Goal: Transaction & Acquisition: Book appointment/travel/reservation

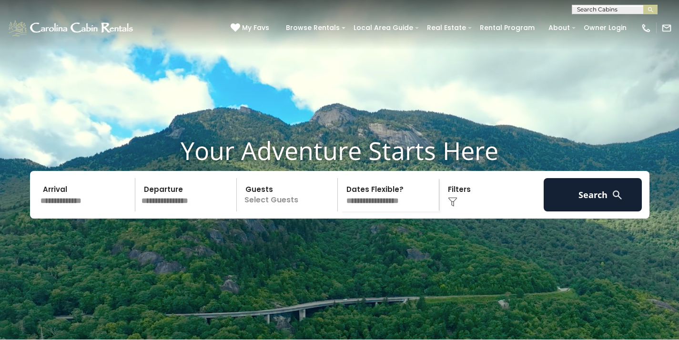
click at [80, 212] on input "text" at bounding box center [86, 194] width 99 height 33
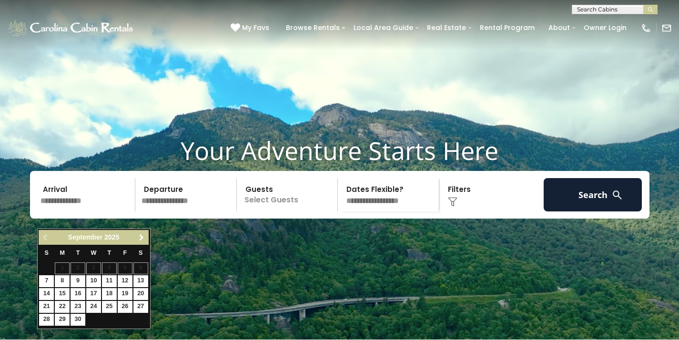
click at [144, 240] on span "Next" at bounding box center [142, 238] width 8 height 8
click span "Next"
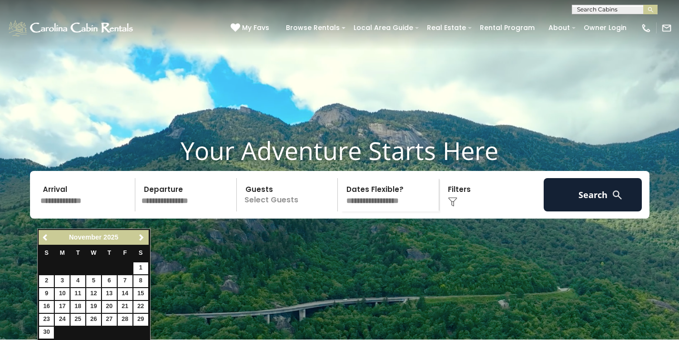
click span "Next"
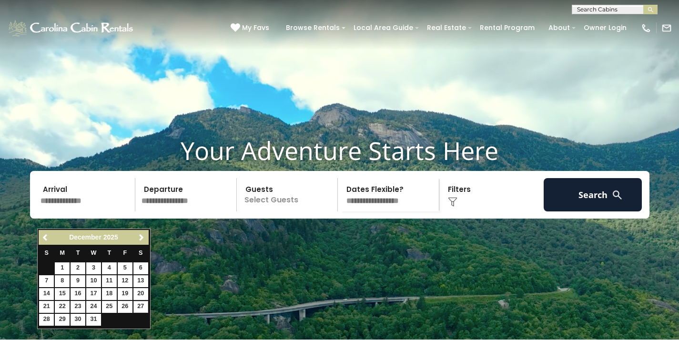
click link "27"
type input "********"
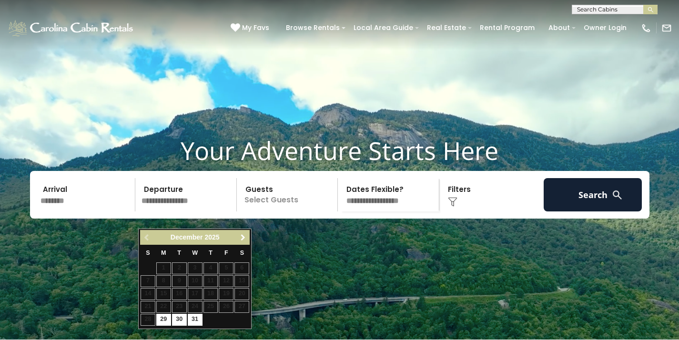
click link "Next"
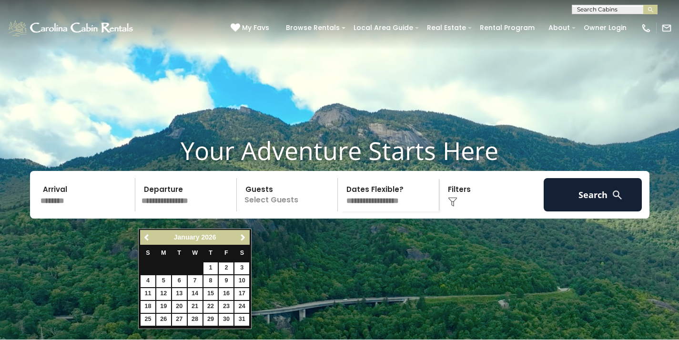
click link "2"
type input "******"
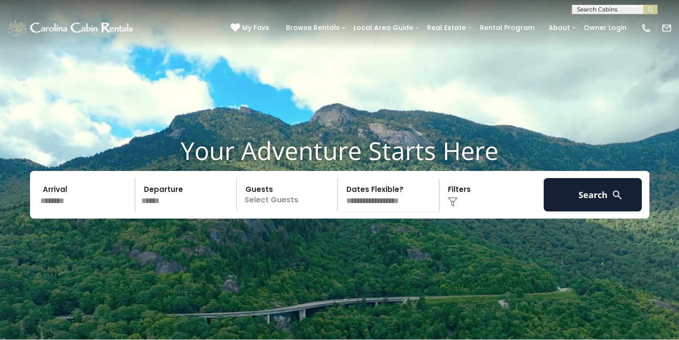
click p "Select Guests"
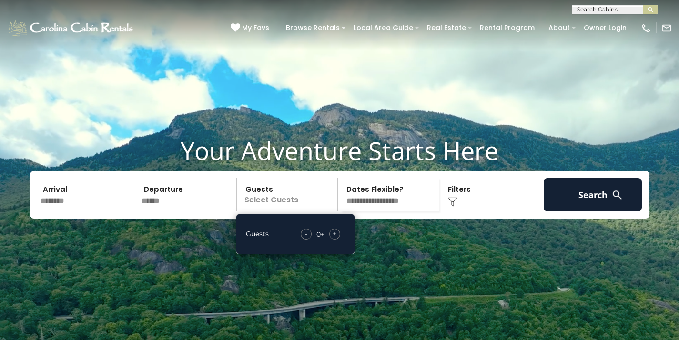
click span "+"
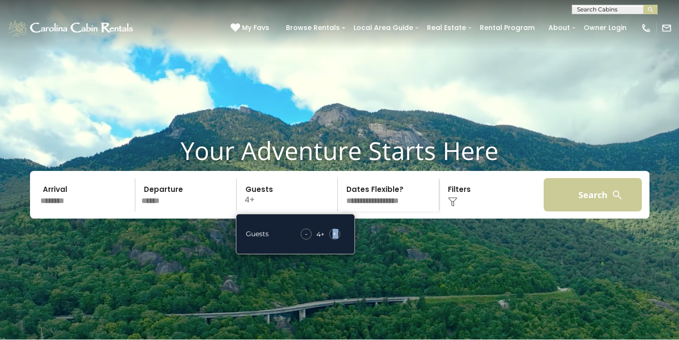
click button "Search"
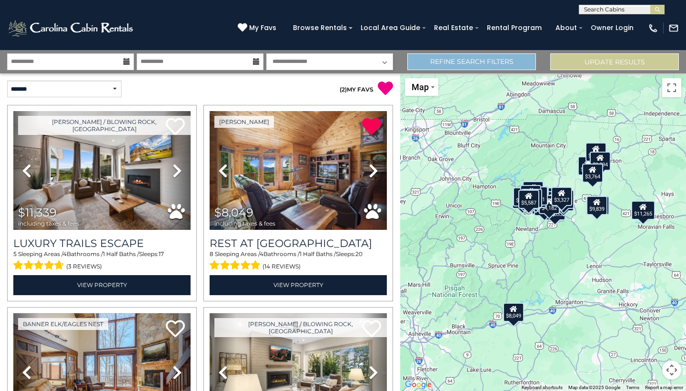
click at [487, 68] on link "Refine Search Filters" at bounding box center [471, 61] width 129 height 17
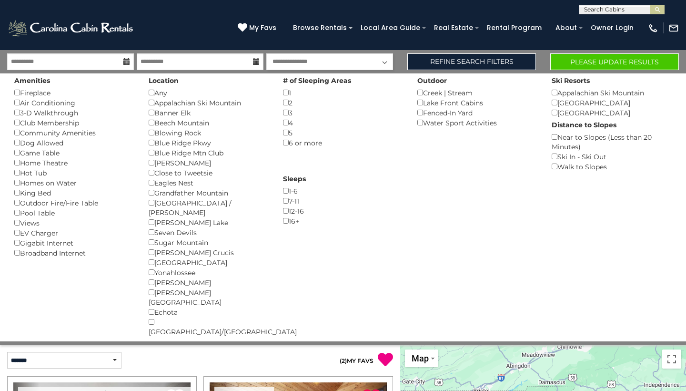
click at [596, 60] on button "Please Update Results" at bounding box center [614, 61] width 129 height 17
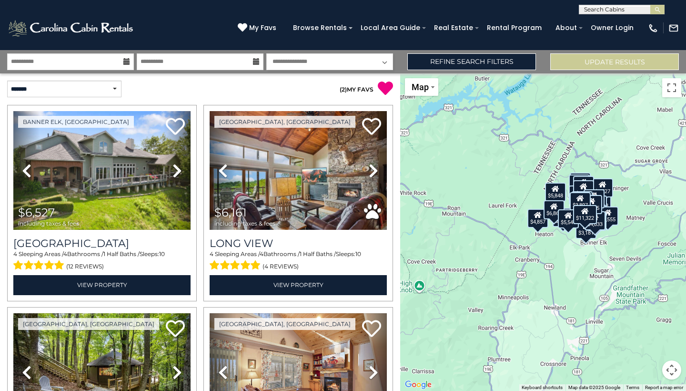
click at [358, 91] on link "( 2 ) MY FAVS" at bounding box center [357, 89] width 34 height 7
click at [276, 27] on span "My Favs" at bounding box center [262, 28] width 27 height 10
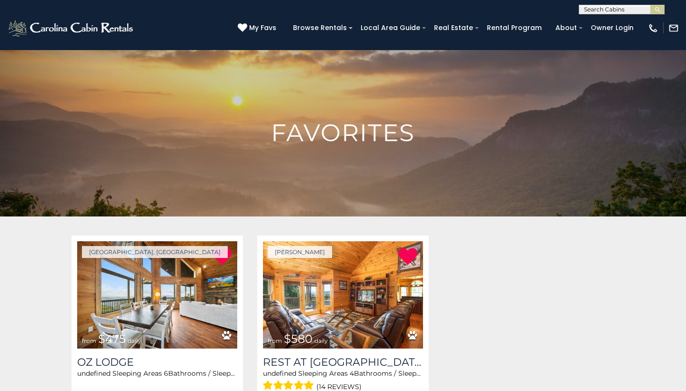
scroll to position [82, 0]
click at [631, 10] on input "text" at bounding box center [620, 12] width 83 height 10
type input "****"
click at [633, 21] on li "Bean Bag Cabin" at bounding box center [621, 22] width 85 height 9
click at [659, 10] on img "submit" at bounding box center [657, 9] width 7 height 7
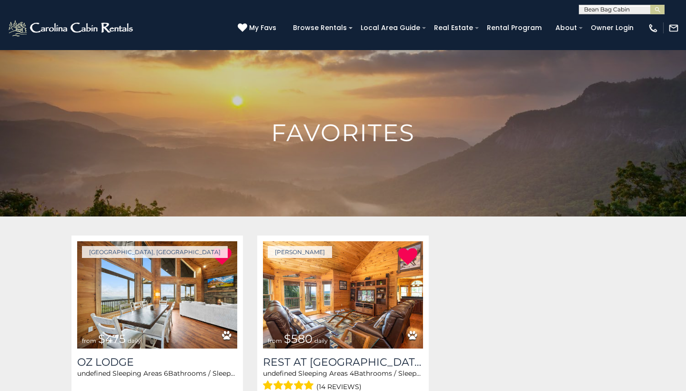
click at [98, 27] on img at bounding box center [71, 28] width 129 height 19
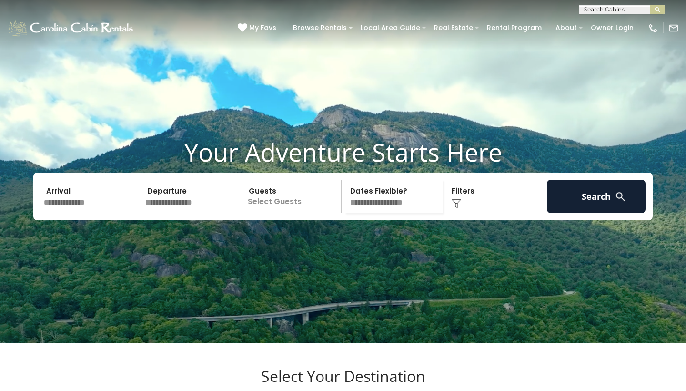
click at [110, 213] on input "text" at bounding box center [90, 196] width 99 height 33
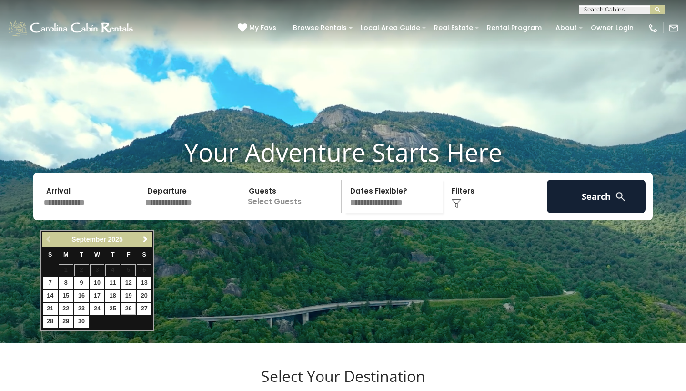
click at [129, 306] on link "26" at bounding box center [128, 309] width 15 height 12
type input "*******"
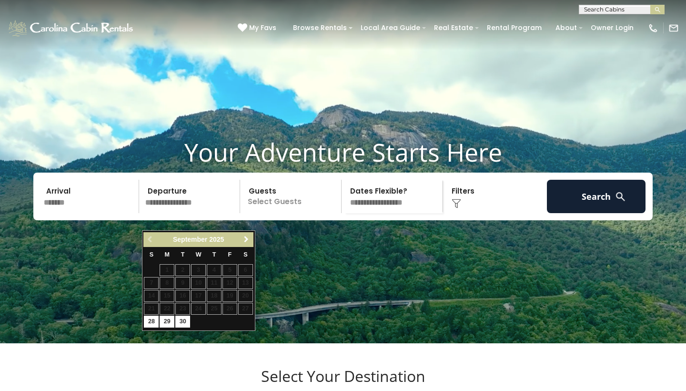
click at [243, 240] on span "Next" at bounding box center [247, 239] width 8 height 8
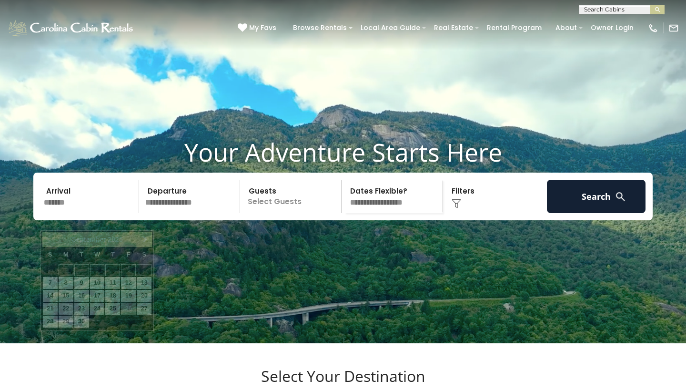
click at [101, 213] on input "*******" at bounding box center [90, 196] width 99 height 33
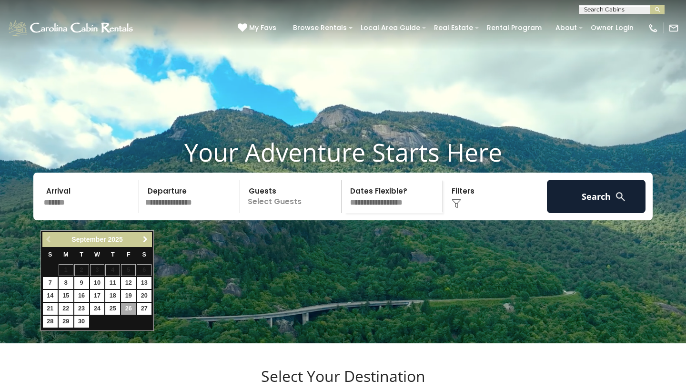
click at [144, 240] on span "Next" at bounding box center [146, 239] width 8 height 8
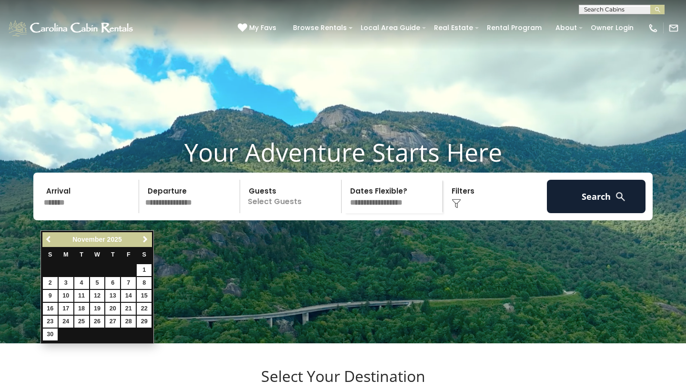
click at [144, 240] on span "Next" at bounding box center [146, 239] width 8 height 8
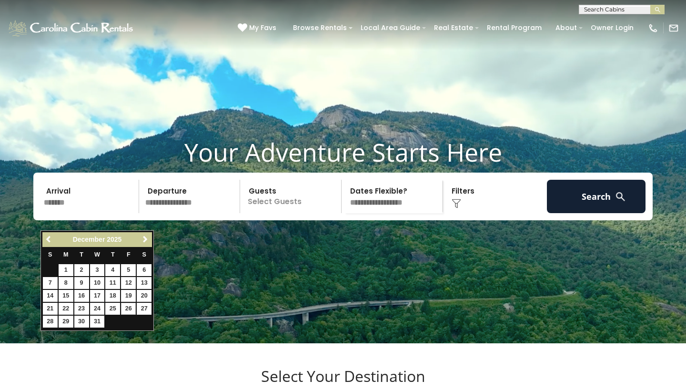
click at [130, 308] on link "26" at bounding box center [128, 309] width 15 height 12
type input "********"
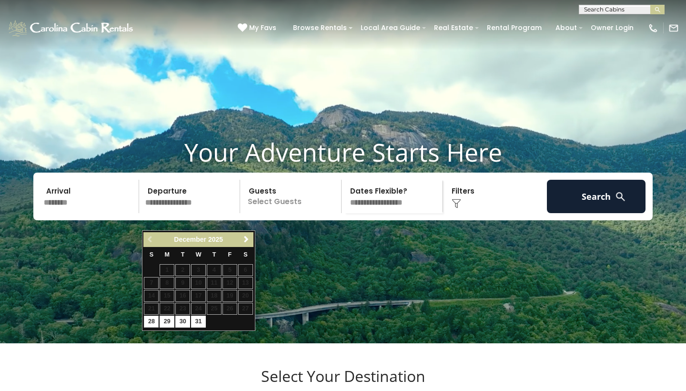
click at [198, 213] on input "text" at bounding box center [191, 196] width 99 height 33
click at [247, 237] on span "Next" at bounding box center [247, 239] width 8 height 8
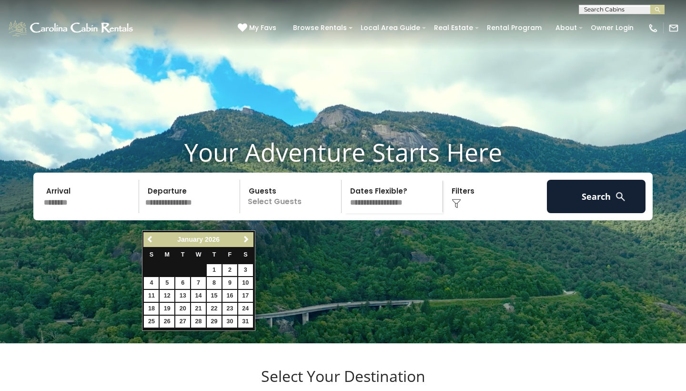
click at [228, 267] on link "2" at bounding box center [230, 270] width 15 height 12
type input "******"
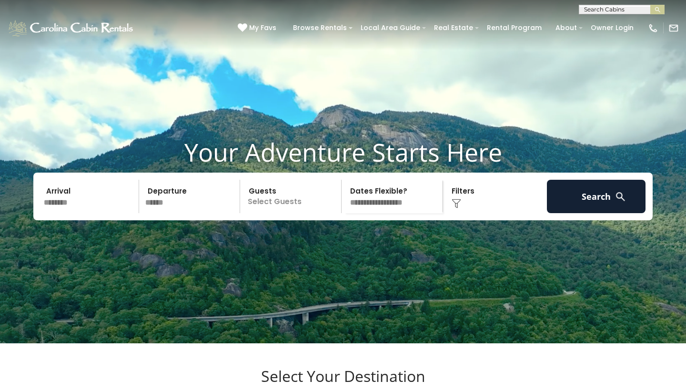
click at [309, 213] on p "Select Guests" at bounding box center [292, 196] width 98 height 33
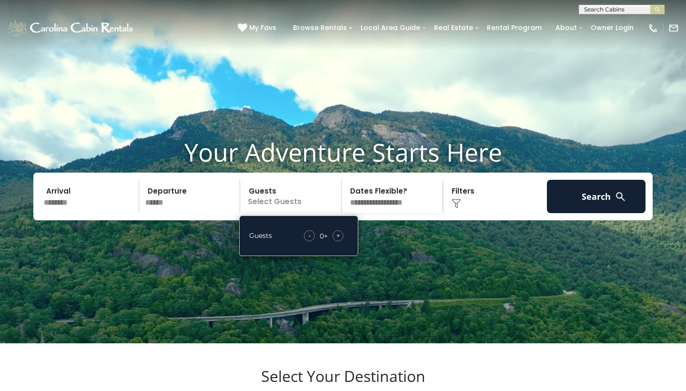
click at [346, 241] on div "- 0 + +" at bounding box center [323, 235] width 49 height 11
click at [341, 241] on div "+" at bounding box center [338, 235] width 11 height 11
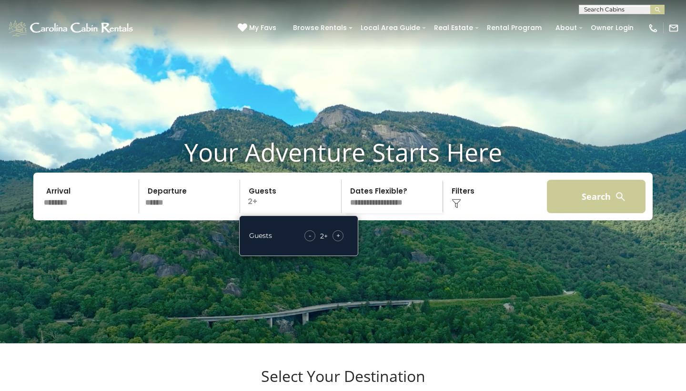
click at [589, 213] on button "Search" at bounding box center [596, 196] width 99 height 33
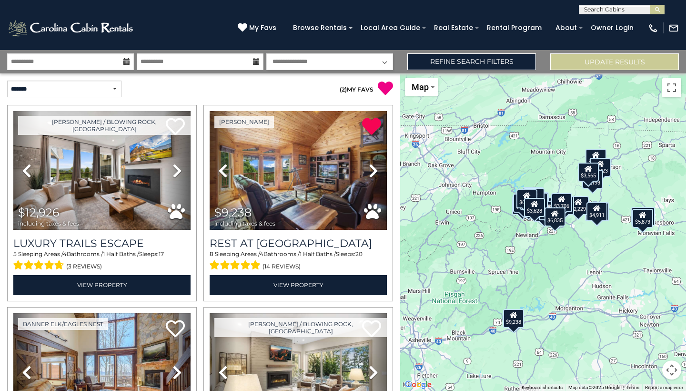
click at [604, 8] on input "text" at bounding box center [620, 12] width 83 height 10
type input "****"
click at [624, 22] on li "Bean Bag Cabin" at bounding box center [621, 22] width 85 height 9
click at [658, 10] on img "submit" at bounding box center [657, 9] width 7 height 7
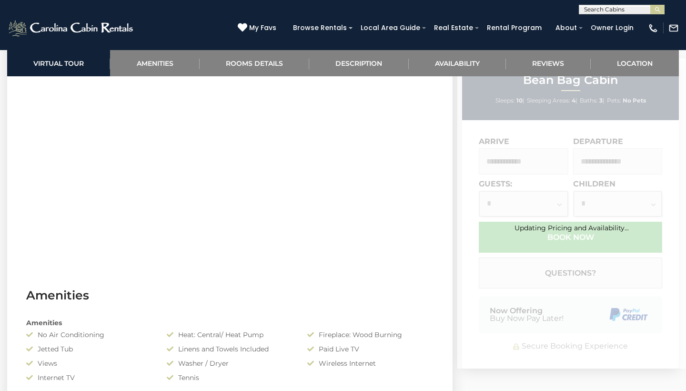
scroll to position [488, 0]
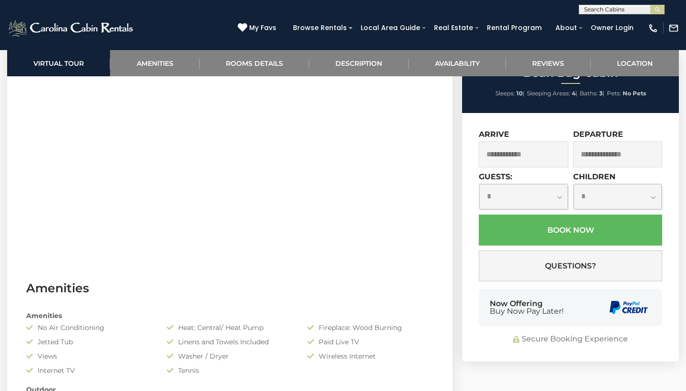
click at [541, 167] on input "text" at bounding box center [524, 154] width 90 height 26
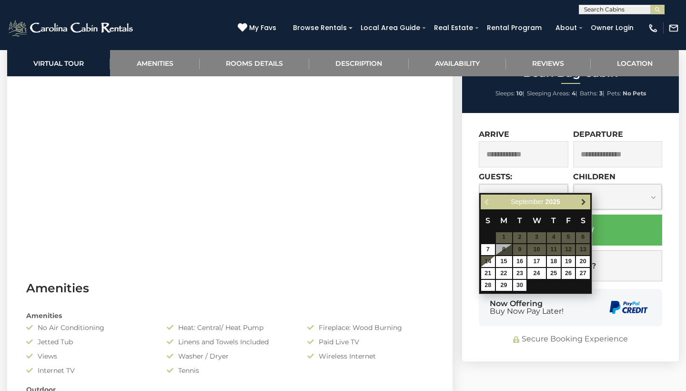
click at [587, 205] on span "Next" at bounding box center [584, 202] width 8 height 8
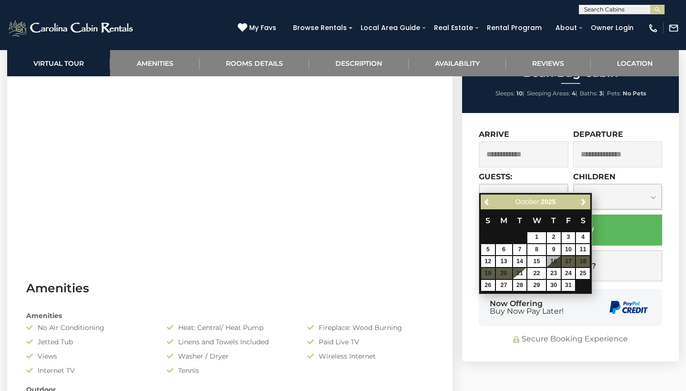
click at [587, 205] on span "Next" at bounding box center [584, 202] width 8 height 8
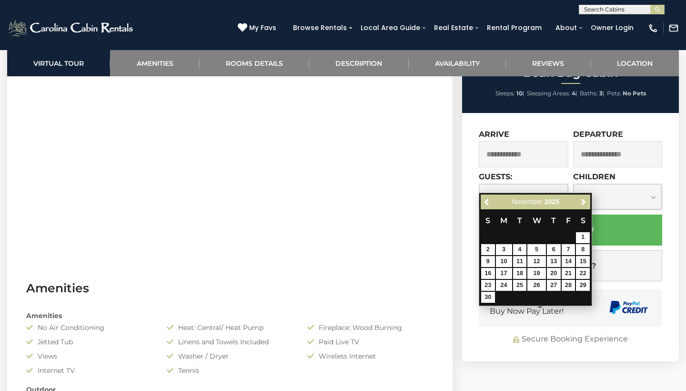
click at [587, 205] on span "Next" at bounding box center [584, 202] width 8 height 8
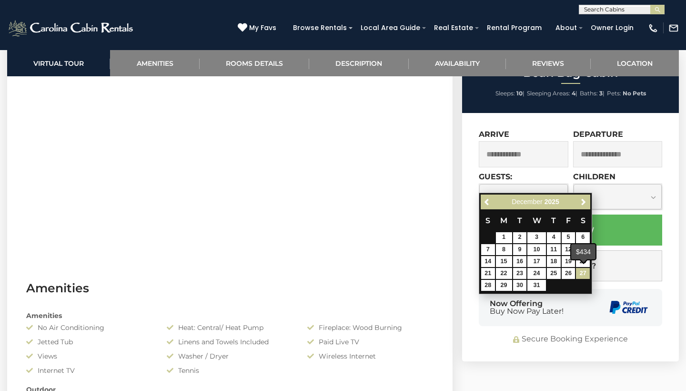
click at [578, 270] on link "27" at bounding box center [583, 273] width 14 height 11
type input "**********"
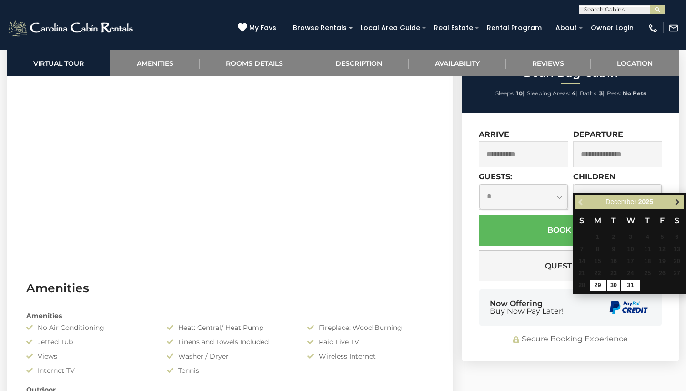
click at [678, 202] on span "Next" at bounding box center [678, 202] width 8 height 8
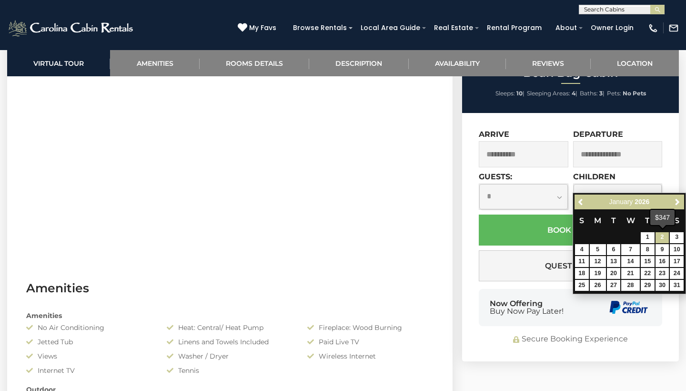
click at [664, 237] on link "2" at bounding box center [663, 237] width 14 height 11
type input "**********"
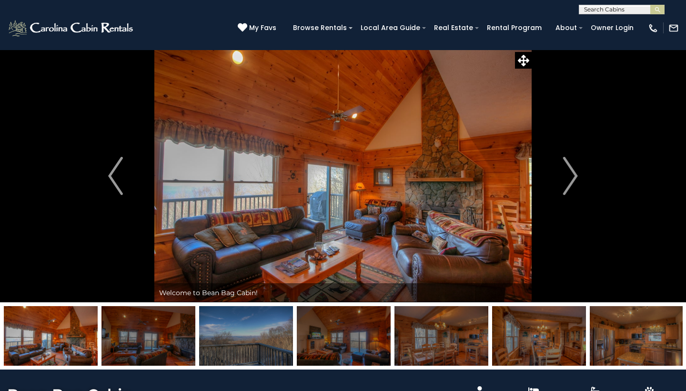
scroll to position [0, 0]
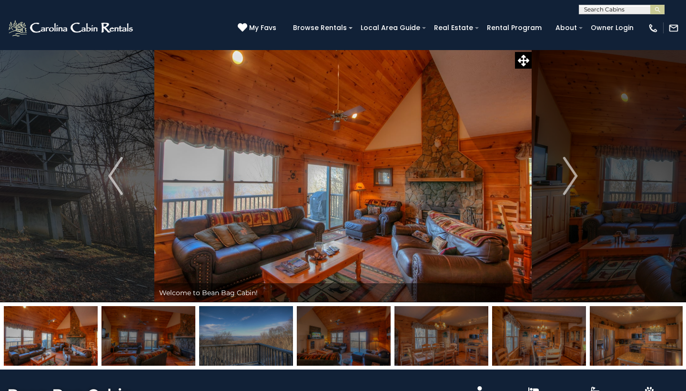
click at [66, 27] on img at bounding box center [71, 28] width 129 height 19
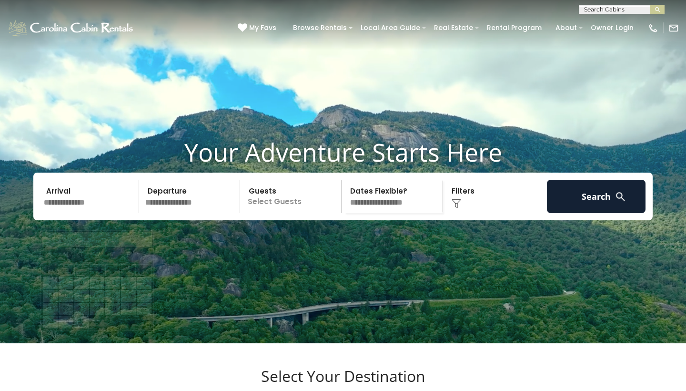
click at [110, 213] on input "text" at bounding box center [90, 196] width 99 height 33
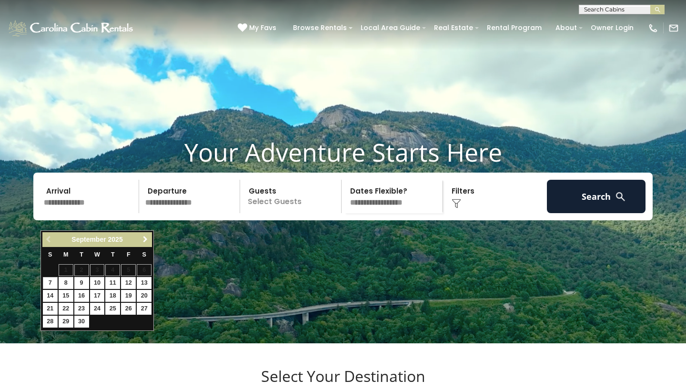
click at [145, 238] on span "Next" at bounding box center [146, 239] width 8 height 8
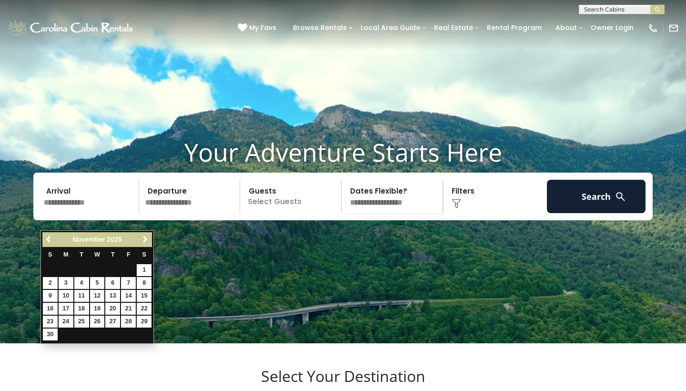
click at [145, 238] on span "Next" at bounding box center [146, 239] width 8 height 8
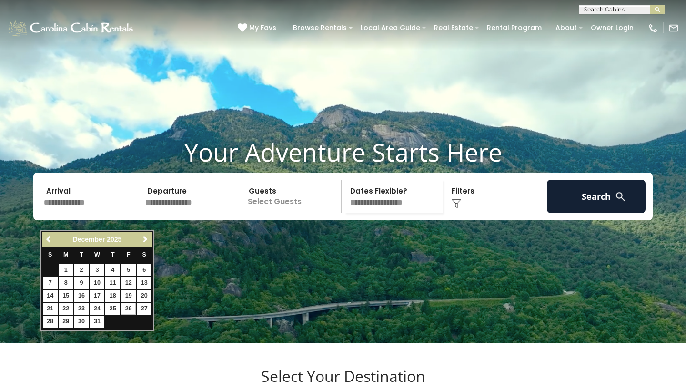
click at [131, 305] on link "26" at bounding box center [128, 309] width 15 height 12
type input "********"
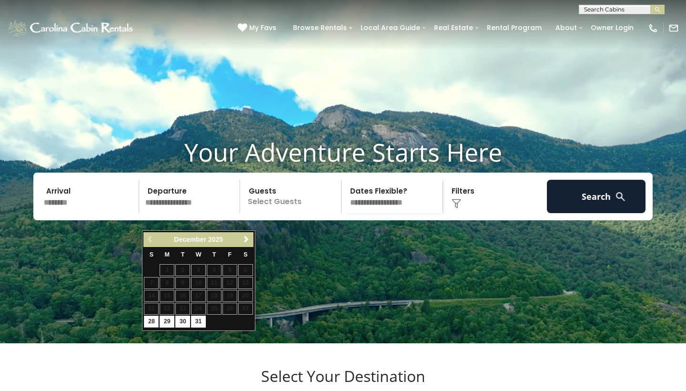
click at [205, 213] on input "text" at bounding box center [191, 196] width 99 height 33
click at [245, 240] on span "Next" at bounding box center [247, 239] width 8 height 8
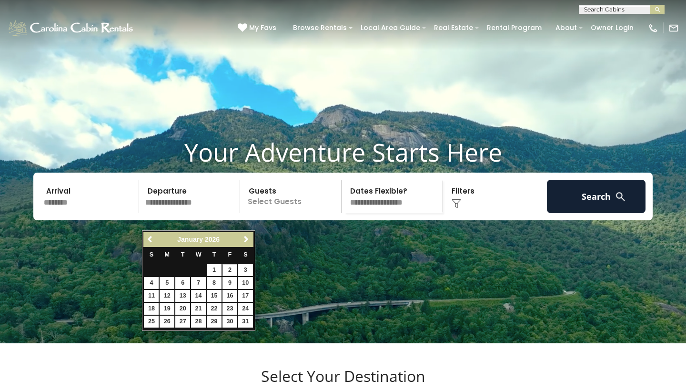
click at [228, 265] on link "2" at bounding box center [230, 270] width 15 height 12
type input "******"
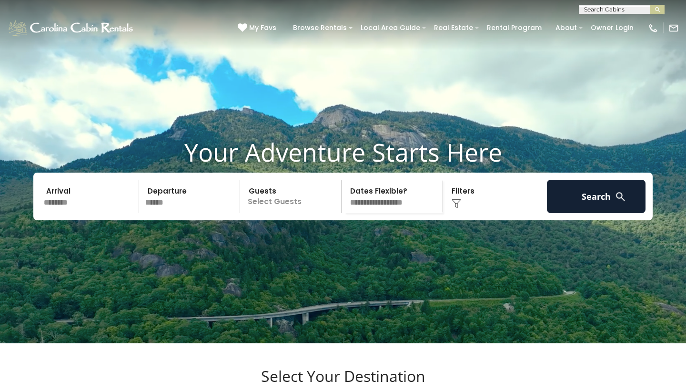
click at [291, 213] on p "Select Guests" at bounding box center [292, 196] width 98 height 33
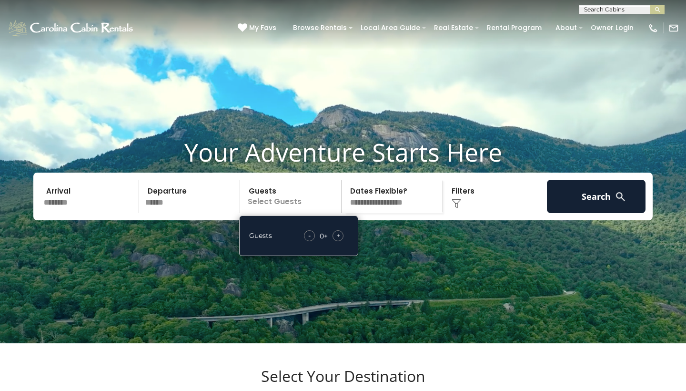
click at [620, 203] on img at bounding box center [621, 197] width 12 height 12
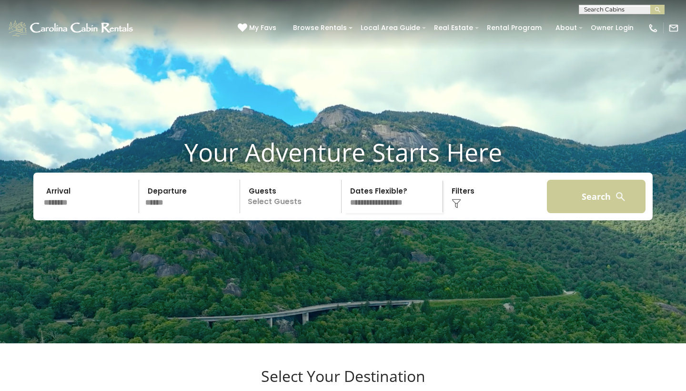
click at [603, 213] on button "Search" at bounding box center [596, 196] width 99 height 33
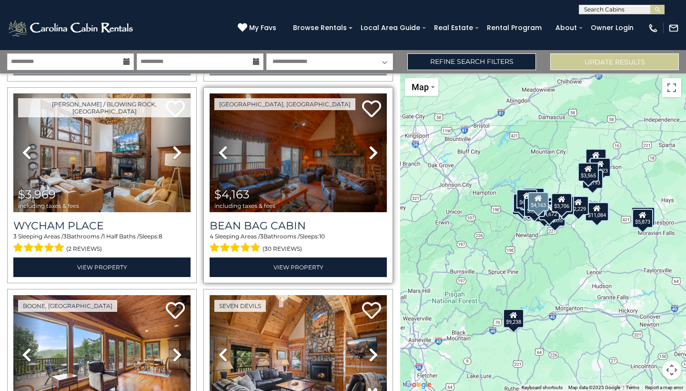
scroll to position [1388, 0]
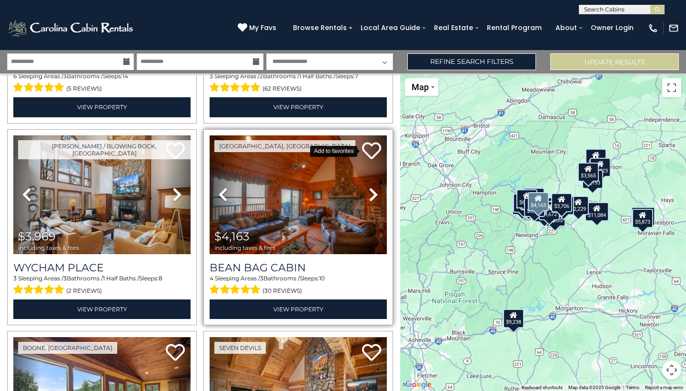
click at [374, 150] on icon at bounding box center [371, 150] width 19 height 19
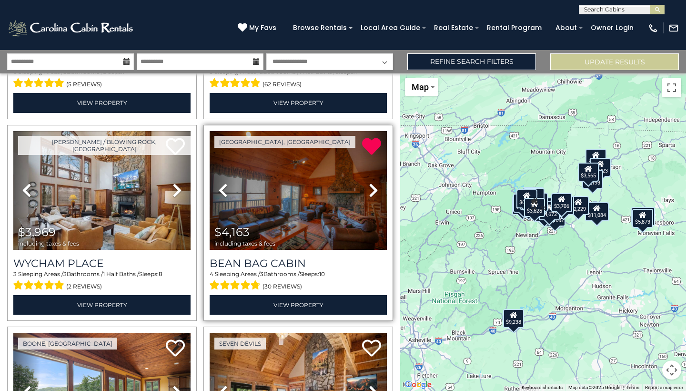
scroll to position [1392, 0]
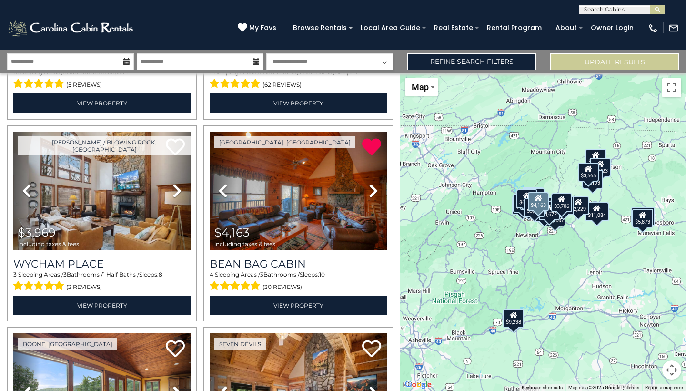
click at [615, 293] on div "$12,926 $9,238 $9,654 $4,911 $6,367 $12,853 $11,084 $3,628 $2,229 $3,565 $2,532…" at bounding box center [543, 231] width 286 height 317
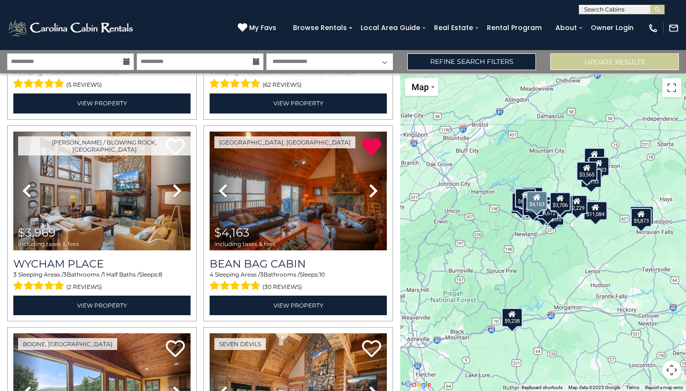
drag, startPoint x: 608, startPoint y: 247, endPoint x: 593, endPoint y: 241, distance: 15.8
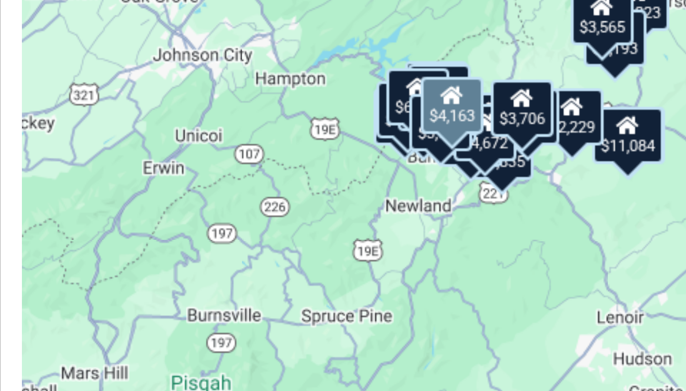
drag, startPoint x: 131, startPoint y: 38, endPoint x: 151, endPoint y: 38, distance: 20.0
click at [533, 185] on div "$4,163" at bounding box center [543, 194] width 21 height 19
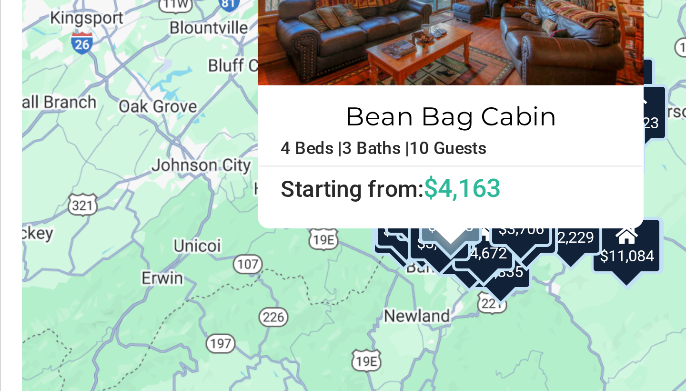
click at [400, 102] on div "$12,926 $9,238 $9,654 $4,911 $6,367 $12,853 $11,084 $3,628 $2,229 $3,565 $2,532…" at bounding box center [543, 231] width 286 height 317
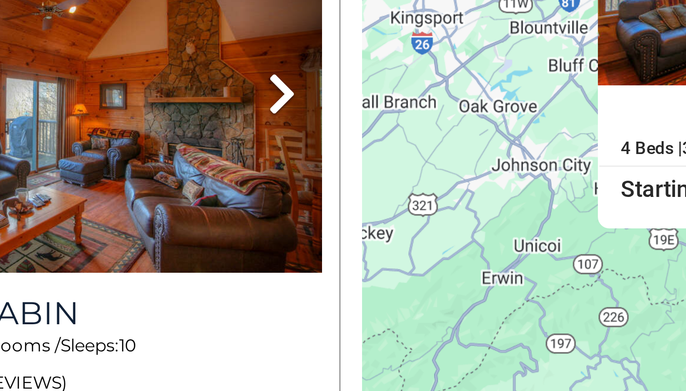
click at [400, 73] on div "$12,926 $9,238 $9,654 $4,911 $6,367 $12,853 $11,084 $3,628 $2,229 $3,565 $2,532…" at bounding box center [543, 231] width 286 height 317
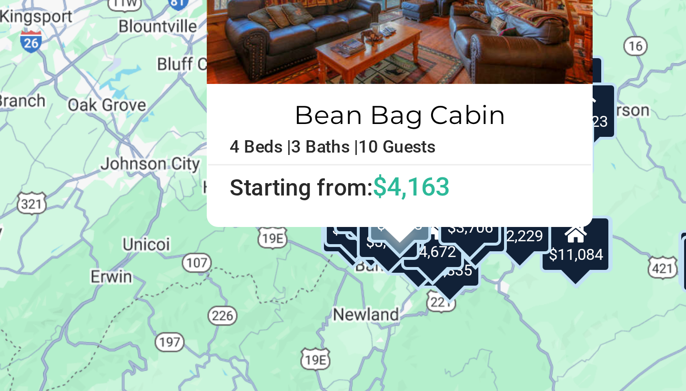
click at [529, 227] on div "$3,628" at bounding box center [539, 236] width 21 height 19
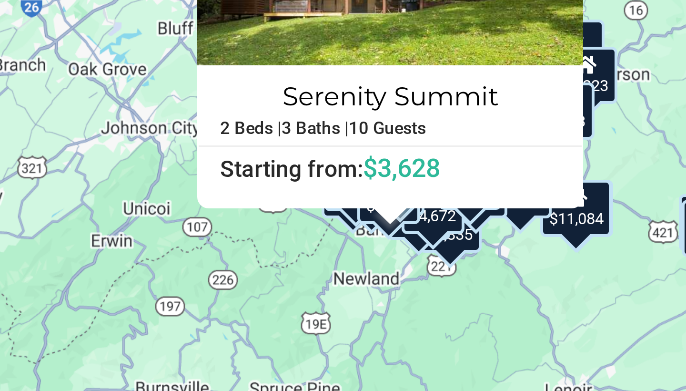
click at [544, 231] on div "$4,672" at bounding box center [554, 240] width 21 height 19
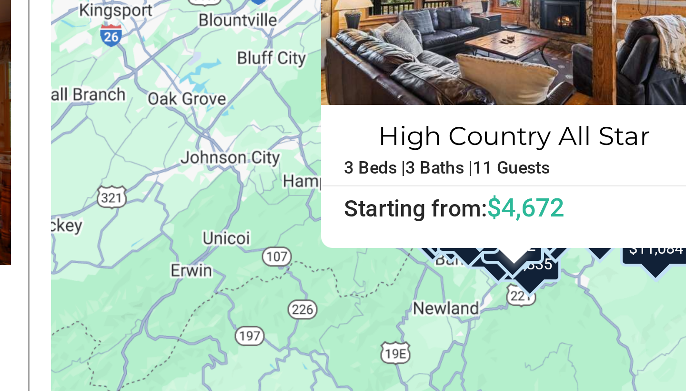
click at [400, 89] on div "$12,926 $9,238 $9,654 $4,911 $6,367 $12,853 $11,084 $3,628 $2,229 $3,565 $2,532…" at bounding box center [543, 231] width 286 height 317
click at [400, 93] on div "$12,926 $9,238 $9,654 $4,911 $6,367 $12,853 $11,084 $3,628 $2,229 $3,565 $2,532…" at bounding box center [543, 231] width 286 height 317
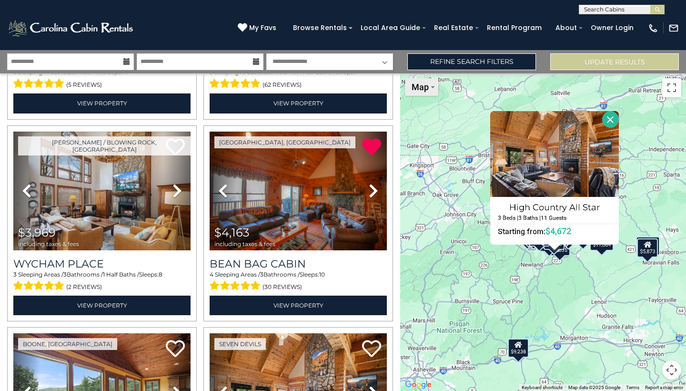
click at [433, 85] on button "Map" at bounding box center [421, 87] width 33 height 18
click at [432, 110] on li "Satellite" at bounding box center [433, 104] width 55 height 15
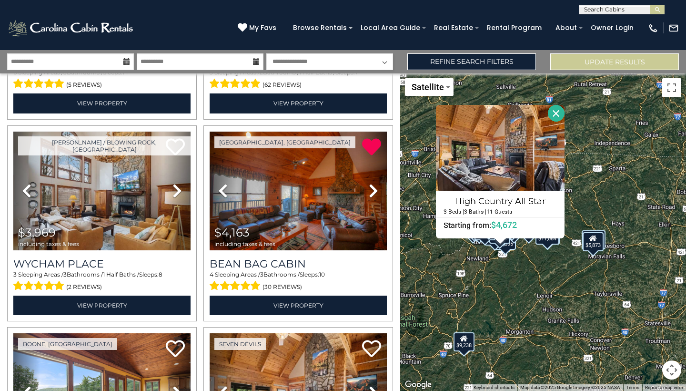
drag, startPoint x: 544, startPoint y: 269, endPoint x: 488, endPoint y: 263, distance: 56.1
click at [488, 263] on div "$12,926 $9,238 $9,654 $4,911 $6,367 $12,853 $11,084 $3,628 $2,229 $3,565 $2,532…" at bounding box center [543, 231] width 286 height 317
click at [562, 114] on button "Close" at bounding box center [555, 113] width 17 height 17
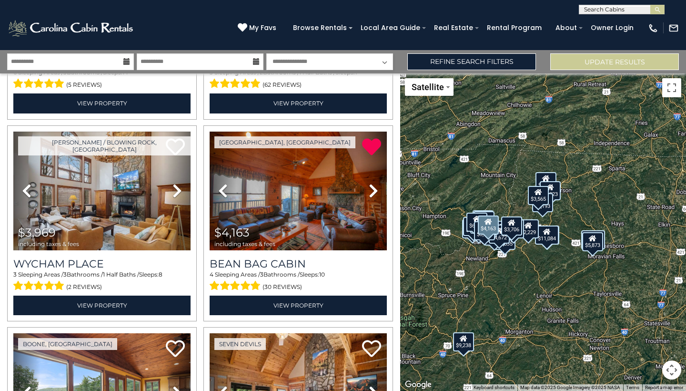
scroll to position [0, 0]
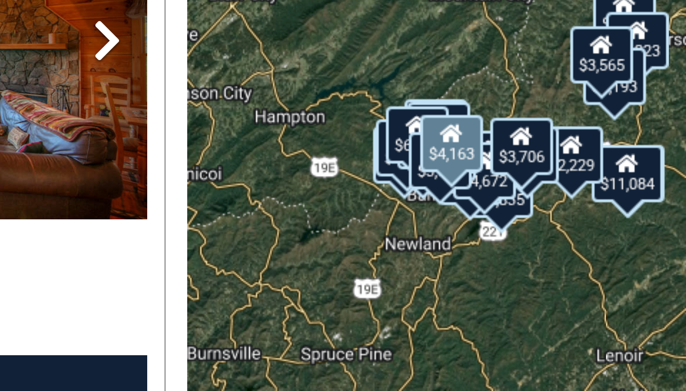
click at [474, 221] on div "$3,628" at bounding box center [484, 230] width 21 height 19
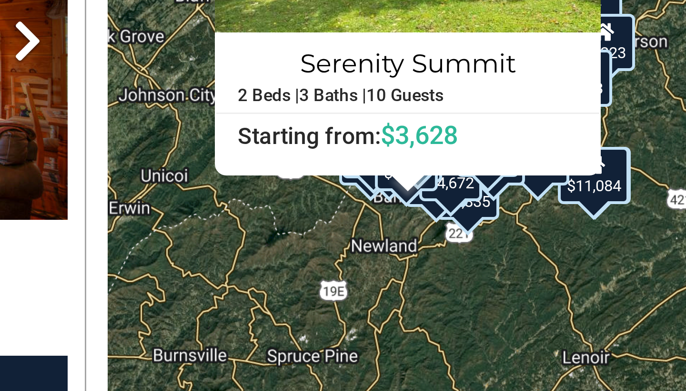
click at [504, 225] on div "$4,672" at bounding box center [514, 234] width 21 height 19
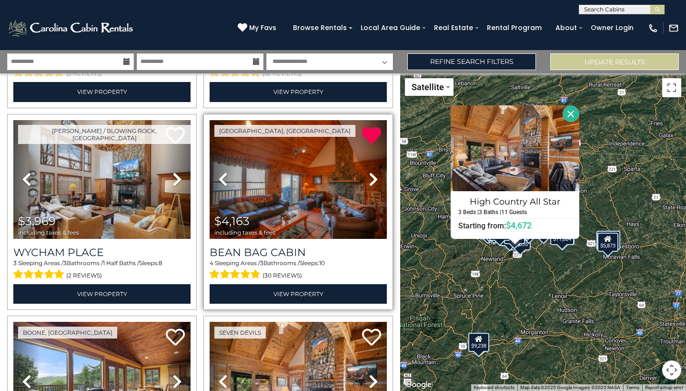
scroll to position [1441, 0]
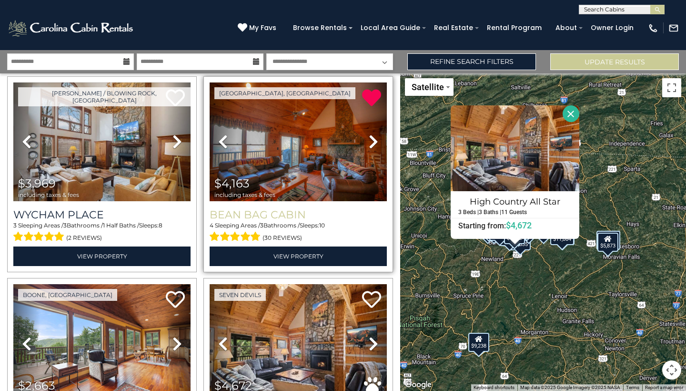
click at [324, 217] on h3 "Bean Bag Cabin" at bounding box center [298, 214] width 177 height 13
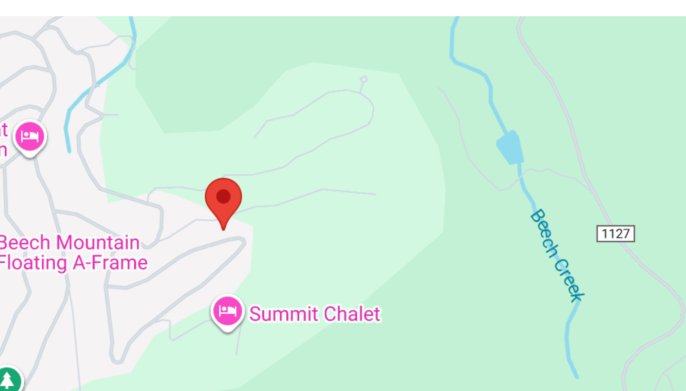
scroll to position [2082, 0]
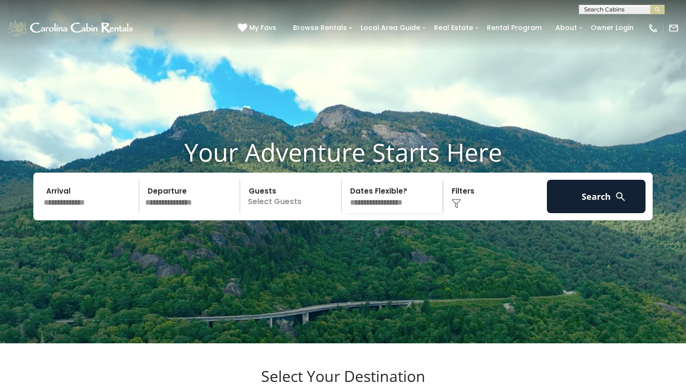
click at [119, 213] on input "text" at bounding box center [90, 196] width 99 height 33
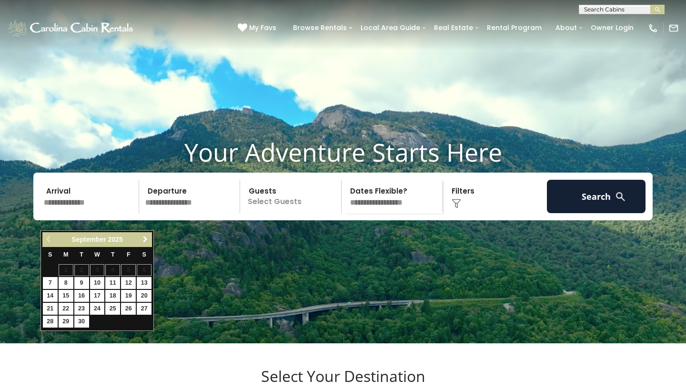
click at [148, 240] on span "Next" at bounding box center [146, 239] width 8 height 8
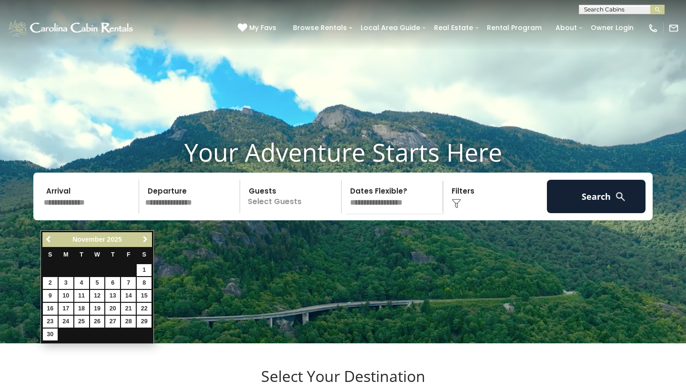
click at [148, 240] on span "Next" at bounding box center [146, 239] width 8 height 8
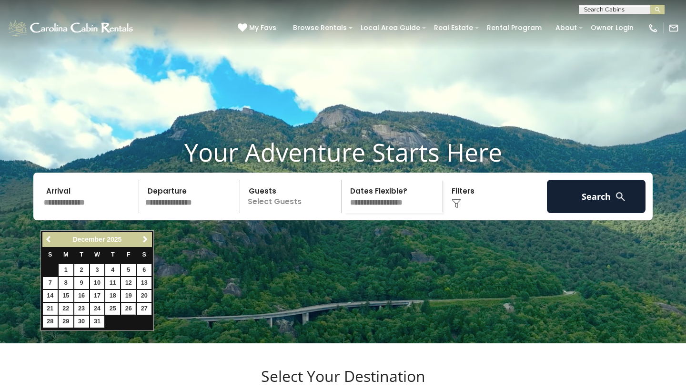
click at [127, 306] on link "26" at bounding box center [128, 309] width 15 height 12
type input "********"
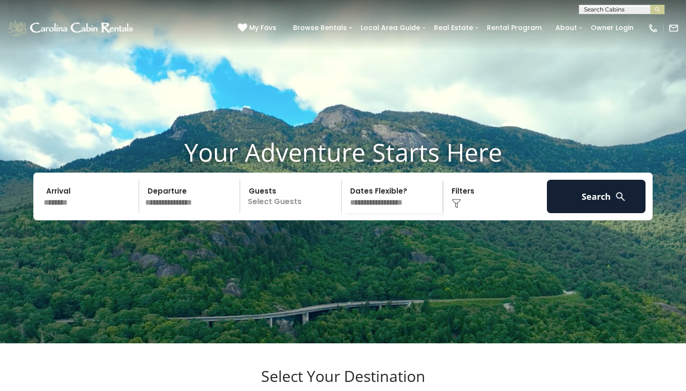
click at [108, 213] on input "********" at bounding box center [90, 196] width 99 height 33
click at [185, 213] on input "text" at bounding box center [191, 196] width 99 height 33
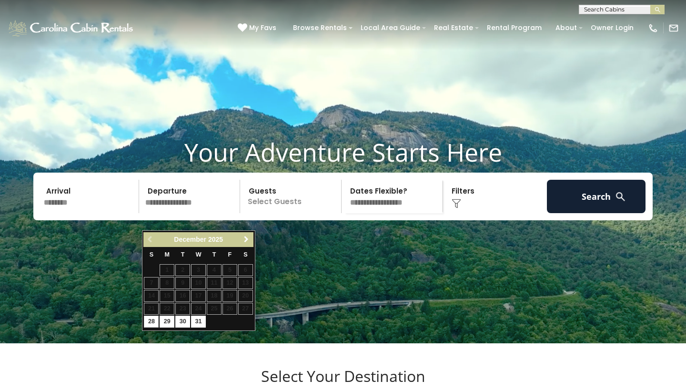
click at [243, 234] on link "Next" at bounding box center [247, 239] width 12 height 12
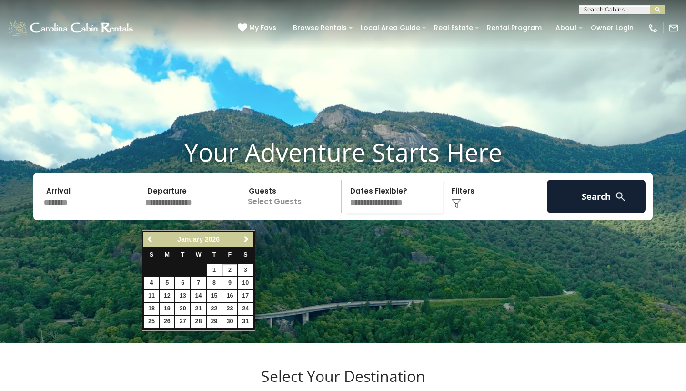
click at [231, 266] on link "2" at bounding box center [230, 270] width 15 height 12
type input "******"
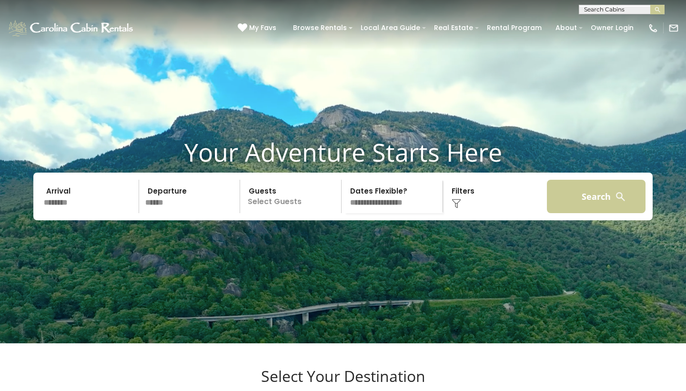
click at [595, 209] on button "Search" at bounding box center [596, 196] width 99 height 33
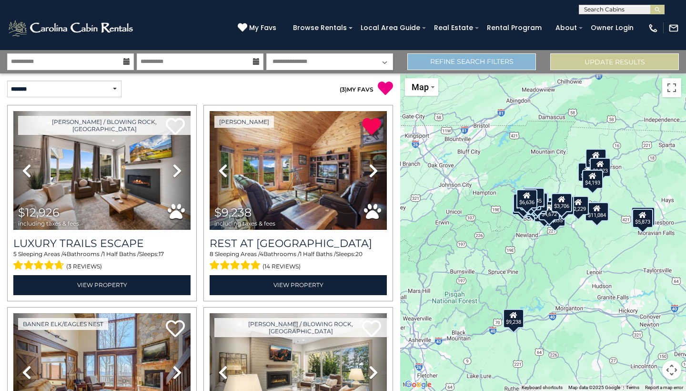
click at [500, 60] on link "Refine Search Filters" at bounding box center [471, 61] width 129 height 17
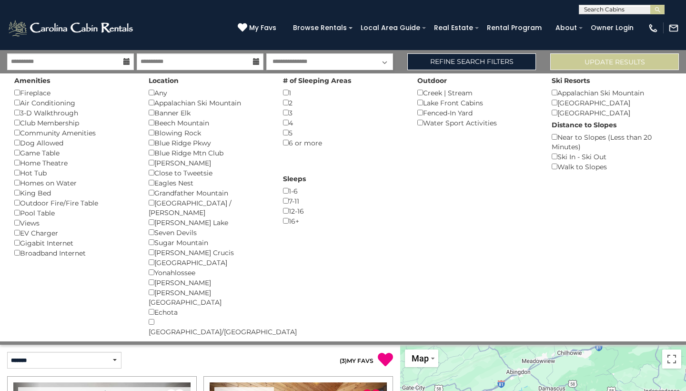
click at [153, 125] on div "Beech Mountain ()" at bounding box center [209, 123] width 120 height 10
click at [617, 69] on button "Please Update Results" at bounding box center [614, 61] width 129 height 17
click at [621, 62] on button "Please Update Results" at bounding box center [614, 61] width 129 height 17
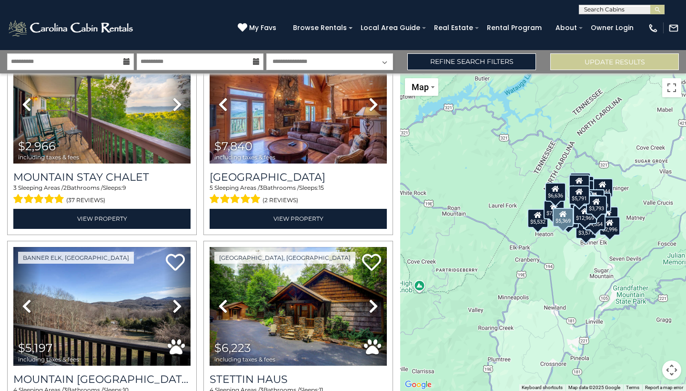
scroll to position [1332, 0]
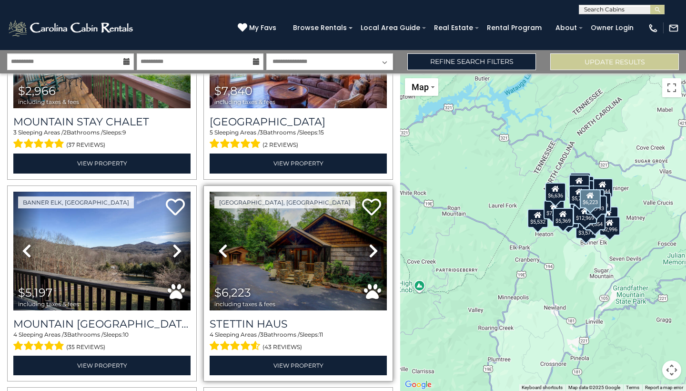
click at [374, 248] on icon at bounding box center [374, 250] width 10 height 15
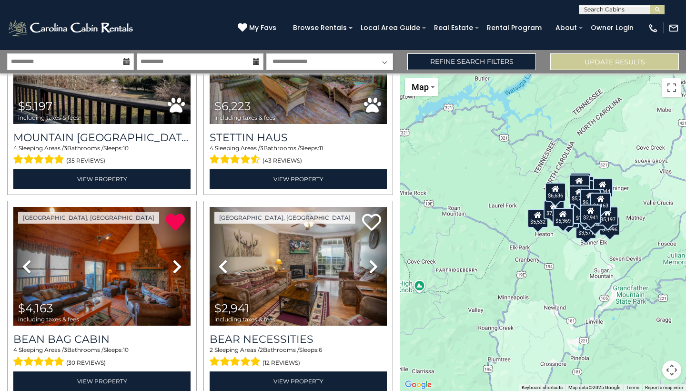
scroll to position [0, 0]
click at [648, 229] on div "$7,444 $7,053 $2,532 $3,793 $3,845 $2,520 $4,422 $5,791 $5,532 $1,792 $1,859 $5…" at bounding box center [543, 231] width 286 height 317
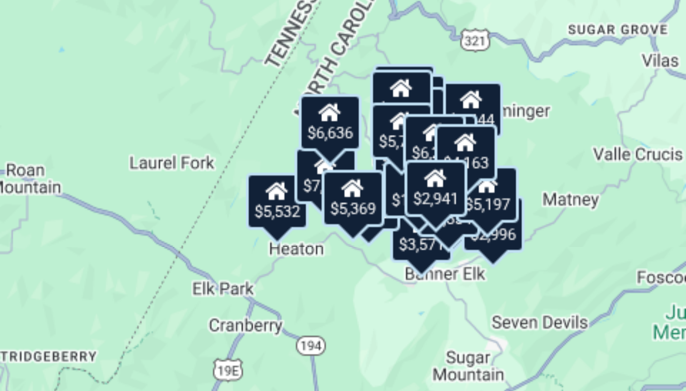
drag, startPoint x: 206, startPoint y: 81, endPoint x: 183, endPoint y: 84, distance: 23.0
click at [400, 84] on div "$7,444 $7,053 $2,532 $3,793 $3,845 $2,520 $4,422 $5,791 $5,532 $1,792 $1,859 $5…" at bounding box center [543, 231] width 286 height 317
click at [562, 192] on div "$2,724" at bounding box center [572, 201] width 21 height 19
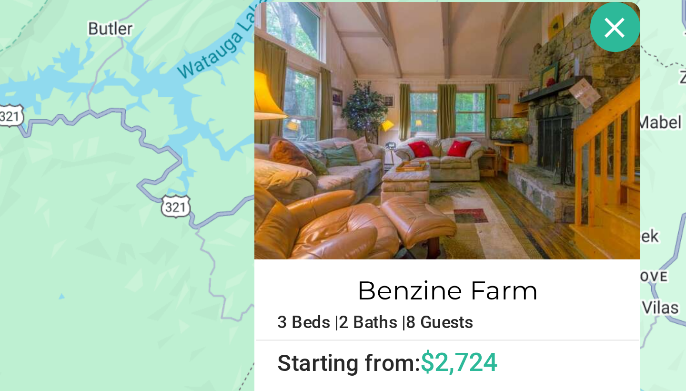
click at [621, 102] on button "Close" at bounding box center [629, 110] width 17 height 17
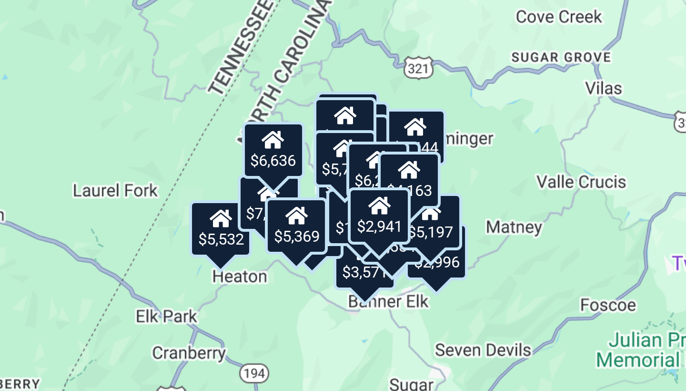
click at [576, 239] on div "$5,197" at bounding box center [586, 248] width 21 height 19
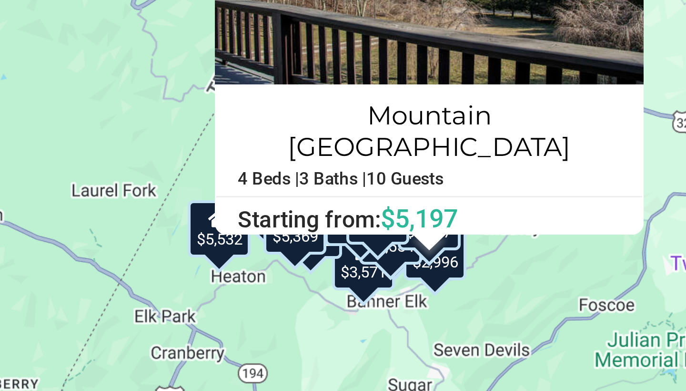
click at [563, 243] on div "$4,554" at bounding box center [573, 252] width 21 height 19
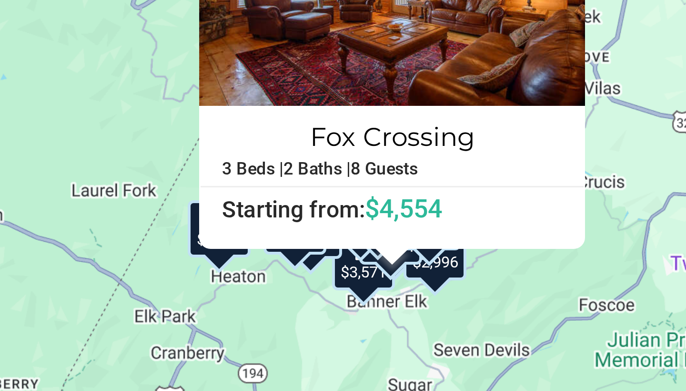
click at [400, 94] on div "$7,444 $7,053 $2,532 $3,793 $3,845 $2,520 $4,422 $5,791 $5,532 $1,792 $1,859 $5…" at bounding box center [543, 231] width 286 height 317
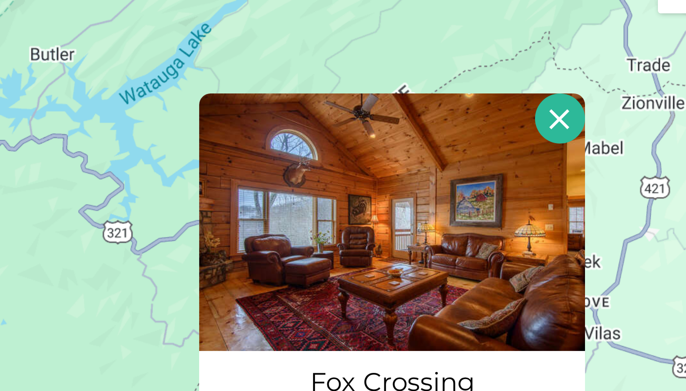
click at [621, 124] on button "Close" at bounding box center [629, 132] width 17 height 17
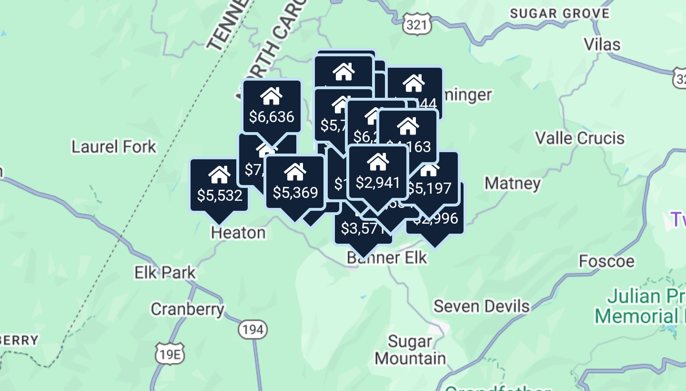
click at [551, 237] on div "$12,969" at bounding box center [563, 246] width 24 height 19
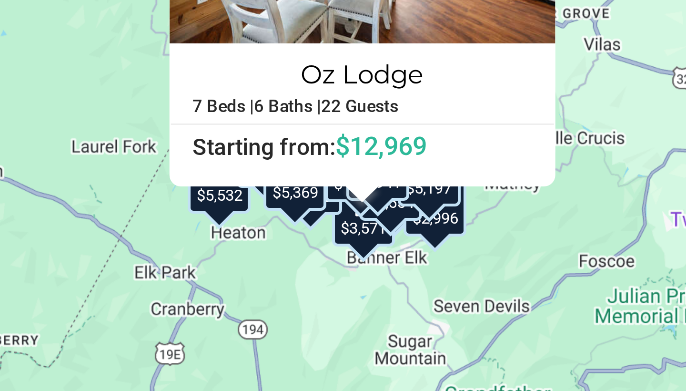
click at [400, 81] on div "$7,444 $7,053 $2,532 $3,793 $3,845 $2,520 $4,422 $5,791 $5,532 $1,792 $1,859 $5…" at bounding box center [543, 231] width 286 height 317
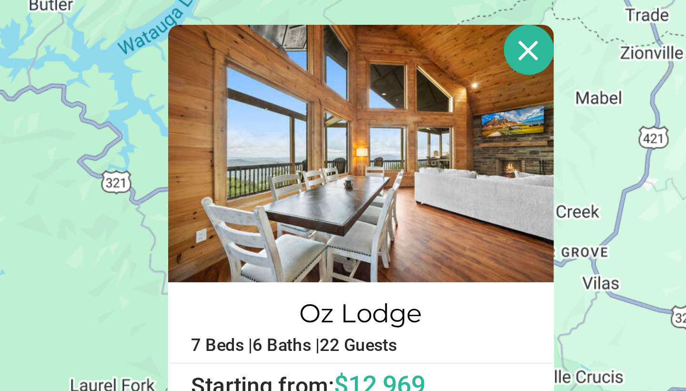
click at [611, 118] on button "Close" at bounding box center [619, 126] width 17 height 17
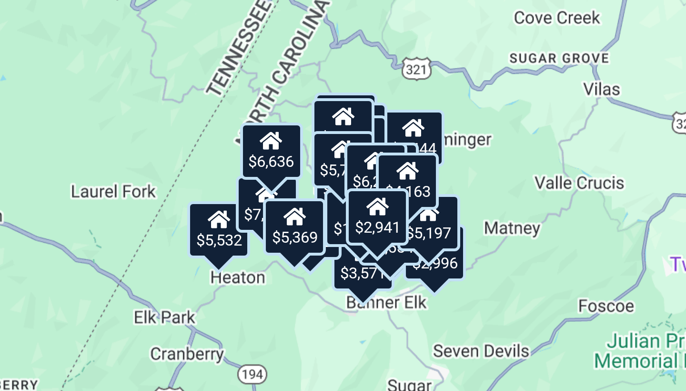
click at [563, 243] on div "$4,554" at bounding box center [573, 252] width 21 height 19
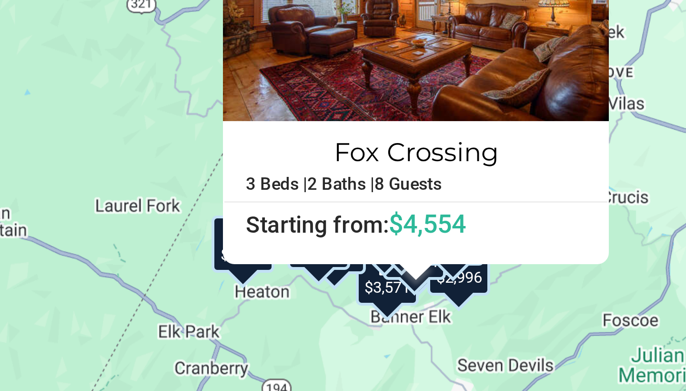
click at [400, 73] on div "$7,444 $7,053 $2,532 $3,793 $3,845 $2,520 $4,422 $5,791 $5,532 $1,792 $1,859 $5…" at bounding box center [543, 231] width 286 height 317
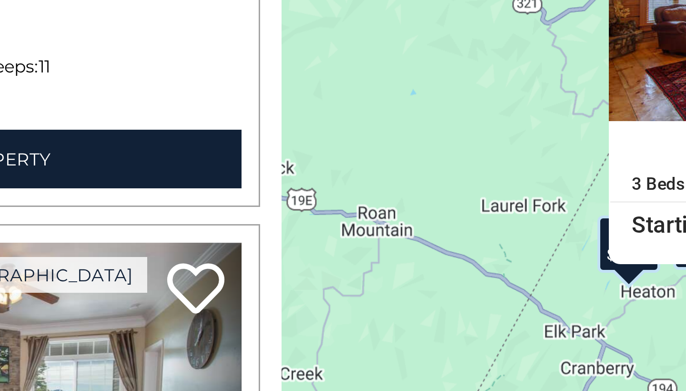
scroll to position [1475, 0]
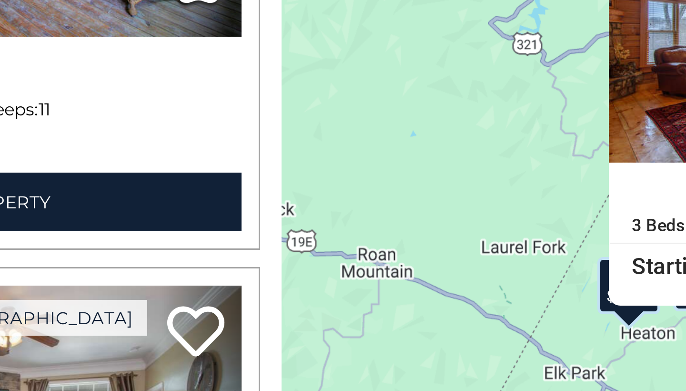
drag, startPoint x: 120, startPoint y: 30, endPoint x: 113, endPoint y: 41, distance: 12.2
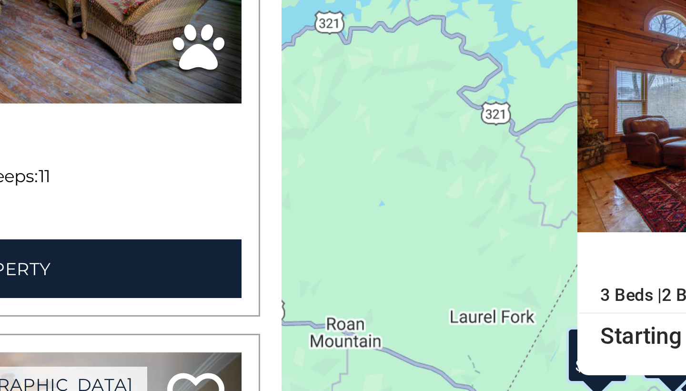
drag, startPoint x: 114, startPoint y: 39, endPoint x: 102, endPoint y: 73, distance: 36.3
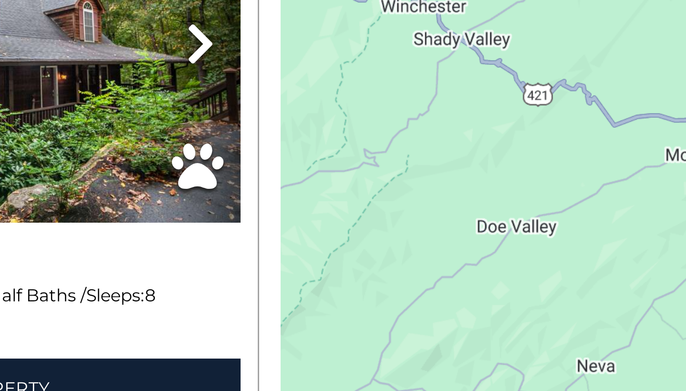
scroll to position [1885, 0]
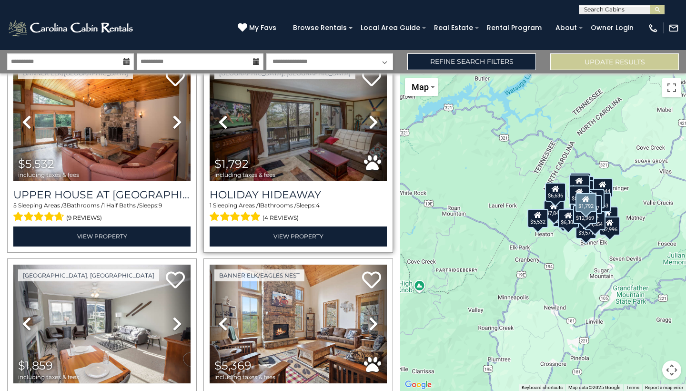
scroll to position [856, 0]
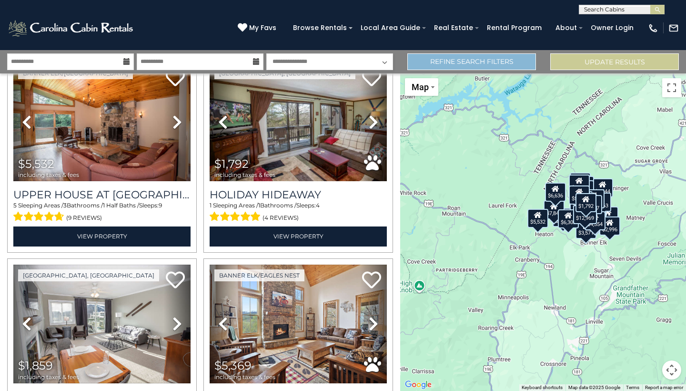
click at [454, 63] on link "Refine Search Filters" at bounding box center [471, 61] width 129 height 17
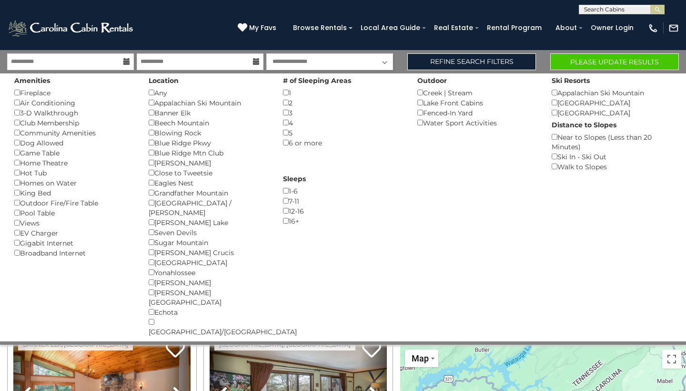
click at [621, 60] on button "Please Update Results" at bounding box center [614, 61] width 129 height 17
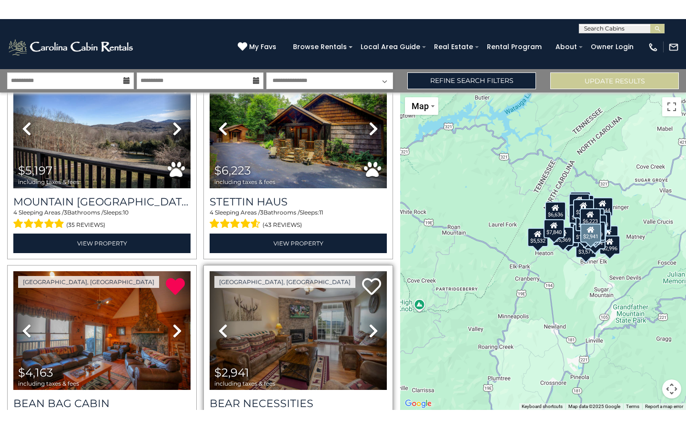
scroll to position [1479, 0]
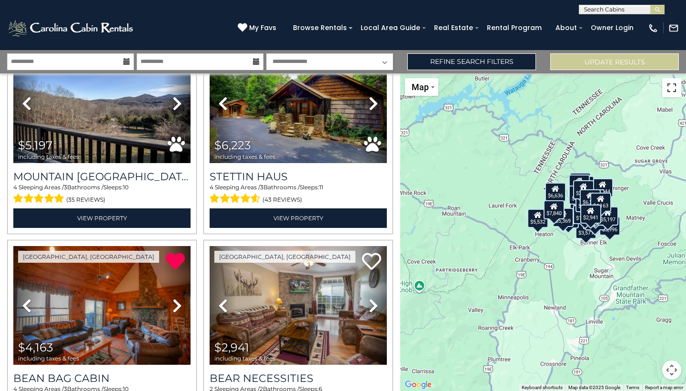
click at [672, 88] on button "Toggle fullscreen view" at bounding box center [671, 87] width 19 height 19
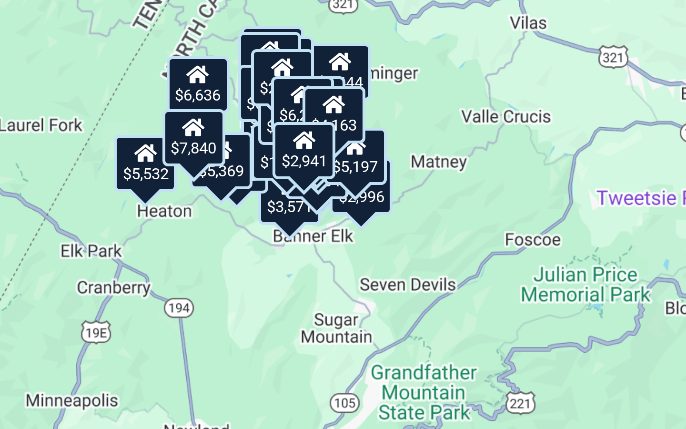
click at [397, 189] on div "$5,197" at bounding box center [407, 198] width 21 height 19
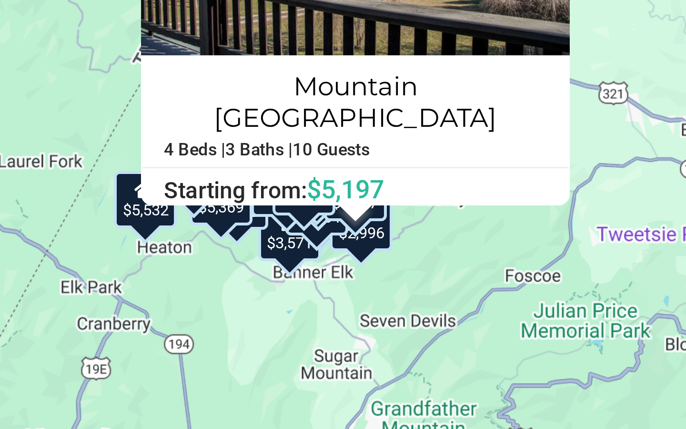
click at [151, 90] on div "$7,444 $7,053 $2,532 $3,793 $3,845 $2,520 $4,422 $5,791 $5,532 $1,792 $1,859 $5…" at bounding box center [343, 214] width 686 height 429
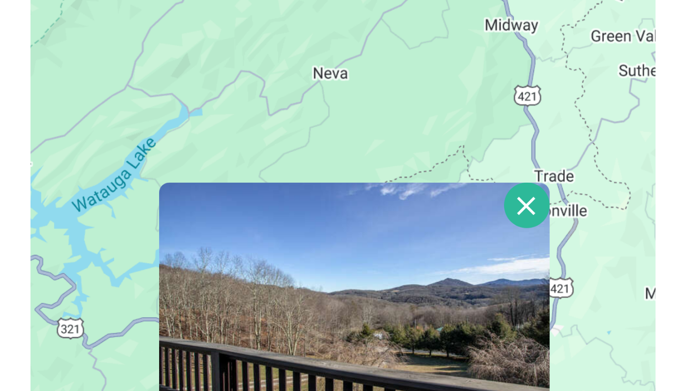
scroll to position [0, 0]
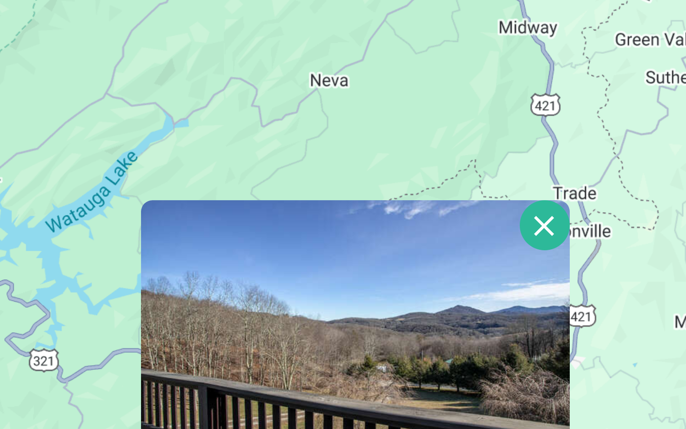
click at [463, 78] on button "Close" at bounding box center [471, 75] width 17 height 17
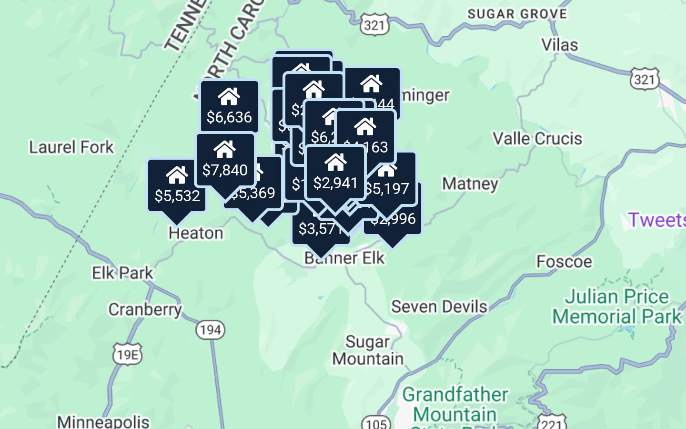
drag, startPoint x: 114, startPoint y: 47, endPoint x: 123, endPoint y: 46, distance: 9.2
click at [401, 174] on div "$4,163" at bounding box center [411, 183] width 21 height 19
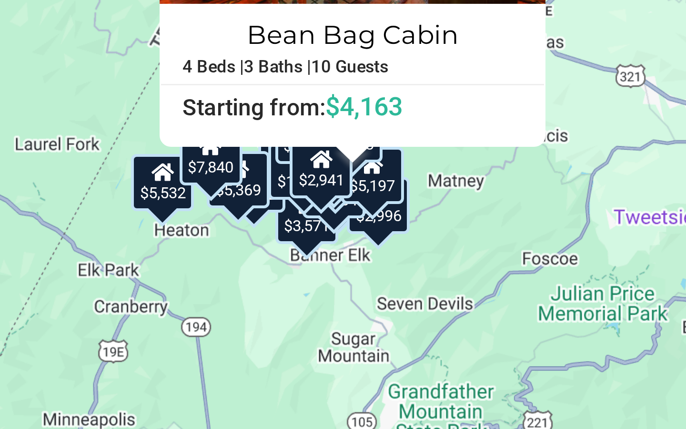
click at [152, 77] on div "$7,444 $7,053 $2,532 $3,793 $3,845 $2,520 $4,422 $5,791 $5,532 $1,792 $1,859 $5…" at bounding box center [343, 214] width 686 height 429
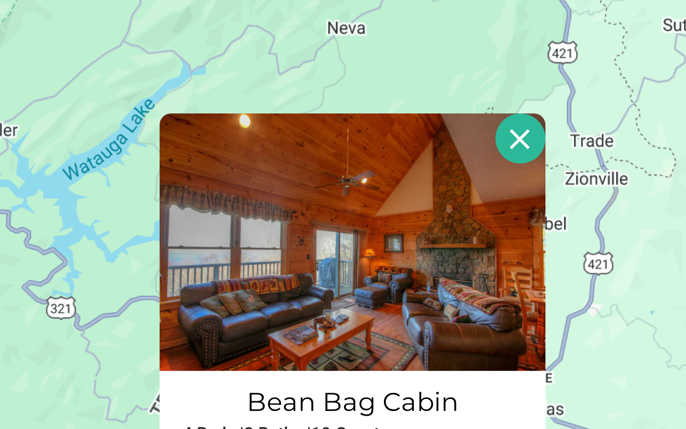
click at [455, 54] on button "Close" at bounding box center [463, 62] width 17 height 17
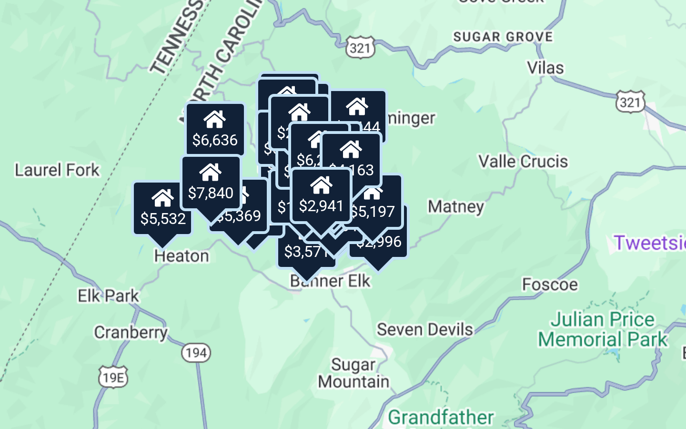
click at [385, 170] on div "$6,223" at bounding box center [395, 179] width 21 height 19
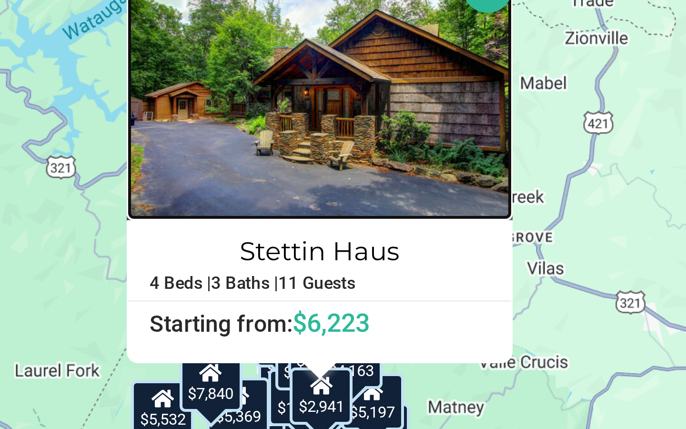
click at [332, 51] on img at bounding box center [396, 94] width 129 height 86
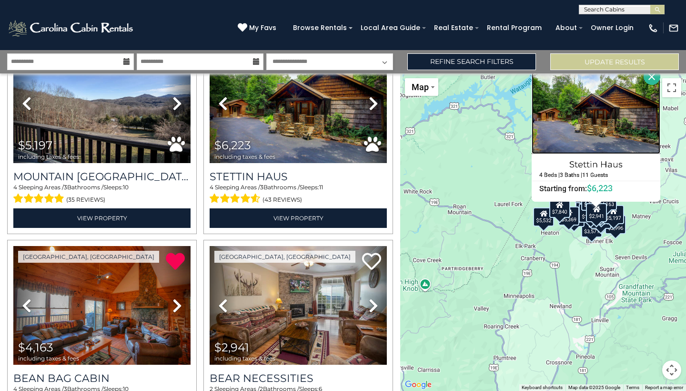
click at [619, 120] on img at bounding box center [596, 111] width 129 height 86
click at [600, 273] on div "$7,444 $7,053 $2,532 $3,793 $3,845 $2,520 $4,422 $5,791 $5,532 $1,792 $1,859 $5…" at bounding box center [543, 231] width 286 height 317
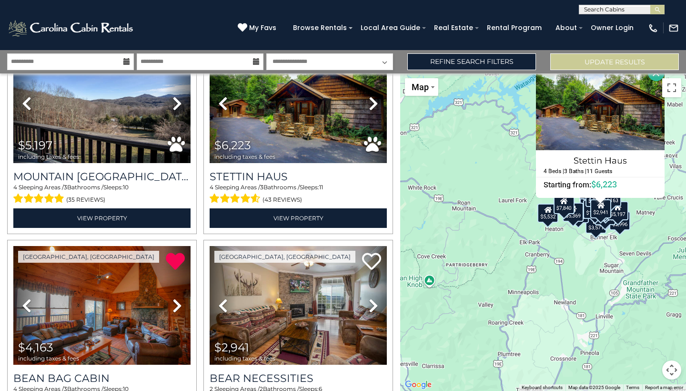
drag, startPoint x: 603, startPoint y: 260, endPoint x: 610, endPoint y: 255, distance: 8.3
click at [610, 255] on div "$7,444 $7,053 $2,532 $3,793 $3,845 $2,520 $4,422 $5,791 $5,532 $1,792 $1,859 $5…" at bounding box center [543, 231] width 286 height 317
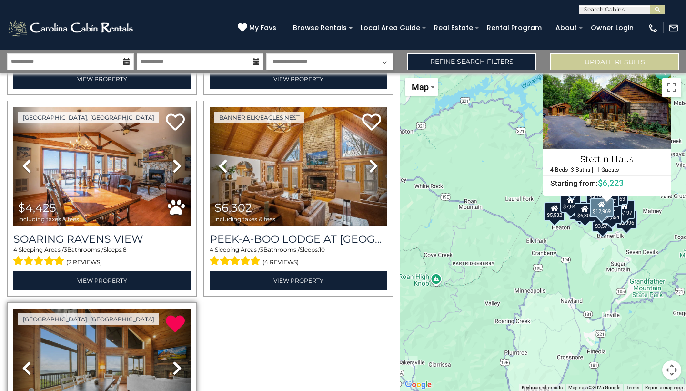
scroll to position [2620, 0]
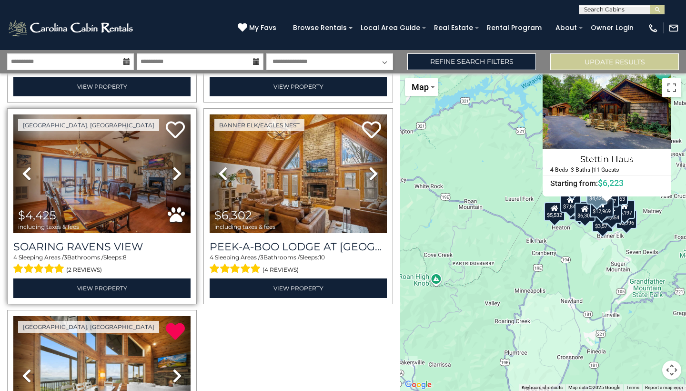
click at [137, 192] on img at bounding box center [101, 173] width 177 height 119
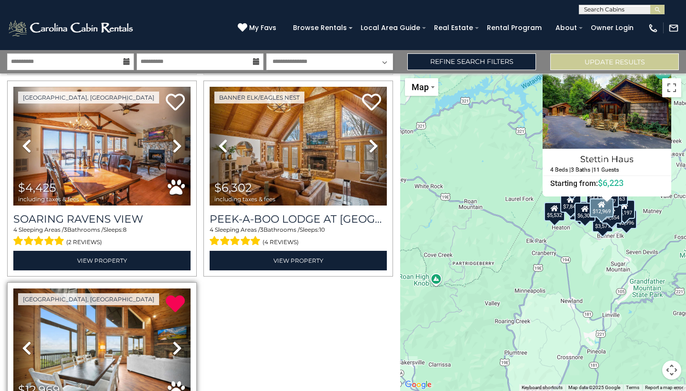
scroll to position [2617, 0]
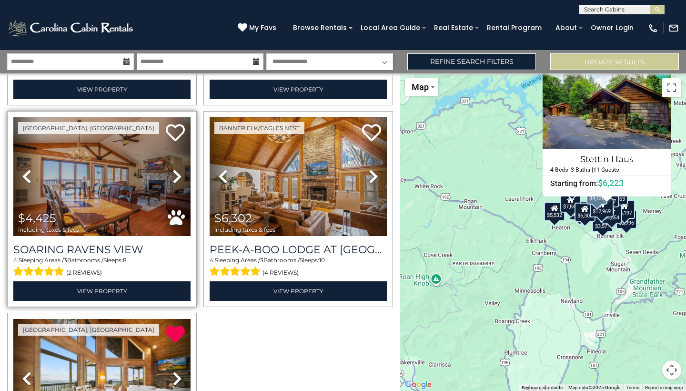
click at [126, 176] on img at bounding box center [101, 176] width 177 height 119
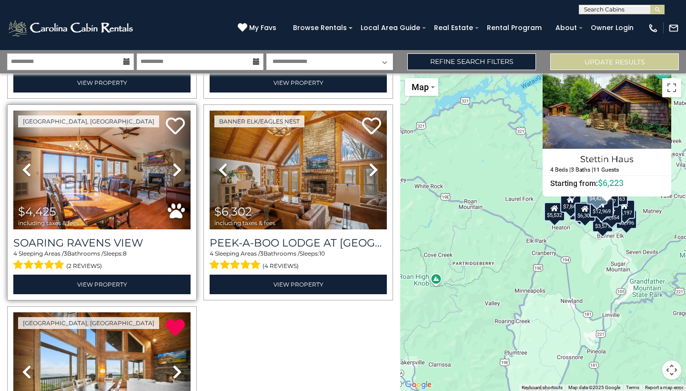
scroll to position [2622, 0]
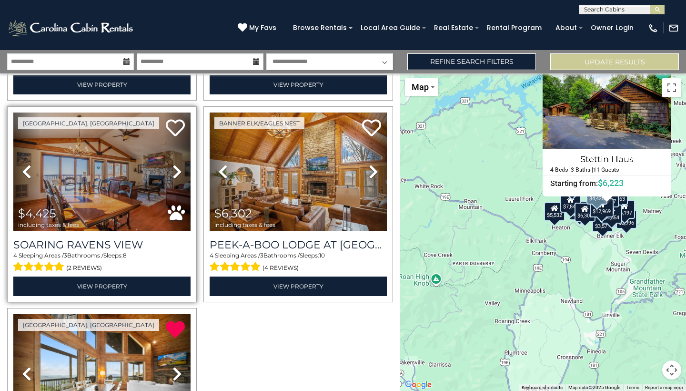
click at [135, 155] on img at bounding box center [101, 171] width 177 height 119
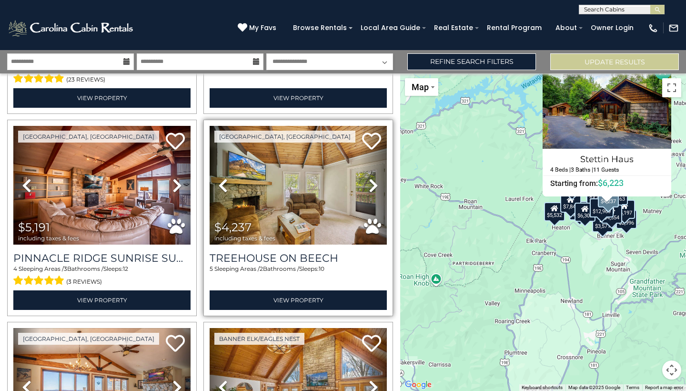
scroll to position [2404, 0]
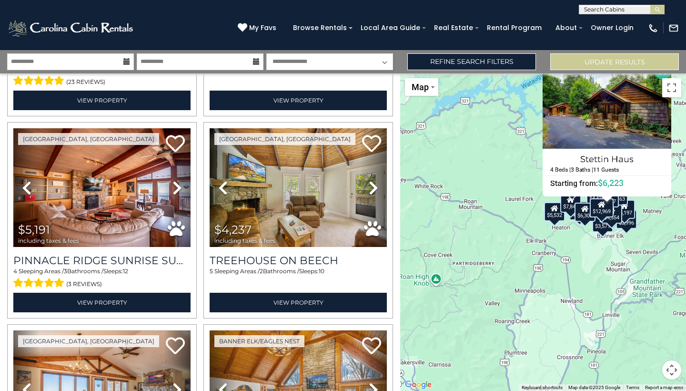
click at [640, 307] on div "$7,444 $7,053 $2,532 $3,793 $3,845 $2,520 $4,422 $5,791 $5,532 $1,792 $1,859 $5…" at bounding box center [543, 231] width 286 height 317
click at [488, 102] on div "$7,444 $7,053 $2,532 $3,793 $3,845 $2,520 $4,422 $5,791 $5,532 $1,792 $1,859 $5…" at bounding box center [543, 231] width 286 height 317
click at [429, 84] on span "Map" at bounding box center [420, 87] width 17 height 10
click at [485, 225] on div "$7,444 $7,053 $2,532 $3,793 $3,845 $2,520 $4,422 $5,791 $5,532 $1,792 $1,859 $5…" at bounding box center [543, 231] width 286 height 317
click at [421, 91] on span "Map" at bounding box center [420, 87] width 17 height 10
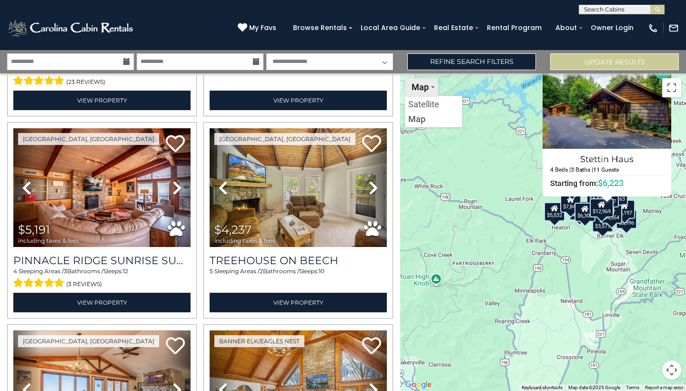
click at [421, 91] on span "Map" at bounding box center [420, 87] width 17 height 10
click at [670, 368] on button "Map camera controls" at bounding box center [671, 369] width 19 height 19
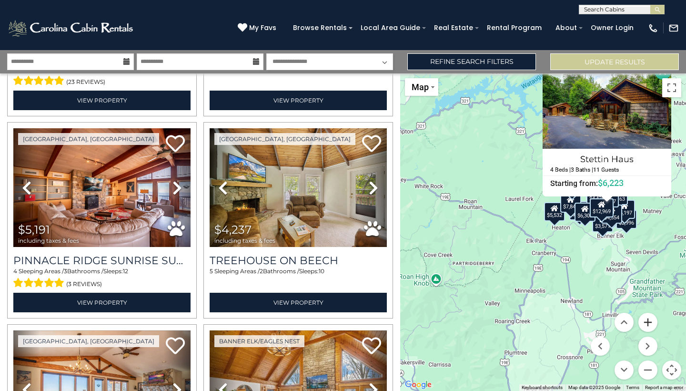
click at [649, 322] on button "Zoom in" at bounding box center [647, 322] width 19 height 19
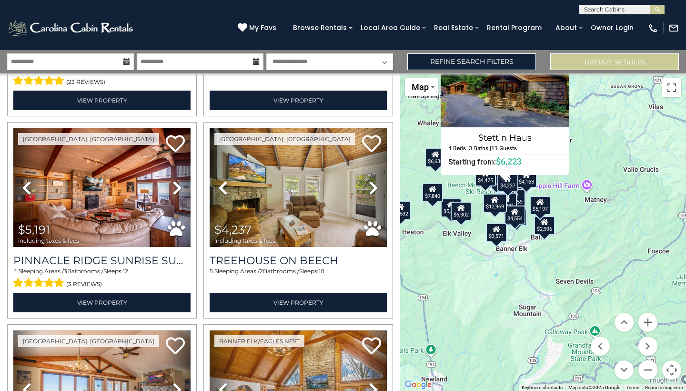
drag, startPoint x: 632, startPoint y: 260, endPoint x: 462, endPoint y: 269, distance: 169.9
click at [462, 269] on div "$7,444 $7,053 $2,532 $3,793 $3,845 $2,520 $4,422 $5,791 $5,532 $1,792 $1,859 $5…" at bounding box center [543, 231] width 286 height 317
click at [671, 100] on div "$7,444 $7,053 $2,532 $3,793 $3,845 $2,520 $4,422 $5,791 $5,532 $1,792 $1,859 $5…" at bounding box center [543, 231] width 286 height 317
click at [673, 86] on button "Toggle fullscreen view" at bounding box center [671, 87] width 19 height 19
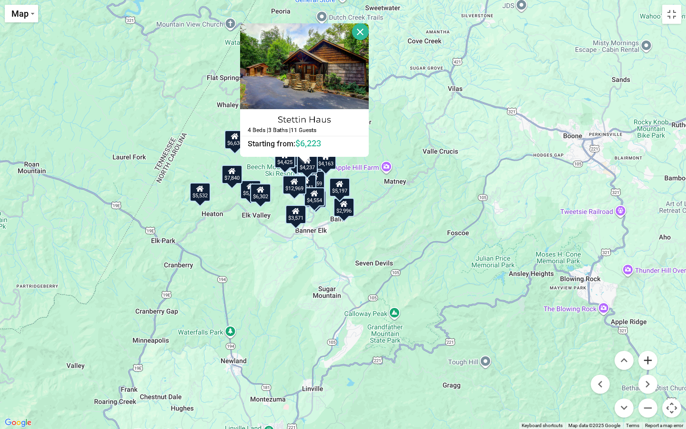
click at [652, 363] on button "Zoom in" at bounding box center [647, 360] width 19 height 19
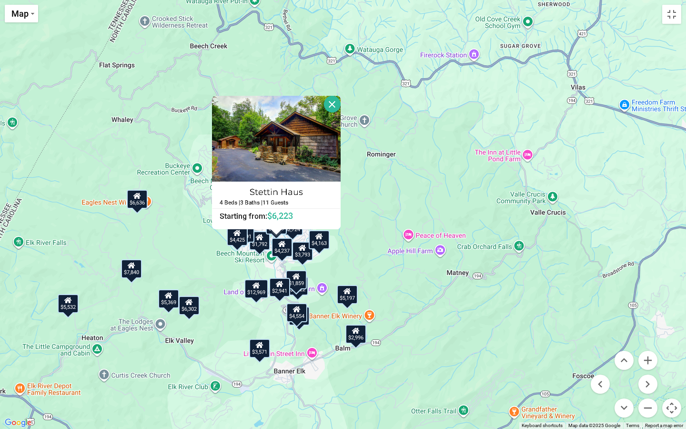
drag, startPoint x: 370, startPoint y: 73, endPoint x: 381, endPoint y: 199, distance: 126.3
click at [381, 199] on div "$7,444 $7,053 $2,532 $3,793 $3,845 $2,520 $4,422 $5,791 $5,532 $1,792 $1,859 $5…" at bounding box center [343, 214] width 686 height 429
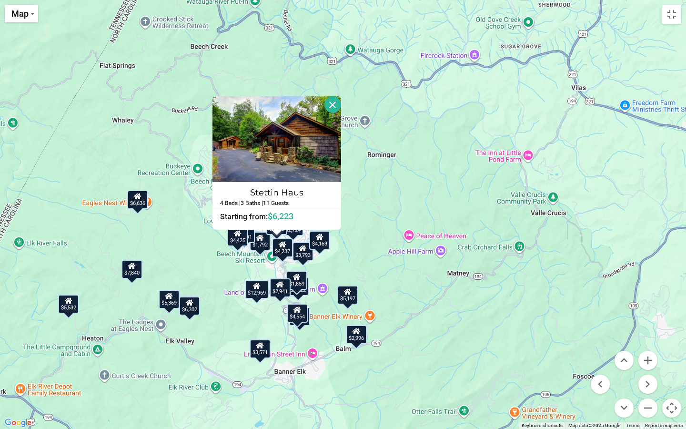
click at [340, 107] on button "Close" at bounding box center [332, 104] width 17 height 17
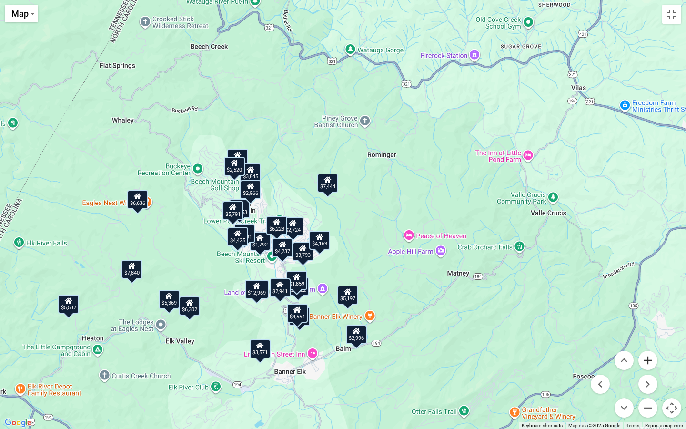
click at [649, 362] on button "Zoom in" at bounding box center [647, 360] width 19 height 19
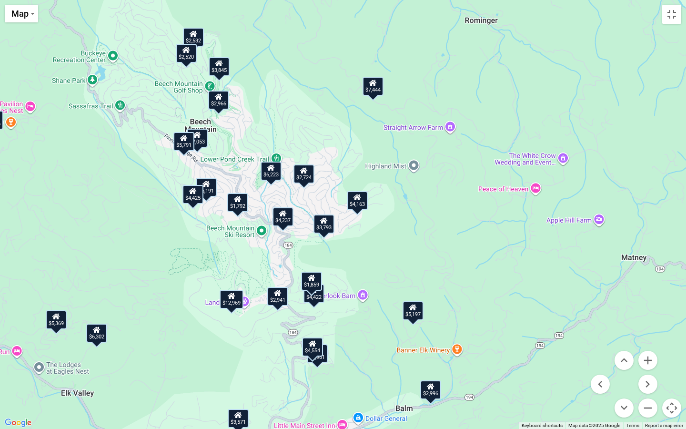
drag, startPoint x: 433, startPoint y: 311, endPoint x: 496, endPoint y: 228, distance: 104.6
click at [496, 228] on div "$7,444 $7,053 $2,532 $3,793 $3,845 $2,520 $4,422 $5,791 $5,532 $1,792 $1,859 $5…" at bounding box center [343, 214] width 686 height 429
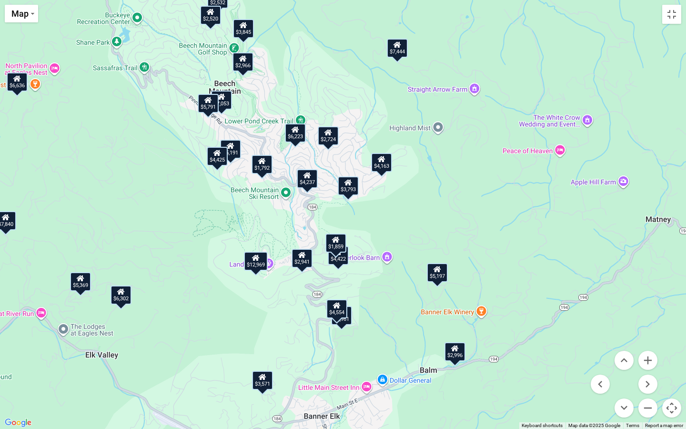
drag, startPoint x: 447, startPoint y: 232, endPoint x: 469, endPoint y: 201, distance: 38.6
click at [469, 201] on div "$7,444 $7,053 $2,532 $3,793 $3,845 $2,520 $4,422 $5,791 $5,532 $1,792 $1,859 $5…" at bounding box center [343, 214] width 686 height 429
click at [650, 360] on button "Zoom in" at bounding box center [647, 360] width 19 height 19
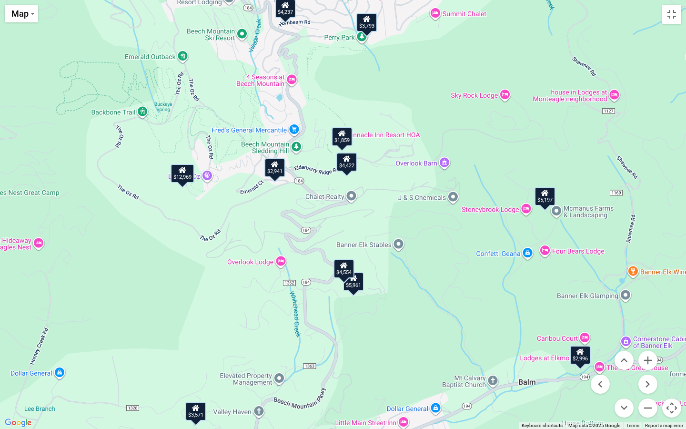
drag, startPoint x: 524, startPoint y: 302, endPoint x: 537, endPoint y: 157, distance: 145.4
click at [537, 157] on div "$7,444 $7,053 $2,532 $3,793 $3,845 $2,520 $4,422 $5,791 $5,532 $1,792 $1,859 $5…" at bounding box center [343, 214] width 686 height 429
click at [651, 362] on button "Zoom in" at bounding box center [647, 360] width 19 height 19
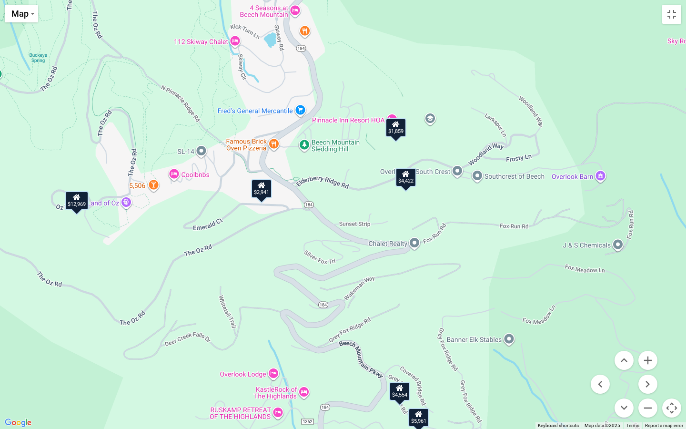
drag, startPoint x: 505, startPoint y: 206, endPoint x: 561, endPoint y: 265, distance: 81.6
click at [561, 265] on div "$7,444 $7,053 $2,532 $3,793 $3,845 $2,520 $4,422 $5,791 $5,532 $1,792 $1,859 $5…" at bounding box center [343, 214] width 686 height 429
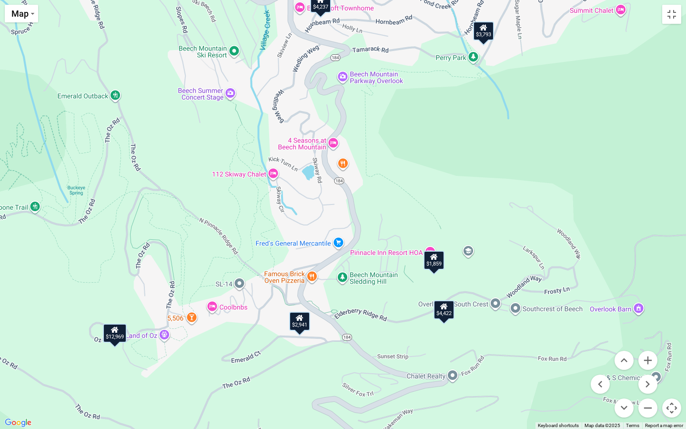
drag, startPoint x: 378, startPoint y: 200, endPoint x: 416, endPoint y: 334, distance: 139.7
click at [416, 334] on div "$7,444 $7,053 $2,532 $3,793 $3,845 $2,520 $4,422 $5,791 $5,532 $1,792 $1,859 $5…" at bounding box center [343, 214] width 686 height 429
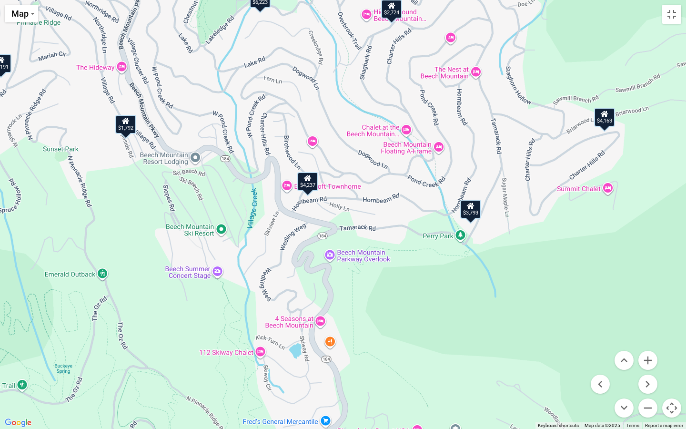
drag, startPoint x: 462, startPoint y: 110, endPoint x: 449, endPoint y: 290, distance: 181.0
click at [449, 290] on div "$7,444 $7,053 $2,532 $3,793 $3,845 $2,520 $4,422 $5,791 $5,532 $1,792 $1,859 $5…" at bounding box center [343, 214] width 686 height 429
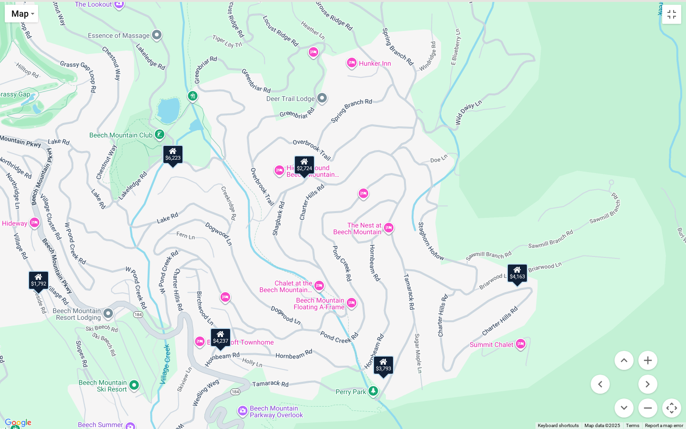
drag, startPoint x: 425, startPoint y: 74, endPoint x: 338, endPoint y: 233, distance: 181.2
click at [338, 233] on div "$7,444 $7,053 $2,532 $3,793 $3,845 $2,520 $4,422 $5,791 $5,532 $1,792 $1,859 $5…" at bounding box center [343, 214] width 686 height 429
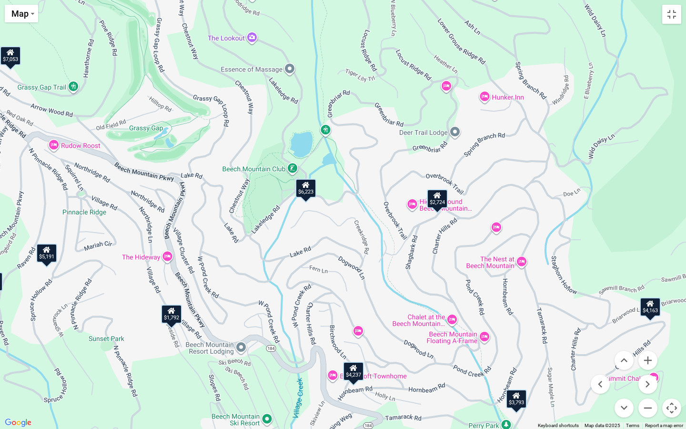
drag, startPoint x: 383, startPoint y: 93, endPoint x: 506, endPoint y: 115, distance: 125.4
click at [506, 115] on div "$7,444 $7,053 $2,532 $3,793 $3,845 $2,520 $4,422 $5,791 $5,532 $1,792 $1,859 $5…" at bounding box center [343, 214] width 686 height 429
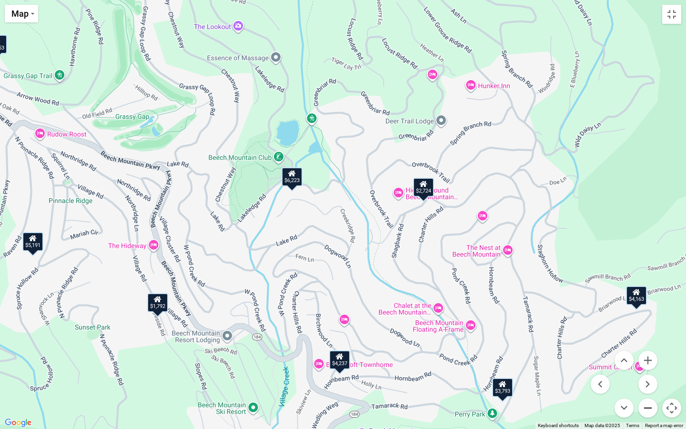
click at [645, 390] on button "Zoom out" at bounding box center [647, 407] width 19 height 19
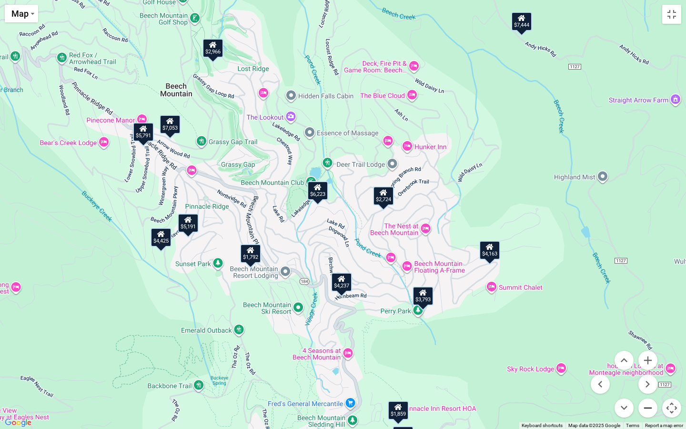
click at [645, 390] on button "Zoom out" at bounding box center [647, 407] width 19 height 19
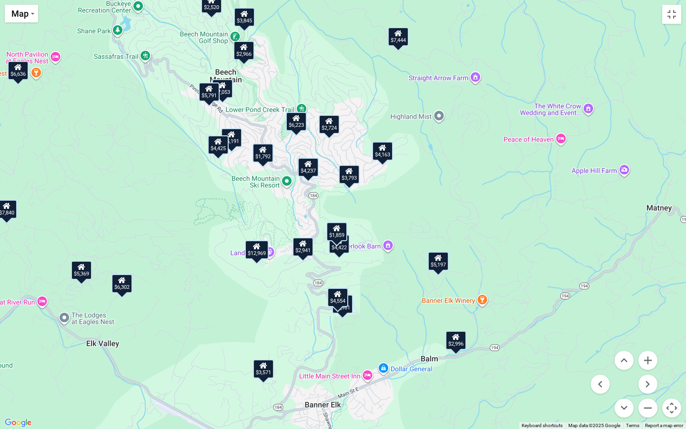
drag, startPoint x: 529, startPoint y: 298, endPoint x: 496, endPoint y: 220, distance: 84.7
click at [496, 220] on div "$7,444 $7,053 $2,532 $3,793 $3,845 $2,520 $4,422 $5,791 $5,532 $1,792 $1,859 $5…" at bounding box center [343, 214] width 686 height 429
click at [345, 247] on div "$4,422" at bounding box center [339, 243] width 21 height 19
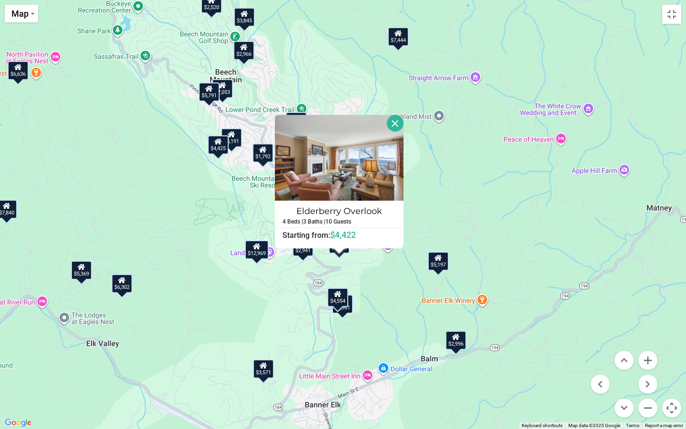
click at [403, 119] on button "Close" at bounding box center [395, 123] width 17 height 17
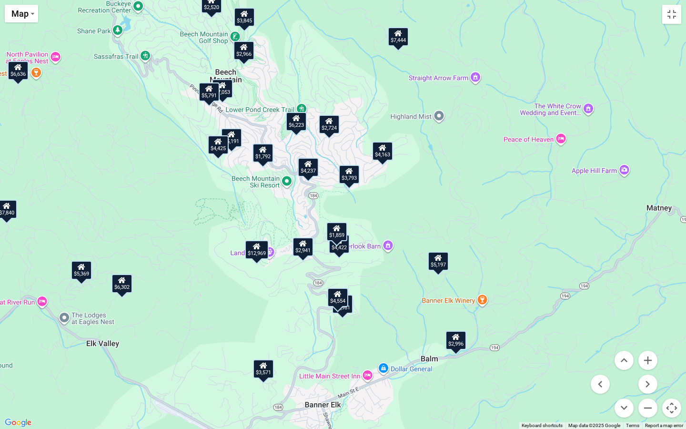
click at [342, 302] on div "$4,554" at bounding box center [337, 297] width 21 height 19
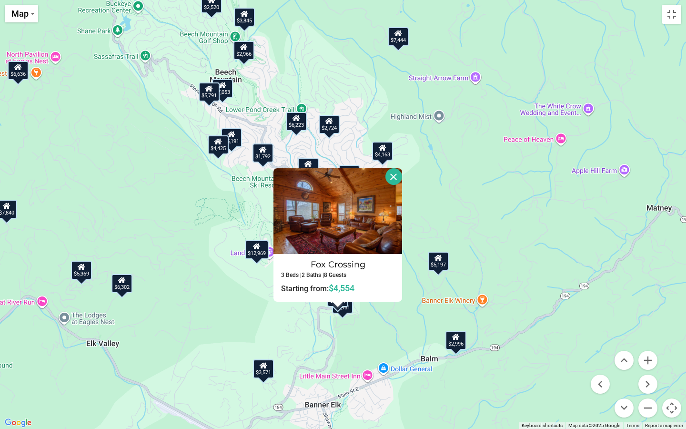
click at [402, 169] on button "Close" at bounding box center [393, 176] width 17 height 17
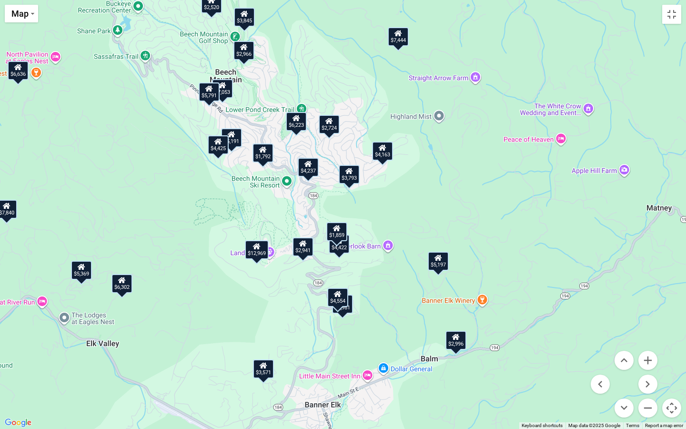
click at [347, 313] on div "$5,961" at bounding box center [342, 303] width 21 height 19
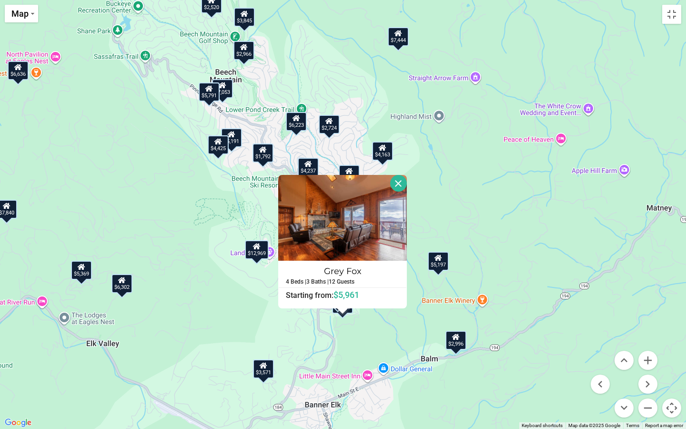
click at [405, 187] on button "Close" at bounding box center [398, 183] width 17 height 17
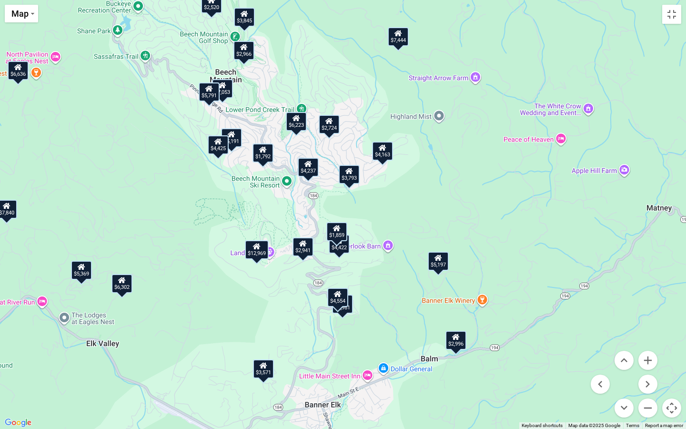
click at [388, 153] on div "$4,163" at bounding box center [382, 151] width 21 height 19
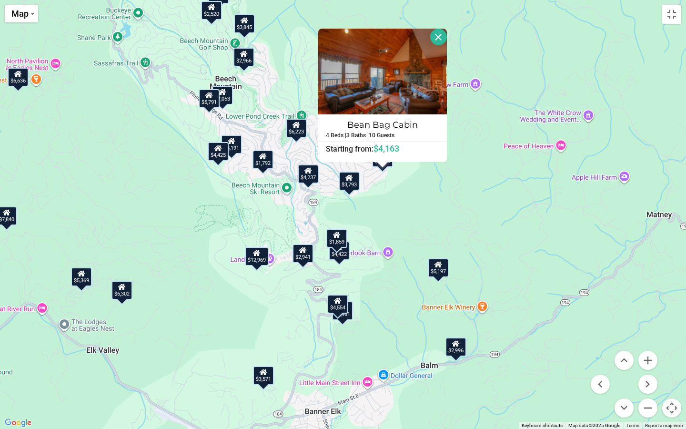
click at [416, 202] on div "$7,444 $7,053 $2,532 $3,793 $3,845 $2,520 $4,422 $5,791 $5,532 $1,792 $1,859 $5…" at bounding box center [343, 214] width 686 height 429
click at [447, 41] on button "Close" at bounding box center [438, 37] width 17 height 17
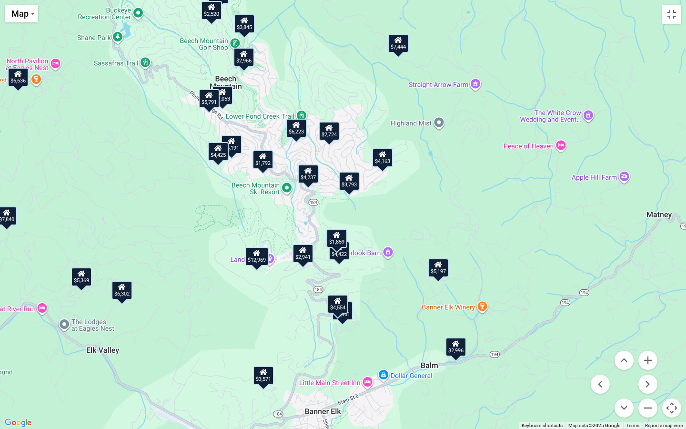
click at [356, 185] on div "$3,793" at bounding box center [349, 181] width 21 height 19
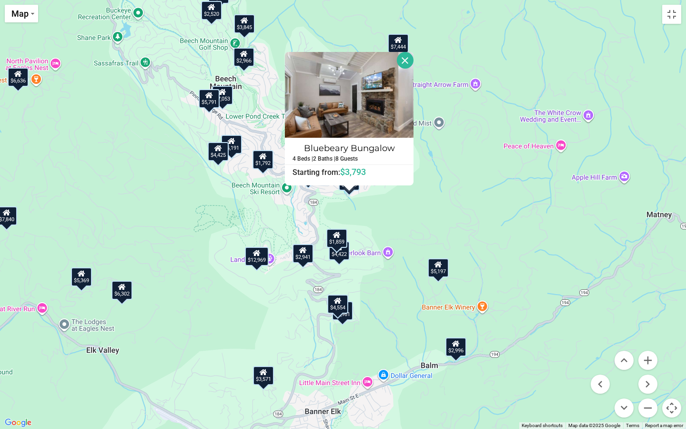
click at [421, 211] on div "$7,444 $7,053 $2,532 $3,793 $3,845 $2,520 $4,422 $5,791 $5,532 $1,792 $1,859 $5…" at bounding box center [343, 214] width 686 height 429
click at [414, 55] on button "Close" at bounding box center [405, 60] width 17 height 17
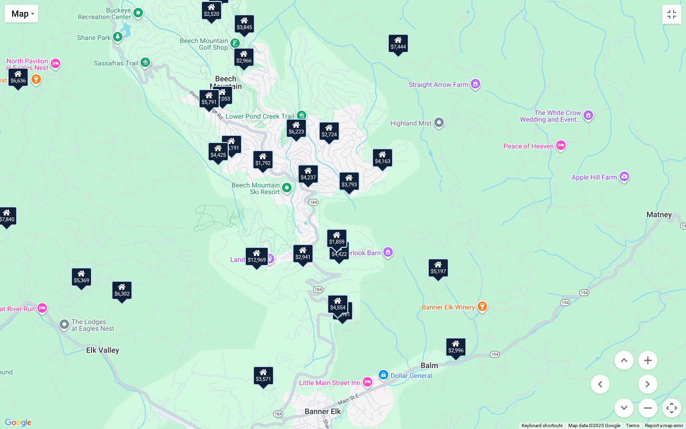
click at [227, 95] on div "$7,053" at bounding box center [222, 95] width 21 height 19
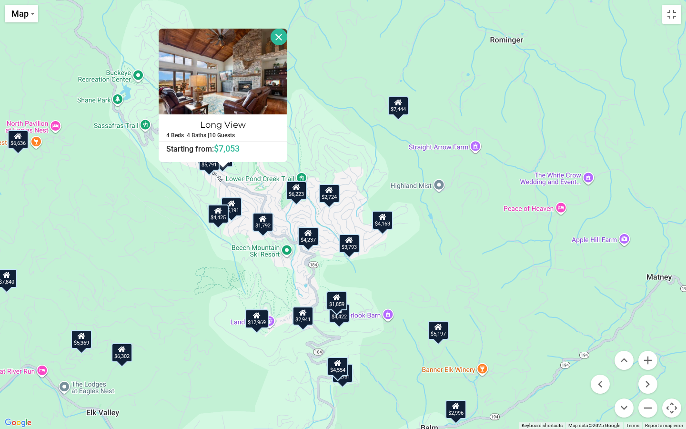
click at [286, 41] on button "Close" at bounding box center [279, 37] width 17 height 17
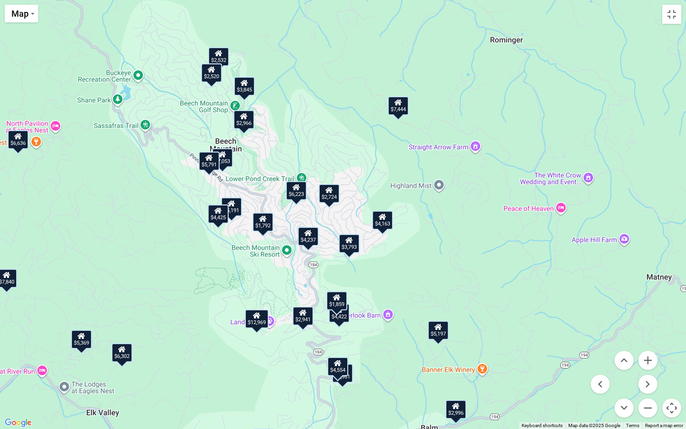
click at [224, 158] on div "$7,053" at bounding box center [222, 157] width 21 height 19
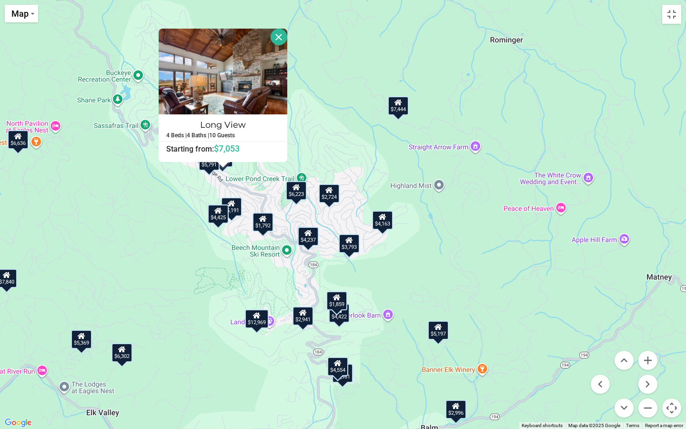
click at [213, 170] on div "$5,791" at bounding box center [209, 161] width 21 height 19
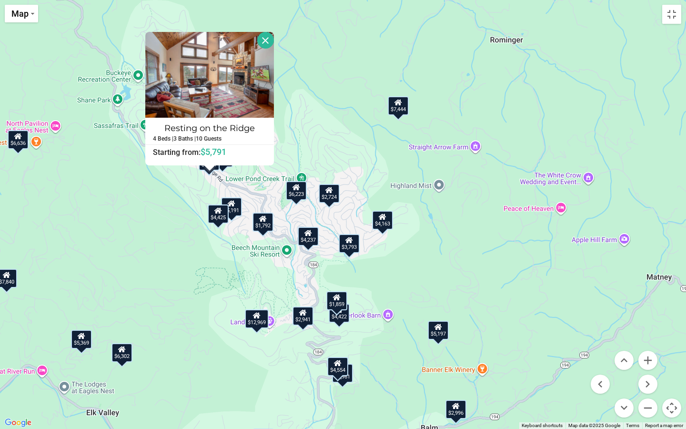
click at [325, 93] on div "$7,444 $7,053 $2,532 $3,793 $3,845 $2,520 $4,422 $5,791 $5,532 $1,792 $1,859 $5…" at bounding box center [343, 214] width 686 height 429
click at [273, 44] on button "Close" at bounding box center [265, 40] width 17 height 17
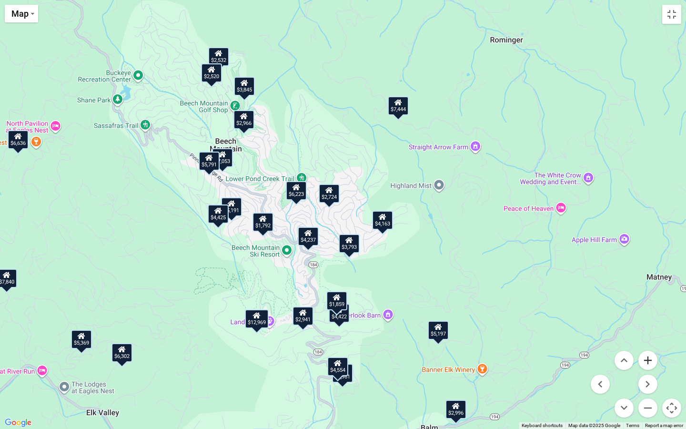
click at [647, 362] on button "Zoom in" at bounding box center [647, 360] width 19 height 19
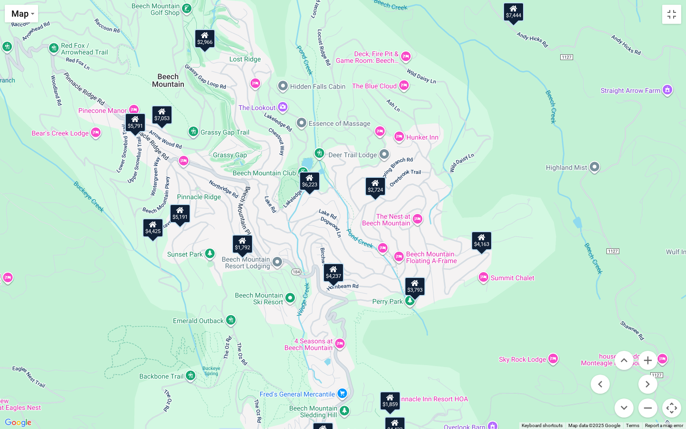
drag, startPoint x: 422, startPoint y: 191, endPoint x: 484, endPoint y: 195, distance: 62.1
click at [484, 195] on div "$7,444 $7,053 $2,532 $3,793 $3,845 $2,520 $4,422 $5,791 $5,532 $1,792 $1,859 $5…" at bounding box center [343, 214] width 686 height 429
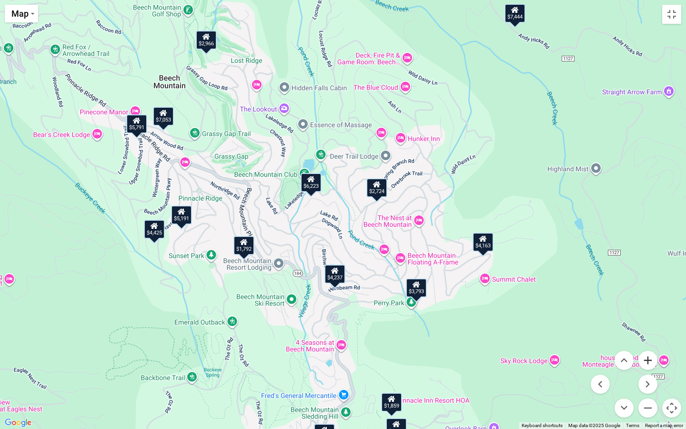
click at [646, 361] on button "Zoom in" at bounding box center [647, 360] width 19 height 19
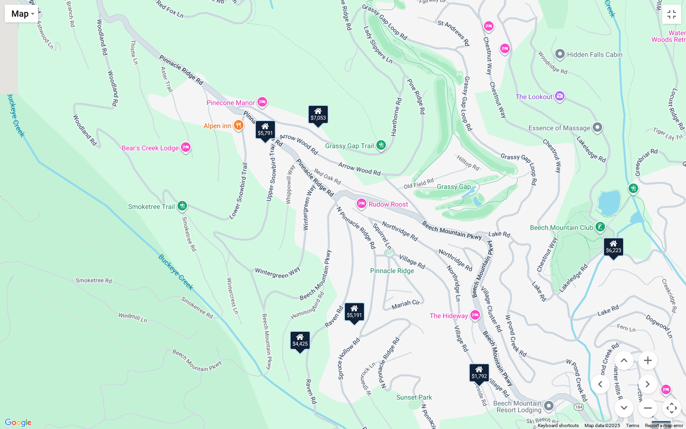
drag, startPoint x: 177, startPoint y: 121, endPoint x: 519, endPoint y: 211, distance: 353.6
click at [519, 211] on div "$7,444 $7,053 $2,532 $3,793 $3,845 $2,520 $4,422 $5,791 $5,532 $1,792 $1,859 $5…" at bounding box center [343, 214] width 686 height 429
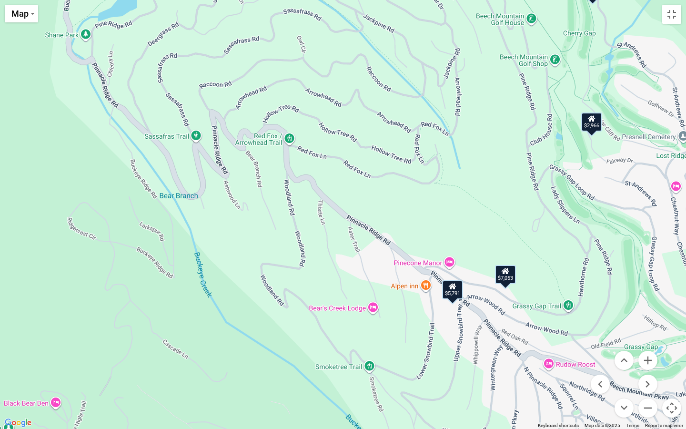
drag, startPoint x: 286, startPoint y: 111, endPoint x: 466, endPoint y: 269, distance: 238.7
click at [466, 269] on div "$7,444 $7,053 $2,532 $3,793 $3,845 $2,520 $4,422 $5,791 $5,532 $1,792 $1,859 $5…" at bounding box center [343, 214] width 686 height 429
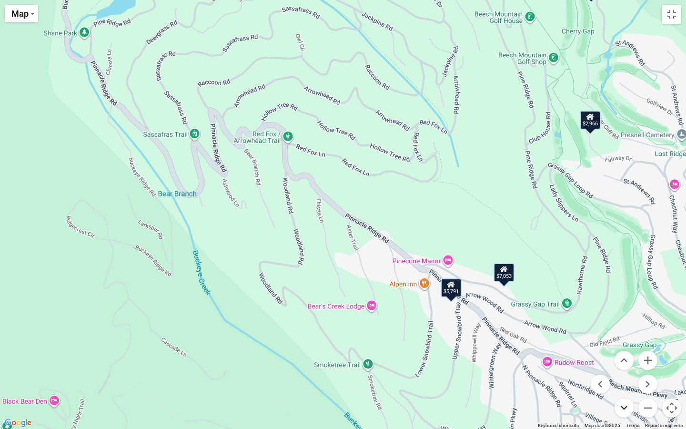
click at [628, 390] on button "Move down" at bounding box center [624, 407] width 19 height 19
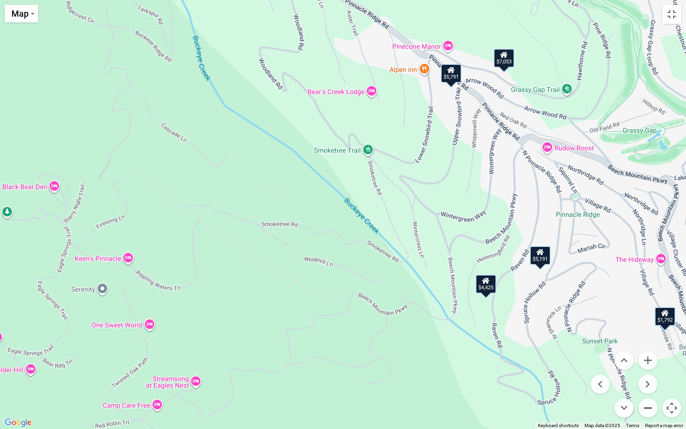
click at [648, 390] on button "Zoom out" at bounding box center [647, 407] width 19 height 19
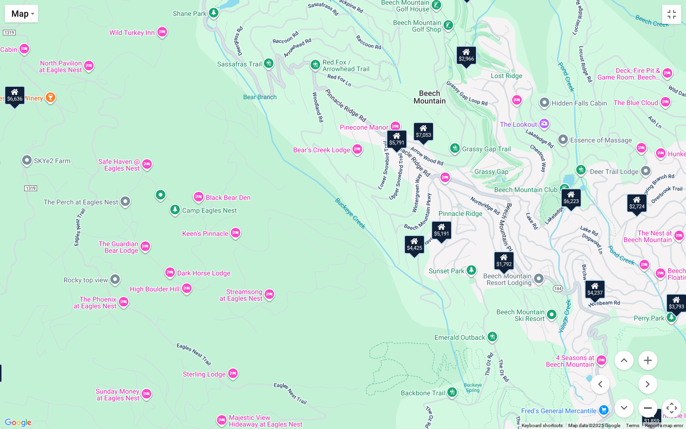
click at [648, 390] on button "Zoom out" at bounding box center [647, 407] width 19 height 19
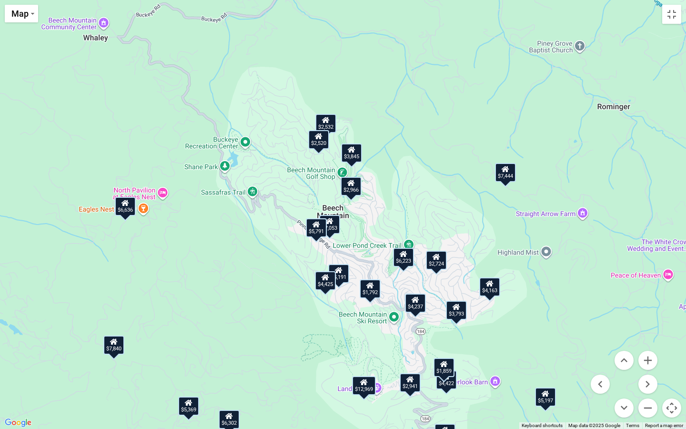
drag, startPoint x: 529, startPoint y: 161, endPoint x: 471, endPoint y: 201, distance: 70.2
click at [471, 201] on div "$7,444 $7,053 $2,532 $3,793 $3,845 $2,520 $4,422 $5,791 $5,532 $1,792 $1,859 $5…" at bounding box center [343, 214] width 686 height 429
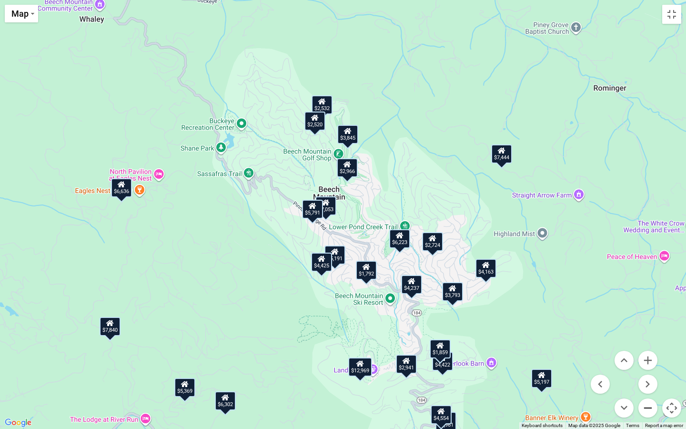
click at [645, 390] on button "Zoom out" at bounding box center [647, 407] width 19 height 19
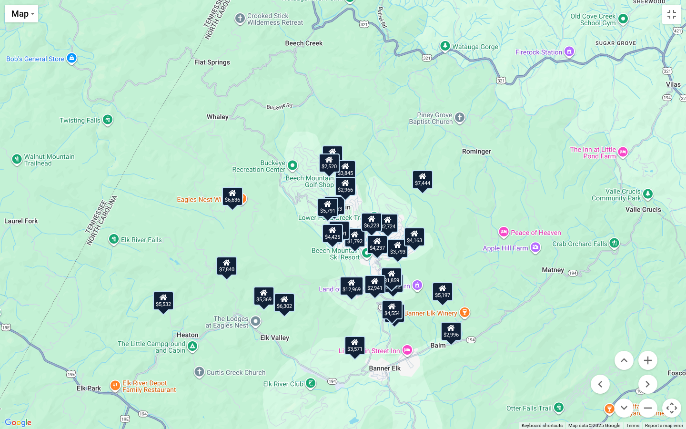
click at [341, 203] on div "$7,053" at bounding box center [334, 205] width 21 height 19
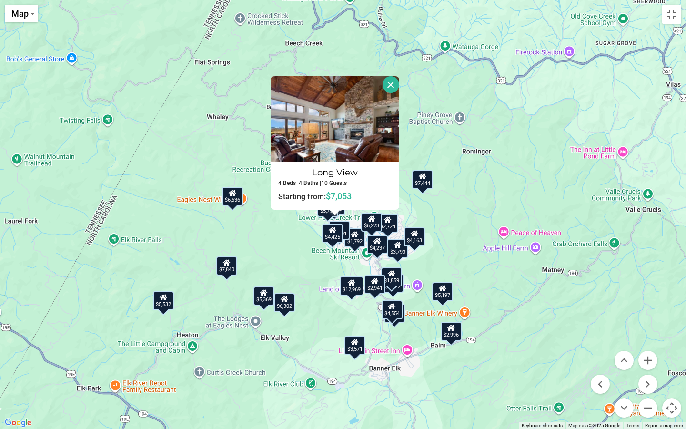
click at [330, 213] on div at bounding box center [335, 213] width 12 height 6
click at [398, 85] on button "Close" at bounding box center [391, 84] width 17 height 17
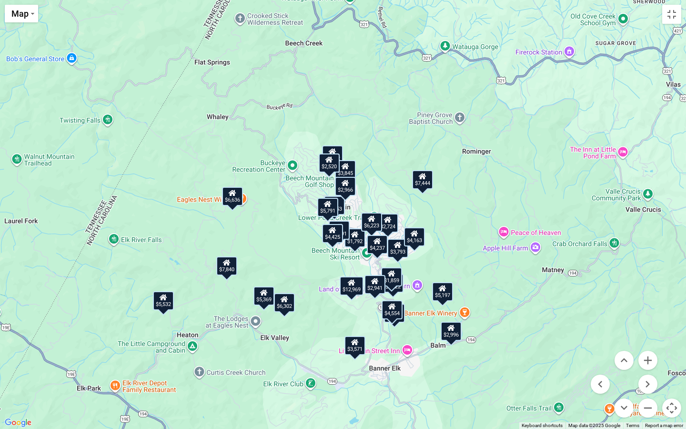
click at [283, 301] on icon at bounding box center [285, 299] width 8 height 7
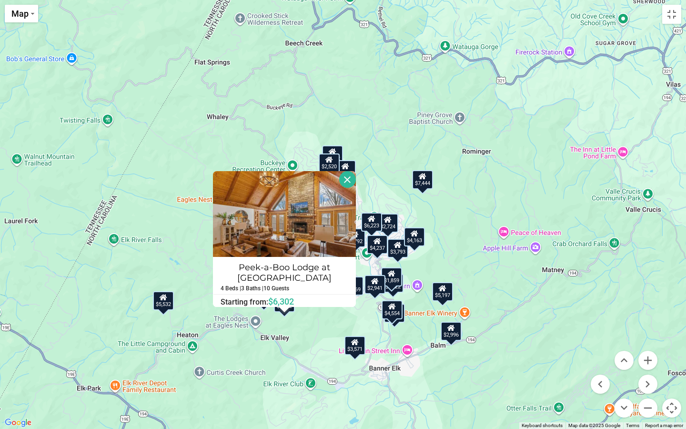
click at [330, 333] on div "$7,444 $7,053 $2,532 $3,793 $3,845 $2,520 $4,422 $5,791 $5,532 $1,792 $1,859 $5…" at bounding box center [343, 214] width 686 height 429
click at [349, 178] on button "Close" at bounding box center [347, 179] width 17 height 17
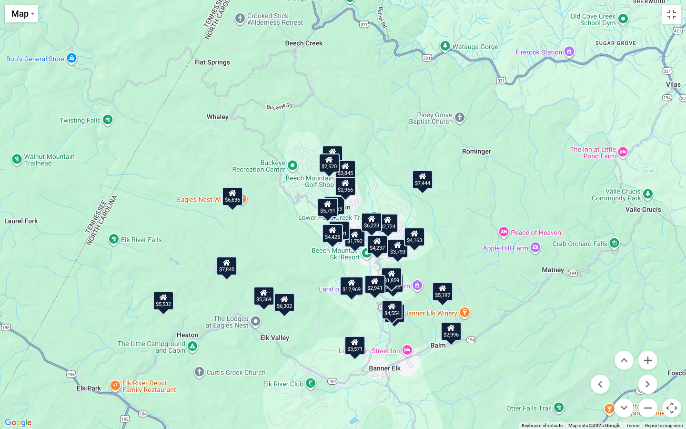
click at [267, 293] on icon at bounding box center [264, 292] width 8 height 7
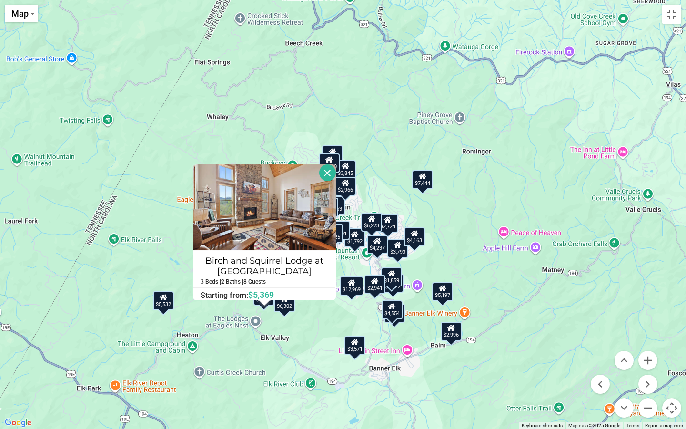
click at [326, 172] on button "Close" at bounding box center [327, 172] width 17 height 17
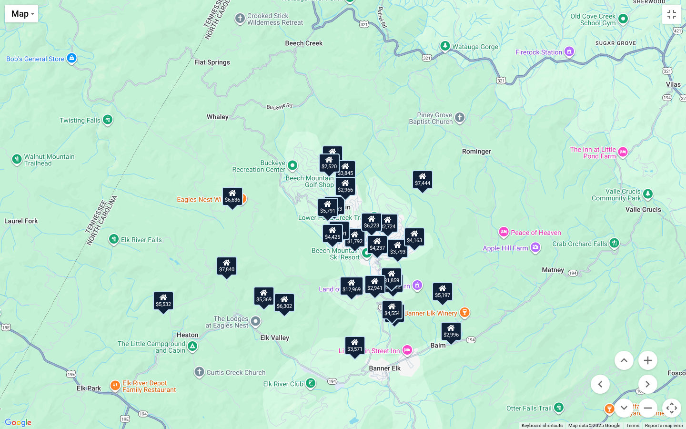
click at [347, 234] on div "$5,191" at bounding box center [339, 230] width 21 height 19
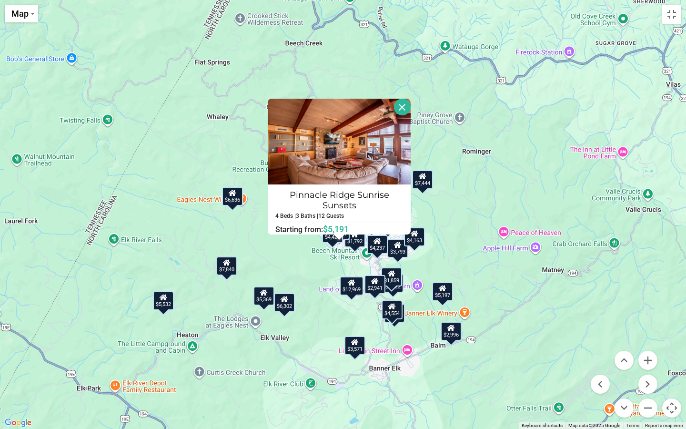
click at [400, 114] on button "Close" at bounding box center [402, 107] width 17 height 17
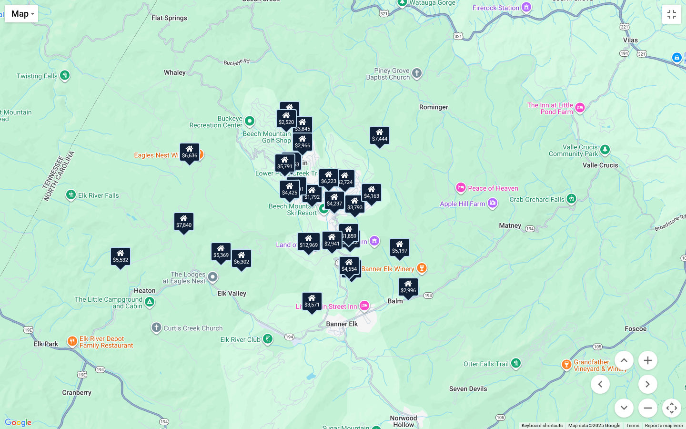
drag, startPoint x: 496, startPoint y: 299, endPoint x: 450, endPoint y: 252, distance: 65.7
click at [450, 252] on div "$7,444 $7,053 $2,532 $3,793 $3,845 $2,520 $4,422 $5,791 $5,532 $1,792 $1,859 $5…" at bounding box center [343, 214] width 686 height 429
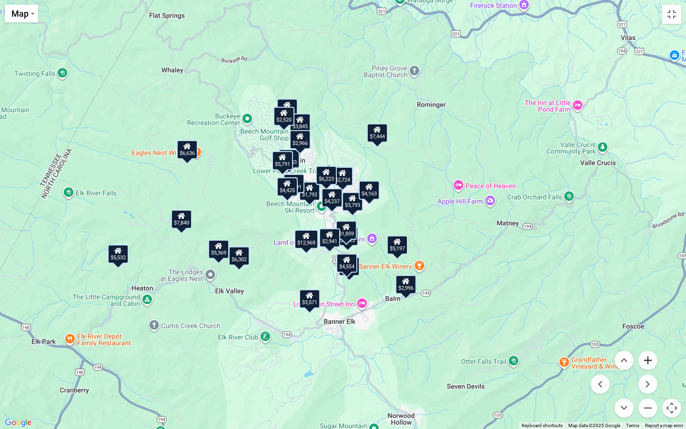
click at [653, 359] on button "Zoom in" at bounding box center [647, 360] width 19 height 19
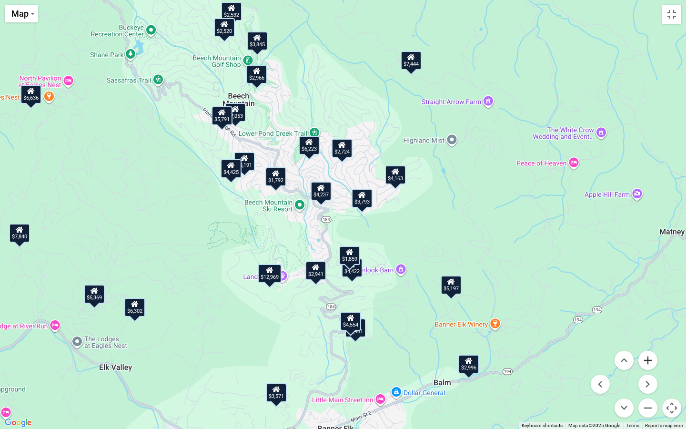
click at [653, 359] on button "Zoom in" at bounding box center [647, 360] width 19 height 19
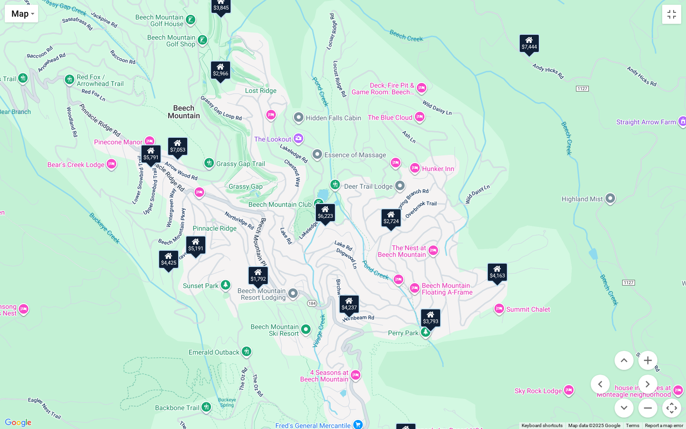
drag, startPoint x: 273, startPoint y: 168, endPoint x: 323, endPoint y: 298, distance: 139.2
click at [323, 298] on div "$7,444 $7,053 $2,532 $3,793 $3,845 $2,520 $4,422 $5,791 $5,532 $1,792 $1,859 $5…" at bounding box center [343, 214] width 686 height 429
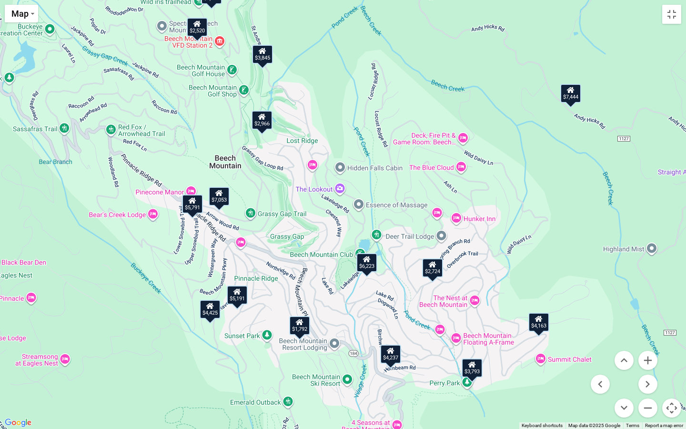
drag, startPoint x: 278, startPoint y: 162, endPoint x: 319, endPoint y: 208, distance: 61.8
click at [319, 208] on div "$7,444 $7,053 $2,532 $3,793 $3,845 $2,520 $4,422 $5,791 $5,532 $1,792 $1,859 $5…" at bounding box center [343, 214] width 686 height 429
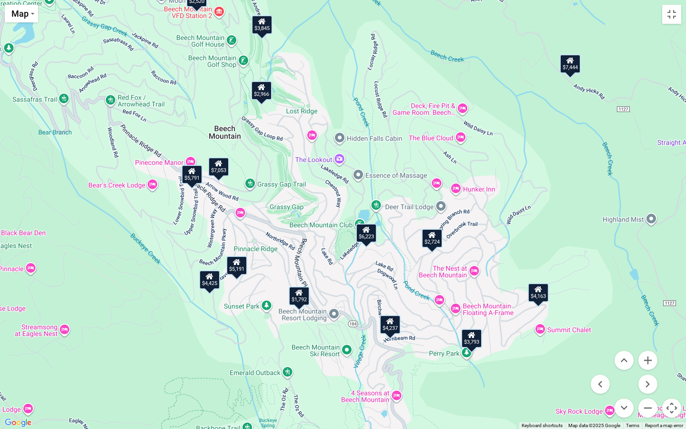
drag, startPoint x: 317, startPoint y: 248, endPoint x: 317, endPoint y: 210, distance: 38.6
click at [317, 210] on div "$7,444 $7,053 $2,532 $3,793 $3,845 $2,520 $4,422 $5,791 $5,532 $1,792 $1,859 $5…" at bounding box center [343, 214] width 686 height 429
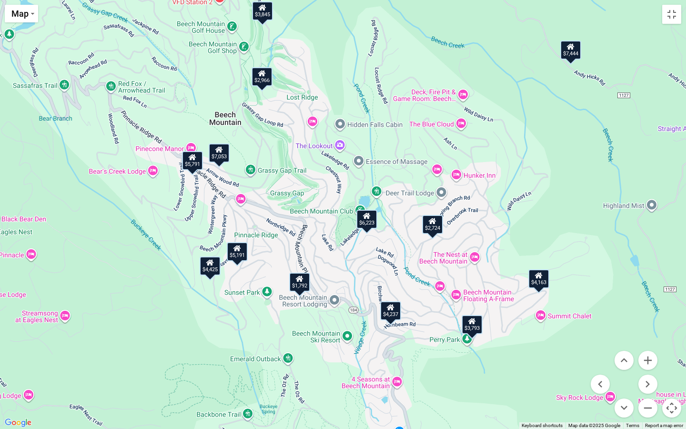
click at [221, 157] on div "$7,053" at bounding box center [219, 152] width 21 height 19
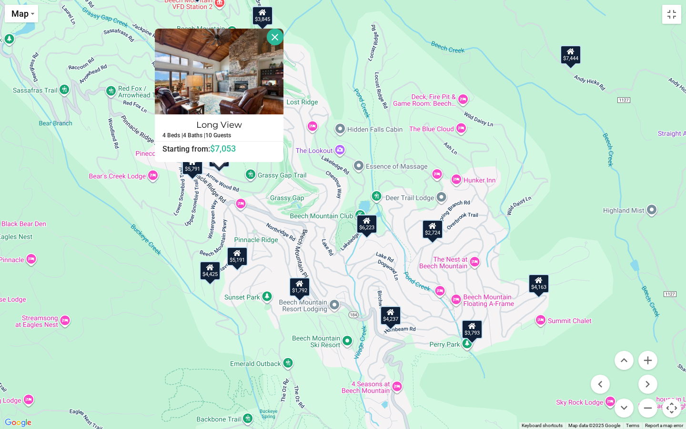
click at [262, 186] on div "$7,444 $7,053 $2,532 $3,793 $3,845 $2,520 $4,422 $5,791 $5,532 $1,792 $1,859 $5…" at bounding box center [343, 214] width 686 height 429
click at [283, 35] on button "Close" at bounding box center [275, 37] width 17 height 17
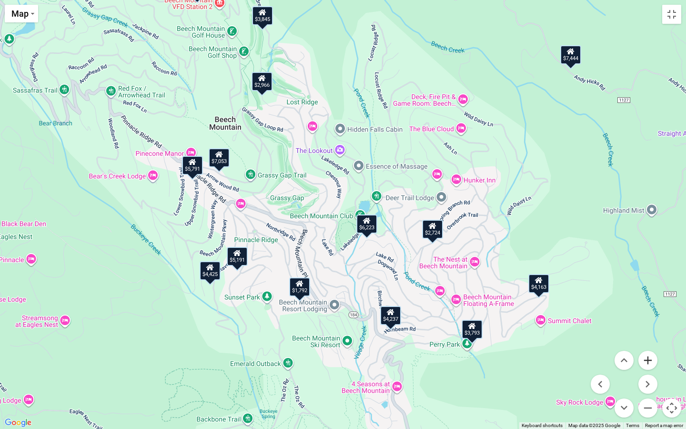
click at [652, 361] on button "Zoom in" at bounding box center [647, 360] width 19 height 19
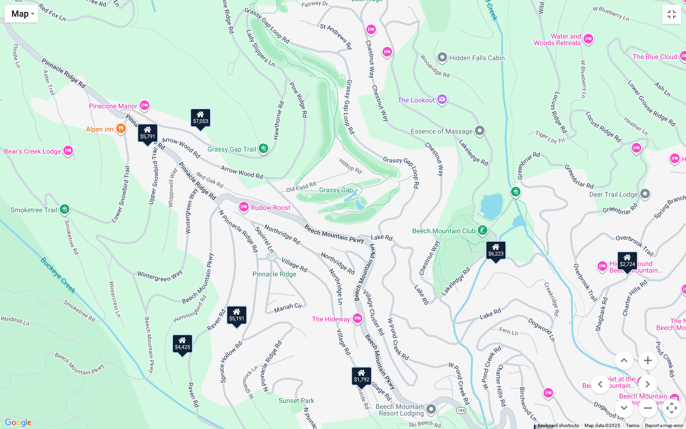
drag, startPoint x: 287, startPoint y: 205, endPoint x: 393, endPoint y: 213, distance: 106.5
click at [393, 213] on div "$7,444 $7,053 $2,532 $3,793 $3,845 $2,520 $4,422 $5,791 $5,532 $1,792 $1,859 $5…" at bounding box center [343, 214] width 686 height 429
click at [652, 361] on button "Zoom in" at bounding box center [647, 360] width 19 height 19
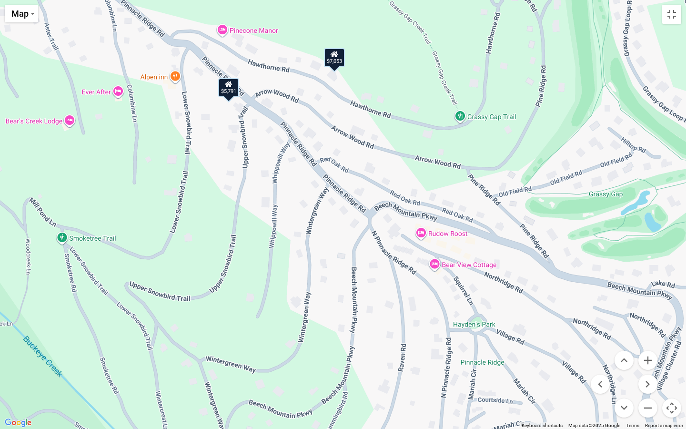
drag, startPoint x: 218, startPoint y: 142, endPoint x: 498, endPoint y: 169, distance: 281.5
click at [498, 169] on div "$7,444 $7,053 $2,532 $3,793 $3,845 $2,520 $4,422 $5,791 $5,532 $1,792 $1,859 $5…" at bounding box center [343, 214] width 686 height 429
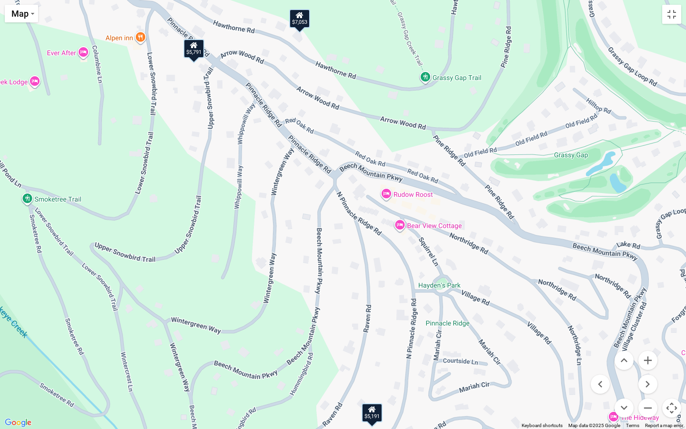
drag, startPoint x: 476, startPoint y: 263, endPoint x: 440, endPoint y: 223, distance: 53.7
click at [440, 223] on div "$7,444 $7,053 $2,532 $3,793 $3,845 $2,520 $4,422 $5,791 $5,532 $1,792 $1,859 $5…" at bounding box center [343, 214] width 686 height 429
click at [442, 225] on div "$7,444 $7,053 $2,532 $3,793 $3,845 $2,520 $4,422 $5,791 $5,532 $1,792 $1,859 $5…" at bounding box center [343, 214] width 686 height 429
click at [404, 226] on div "$7,444 $7,053 $2,532 $3,793 $3,845 $2,520 $4,422 $5,791 $5,532 $1,792 $1,859 $5…" at bounding box center [343, 214] width 686 height 429
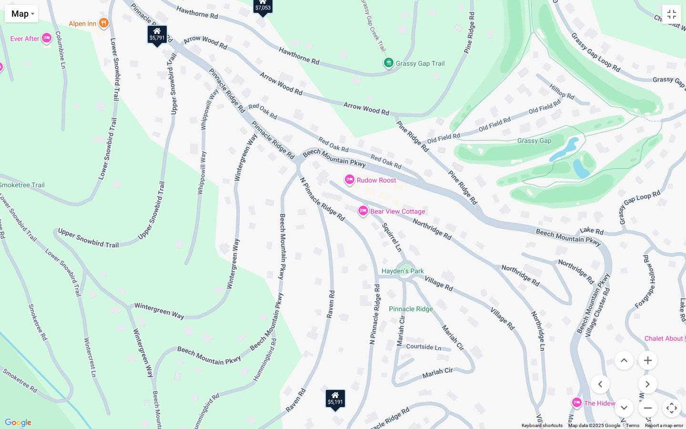
drag, startPoint x: 357, startPoint y: 172, endPoint x: 321, endPoint y: 159, distance: 39.0
click at [321, 159] on div "$7,444 $7,053 $2,532 $3,793 $3,845 $2,520 $4,422 $5,791 $5,532 $1,792 $1,859 $5…" at bounding box center [343, 214] width 686 height 429
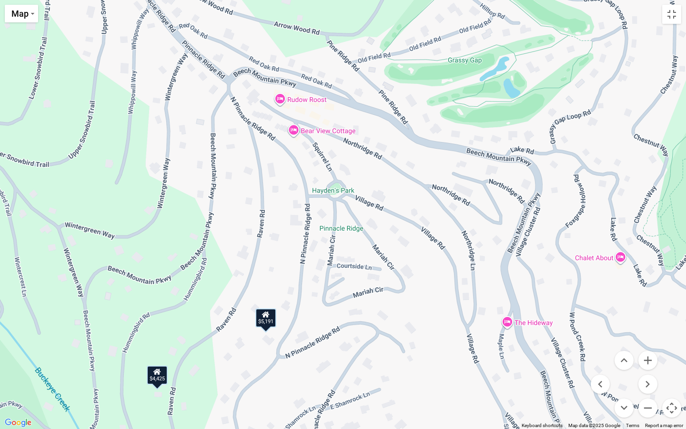
drag, startPoint x: 470, startPoint y: 272, endPoint x: 396, endPoint y: 189, distance: 111.4
click at [396, 189] on div "$7,444 $7,053 $2,532 $3,793 $3,845 $2,520 $4,422 $5,791 $5,532 $1,792 $1,859 $5…" at bounding box center [343, 214] width 686 height 429
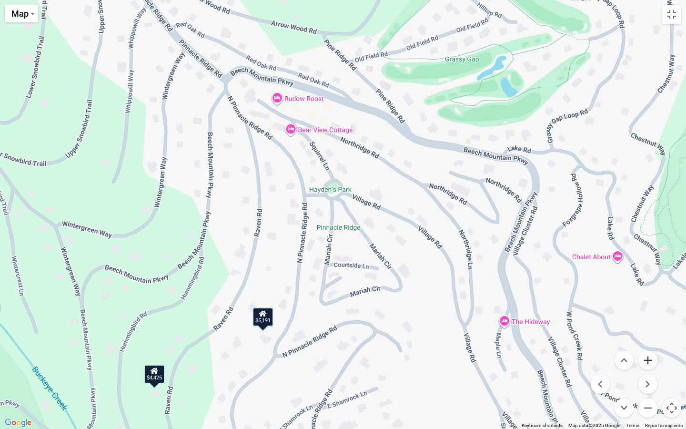
click at [646, 360] on button "Zoom in" at bounding box center [647, 360] width 19 height 19
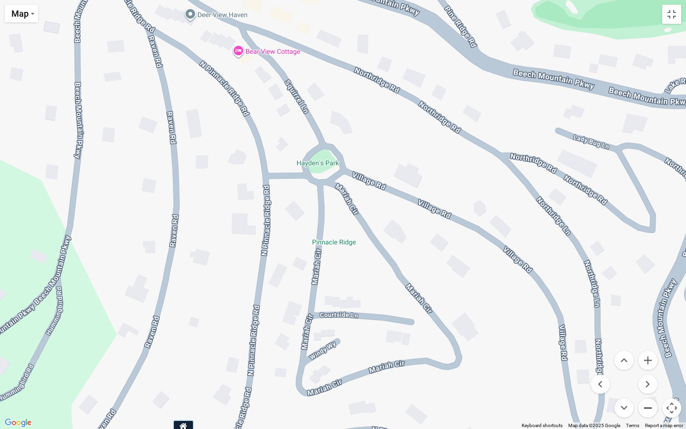
click at [648, 390] on button "Zoom out" at bounding box center [647, 407] width 19 height 19
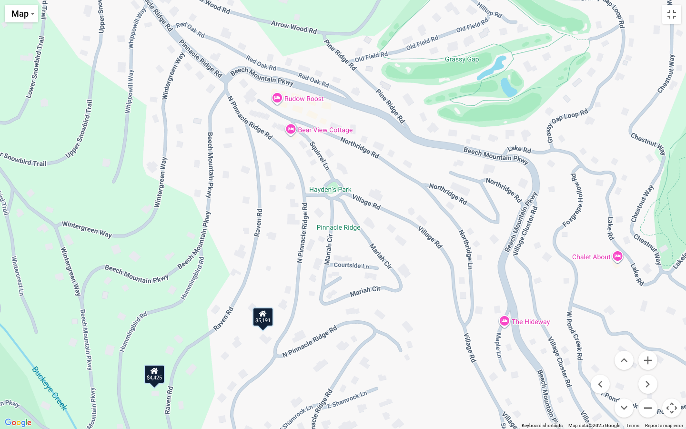
click at [648, 390] on button "Zoom out" at bounding box center [647, 407] width 19 height 19
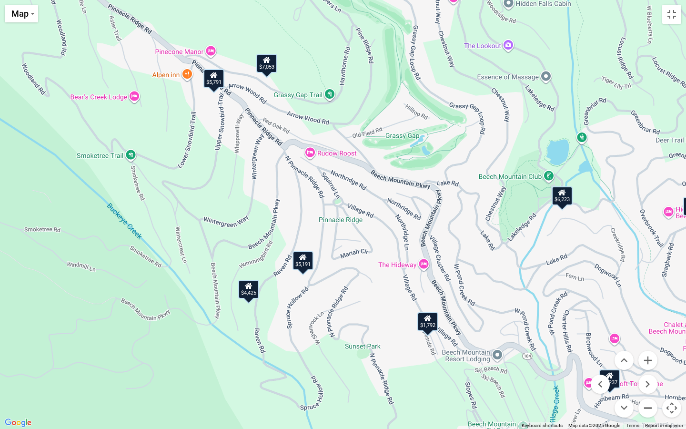
click at [648, 390] on button "Zoom out" at bounding box center [647, 407] width 19 height 19
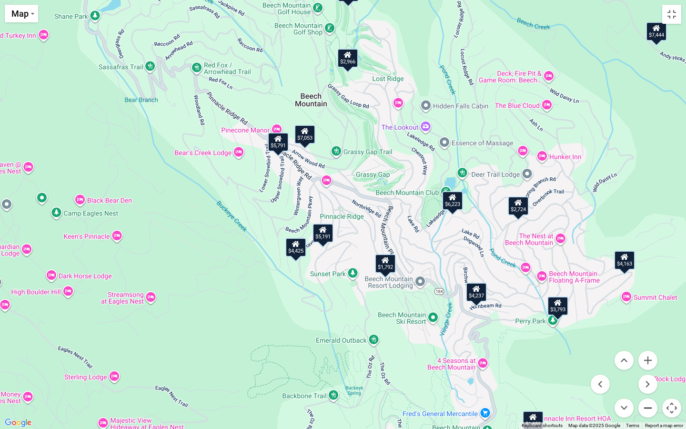
click at [648, 390] on button "Zoom out" at bounding box center [647, 407] width 19 height 19
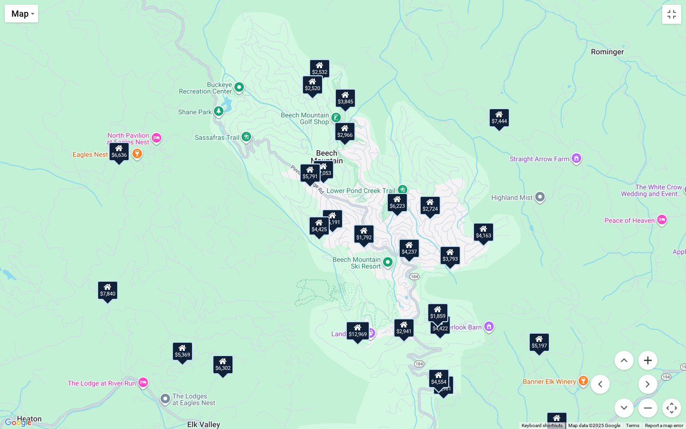
click at [648, 364] on button "Zoom in" at bounding box center [647, 360] width 19 height 19
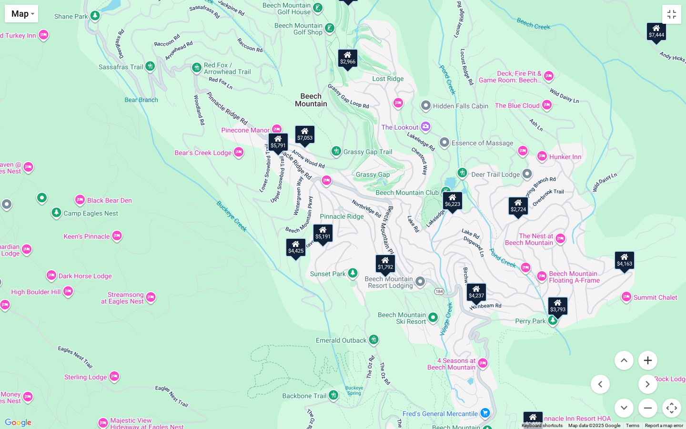
click at [648, 364] on button "Zoom in" at bounding box center [647, 360] width 19 height 19
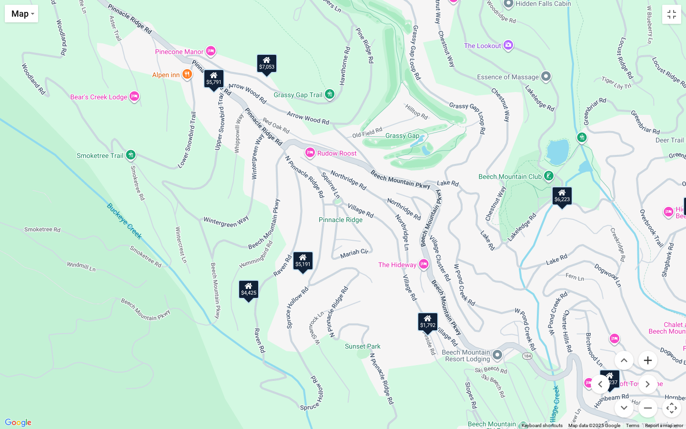
click at [648, 364] on button "Zoom in" at bounding box center [647, 360] width 19 height 19
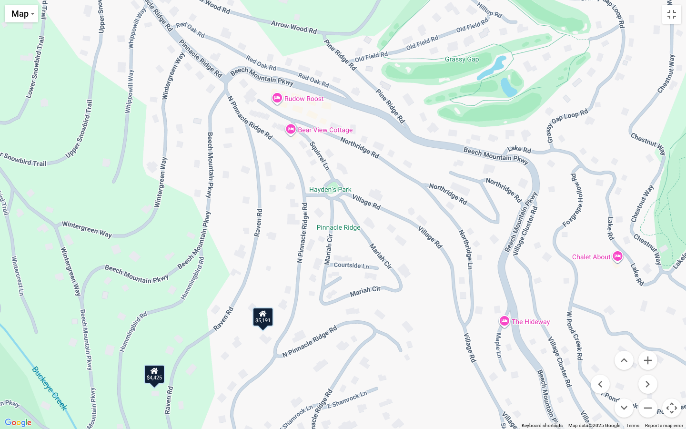
click at [324, 132] on div "$7,444 $7,053 $2,532 $3,793 $3,845 $2,520 $4,422 $5,791 $5,532 $1,792 $1,859 $5…" at bounding box center [343, 214] width 686 height 429
click at [309, 131] on div "$7,444 $7,053 $2,532 $3,793 $3,845 $2,520 $4,422 $5,791 $5,532 $1,792 $1,859 $5…" at bounding box center [343, 214] width 686 height 429
click at [291, 104] on div "$7,444 $7,053 $2,532 $3,793 $3,845 $2,520 $4,422 $5,791 $5,532 $1,792 $1,859 $5…" at bounding box center [343, 214] width 686 height 429
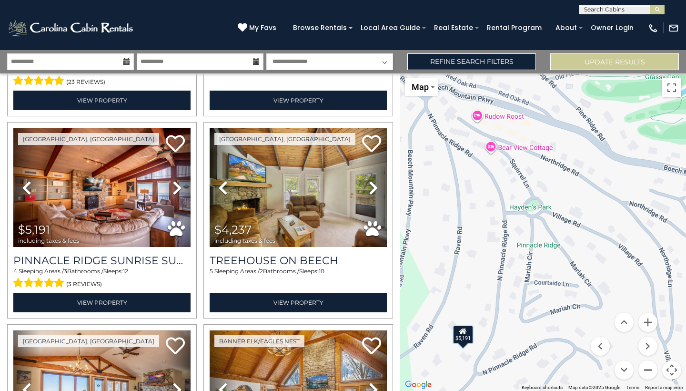
click at [649, 370] on button "Zoom out" at bounding box center [647, 369] width 19 height 19
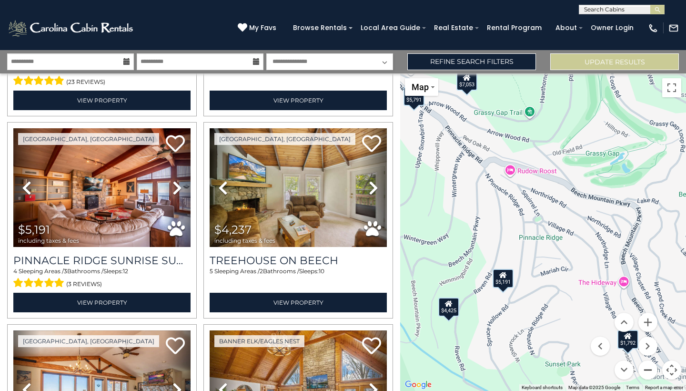
click at [649, 370] on button "Zoom out" at bounding box center [647, 369] width 19 height 19
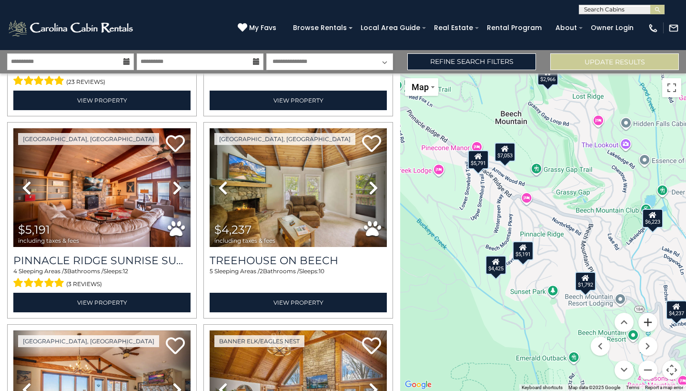
click at [648, 322] on button "Zoom in" at bounding box center [647, 322] width 19 height 19
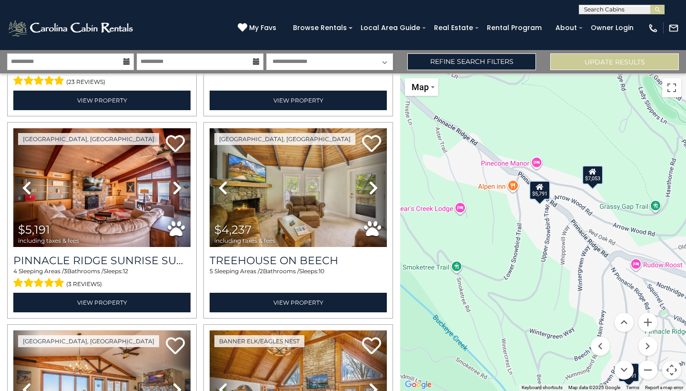
drag, startPoint x: 505, startPoint y: 175, endPoint x: 635, endPoint y: 273, distance: 162.6
click at [635, 273] on div "$7,444 $7,053 $2,532 $3,793 $3,845 $2,520 $4,422 $5,791 $5,532 $1,792 $1,859 $5…" at bounding box center [543, 231] width 286 height 317
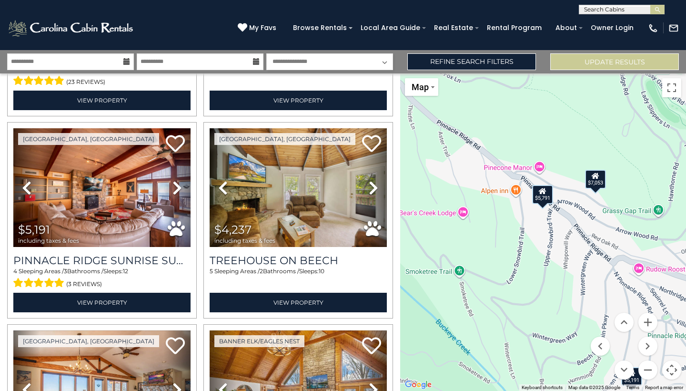
click at [545, 195] on div "$5,791" at bounding box center [542, 194] width 21 height 19
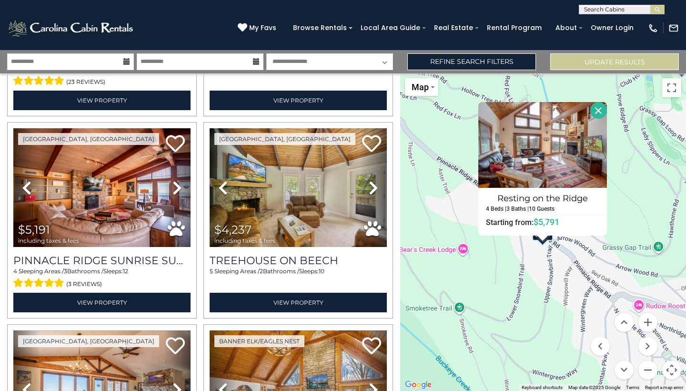
click at [588, 270] on div "$7,444 $7,053 $2,532 $3,793 $3,845 $2,520 $4,422 $5,791 $5,532 $1,792 $1,859 $5…" at bounding box center [543, 231] width 286 height 317
click at [602, 109] on button "Close" at bounding box center [598, 110] width 17 height 17
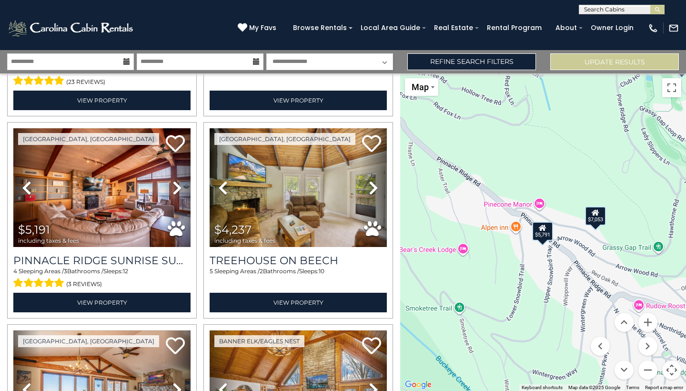
click at [595, 222] on div "$7,053" at bounding box center [595, 215] width 21 height 19
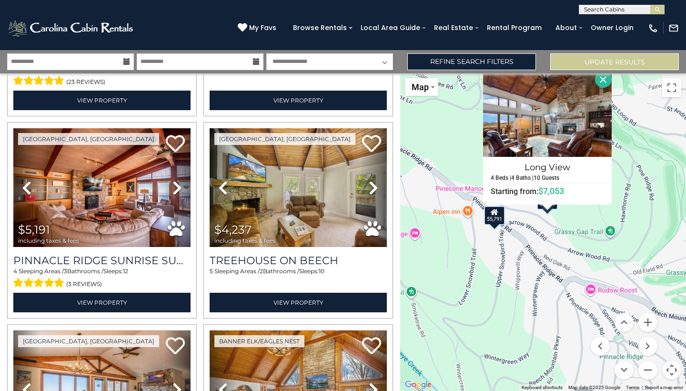
drag, startPoint x: 596, startPoint y: 285, endPoint x: 557, endPoint y: 256, distance: 48.0
click at [557, 256] on div "$7,444 $7,053 $2,532 $3,793 $3,845 $2,520 $4,422 $5,791 $5,532 $1,792 $1,859 $5…" at bounding box center [543, 231] width 286 height 317
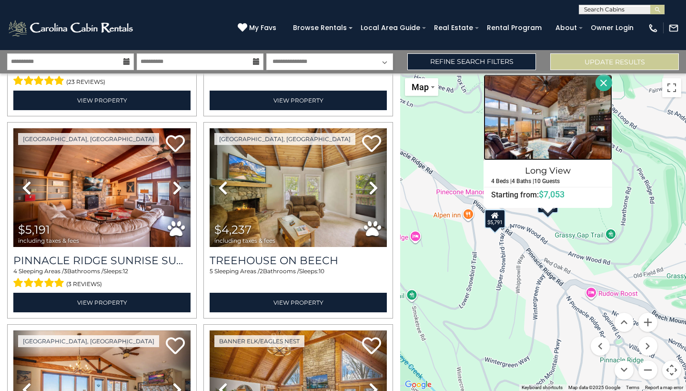
click at [547, 127] on img at bounding box center [548, 117] width 129 height 86
click at [493, 220] on div "$5,791" at bounding box center [495, 218] width 21 height 19
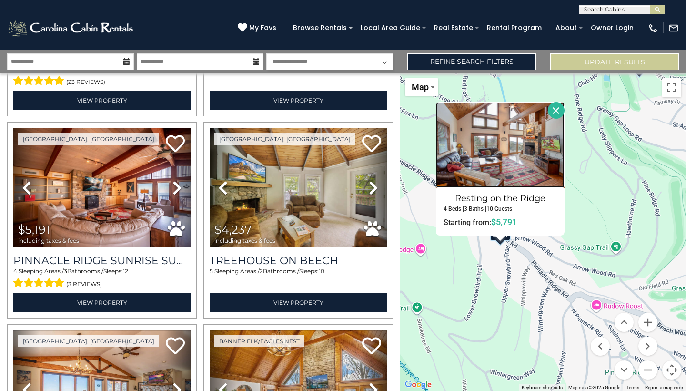
click at [516, 149] on img at bounding box center [500, 145] width 129 height 86
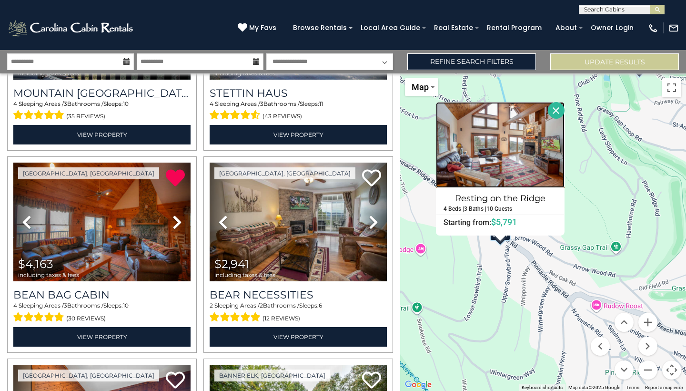
scroll to position [1549, 0]
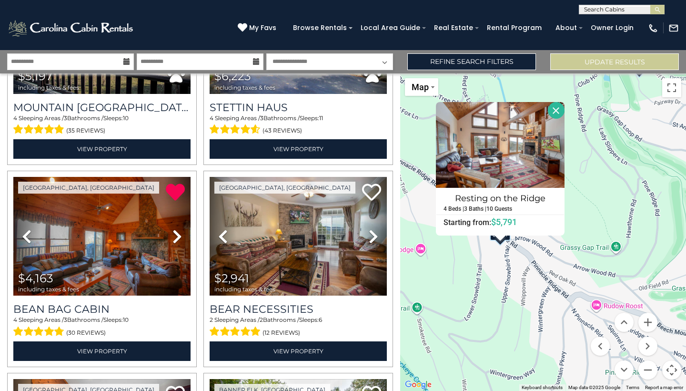
click at [565, 111] on button "Close" at bounding box center [556, 110] width 17 height 17
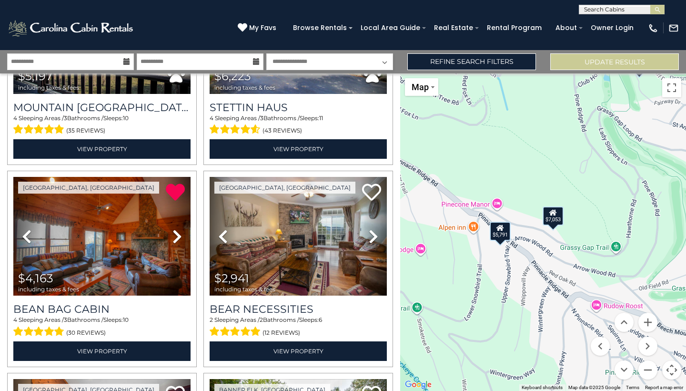
click at [553, 211] on icon at bounding box center [553, 212] width 8 height 7
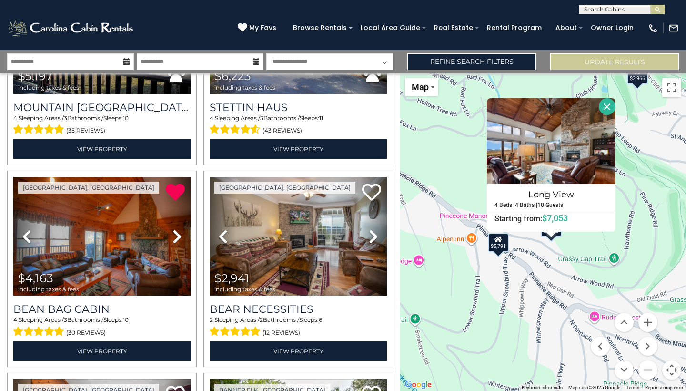
drag, startPoint x: 508, startPoint y: 299, endPoint x: 506, endPoint y: 294, distance: 5.6
click at [506, 294] on div "$7,444 $7,053 $2,532 $3,793 $3,845 $2,520 $4,422 $5,791 $5,532 $1,792 $1,859 $5…" at bounding box center [543, 231] width 286 height 317
click at [573, 120] on img at bounding box center [551, 141] width 129 height 86
click at [558, 256] on div "$7,444 $7,053 $2,532 $3,793 $3,845 $2,520 $4,422 $5,791 $5,532 $1,792 $1,859 $5…" at bounding box center [543, 231] width 286 height 317
click at [614, 105] on button "Close" at bounding box center [607, 106] width 17 height 17
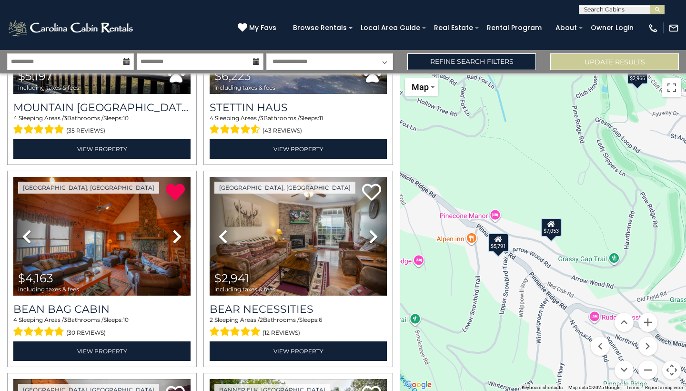
click at [500, 245] on div "$5,791" at bounding box center [498, 242] width 21 height 19
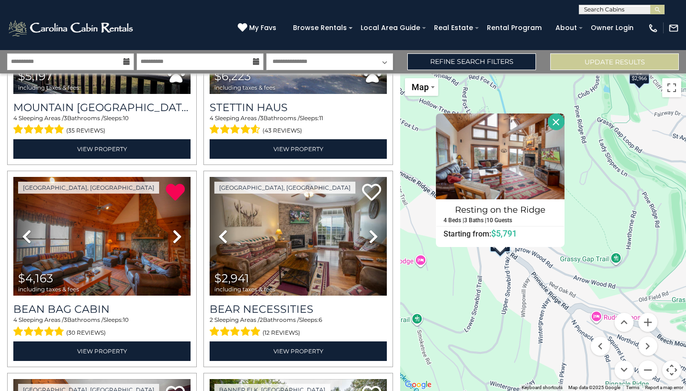
click at [589, 224] on div "$7,444 $7,053 $2,532 $3,793 $3,845 $2,520 $4,422 $5,791 $5,532 $1,792 $1,859 $5…" at bounding box center [543, 231] width 286 height 317
click at [525, 174] on img at bounding box center [500, 156] width 129 height 86
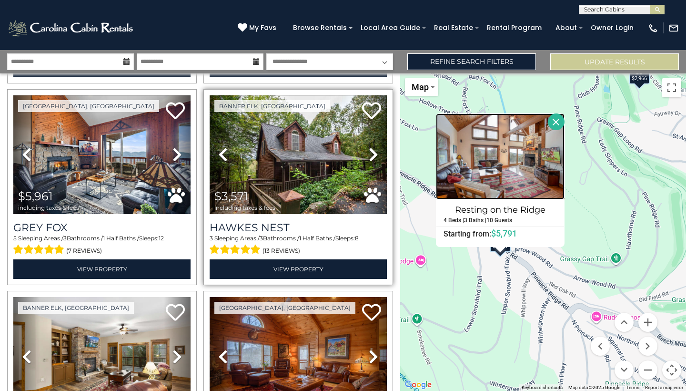
scroll to position [1833, 0]
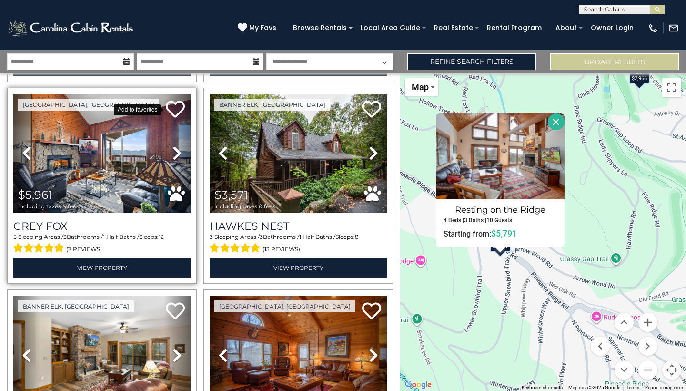
click at [180, 110] on icon at bounding box center [175, 109] width 19 height 19
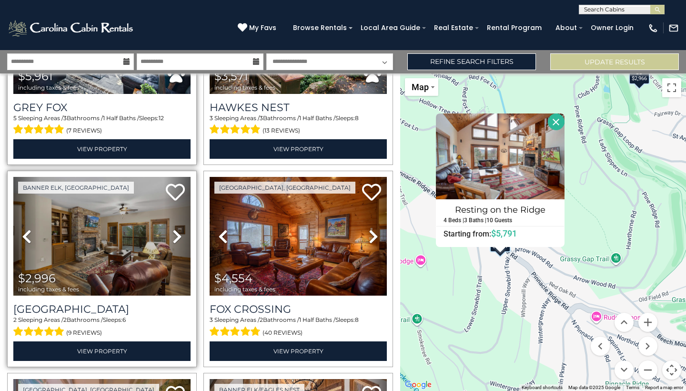
scroll to position [1954, 0]
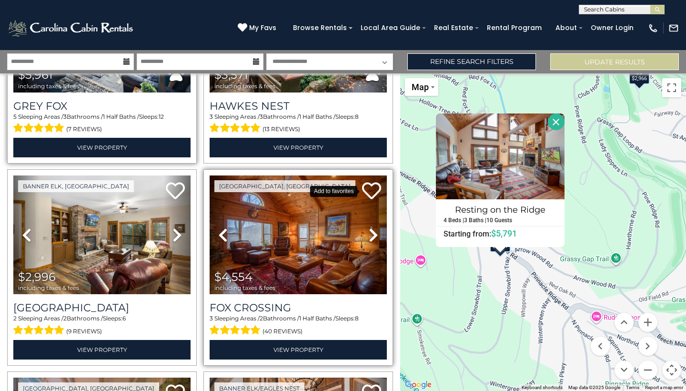
click at [374, 187] on icon at bounding box center [371, 190] width 19 height 19
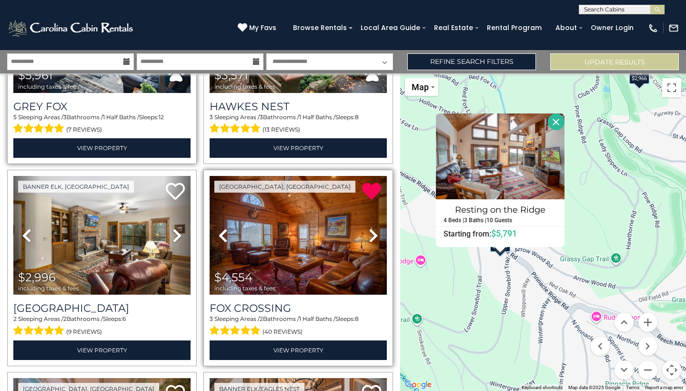
scroll to position [1951, 0]
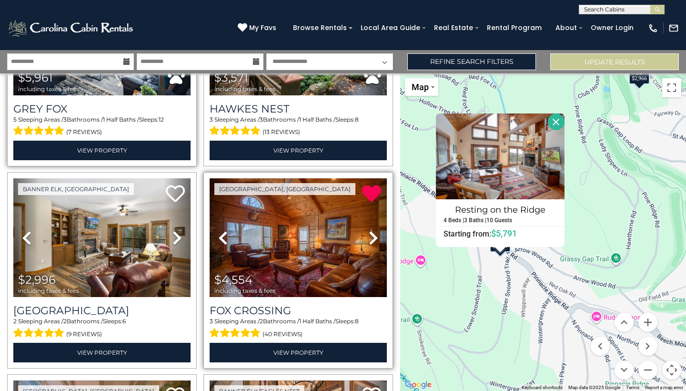
click at [565, 122] on button "Close" at bounding box center [556, 121] width 17 height 17
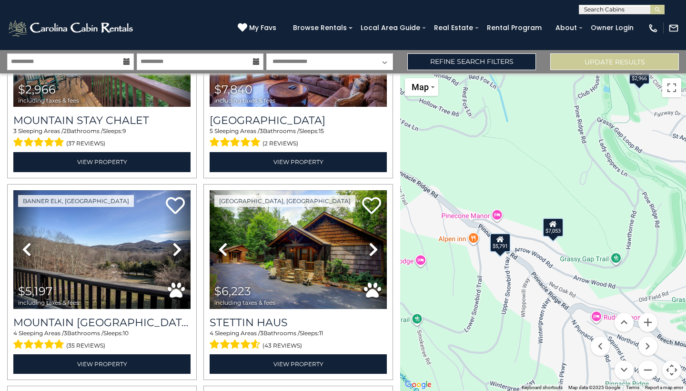
scroll to position [1139, 0]
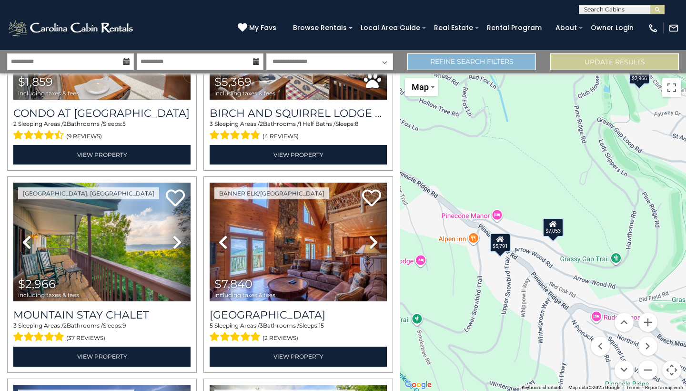
click at [494, 57] on link "Refine Search Filters" at bounding box center [471, 61] width 129 height 17
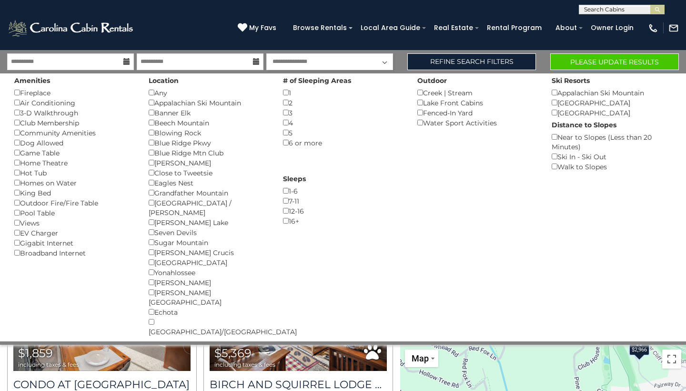
click at [633, 56] on button "Please Update Results" at bounding box center [614, 61] width 129 height 17
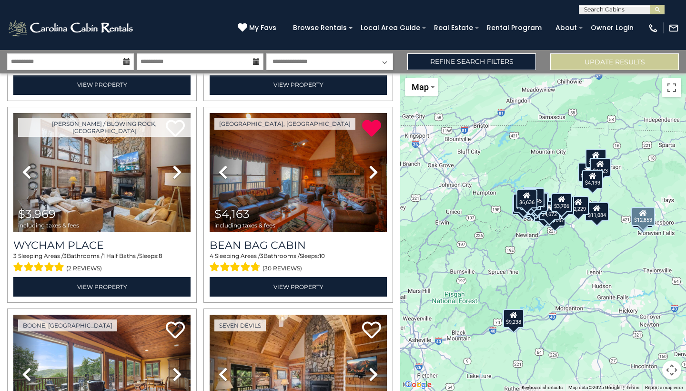
scroll to position [1413, 0]
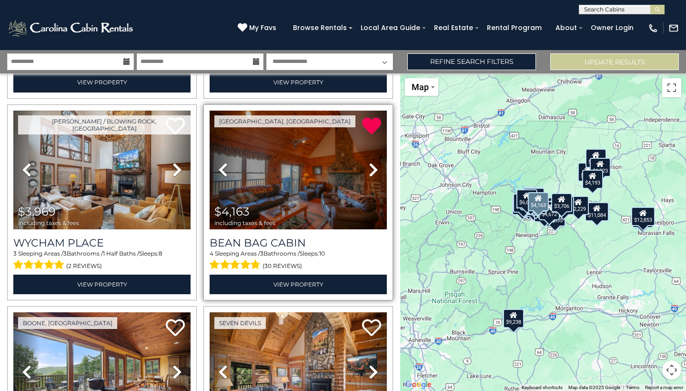
click at [318, 191] on img at bounding box center [298, 170] width 177 height 119
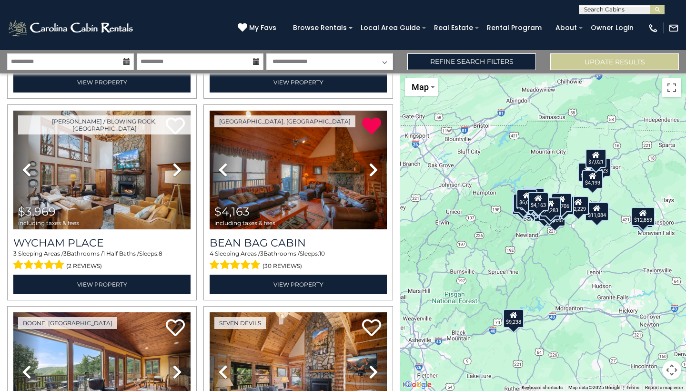
click at [610, 9] on input "text" at bounding box center [620, 12] width 83 height 10
type input "*"
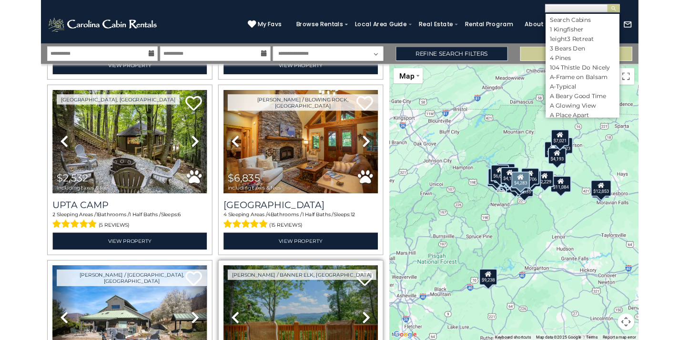
scroll to position [1002, 0]
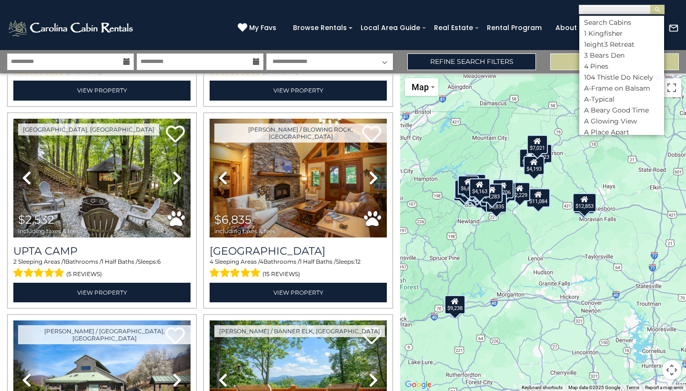
drag, startPoint x: 637, startPoint y: 265, endPoint x: 577, endPoint y: 251, distance: 61.1
click at [577, 251] on div "$12,926 $9,238 $9,654 $4,911 $6,367 $12,853 $11,084 $3,628 $2,229 $3,565 $2,532…" at bounding box center [543, 231] width 286 height 317
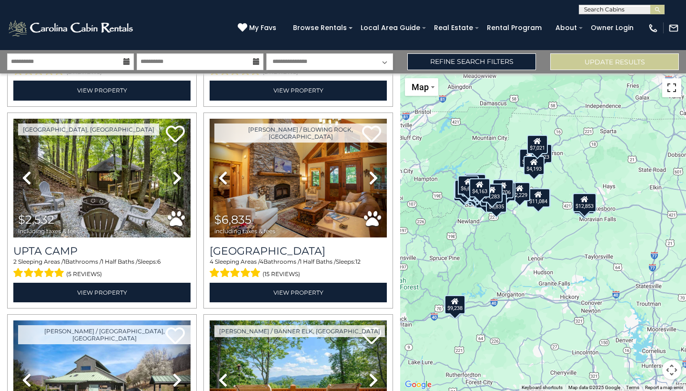
click at [672, 83] on button "Toggle fullscreen view" at bounding box center [671, 87] width 19 height 19
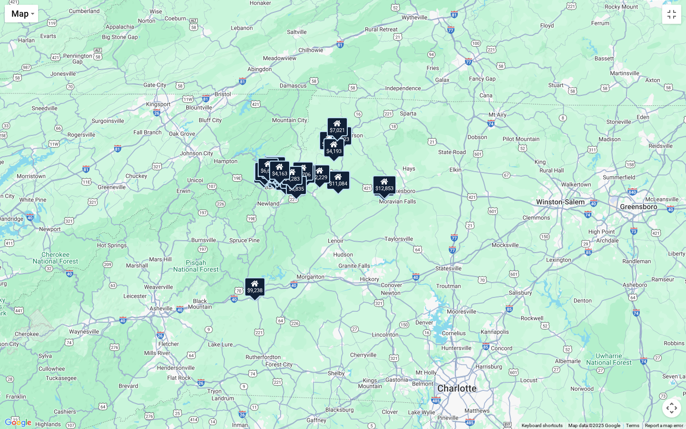
click at [669, 390] on button "Map camera controls" at bounding box center [671, 407] width 19 height 19
click at [647, 363] on button "Zoom in" at bounding box center [647, 360] width 19 height 19
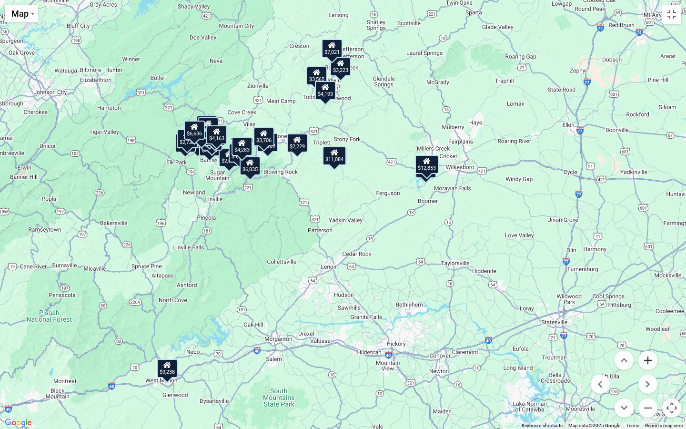
click at [647, 363] on button "Zoom in" at bounding box center [647, 360] width 19 height 19
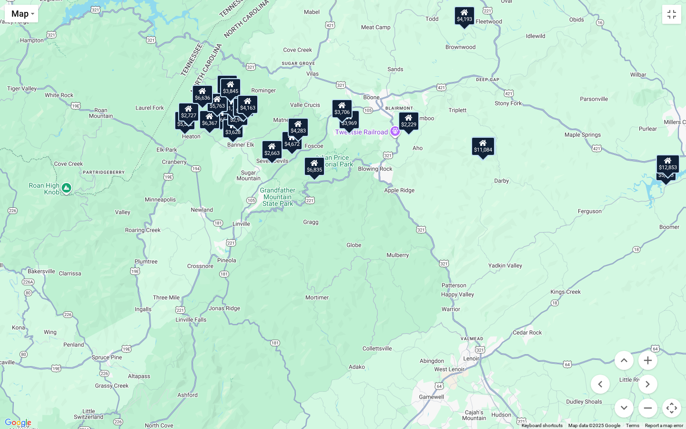
drag, startPoint x: 415, startPoint y: 247, endPoint x: 577, endPoint y: 287, distance: 166.5
click at [577, 287] on div "$12,926 $9,238 $9,654 $4,911 $6,367 $12,853 $11,084 $3,628 $2,229 $3,565 $2,532…" at bounding box center [343, 214] width 686 height 429
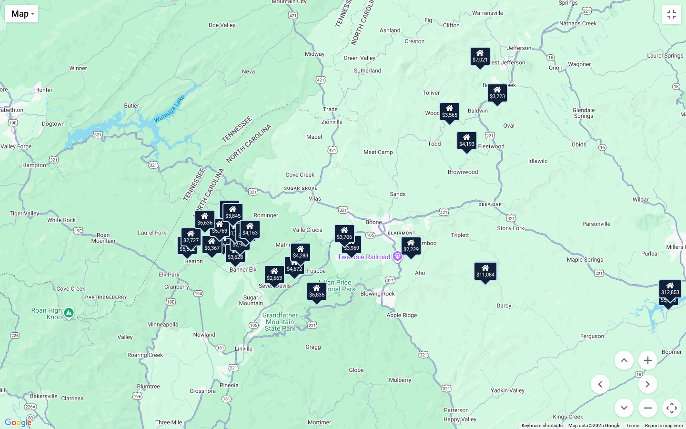
drag, startPoint x: 456, startPoint y: 210, endPoint x: 459, endPoint y: 333, distance: 123.5
click at [459, 333] on div "$12,926 $9,238 $9,654 $4,911 $6,367 $12,853 $11,084 $3,628 $2,229 $3,565 $2,532…" at bounding box center [343, 214] width 686 height 429
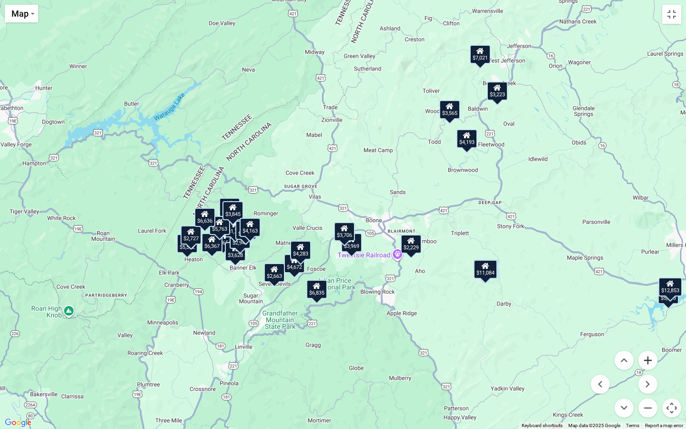
click at [647, 354] on button "Zoom in" at bounding box center [647, 360] width 19 height 19
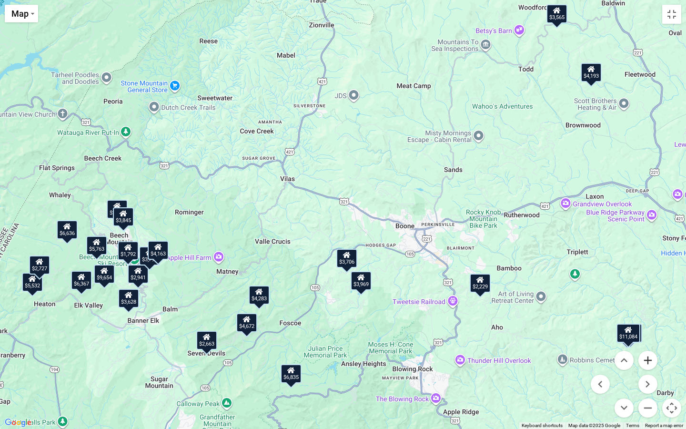
click at [647, 354] on button "Zoom in" at bounding box center [647, 360] width 19 height 19
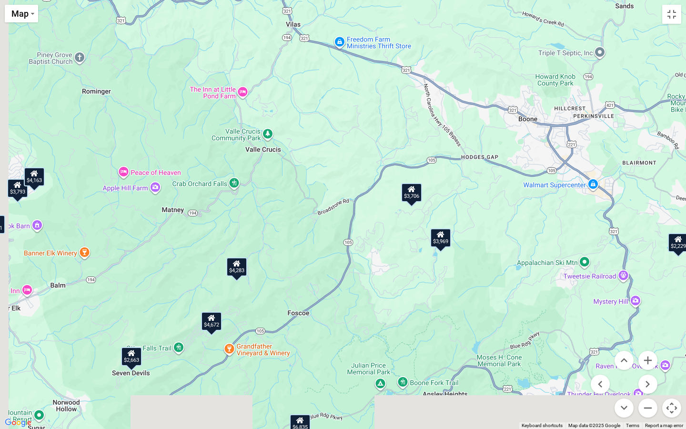
drag, startPoint x: 504, startPoint y: 346, endPoint x: 574, endPoint y: 209, distance: 154.3
click at [574, 209] on div "$12,926 $9,238 $9,654 $4,911 $6,367 $12,853 $11,084 $3,628 $2,229 $3,565 $2,532…" at bounding box center [343, 214] width 686 height 429
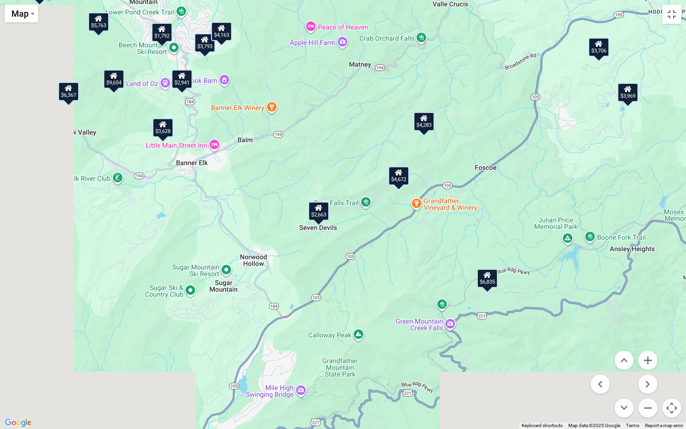
drag, startPoint x: 456, startPoint y: 310, endPoint x: 638, endPoint y: 182, distance: 221.9
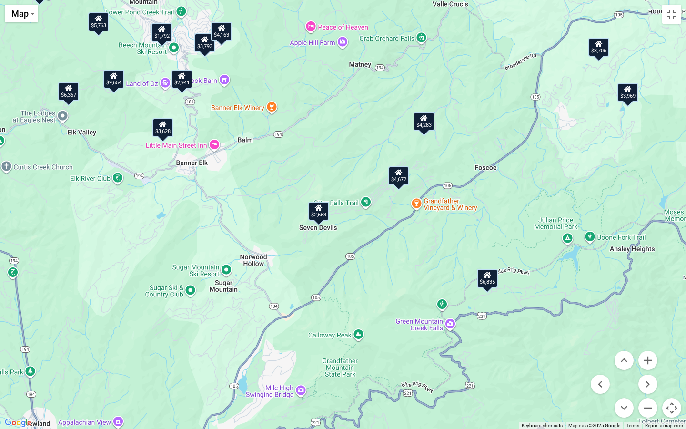
click at [638, 182] on div "$12,926 $9,238 $9,654 $4,911 $6,367 $12,853 $11,084 $3,628 $2,229 $3,565 $2,532…" at bounding box center [343, 214] width 686 height 429
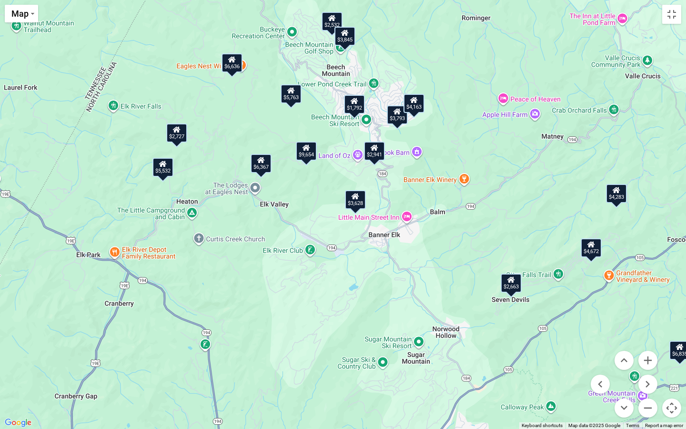
drag, startPoint x: 314, startPoint y: 172, endPoint x: 503, endPoint y: 242, distance: 201.3
click at [503, 242] on div "$12,926 $9,238 $9,654 $4,911 $6,367 $12,853 $11,084 $3,628 $2,229 $3,565 $2,532…" at bounding box center [343, 214] width 686 height 429
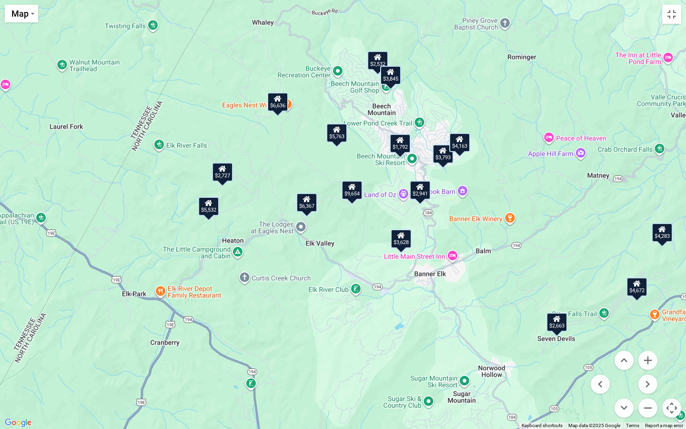
drag, startPoint x: 378, startPoint y: 187, endPoint x: 425, endPoint y: 227, distance: 61.5
click at [425, 227] on div "$12,926 $9,238 $9,654 $4,911 $6,367 $12,853 $11,084 $3,628 $2,229 $3,565 $2,532…" at bounding box center [343, 214] width 686 height 429
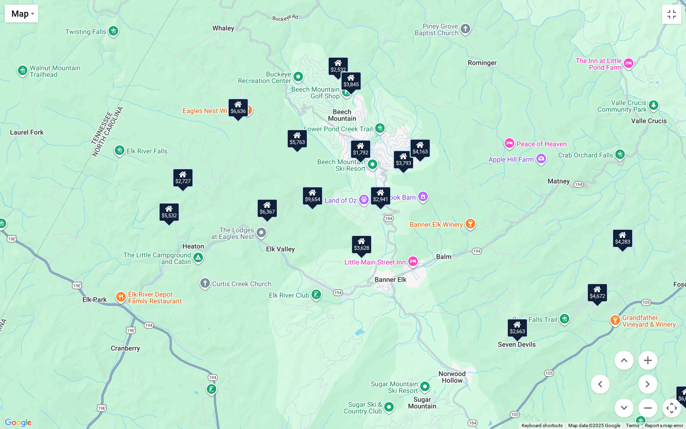
drag, startPoint x: 551, startPoint y: 192, endPoint x: 511, endPoint y: 197, distance: 40.8
click at [511, 197] on div "$12,926 $9,238 $9,654 $4,911 $6,367 $12,853 $11,084 $3,628 $2,229 $3,565 $2,532…" at bounding box center [343, 214] width 686 height 429
click at [643, 363] on button "Zoom in" at bounding box center [647, 360] width 19 height 19
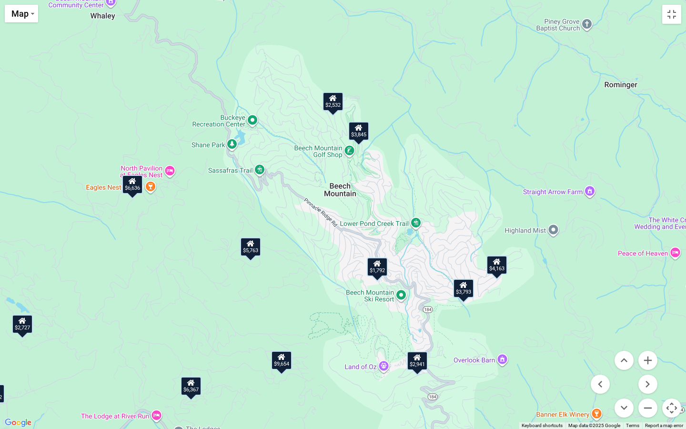
drag, startPoint x: 564, startPoint y: 182, endPoint x: 563, endPoint y: 356, distance: 173.9
click at [563, 356] on div "$12,926 $9,238 $9,654 $4,911 $6,367 $12,853 $11,084 $3,628 $2,229 $3,565 $2,532…" at bounding box center [343, 214] width 686 height 429
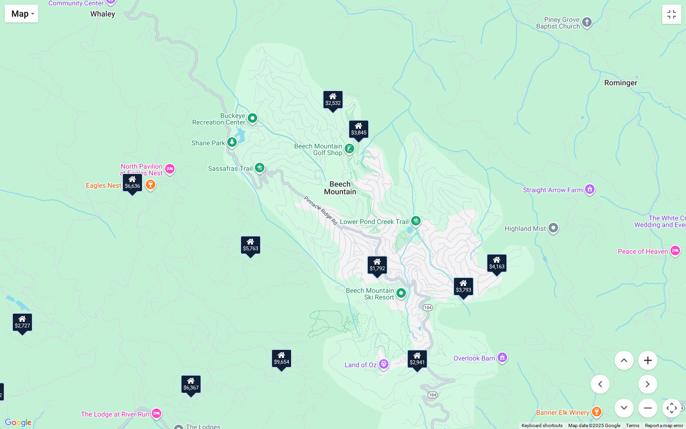
click at [647, 359] on button "Zoom in" at bounding box center [647, 360] width 19 height 19
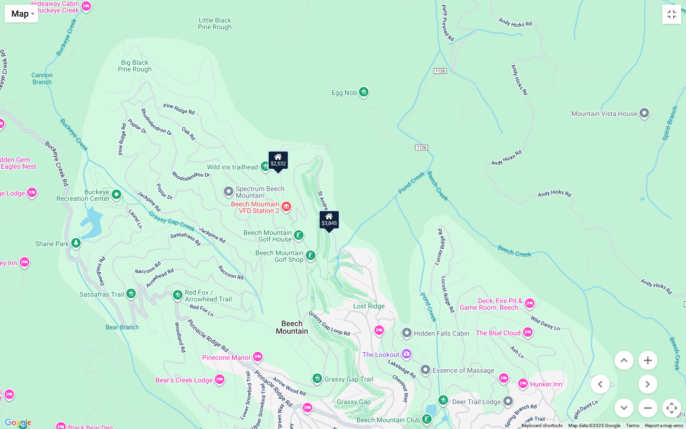
drag, startPoint x: 442, startPoint y: 134, endPoint x: 396, endPoint y: 301, distance: 172.8
click at [396, 301] on div "$12,926 $9,238 $9,654 $4,911 $6,367 $12,853 $11,084 $3,628 $2,229 $3,565 $2,532…" at bounding box center [343, 214] width 686 height 429
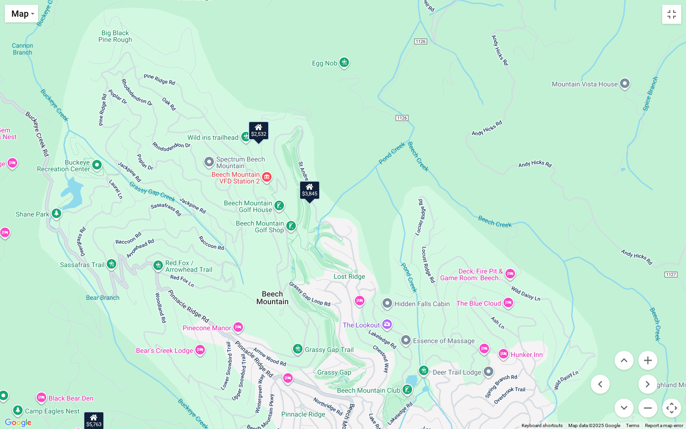
drag, startPoint x: 407, startPoint y: 241, endPoint x: 387, endPoint y: 210, distance: 37.5
click at [387, 210] on div "$12,926 $9,238 $9,654 $4,911 $6,367 $12,853 $11,084 $3,628 $2,229 $3,565 $2,532…" at bounding box center [343, 214] width 686 height 429
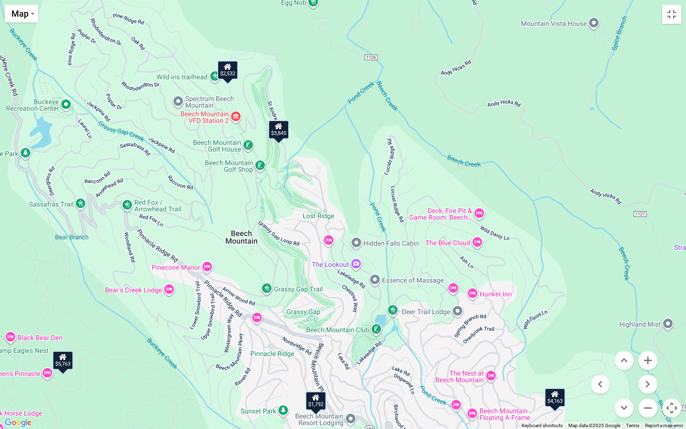
drag, startPoint x: 529, startPoint y: 250, endPoint x: 497, endPoint y: 188, distance: 69.0
click at [497, 188] on div "$12,926 $9,238 $9,654 $4,911 $6,367 $12,853 $11,084 $3,628 $2,229 $3,565 $2,532…" at bounding box center [343, 214] width 686 height 429
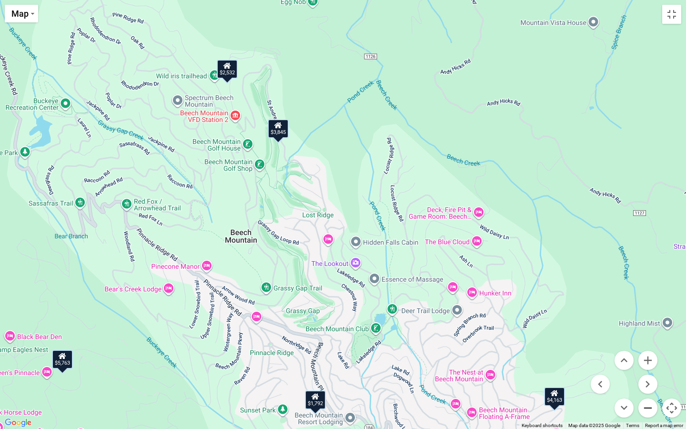
click at [647, 390] on button "Zoom out" at bounding box center [647, 407] width 19 height 19
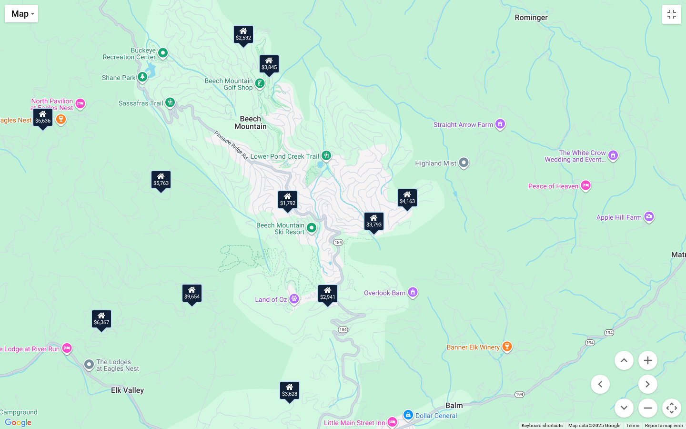
drag, startPoint x: 545, startPoint y: 351, endPoint x: 500, endPoint y: 239, distance: 121.0
click at [500, 239] on div "$12,926 $9,238 $9,654 $4,911 $6,367 $12,853 $11,084 $3,628 $2,229 $3,565 $2,532…" at bounding box center [343, 214] width 686 height 429
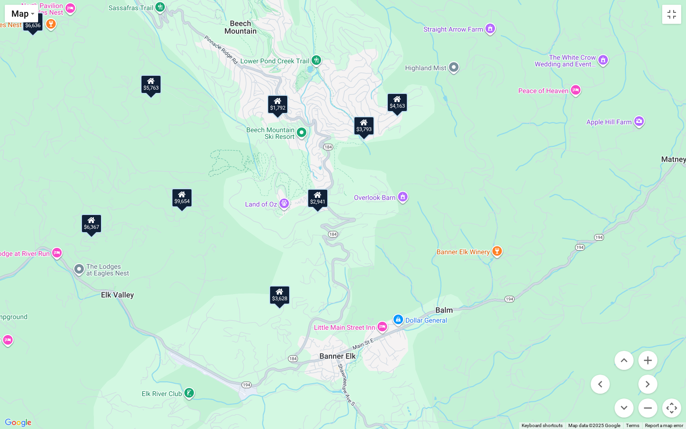
drag, startPoint x: 575, startPoint y: 331, endPoint x: 568, endPoint y: 241, distance: 90.3
click at [568, 241] on div "$12,926 $9,238 $9,654 $4,911 $6,367 $12,853 $11,084 $3,628 $2,229 $3,565 $2,532…" at bounding box center [343, 214] width 686 height 429
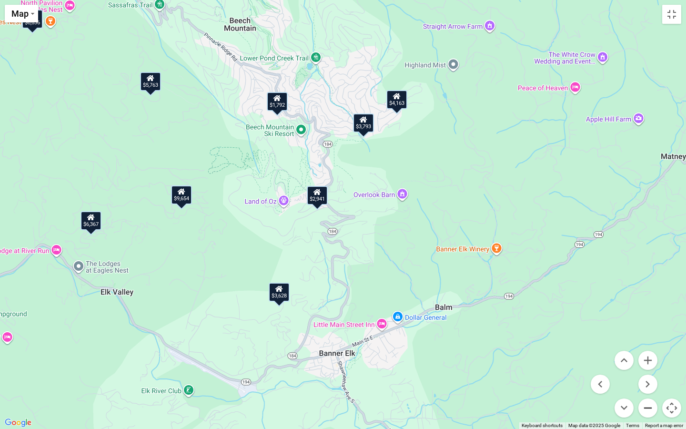
click at [647, 390] on button "Zoom out" at bounding box center [647, 407] width 19 height 19
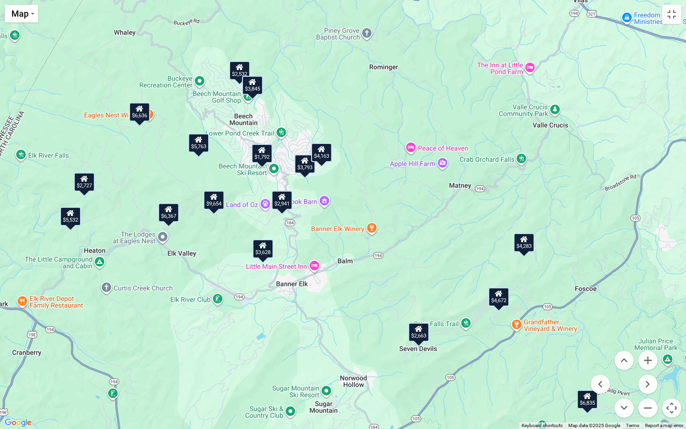
drag, startPoint x: 631, startPoint y: 253, endPoint x: 550, endPoint y: 243, distance: 81.6
click at [550, 243] on div "$12,926 $9,238 $9,654 $4,911 $6,367 $12,853 $11,084 $3,628 $2,229 $3,565 $2,532…" at bounding box center [343, 214] width 686 height 429
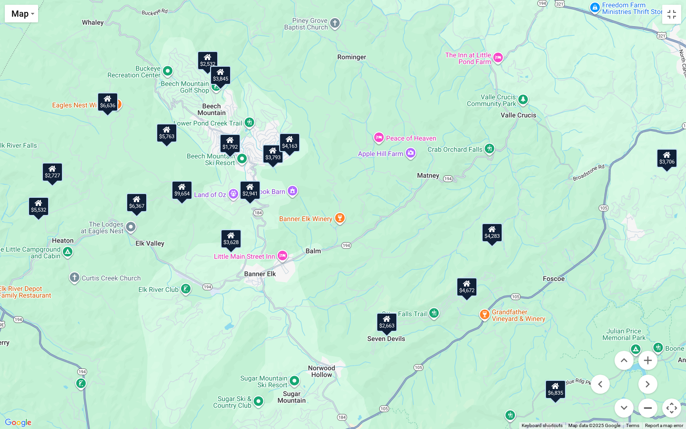
click at [646, 390] on button "Zoom out" at bounding box center [647, 407] width 19 height 19
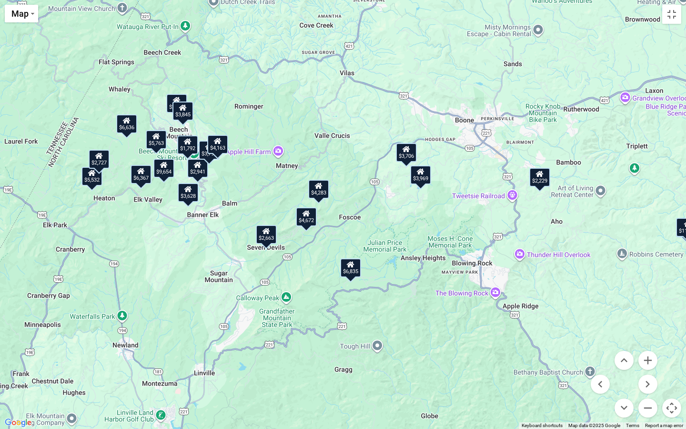
drag, startPoint x: 584, startPoint y: 284, endPoint x: 469, endPoint y: 245, distance: 121.3
click at [469, 245] on div "$12,926 $9,238 $9,654 $4,911 $6,367 $12,853 $11,084 $3,628 $2,229 $3,565 $2,532…" at bounding box center [343, 214] width 686 height 429
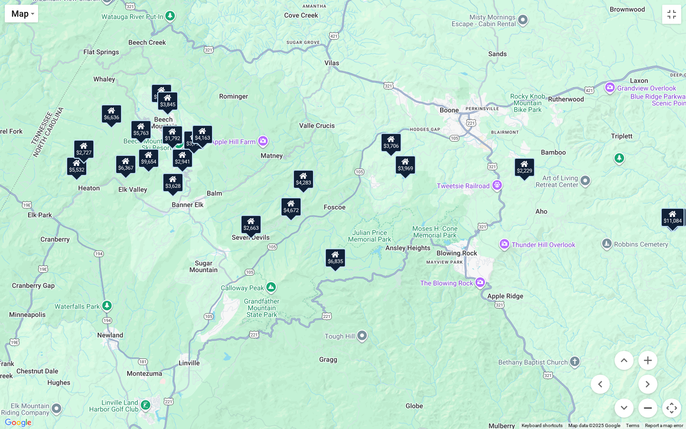
click at [645, 390] on button "Zoom out" at bounding box center [647, 407] width 19 height 19
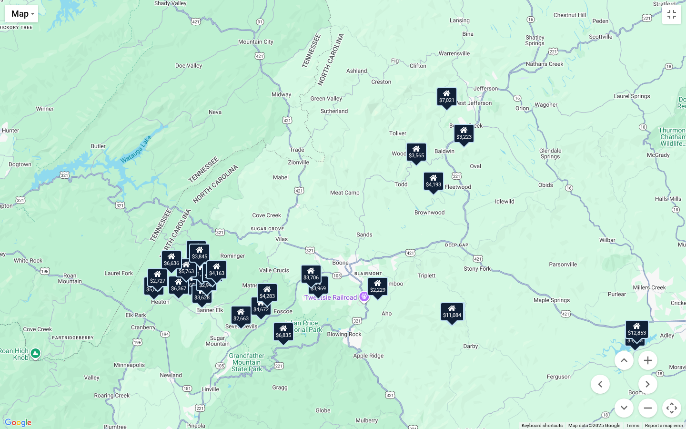
drag, startPoint x: 571, startPoint y: 208, endPoint x: 515, endPoint y: 309, distance: 115.6
click at [515, 309] on div "$12,926 $9,238 $9,654 $4,911 $6,367 $12,853 $11,084 $3,628 $2,229 $3,565 $2,532…" at bounding box center [343, 214] width 686 height 429
click at [649, 390] on button "Zoom out" at bounding box center [647, 407] width 19 height 19
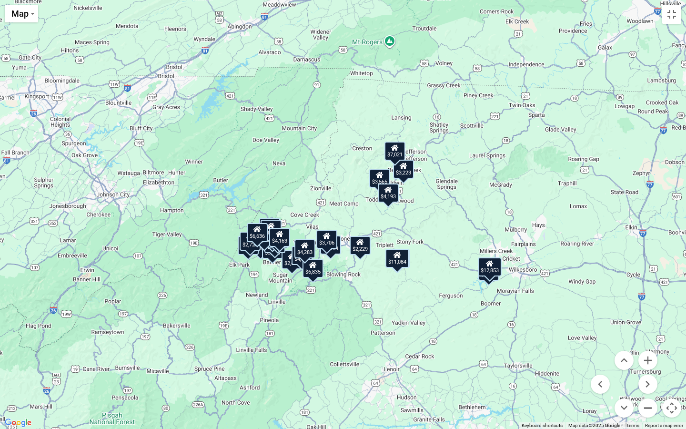
click at [649, 390] on button "Zoom out" at bounding box center [647, 407] width 19 height 19
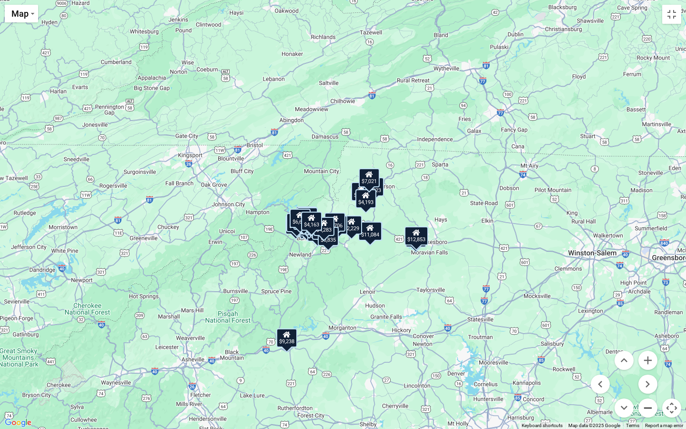
click at [650, 390] on button "Zoom out" at bounding box center [647, 407] width 19 height 19
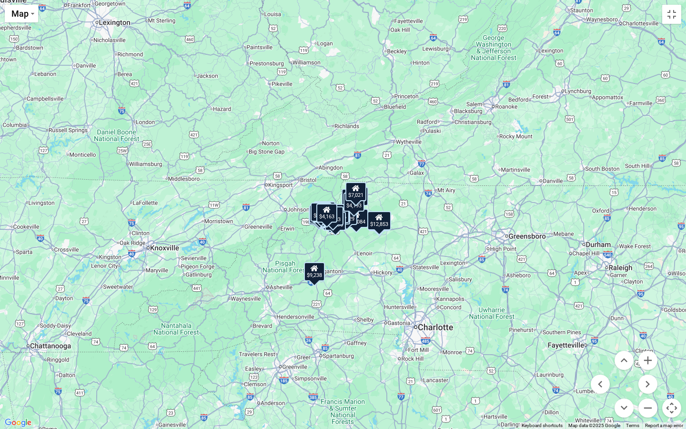
click at [322, 277] on div "$9,238" at bounding box center [314, 271] width 21 height 19
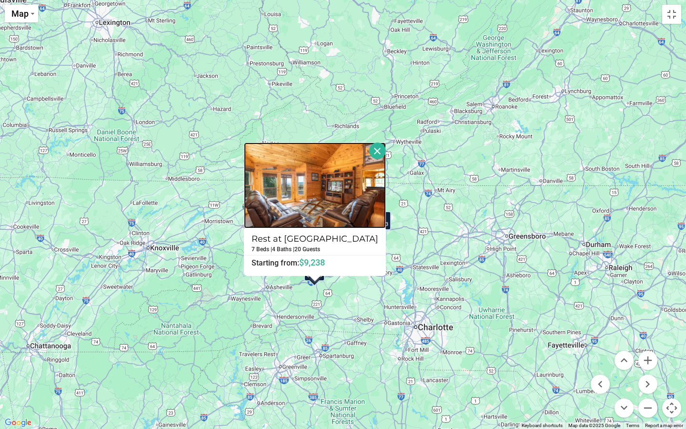
click at [319, 196] on img at bounding box center [315, 185] width 142 height 86
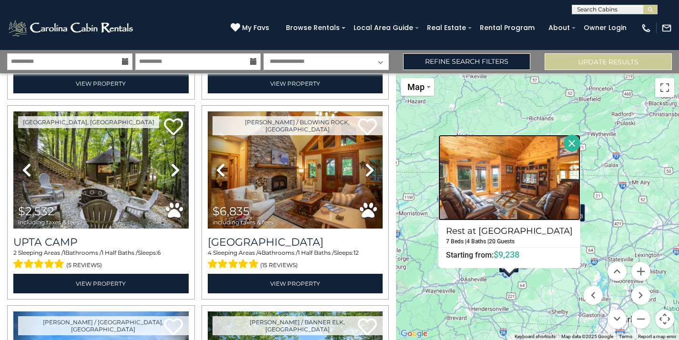
scroll to position [0, 0]
click at [540, 189] on img at bounding box center [509, 178] width 142 height 86
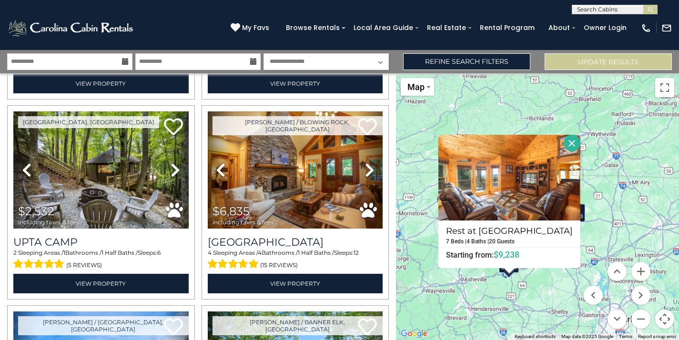
click at [570, 139] on button "Close" at bounding box center [572, 143] width 17 height 17
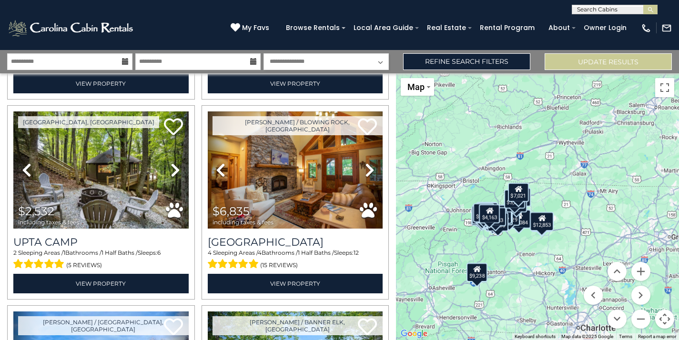
drag, startPoint x: 467, startPoint y: 203, endPoint x: 434, endPoint y: 212, distance: 34.4
click at [434, 212] on div "$12,926 $9,238 $9,654 $4,911 $6,367 $12,853 $11,084 $3,628 $2,229 $3,565 $2,532…" at bounding box center [537, 206] width 283 height 267
click at [549, 224] on div "$12,853" at bounding box center [542, 221] width 24 height 19
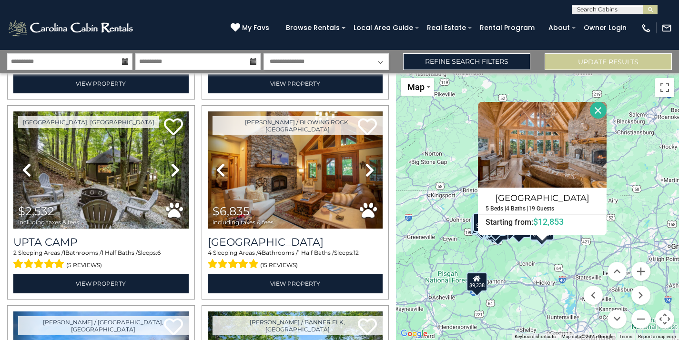
click at [603, 106] on button "Close" at bounding box center [598, 110] width 17 height 17
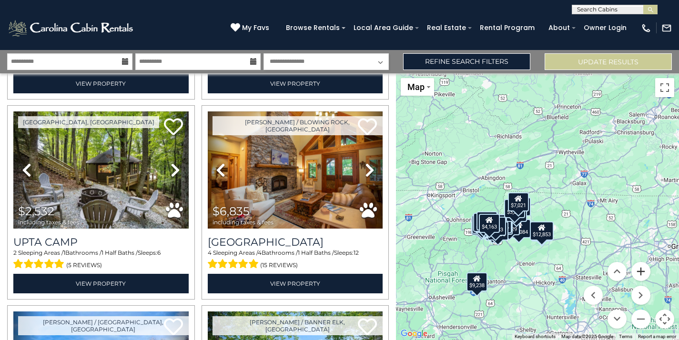
click at [644, 272] on button "Zoom in" at bounding box center [640, 271] width 19 height 19
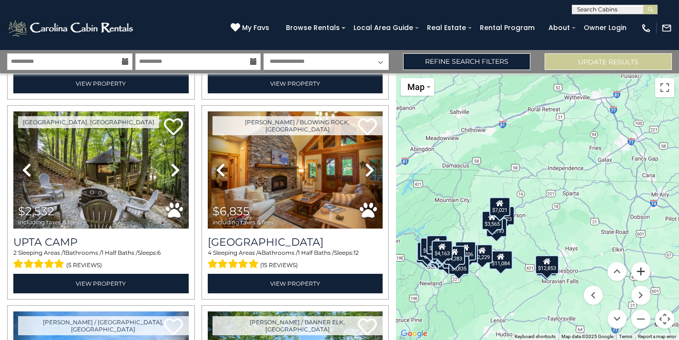
click at [644, 272] on button "Zoom in" at bounding box center [640, 271] width 19 height 19
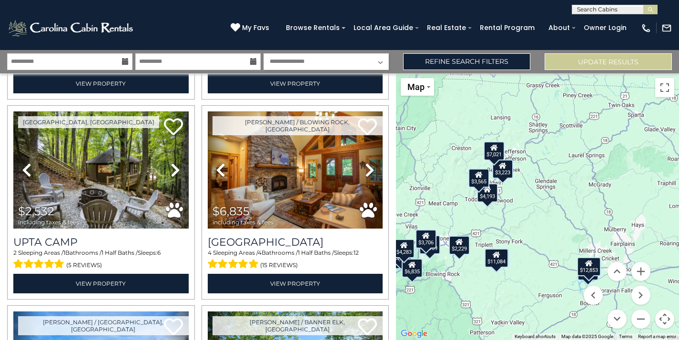
drag, startPoint x: 592, startPoint y: 219, endPoint x: 638, endPoint y: 141, distance: 90.8
click at [638, 141] on div "$12,926 $9,238 $9,654 $4,911 $6,367 $12,853 $11,084 $3,628 $2,229 $3,565 $2,532…" at bounding box center [537, 206] width 283 height 267
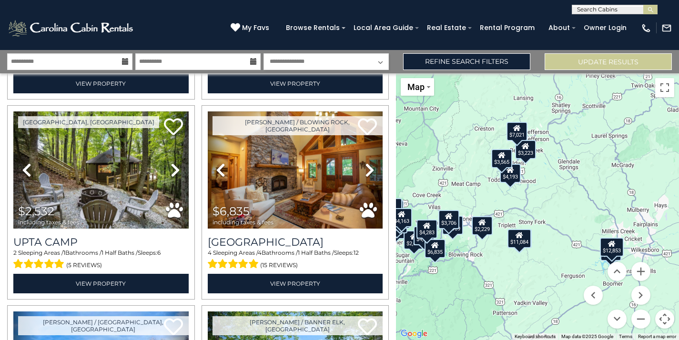
drag, startPoint x: 583, startPoint y: 197, endPoint x: 592, endPoint y: 187, distance: 13.5
click at [592, 187] on div "$12,926 $9,238 $9,654 $4,911 $6,367 $12,853 $11,084 $3,628 $2,229 $3,565 $2,532…" at bounding box center [537, 206] width 283 height 267
click at [514, 177] on div "$4,193" at bounding box center [510, 173] width 21 height 19
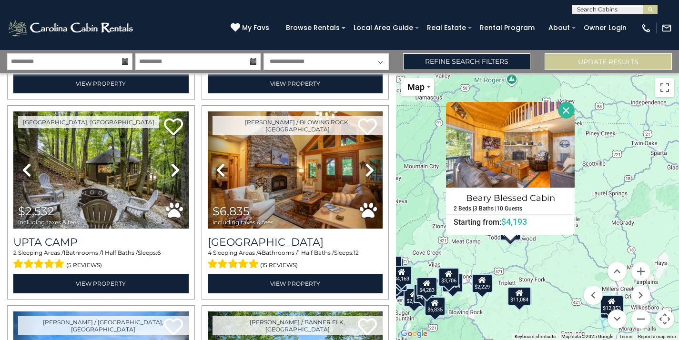
click at [575, 103] on button "Close" at bounding box center [566, 110] width 17 height 17
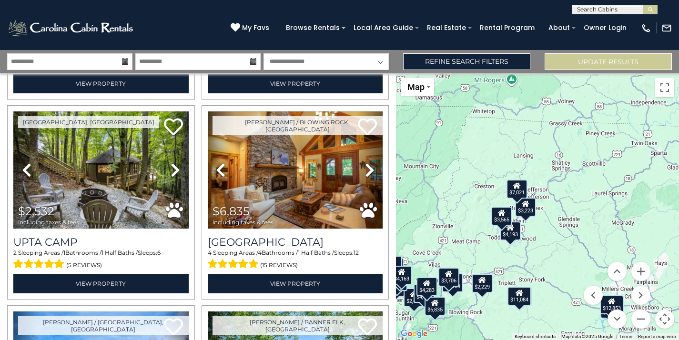
click at [504, 219] on div "$3,565" at bounding box center [501, 216] width 21 height 19
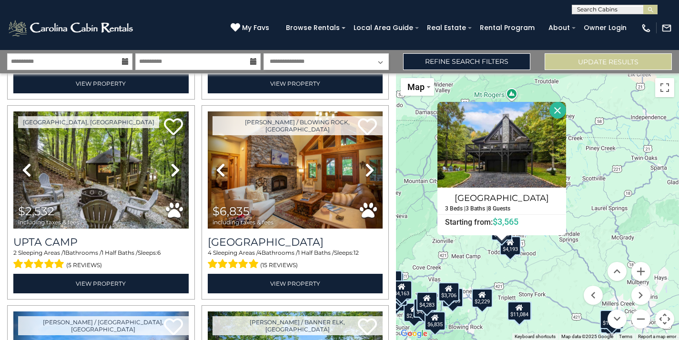
click at [563, 115] on button "Close" at bounding box center [557, 110] width 17 height 17
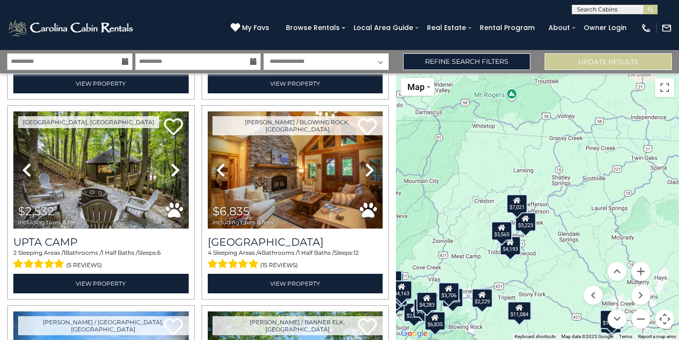
click at [522, 210] on div "$7,021" at bounding box center [516, 203] width 21 height 19
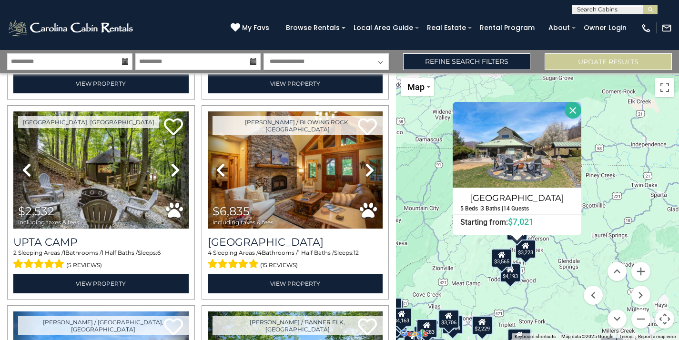
click at [581, 109] on button "Close" at bounding box center [573, 110] width 17 height 17
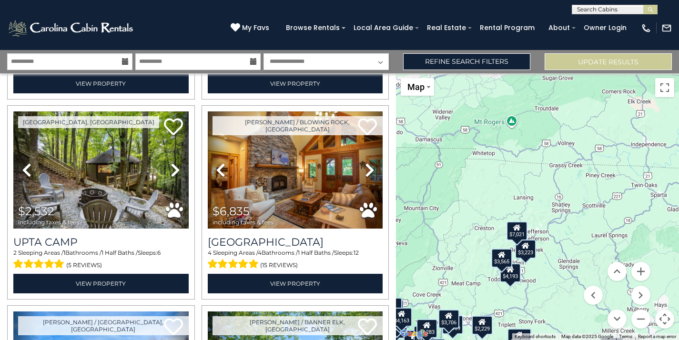
click at [532, 250] on div "$3,223" at bounding box center [525, 249] width 21 height 19
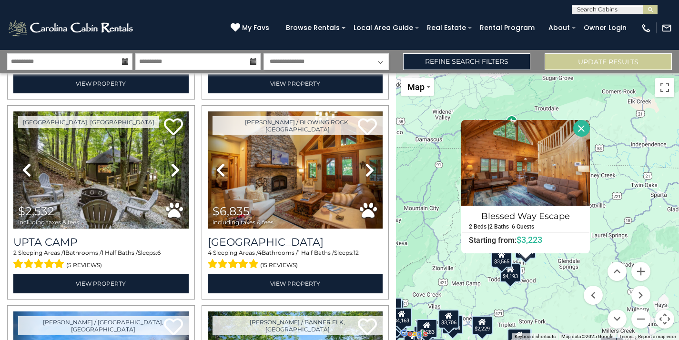
click at [590, 134] on button "Close" at bounding box center [581, 128] width 17 height 17
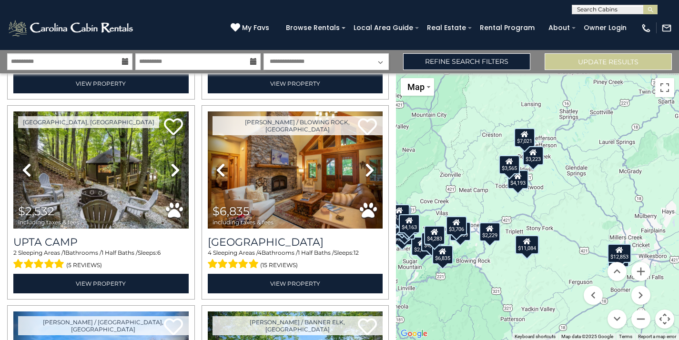
drag, startPoint x: 545, startPoint y: 301, endPoint x: 554, endPoint y: 203, distance: 99.0
click at [554, 203] on div "$12,926 $9,238 $9,654 $4,911 $6,367 $12,853 $11,084 $3,628 $2,229 $3,565 $2,532…" at bounding box center [537, 206] width 283 height 267
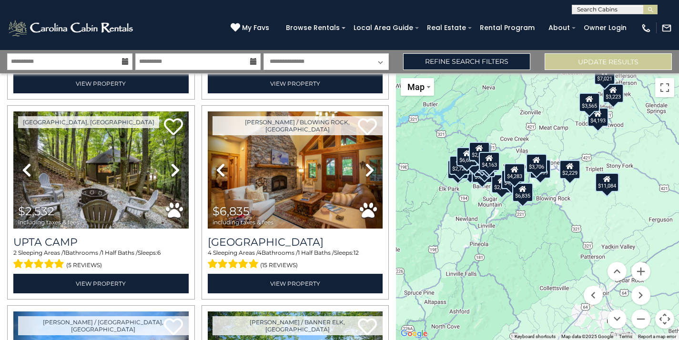
drag, startPoint x: 550, startPoint y: 204, endPoint x: 628, endPoint y: 146, distance: 96.9
click at [628, 146] on div "$12,926 $9,238 $9,654 $4,911 $6,367 $12,853 $11,084 $3,628 $2,229 $3,565 $2,532…" at bounding box center [537, 206] width 283 height 267
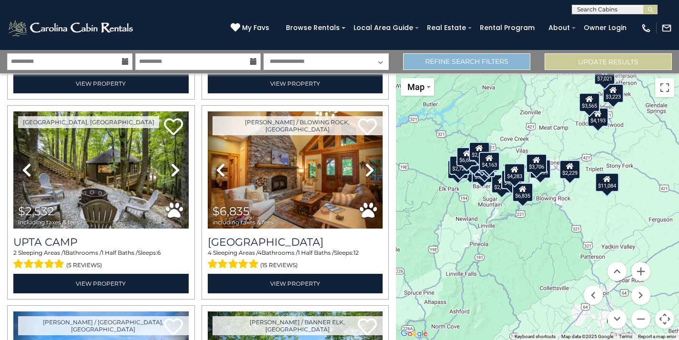
click at [470, 57] on link "Refine Search Filters" at bounding box center [466, 61] width 127 height 17
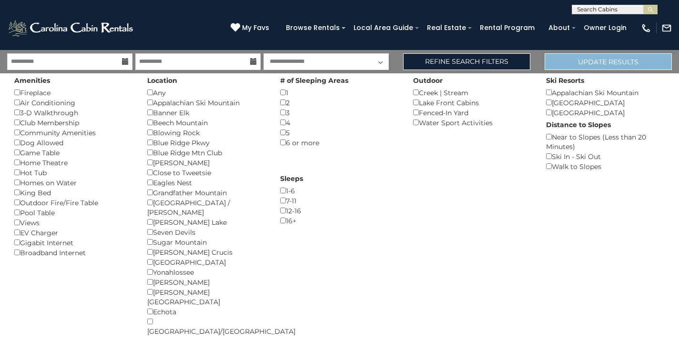
click at [588, 58] on button "Update Results" at bounding box center [608, 61] width 127 height 17
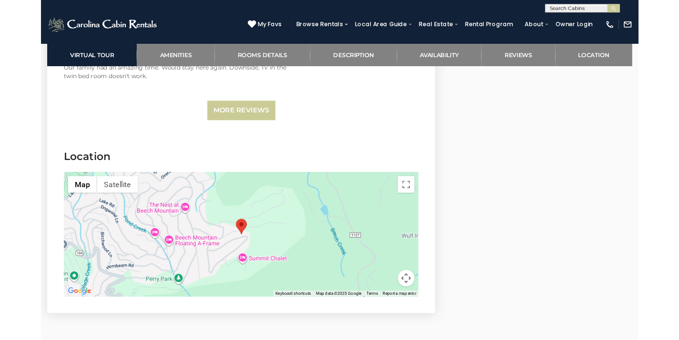
scroll to position [2157, 0]
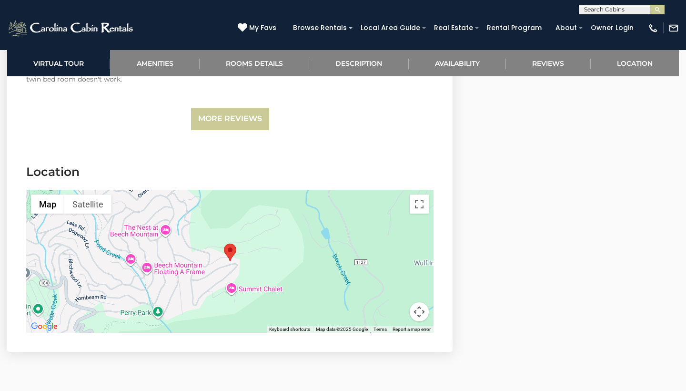
click at [244, 228] on div at bounding box center [229, 261] width 407 height 143
click at [422, 202] on button "Toggle fullscreen view" at bounding box center [419, 203] width 19 height 19
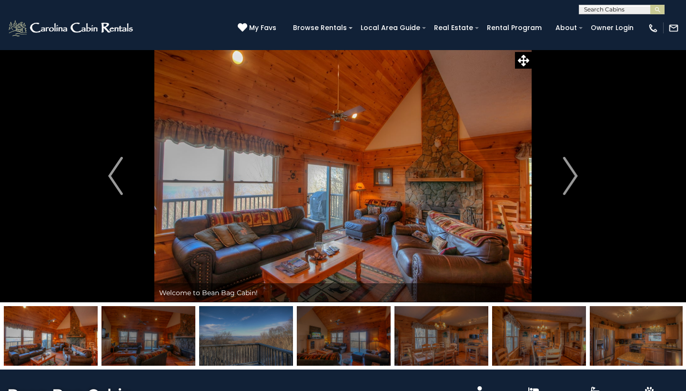
scroll to position [0, 0]
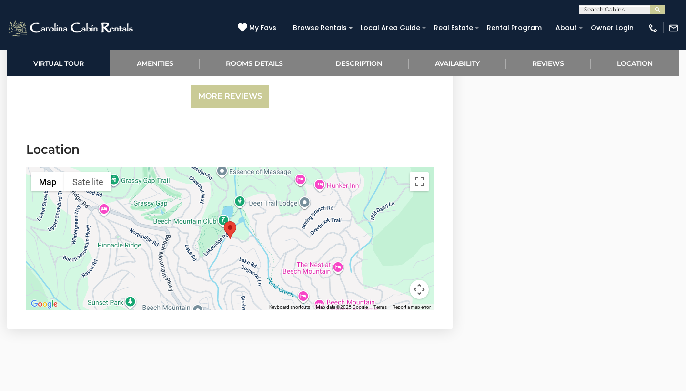
scroll to position [3103, 0]
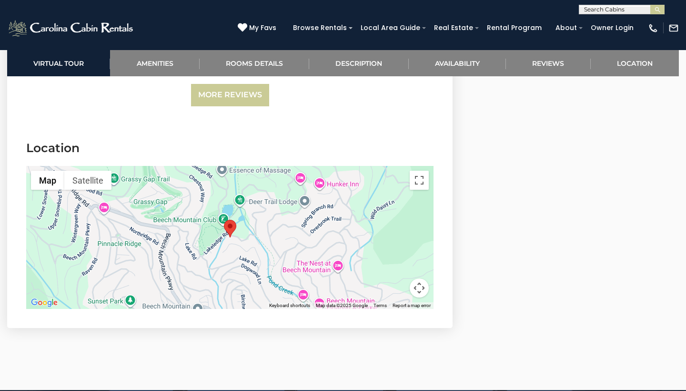
click at [264, 259] on div at bounding box center [229, 237] width 407 height 143
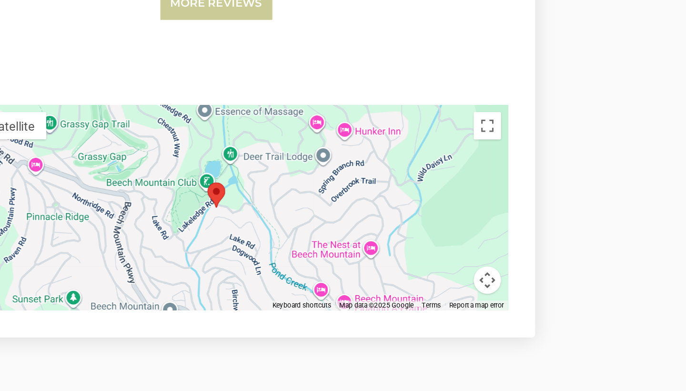
scroll to position [3089, 0]
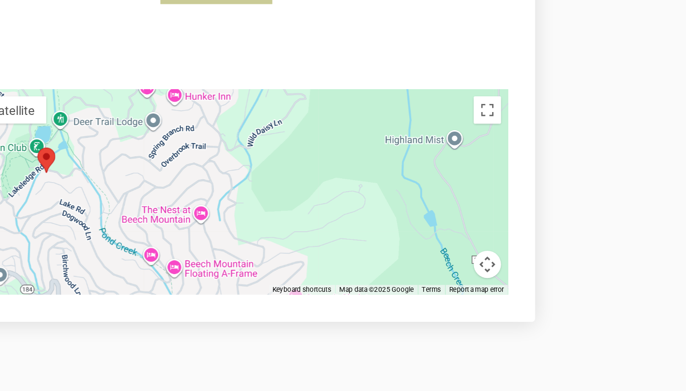
drag, startPoint x: 304, startPoint y: 140, endPoint x: 182, endPoint y: 125, distance: 121.9
click at [182, 181] on div at bounding box center [229, 252] width 407 height 143
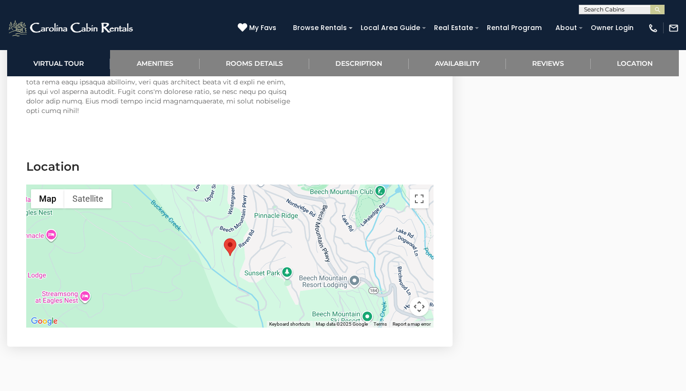
scroll to position [2194, 0]
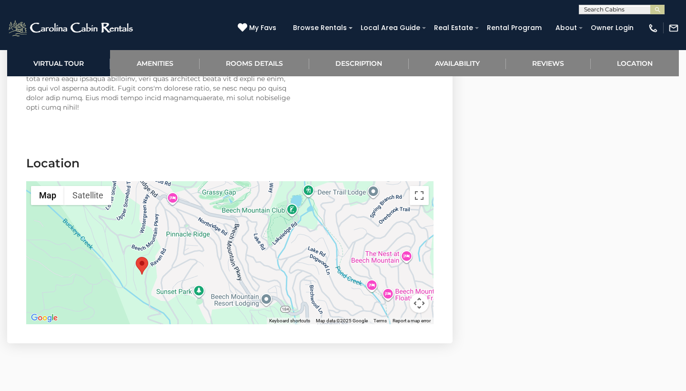
drag, startPoint x: 178, startPoint y: 259, endPoint x: 93, endPoint y: 280, distance: 87.8
click at [93, 280] on div at bounding box center [229, 252] width 407 height 143
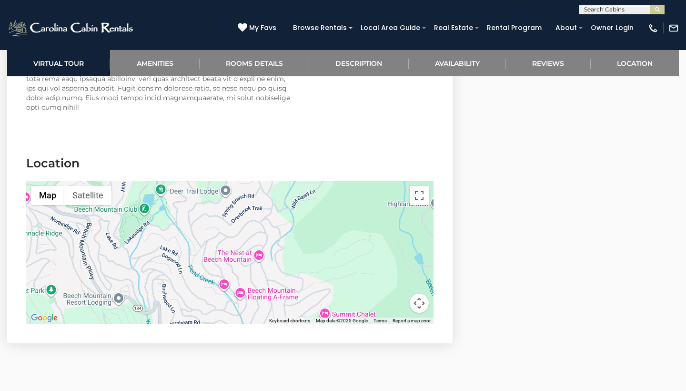
drag, startPoint x: 262, startPoint y: 253, endPoint x: 108, endPoint y: 250, distance: 154.4
click at [108, 251] on div at bounding box center [229, 252] width 407 height 143
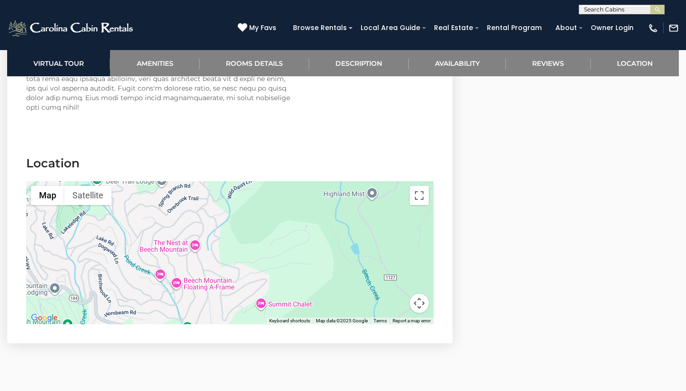
drag, startPoint x: 339, startPoint y: 232, endPoint x: 280, endPoint y: 224, distance: 60.0
click at [280, 224] on div at bounding box center [229, 252] width 407 height 143
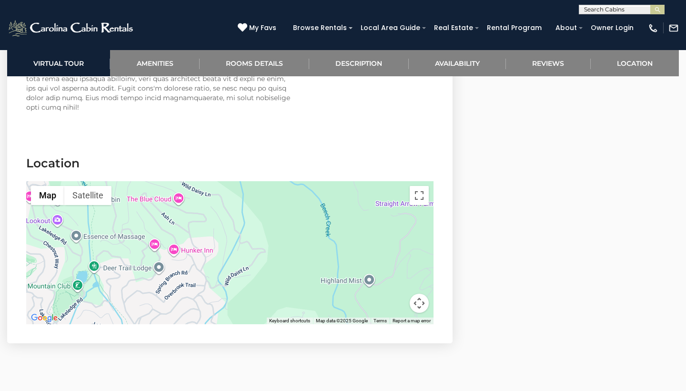
drag, startPoint x: 318, startPoint y: 198, endPoint x: 316, endPoint y: 290, distance: 92.4
click at [316, 290] on div at bounding box center [229, 252] width 407 height 143
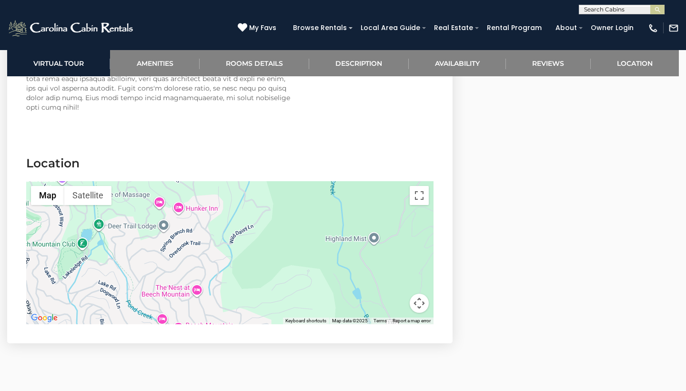
drag, startPoint x: 280, startPoint y: 249, endPoint x: 284, endPoint y: 198, distance: 51.1
click at [284, 198] on div at bounding box center [229, 252] width 407 height 143
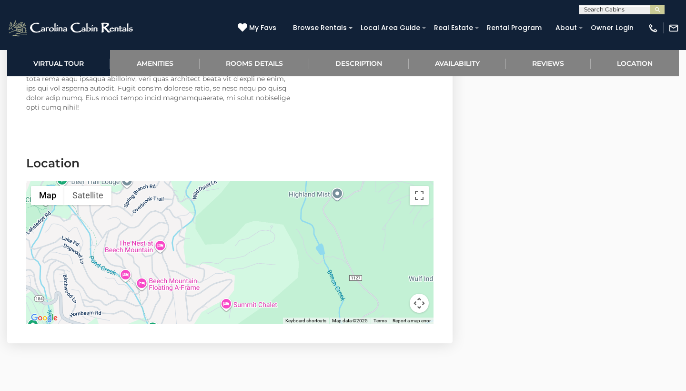
drag, startPoint x: 295, startPoint y: 266, endPoint x: 256, endPoint y: 226, distance: 56.3
click at [256, 226] on div at bounding box center [229, 252] width 407 height 143
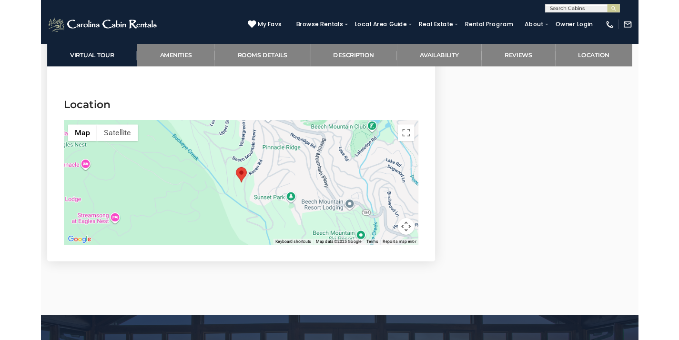
scroll to position [2239, 0]
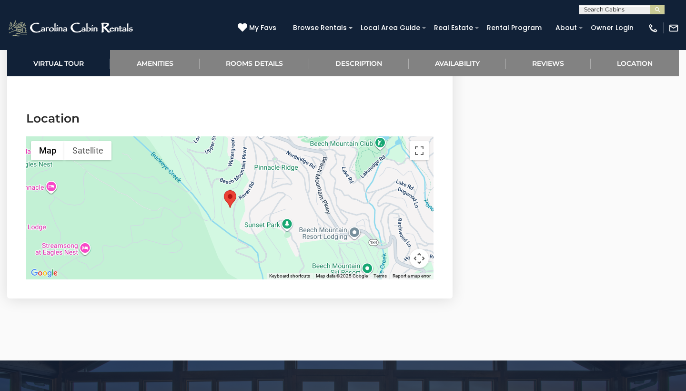
click at [304, 189] on div at bounding box center [229, 207] width 407 height 143
click at [422, 141] on button "Toggle fullscreen view" at bounding box center [419, 150] width 19 height 19
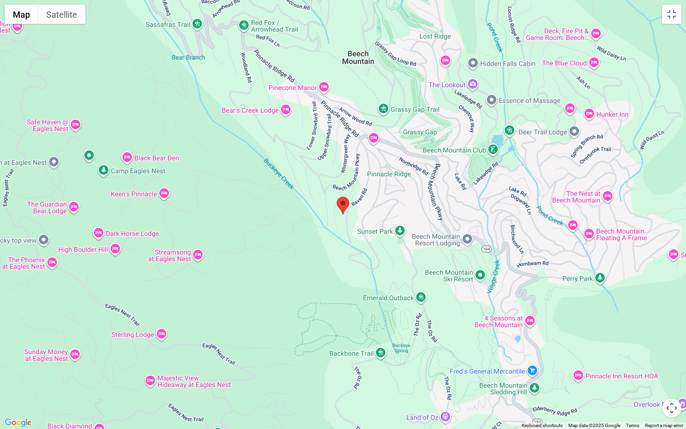
drag, startPoint x: 660, startPoint y: 261, endPoint x: 655, endPoint y: 264, distance: 6.9
click at [659, 261] on div at bounding box center [343, 214] width 686 height 429
drag, startPoint x: 648, startPoint y: 269, endPoint x: 464, endPoint y: 281, distance: 184.7
click at [464, 281] on div at bounding box center [343, 214] width 686 height 429
click at [671, 390] on button "Map camera controls" at bounding box center [671, 407] width 19 height 19
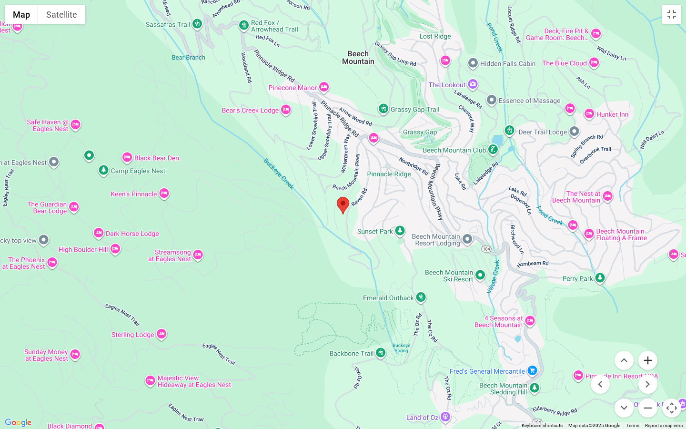
click at [650, 362] on button "Zoom in" at bounding box center [647, 360] width 19 height 19
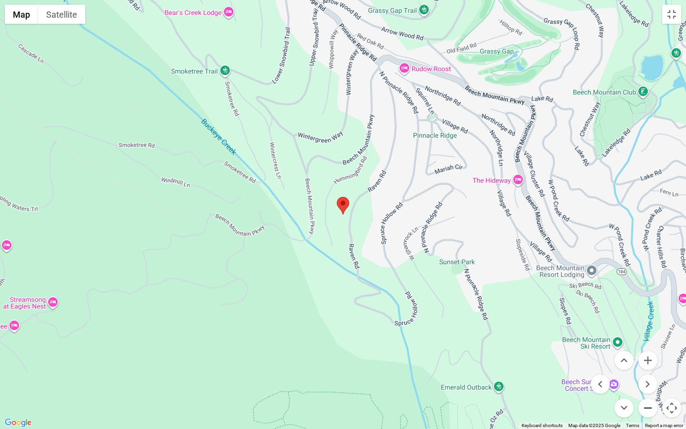
click at [652, 390] on button "Zoom out" at bounding box center [647, 407] width 19 height 19
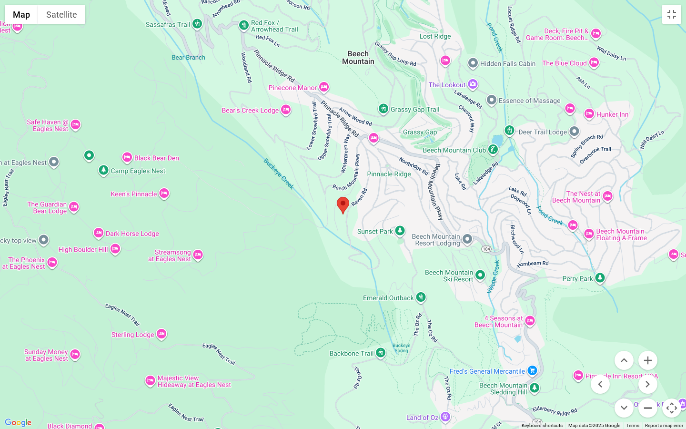
click at [652, 390] on button "Zoom out" at bounding box center [647, 407] width 19 height 19
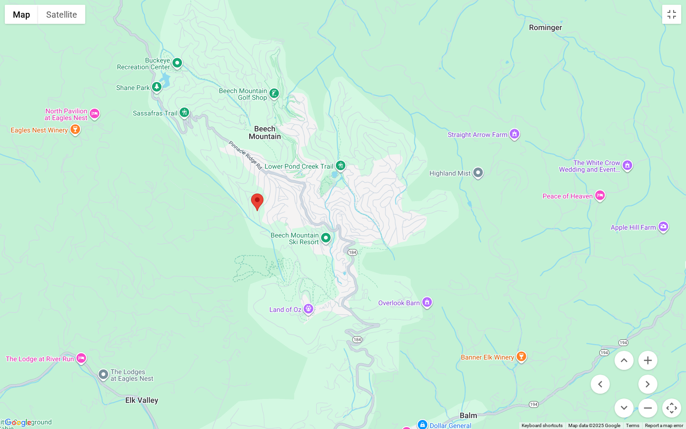
drag, startPoint x: 657, startPoint y: 312, endPoint x: 575, endPoint y: 309, distance: 82.0
click at [569, 308] on div at bounding box center [343, 214] width 686 height 429
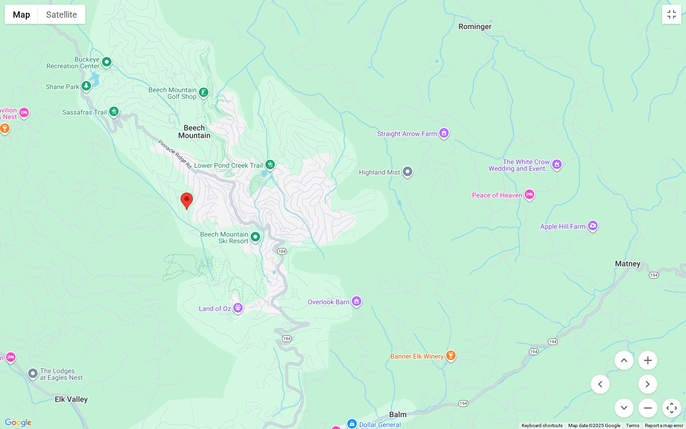
drag, startPoint x: 608, startPoint y: 331, endPoint x: 537, endPoint y: 329, distance: 71.5
click at [537, 329] on div at bounding box center [343, 214] width 686 height 429
click at [651, 360] on button "Zoom in" at bounding box center [647, 360] width 19 height 19
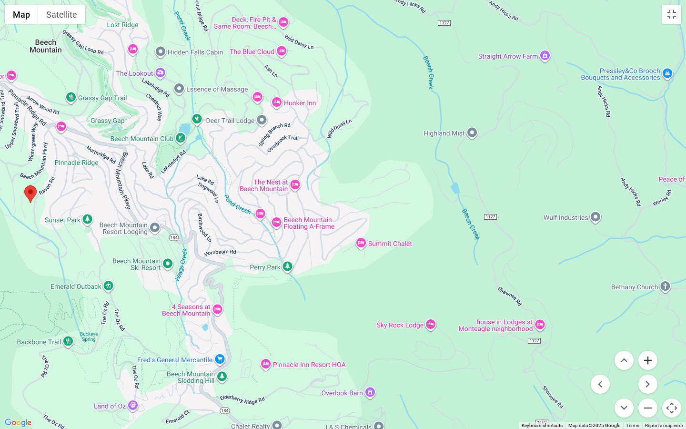
click at [651, 360] on button "Zoom in" at bounding box center [647, 360] width 19 height 19
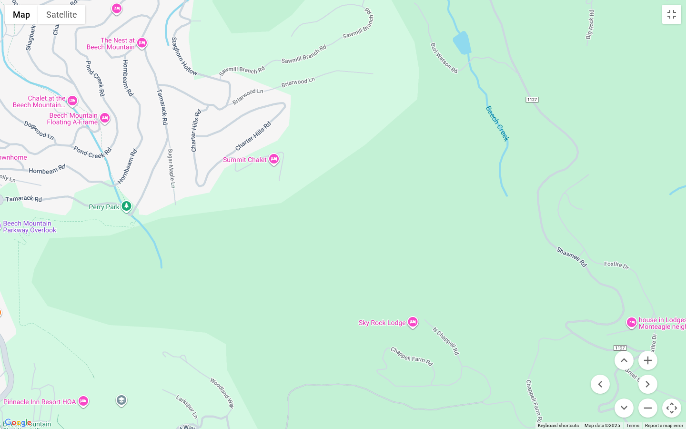
drag, startPoint x: 524, startPoint y: 326, endPoint x: 418, endPoint y: 206, distance: 160.4
click at [418, 206] on div at bounding box center [343, 214] width 686 height 429
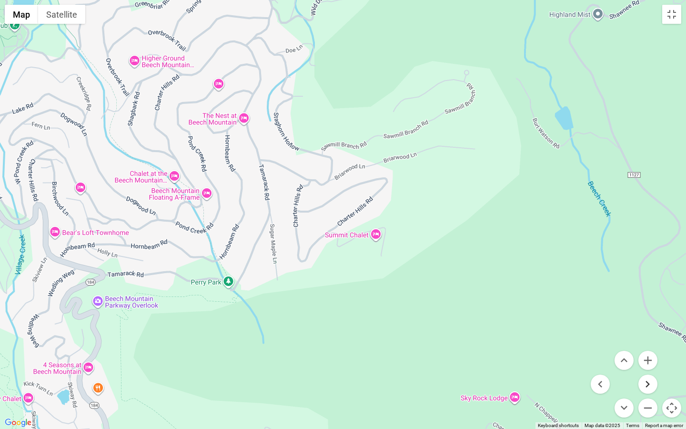
drag, startPoint x: 552, startPoint y: 305, endPoint x: 655, endPoint y: 381, distance: 127.8
click at [655, 381] on div "Map Terrain Satellite Labels Keyboard shortcuts Map Data Map data ©2025 Map dat…" at bounding box center [343, 214] width 686 height 429
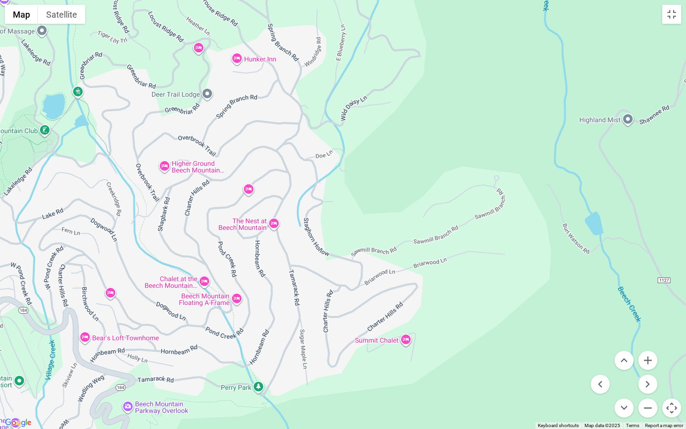
drag, startPoint x: 499, startPoint y: 236, endPoint x: 526, endPoint y: 340, distance: 107.4
click at [526, 340] on div at bounding box center [343, 214] width 686 height 429
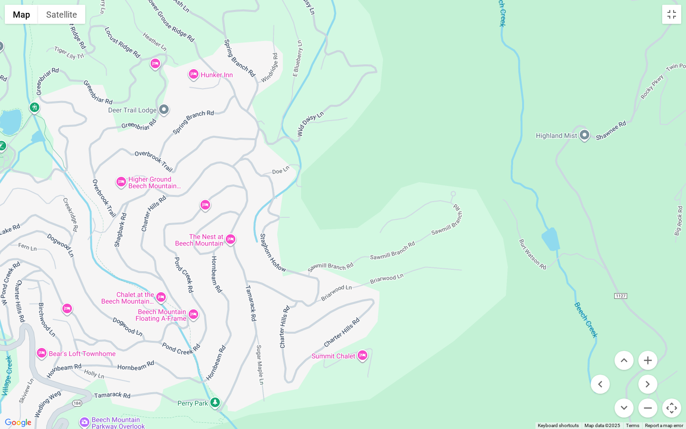
drag, startPoint x: 414, startPoint y: 254, endPoint x: 370, endPoint y: 270, distance: 47.0
click at [370, 270] on div at bounding box center [343, 214] width 686 height 429
click at [628, 390] on button "Move down" at bounding box center [624, 407] width 19 height 19
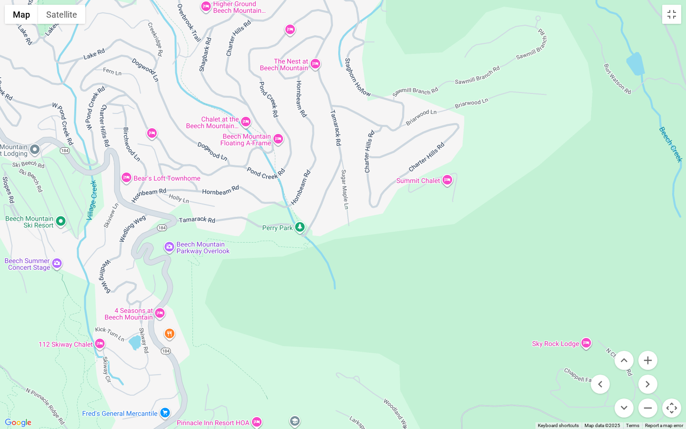
drag, startPoint x: 301, startPoint y: 305, endPoint x: 388, endPoint y: 344, distance: 95.1
click at [388, 344] on div at bounding box center [343, 214] width 686 height 429
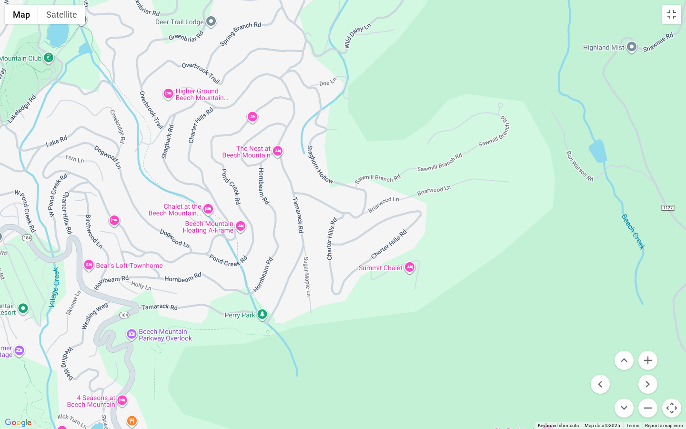
drag, startPoint x: 333, startPoint y: 183, endPoint x: 294, endPoint y: 273, distance: 98.2
click at [294, 273] on div at bounding box center [343, 214] width 686 height 429
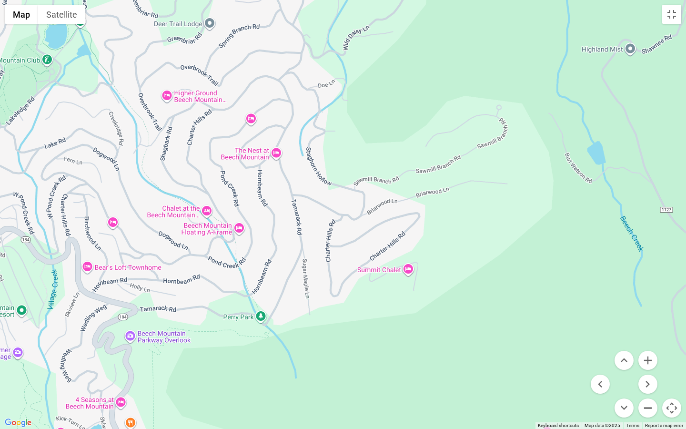
click at [647, 390] on button "Zoom out" at bounding box center [647, 407] width 19 height 19
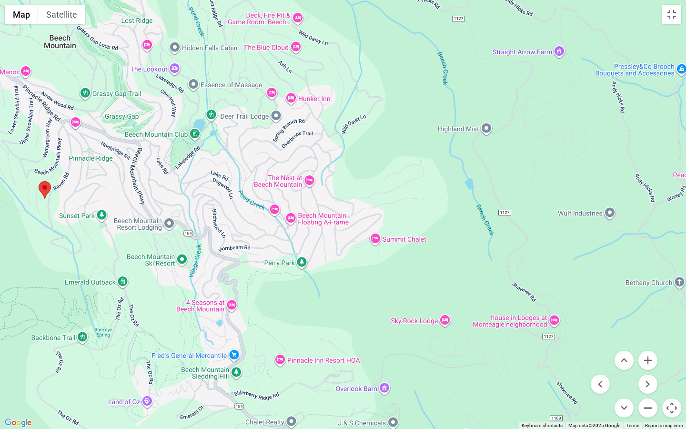
click at [647, 390] on button "Zoom out" at bounding box center [647, 407] width 19 height 19
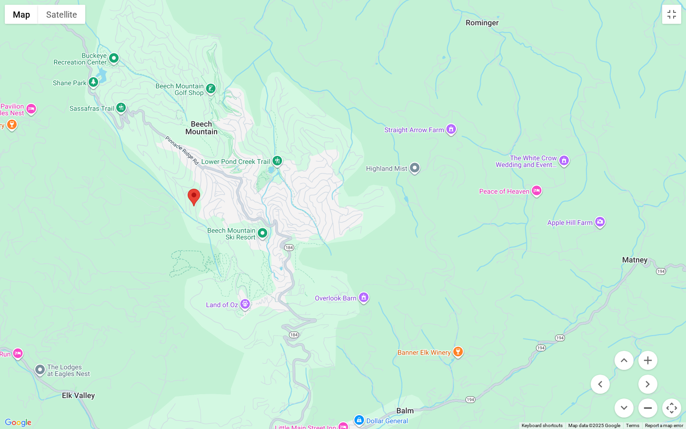
click at [647, 390] on button "Zoom out" at bounding box center [647, 407] width 19 height 19
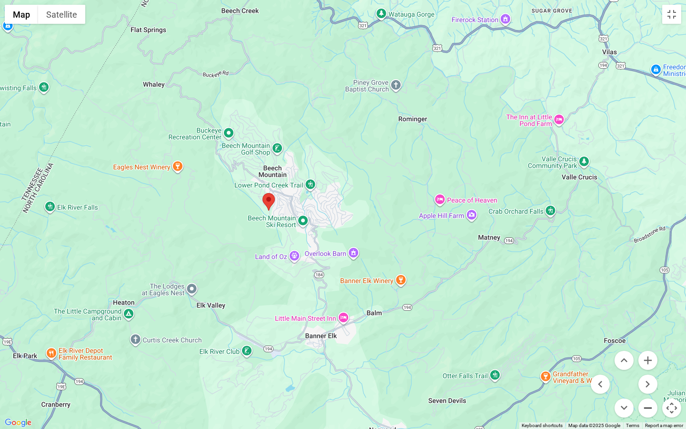
click at [647, 390] on button "Zoom out" at bounding box center [647, 407] width 19 height 19
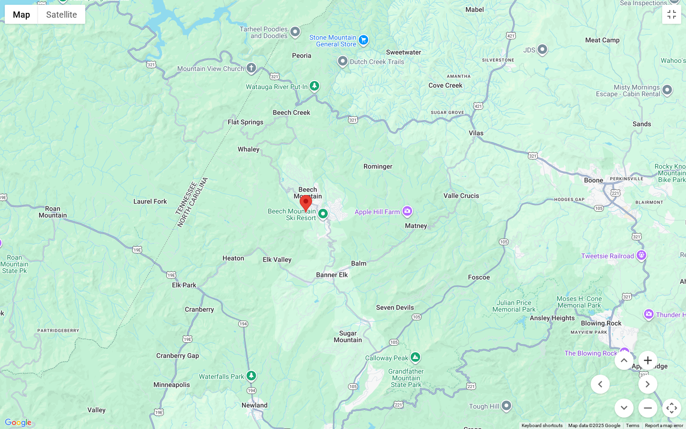
click at [648, 361] on button "Zoom in" at bounding box center [647, 360] width 19 height 19
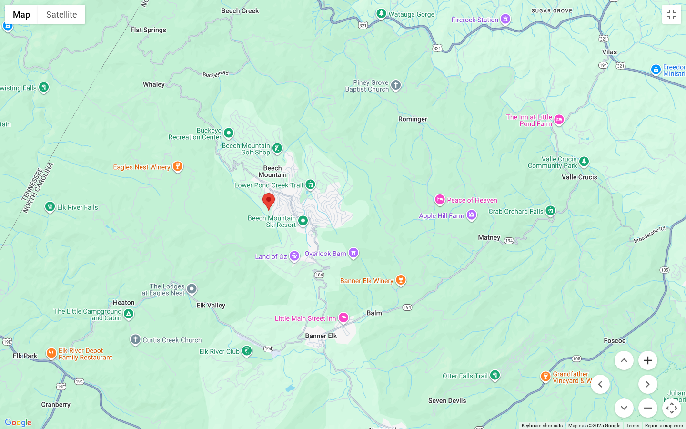
click at [648, 361] on button "Zoom in" at bounding box center [647, 360] width 19 height 19
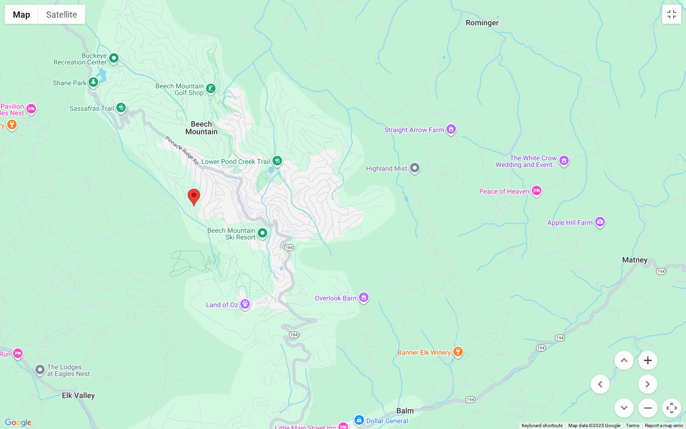
click at [648, 361] on button "Zoom in" at bounding box center [647, 360] width 19 height 19
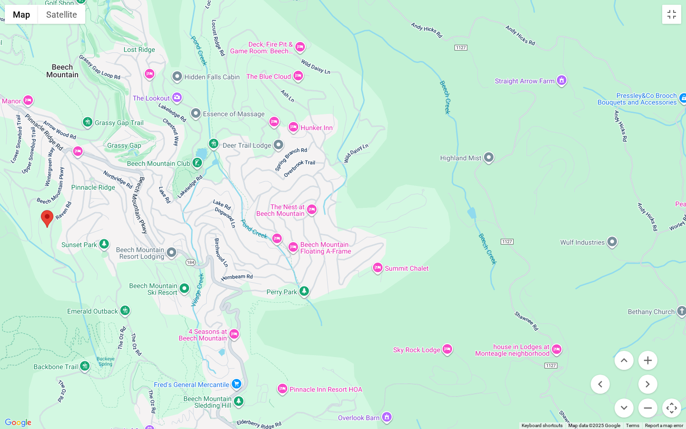
drag, startPoint x: 394, startPoint y: 178, endPoint x: 397, endPoint y: 209, distance: 31.1
click at [397, 209] on div at bounding box center [343, 214] width 686 height 429
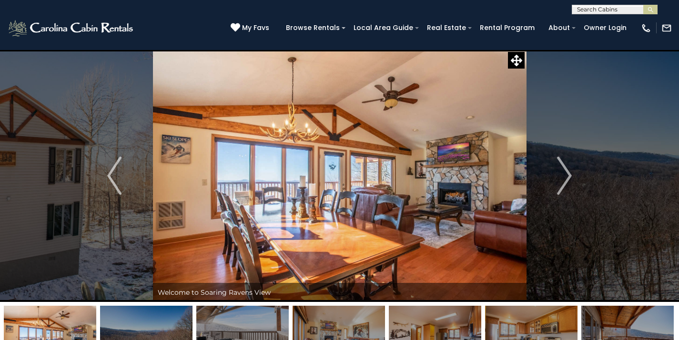
scroll to position [0, 0]
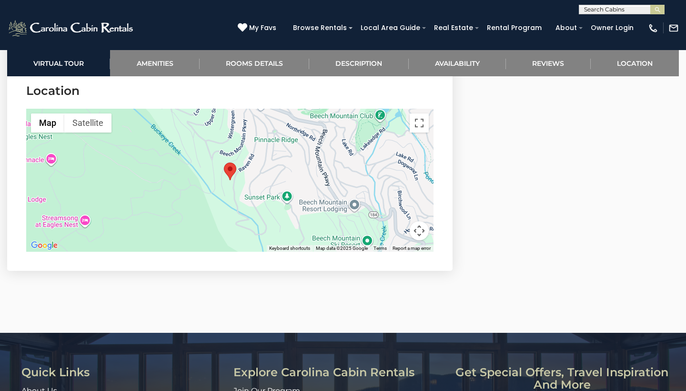
scroll to position [2286, 0]
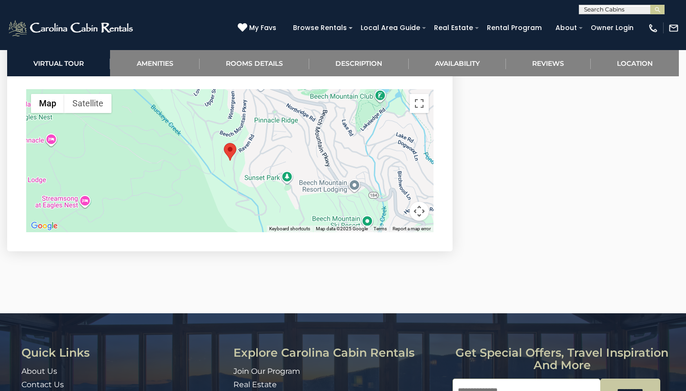
click at [343, 159] on div at bounding box center [229, 160] width 407 height 143
click at [418, 94] on button "Toggle fullscreen view" at bounding box center [419, 103] width 19 height 19
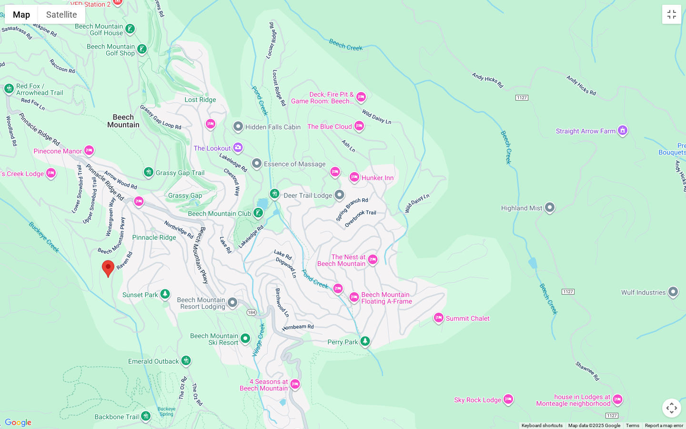
drag, startPoint x: 631, startPoint y: 274, endPoint x: 394, endPoint y: 337, distance: 245.5
click at [394, 337] on div at bounding box center [343, 214] width 686 height 429
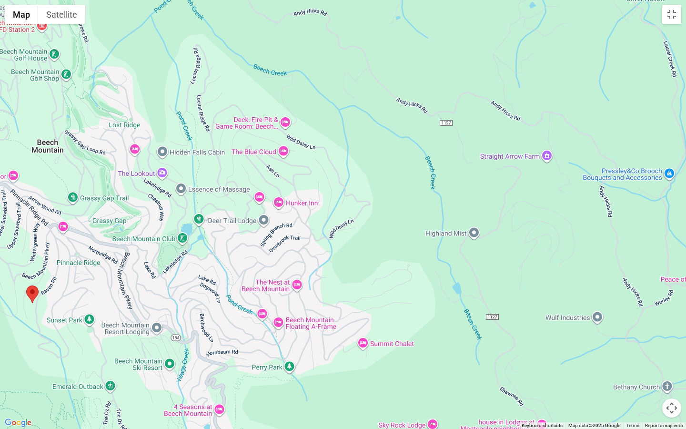
drag, startPoint x: 530, startPoint y: 248, endPoint x: 453, endPoint y: 273, distance: 80.8
click at [453, 273] on div at bounding box center [343, 214] width 686 height 429
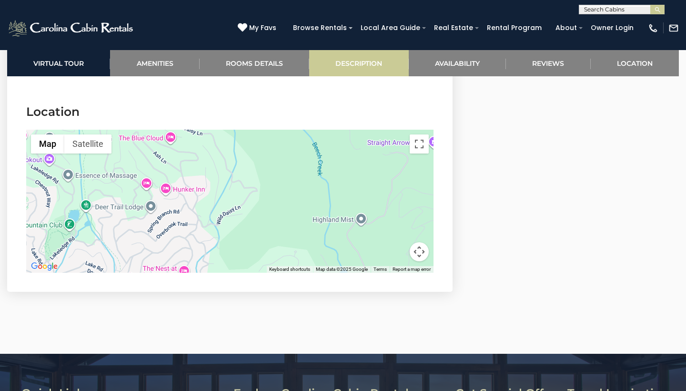
scroll to position [2227, 0]
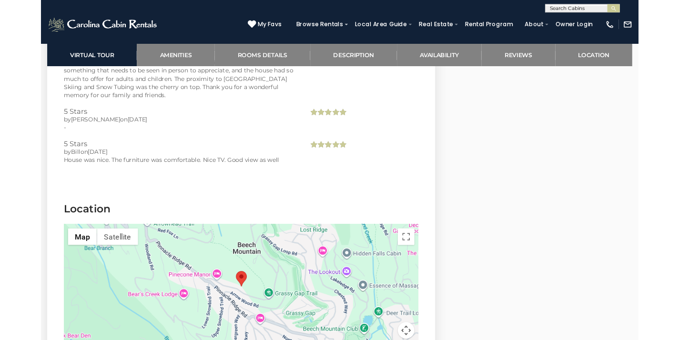
scroll to position [2461, 0]
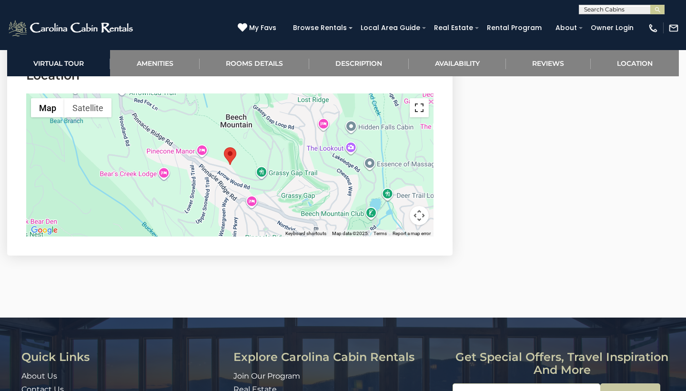
click at [422, 107] on button "Toggle fullscreen view" at bounding box center [419, 107] width 19 height 19
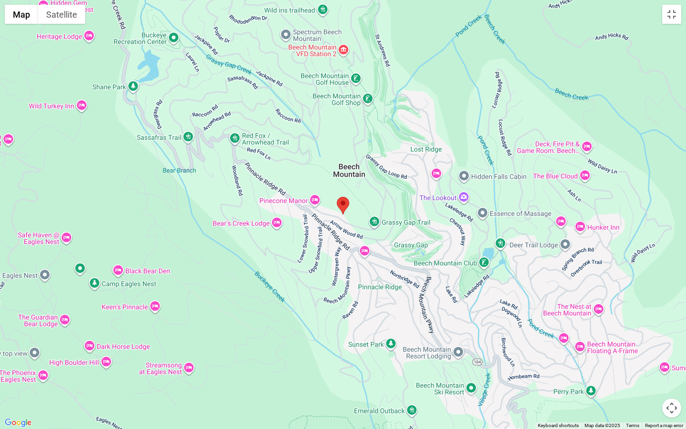
click at [674, 390] on button "Map camera controls" at bounding box center [671, 407] width 19 height 19
click at [650, 361] on button "Zoom in" at bounding box center [647, 360] width 19 height 19
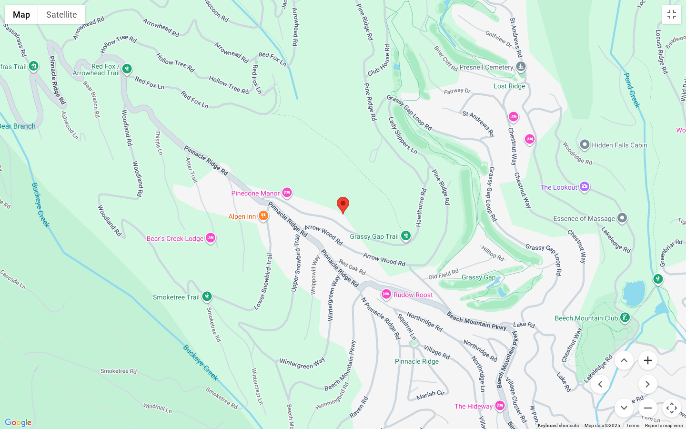
click at [650, 361] on button "Zoom in" at bounding box center [647, 360] width 19 height 19
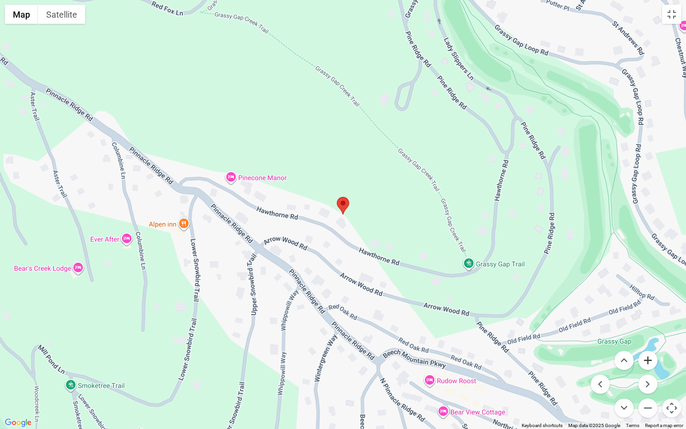
click at [650, 361] on button "Zoom in" at bounding box center [647, 360] width 19 height 19
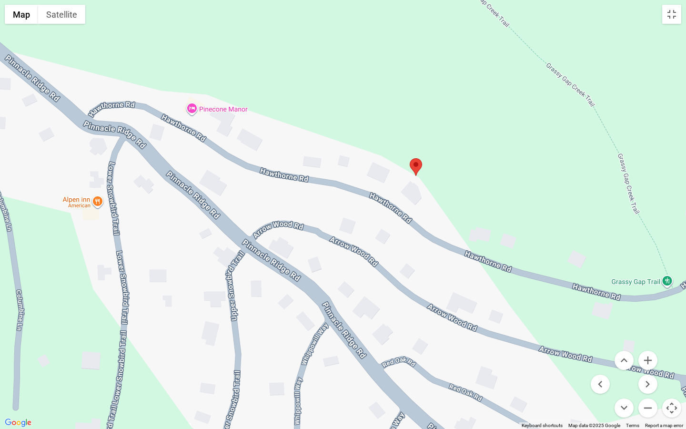
drag, startPoint x: 362, startPoint y: 292, endPoint x: 436, endPoint y: 253, distance: 84.4
click at [436, 253] on div at bounding box center [343, 214] width 686 height 429
click at [216, 187] on div at bounding box center [343, 214] width 686 height 429
click at [648, 390] on button "Zoom out" at bounding box center [647, 407] width 19 height 19
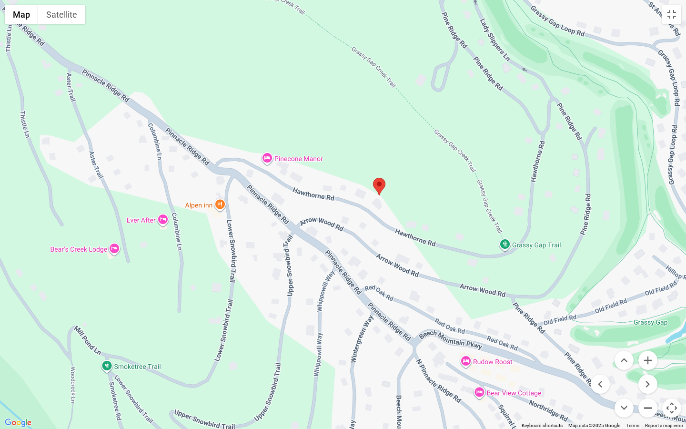
click at [648, 390] on button "Zoom out" at bounding box center [647, 407] width 19 height 19
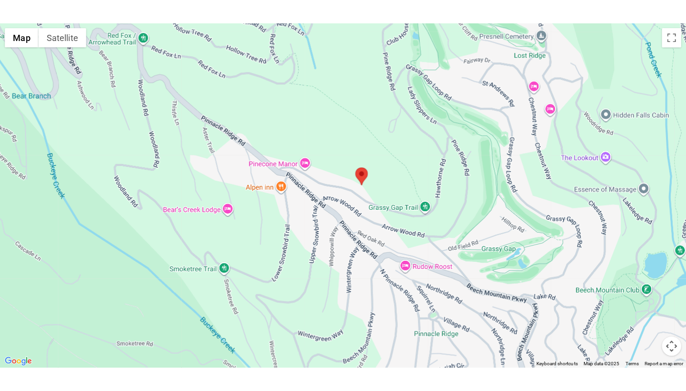
scroll to position [0, 0]
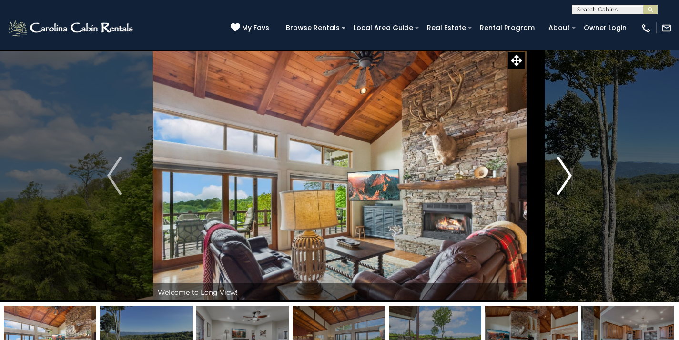
click at [565, 172] on img "Next" at bounding box center [564, 176] width 14 height 38
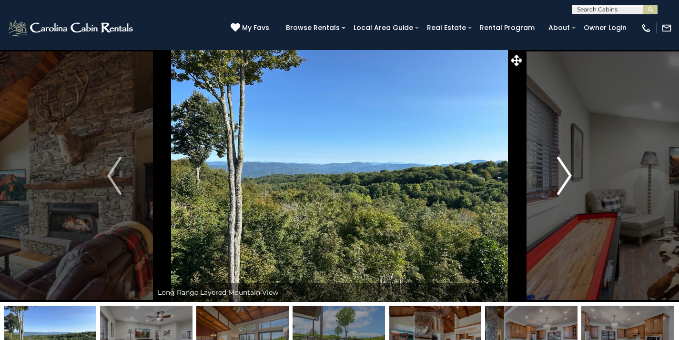
click at [566, 172] on img "Next" at bounding box center [564, 176] width 14 height 38
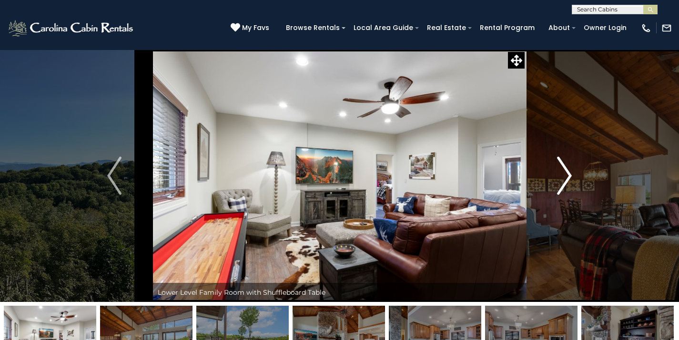
click at [566, 172] on img "Next" at bounding box center [564, 176] width 14 height 38
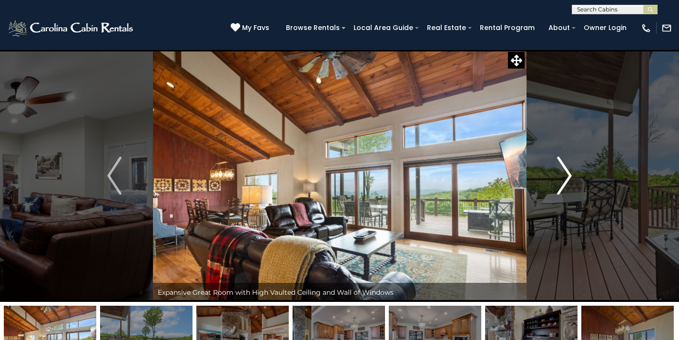
click at [566, 172] on img "Next" at bounding box center [564, 176] width 14 height 38
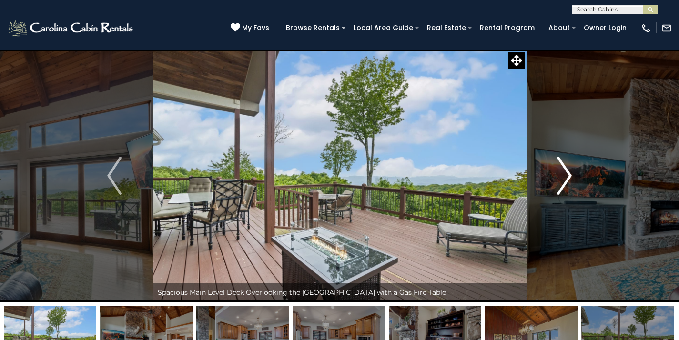
click at [566, 172] on img "Next" at bounding box center [564, 176] width 14 height 38
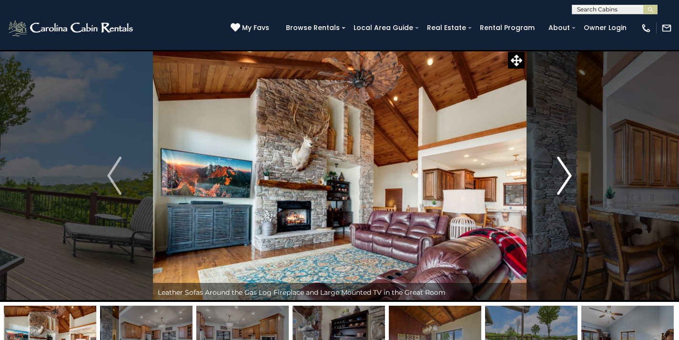
click at [566, 172] on img "Next" at bounding box center [564, 176] width 14 height 38
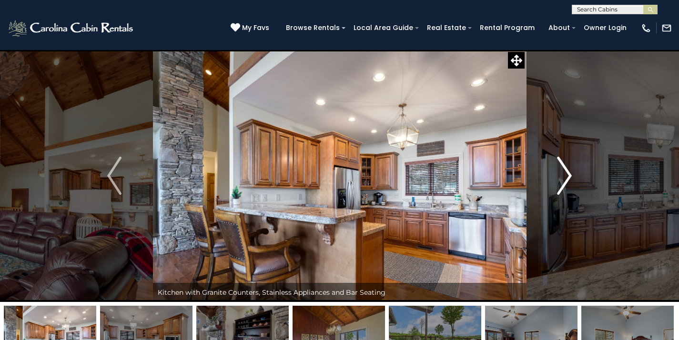
click at [566, 172] on img "Next" at bounding box center [564, 176] width 14 height 38
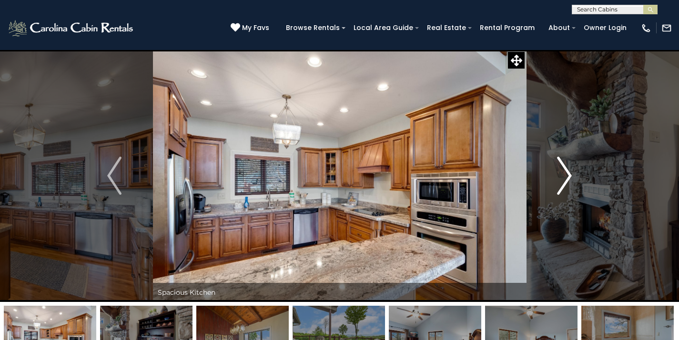
click at [566, 172] on img "Next" at bounding box center [564, 176] width 14 height 38
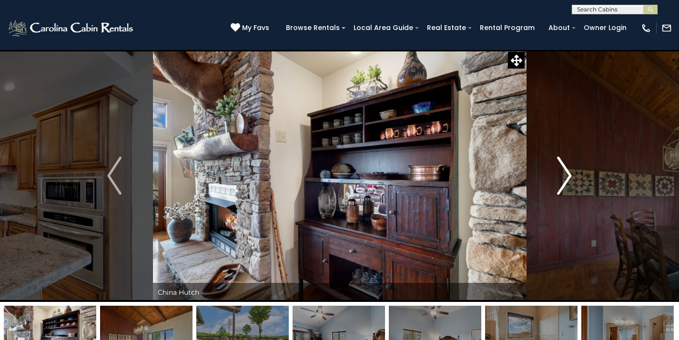
click at [566, 172] on img "Next" at bounding box center [564, 176] width 14 height 38
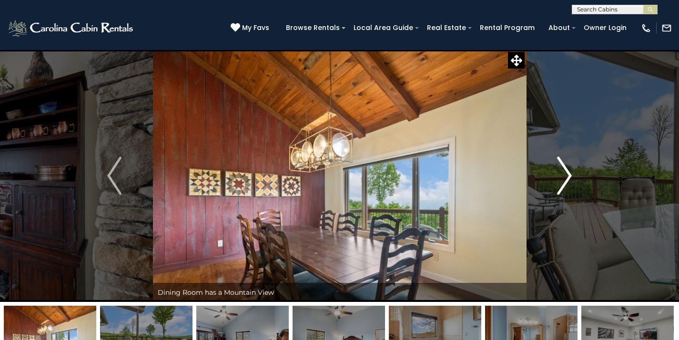
click at [566, 172] on img "Next" at bounding box center [564, 176] width 14 height 38
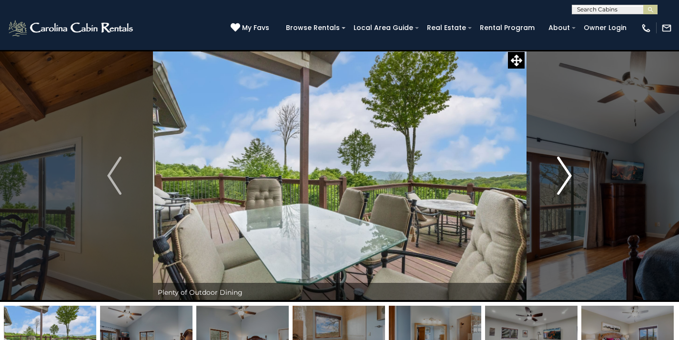
click at [566, 172] on img "Next" at bounding box center [564, 176] width 14 height 38
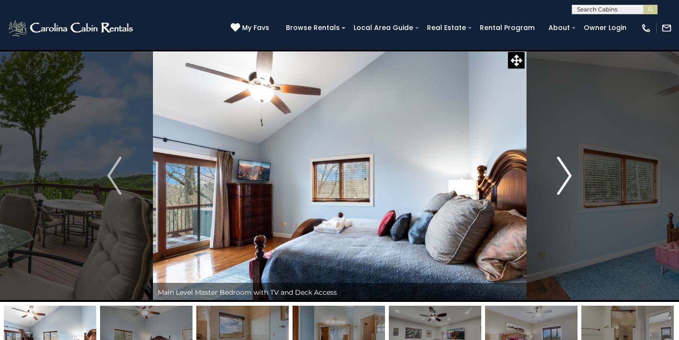
click at [566, 172] on img "Next" at bounding box center [564, 176] width 14 height 38
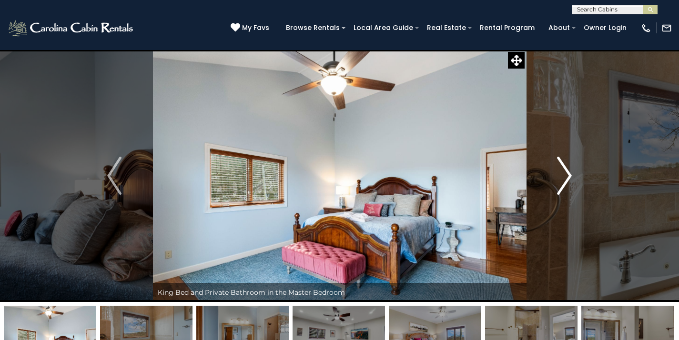
click at [566, 172] on img "Next" at bounding box center [564, 176] width 14 height 38
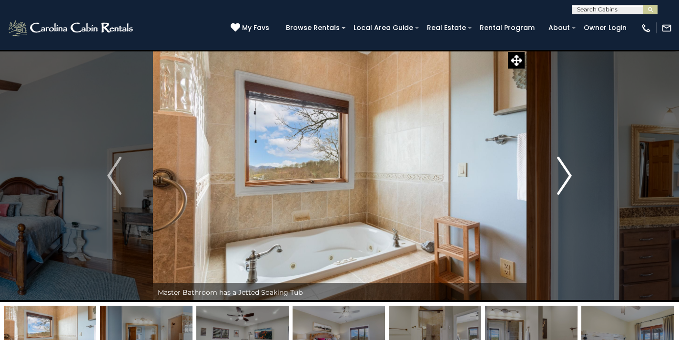
click at [566, 172] on img "Next" at bounding box center [564, 176] width 14 height 38
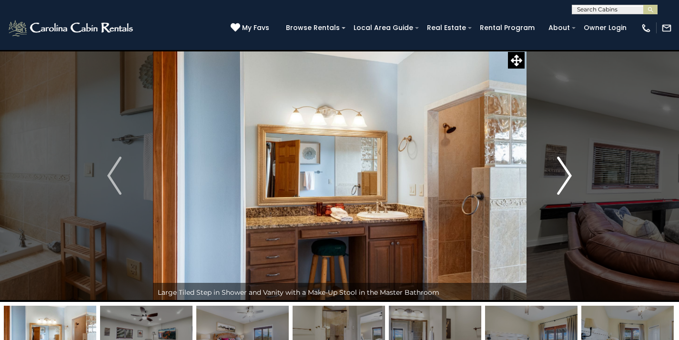
click at [566, 172] on img "Next" at bounding box center [564, 176] width 14 height 38
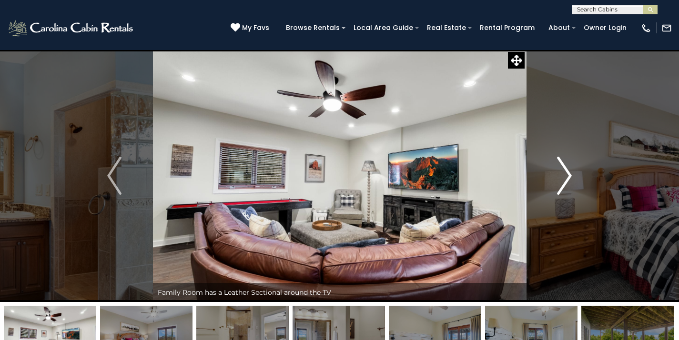
click at [566, 172] on img "Next" at bounding box center [564, 176] width 14 height 38
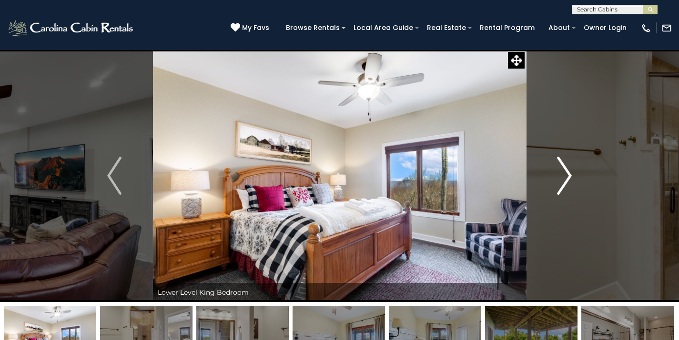
click at [566, 172] on img "Next" at bounding box center [564, 176] width 14 height 38
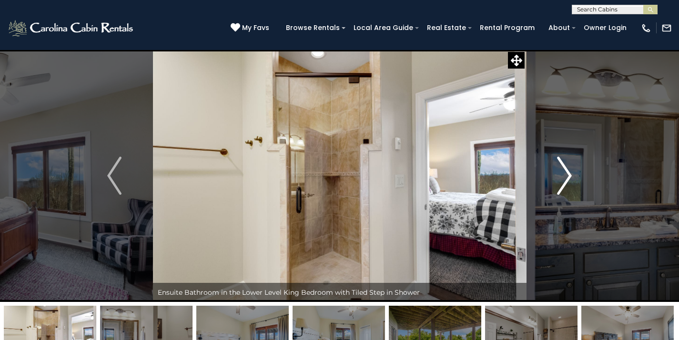
click at [566, 172] on img "Next" at bounding box center [564, 176] width 14 height 38
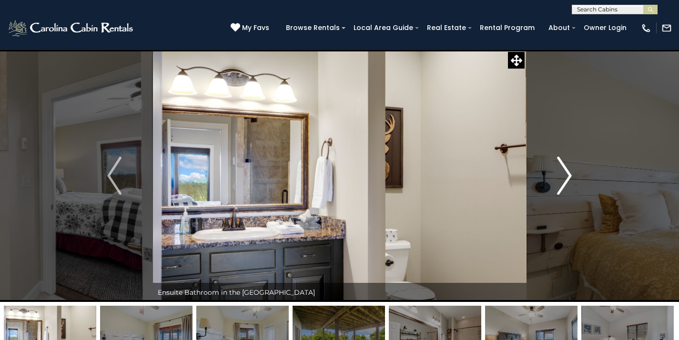
click at [566, 172] on img "Next" at bounding box center [564, 176] width 14 height 38
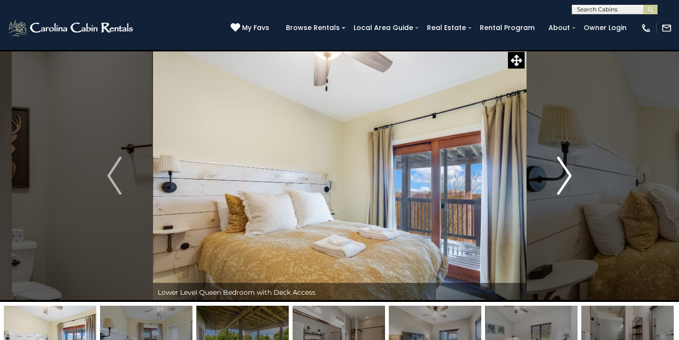
click at [566, 172] on img "Next" at bounding box center [564, 176] width 14 height 38
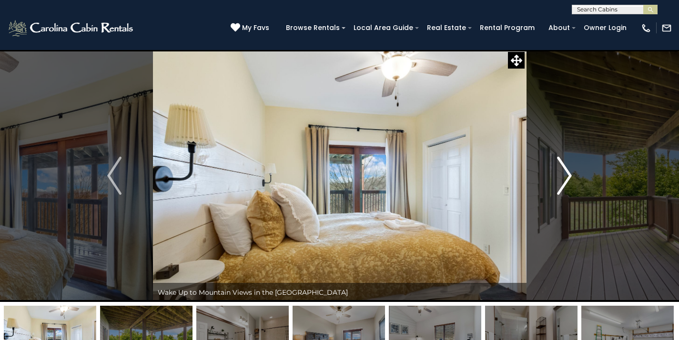
click at [566, 172] on img "Next" at bounding box center [564, 176] width 14 height 38
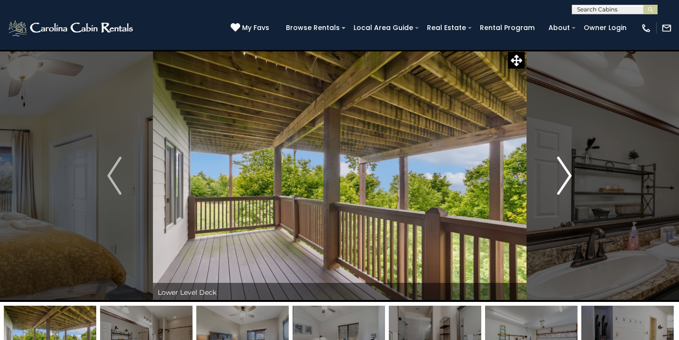
click at [566, 172] on img "Next" at bounding box center [564, 176] width 14 height 38
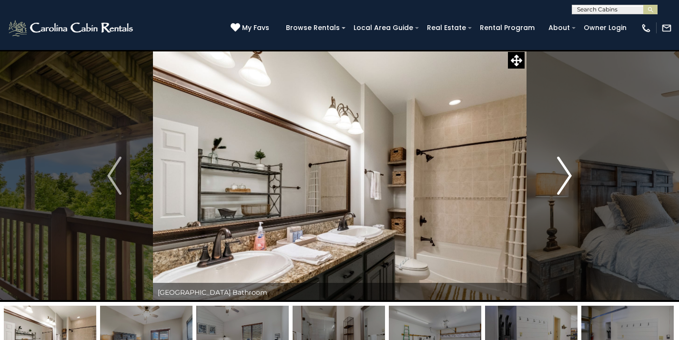
click at [566, 172] on img "Next" at bounding box center [564, 176] width 14 height 38
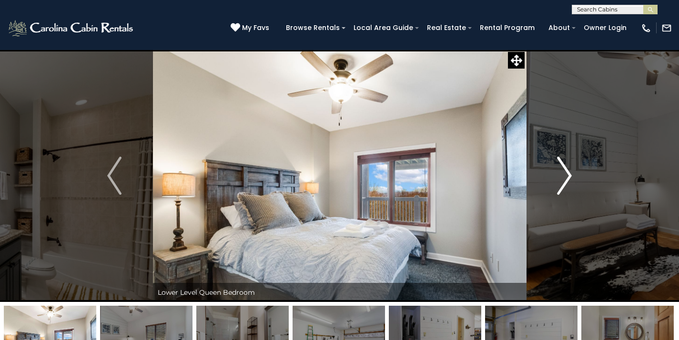
click at [566, 172] on img "Next" at bounding box center [564, 176] width 14 height 38
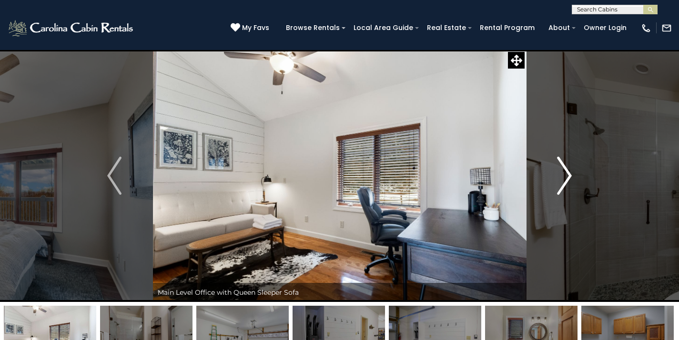
click at [566, 172] on img "Next" at bounding box center [564, 176] width 14 height 38
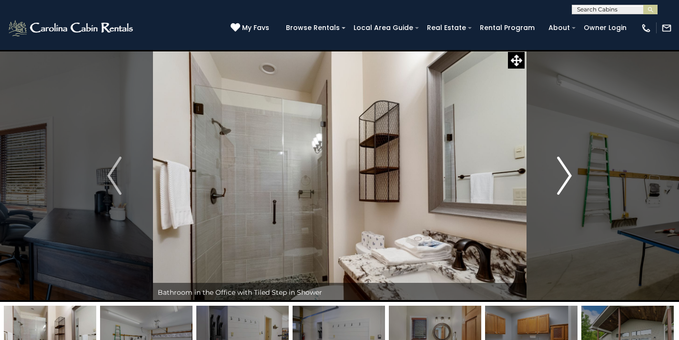
click at [566, 172] on img "Next" at bounding box center [564, 176] width 14 height 38
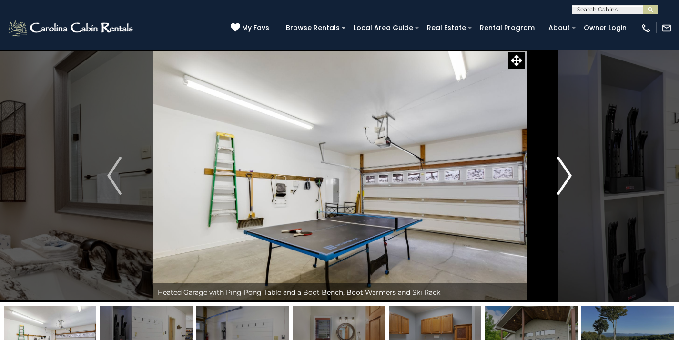
click at [566, 172] on img "Next" at bounding box center [564, 176] width 14 height 38
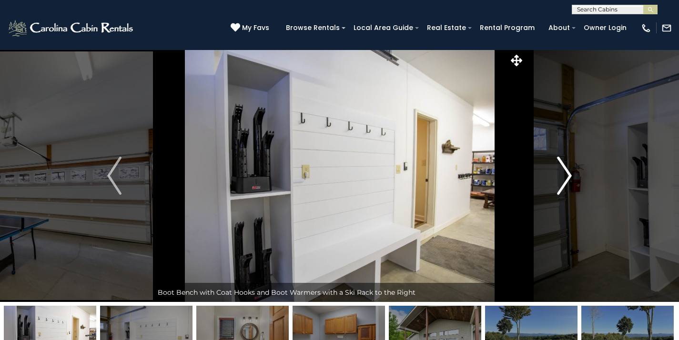
click at [566, 172] on img "Next" at bounding box center [564, 176] width 14 height 38
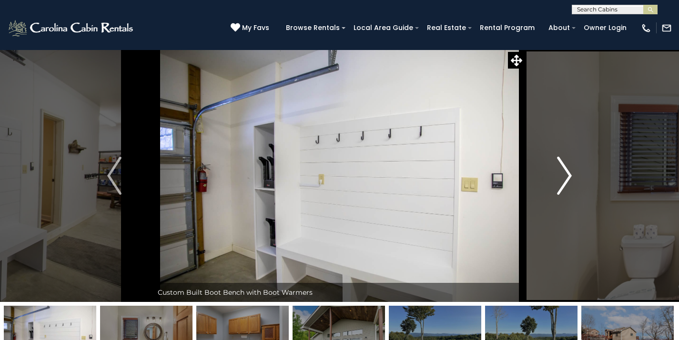
click at [566, 172] on img "Next" at bounding box center [564, 176] width 14 height 38
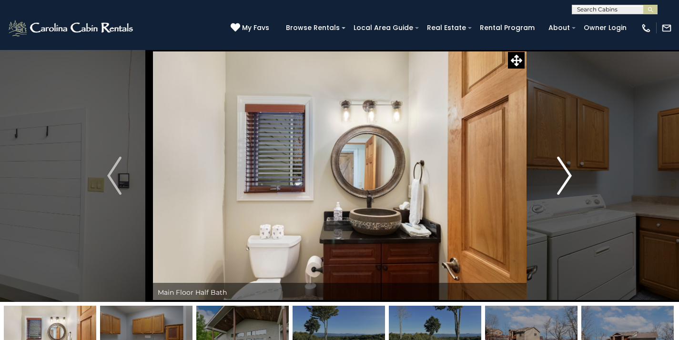
click at [566, 172] on img "Next" at bounding box center [564, 176] width 14 height 38
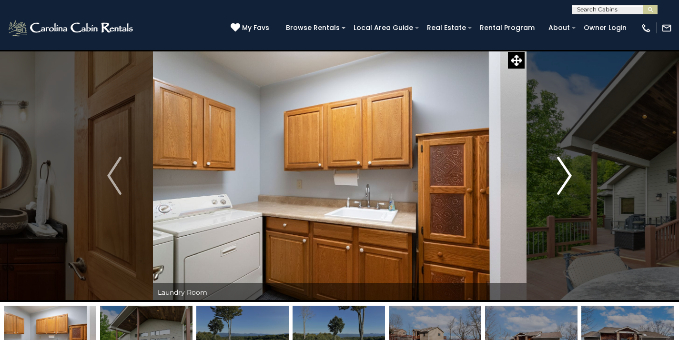
click at [566, 172] on img "Next" at bounding box center [564, 176] width 14 height 38
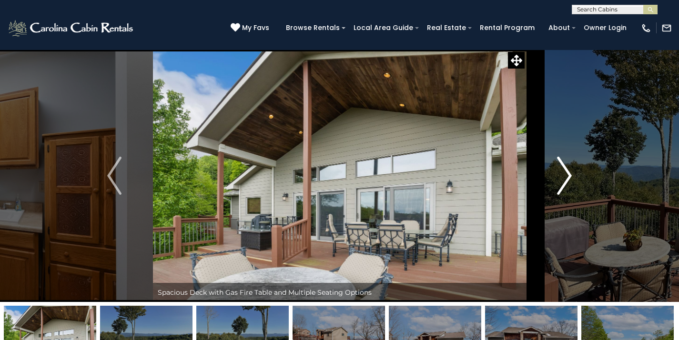
click at [566, 172] on img "Next" at bounding box center [564, 176] width 14 height 38
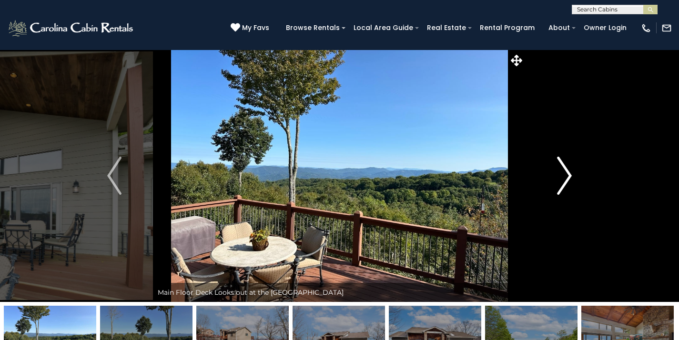
click at [566, 172] on img "Next" at bounding box center [564, 176] width 14 height 38
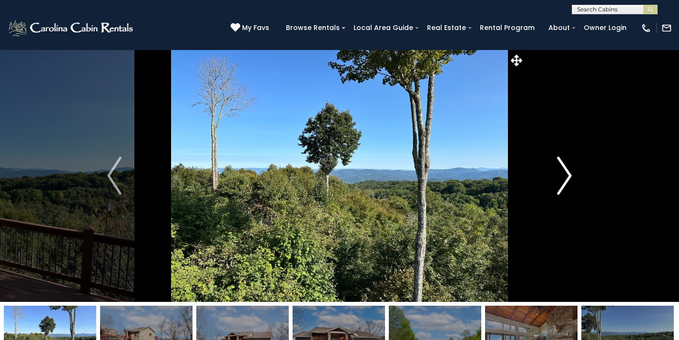
click at [566, 172] on img "Next" at bounding box center [564, 176] width 14 height 38
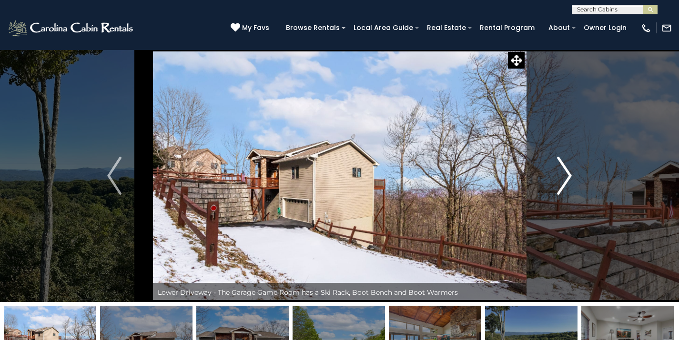
click at [566, 172] on img "Next" at bounding box center [564, 176] width 14 height 38
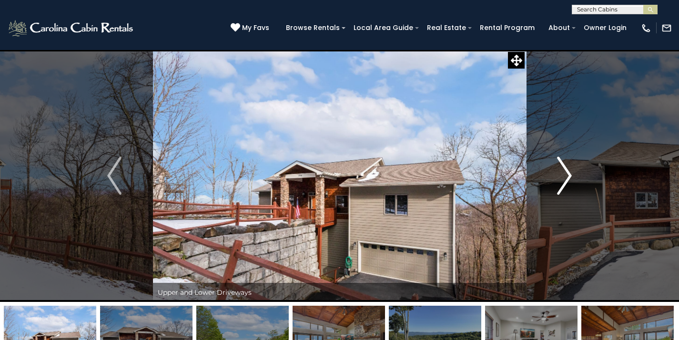
click at [566, 172] on img "Next" at bounding box center [564, 176] width 14 height 38
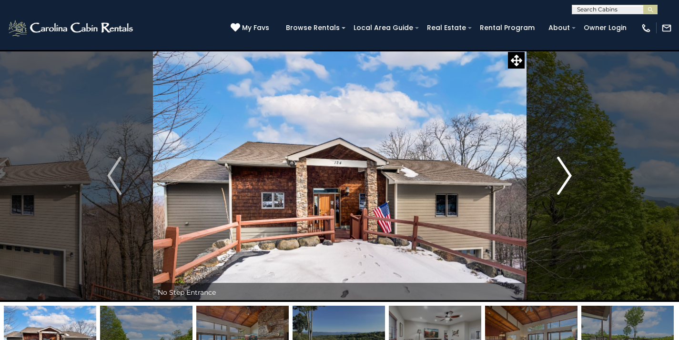
click at [564, 172] on img "Next" at bounding box center [564, 176] width 14 height 38
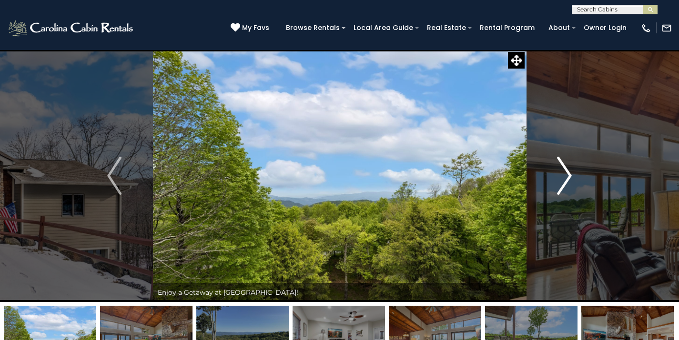
click at [564, 172] on img "Next" at bounding box center [564, 176] width 14 height 38
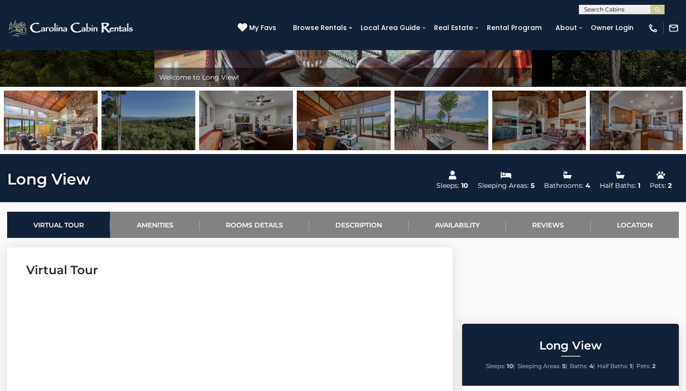
scroll to position [219, 0]
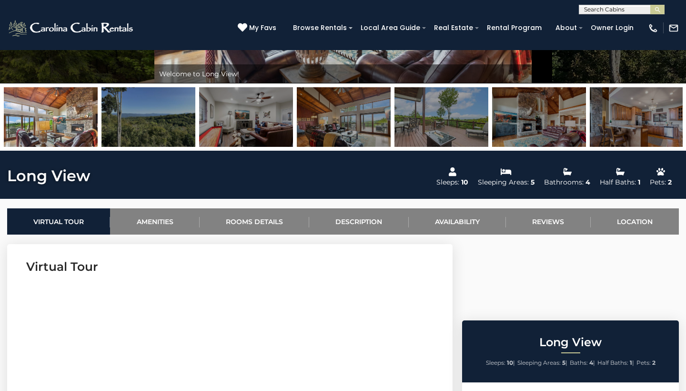
click at [270, 129] on img at bounding box center [246, 117] width 94 height 60
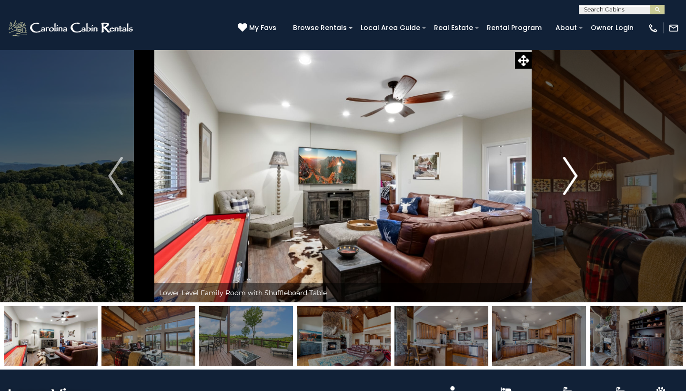
scroll to position [0, 0]
click at [574, 180] on img "Next" at bounding box center [570, 176] width 14 height 38
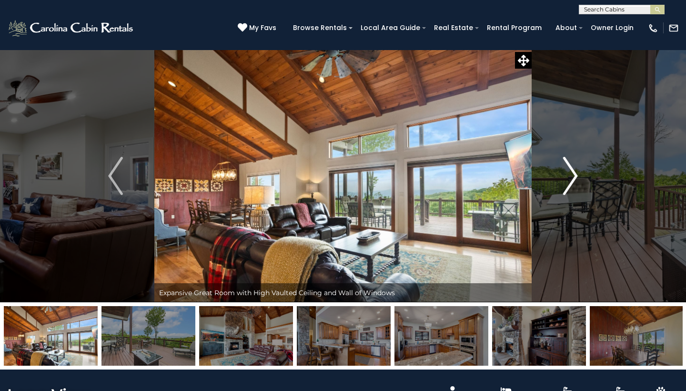
click at [574, 180] on img "Next" at bounding box center [570, 176] width 14 height 38
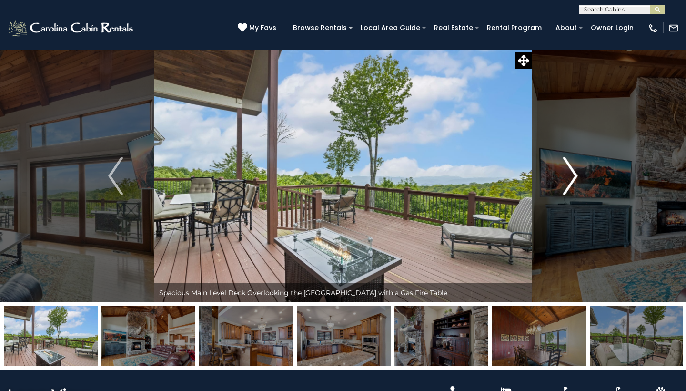
click at [574, 180] on img "Next" at bounding box center [570, 176] width 14 height 38
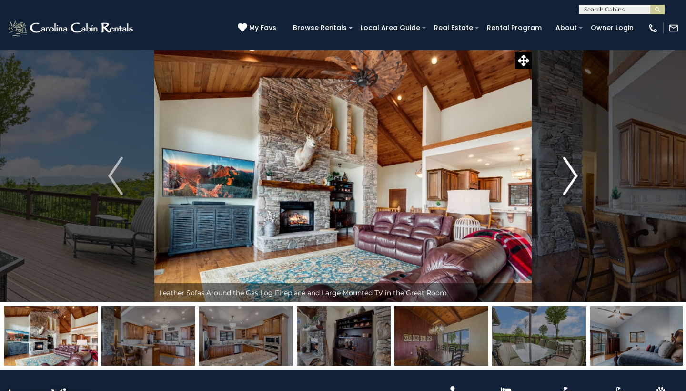
click at [574, 180] on img "Next" at bounding box center [570, 176] width 14 height 38
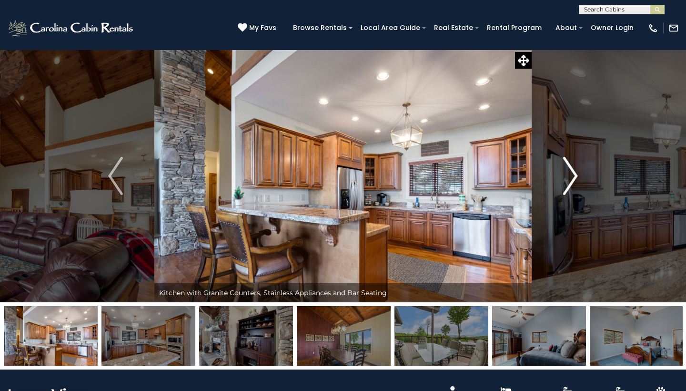
click at [574, 180] on img "Next" at bounding box center [570, 176] width 14 height 38
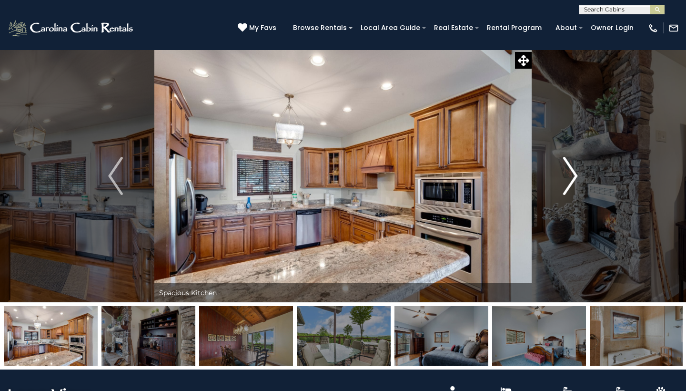
click at [574, 180] on img "Next" at bounding box center [570, 176] width 14 height 38
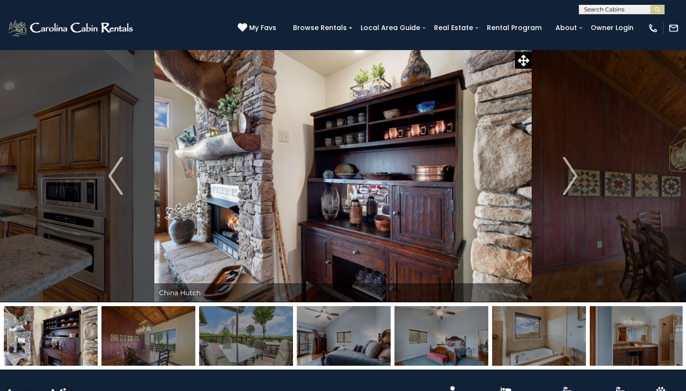
click at [544, 334] on img at bounding box center [539, 336] width 94 height 60
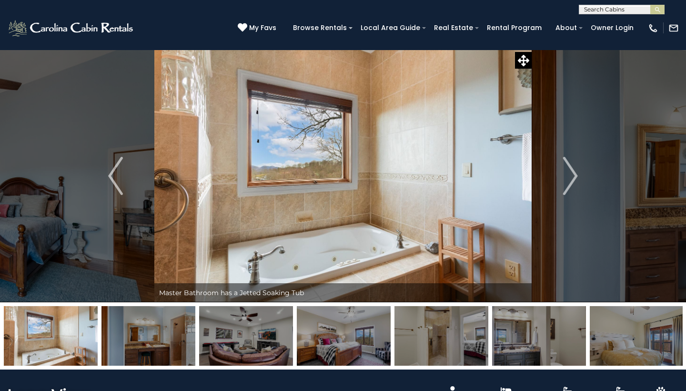
click at [338, 335] on img at bounding box center [344, 336] width 94 height 60
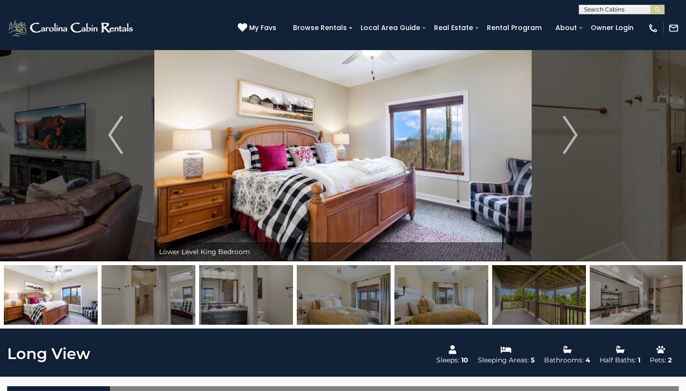
scroll to position [41, 0]
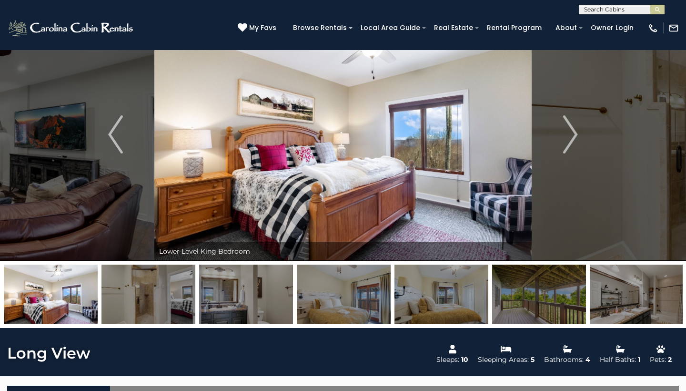
click at [181, 293] on img at bounding box center [148, 294] width 94 height 60
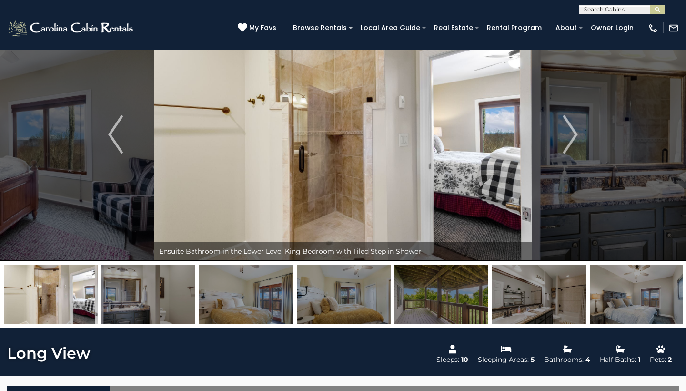
click at [634, 310] on img at bounding box center [637, 294] width 94 height 60
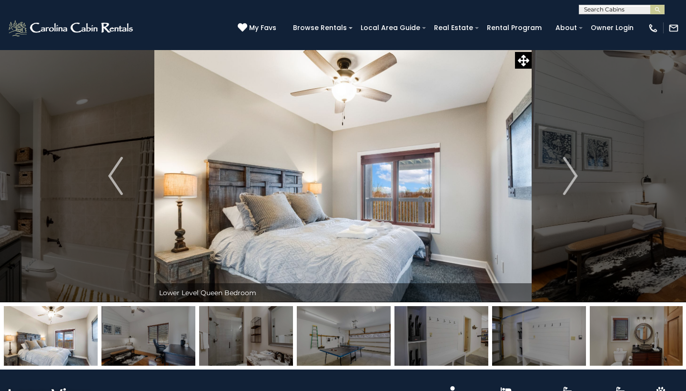
scroll to position [0, 0]
click at [570, 176] on img "Next" at bounding box center [570, 176] width 14 height 38
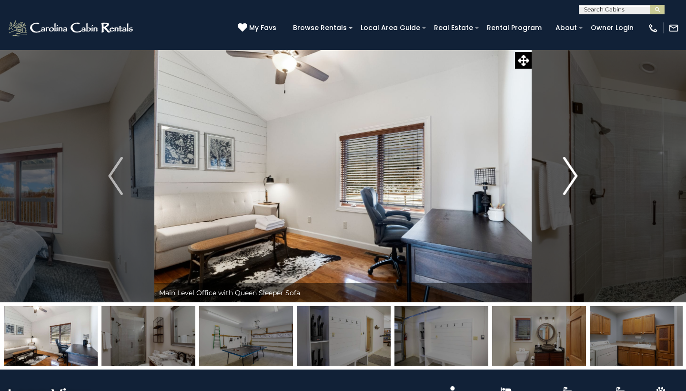
click at [570, 176] on img "Next" at bounding box center [570, 176] width 14 height 38
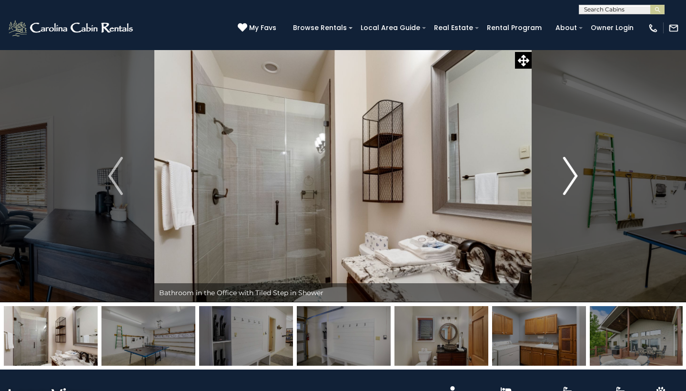
click at [570, 176] on img "Next" at bounding box center [570, 176] width 14 height 38
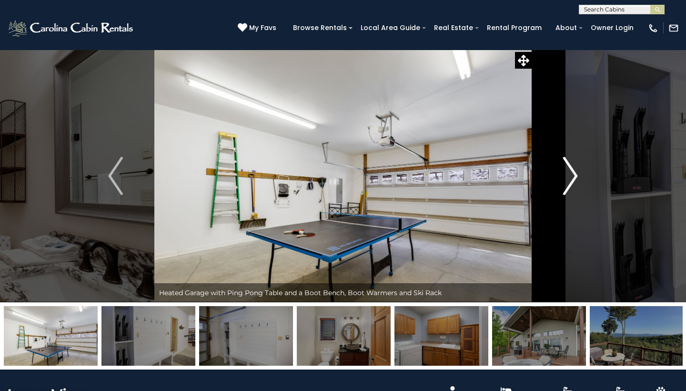
click at [570, 176] on img "Next" at bounding box center [570, 176] width 14 height 38
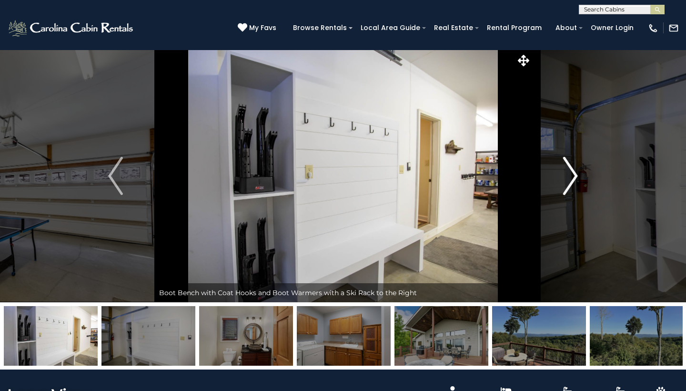
click at [570, 176] on img "Next" at bounding box center [570, 176] width 14 height 38
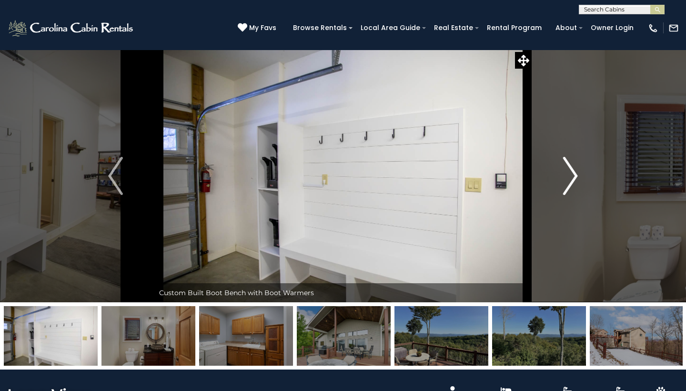
click at [570, 176] on img "Next" at bounding box center [570, 176] width 14 height 38
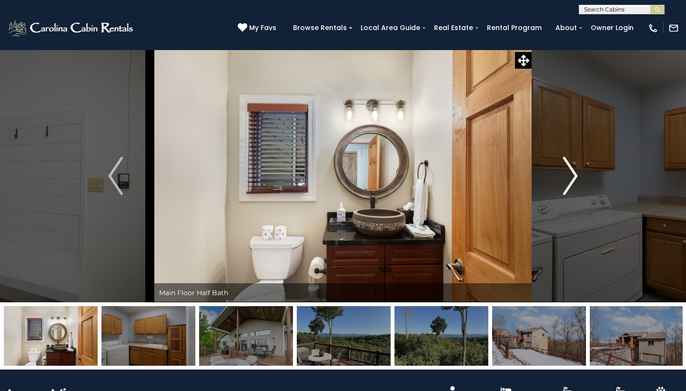
click at [570, 176] on img "Next" at bounding box center [570, 176] width 14 height 38
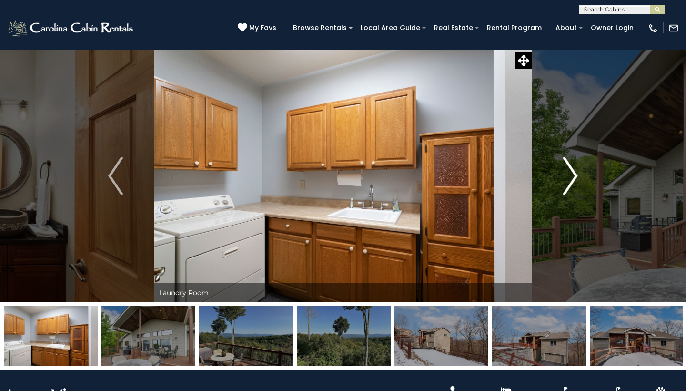
click at [570, 176] on img "Next" at bounding box center [570, 176] width 14 height 38
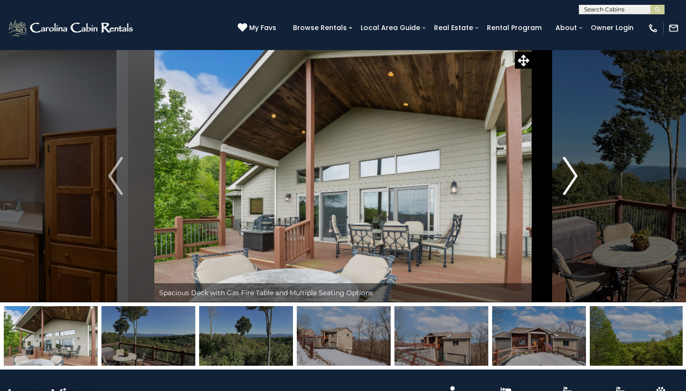
click at [570, 176] on img "Next" at bounding box center [570, 176] width 14 height 38
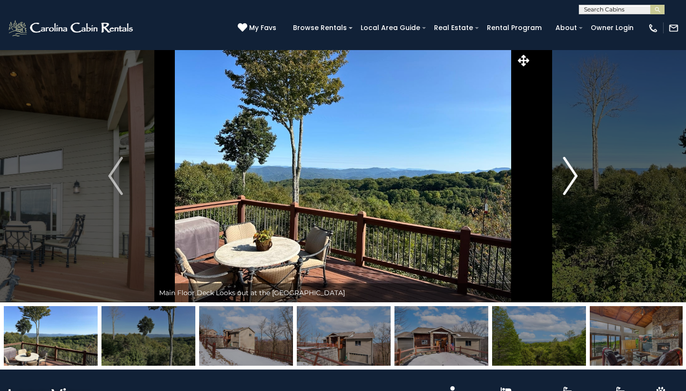
click at [570, 176] on img "Next" at bounding box center [570, 176] width 14 height 38
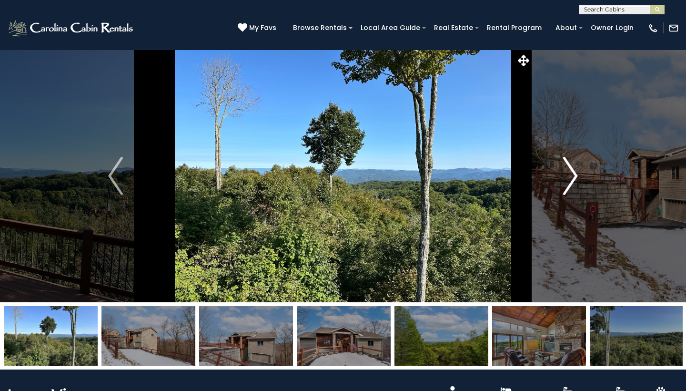
click at [570, 176] on img "Next" at bounding box center [570, 176] width 14 height 38
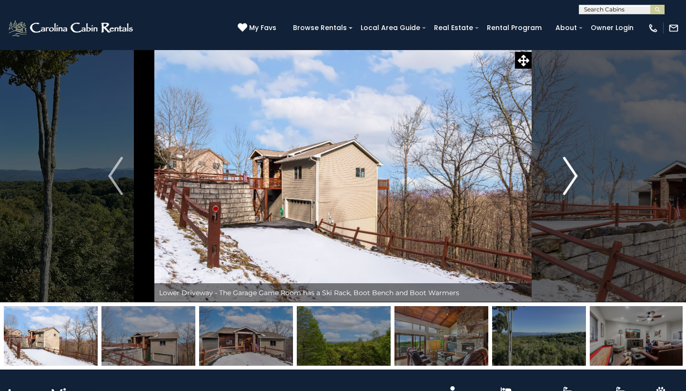
click at [570, 176] on img "Next" at bounding box center [570, 176] width 14 height 38
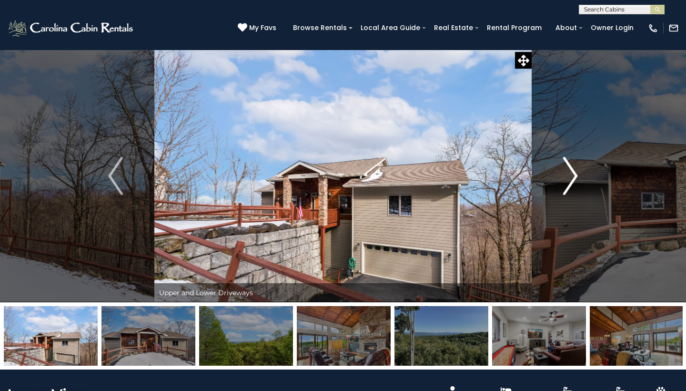
click at [570, 176] on img "Next" at bounding box center [570, 176] width 14 height 38
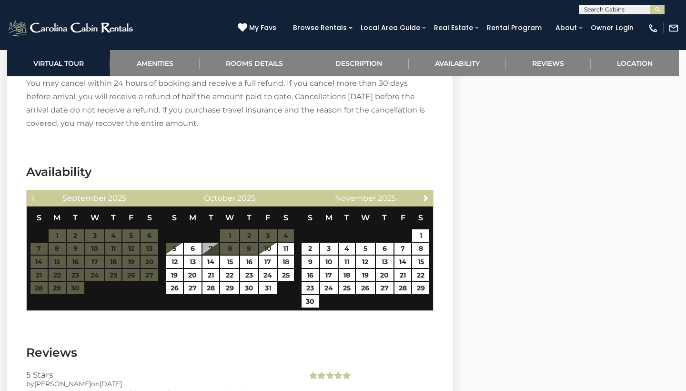
scroll to position [1836, 0]
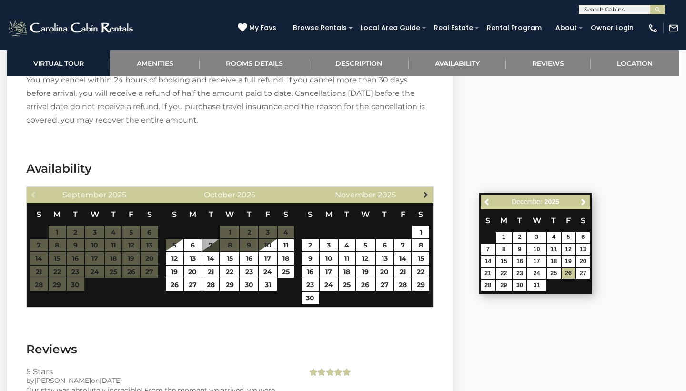
click at [428, 194] on span "Next" at bounding box center [426, 195] width 8 height 8
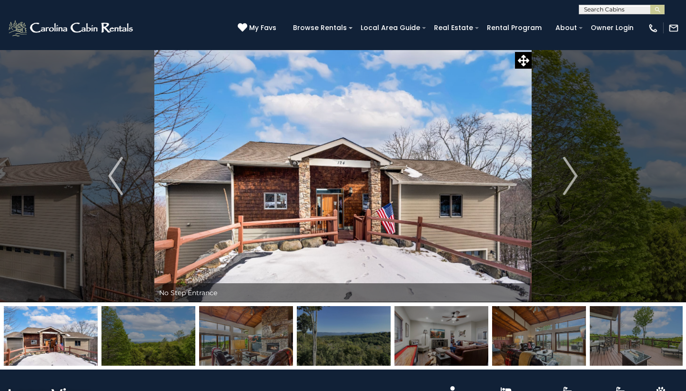
scroll to position [0, 0]
click at [569, 175] on img "Next" at bounding box center [570, 176] width 14 height 38
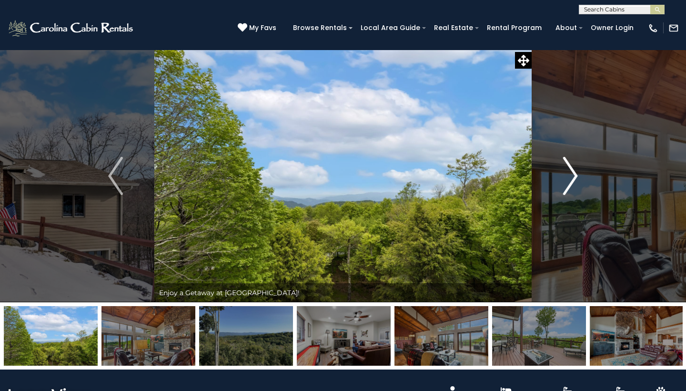
click at [568, 175] on img "Next" at bounding box center [570, 176] width 14 height 38
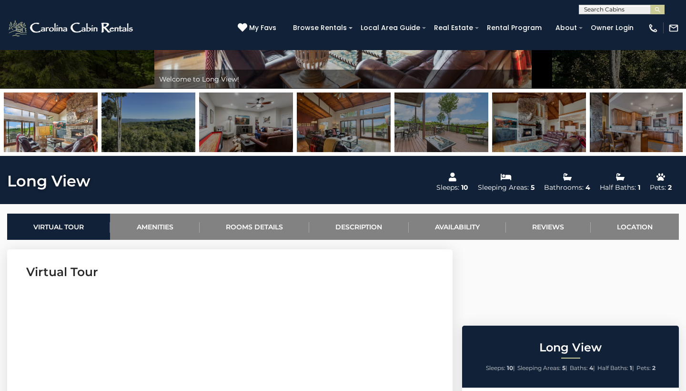
scroll to position [215, 0]
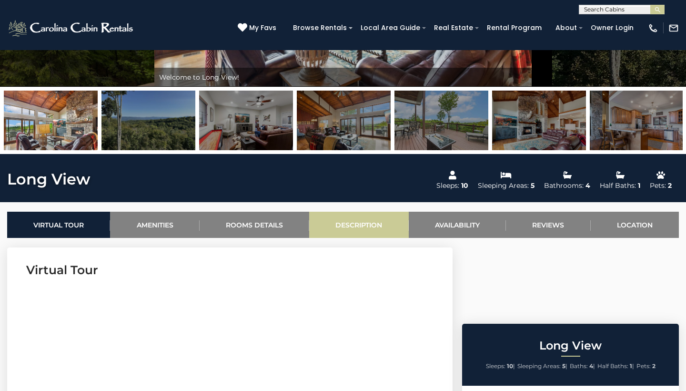
click at [360, 232] on link "Description" at bounding box center [358, 225] width 99 height 26
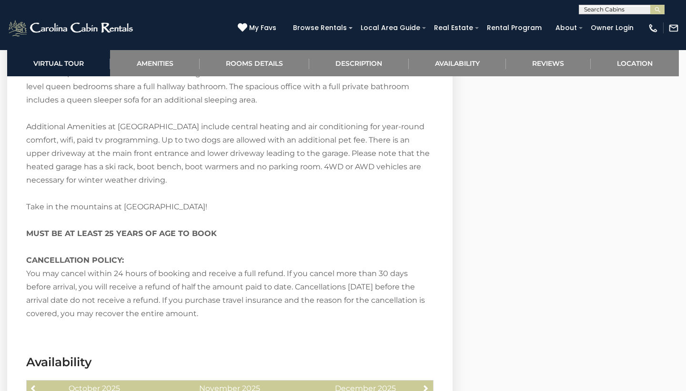
scroll to position [1394, 0]
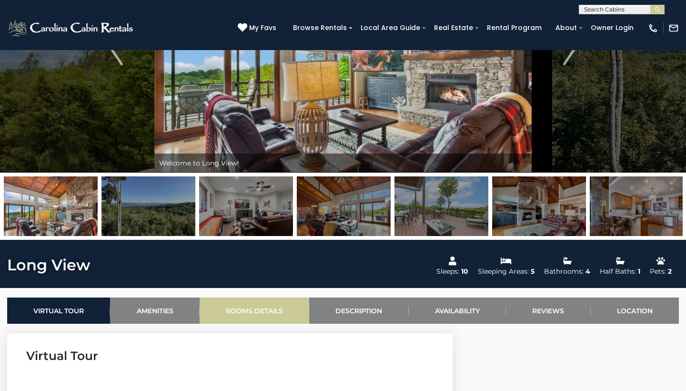
click at [271, 314] on link "Rooms Details" at bounding box center [255, 310] width 110 height 26
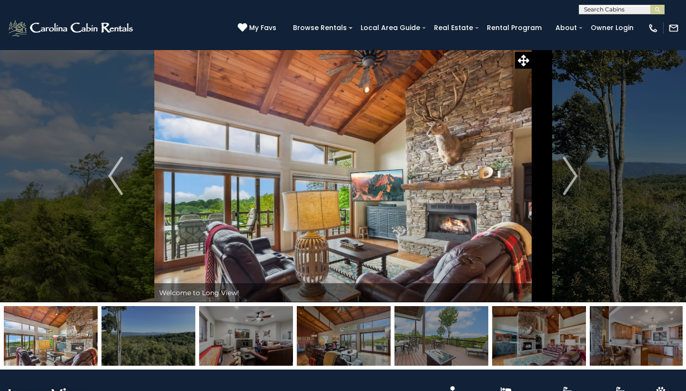
scroll to position [0, 0]
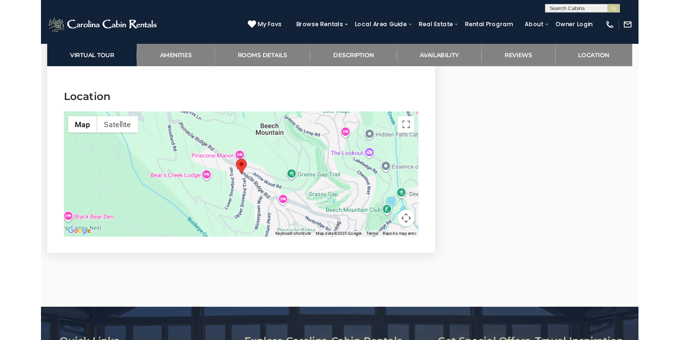
scroll to position [2643, 0]
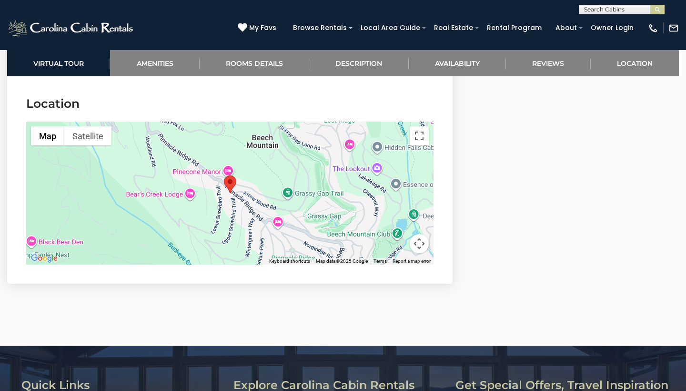
click at [288, 193] on div at bounding box center [229, 193] width 407 height 143
click at [417, 133] on button "Toggle fullscreen view" at bounding box center [419, 135] width 19 height 19
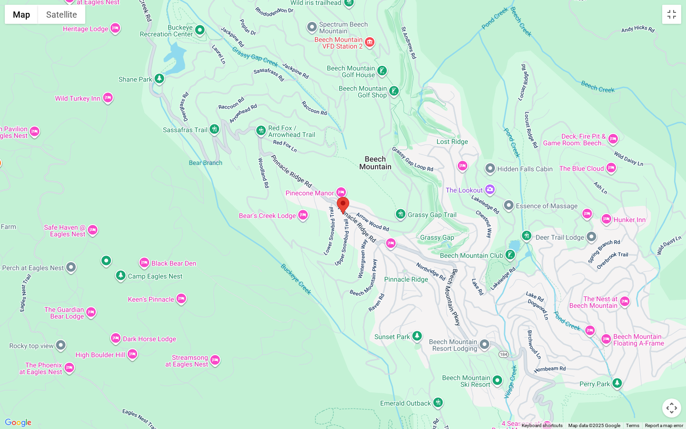
click at [668, 390] on button "Map camera controls" at bounding box center [671, 407] width 19 height 19
click at [647, 360] on button "Zoom in" at bounding box center [647, 360] width 19 height 19
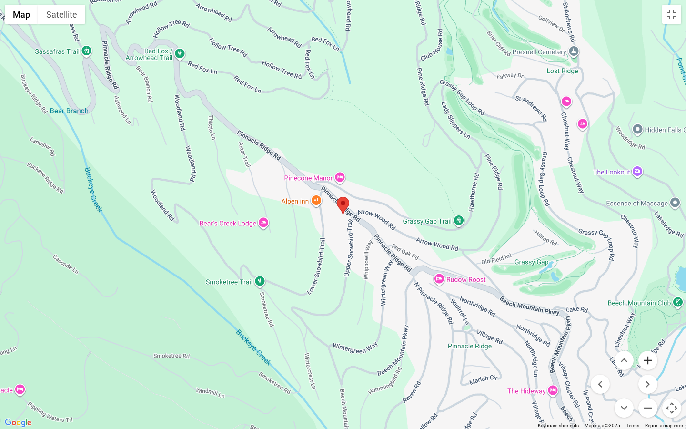
click at [647, 360] on button "Zoom in" at bounding box center [647, 360] width 19 height 19
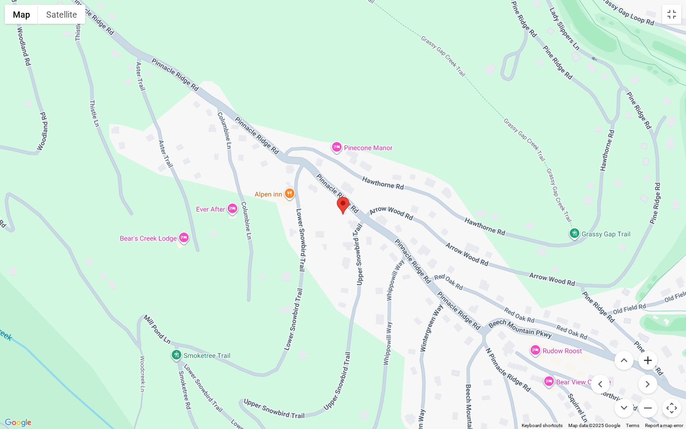
click at [647, 360] on button "Zoom in" at bounding box center [647, 360] width 19 height 19
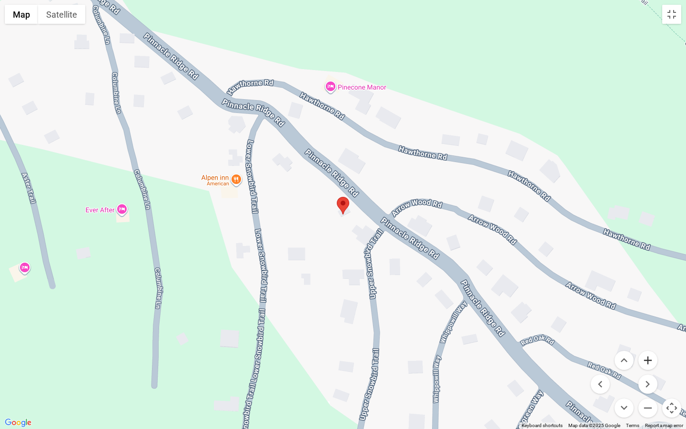
click at [647, 360] on button "Zoom in" at bounding box center [647, 360] width 19 height 19
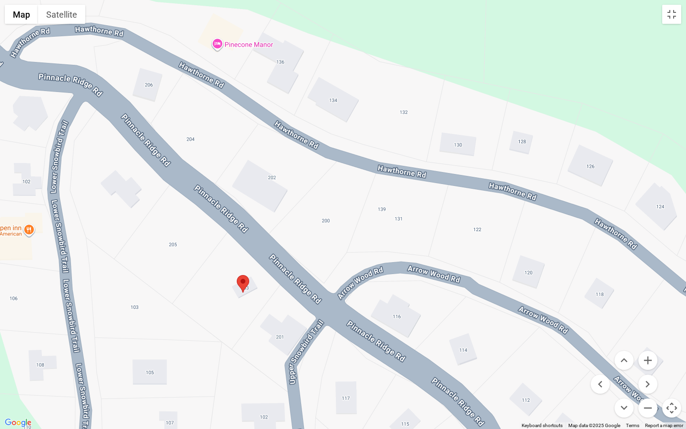
drag, startPoint x: 420, startPoint y: 242, endPoint x: 317, endPoint y: 320, distance: 128.9
click at [317, 320] on div at bounding box center [343, 214] width 686 height 429
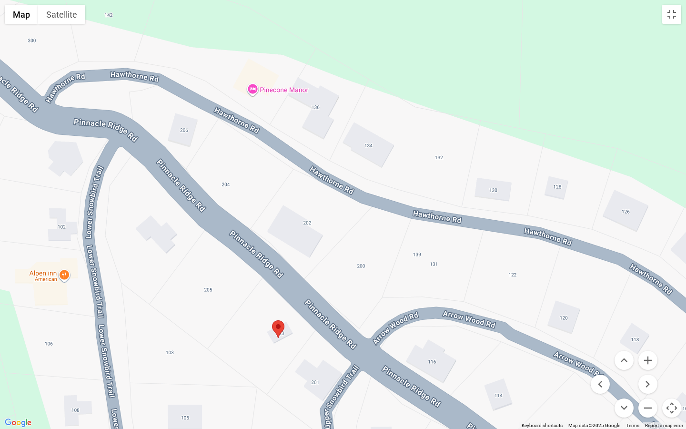
drag, startPoint x: 427, startPoint y: 135, endPoint x: 463, endPoint y: 182, distance: 58.8
click at [463, 182] on div at bounding box center [343, 214] width 686 height 429
click at [674, 15] on button "Toggle fullscreen view" at bounding box center [671, 14] width 19 height 19
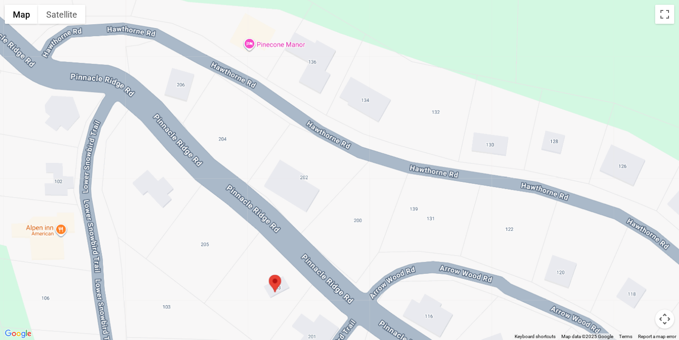
scroll to position [0, 0]
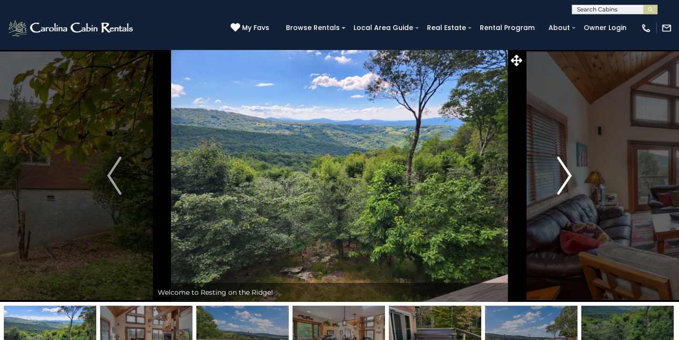
click at [562, 166] on img "Next" at bounding box center [564, 176] width 14 height 38
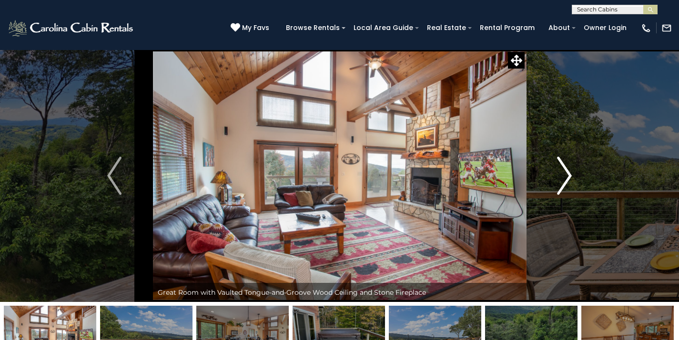
click at [562, 166] on img "Next" at bounding box center [564, 176] width 14 height 38
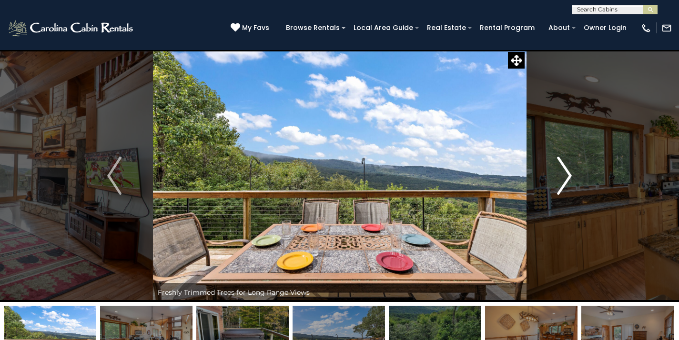
click at [562, 166] on img "Next" at bounding box center [564, 176] width 14 height 38
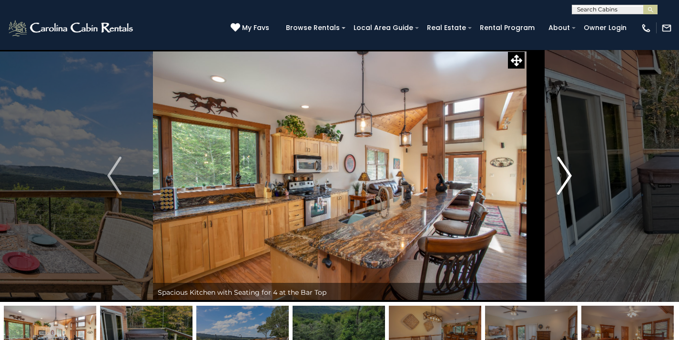
click at [562, 166] on img "Next" at bounding box center [564, 176] width 14 height 38
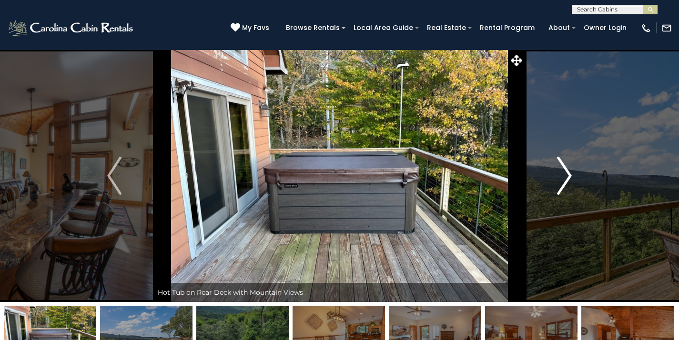
click at [562, 166] on img "Next" at bounding box center [564, 176] width 14 height 38
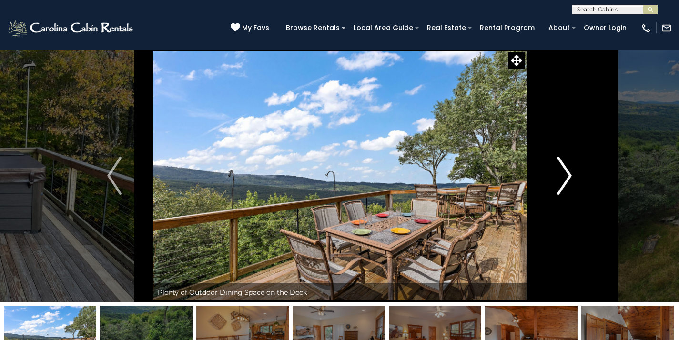
click at [562, 166] on img "Next" at bounding box center [564, 176] width 14 height 38
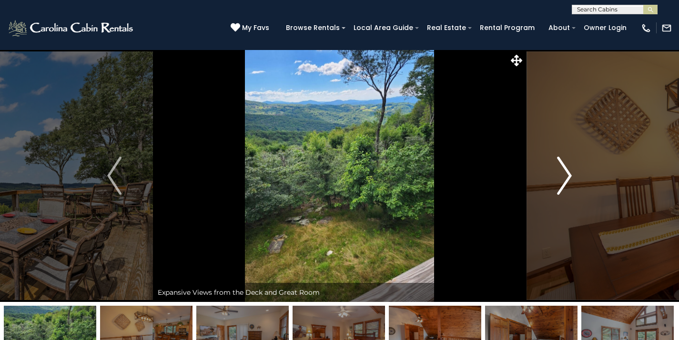
click at [562, 166] on img "Next" at bounding box center [564, 176] width 14 height 38
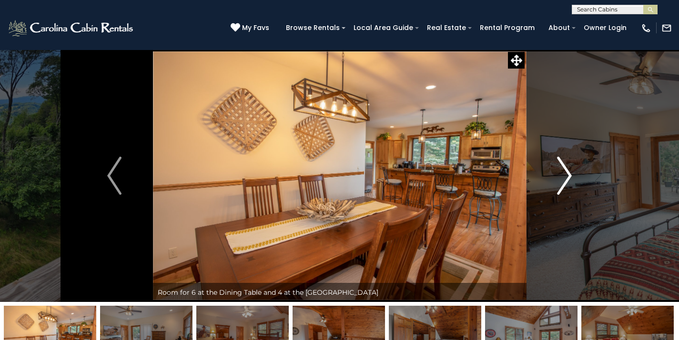
click at [562, 166] on img "Next" at bounding box center [564, 176] width 14 height 38
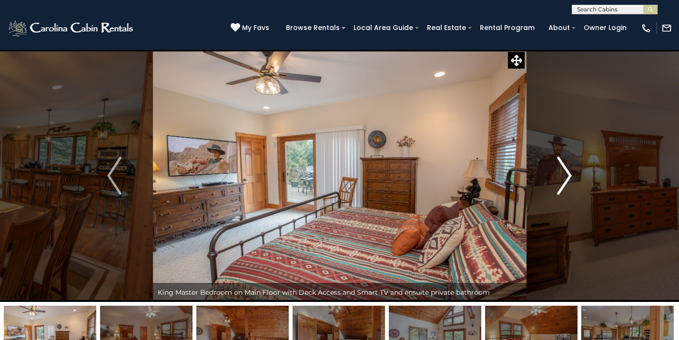
click at [562, 166] on img "Next" at bounding box center [564, 176] width 14 height 38
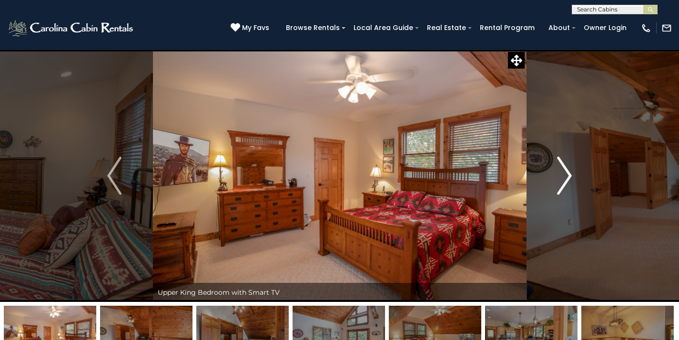
click at [562, 166] on img "Next" at bounding box center [564, 176] width 14 height 38
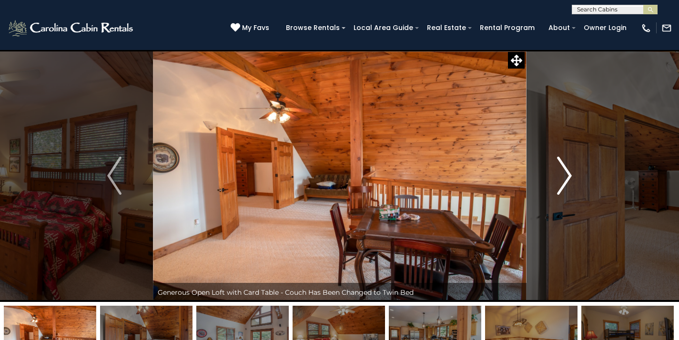
click at [562, 166] on img "Next" at bounding box center [564, 176] width 14 height 38
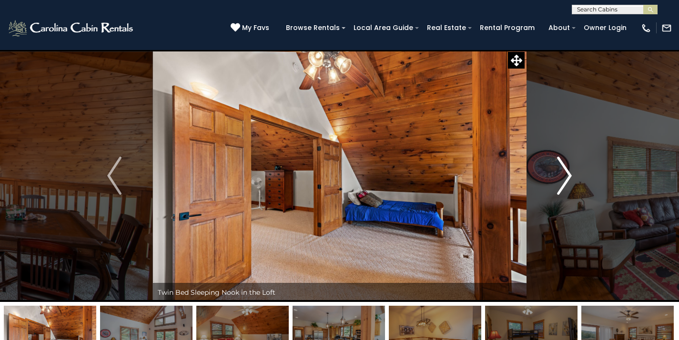
click at [562, 166] on img "Next" at bounding box center [564, 176] width 14 height 38
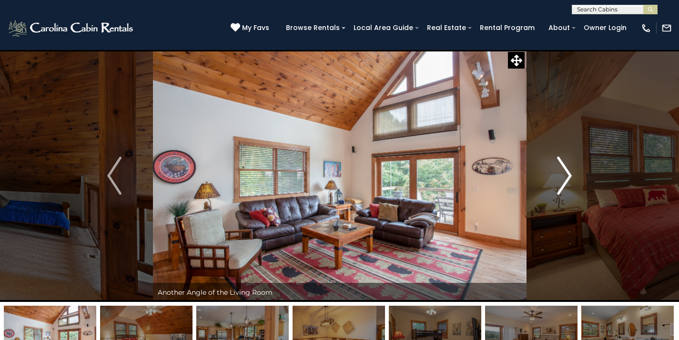
click at [562, 166] on img "Next" at bounding box center [564, 176] width 14 height 38
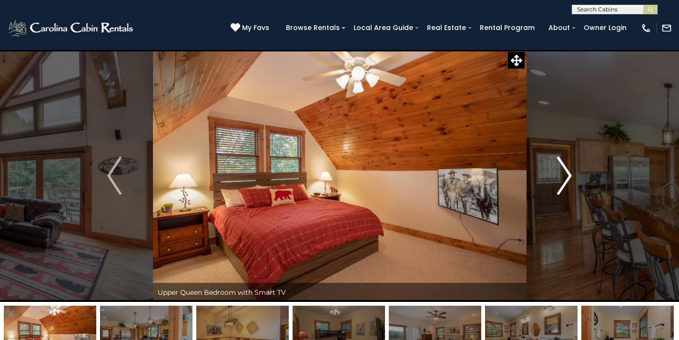
click at [562, 166] on img "Next" at bounding box center [564, 176] width 14 height 38
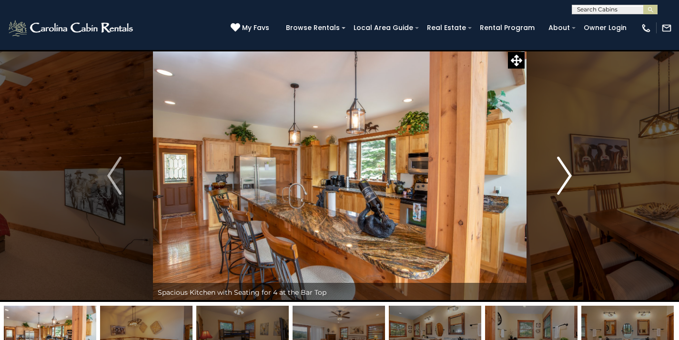
click at [562, 166] on img "Next" at bounding box center [564, 176] width 14 height 38
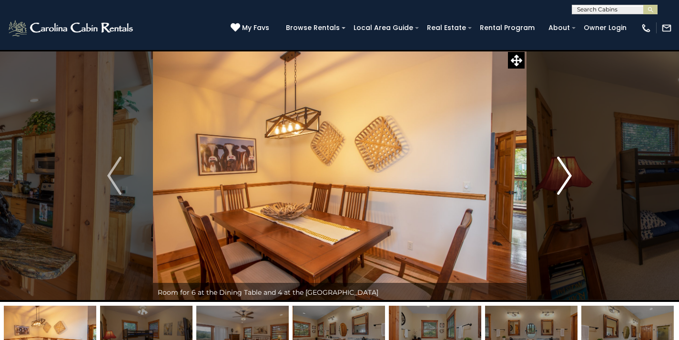
click at [562, 166] on img "Next" at bounding box center [564, 176] width 14 height 38
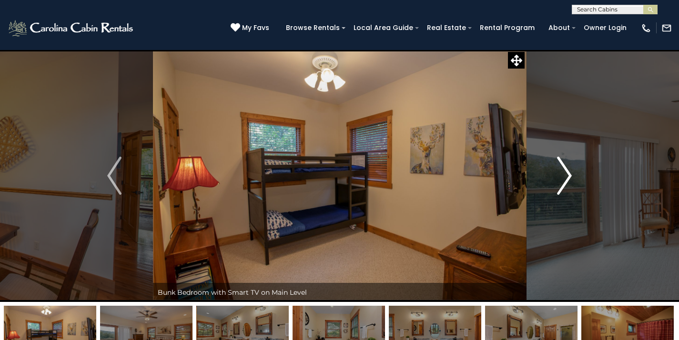
click at [562, 166] on img "Next" at bounding box center [564, 176] width 14 height 38
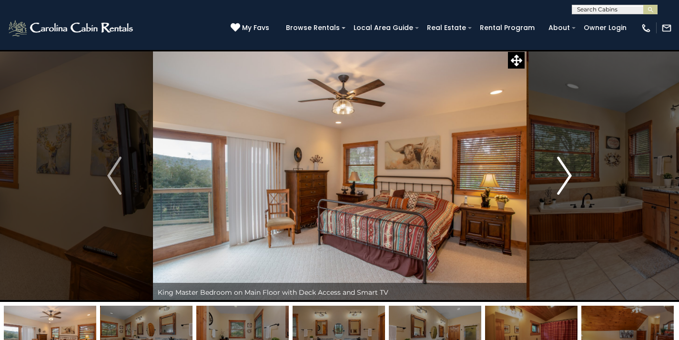
click at [562, 166] on img "Next" at bounding box center [564, 176] width 14 height 38
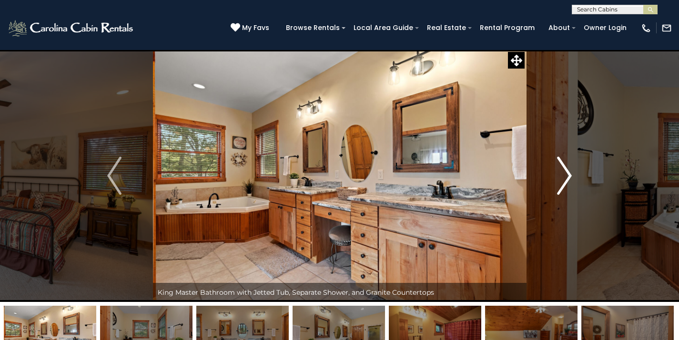
click at [562, 166] on img "Next" at bounding box center [564, 176] width 14 height 38
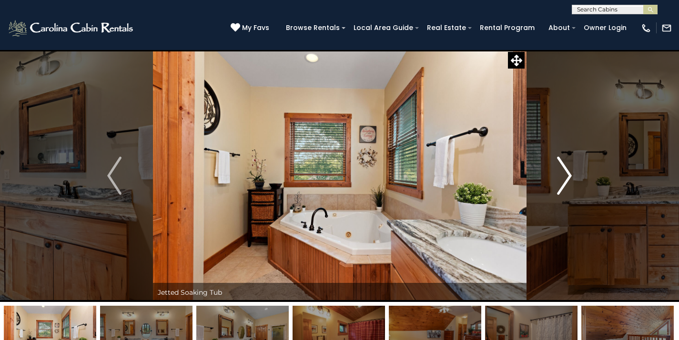
click at [562, 166] on img "Next" at bounding box center [564, 176] width 14 height 38
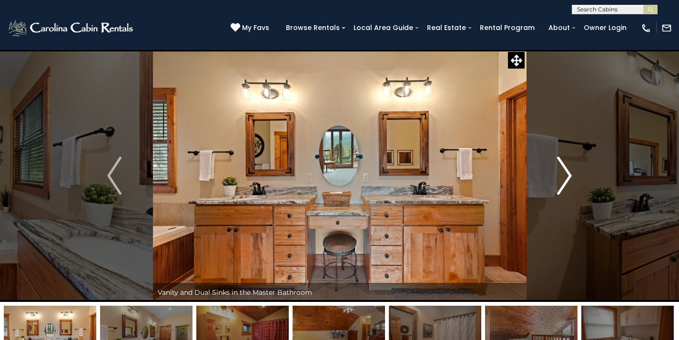
click at [562, 166] on img "Next" at bounding box center [564, 176] width 14 height 38
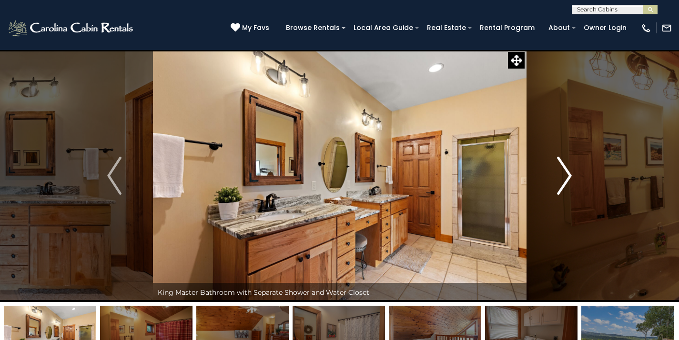
click at [562, 166] on img "Next" at bounding box center [564, 176] width 14 height 38
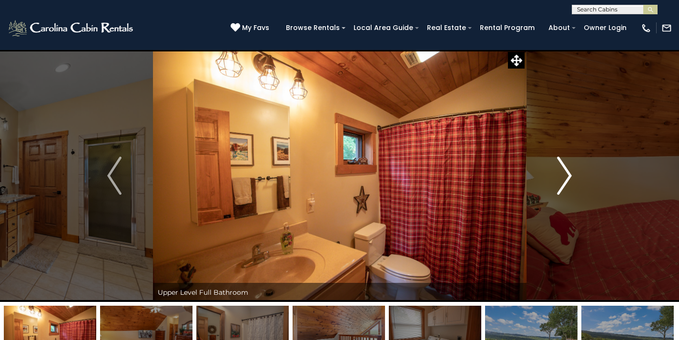
click at [562, 166] on img "Next" at bounding box center [564, 176] width 14 height 38
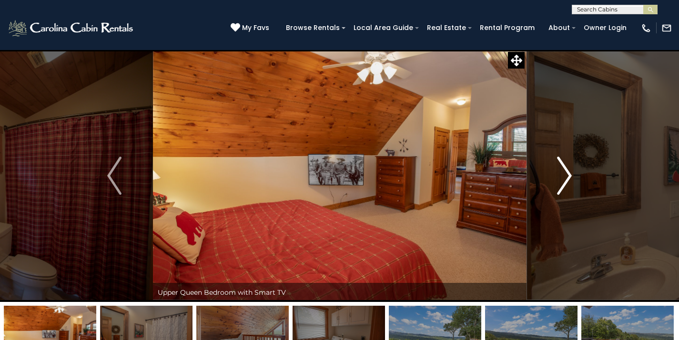
click at [562, 166] on img "Next" at bounding box center [564, 176] width 14 height 38
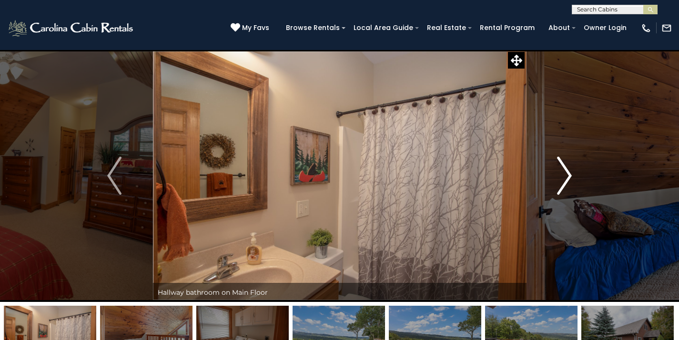
click at [562, 166] on img "Next" at bounding box center [564, 176] width 14 height 38
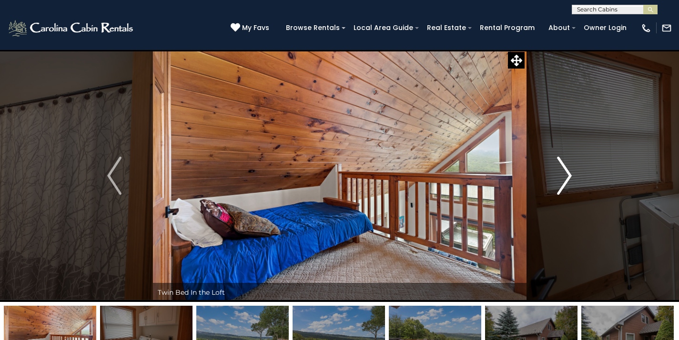
click at [562, 166] on img "Next" at bounding box center [564, 176] width 14 height 38
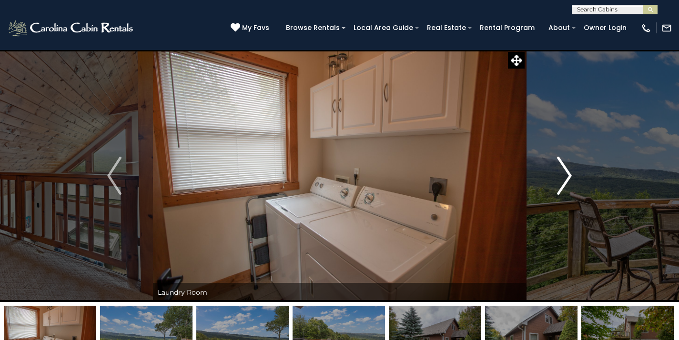
click at [562, 166] on img "Next" at bounding box center [564, 176] width 14 height 38
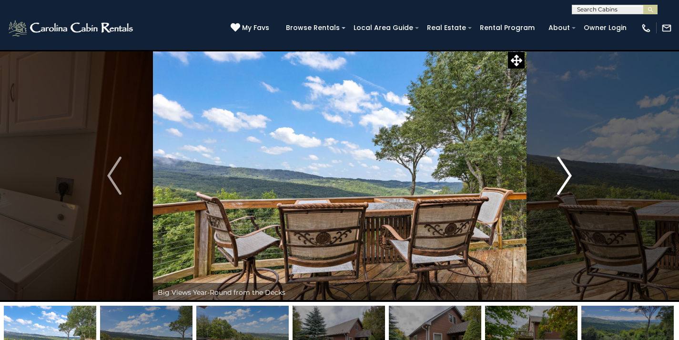
click at [562, 166] on img "Next" at bounding box center [564, 176] width 14 height 38
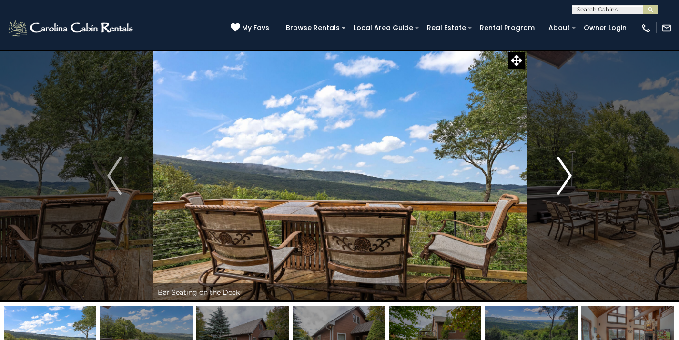
click at [562, 166] on img "Next" at bounding box center [564, 176] width 14 height 38
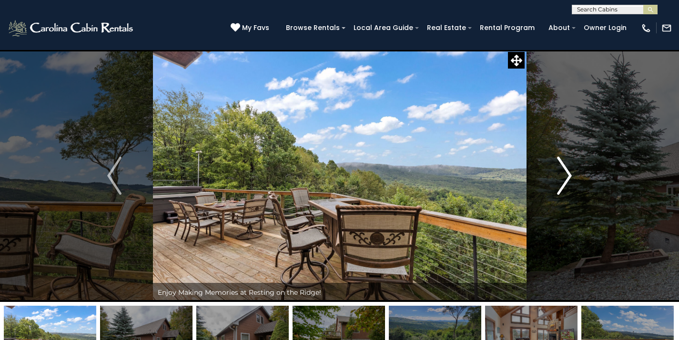
click at [562, 166] on img "Next" at bounding box center [564, 176] width 14 height 38
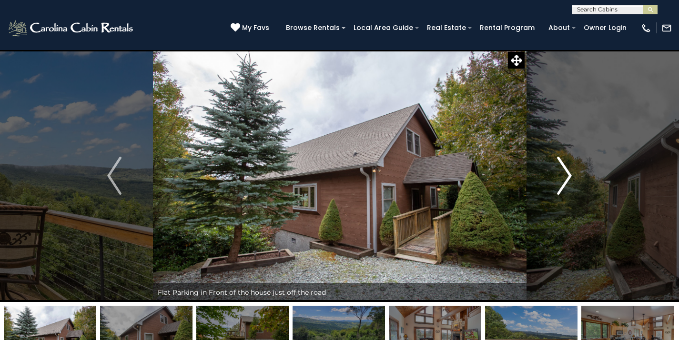
click at [562, 166] on img "Next" at bounding box center [564, 176] width 14 height 38
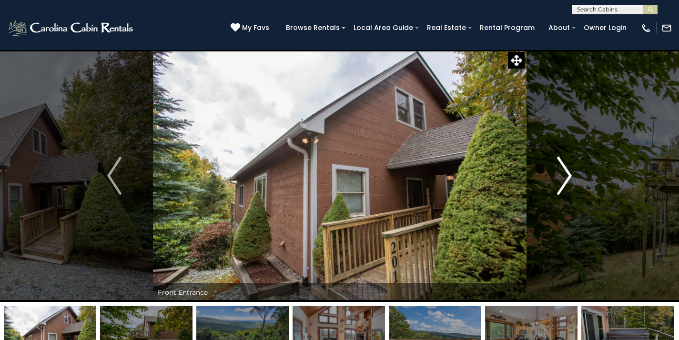
click at [562, 166] on img "Next" at bounding box center [564, 176] width 14 height 38
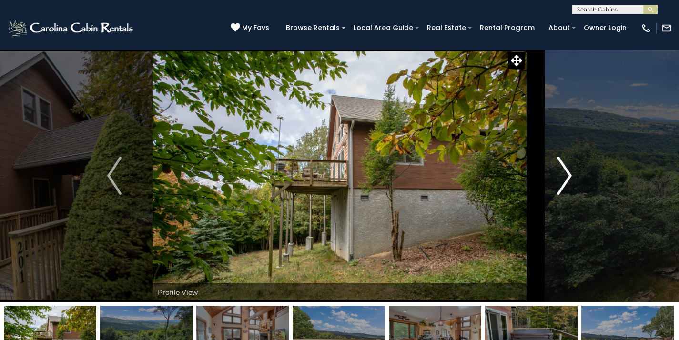
click at [562, 166] on img "Next" at bounding box center [564, 176] width 14 height 38
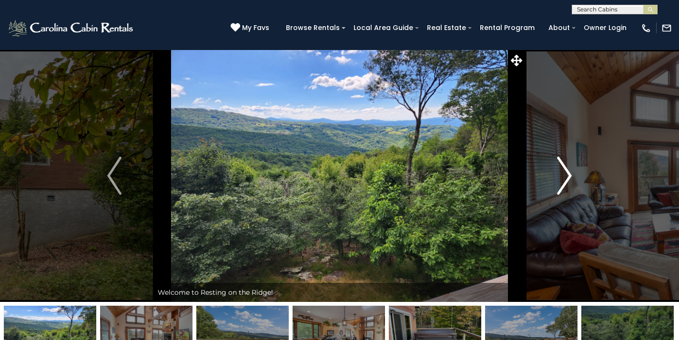
click at [562, 166] on img "Next" at bounding box center [564, 176] width 14 height 38
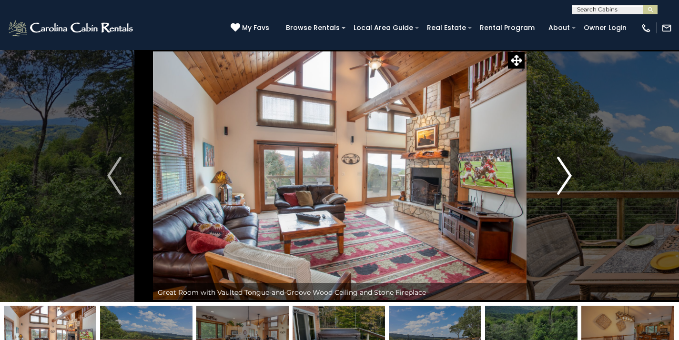
click at [562, 166] on img "Next" at bounding box center [564, 176] width 14 height 38
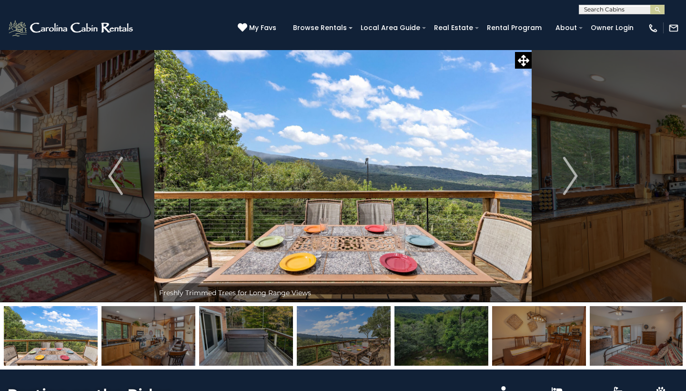
click at [189, 337] on img at bounding box center [148, 336] width 94 height 60
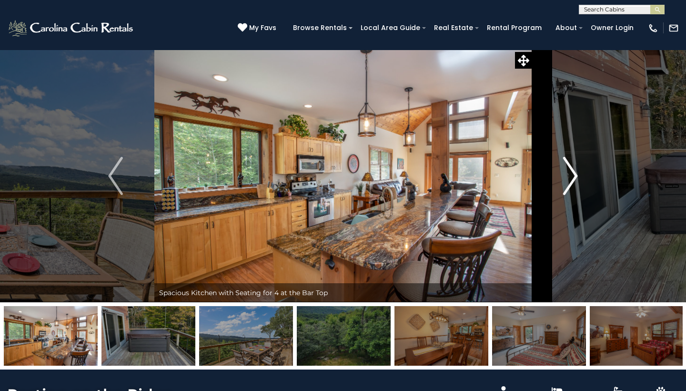
click at [574, 176] on img "Next" at bounding box center [570, 176] width 14 height 38
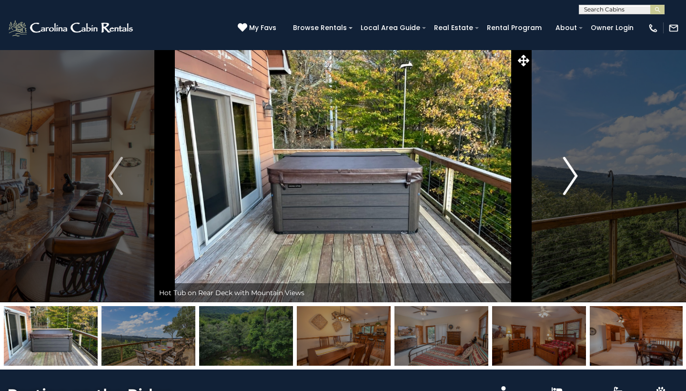
click at [574, 176] on img "Next" at bounding box center [570, 176] width 14 height 38
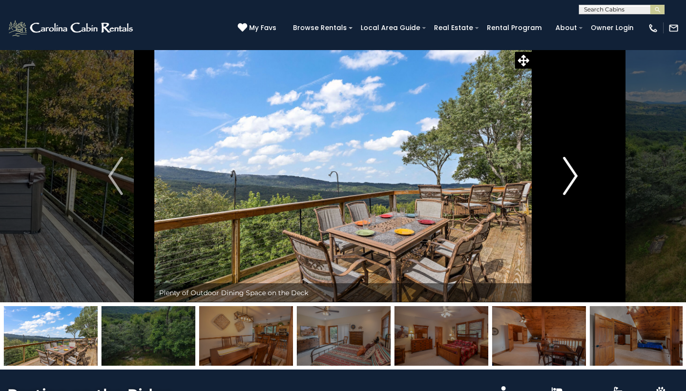
click at [574, 176] on img "Next" at bounding box center [570, 176] width 14 height 38
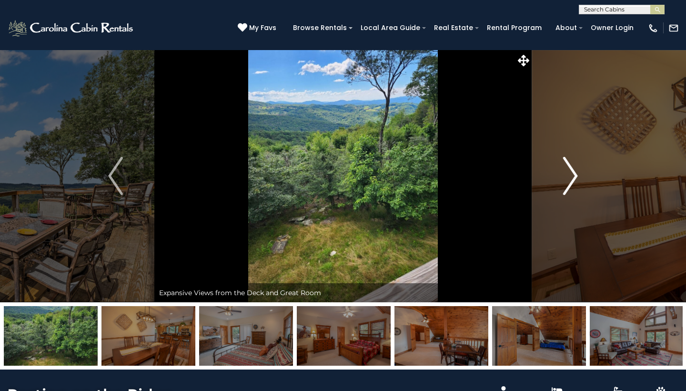
click at [574, 176] on img "Next" at bounding box center [570, 176] width 14 height 38
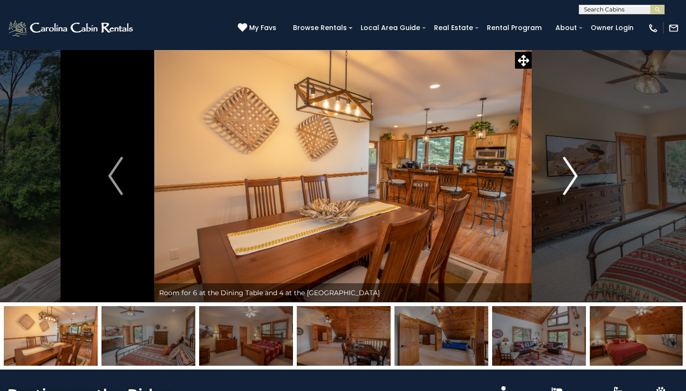
click at [574, 177] on img "Next" at bounding box center [570, 176] width 14 height 38
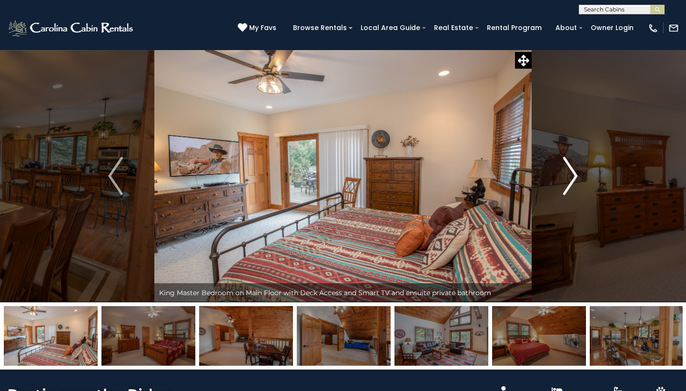
click at [574, 177] on img "Next" at bounding box center [570, 176] width 14 height 38
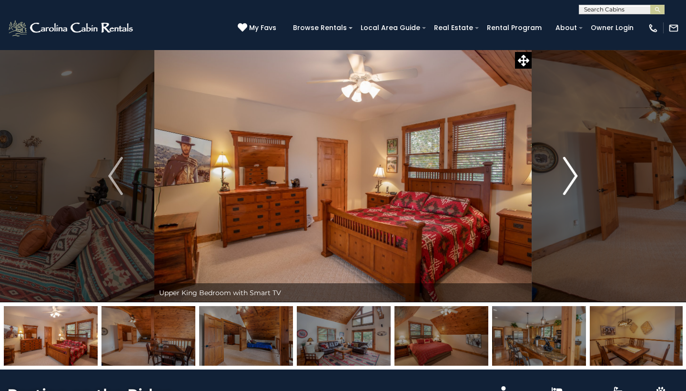
click at [574, 177] on img "Next" at bounding box center [570, 176] width 14 height 38
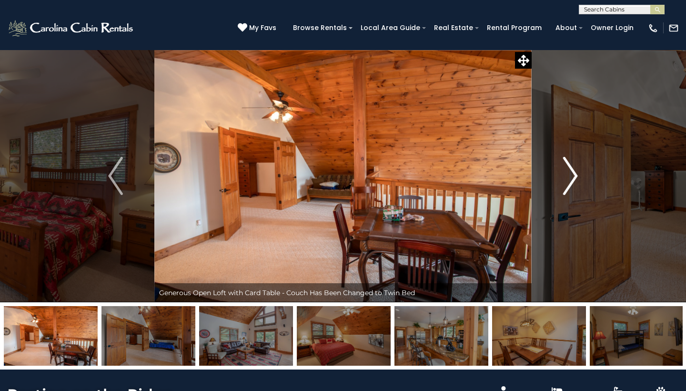
click at [574, 177] on img "Next" at bounding box center [570, 176] width 14 height 38
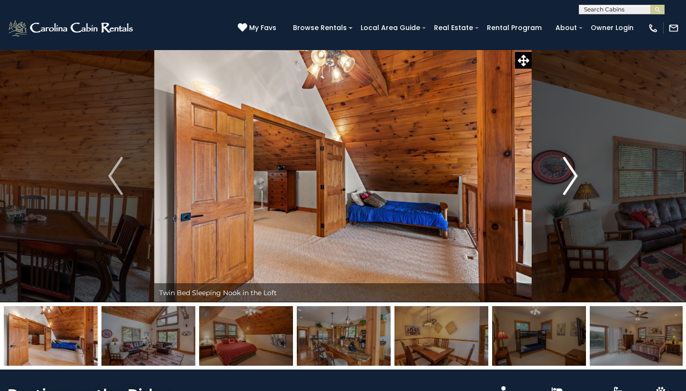
click at [574, 177] on img "Next" at bounding box center [570, 176] width 14 height 38
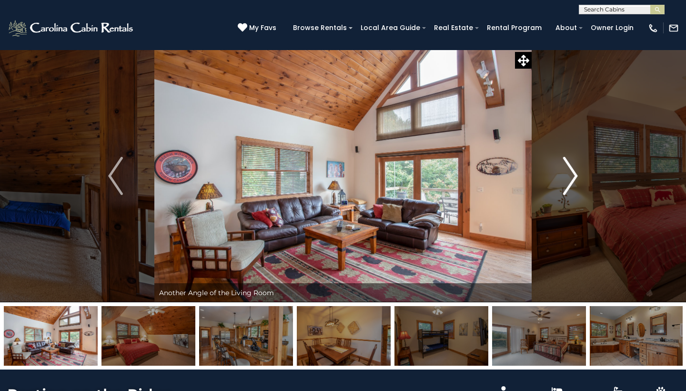
click at [578, 180] on button "Next" at bounding box center [571, 176] width 78 height 253
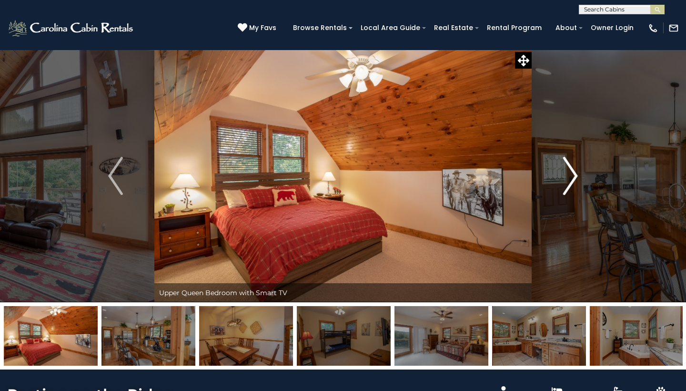
click at [576, 179] on img "Next" at bounding box center [570, 176] width 14 height 38
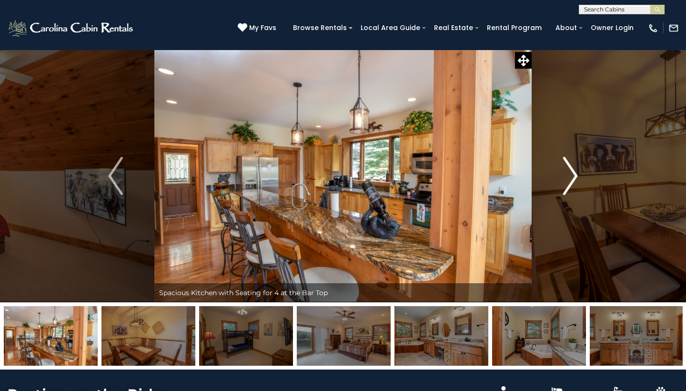
click at [576, 179] on img "Next" at bounding box center [570, 176] width 14 height 38
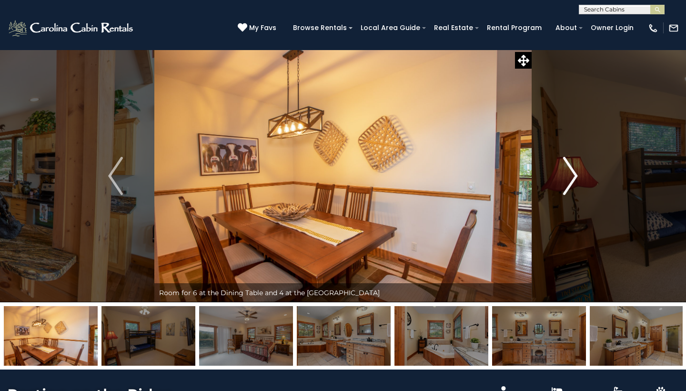
click at [576, 179] on img "Next" at bounding box center [570, 176] width 14 height 38
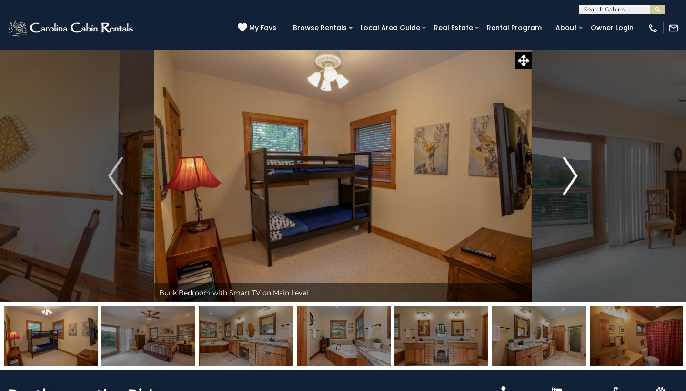
click at [576, 179] on img "Next" at bounding box center [570, 176] width 14 height 38
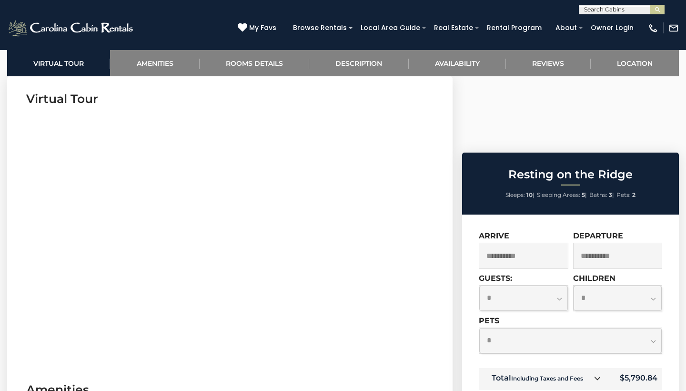
scroll to position [384, 0]
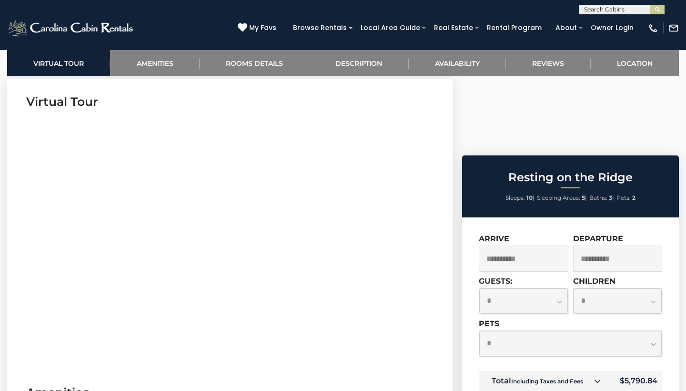
click at [541, 245] on input "**********" at bounding box center [524, 258] width 90 height 26
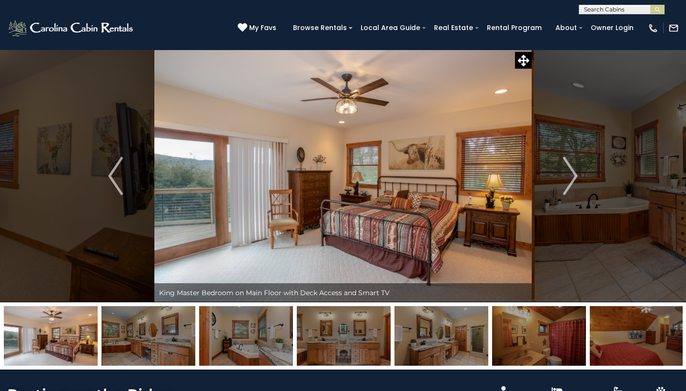
scroll to position [0, 0]
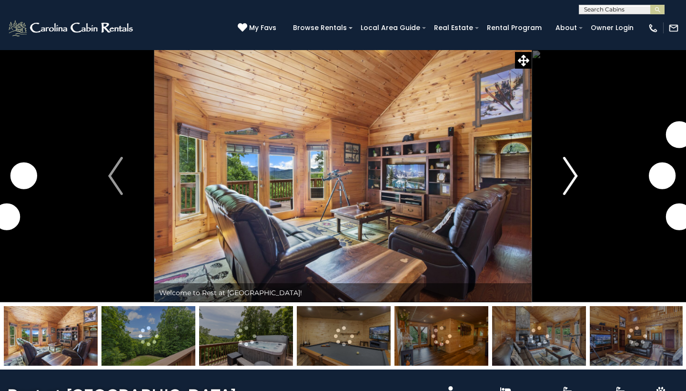
click at [563, 169] on img "Next" at bounding box center [570, 176] width 14 height 38
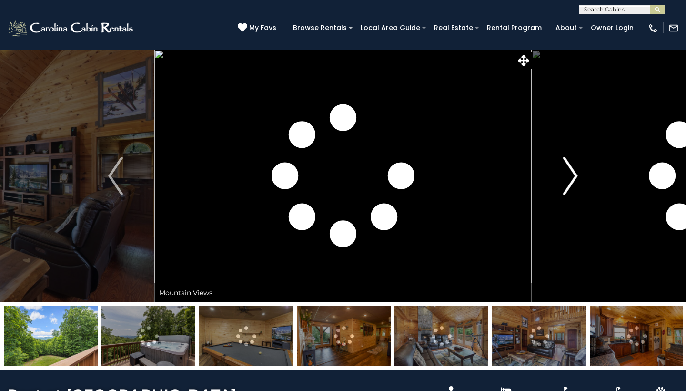
click at [563, 171] on img "Next" at bounding box center [570, 176] width 14 height 38
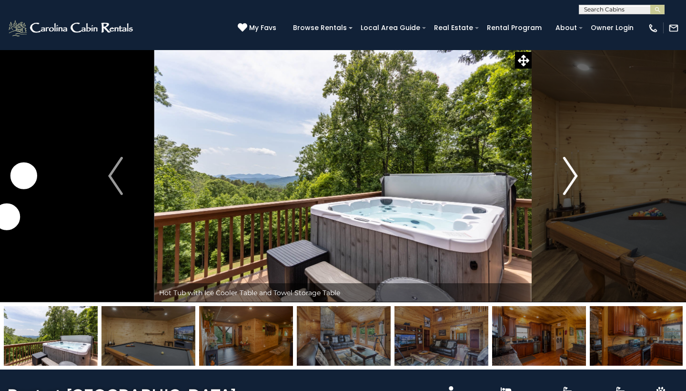
click at [563, 171] on img "Next" at bounding box center [570, 176] width 14 height 38
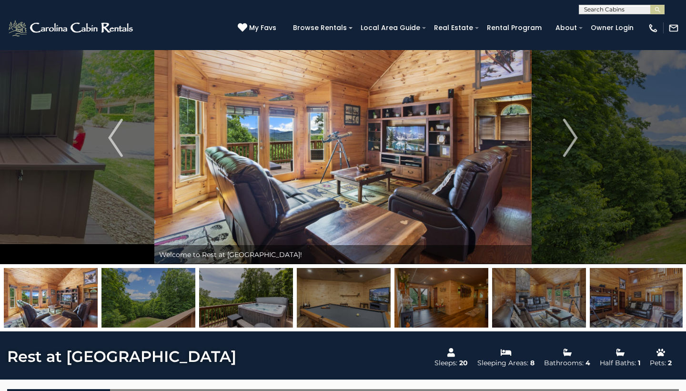
scroll to position [27, 0]
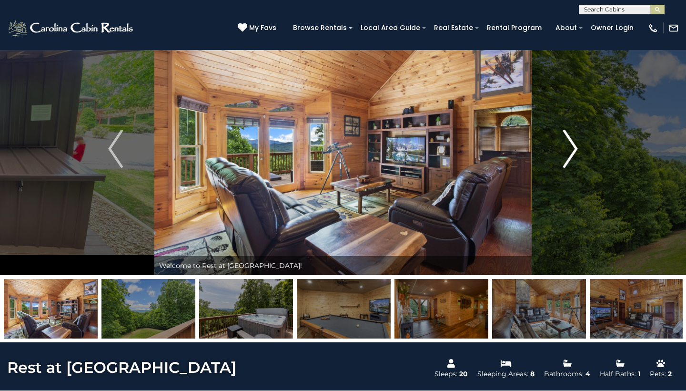
click at [570, 152] on img "Next" at bounding box center [570, 149] width 14 height 38
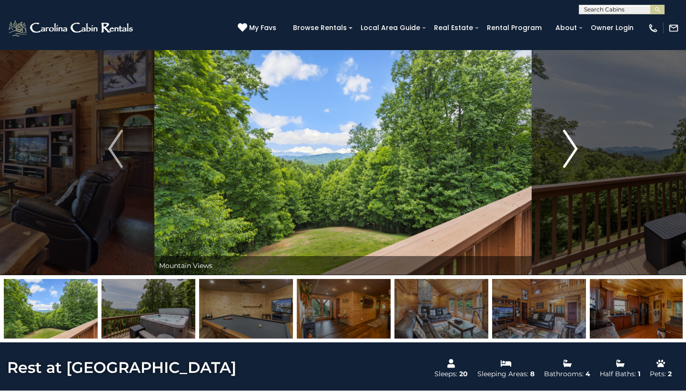
click at [572, 153] on img "Next" at bounding box center [570, 149] width 14 height 38
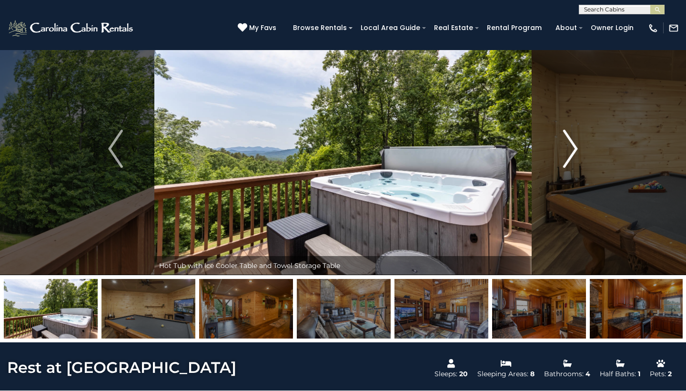
click at [572, 153] on img "Next" at bounding box center [570, 149] width 14 height 38
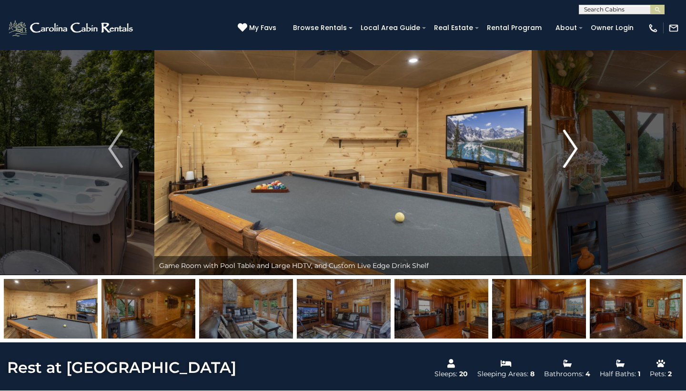
click at [572, 153] on img "Next" at bounding box center [570, 149] width 14 height 38
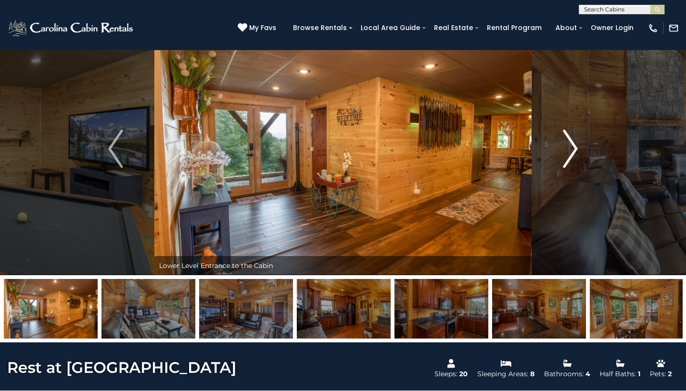
click at [572, 153] on img "Next" at bounding box center [570, 149] width 14 height 38
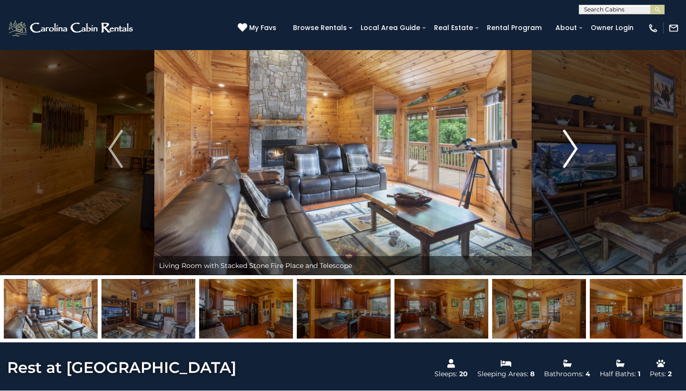
click at [572, 153] on img "Next" at bounding box center [570, 149] width 14 height 38
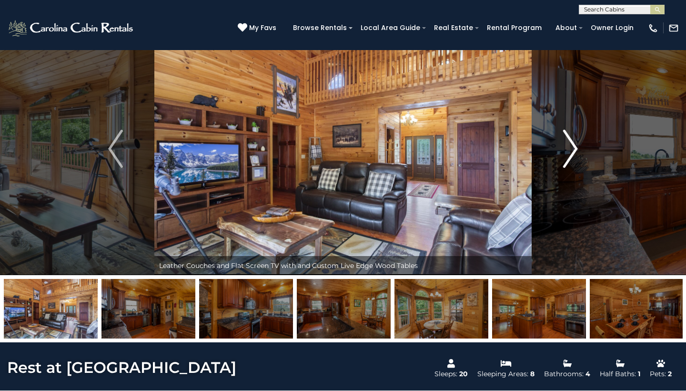
click at [572, 153] on img "Next" at bounding box center [570, 149] width 14 height 38
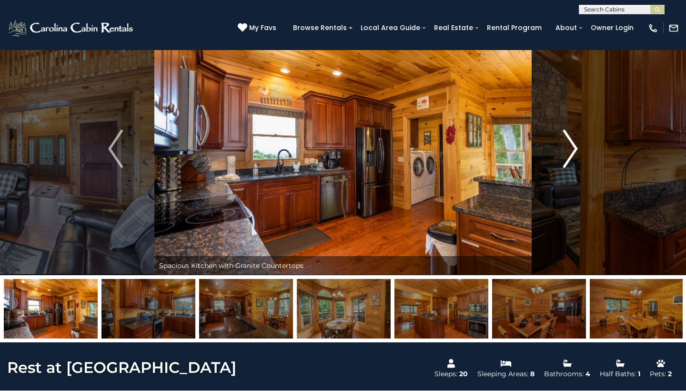
click at [572, 153] on img "Next" at bounding box center [570, 149] width 14 height 38
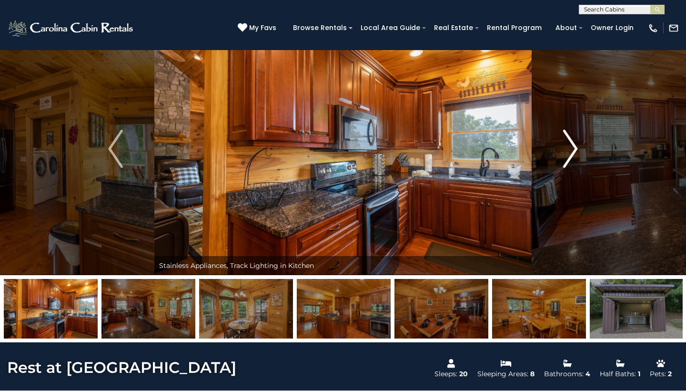
click at [572, 153] on img "Next" at bounding box center [570, 149] width 14 height 38
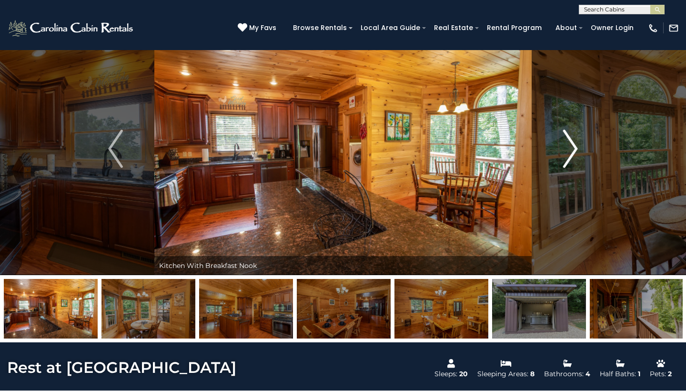
click at [572, 153] on img "Next" at bounding box center [570, 149] width 14 height 38
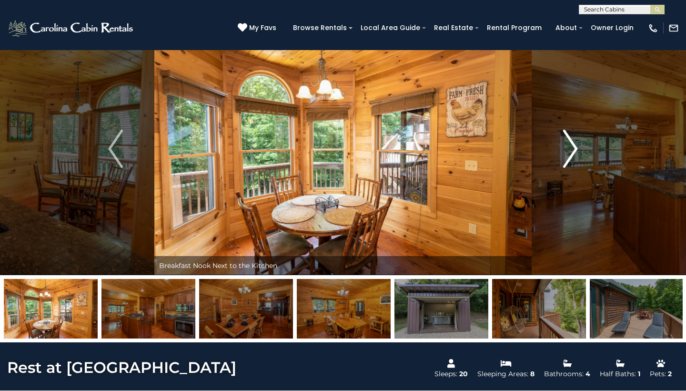
click at [572, 153] on img "Next" at bounding box center [570, 149] width 14 height 38
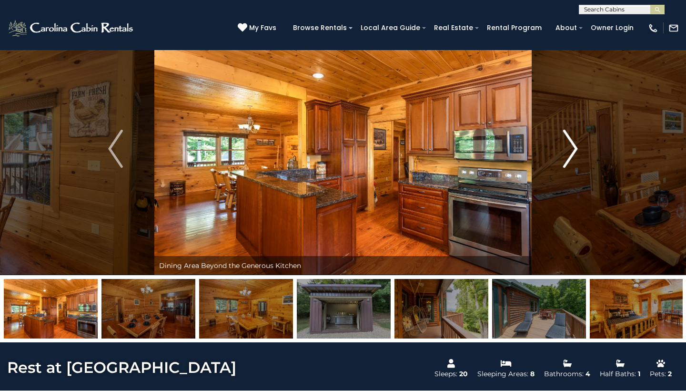
click at [572, 153] on img "Next" at bounding box center [570, 149] width 14 height 38
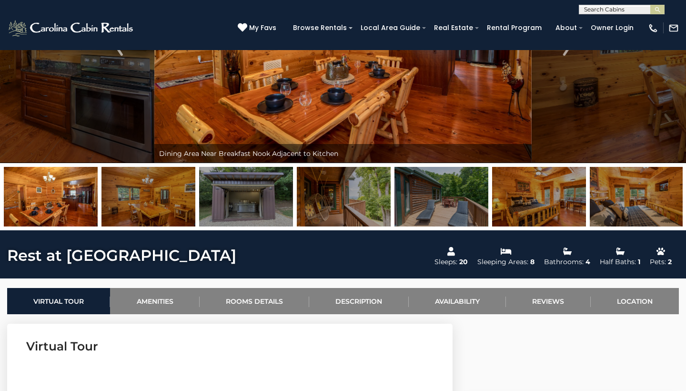
scroll to position [145, 0]
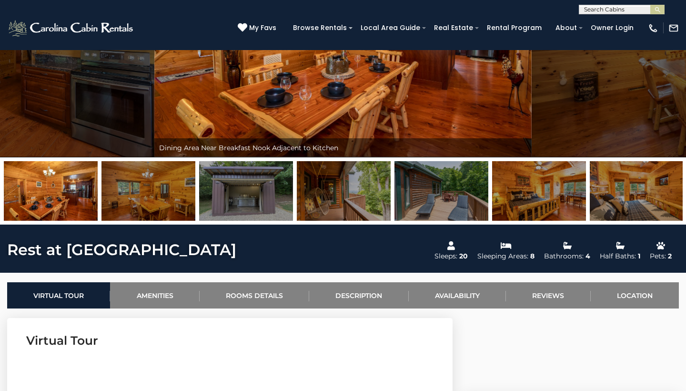
click at [469, 179] on img at bounding box center [442, 191] width 94 height 60
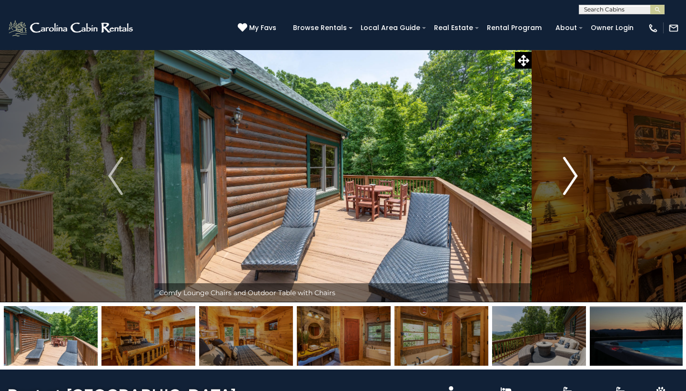
scroll to position [0, 0]
click at [574, 180] on img "Next" at bounding box center [570, 176] width 14 height 38
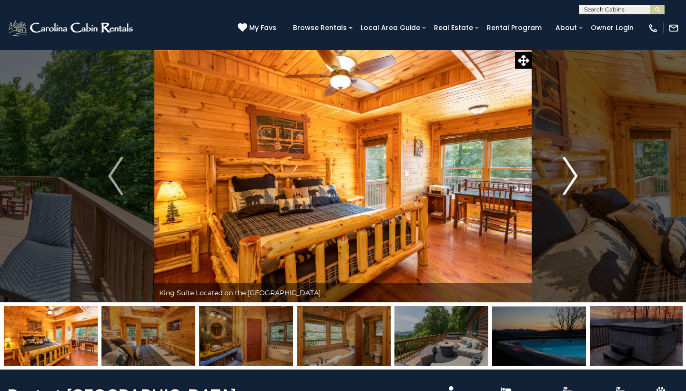
click at [574, 180] on img "Next" at bounding box center [570, 176] width 14 height 38
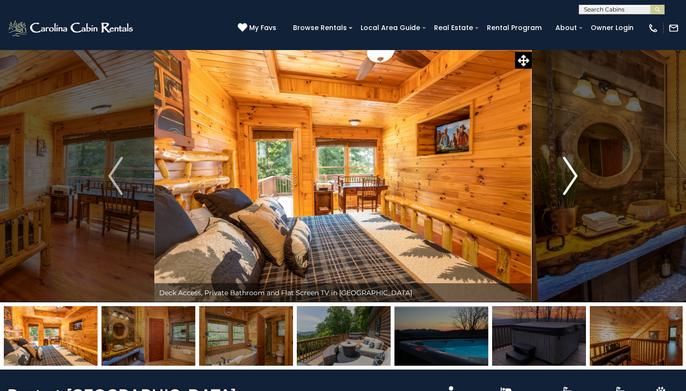
click at [573, 180] on img "Next" at bounding box center [570, 176] width 14 height 38
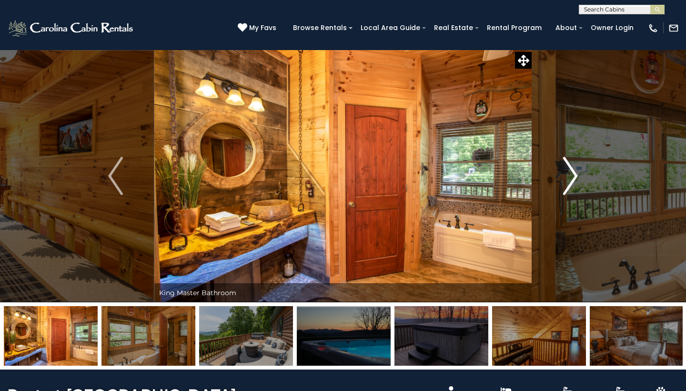
click at [573, 180] on img "Next" at bounding box center [570, 176] width 14 height 38
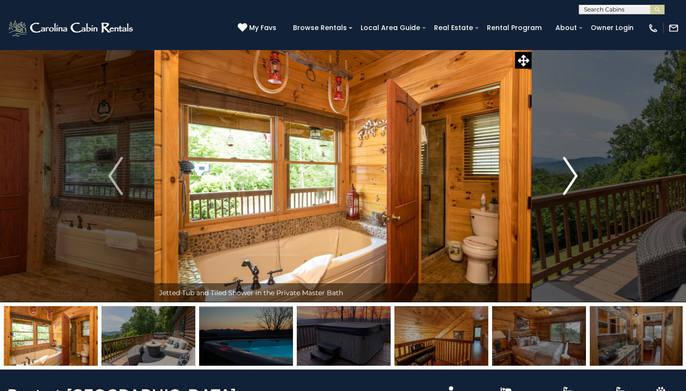
click at [573, 180] on img "Next" at bounding box center [570, 176] width 14 height 38
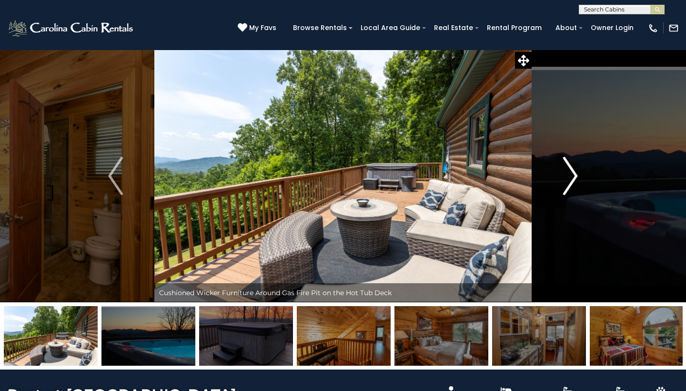
click at [573, 180] on img "Next" at bounding box center [570, 176] width 14 height 38
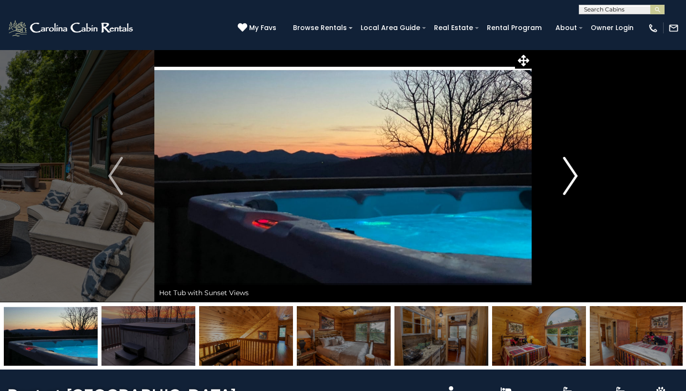
click at [573, 180] on img "Next" at bounding box center [570, 176] width 14 height 38
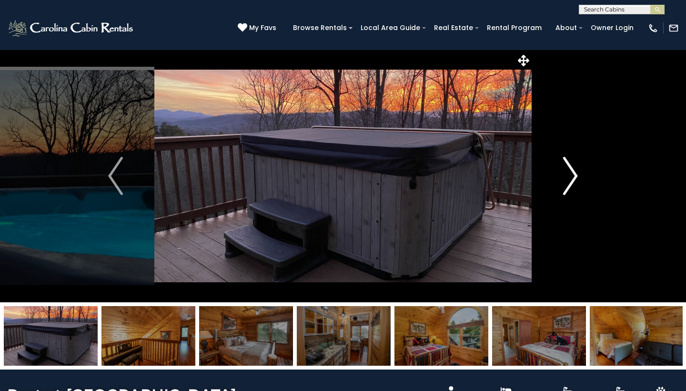
click at [573, 180] on img "Next" at bounding box center [570, 176] width 14 height 38
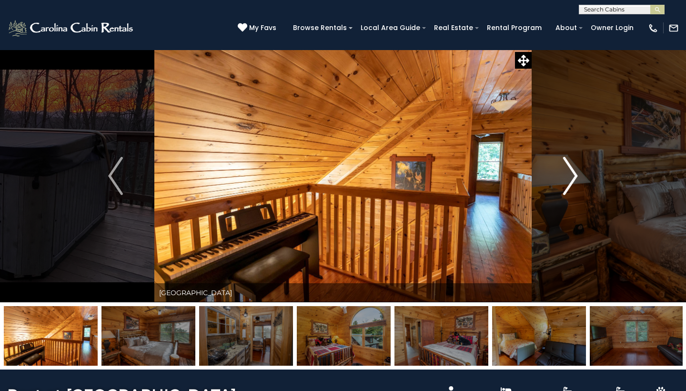
click at [573, 180] on img "Next" at bounding box center [570, 176] width 14 height 38
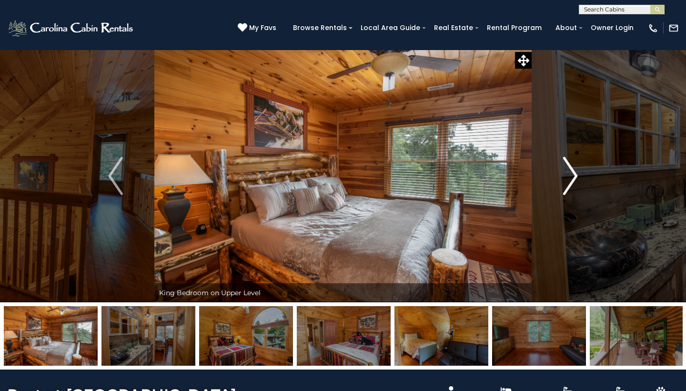
click at [577, 178] on img "Next" at bounding box center [570, 176] width 14 height 38
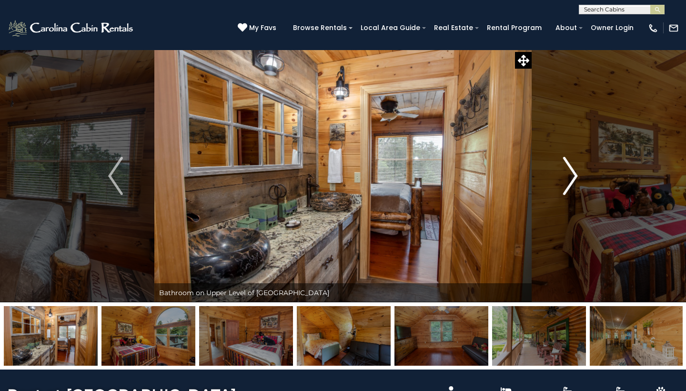
click at [576, 179] on img "Next" at bounding box center [570, 176] width 14 height 38
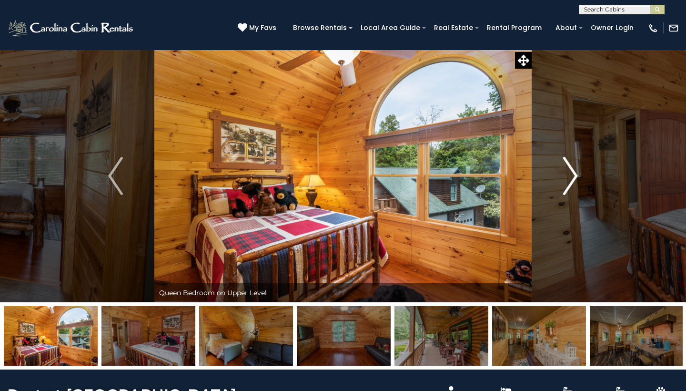
click at [576, 179] on img "Next" at bounding box center [570, 176] width 14 height 38
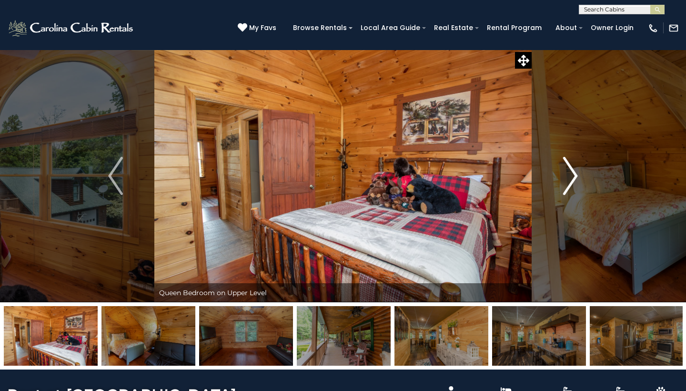
click at [576, 179] on img "Next" at bounding box center [570, 176] width 14 height 38
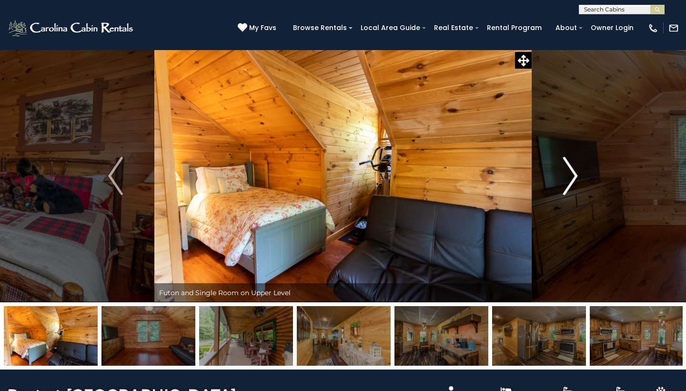
click at [576, 179] on img "Next" at bounding box center [570, 176] width 14 height 38
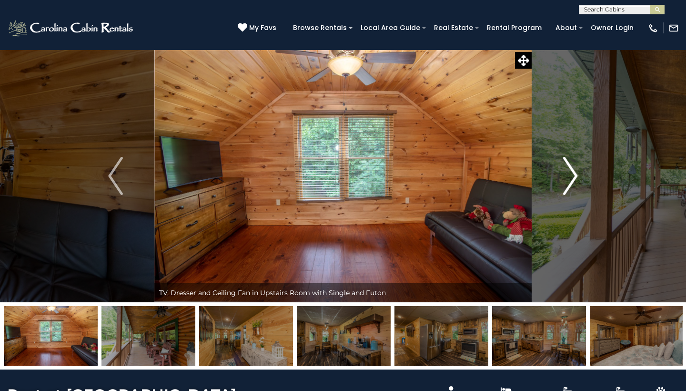
click at [576, 179] on img "Next" at bounding box center [570, 176] width 14 height 38
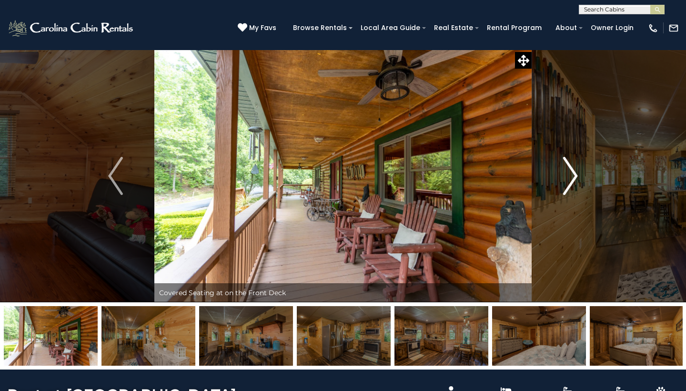
click at [576, 179] on img "Next" at bounding box center [570, 176] width 14 height 38
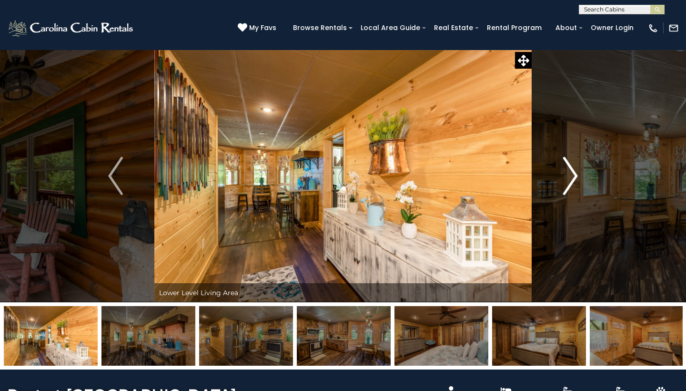
click at [576, 179] on img "Next" at bounding box center [570, 176] width 14 height 38
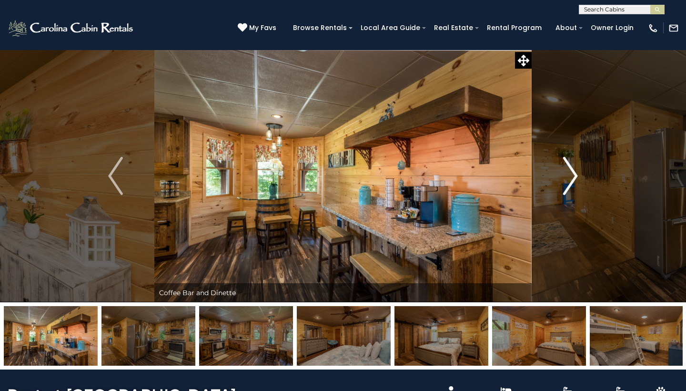
click at [576, 179] on img "Next" at bounding box center [570, 176] width 14 height 38
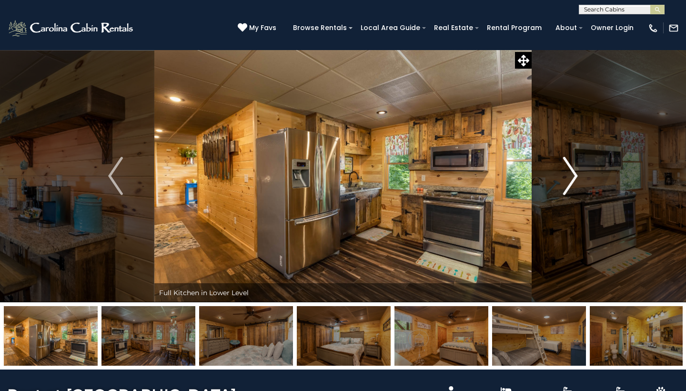
click at [576, 179] on img "Next" at bounding box center [570, 176] width 14 height 38
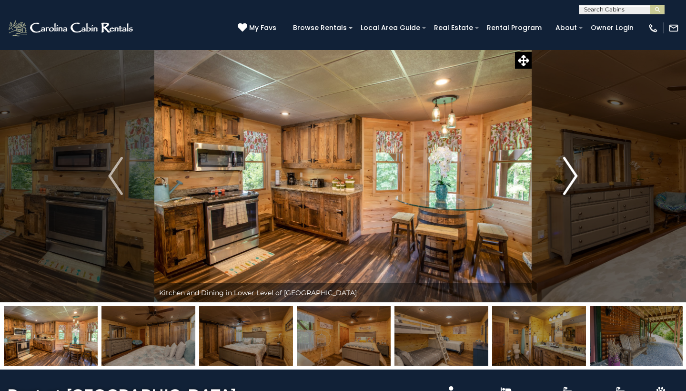
click at [576, 179] on img "Next" at bounding box center [570, 176] width 14 height 38
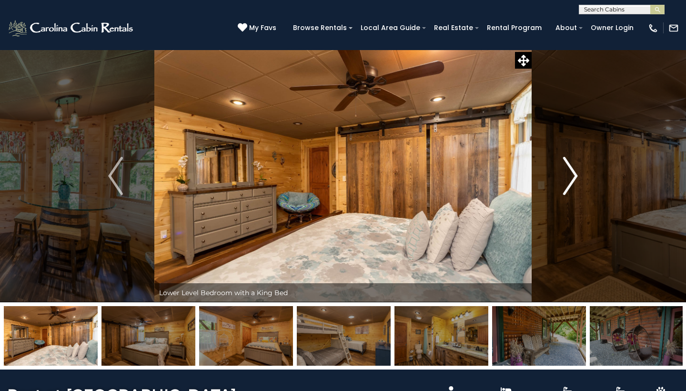
click at [576, 179] on img "Next" at bounding box center [570, 176] width 14 height 38
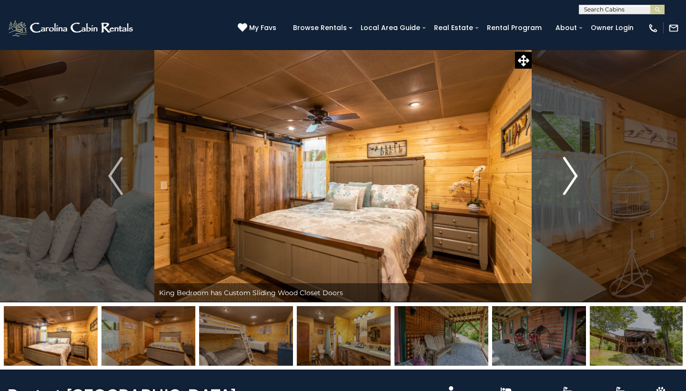
click at [576, 179] on img "Next" at bounding box center [570, 176] width 14 height 38
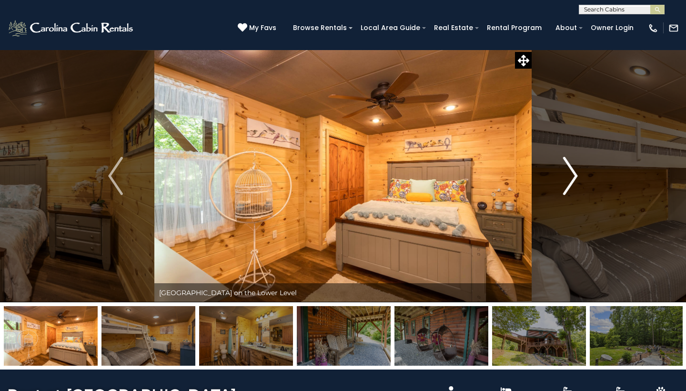
click at [576, 179] on img "Next" at bounding box center [570, 176] width 14 height 38
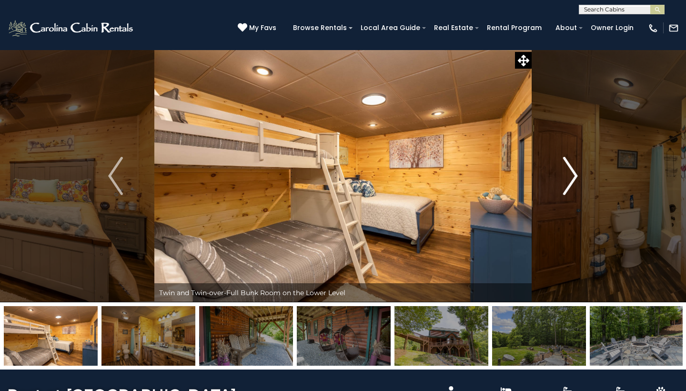
click at [576, 179] on img "Next" at bounding box center [570, 176] width 14 height 38
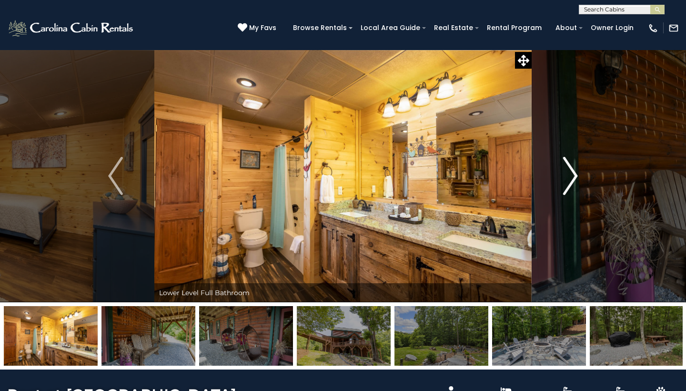
click at [576, 179] on img "Next" at bounding box center [570, 176] width 14 height 38
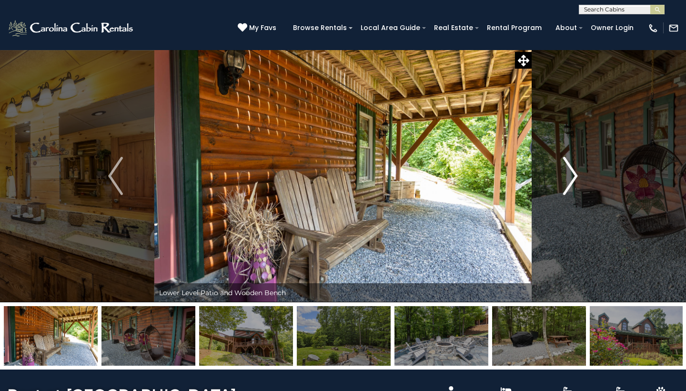
click at [576, 179] on img "Next" at bounding box center [570, 176] width 14 height 38
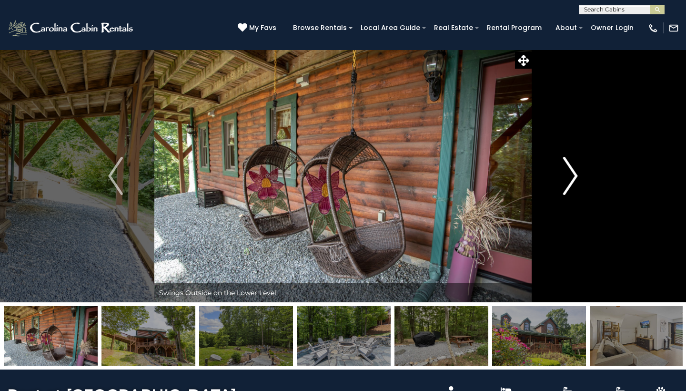
click at [576, 179] on img "Next" at bounding box center [570, 176] width 14 height 38
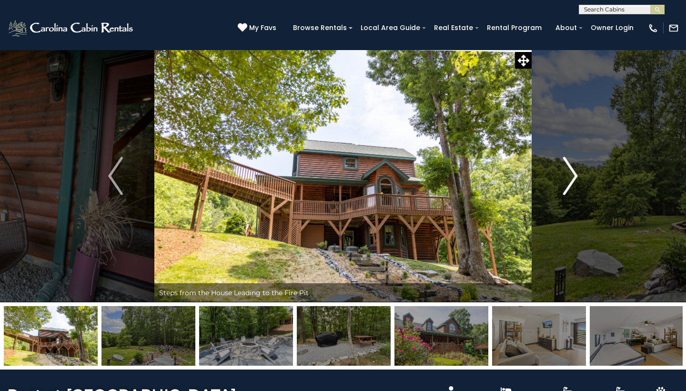
click at [576, 179] on img "Next" at bounding box center [570, 176] width 14 height 38
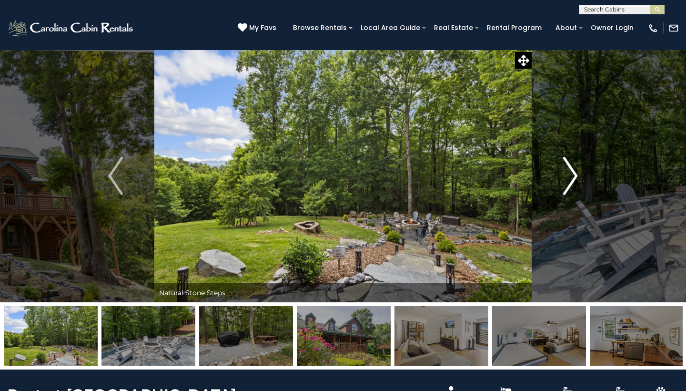
click at [576, 179] on img "Next" at bounding box center [570, 176] width 14 height 38
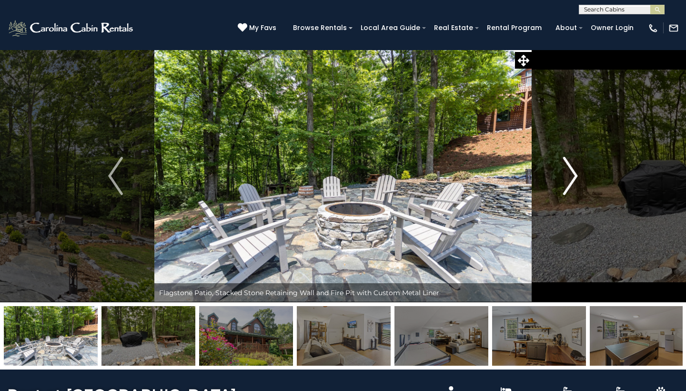
click at [576, 179] on img "Next" at bounding box center [570, 176] width 14 height 38
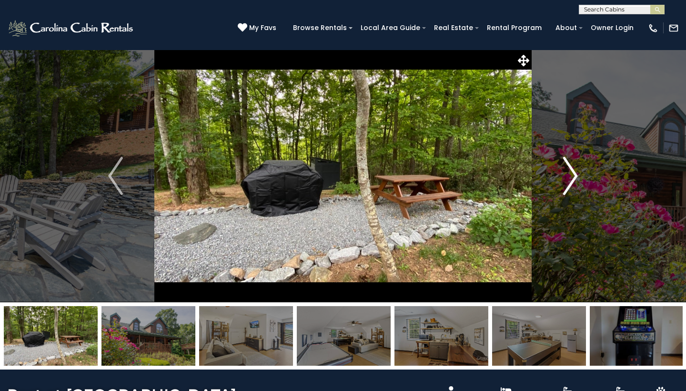
click at [576, 179] on img "Next" at bounding box center [570, 176] width 14 height 38
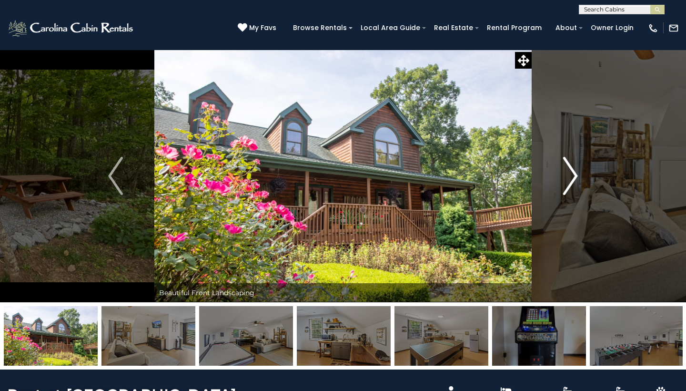
click at [576, 179] on img "Next" at bounding box center [570, 176] width 14 height 38
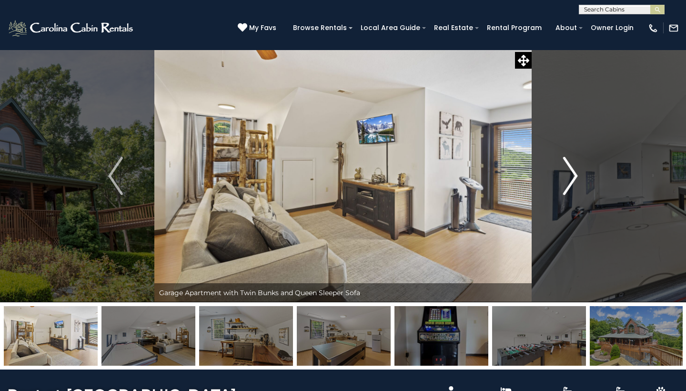
click at [576, 179] on img "Next" at bounding box center [570, 176] width 14 height 38
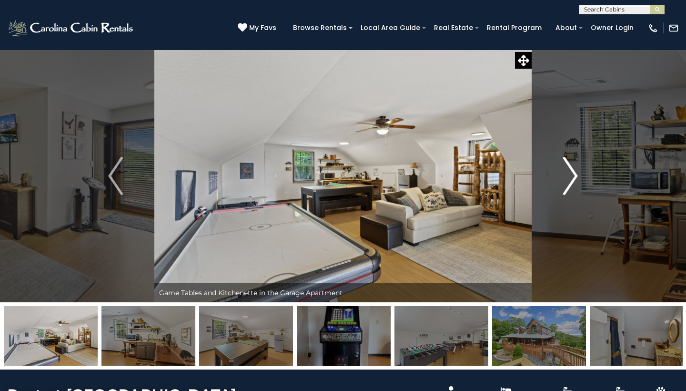
click at [576, 179] on img "Next" at bounding box center [570, 176] width 14 height 38
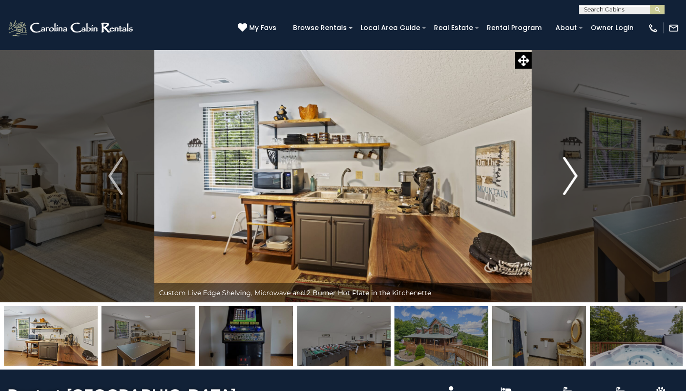
click at [576, 179] on img "Next" at bounding box center [570, 176] width 14 height 38
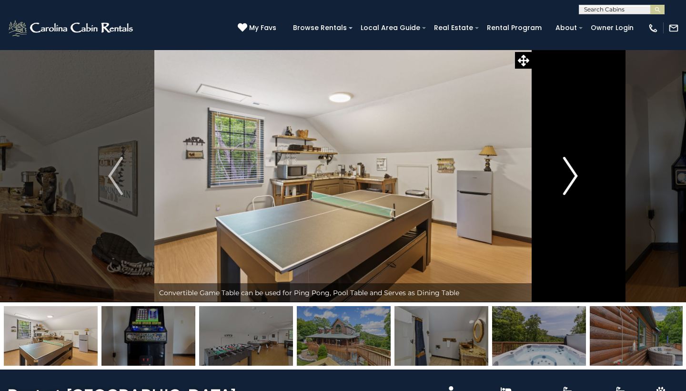
click at [576, 179] on img "Next" at bounding box center [570, 176] width 14 height 38
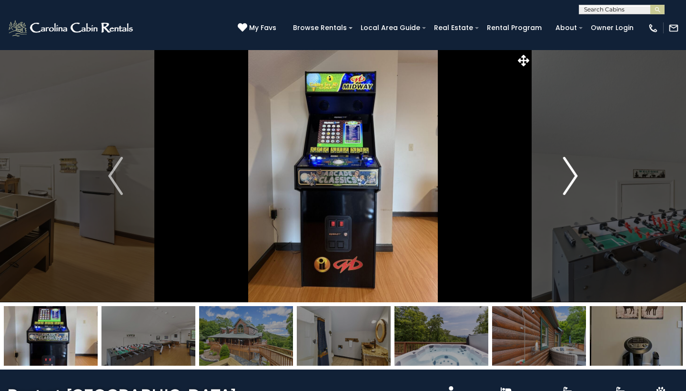
click at [576, 179] on img "Next" at bounding box center [570, 176] width 14 height 38
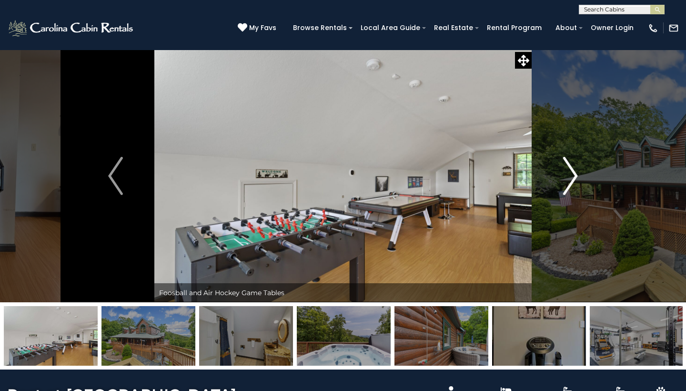
click at [576, 179] on img "Next" at bounding box center [570, 176] width 14 height 38
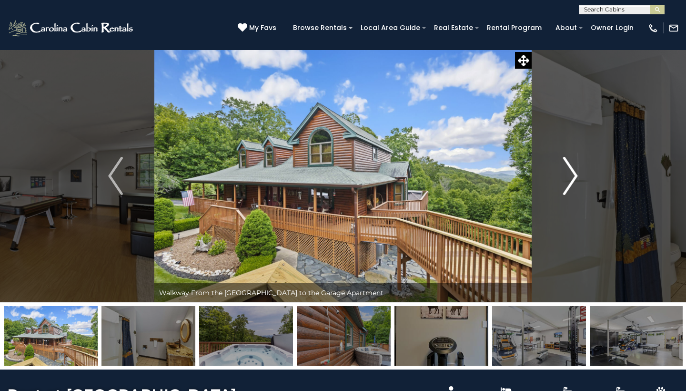
click at [576, 179] on img "Next" at bounding box center [570, 176] width 14 height 38
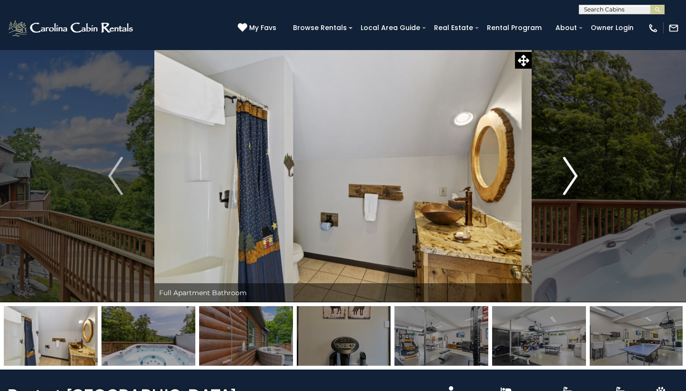
click at [576, 179] on img "Next" at bounding box center [570, 176] width 14 height 38
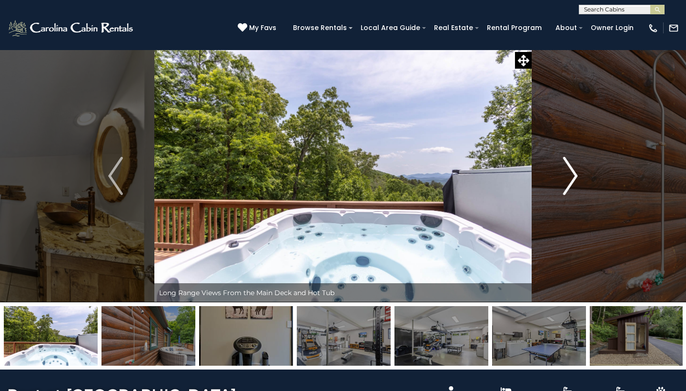
click at [576, 179] on img "Next" at bounding box center [570, 176] width 14 height 38
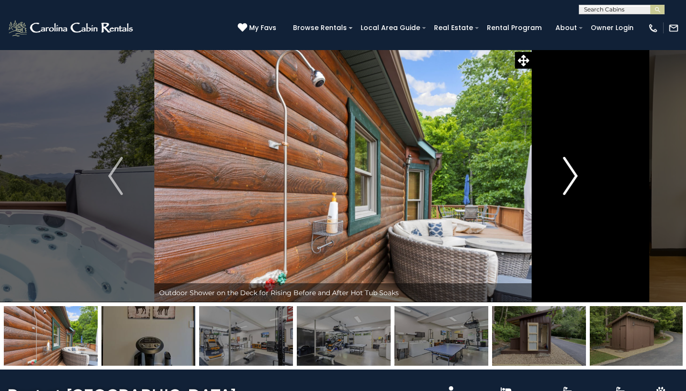
click at [576, 179] on img "Next" at bounding box center [570, 176] width 14 height 38
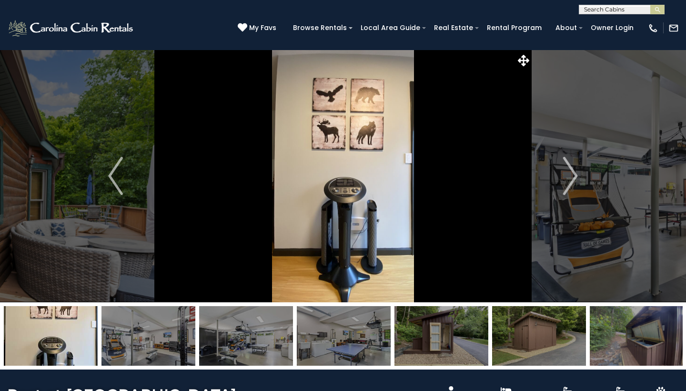
scroll to position [0, 0]
click at [581, 178] on button "Next" at bounding box center [571, 175] width 78 height 253
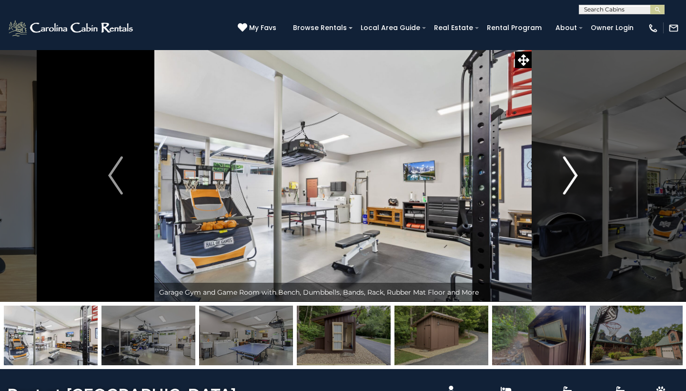
click at [581, 178] on button "Next" at bounding box center [571, 175] width 78 height 253
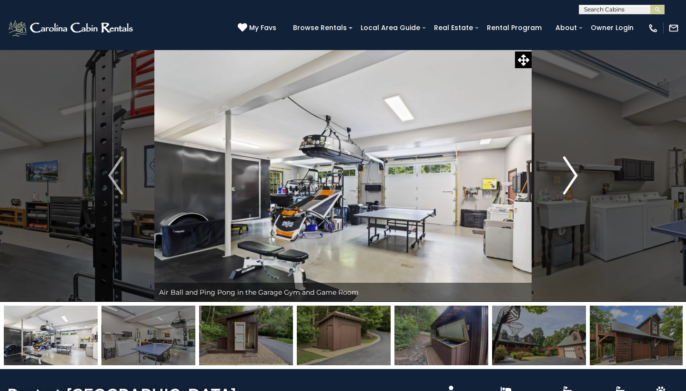
click at [581, 178] on button "Next" at bounding box center [571, 175] width 78 height 253
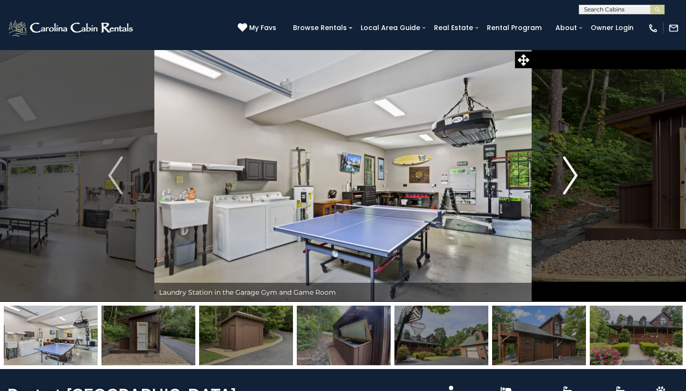
click at [581, 178] on button "Next" at bounding box center [571, 175] width 78 height 253
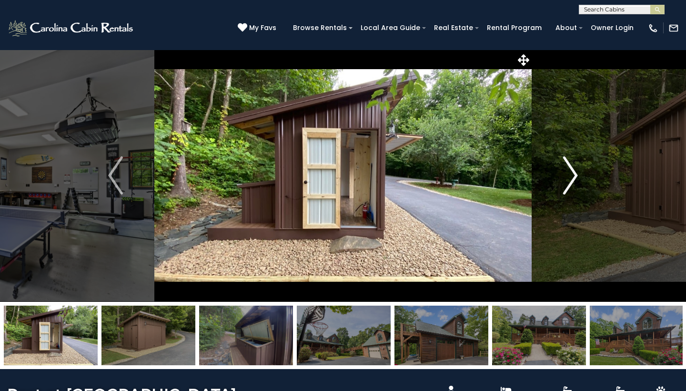
click at [581, 178] on button "Next" at bounding box center [571, 175] width 78 height 253
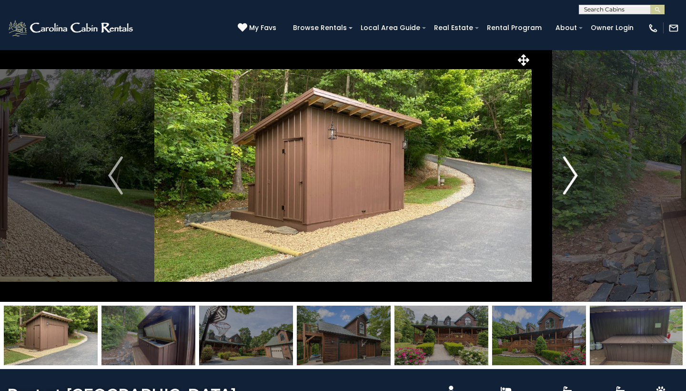
click at [581, 178] on button "Next" at bounding box center [571, 175] width 78 height 253
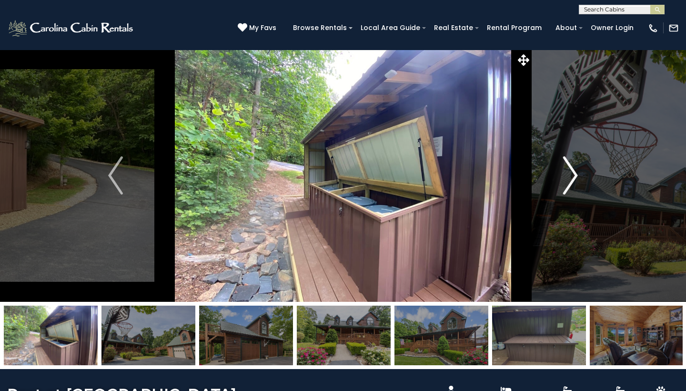
click at [581, 178] on button "Next" at bounding box center [571, 175] width 78 height 253
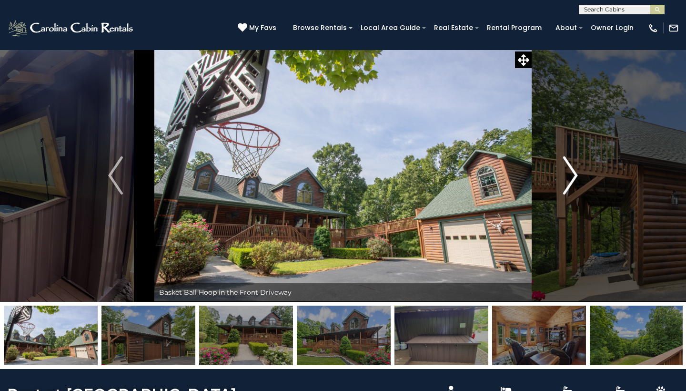
click at [581, 176] on button "Next" at bounding box center [571, 175] width 78 height 253
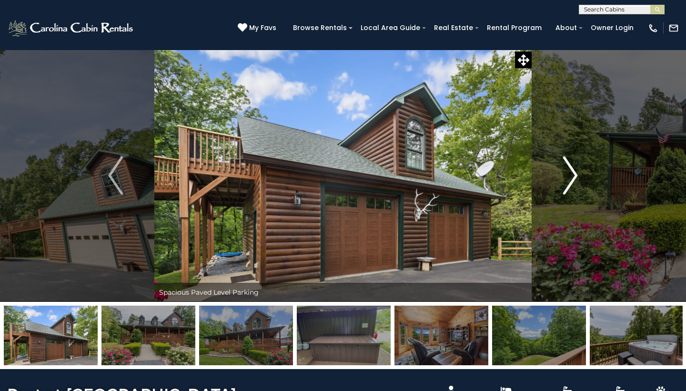
click at [581, 176] on button "Next" at bounding box center [571, 175] width 78 height 253
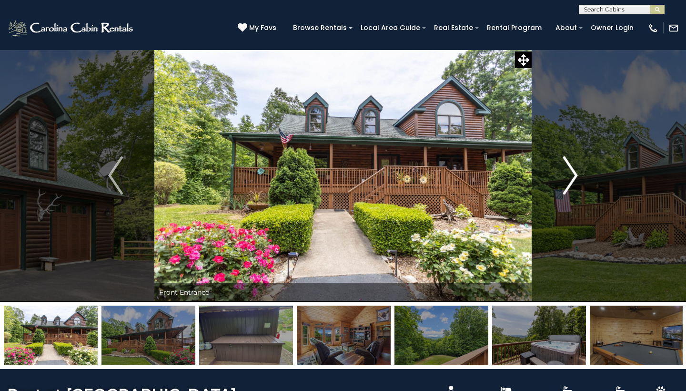
click at [581, 176] on button "Next" at bounding box center [571, 175] width 78 height 253
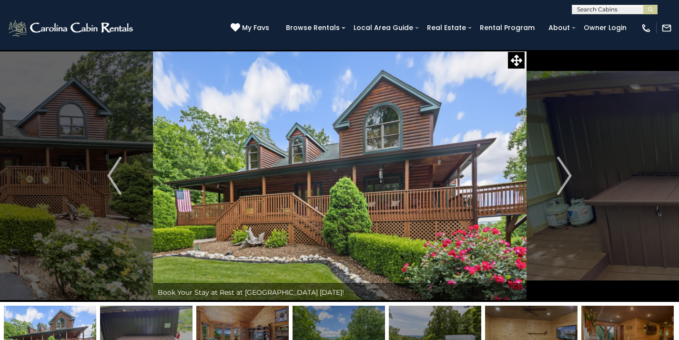
scroll to position [0, 0]
click at [562, 183] on img "Next" at bounding box center [564, 176] width 14 height 38
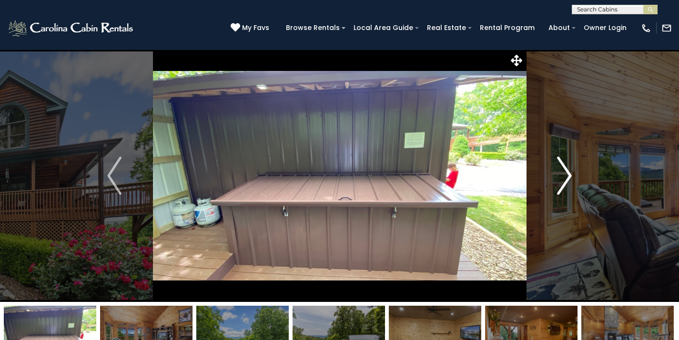
click at [562, 183] on img "Next" at bounding box center [564, 176] width 14 height 38
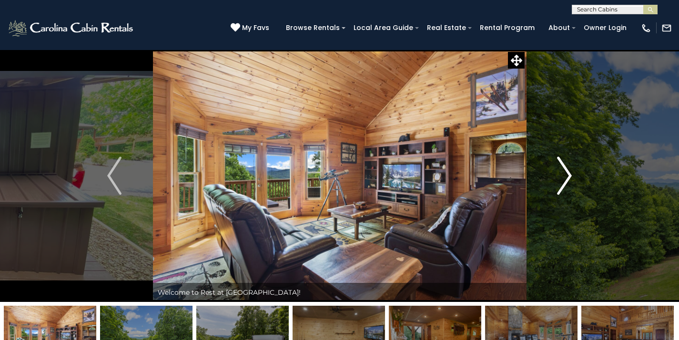
click at [562, 183] on img "Next" at bounding box center [564, 176] width 14 height 38
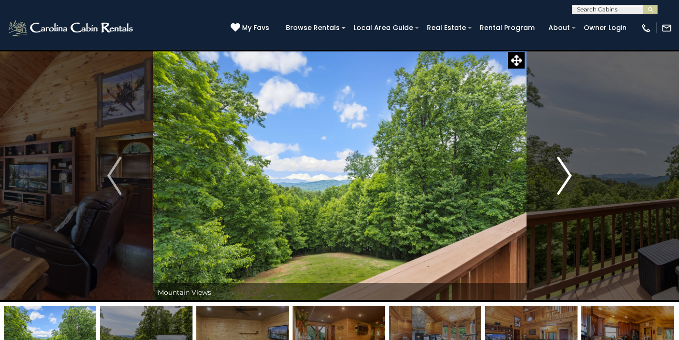
click at [562, 183] on img "Next" at bounding box center [564, 176] width 14 height 38
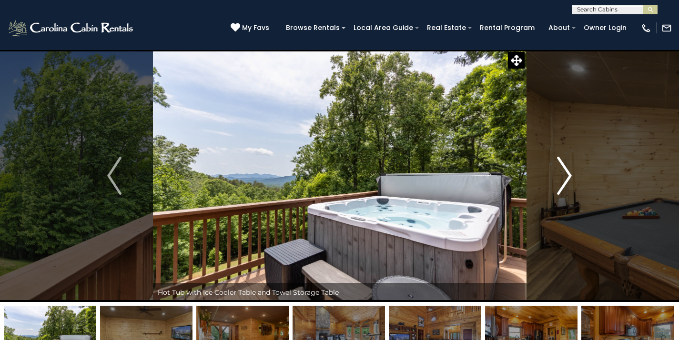
click at [562, 183] on img "Next" at bounding box center [564, 176] width 14 height 38
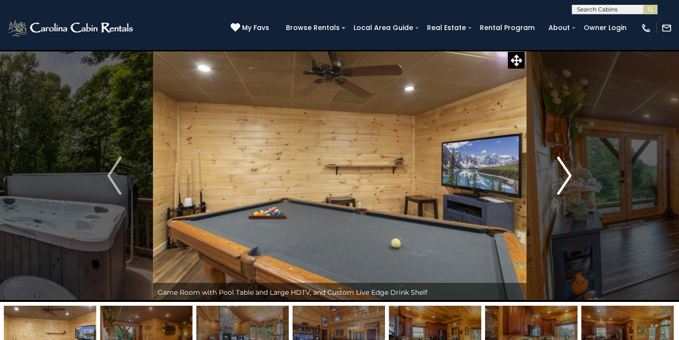
click at [562, 183] on img "Next" at bounding box center [564, 176] width 14 height 38
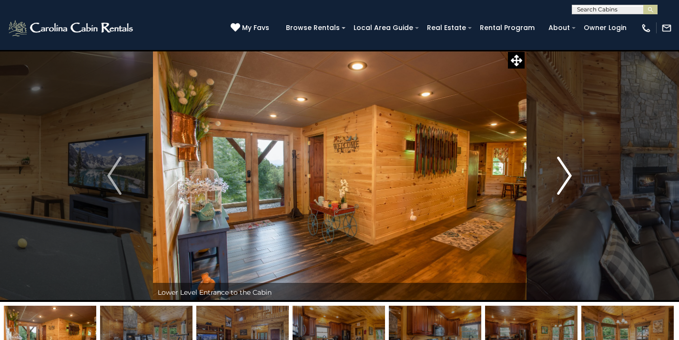
click at [562, 183] on img "Next" at bounding box center [564, 176] width 14 height 38
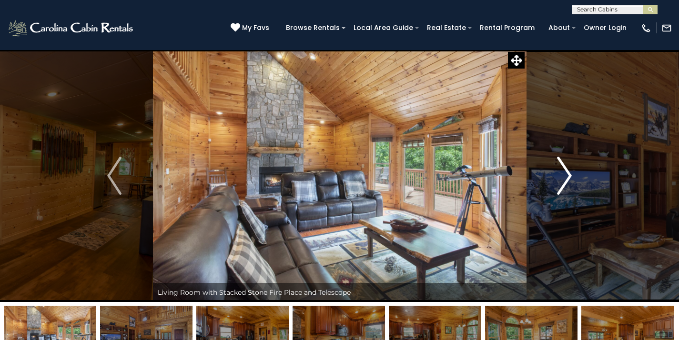
click at [562, 183] on img "Next" at bounding box center [564, 176] width 14 height 38
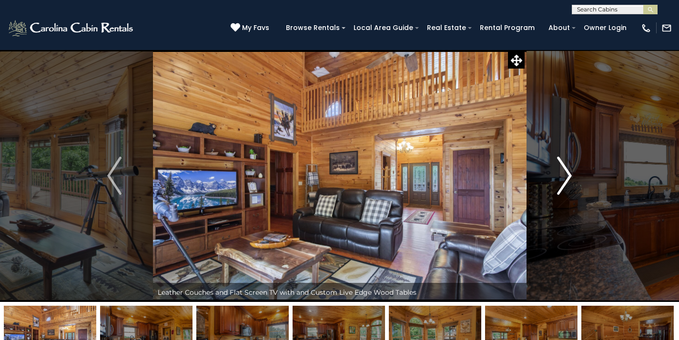
click at [562, 183] on img "Next" at bounding box center [564, 176] width 14 height 38
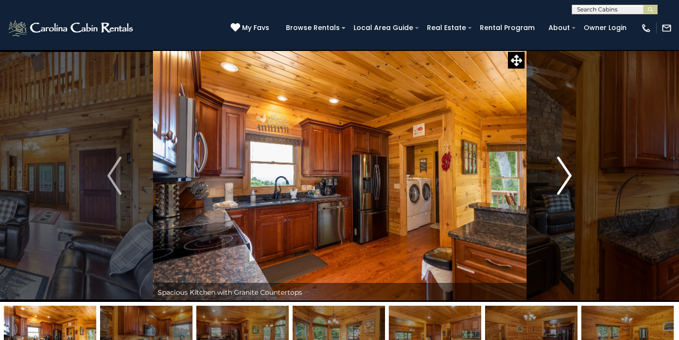
click at [562, 183] on img "Next" at bounding box center [564, 176] width 14 height 38
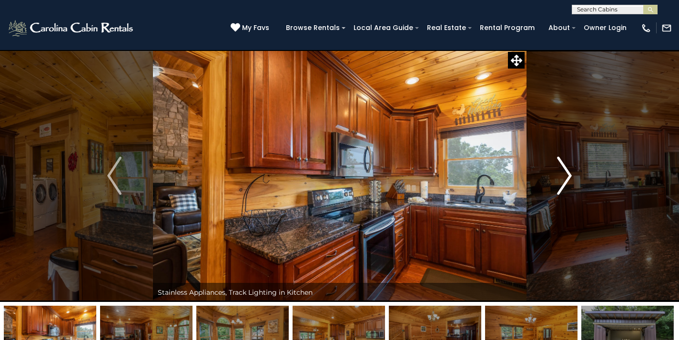
click at [562, 183] on img "Next" at bounding box center [564, 176] width 14 height 38
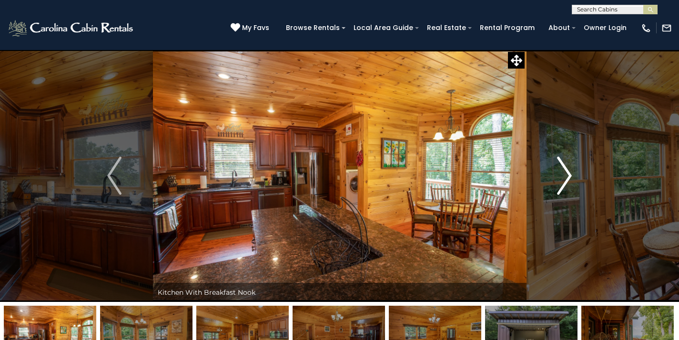
click at [562, 183] on img "Next" at bounding box center [564, 176] width 14 height 38
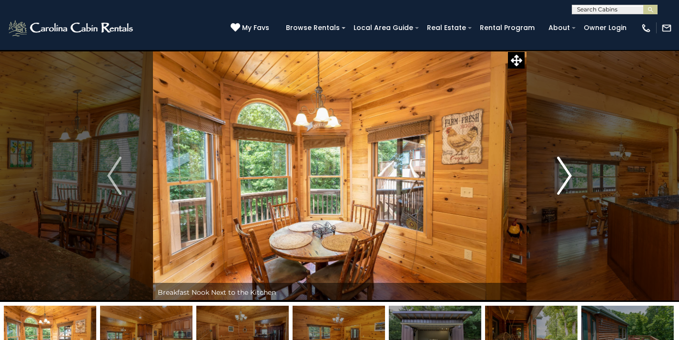
click at [562, 183] on img "Next" at bounding box center [564, 176] width 14 height 38
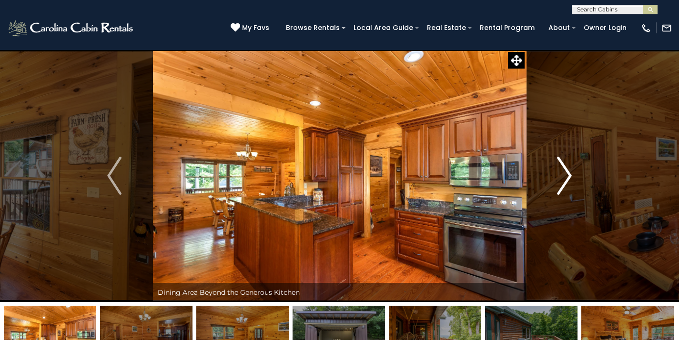
click at [562, 183] on img "Next" at bounding box center [564, 176] width 14 height 38
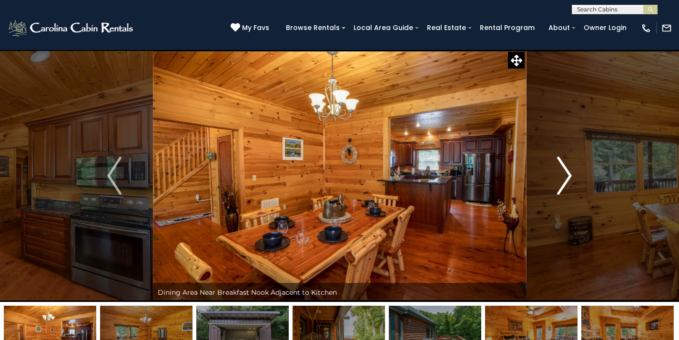
click at [562, 183] on img "Next" at bounding box center [564, 176] width 14 height 38
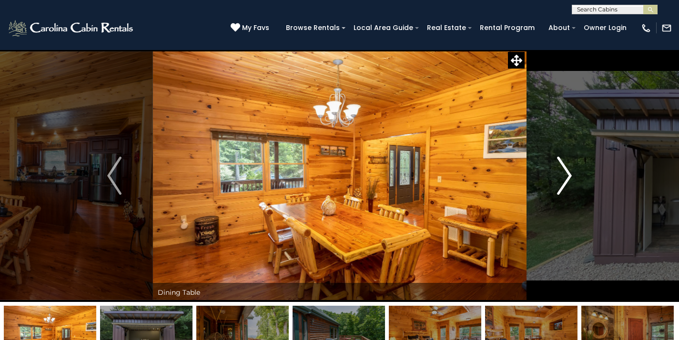
click at [562, 183] on img "Next" at bounding box center [564, 176] width 14 height 38
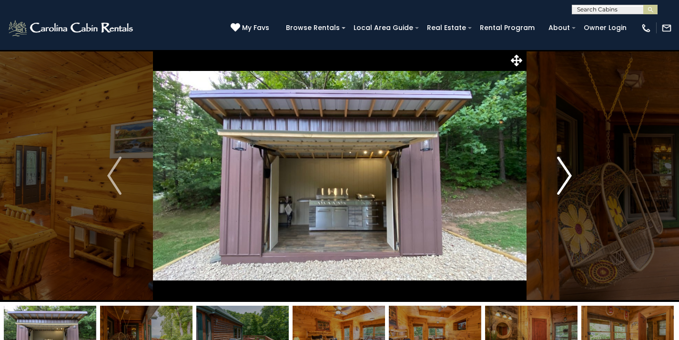
click at [562, 183] on img "Next" at bounding box center [564, 176] width 14 height 38
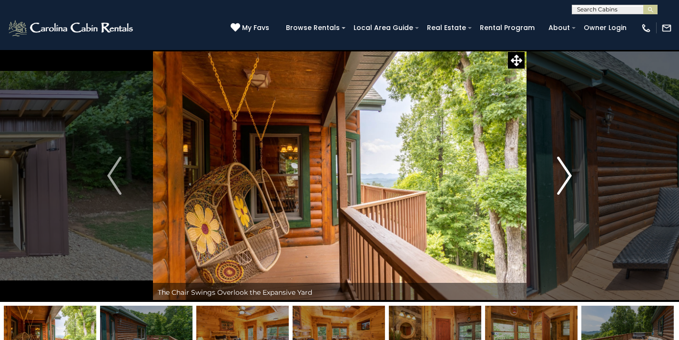
click at [562, 183] on img "Next" at bounding box center [564, 176] width 14 height 38
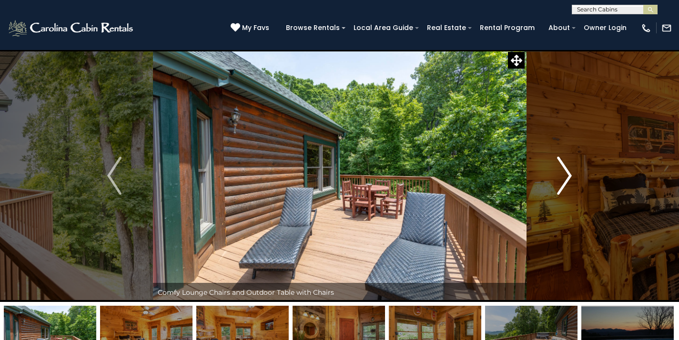
click at [562, 183] on img "Next" at bounding box center [564, 176] width 14 height 38
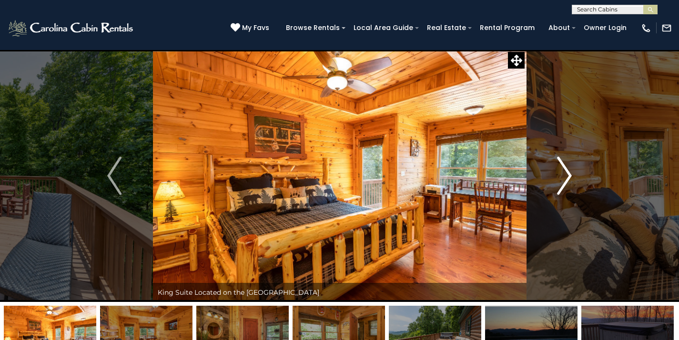
click at [562, 183] on img "Next" at bounding box center [564, 176] width 14 height 38
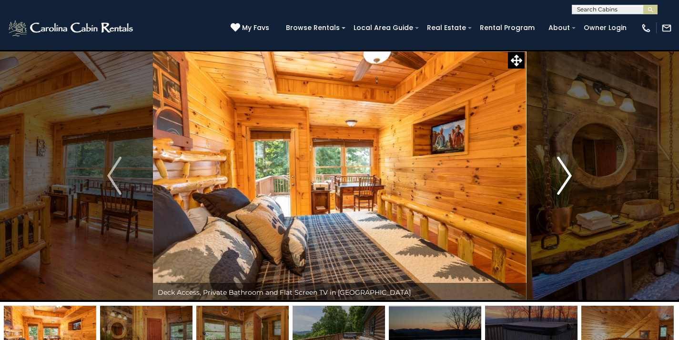
click at [562, 183] on img "Next" at bounding box center [564, 176] width 14 height 38
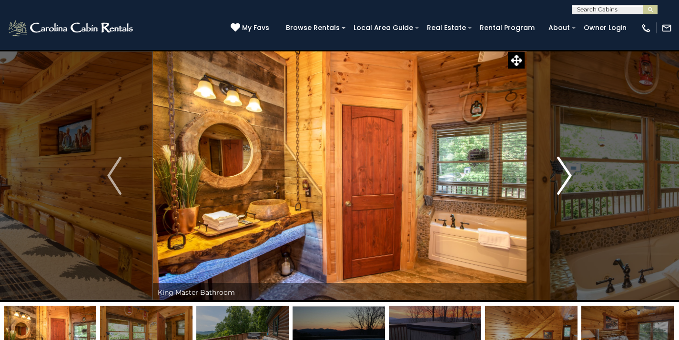
click at [562, 183] on img "Next" at bounding box center [564, 176] width 14 height 38
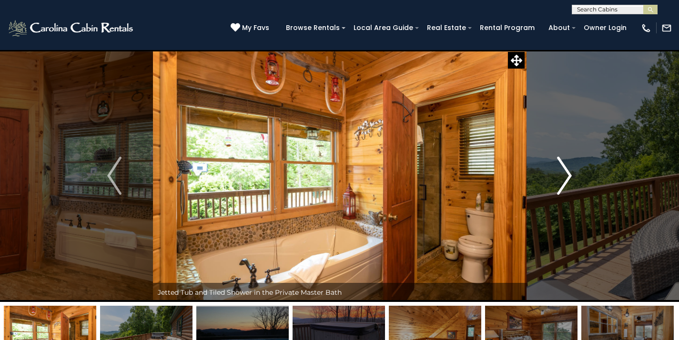
click at [562, 183] on img "Next" at bounding box center [564, 176] width 14 height 38
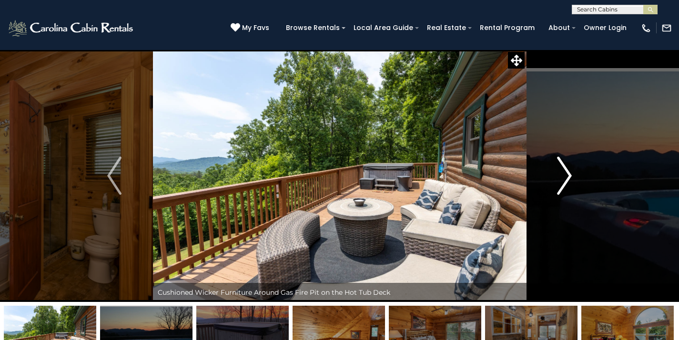
click at [562, 183] on img "Next" at bounding box center [564, 176] width 14 height 38
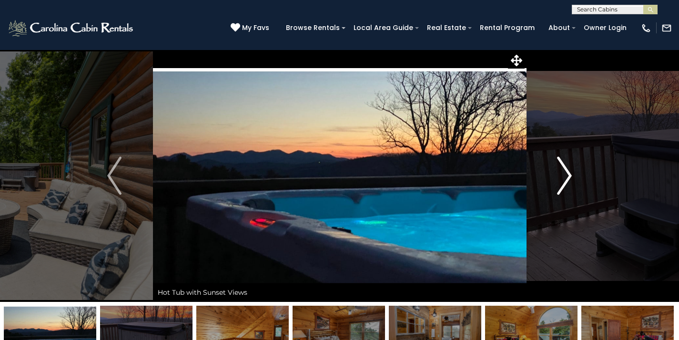
click at [562, 183] on img "Next" at bounding box center [564, 176] width 14 height 38
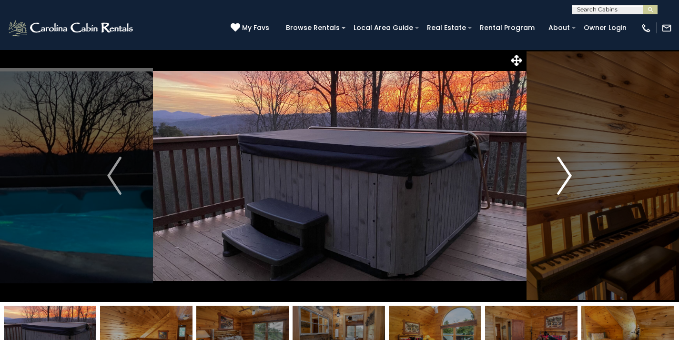
click at [562, 183] on img "Next" at bounding box center [564, 176] width 14 height 38
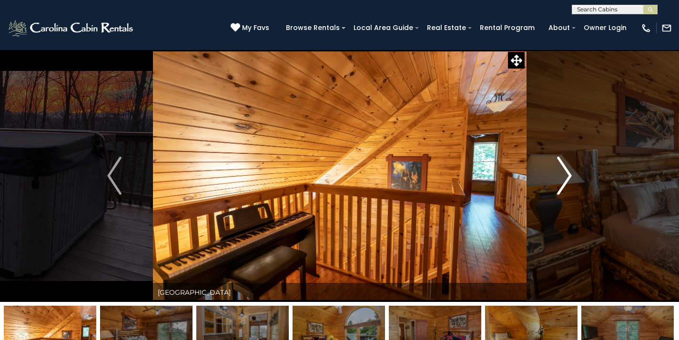
click at [562, 183] on img "Next" at bounding box center [564, 176] width 14 height 38
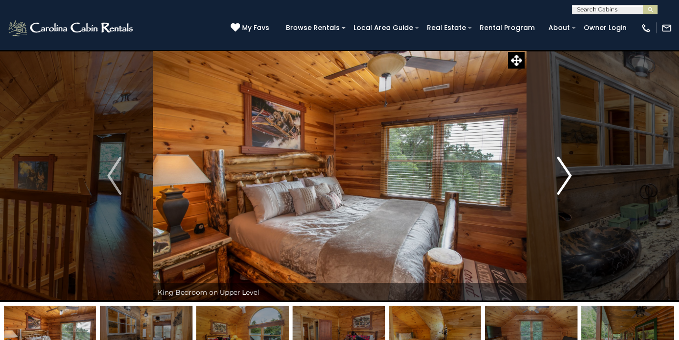
click at [562, 183] on img "Next" at bounding box center [564, 176] width 14 height 38
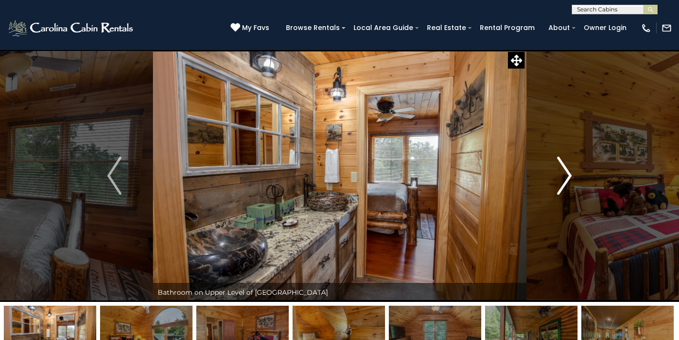
click at [562, 183] on img "Next" at bounding box center [564, 176] width 14 height 38
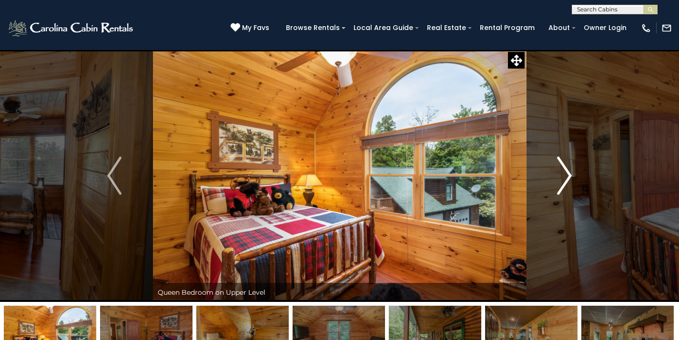
click at [562, 183] on img "Next" at bounding box center [564, 176] width 14 height 38
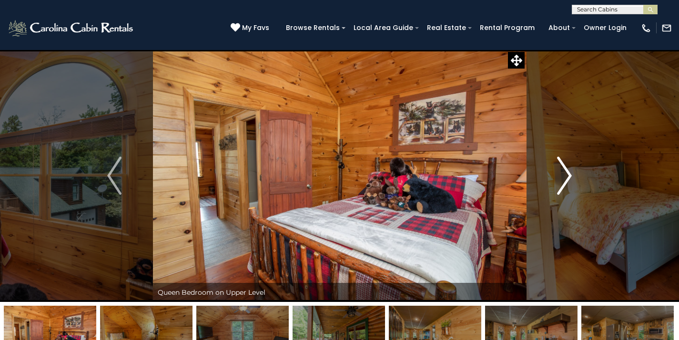
click at [562, 183] on img "Next" at bounding box center [564, 176] width 14 height 38
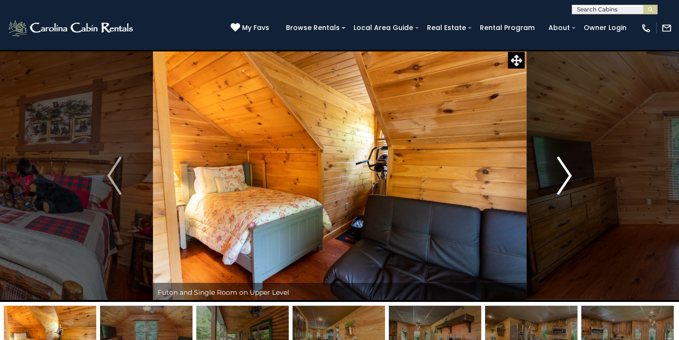
click at [562, 183] on img "Next" at bounding box center [564, 176] width 14 height 38
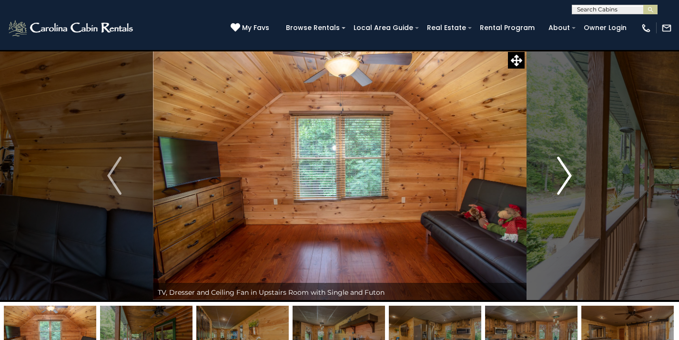
click at [562, 183] on img "Next" at bounding box center [564, 176] width 14 height 38
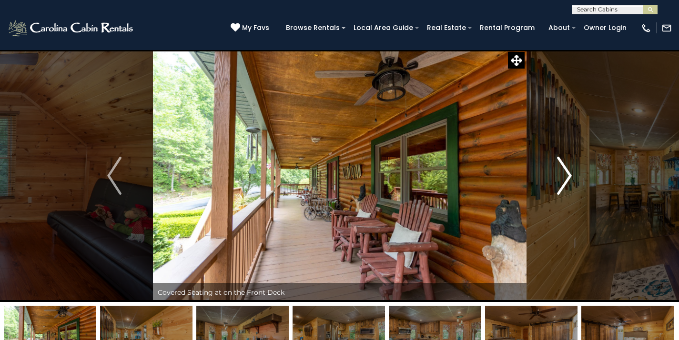
click at [562, 183] on img "Next" at bounding box center [564, 176] width 14 height 38
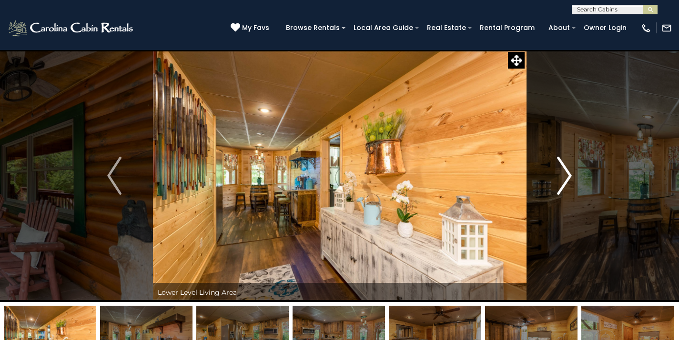
click at [562, 183] on img "Next" at bounding box center [564, 176] width 14 height 38
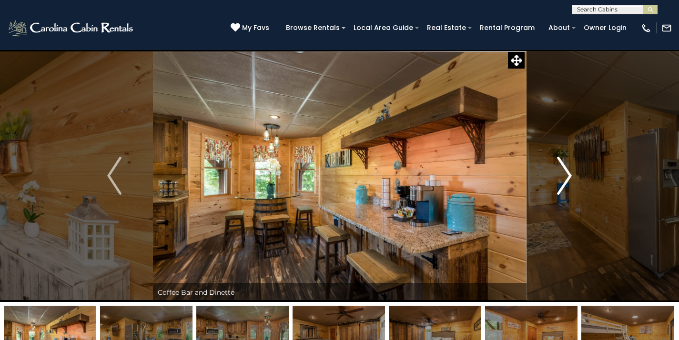
click at [562, 183] on img "Next" at bounding box center [564, 176] width 14 height 38
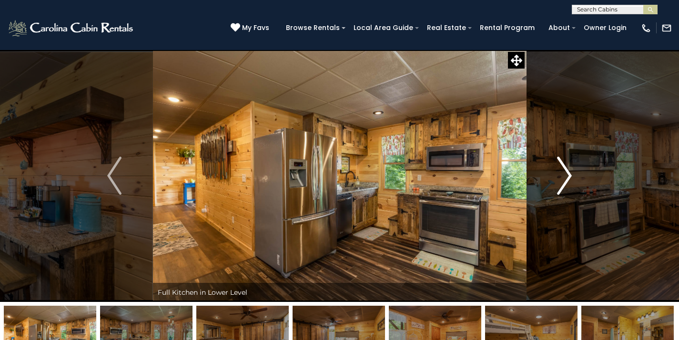
click at [562, 183] on img "Next" at bounding box center [564, 176] width 14 height 38
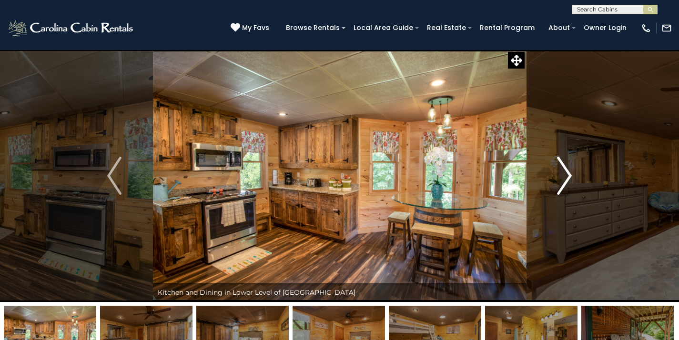
click at [562, 183] on img "Next" at bounding box center [564, 176] width 14 height 38
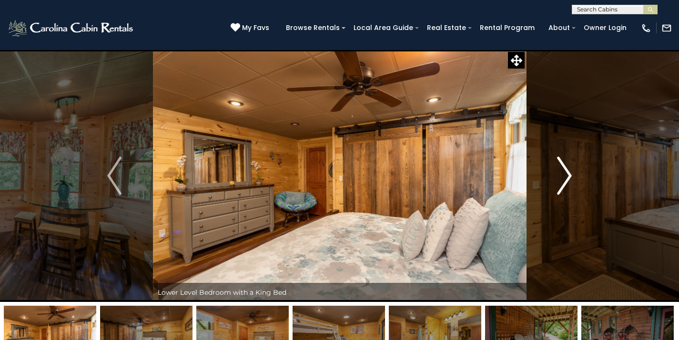
click at [562, 183] on img "Next" at bounding box center [564, 176] width 14 height 38
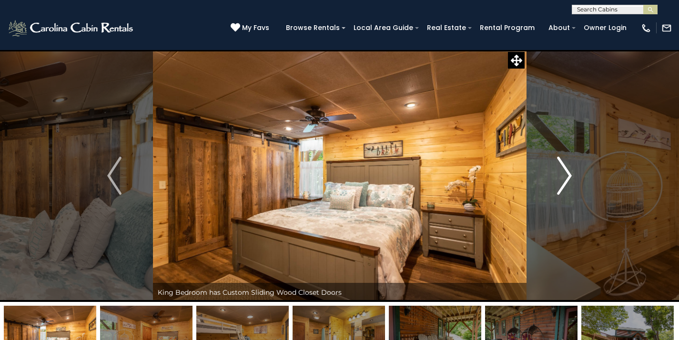
click at [562, 183] on img "Next" at bounding box center [564, 176] width 14 height 38
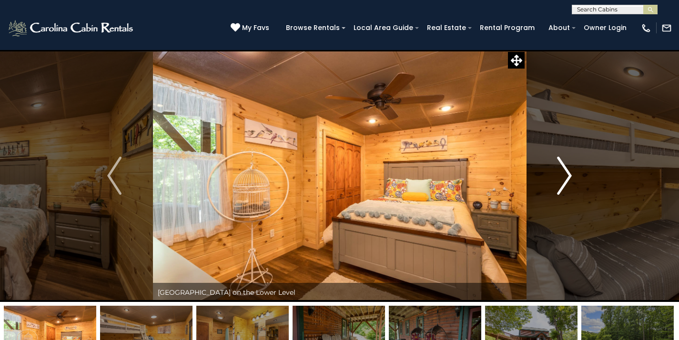
click at [562, 183] on img "Next" at bounding box center [564, 176] width 14 height 38
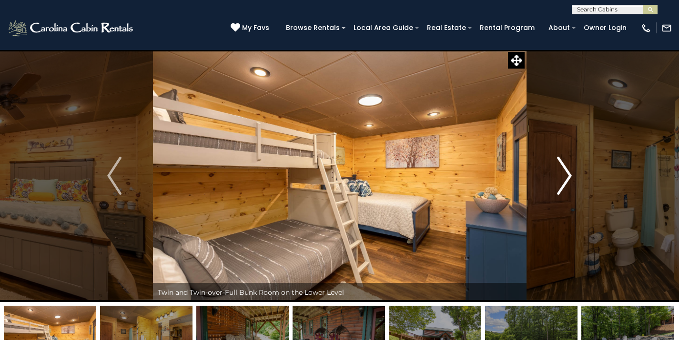
click at [562, 183] on img "Next" at bounding box center [564, 176] width 14 height 38
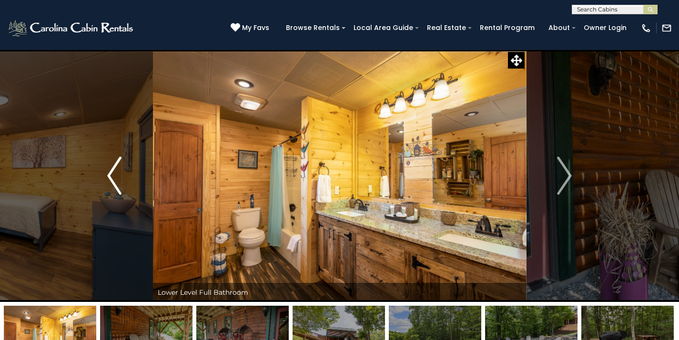
click at [121, 162] on img "Previous" at bounding box center [114, 176] width 14 height 38
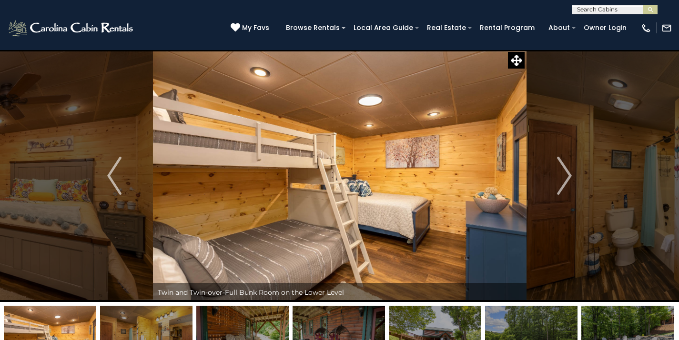
scroll to position [9, 0]
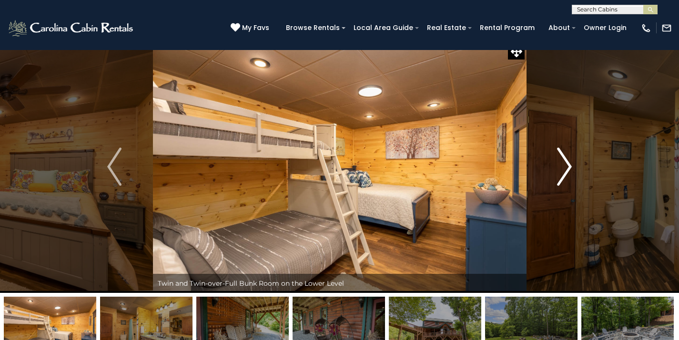
click at [564, 171] on img "Next" at bounding box center [564, 167] width 14 height 38
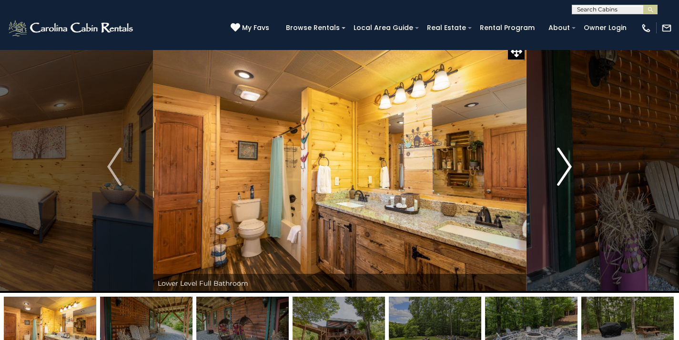
click at [564, 171] on img "Next" at bounding box center [564, 167] width 14 height 38
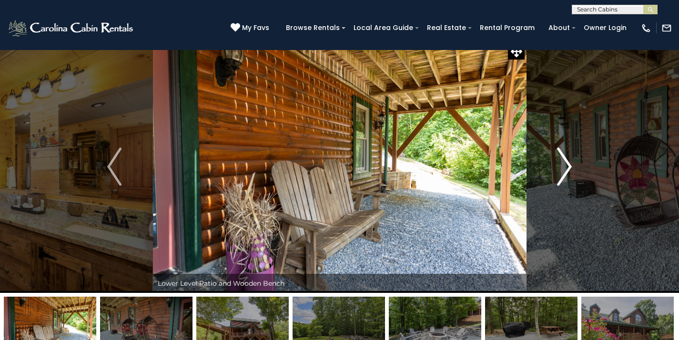
click at [564, 171] on img "Next" at bounding box center [564, 167] width 14 height 38
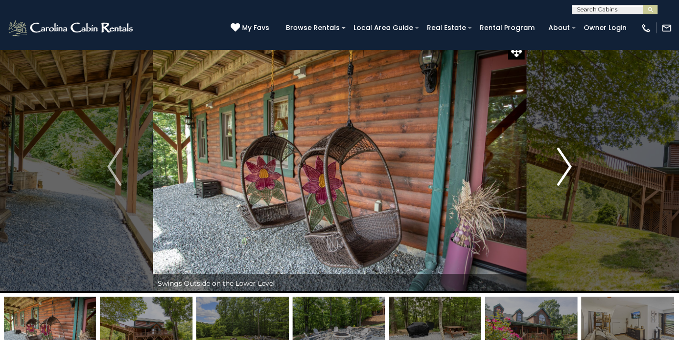
click at [564, 171] on img "Next" at bounding box center [564, 167] width 14 height 38
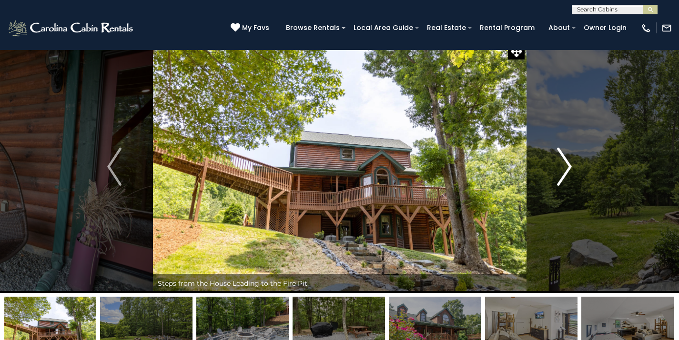
click at [564, 171] on img "Next" at bounding box center [564, 167] width 14 height 38
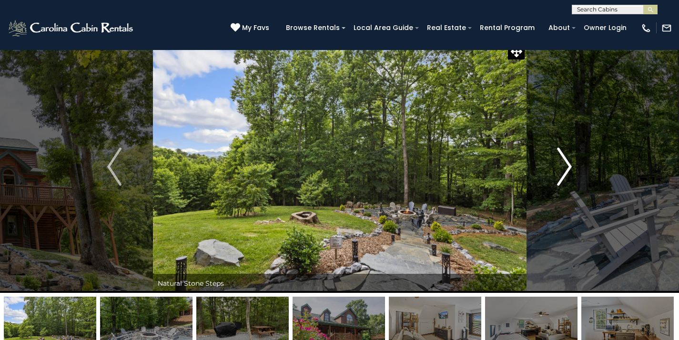
click at [564, 171] on img "Next" at bounding box center [564, 167] width 14 height 38
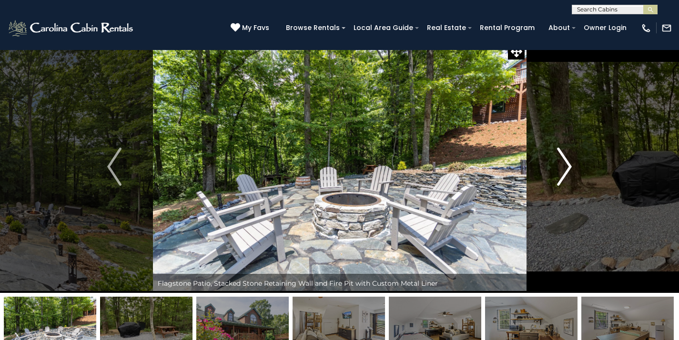
click at [564, 171] on img "Next" at bounding box center [564, 167] width 14 height 38
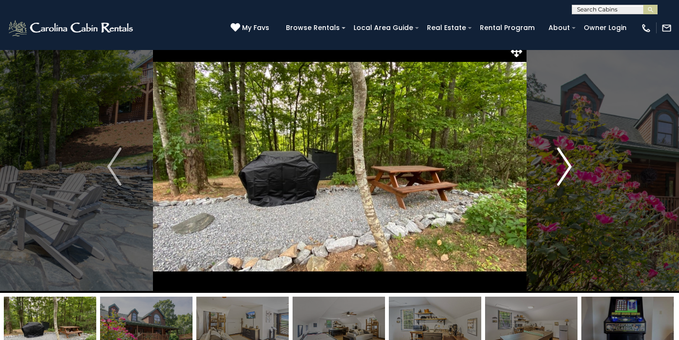
click at [564, 171] on img "Next" at bounding box center [564, 167] width 14 height 38
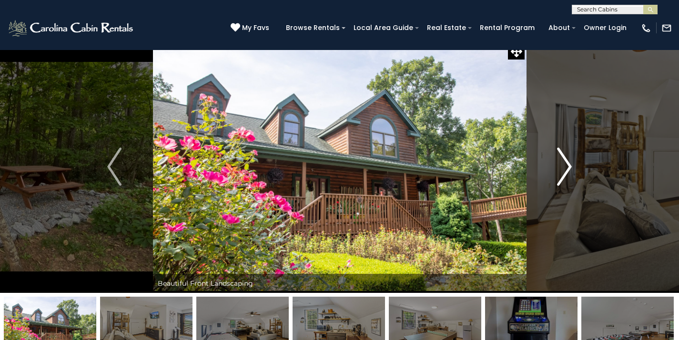
click at [564, 171] on img "Next" at bounding box center [564, 167] width 14 height 38
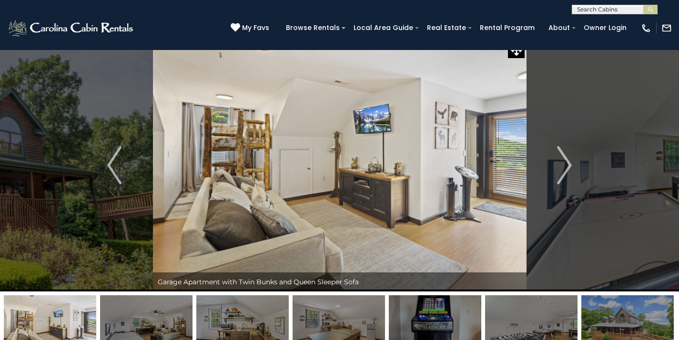
scroll to position [5, 0]
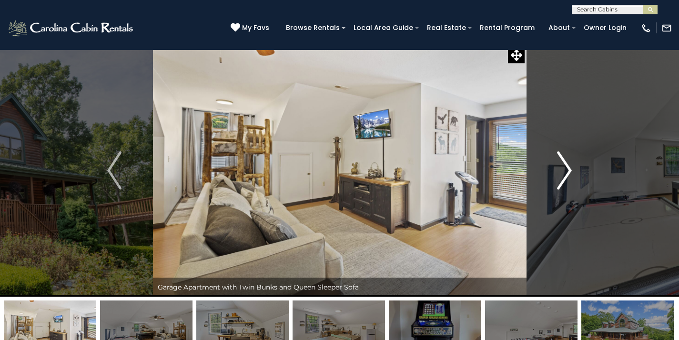
click at [567, 177] on img "Next" at bounding box center [564, 171] width 14 height 38
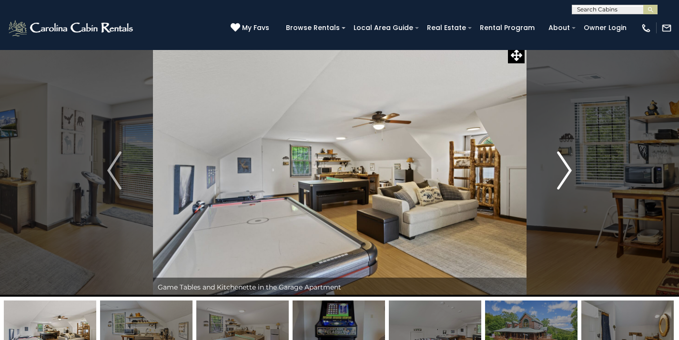
click at [567, 177] on img "Next" at bounding box center [564, 171] width 14 height 38
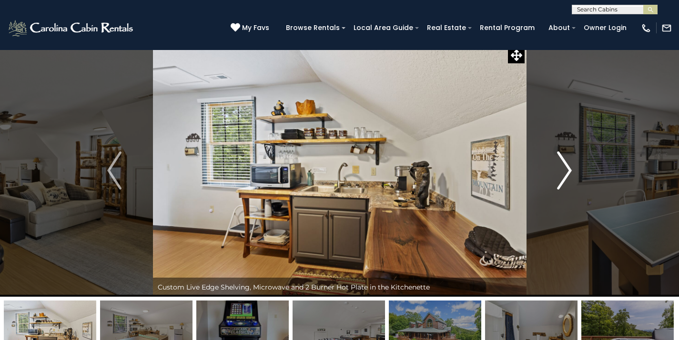
click at [567, 177] on img "Next" at bounding box center [564, 171] width 14 height 38
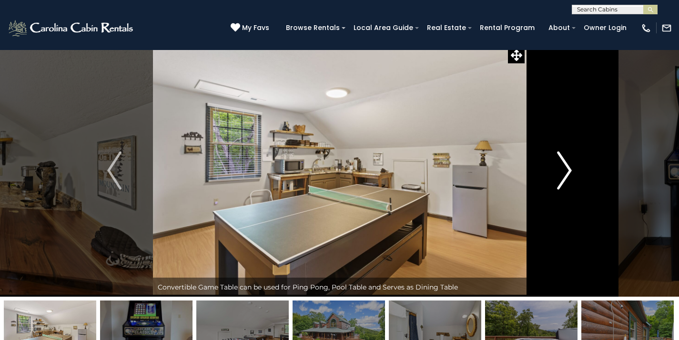
click at [567, 177] on img "Next" at bounding box center [564, 171] width 14 height 38
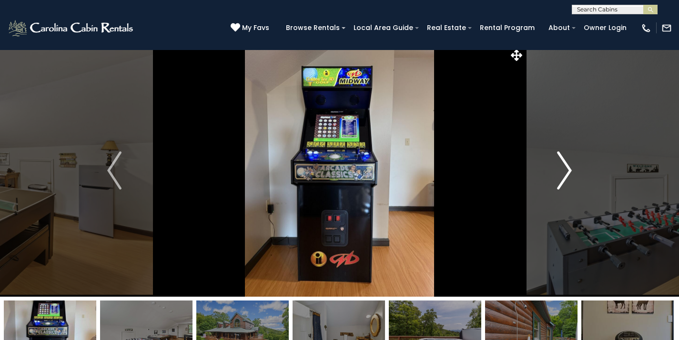
click at [567, 177] on img "Next" at bounding box center [564, 171] width 14 height 38
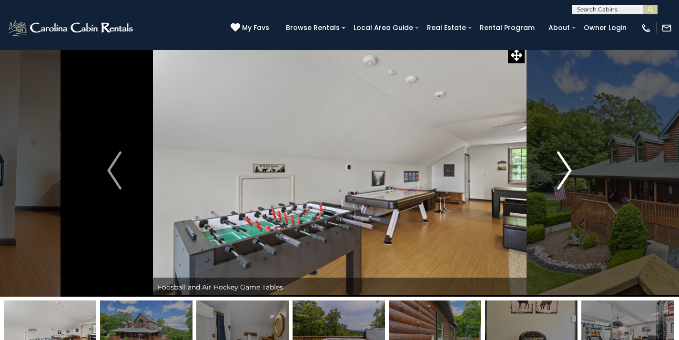
click at [567, 177] on img "Next" at bounding box center [564, 171] width 14 height 38
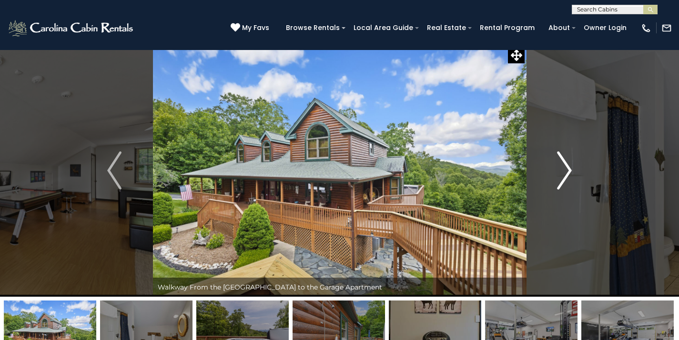
click at [567, 177] on img "Next" at bounding box center [564, 171] width 14 height 38
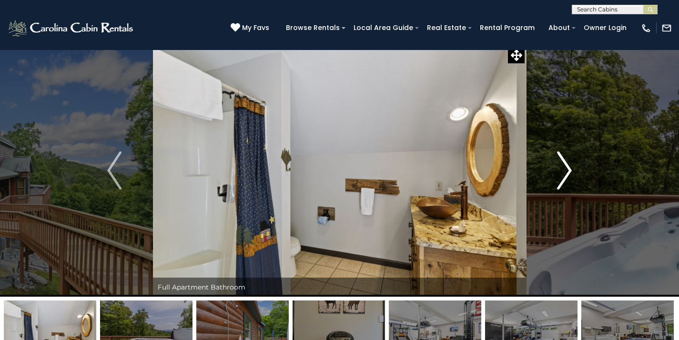
click at [567, 177] on img "Next" at bounding box center [564, 171] width 14 height 38
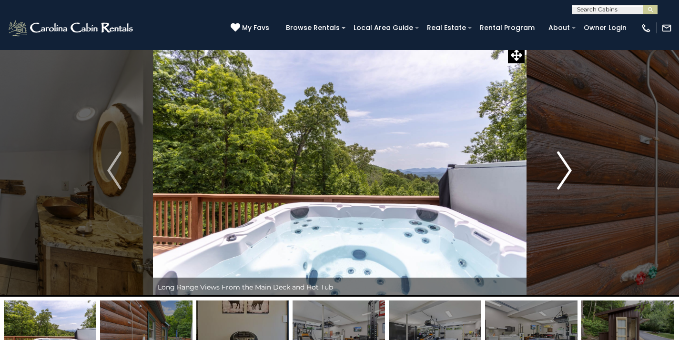
click at [567, 177] on img "Next" at bounding box center [564, 171] width 14 height 38
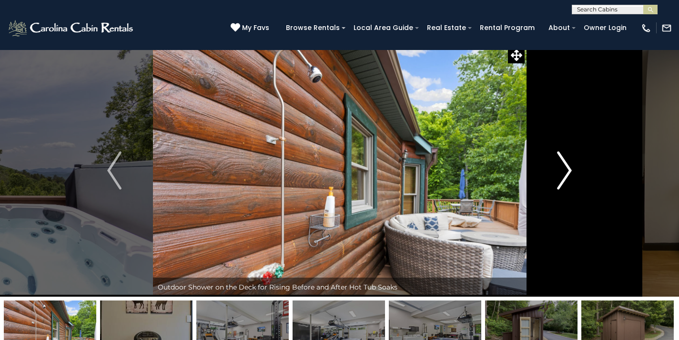
click at [567, 177] on img "Next" at bounding box center [564, 171] width 14 height 38
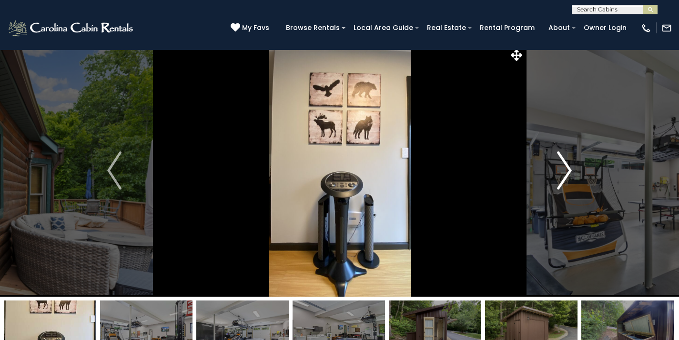
click at [567, 177] on img "Next" at bounding box center [564, 171] width 14 height 38
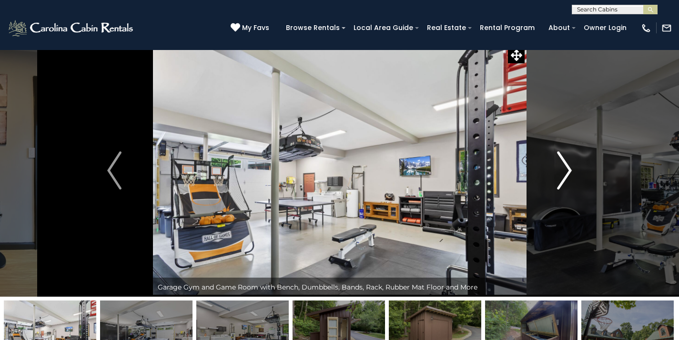
click at [567, 177] on img "Next" at bounding box center [564, 171] width 14 height 38
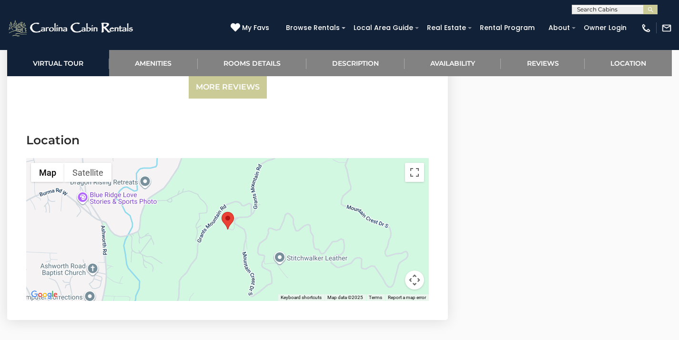
scroll to position [3045, 0]
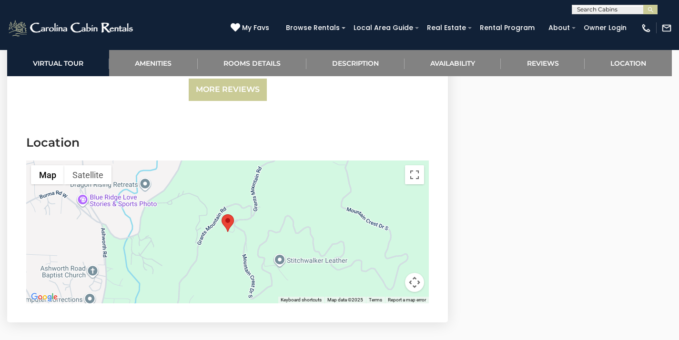
click at [222, 214] on area "Rest at Mountain Crest" at bounding box center [222, 214] width 0 height 0
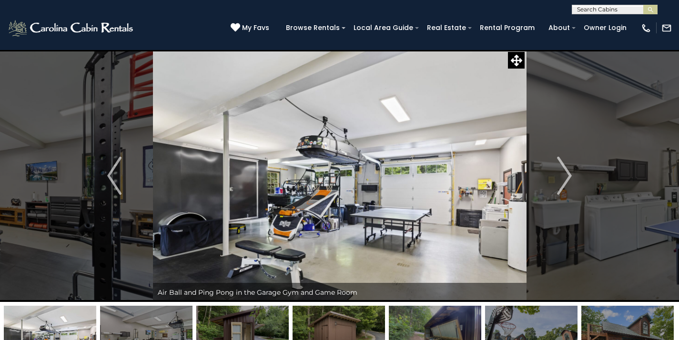
scroll to position [0, 0]
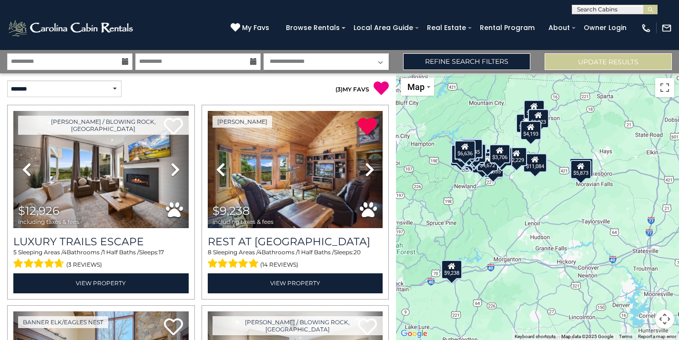
drag, startPoint x: 633, startPoint y: 233, endPoint x: 577, endPoint y: 217, distance: 58.4
click at [577, 217] on div "$12,926 $9,238 $9,654 $4,911 $6,367 $12,853 $11,084 $3,628 $2,229 $3,565 $2,532…" at bounding box center [537, 206] width 283 height 267
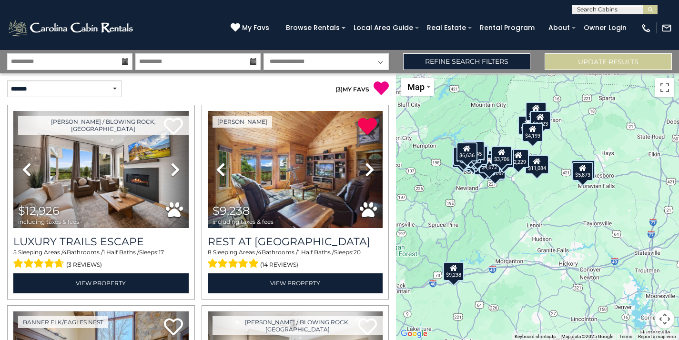
click at [621, 263] on div "$12,926 $9,238 $9,654 $4,911 $6,367 $12,853 $11,084 $3,628 $2,229 $3,565 $2,532…" at bounding box center [537, 206] width 283 height 267
click at [664, 316] on button "Map camera controls" at bounding box center [664, 319] width 19 height 19
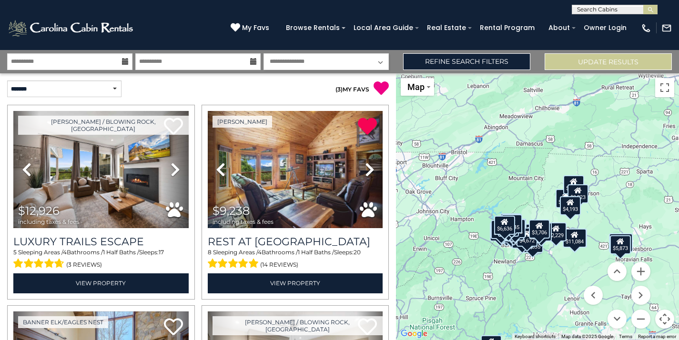
drag, startPoint x: 602, startPoint y: 234, endPoint x: 638, endPoint y: 309, distance: 82.5
click at [638, 309] on div "$12,926 $9,238 $9,654 $4,911 $6,367 $12,853 $11,084 $3,628 $2,229 $3,565 $2,532…" at bounding box center [537, 206] width 283 height 267
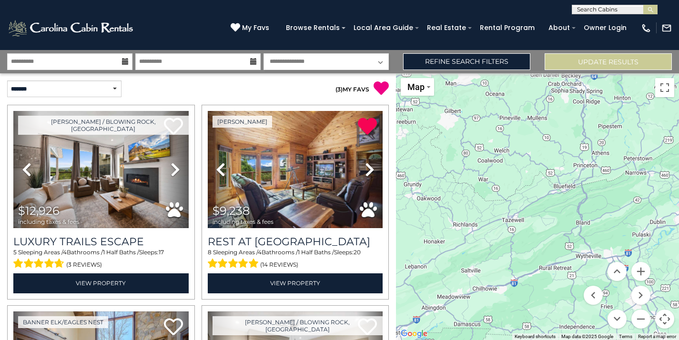
drag, startPoint x: 624, startPoint y: 193, endPoint x: 562, endPoint y: 376, distance: 193.3
click at [562, 340] on html "**********" at bounding box center [339, 170] width 679 height 340
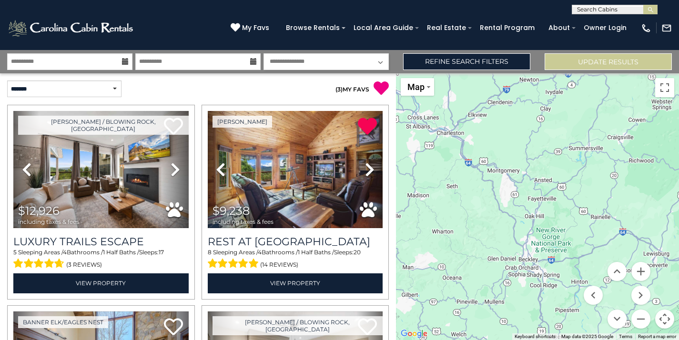
drag, startPoint x: 596, startPoint y: 180, endPoint x: 553, endPoint y: 367, distance: 191.6
click at [553, 340] on html "**********" at bounding box center [339, 170] width 679 height 340
click at [569, 309] on div "$12,926 $9,238 $9,654 $4,911 $6,367 $12,853 $11,084 $3,628 $2,229 $3,565 $2,532…" at bounding box center [537, 206] width 283 height 267
click at [556, 229] on div "$12,926 $9,238 $9,654 $4,911 $6,367 $12,853 $11,084 $3,628 $2,229 $3,565 $2,532…" at bounding box center [537, 206] width 283 height 267
drag, startPoint x: 605, startPoint y: 241, endPoint x: 616, endPoint y: 152, distance: 89.8
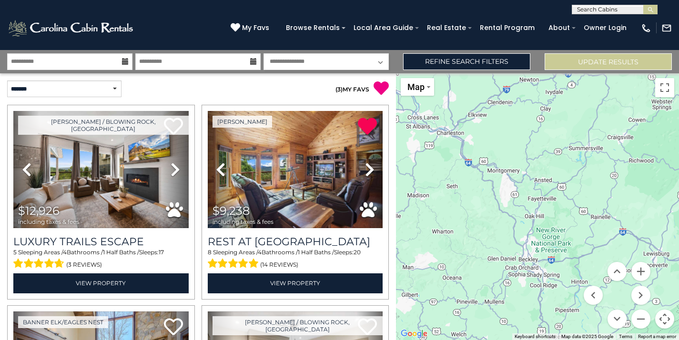
click at [615, 153] on div "$12,926 $9,238 $9,654 $4,911 $6,367 $12,853 $11,084 $3,628 $2,229 $3,565 $2,532…" at bounding box center [537, 206] width 283 height 267
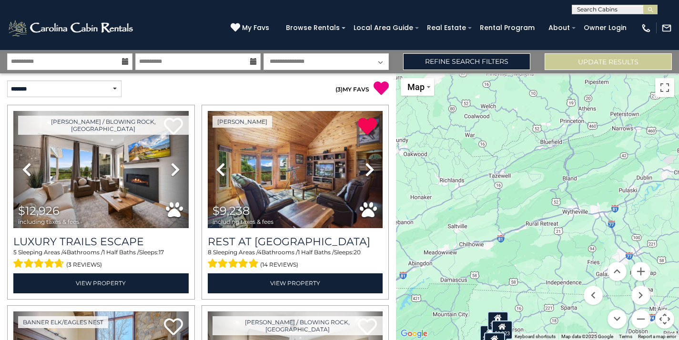
drag, startPoint x: 572, startPoint y: 262, endPoint x: 588, endPoint y: 143, distance: 119.7
click at [588, 143] on div "$12,926 $9,238 $9,654 $4,911 $6,367 $12,853 $11,084 $3,628 $2,229 $3,565 $2,532…" at bounding box center [537, 206] width 283 height 267
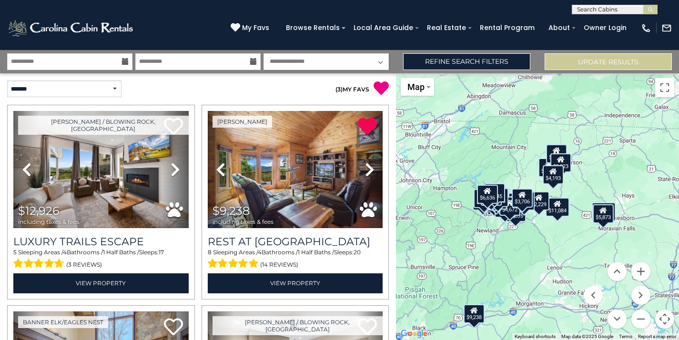
drag, startPoint x: 563, startPoint y: 210, endPoint x: 600, endPoint y: 193, distance: 40.7
click at [600, 193] on div "$12,926 $9,238 $9,654 $4,911 $6,367 $12,853 $11,084 $3,628 $2,229 $3,565 $2,532…" at bounding box center [537, 206] width 283 height 267
click at [643, 275] on button "Zoom in" at bounding box center [640, 271] width 19 height 19
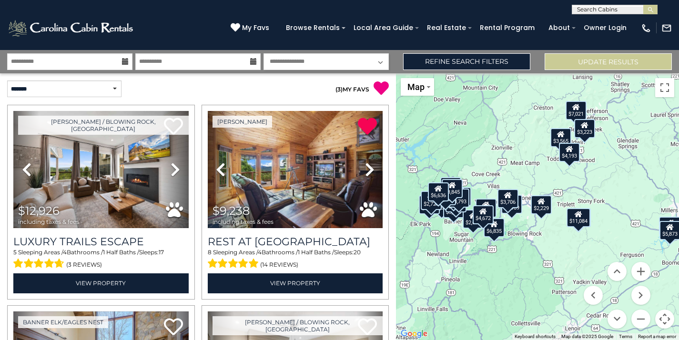
drag, startPoint x: 643, startPoint y: 275, endPoint x: 579, endPoint y: 257, distance: 66.8
click at [579, 257] on div "$12,926 $9,238 $9,654 $4,911 $6,367 $12,853 $11,084 $3,628 $2,229 $3,565 $2,532…" at bounding box center [537, 206] width 283 height 267
click at [638, 273] on button "Zoom in" at bounding box center [640, 271] width 19 height 19
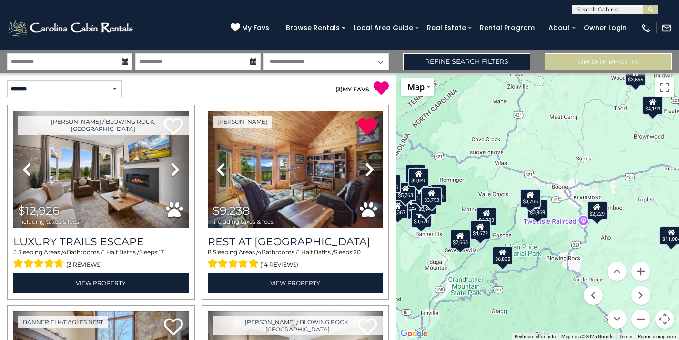
drag, startPoint x: 543, startPoint y: 253, endPoint x: 595, endPoint y: 250, distance: 52.5
click at [595, 250] on div "$12,926 $9,238 $9,654 $4,911 $6,367 $12,853 $11,084 $3,628 $2,229 $3,565 $2,532…" at bounding box center [537, 206] width 283 height 267
click at [529, 201] on div "$3,706" at bounding box center [530, 198] width 21 height 19
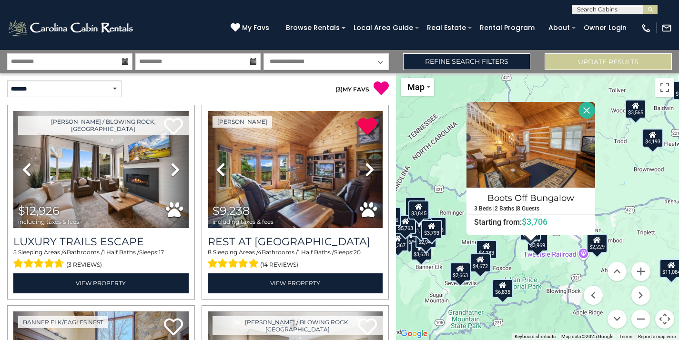
click at [591, 112] on button "Close" at bounding box center [586, 110] width 17 height 17
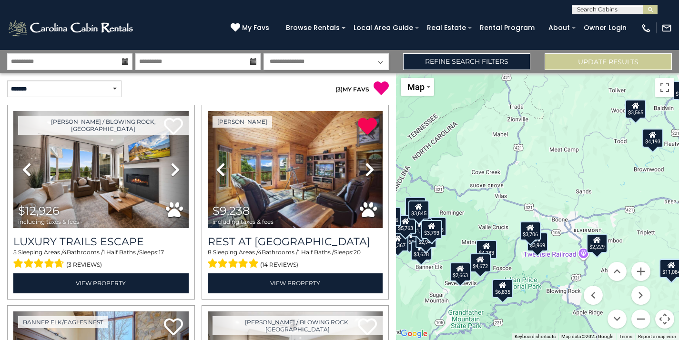
click at [543, 249] on div "$3,969" at bounding box center [537, 242] width 21 height 19
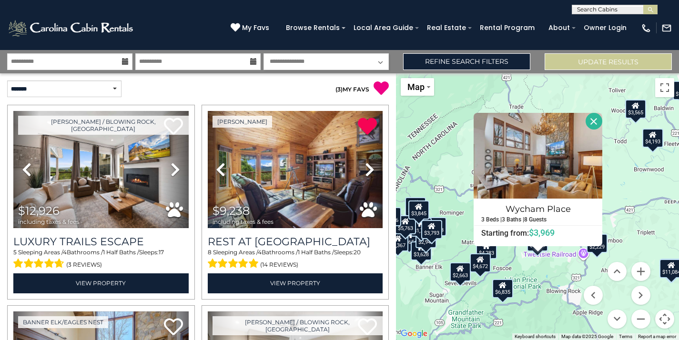
click at [599, 121] on button "Close" at bounding box center [594, 121] width 17 height 17
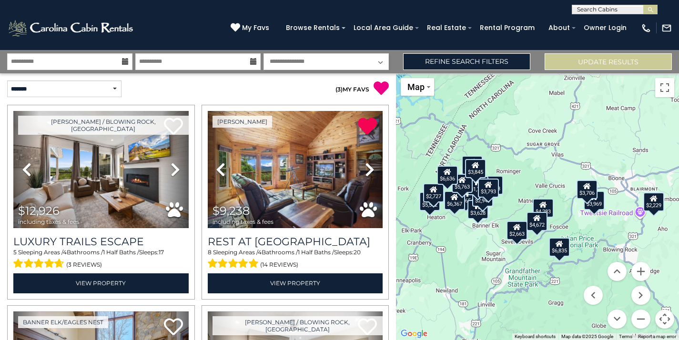
drag, startPoint x: 542, startPoint y: 270, endPoint x: 601, endPoint y: 227, distance: 73.0
click at [601, 227] on div "$12,926 $9,238 $9,654 $4,911 $6,367 $12,853 $11,084 $3,628 $2,229 $3,565 $2,532…" at bounding box center [537, 206] width 283 height 267
click at [641, 272] on button "Zoom in" at bounding box center [640, 271] width 19 height 19
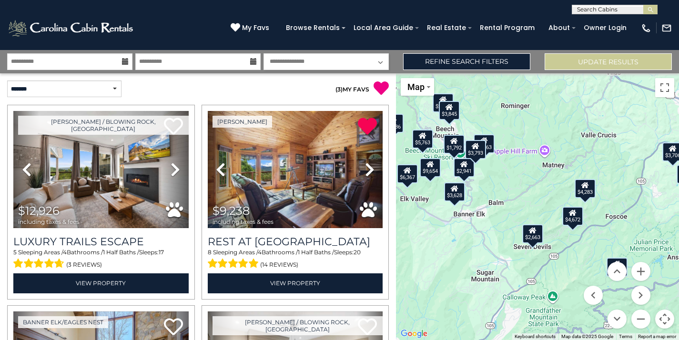
drag, startPoint x: 608, startPoint y: 252, endPoint x: 659, endPoint y: 205, distance: 70.2
click at [659, 205] on div "$12,926 $9,238 $9,654 $4,911 $6,367 $12,853 $11,084 $3,628 $2,229 $3,565 $2,532…" at bounding box center [537, 206] width 283 height 267
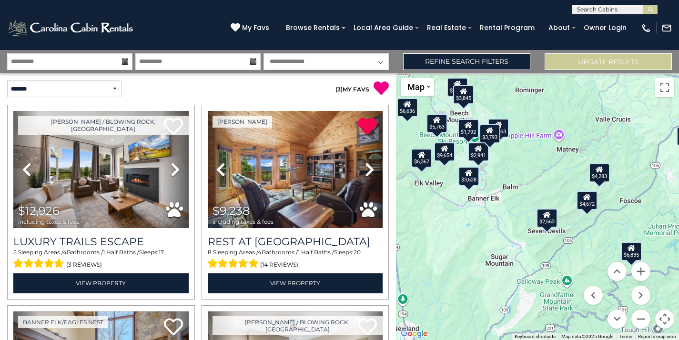
click at [602, 173] on div "$4,283" at bounding box center [599, 172] width 21 height 19
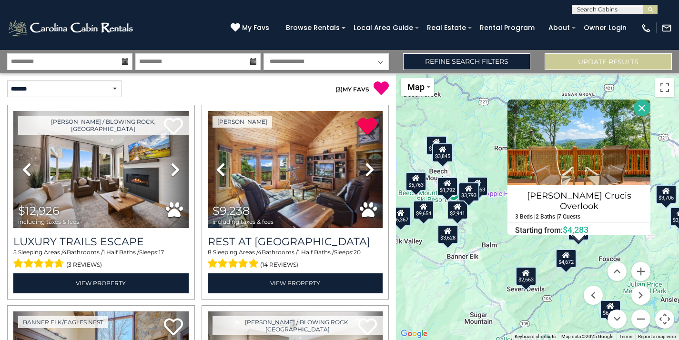
click at [635, 110] on button "Close" at bounding box center [642, 108] width 17 height 17
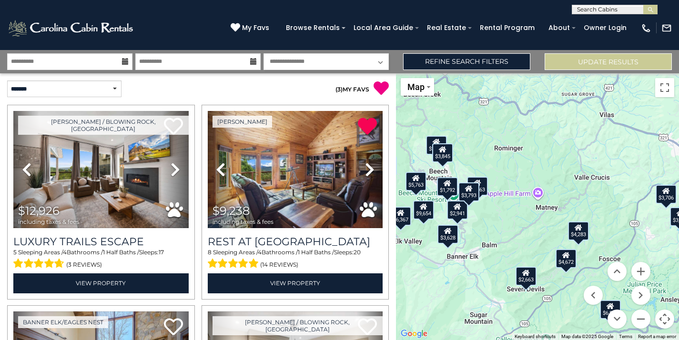
click at [526, 284] on div "$2,663" at bounding box center [526, 276] width 21 height 19
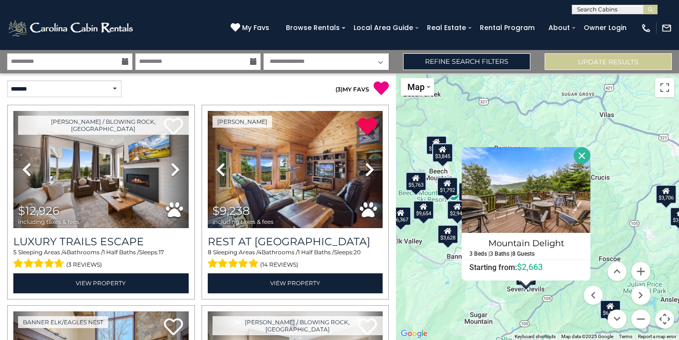
click at [589, 161] on button "Close" at bounding box center [582, 155] width 17 height 17
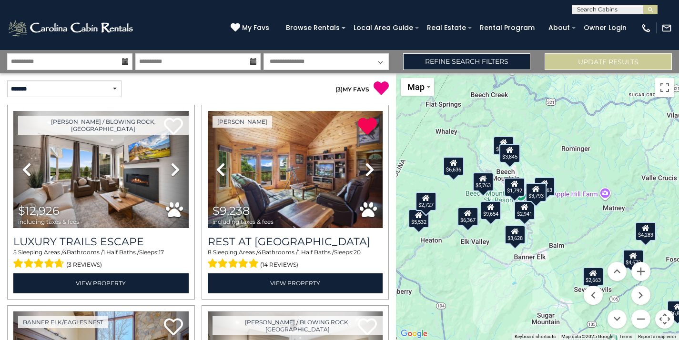
drag, startPoint x: 560, startPoint y: 155, endPoint x: 631, endPoint y: 156, distance: 71.5
click at [631, 156] on div "$12,926 $9,238 $9,654 $4,911 $6,367 $12,853 $11,084 $3,628 $2,229 $3,565 $2,532…" at bounding box center [537, 206] width 283 height 267
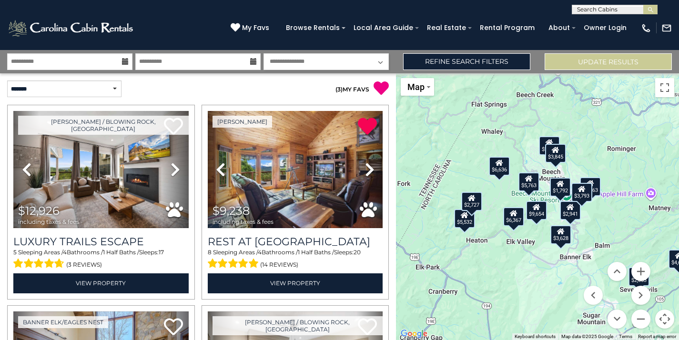
drag, startPoint x: 535, startPoint y: 170, endPoint x: 582, endPoint y: 170, distance: 47.2
click at [582, 170] on div "$12,926 $9,238 $9,654 $4,911 $6,367 $12,853 $11,084 $3,628 $2,229 $3,565 $2,532…" at bounding box center [537, 206] width 283 height 267
click at [501, 172] on div "$6,636" at bounding box center [499, 166] width 21 height 19
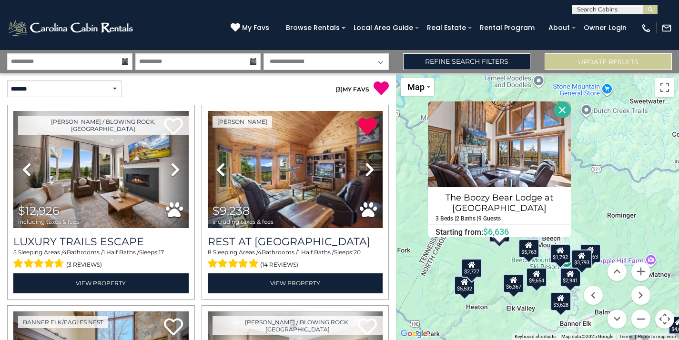
click at [563, 115] on button "Close" at bounding box center [562, 109] width 17 height 17
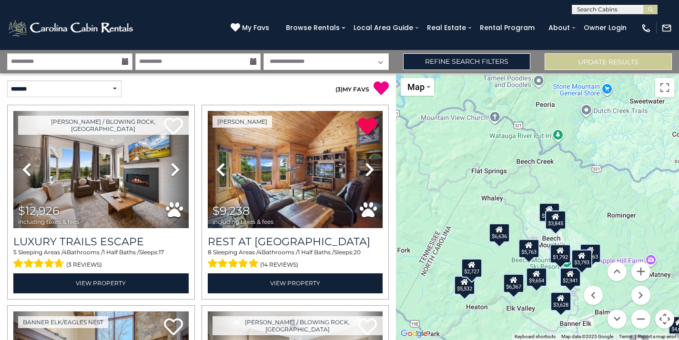
click at [470, 270] on div "$2,727" at bounding box center [471, 268] width 21 height 19
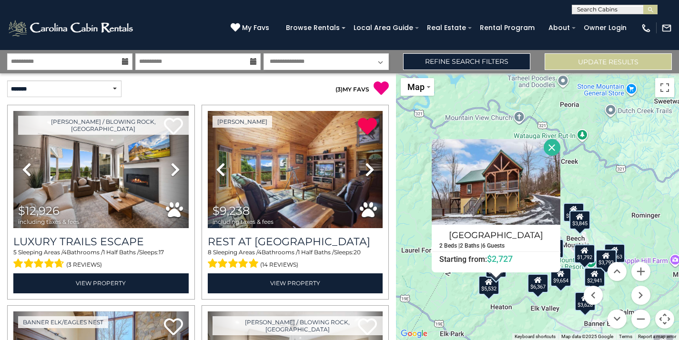
click at [560, 151] on button "Close" at bounding box center [552, 147] width 17 height 17
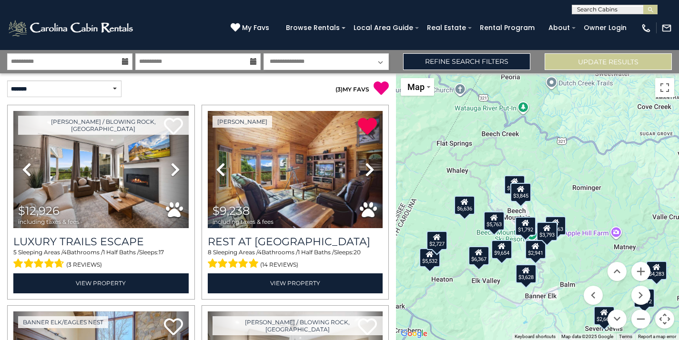
drag, startPoint x: 578, startPoint y: 280, endPoint x: 513, endPoint y: 245, distance: 74.2
click at [513, 245] on div "$12,926 $9,238 $9,654 $4,911 $6,367 $12,853 $11,084 $3,628 $2,229 $3,565 $2,532…" at bounding box center [537, 206] width 283 height 267
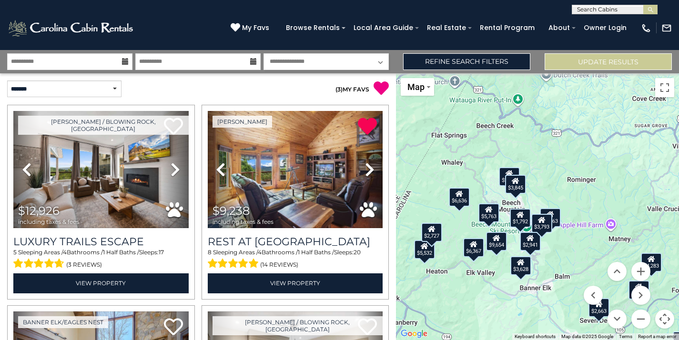
click at [541, 225] on div "$3,793" at bounding box center [541, 223] width 21 height 19
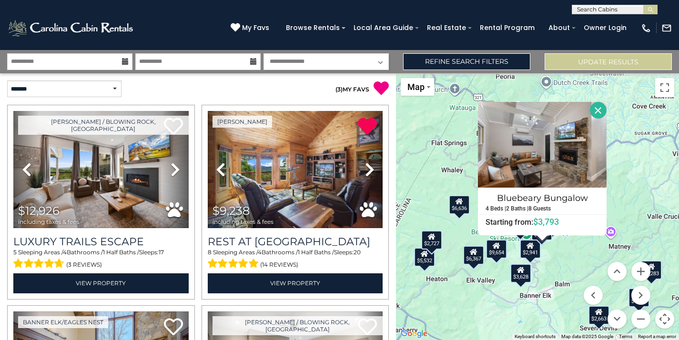
click at [607, 104] on button "Close" at bounding box center [598, 110] width 17 height 17
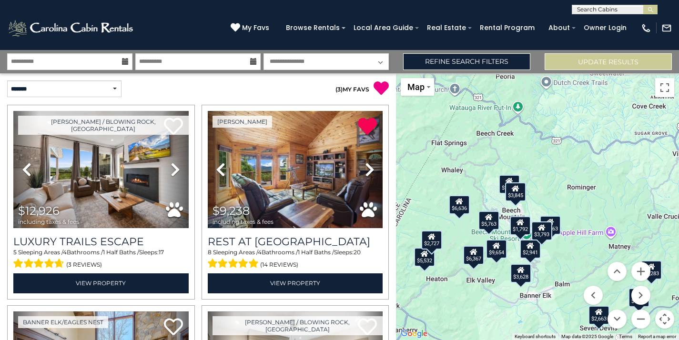
click at [519, 197] on div "$3,845" at bounding box center [515, 191] width 21 height 19
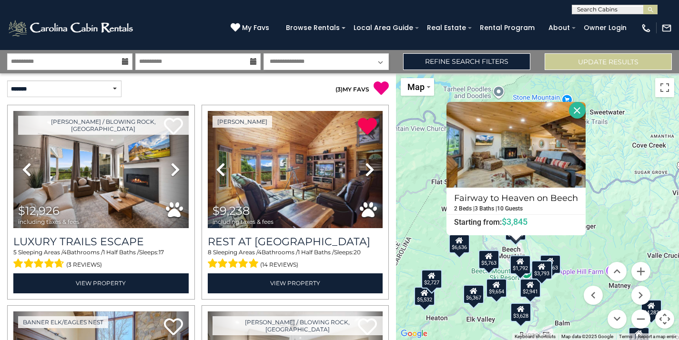
click at [577, 108] on button "Close" at bounding box center [577, 110] width 17 height 17
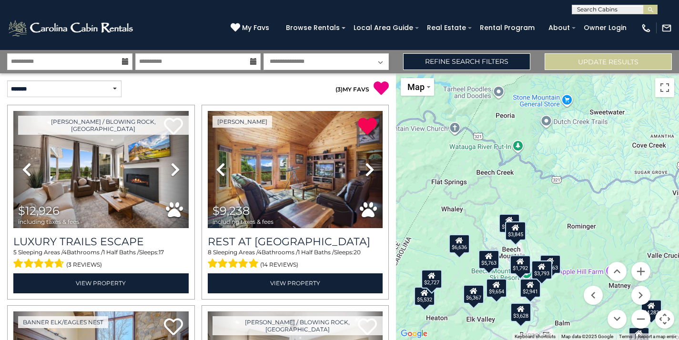
drag, startPoint x: 592, startPoint y: 264, endPoint x: 592, endPoint y: 141, distance: 123.9
click at [592, 141] on div "$12,926 $9,238 $9,654 $4,911 $6,367 $12,853 $11,084 $3,628 $2,229 $3,565 $2,532…" at bounding box center [537, 206] width 283 height 267
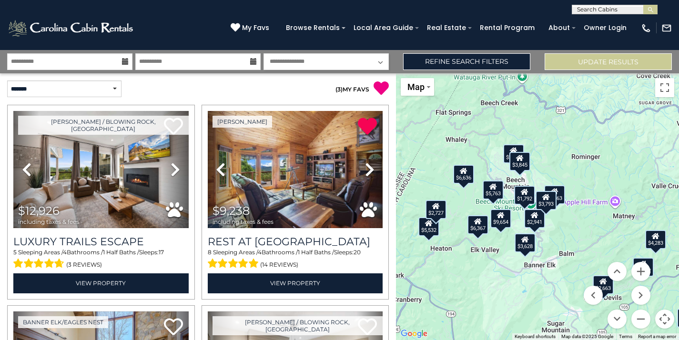
drag, startPoint x: 585, startPoint y: 204, endPoint x: 589, endPoint y: 129, distance: 75.4
click at [589, 129] on div "$12,926 $9,238 $9,654 $4,911 $6,367 $12,853 $11,084 $3,628 $2,229 $3,565 $2,532…" at bounding box center [537, 206] width 283 height 267
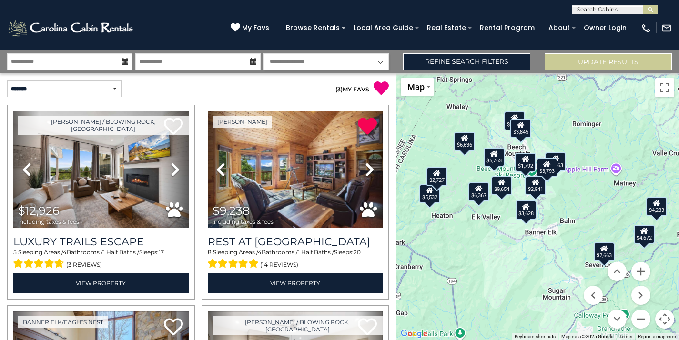
drag, startPoint x: 581, startPoint y: 248, endPoint x: 581, endPoint y: 223, distance: 25.3
click at [581, 223] on div "$12,926 $9,238 $9,654 $4,911 $6,367 $12,853 $11,084 $3,628 $2,229 $3,565 $2,532…" at bounding box center [537, 206] width 283 height 267
click at [641, 275] on button "Zoom in" at bounding box center [640, 271] width 19 height 19
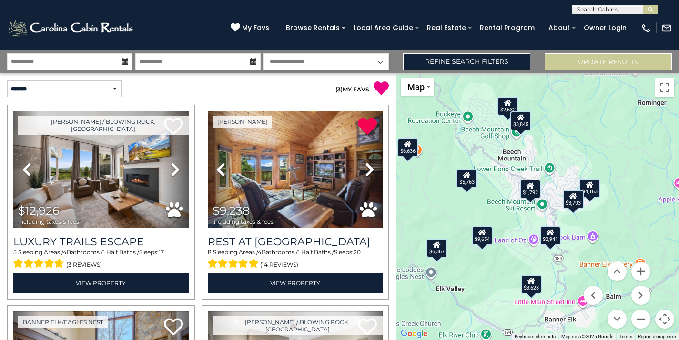
drag, startPoint x: 613, startPoint y: 212, endPoint x: 629, endPoint y: 275, distance: 65.4
click at [629, 275] on div "$12,926 $9,238 $9,654 $4,911 $6,367 $12,853 $11,084 $3,628 $2,229 $3,565 $2,532…" at bounding box center [537, 206] width 283 height 267
click at [469, 183] on div "$5,763" at bounding box center [466, 178] width 21 height 19
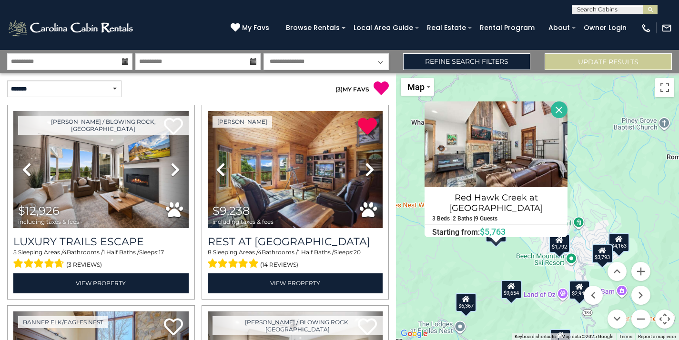
click at [557, 112] on button "Close" at bounding box center [559, 109] width 17 height 17
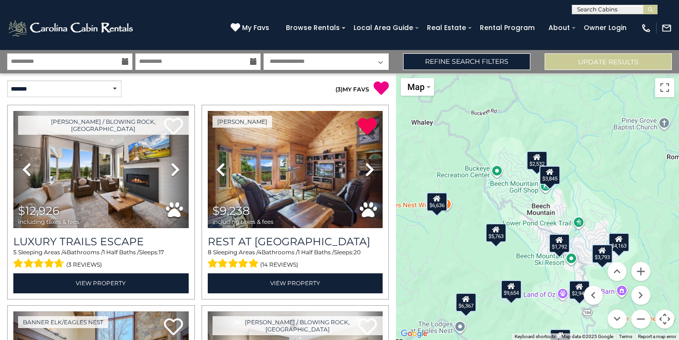
click at [559, 243] on icon at bounding box center [560, 240] width 8 height 7
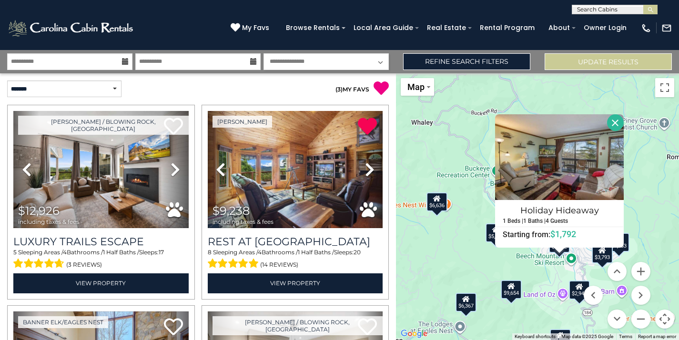
click at [456, 171] on div "$12,926 $9,238 $9,654 $4,911 $6,367 $12,853 $11,084 $3,628 $2,229 $3,565 $2,532…" at bounding box center [537, 206] width 283 height 267
click at [124, 63] on icon at bounding box center [125, 61] width 7 height 7
click at [85, 62] on input "**********" at bounding box center [69, 61] width 125 height 17
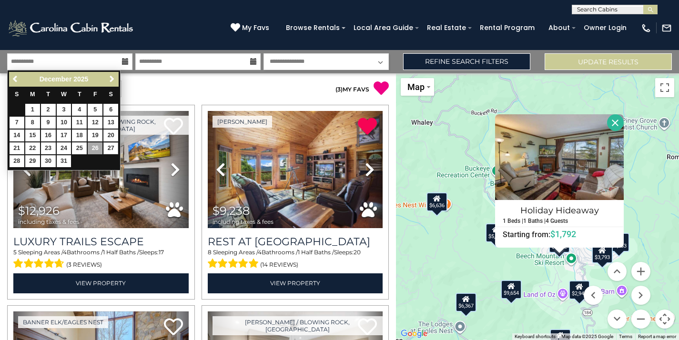
click at [110, 145] on link "27" at bounding box center [110, 148] width 15 height 12
type input "********"
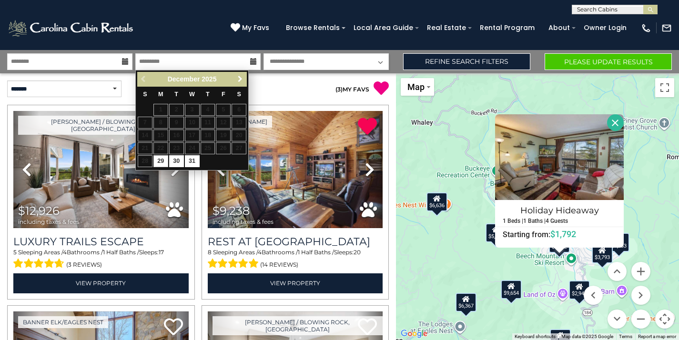
click at [241, 80] on span "Next" at bounding box center [240, 79] width 8 height 8
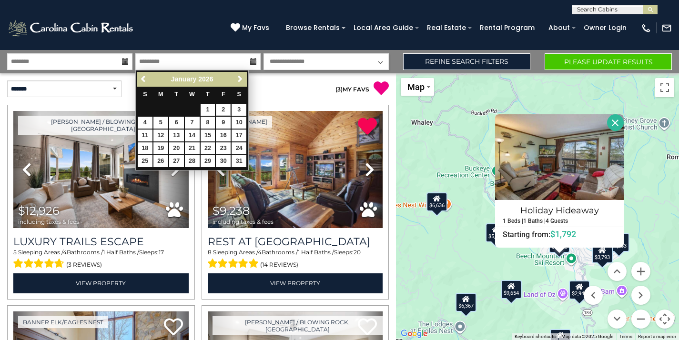
click at [223, 108] on link "2" at bounding box center [223, 110] width 15 height 12
type input "******"
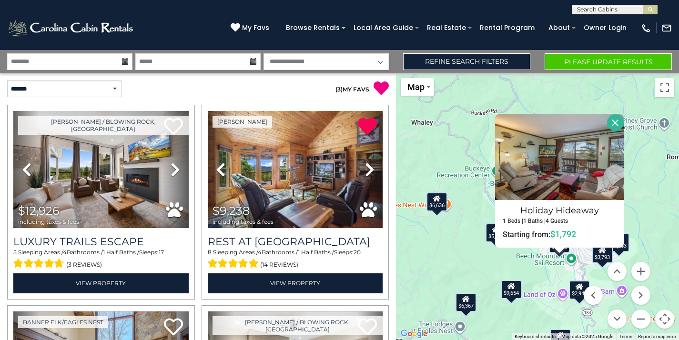
click at [579, 61] on button "Please Update Results" at bounding box center [608, 61] width 127 height 17
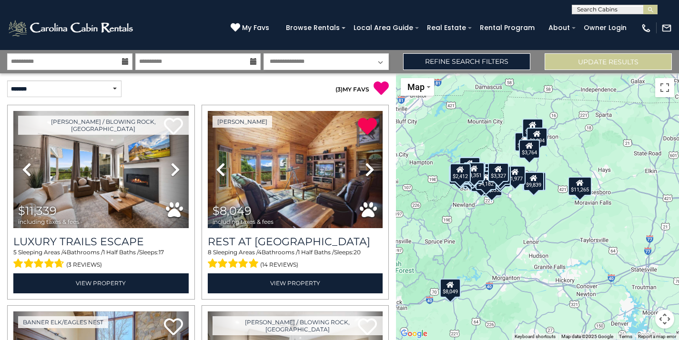
drag, startPoint x: 652, startPoint y: 280, endPoint x: 593, endPoint y: 281, distance: 59.1
click at [593, 281] on div "$11,339 $8,049 $8,440 $4,368 $6,139 $5,587 $11,265 $9,839 $3,220 $1,977 $3,196 …" at bounding box center [537, 206] width 283 height 267
click at [458, 287] on div "$8,049" at bounding box center [450, 287] width 21 height 19
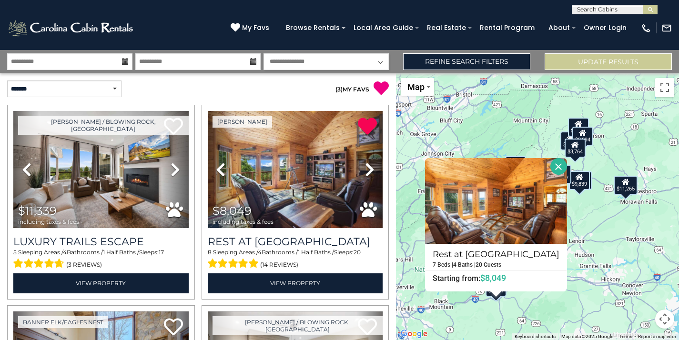
click at [558, 170] on button "Close" at bounding box center [558, 166] width 17 height 17
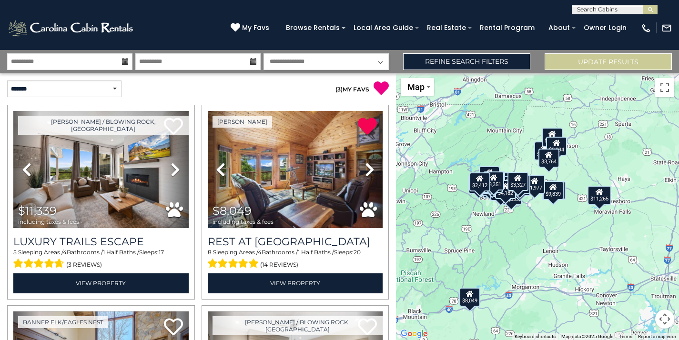
drag, startPoint x: 596, startPoint y: 216, endPoint x: 569, endPoint y: 226, distance: 28.9
click at [569, 226] on div "$11,339 $8,049 $8,440 $4,368 $6,139 $5,587 $11,265 $9,839 $3,220 $1,977 $3,196 …" at bounding box center [537, 206] width 283 height 267
click at [665, 317] on button "Map camera controls" at bounding box center [664, 319] width 19 height 19
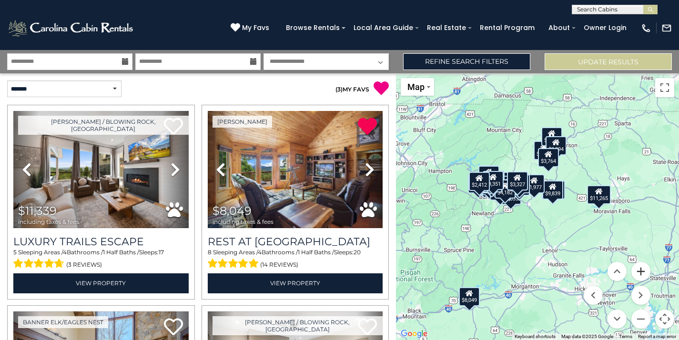
click at [635, 270] on button "Zoom in" at bounding box center [640, 271] width 19 height 19
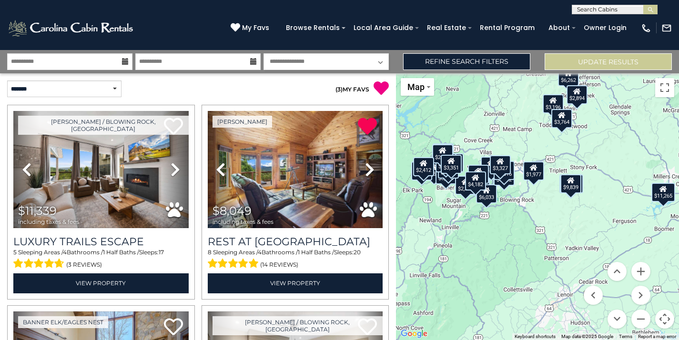
click at [524, 228] on div "$11,339 $8,049 $8,440 $4,368 $6,139 $5,587 $11,265 $9,839 $3,220 $1,977 $3,196 …" at bounding box center [537, 206] width 283 height 267
click at [647, 272] on button "Zoom in" at bounding box center [640, 271] width 19 height 19
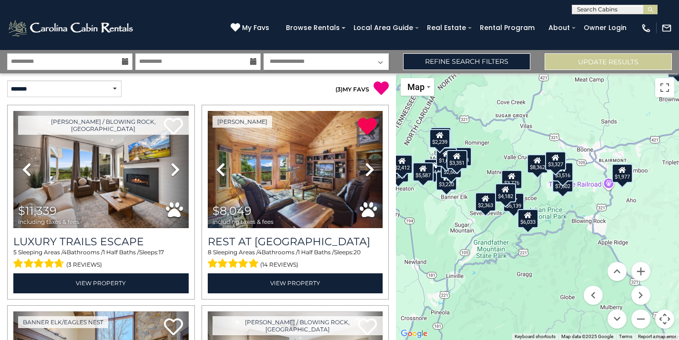
drag, startPoint x: 536, startPoint y: 228, endPoint x: 629, endPoint y: 255, distance: 97.4
click at [629, 255] on div "$11,339 $8,049 $8,440 $4,368 $6,139 $5,587 $11,265 $9,839 $3,220 $1,977 $3,196 …" at bounding box center [537, 206] width 283 height 267
click at [643, 273] on button "Zoom in" at bounding box center [640, 271] width 19 height 19
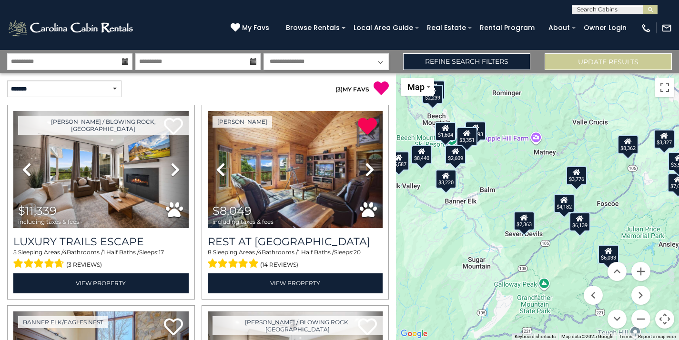
drag, startPoint x: 547, startPoint y: 228, endPoint x: 638, endPoint y: 243, distance: 92.2
click at [638, 243] on div "$11,339 $8,049 $8,440 $4,368 $6,139 $5,587 $11,265 $9,839 $3,220 $1,977 $3,196 …" at bounding box center [537, 206] width 283 height 267
click at [573, 175] on icon at bounding box center [577, 172] width 8 height 7
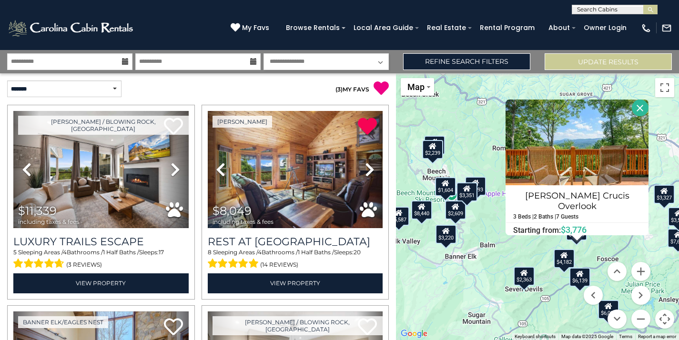
click at [636, 113] on button "Close" at bounding box center [640, 108] width 17 height 17
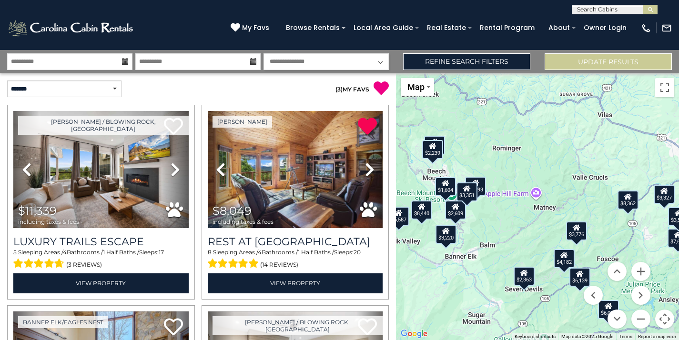
click at [581, 275] on icon at bounding box center [581, 274] width 8 height 7
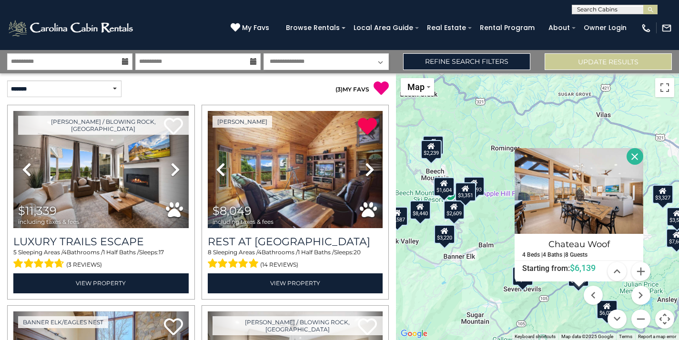
click at [643, 152] on button "Close" at bounding box center [635, 156] width 17 height 17
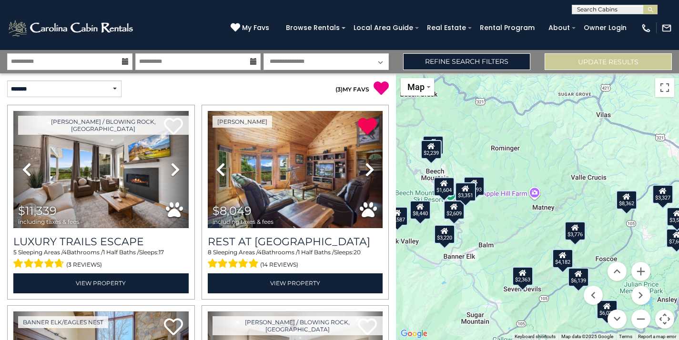
click at [562, 262] on div "$4,182" at bounding box center [562, 258] width 21 height 19
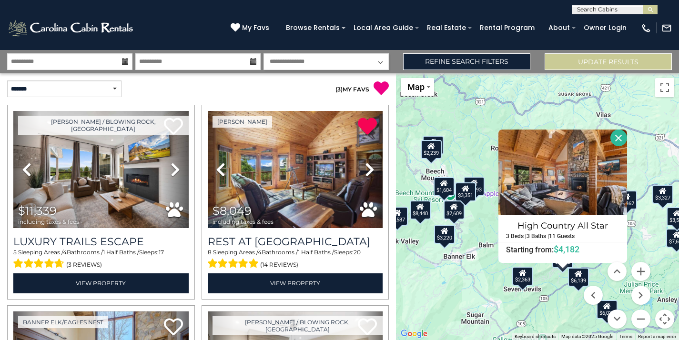
click at [627, 141] on button "Close" at bounding box center [618, 138] width 17 height 17
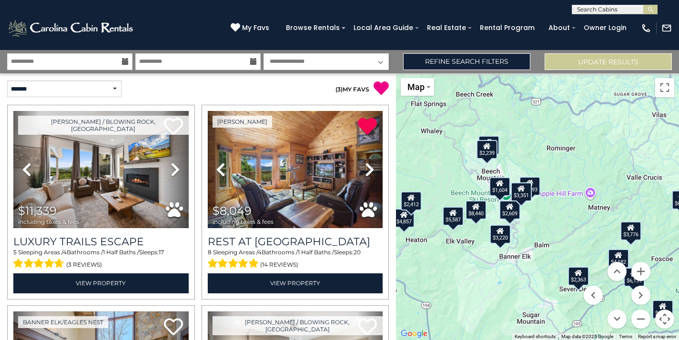
drag, startPoint x: 548, startPoint y: 138, endPoint x: 621, endPoint y: 138, distance: 72.4
click at [621, 138] on div "$11,339 $8,049 $8,440 $4,368 $6,139 $5,587 $11,265 $9,839 $3,220 $1,977 $3,196 …" at bounding box center [537, 206] width 283 height 267
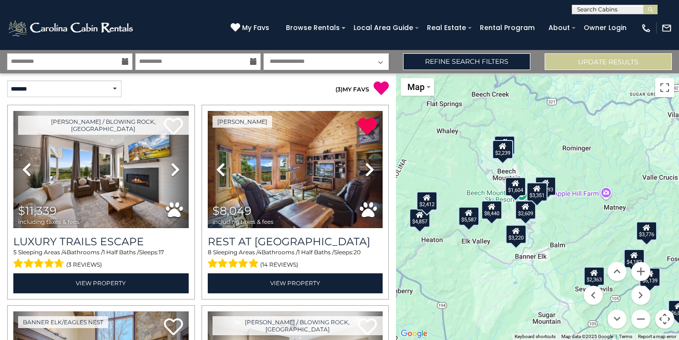
click at [421, 225] on div "$4,857" at bounding box center [419, 218] width 21 height 19
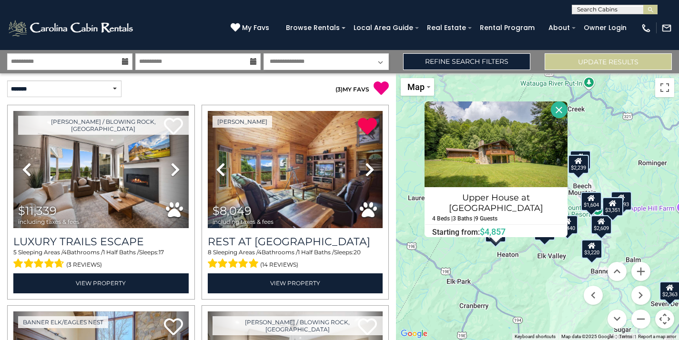
click at [557, 112] on button "Close" at bounding box center [559, 109] width 17 height 17
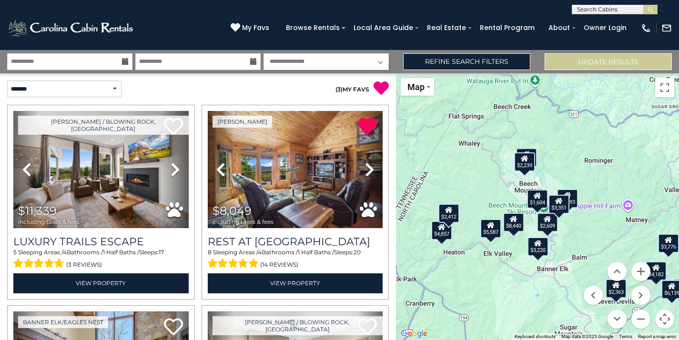
drag, startPoint x: 635, startPoint y: 160, endPoint x: 567, endPoint y: 152, distance: 69.1
click at [567, 152] on div "$11,339 $8,049 $8,440 $4,368 $6,139 $5,587 $11,265 $9,839 $3,220 $1,977 $3,196 …" at bounding box center [537, 206] width 283 height 267
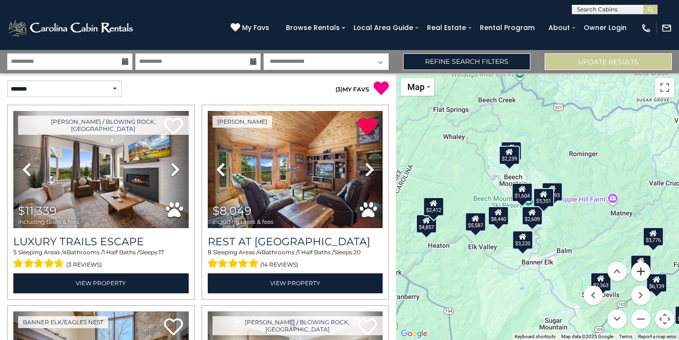
click at [643, 277] on button "Zoom in" at bounding box center [640, 271] width 19 height 19
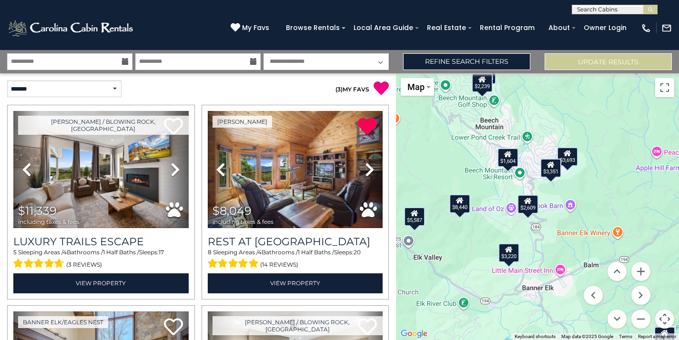
drag, startPoint x: 617, startPoint y: 204, endPoint x: 617, endPoint y: 172, distance: 32.9
click at [617, 172] on div "$11,339 $8,049 $8,440 $4,368 $6,139 $5,587 $11,265 $9,839 $3,220 $1,977 $3,196 …" at bounding box center [537, 206] width 283 height 267
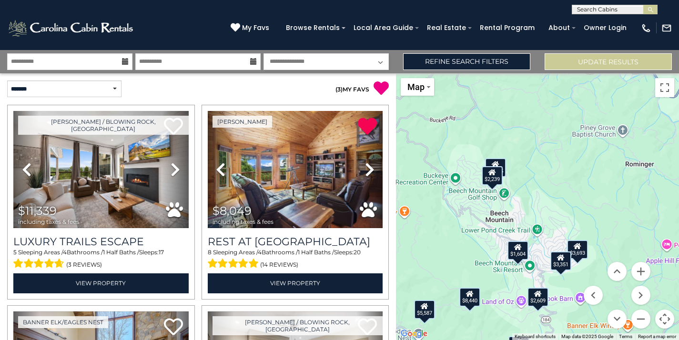
drag, startPoint x: 527, startPoint y: 156, endPoint x: 538, endPoint y: 255, distance: 100.2
click at [538, 255] on div "$11,339 $8,049 $8,440 $4,368 $6,139 $5,587 $11,265 $9,839 $3,220 $1,977 $3,196 …" at bounding box center [537, 206] width 283 height 267
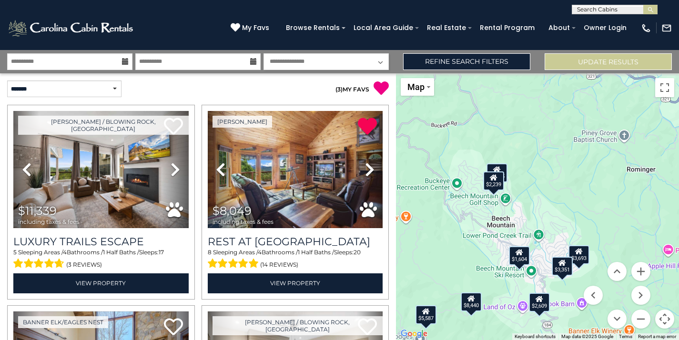
click at [499, 168] on icon at bounding box center [497, 169] width 8 height 7
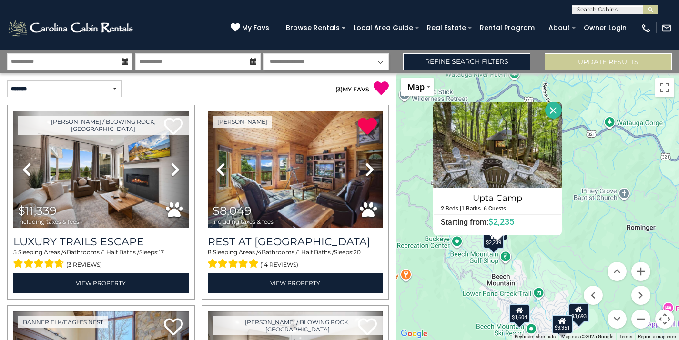
click at [557, 108] on button "Close" at bounding box center [553, 110] width 17 height 17
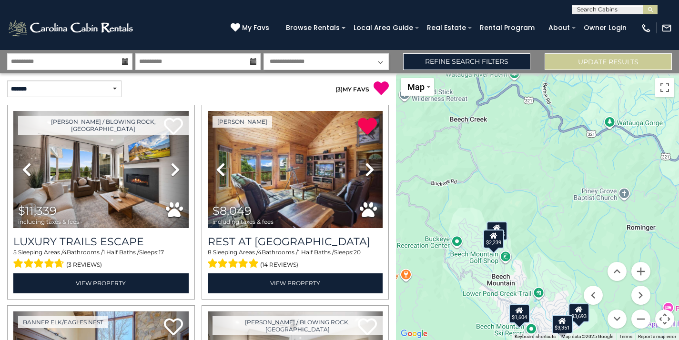
click at [499, 238] on div "$2,239" at bounding box center [493, 239] width 21 height 19
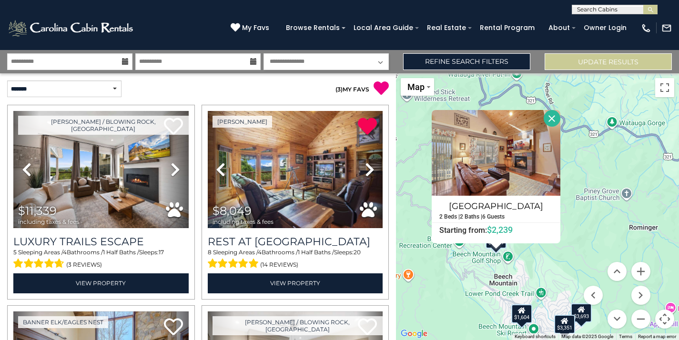
click at [560, 115] on button "Close" at bounding box center [552, 118] width 17 height 17
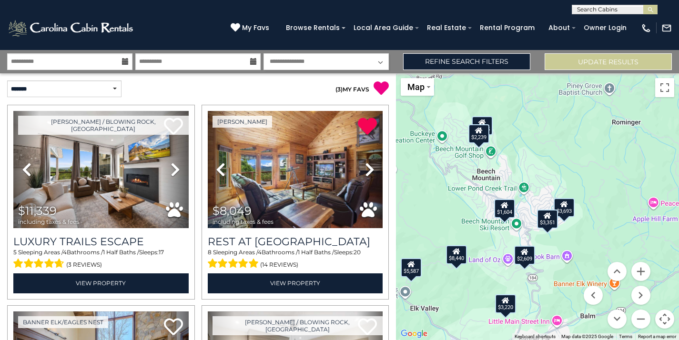
drag, startPoint x: 571, startPoint y: 246, endPoint x: 553, endPoint y: 139, distance: 108.6
click at [553, 139] on div "$11,339 $8,049 $8,440 $4,368 $6,139 $5,587 $11,265 $9,839 $3,220 $1,977 $3,196 …" at bounding box center [537, 206] width 283 height 267
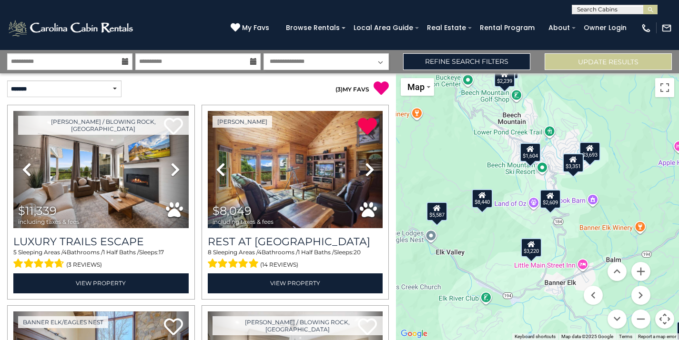
drag, startPoint x: 512, startPoint y: 247, endPoint x: 538, endPoint y: 190, distance: 63.1
click at [538, 190] on div "$11,339 $8,049 $8,440 $4,368 $6,139 $5,587 $11,265 $9,839 $3,220 $1,977 $3,196 …" at bounding box center [537, 206] width 283 height 267
click at [594, 153] on div "$3,693" at bounding box center [589, 151] width 21 height 19
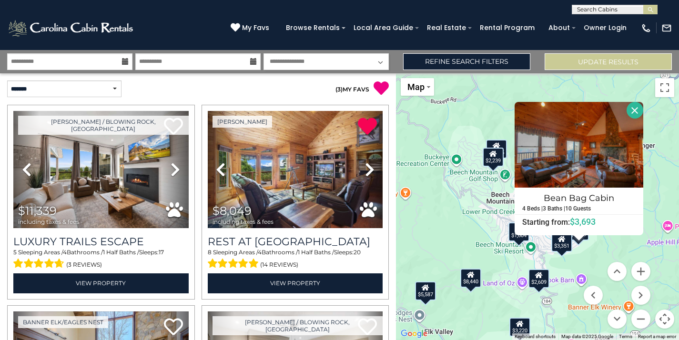
click at [557, 243] on div "$3,351" at bounding box center [561, 242] width 21 height 19
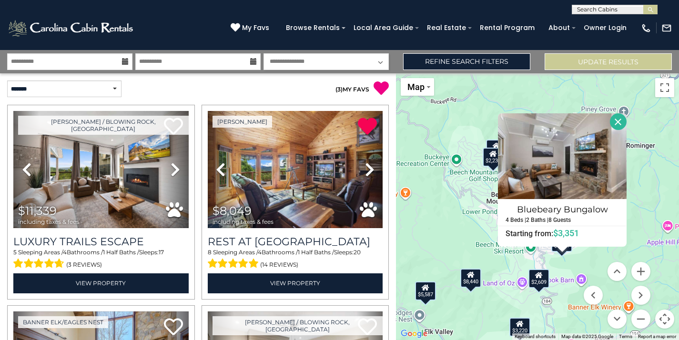
click at [619, 123] on button "Close" at bounding box center [618, 121] width 17 height 17
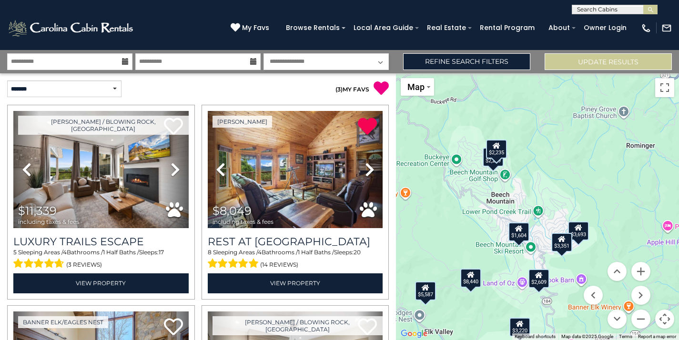
click at [666, 323] on button "Map camera controls" at bounding box center [664, 319] width 19 height 19
click at [662, 93] on button "Toggle fullscreen view" at bounding box center [664, 87] width 19 height 19
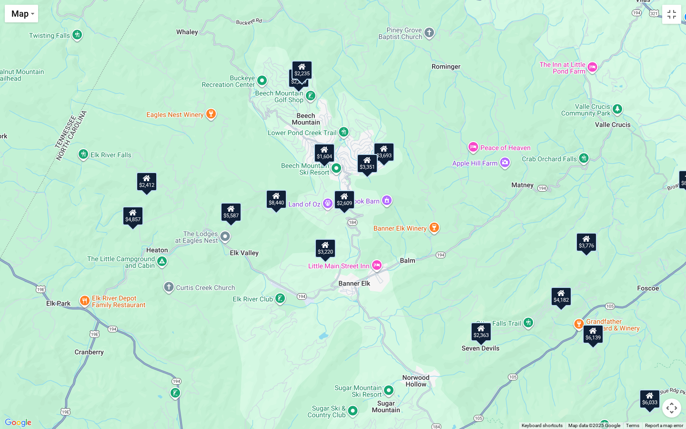
drag, startPoint x: 458, startPoint y: 186, endPoint x: 458, endPoint y: 97, distance: 89.1
click at [458, 97] on div "$11,339 $8,049 $8,440 $4,368 $6,139 $5,587 $11,265 $9,839 $3,220 $1,977 $3,196 …" at bounding box center [343, 214] width 686 height 429
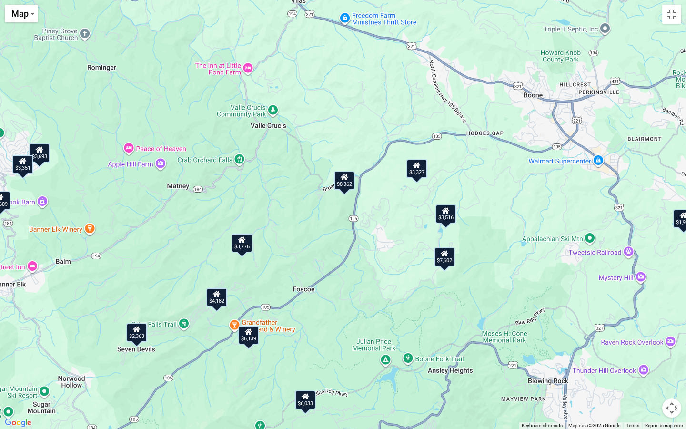
drag, startPoint x: 665, startPoint y: 335, endPoint x: 316, endPoint y: 336, distance: 348.8
click at [316, 336] on div "$11,339 $8,049 $8,440 $4,368 $6,139 $5,587 $11,265 $9,839 $3,220 $1,977 $3,196 …" at bounding box center [343, 214] width 686 height 429
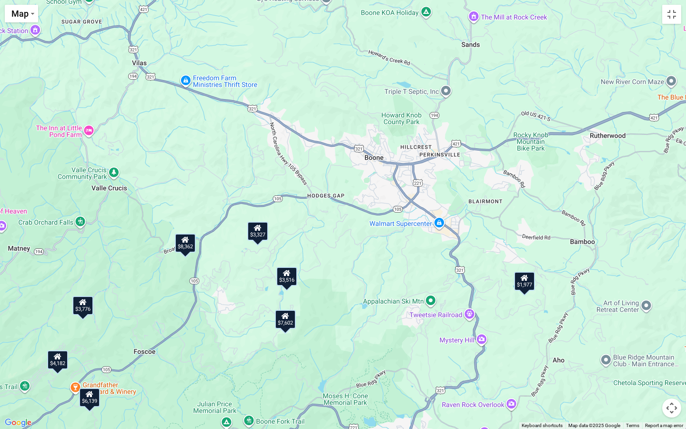
drag, startPoint x: 520, startPoint y: 276, endPoint x: 358, endPoint y: 338, distance: 173.3
click at [358, 338] on div "$11,339 $8,049 $8,440 $4,368 $6,139 $5,587 $11,265 $9,839 $3,220 $1,977 $3,196 …" at bounding box center [343, 214] width 686 height 429
click at [257, 235] on div "$3,327" at bounding box center [257, 230] width 21 height 19
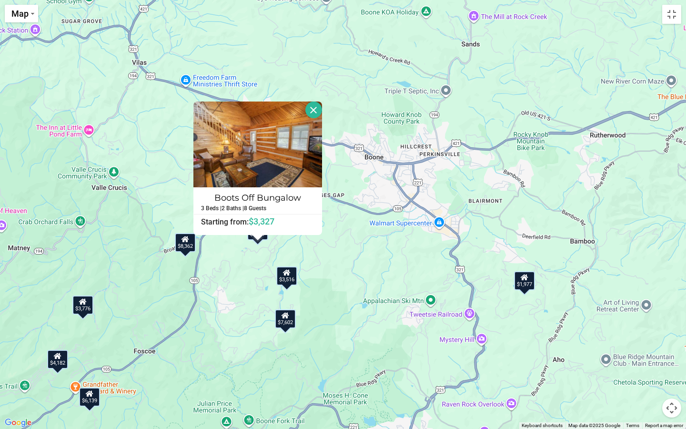
click at [290, 276] on div "$3,516" at bounding box center [286, 275] width 21 height 19
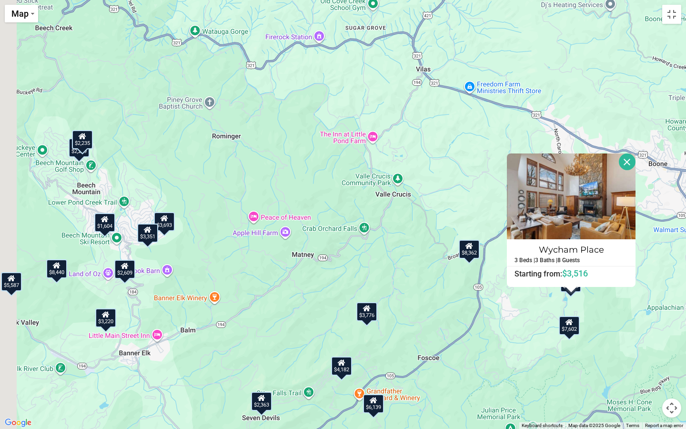
drag, startPoint x: 152, startPoint y: 182, endPoint x: 464, endPoint y: 194, distance: 311.8
click at [464, 194] on div "$11,339 $8,049 $8,440 $4,368 $6,139 $5,587 $11,265 $9,839 $3,220 $1,977 $3,196 …" at bounding box center [343, 214] width 686 height 429
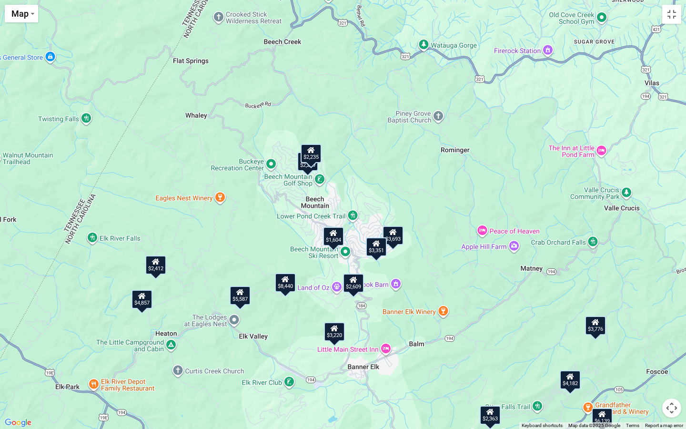
drag, startPoint x: 195, startPoint y: 164, endPoint x: 399, endPoint y: 172, distance: 204.1
click at [399, 172] on div "$11,339 $8,049 $8,440 $4,368 $6,139 $5,587 $11,265 $9,839 $3,220 $1,977 $3,196 …" at bounding box center [343, 214] width 686 height 429
click at [312, 157] on div "$2,235" at bounding box center [311, 153] width 21 height 19
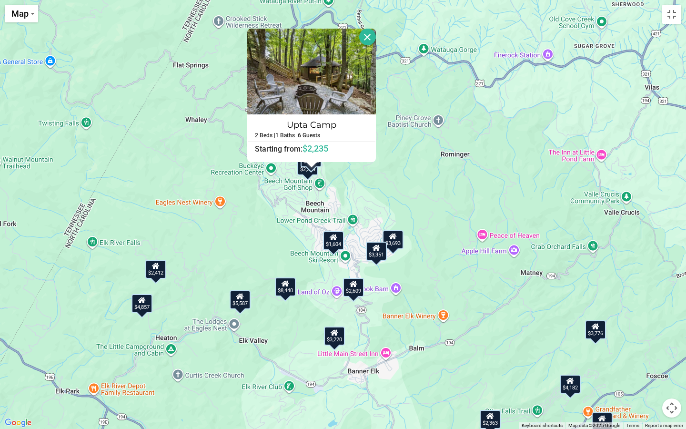
click at [305, 173] on div "$2,239" at bounding box center [307, 165] width 21 height 19
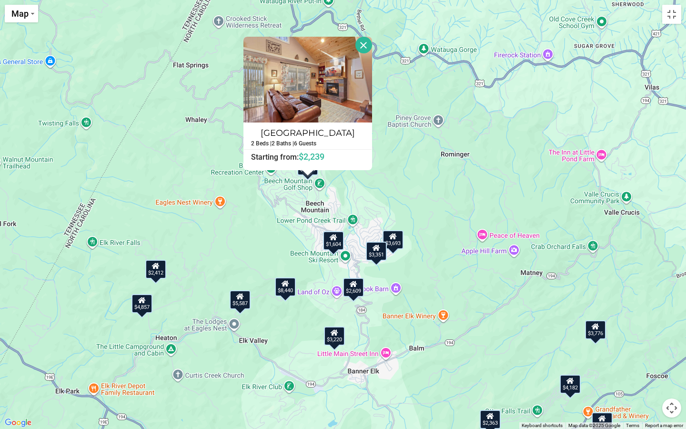
click at [334, 239] on icon at bounding box center [334, 237] width 8 height 7
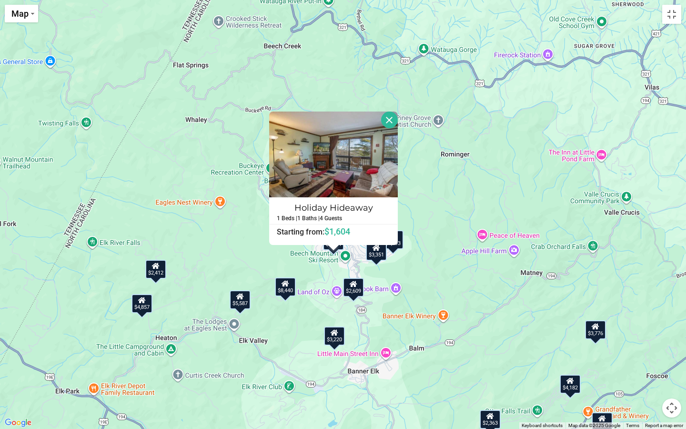
click at [434, 289] on div "$11,339 $8,049 $8,440 $4,368 $6,139 $5,587 $11,265 $9,839 $3,220 $1,977 $3,196 …" at bounding box center [343, 214] width 686 height 429
click at [394, 253] on div "$11,339 $8,049 $8,440 $4,368 $6,139 $5,587 $11,265 $9,839 $3,220 $1,977 $3,196 …" at bounding box center [343, 214] width 686 height 429
click at [393, 120] on button "Close" at bounding box center [389, 119] width 17 height 17
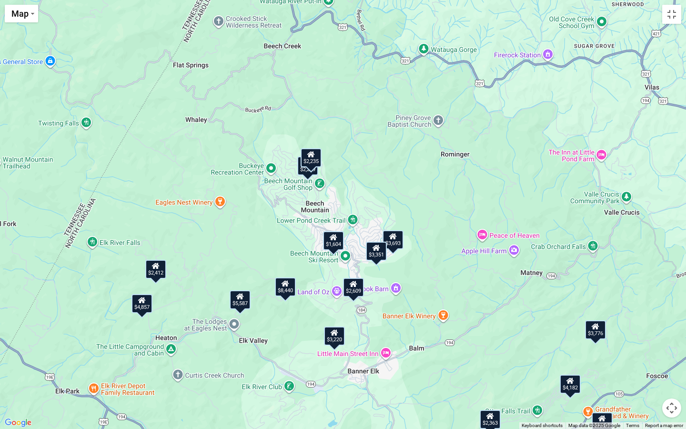
click at [398, 245] on div "$3,693" at bounding box center [393, 239] width 21 height 19
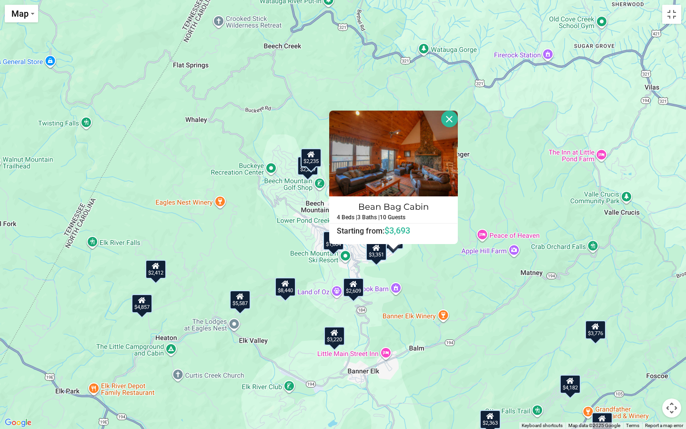
click at [382, 252] on div "$3,351" at bounding box center [376, 251] width 21 height 19
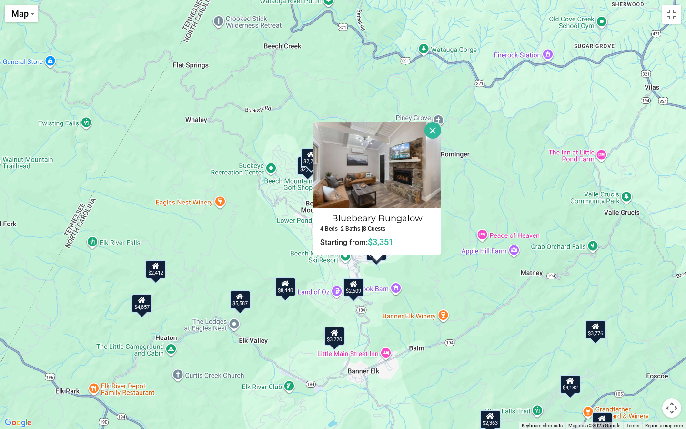
click at [465, 315] on div "$11,339 $8,049 $8,440 $4,368 $6,139 $5,587 $11,265 $9,839 $3,220 $1,977 $3,196 …" at bounding box center [343, 214] width 686 height 429
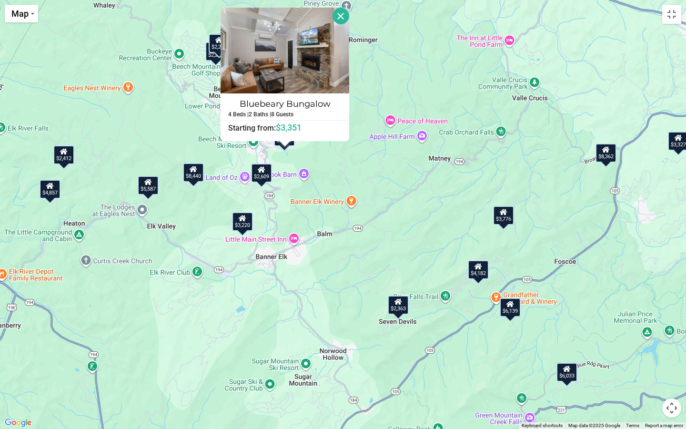
drag, startPoint x: 629, startPoint y: 387, endPoint x: 536, endPoint y: 272, distance: 148.5
click at [536, 272] on div "$11,339 $8,049 $8,440 $4,368 $6,139 $5,587 $11,265 $9,839 $3,220 $1,977 $3,196 …" at bounding box center [343, 214] width 686 height 429
click at [476, 273] on div "$4,182" at bounding box center [477, 269] width 21 height 19
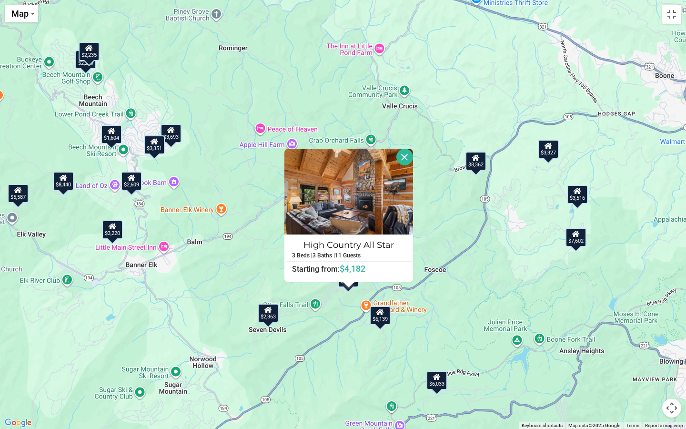
drag, startPoint x: 601, startPoint y: 236, endPoint x: 466, endPoint y: 243, distance: 134.6
click at [466, 243] on div "$11,339 $8,049 $8,440 $4,368 $6,139 $5,587 $11,265 $9,839 $3,220 $1,977 $3,196 …" at bounding box center [343, 214] width 686 height 429
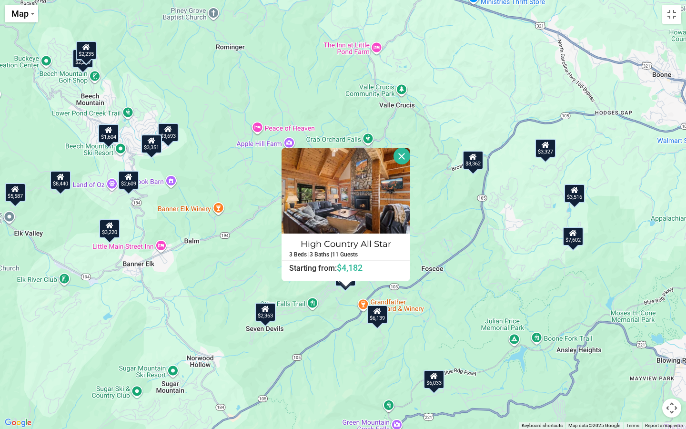
click at [579, 196] on div "$3,516" at bounding box center [574, 193] width 21 height 19
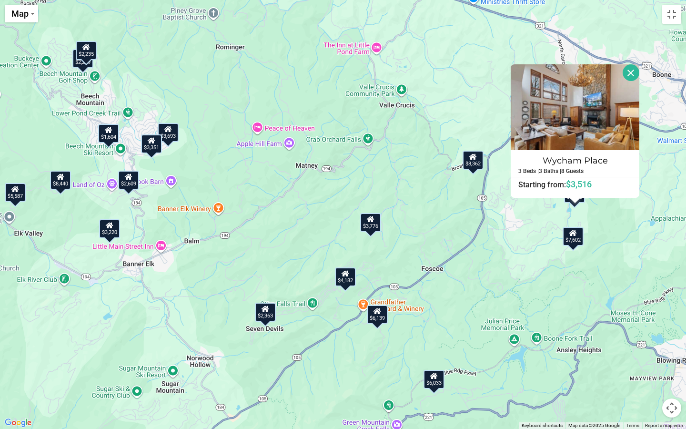
click at [573, 239] on div "$7,602" at bounding box center [573, 236] width 21 height 19
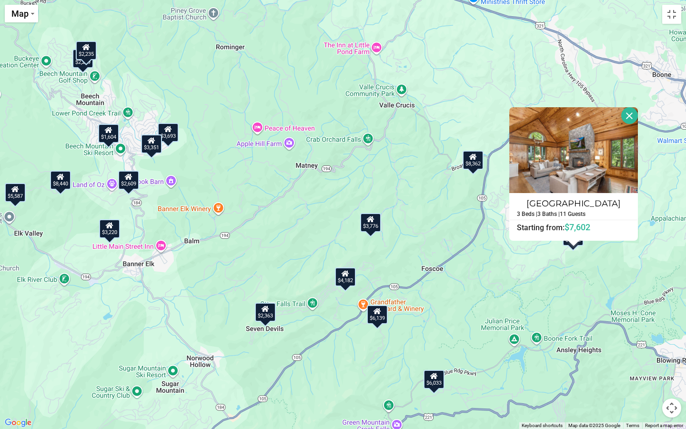
click at [480, 159] on div "$8,362" at bounding box center [473, 160] width 21 height 19
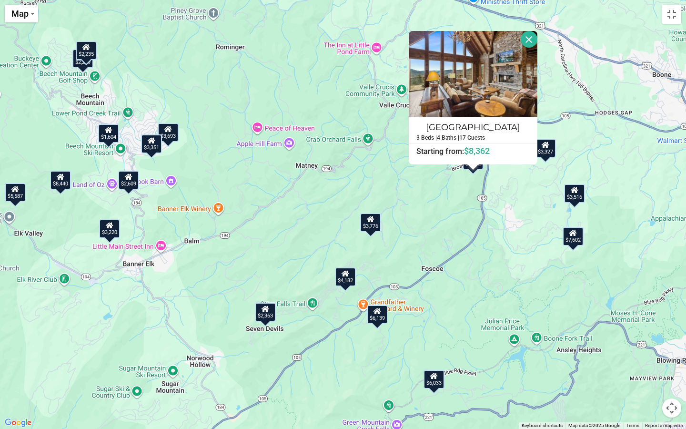
click at [431, 340] on div "$11,339 $8,049 $8,440 $4,368 $6,139 $5,587 $11,265 $9,839 $3,220 $1,977 $3,196 …" at bounding box center [343, 214] width 686 height 429
click at [438, 340] on div "$6,033" at bounding box center [434, 379] width 21 height 19
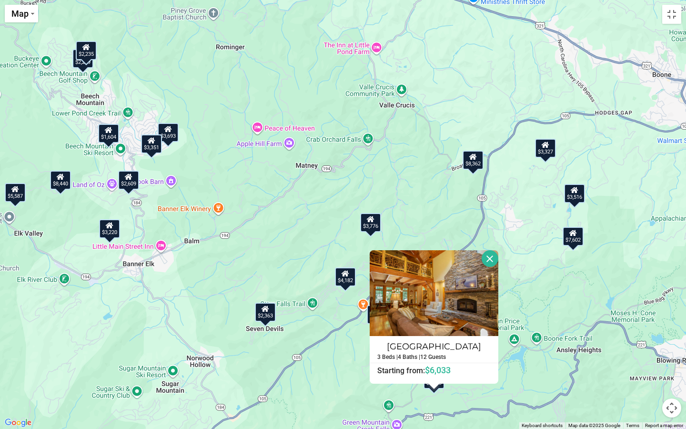
click at [338, 273] on div "$4,182" at bounding box center [345, 276] width 21 height 19
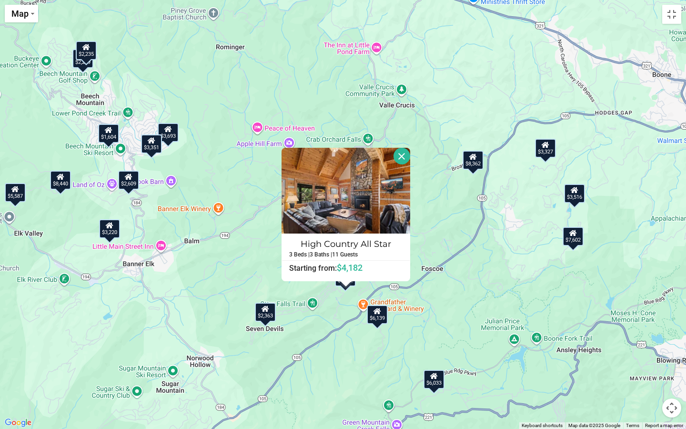
click at [381, 315] on div "$6,139" at bounding box center [377, 314] width 21 height 19
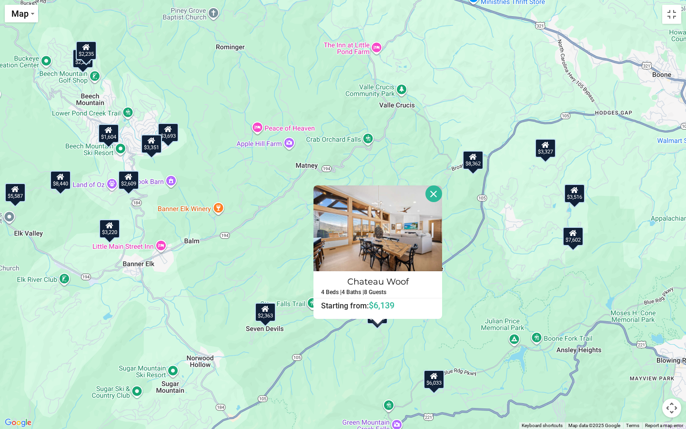
click at [268, 314] on div "$2,363" at bounding box center [265, 312] width 21 height 19
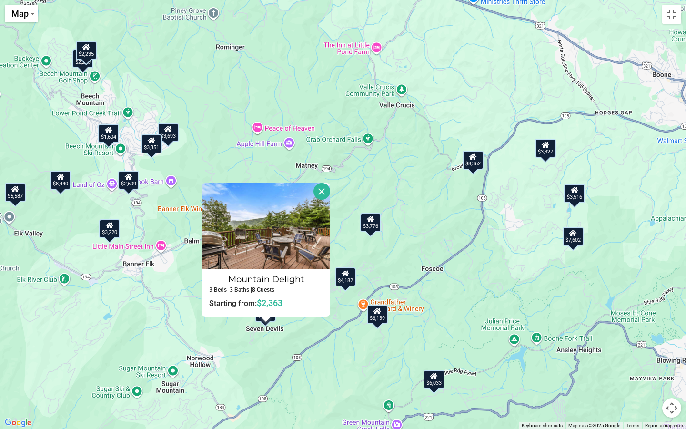
click at [374, 222] on icon at bounding box center [371, 219] width 8 height 7
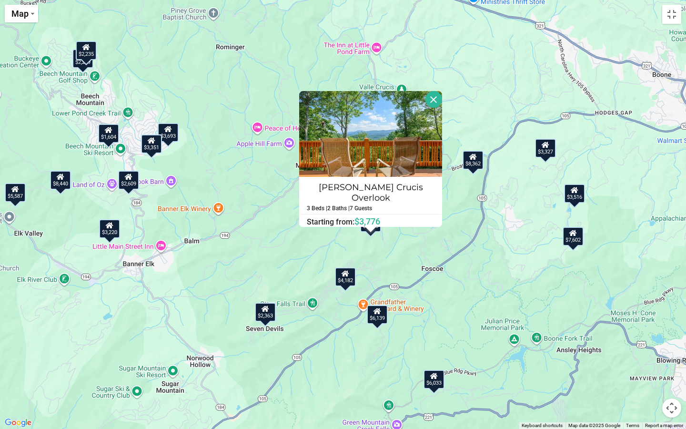
click at [352, 280] on div "$4,182" at bounding box center [345, 276] width 21 height 19
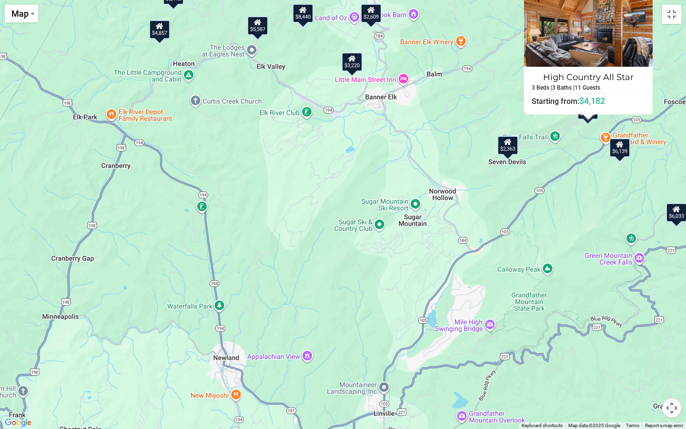
drag, startPoint x: 244, startPoint y: 270, endPoint x: 488, endPoint y: 103, distance: 295.9
click at [488, 103] on div "$11,339 $8,049 $8,440 $4,368 $6,139 $5,587 $11,265 $9,839 $3,220 $1,977 $3,196 …" at bounding box center [343, 214] width 686 height 429
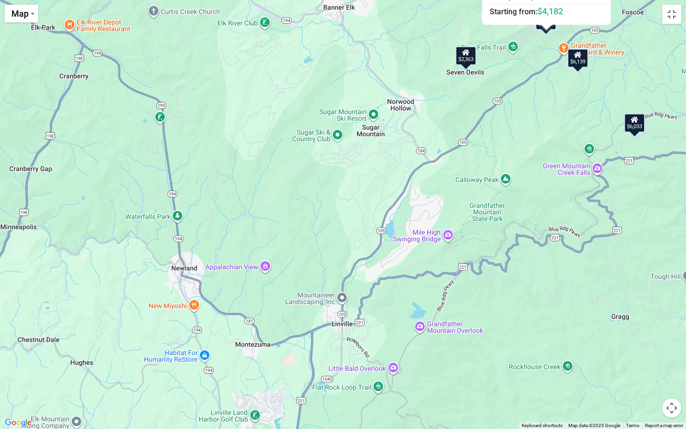
drag, startPoint x: 472, startPoint y: 326, endPoint x: 409, endPoint y: 203, distance: 138.3
click at [409, 203] on div "$11,339 $8,049 $8,440 $4,368 $6,139 $5,587 $11,265 $9,839 $3,220 $1,977 $3,196 …" at bounding box center [343, 214] width 686 height 429
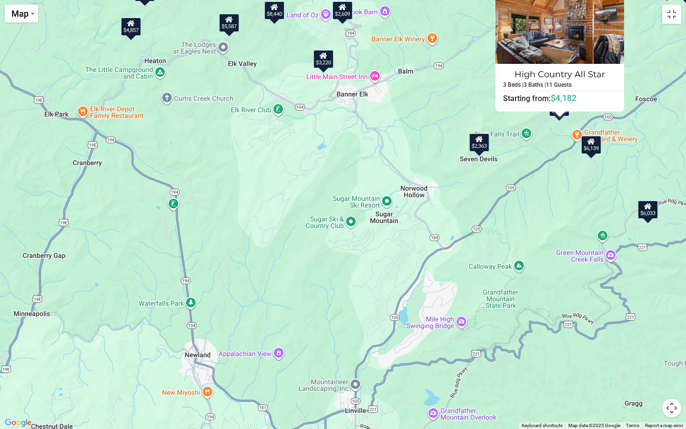
drag, startPoint x: 399, startPoint y: 147, endPoint x: 452, endPoint y: 324, distance: 184.5
click at [452, 324] on div "$11,339 $8,049 $8,440 $4,368 $6,139 $5,587 $11,265 $9,839 $3,220 $1,977 $3,196 …" at bounding box center [343, 214] width 686 height 429
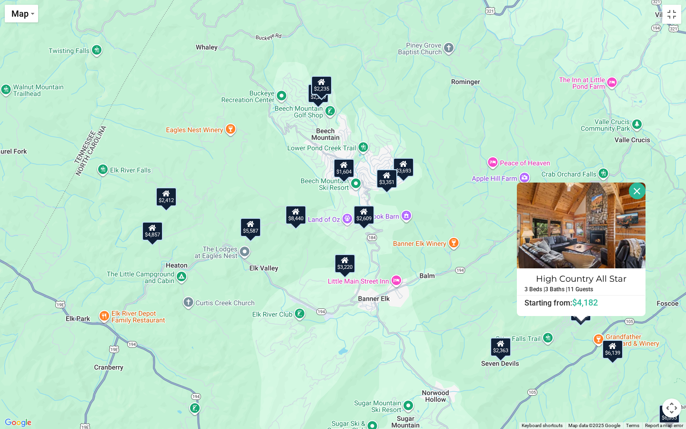
drag, startPoint x: 431, startPoint y: 191, endPoint x: 431, endPoint y: 329, distance: 138.2
click at [431, 329] on div "$11,339 $8,049 $8,440 $4,368 $6,139 $5,587 $11,265 $9,839 $3,220 $1,977 $3,196 …" at bounding box center [343, 214] width 686 height 429
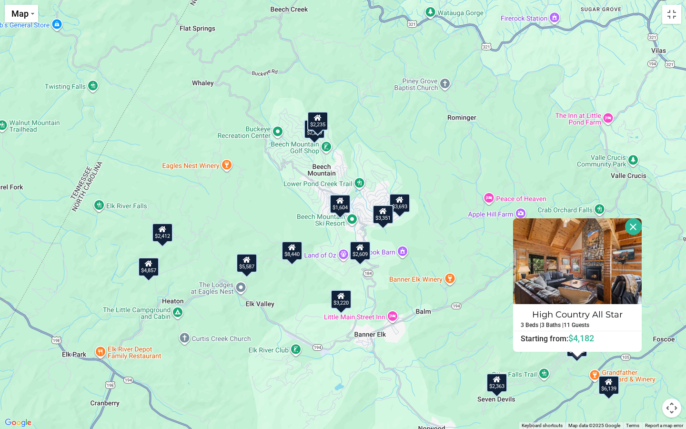
drag, startPoint x: 377, startPoint y: 152, endPoint x: 372, endPoint y: 193, distance: 41.8
click at [372, 194] on div "$11,339 $8,049 $8,440 $4,368 $6,139 $5,587 $11,265 $9,839 $3,220 $1,977 $3,196 …" at bounding box center [343, 214] width 686 height 429
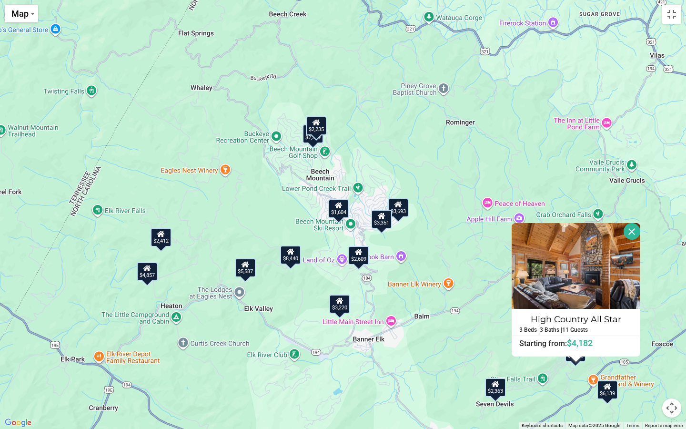
click at [405, 210] on div "$3,693" at bounding box center [398, 207] width 21 height 19
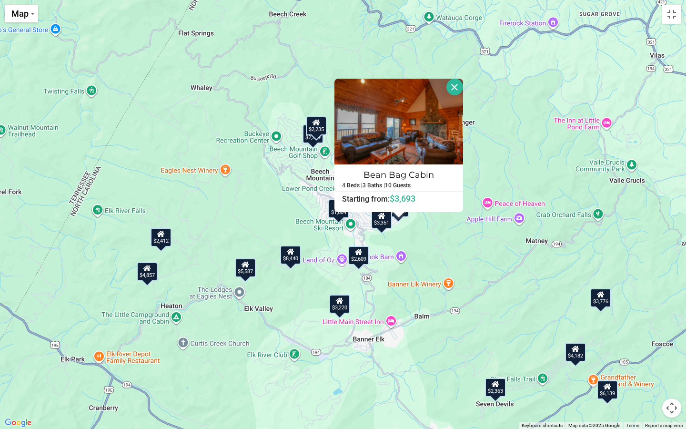
click at [387, 223] on div "$3,351" at bounding box center [381, 219] width 21 height 19
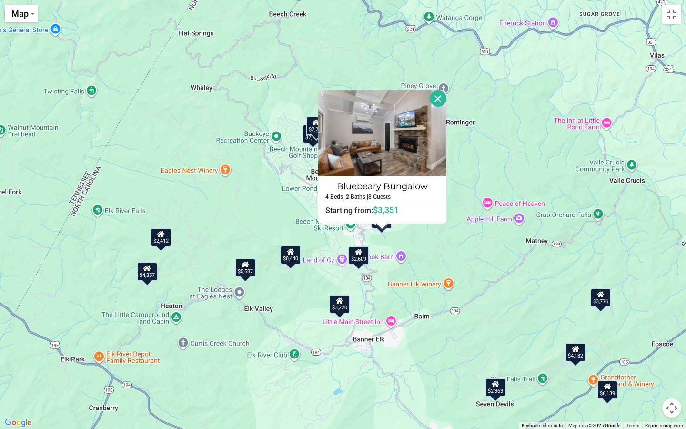
click at [431, 248] on div "$11,339 $8,049 $8,440 $4,368 $6,139 $5,587 $11,265 $9,839 $3,220 $1,977 $3,196 …" at bounding box center [343, 214] width 686 height 429
click at [387, 138] on img at bounding box center [382, 133] width 129 height 86
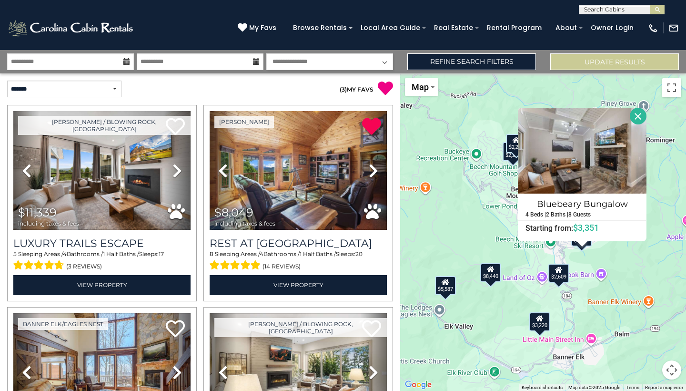
click at [647, 116] on button "Close" at bounding box center [638, 116] width 17 height 17
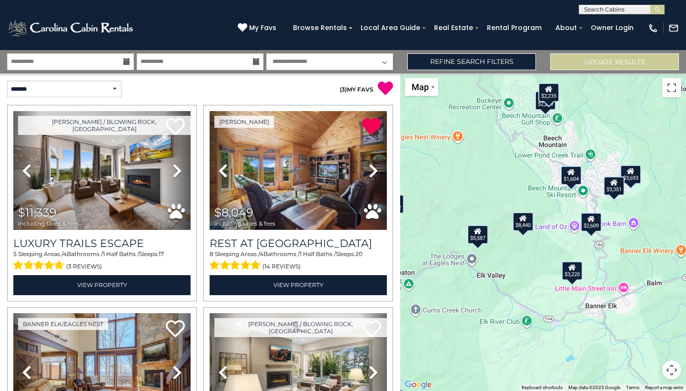
drag, startPoint x: 591, startPoint y: 176, endPoint x: 623, endPoint y: 124, distance: 61.0
click at [623, 124] on div "$11,339 $8,049 $8,440 $4,368 $6,139 $5,587 $11,265 $9,839 $3,220 $1,977 $3,196 …" at bounding box center [543, 231] width 286 height 317
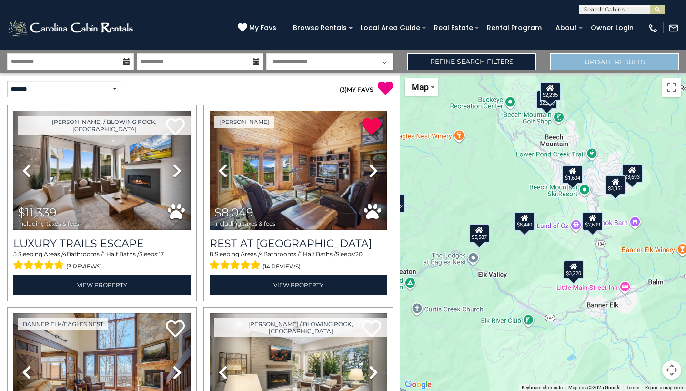
click at [614, 62] on button "Update Results" at bounding box center [614, 61] width 129 height 17
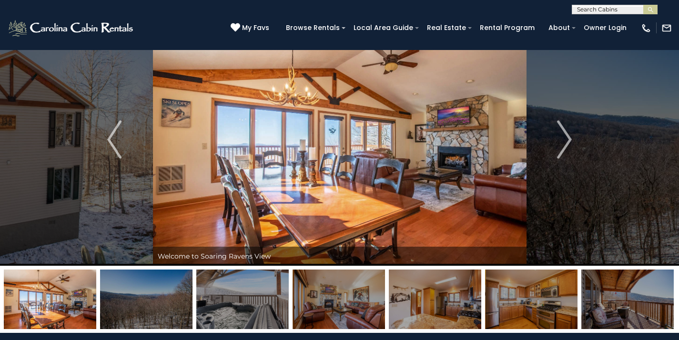
scroll to position [35, 0]
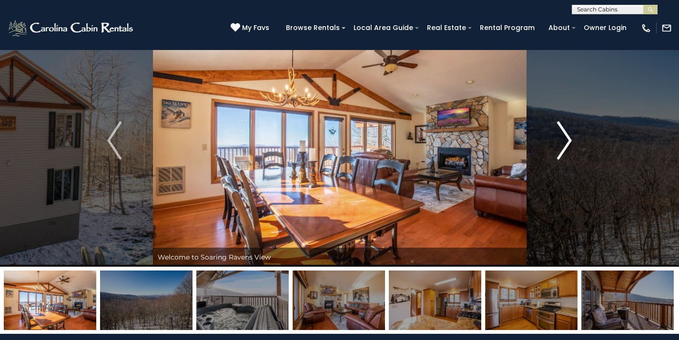
click at [559, 153] on img "Next" at bounding box center [564, 141] width 14 height 38
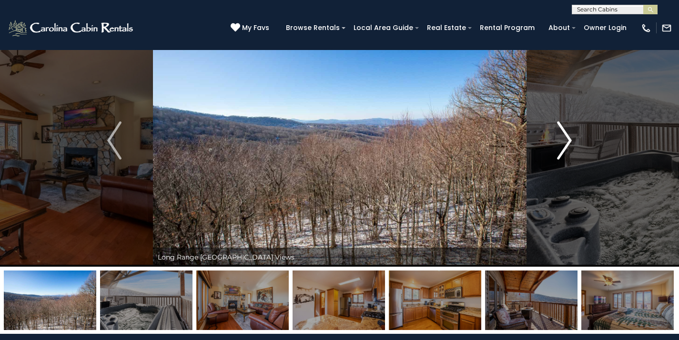
click at [559, 153] on img "Next" at bounding box center [564, 141] width 14 height 38
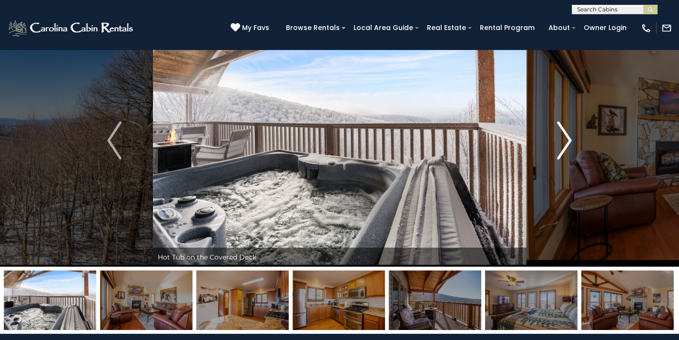
click at [559, 153] on img "Next" at bounding box center [564, 141] width 14 height 38
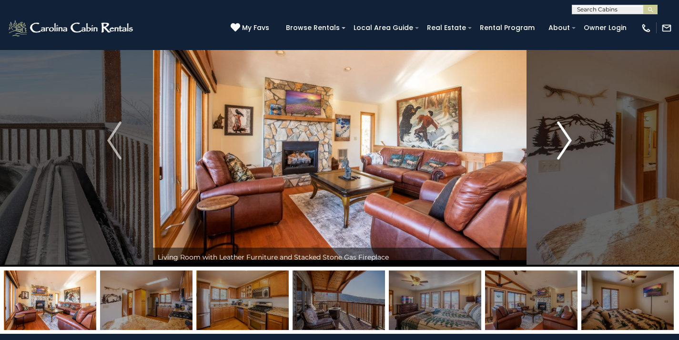
click at [559, 153] on img "Next" at bounding box center [564, 141] width 14 height 38
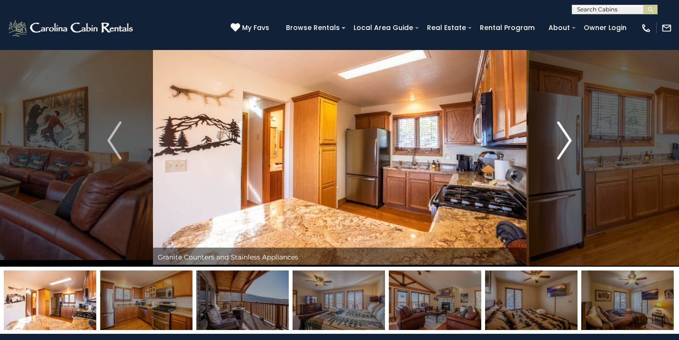
click at [559, 153] on img "Next" at bounding box center [564, 141] width 14 height 38
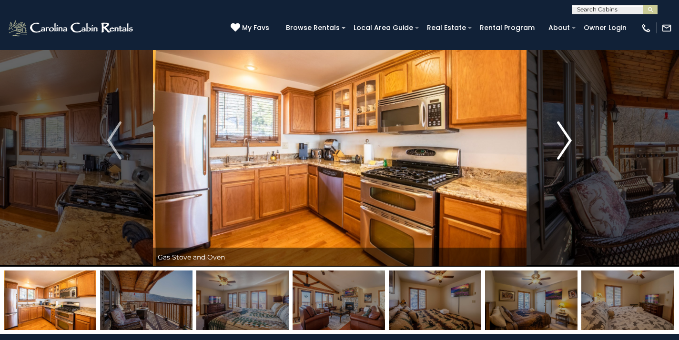
click at [559, 153] on img "Next" at bounding box center [564, 141] width 14 height 38
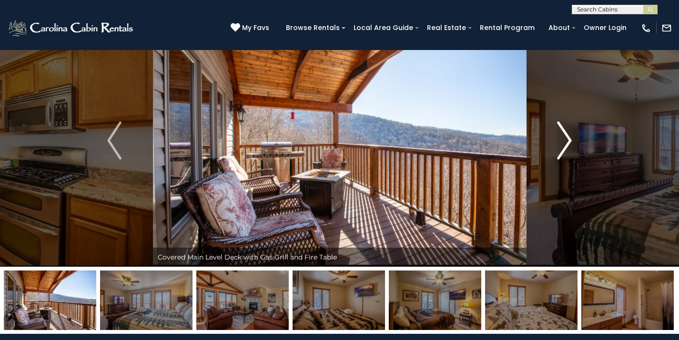
click at [559, 153] on img "Next" at bounding box center [564, 141] width 14 height 38
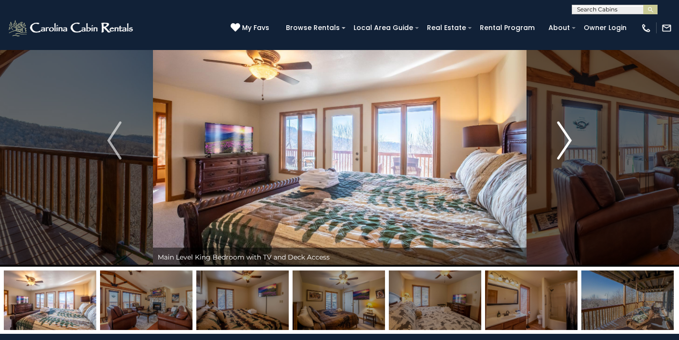
click at [559, 153] on img "Next" at bounding box center [564, 141] width 14 height 38
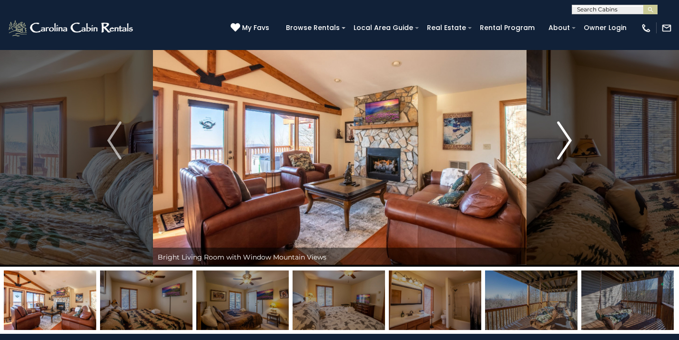
click at [559, 153] on img "Next" at bounding box center [564, 141] width 14 height 38
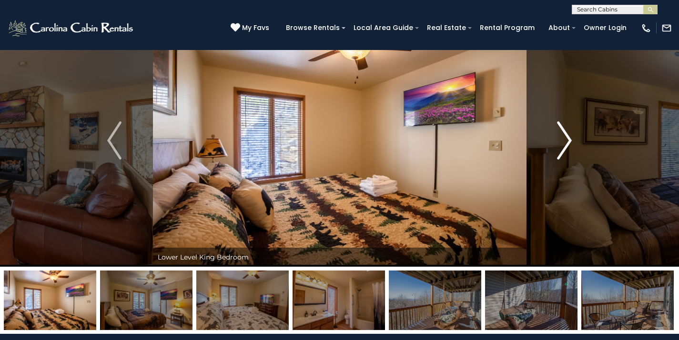
click at [559, 153] on img "Next" at bounding box center [564, 141] width 14 height 38
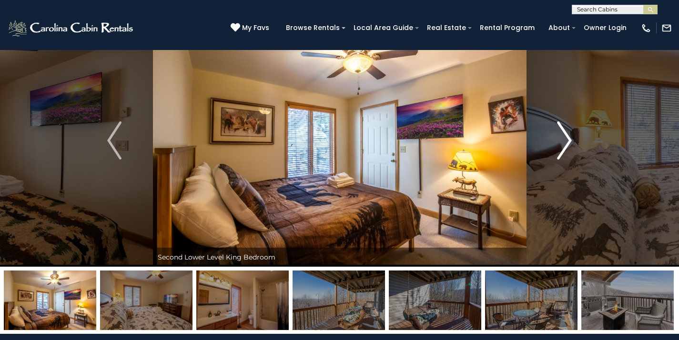
click at [559, 153] on img "Next" at bounding box center [564, 141] width 14 height 38
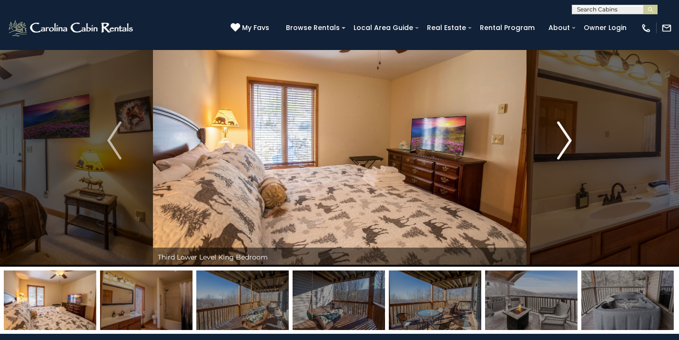
click at [559, 153] on img "Next" at bounding box center [564, 141] width 14 height 38
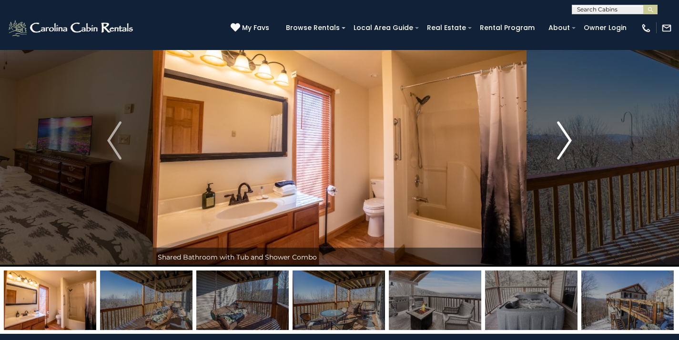
click at [559, 153] on img "Next" at bounding box center [564, 141] width 14 height 38
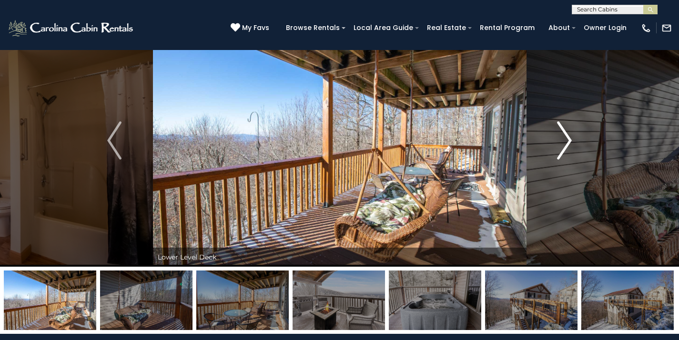
click at [559, 153] on img "Next" at bounding box center [564, 141] width 14 height 38
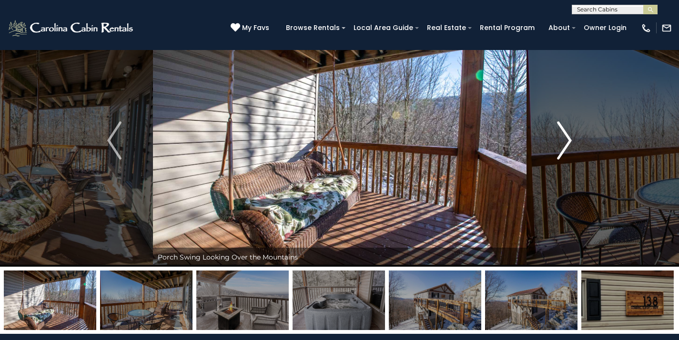
click at [559, 153] on img "Next" at bounding box center [564, 141] width 14 height 38
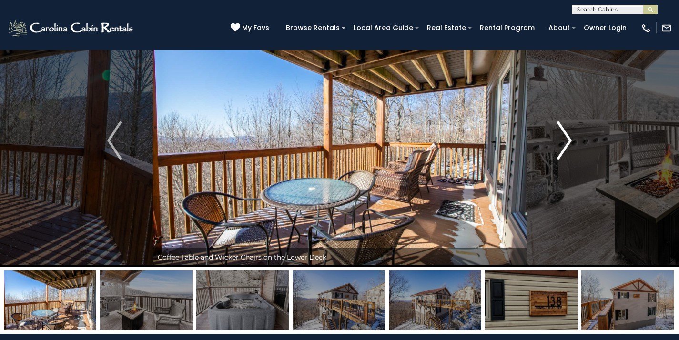
click at [559, 153] on img "Next" at bounding box center [564, 141] width 14 height 38
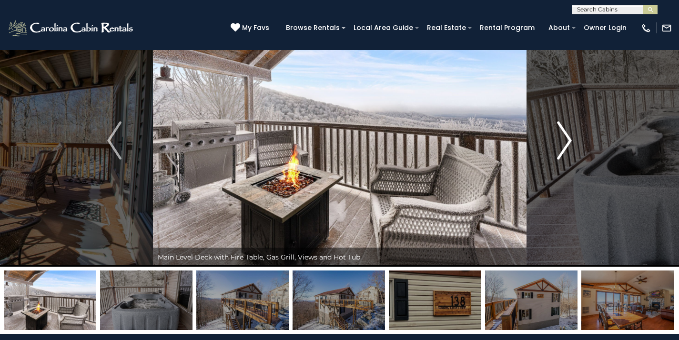
click at [559, 153] on img "Next" at bounding box center [564, 141] width 14 height 38
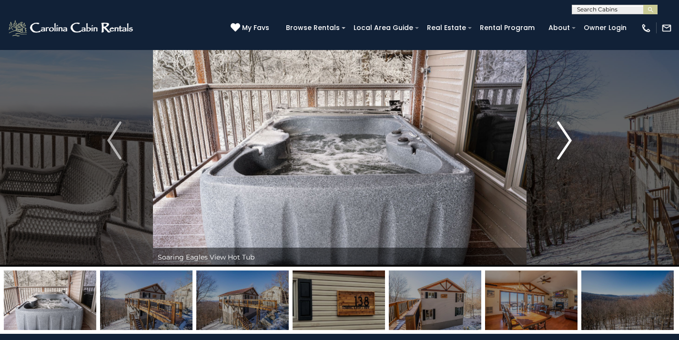
click at [559, 153] on img "Next" at bounding box center [564, 141] width 14 height 38
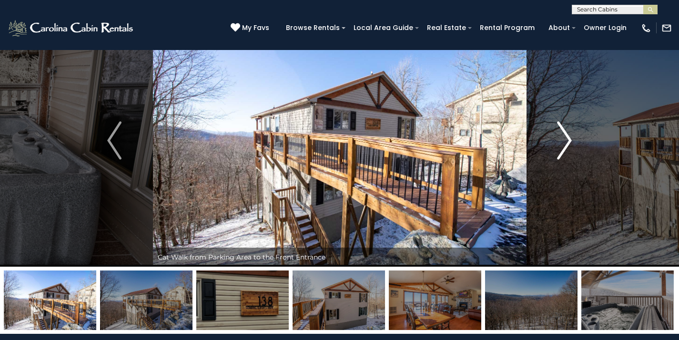
click at [559, 153] on img "Next" at bounding box center [564, 141] width 14 height 38
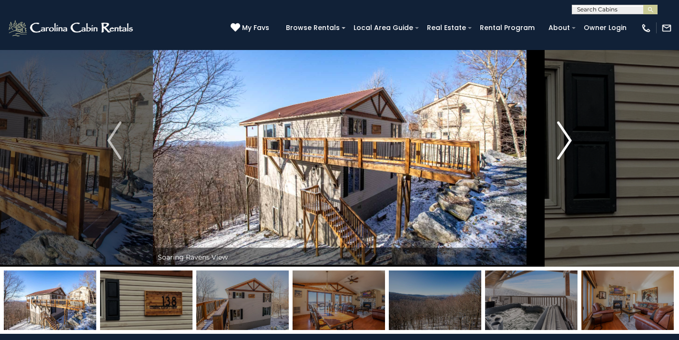
click at [559, 153] on img "Next" at bounding box center [564, 141] width 14 height 38
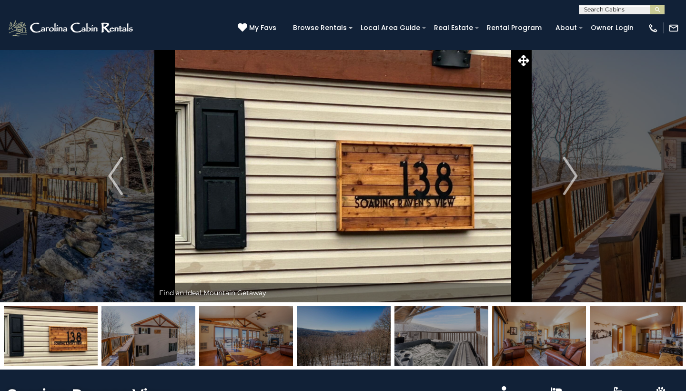
scroll to position [0, 0]
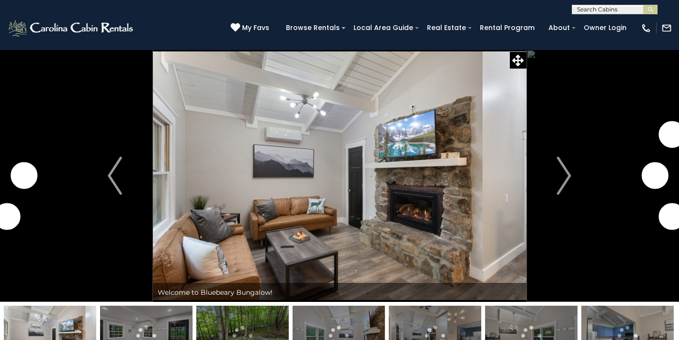
click at [495, 179] on img at bounding box center [340, 176] width 374 height 253
click at [562, 181] on img "Next" at bounding box center [564, 176] width 14 height 38
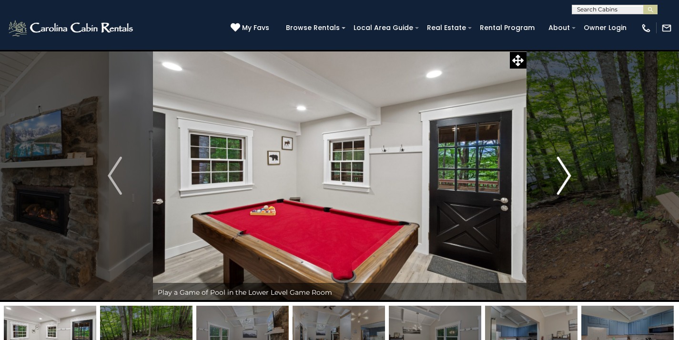
click at [567, 179] on img "Next" at bounding box center [564, 176] width 14 height 38
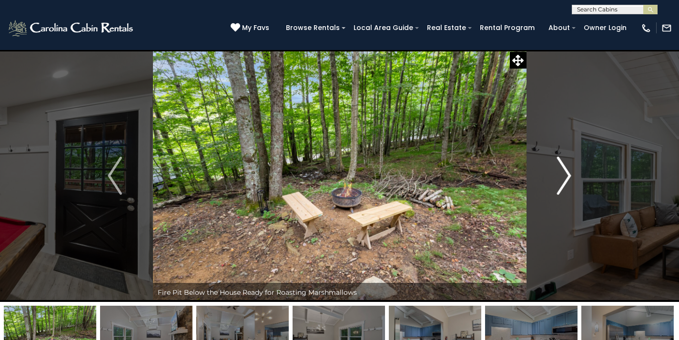
click at [567, 179] on img "Next" at bounding box center [564, 176] width 14 height 38
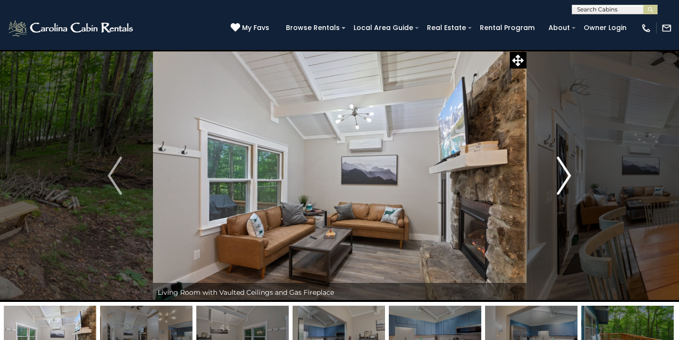
click at [567, 179] on img "Next" at bounding box center [564, 176] width 14 height 38
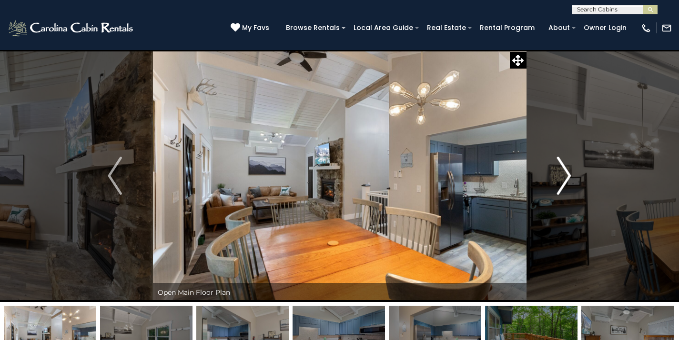
click at [567, 179] on img "Next" at bounding box center [564, 176] width 14 height 38
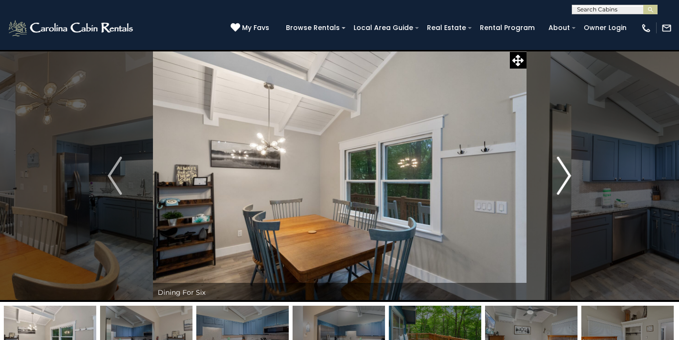
click at [567, 179] on img "Next" at bounding box center [564, 176] width 14 height 38
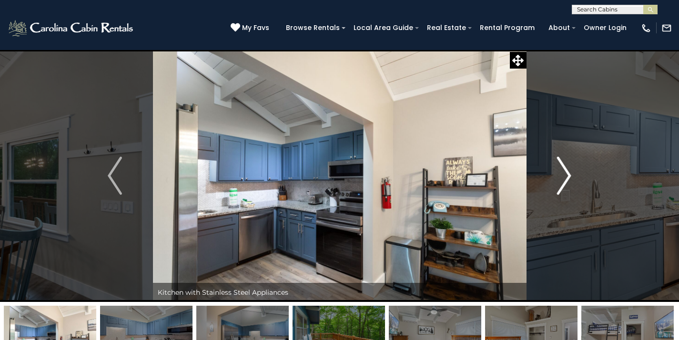
click at [567, 179] on img "Next" at bounding box center [564, 176] width 14 height 38
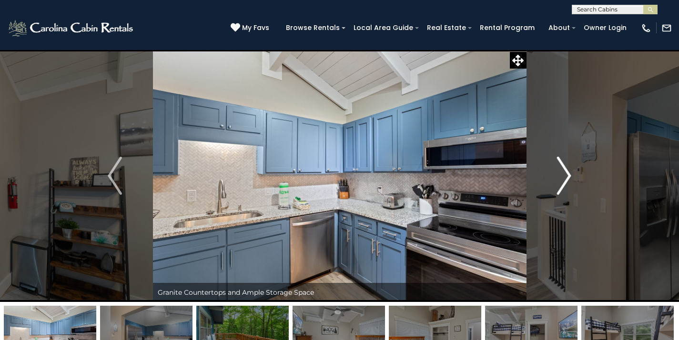
click at [567, 179] on img "Next" at bounding box center [564, 176] width 14 height 38
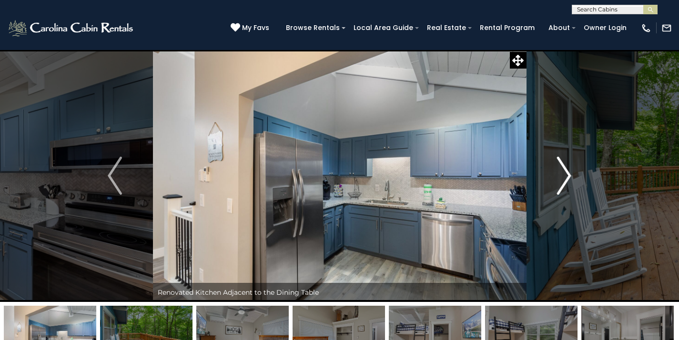
click at [567, 179] on img "Next" at bounding box center [564, 176] width 14 height 38
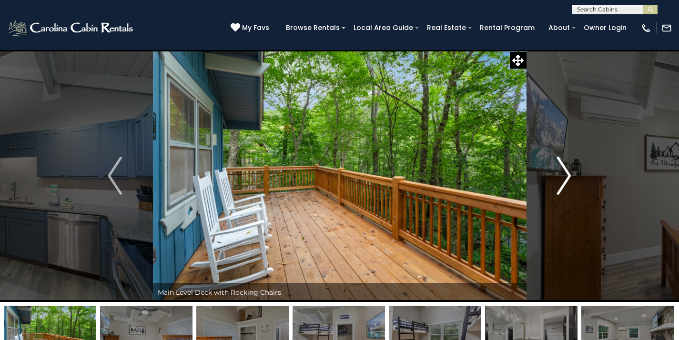
click at [567, 179] on img "Next" at bounding box center [564, 176] width 14 height 38
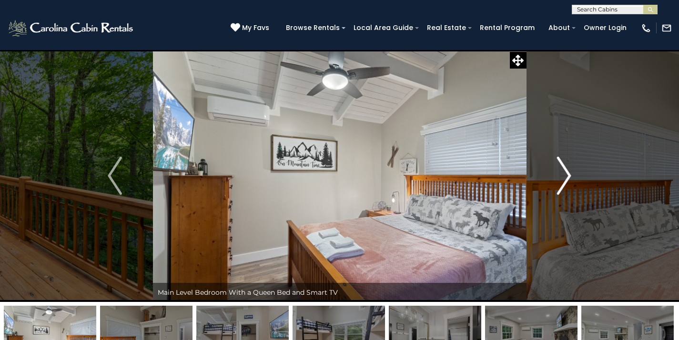
click at [567, 179] on img "Next" at bounding box center [564, 176] width 14 height 38
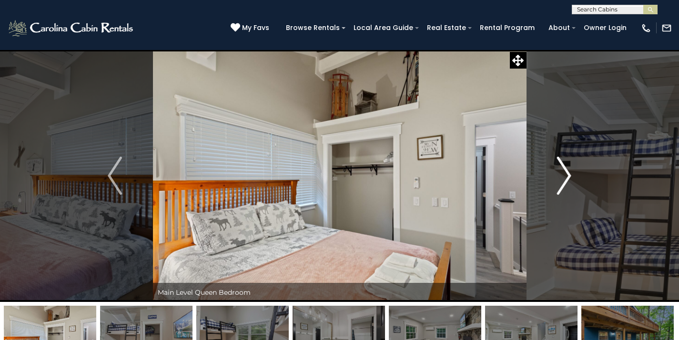
click at [567, 179] on img "Next" at bounding box center [564, 176] width 14 height 38
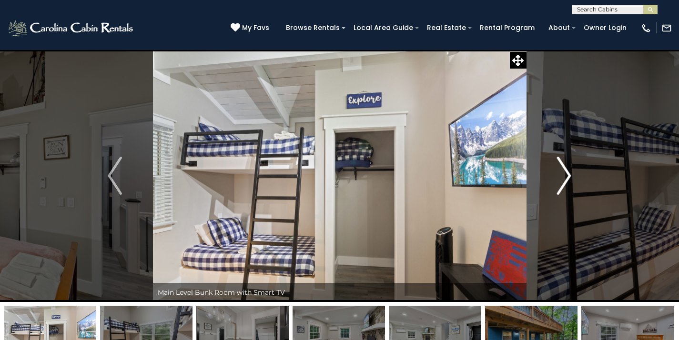
click at [567, 179] on img "Next" at bounding box center [564, 176] width 14 height 38
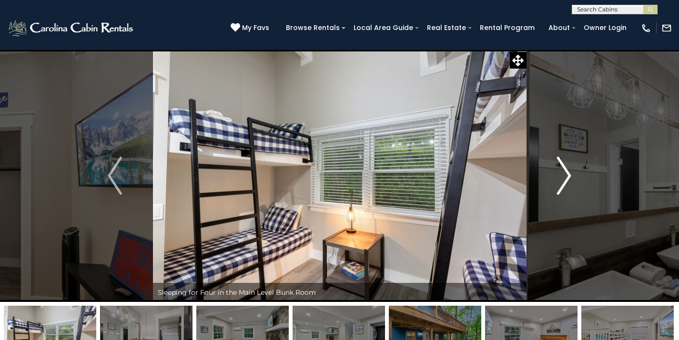
click at [567, 179] on img "Next" at bounding box center [564, 176] width 14 height 38
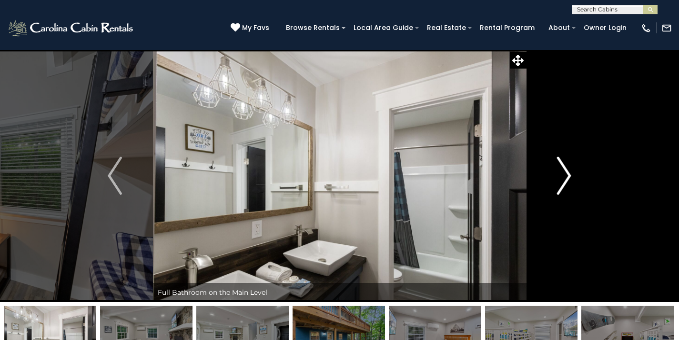
click at [567, 179] on img "Next" at bounding box center [564, 176] width 14 height 38
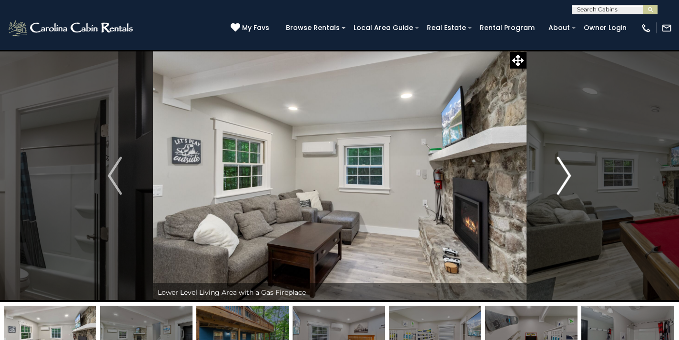
click at [567, 179] on img "Next" at bounding box center [564, 176] width 14 height 38
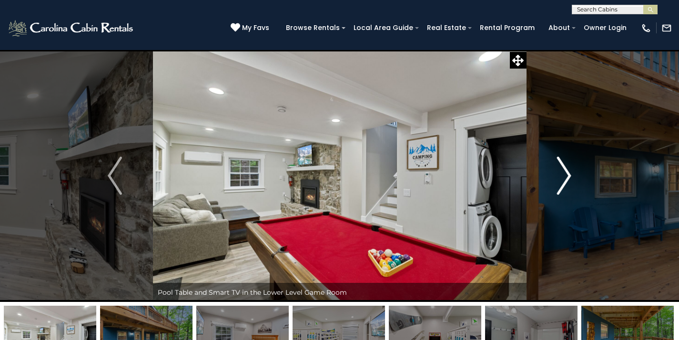
click at [567, 179] on img "Next" at bounding box center [564, 176] width 14 height 38
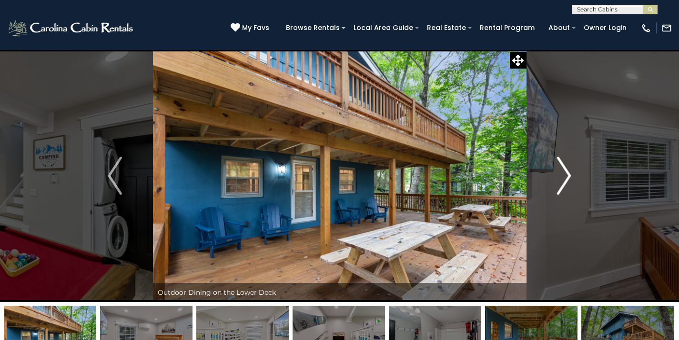
click at [567, 179] on img "Next" at bounding box center [564, 176] width 14 height 38
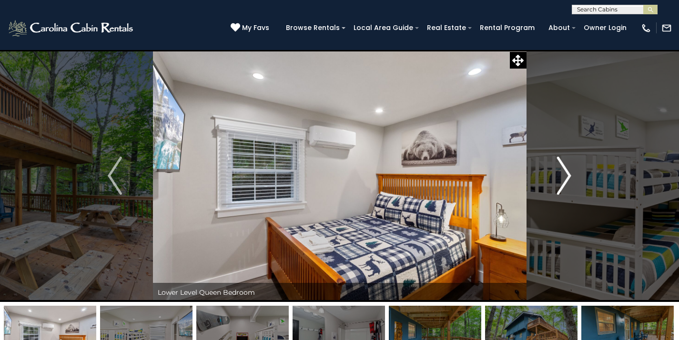
click at [567, 179] on img "Next" at bounding box center [564, 176] width 14 height 38
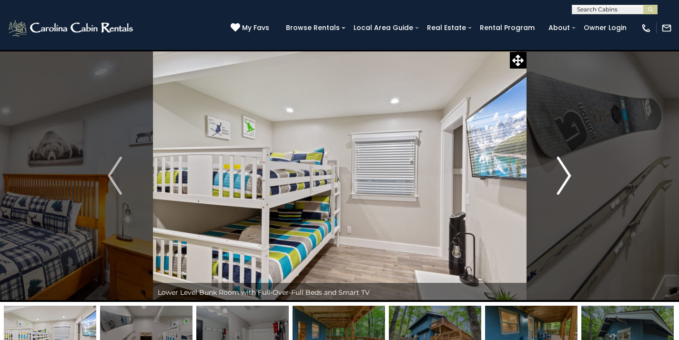
click at [567, 179] on img "Next" at bounding box center [564, 176] width 14 height 38
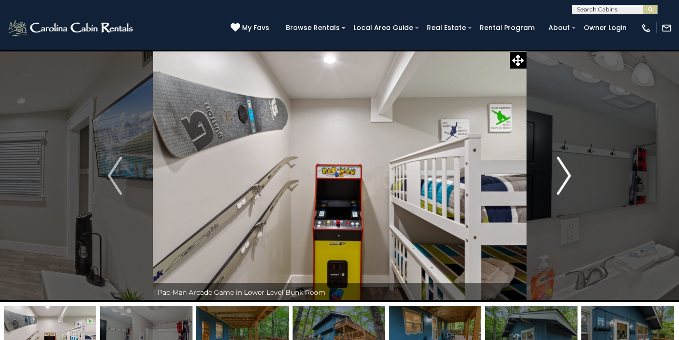
click at [567, 179] on img "Next" at bounding box center [564, 176] width 14 height 38
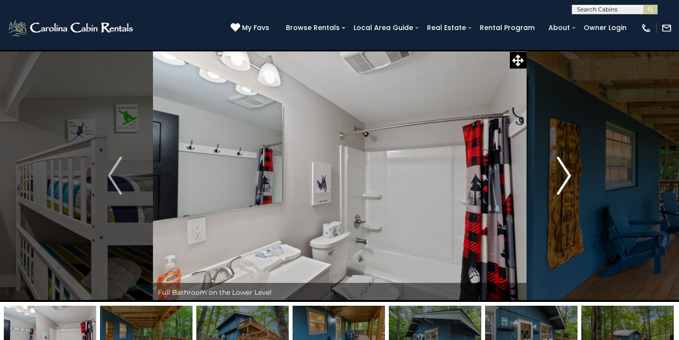
click at [567, 179] on img "Next" at bounding box center [564, 176] width 14 height 38
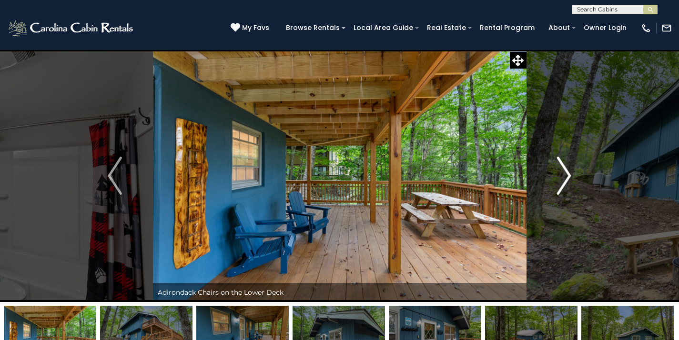
click at [567, 179] on img "Next" at bounding box center [564, 176] width 14 height 38
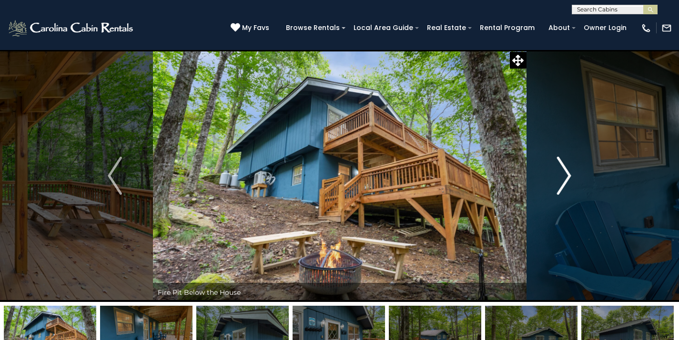
click at [567, 179] on img "Next" at bounding box center [564, 176] width 14 height 38
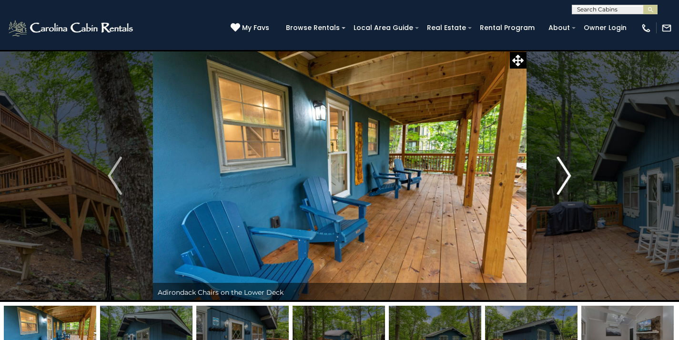
click at [567, 179] on img "Next" at bounding box center [564, 176] width 14 height 38
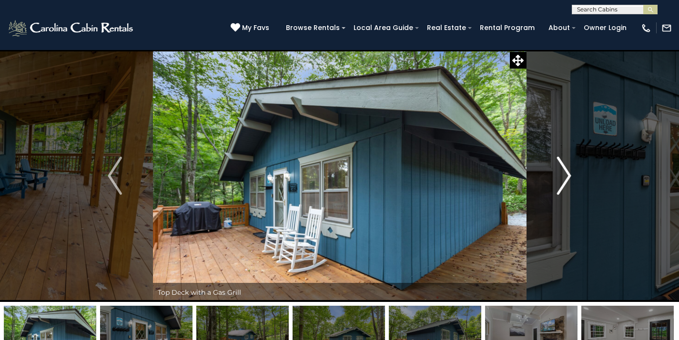
click at [567, 179] on img "Next" at bounding box center [564, 176] width 14 height 38
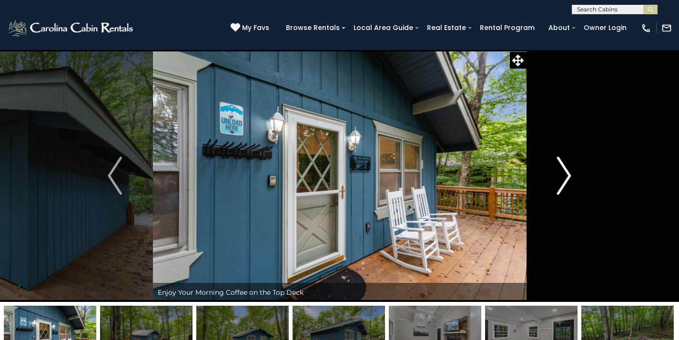
click at [567, 179] on img "Next" at bounding box center [564, 176] width 14 height 38
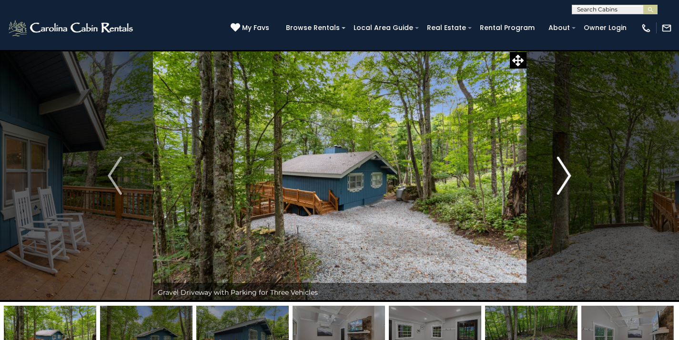
click at [567, 180] on img "Next" at bounding box center [564, 176] width 14 height 38
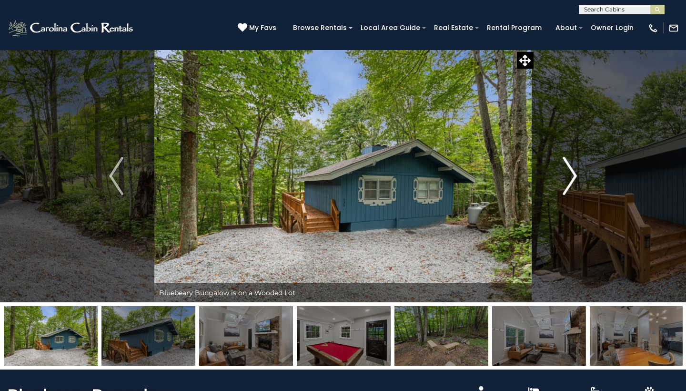
click at [570, 173] on img "Next" at bounding box center [570, 176] width 14 height 38
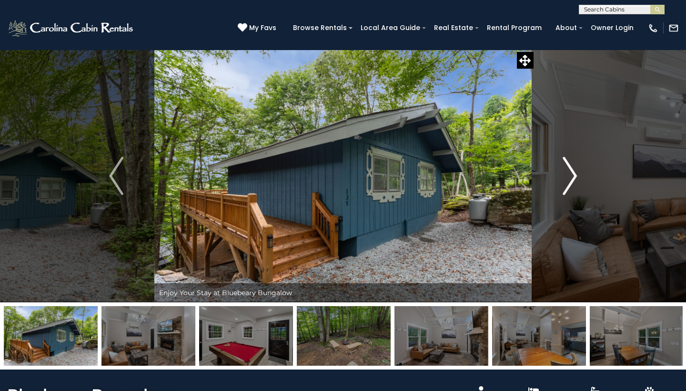
click at [570, 173] on img "Next" at bounding box center [570, 176] width 14 height 38
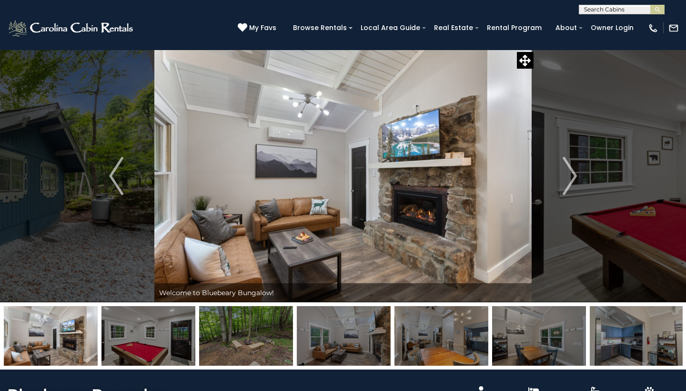
click at [247, 24] on icon at bounding box center [243, 28] width 10 height 10
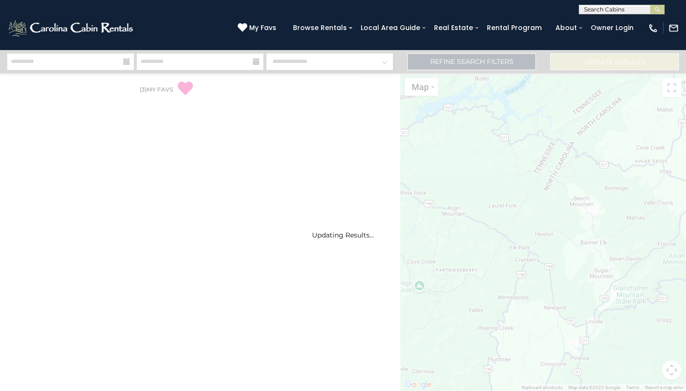
click at [491, 62] on div "Updating Results..." at bounding box center [343, 220] width 686 height 341
click at [451, 61] on div "Updating Results..." at bounding box center [343, 220] width 686 height 341
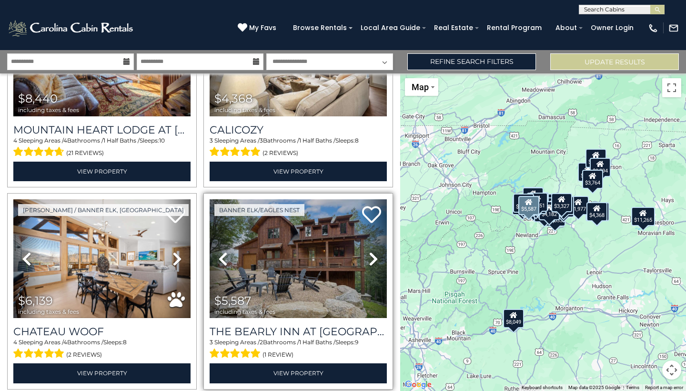
scroll to position [334, 0]
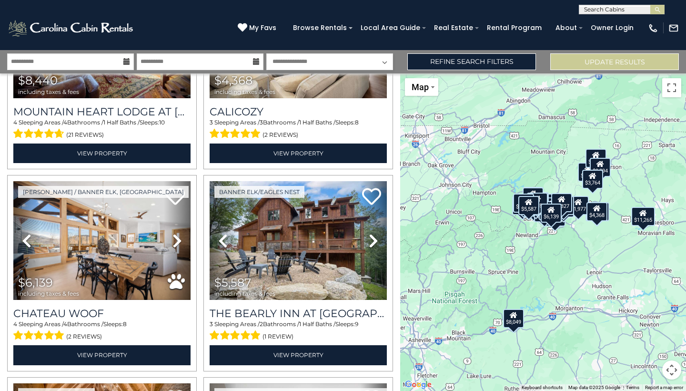
click at [518, 199] on div "$5,587" at bounding box center [528, 205] width 21 height 19
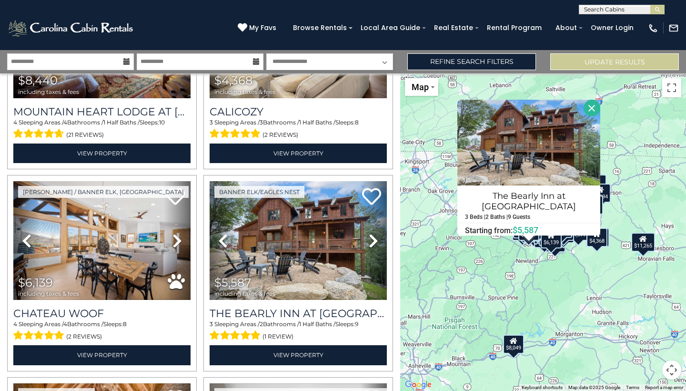
click at [591, 108] on button "Close" at bounding box center [592, 108] width 17 height 17
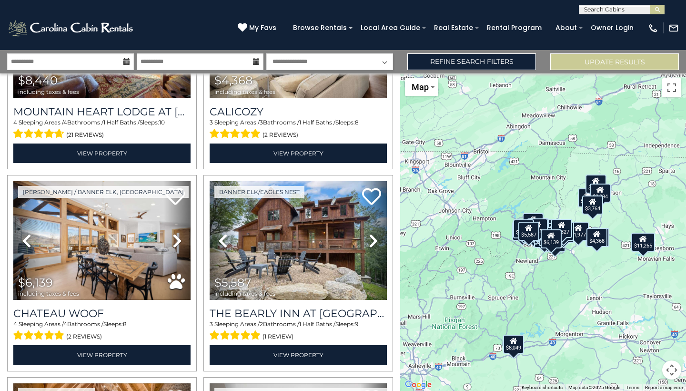
click at [674, 370] on button "Map camera controls" at bounding box center [671, 369] width 19 height 19
click at [651, 327] on button "Zoom in" at bounding box center [647, 322] width 19 height 19
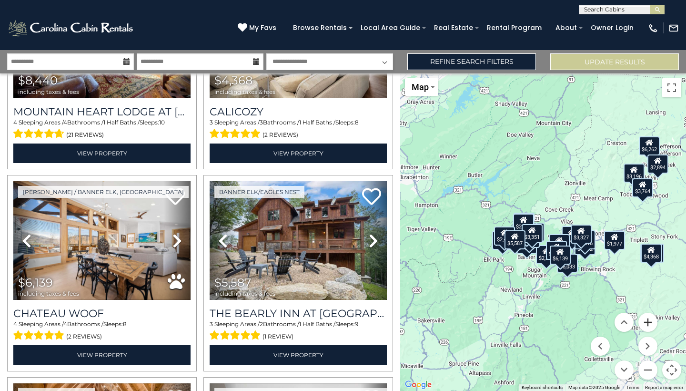
click at [653, 320] on button "Zoom in" at bounding box center [647, 322] width 19 height 19
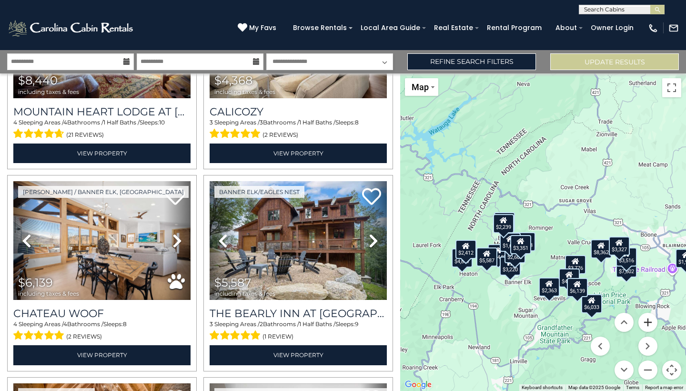
click at [651, 321] on button "Zoom in" at bounding box center [647, 322] width 19 height 19
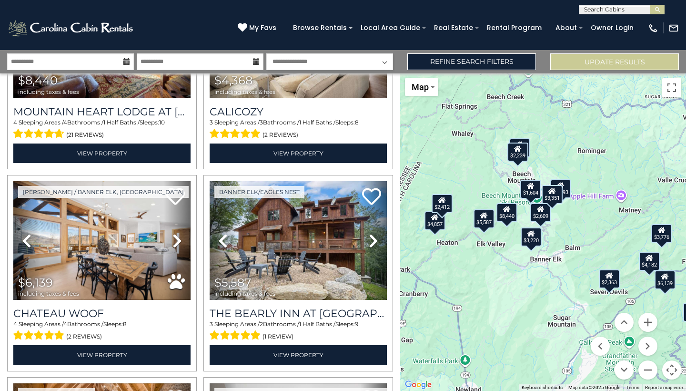
drag, startPoint x: 538, startPoint y: 307, endPoint x: 592, endPoint y: 232, distance: 92.4
click at [592, 232] on div "$11,339 $8,049 $8,440 $4,368 $6,139 $5,587 $11,265 $9,839 $3,220 $1,977 $3,196 …" at bounding box center [543, 231] width 286 height 317
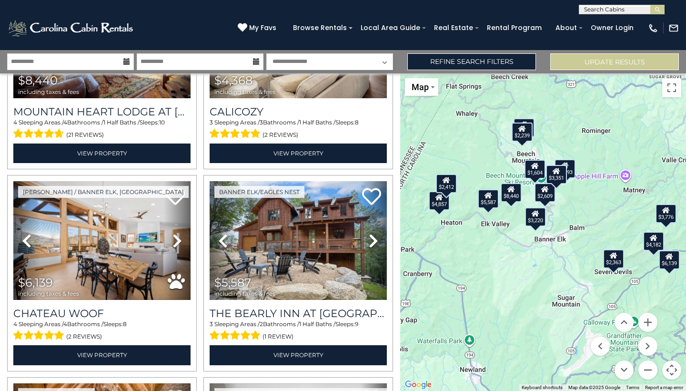
drag, startPoint x: 511, startPoint y: 297, endPoint x: 515, endPoint y: 278, distance: 19.4
click at [515, 278] on div "$11,339 $8,049 $8,440 $4,368 $6,139 $5,587 $11,265 $9,839 $3,220 $1,977 $3,196 …" at bounding box center [543, 231] width 286 height 317
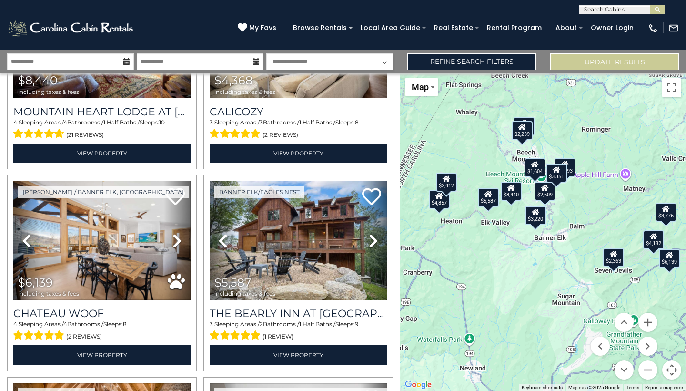
click at [512, 191] on div "$8,440" at bounding box center [511, 191] width 21 height 19
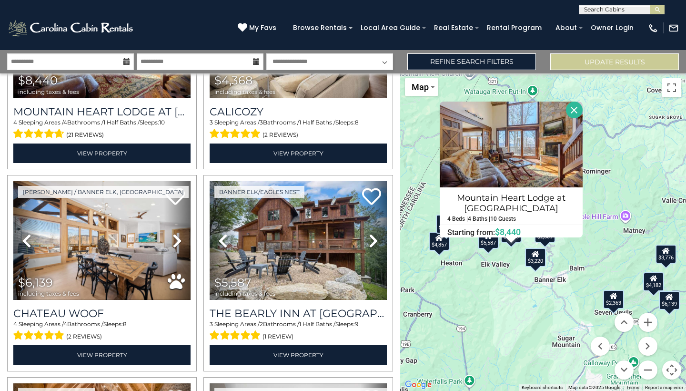
click at [576, 113] on button "Close" at bounding box center [574, 109] width 17 height 17
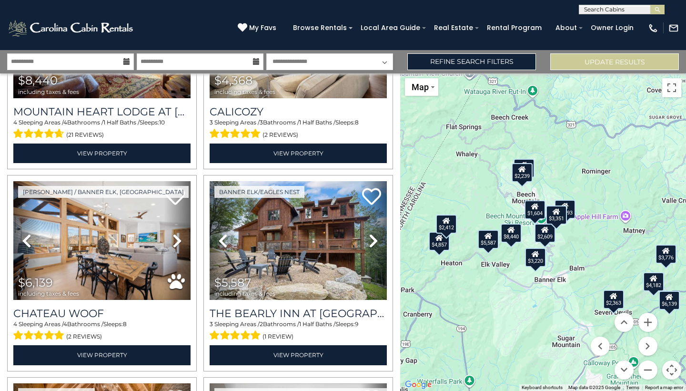
click at [436, 249] on div "$4,857" at bounding box center [439, 241] width 21 height 19
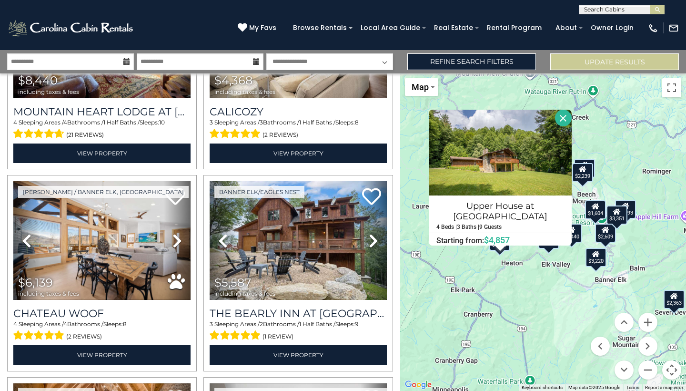
click at [559, 124] on button "Close" at bounding box center [563, 118] width 17 height 17
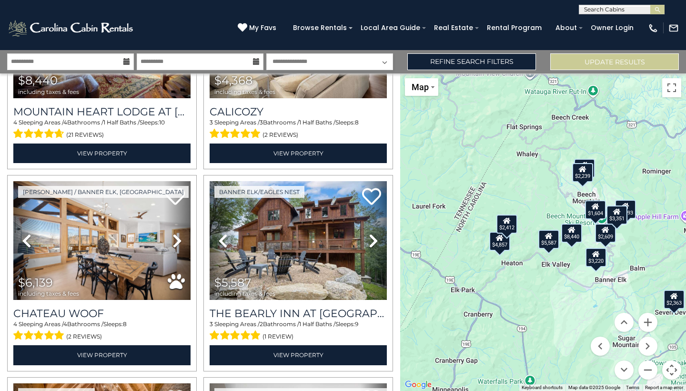
click at [500, 247] on div "$4,857" at bounding box center [499, 241] width 21 height 19
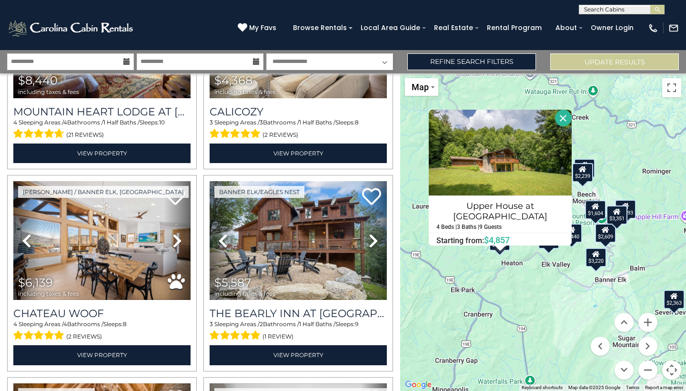
click at [519, 280] on div "$11,339 $8,049 $8,440 $4,368 $6,139 $5,587 $11,265 $9,839 $3,220 $1,977 $3,196 …" at bounding box center [543, 231] width 286 height 317
click at [563, 123] on button "Close" at bounding box center [563, 118] width 17 height 17
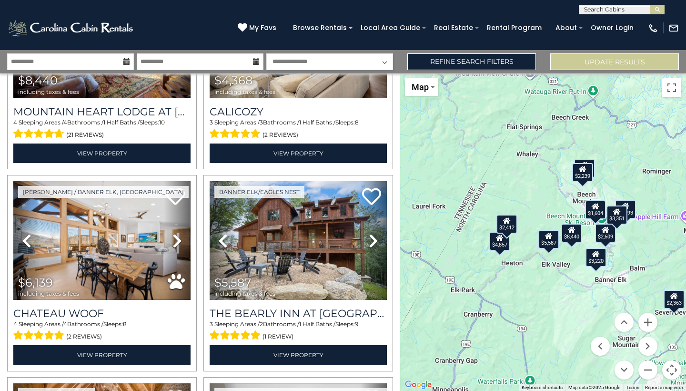
click at [506, 228] on div "$2,412" at bounding box center [506, 223] width 21 height 19
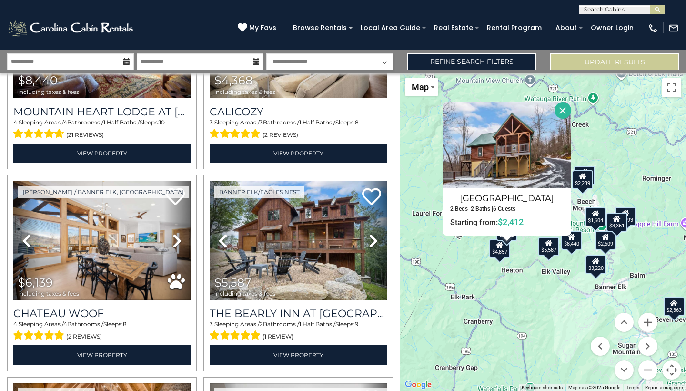
click at [571, 114] on button "Close" at bounding box center [563, 110] width 17 height 17
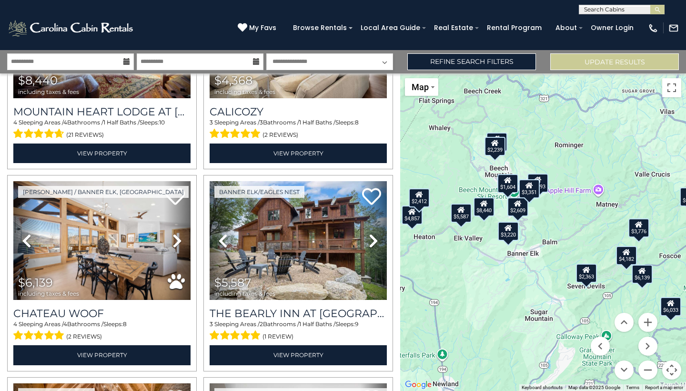
drag, startPoint x: 538, startPoint y: 276, endPoint x: 448, endPoint y: 242, distance: 96.6
click at [448, 242] on div "$11,339 $8,049 $8,440 $4,368 $6,139 $5,587 $11,265 $9,839 $3,220 $1,977 $3,196 …" at bounding box center [543, 231] width 286 height 317
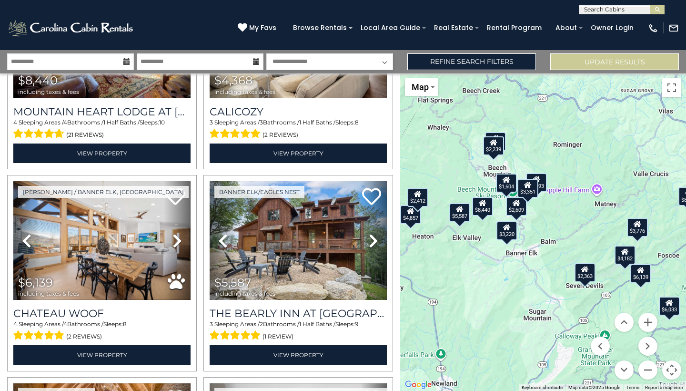
click at [543, 181] on div "$3,693" at bounding box center [536, 182] width 21 height 19
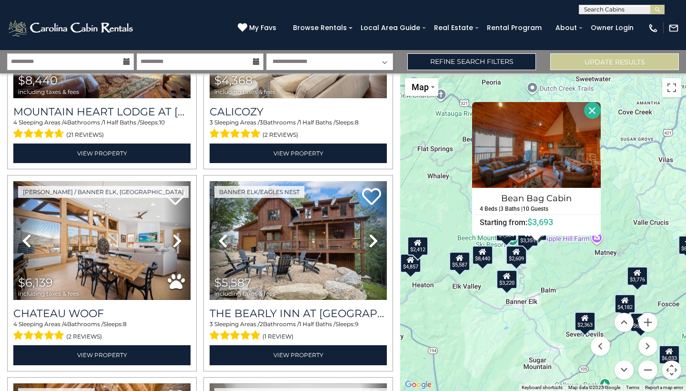
click at [601, 105] on button "Close" at bounding box center [592, 110] width 17 height 17
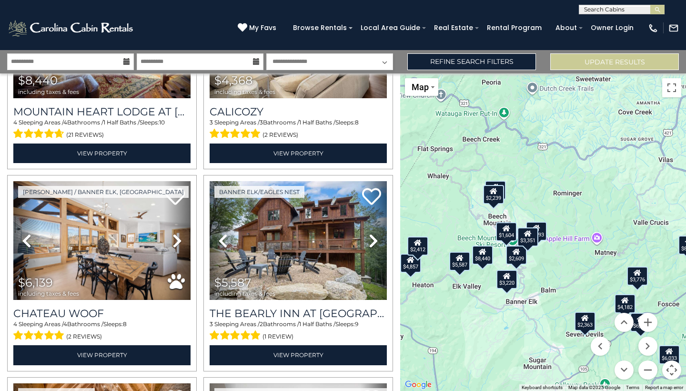
click at [542, 232] on div "$3,693" at bounding box center [536, 231] width 21 height 19
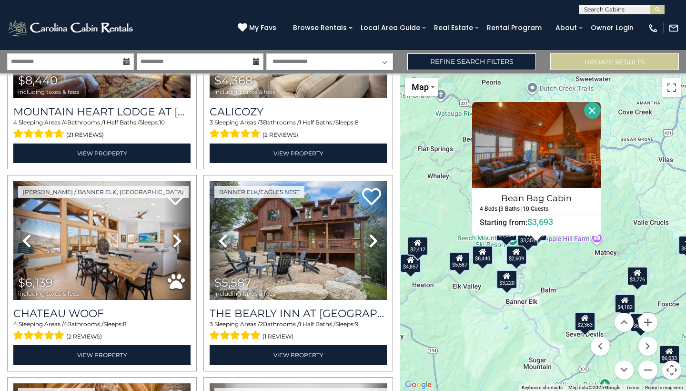
click at [543, 271] on div "$11,339 $8,049 $8,440 $4,368 $6,139 $5,587 $11,265 $9,839 $3,220 $1,977 $3,196 …" at bounding box center [543, 231] width 286 height 317
click at [529, 246] on div "$3,351" at bounding box center [527, 236] width 21 height 19
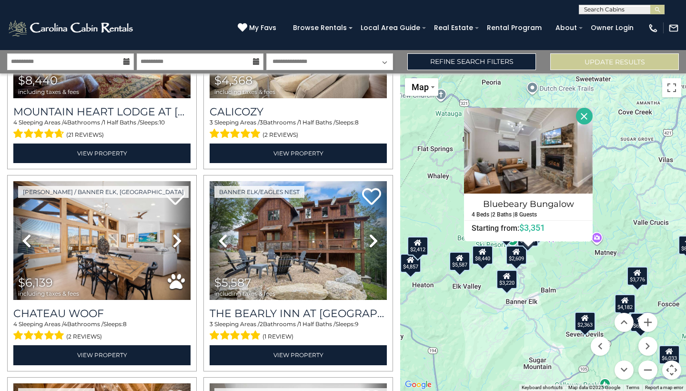
click at [593, 114] on button "Close" at bounding box center [584, 116] width 17 height 17
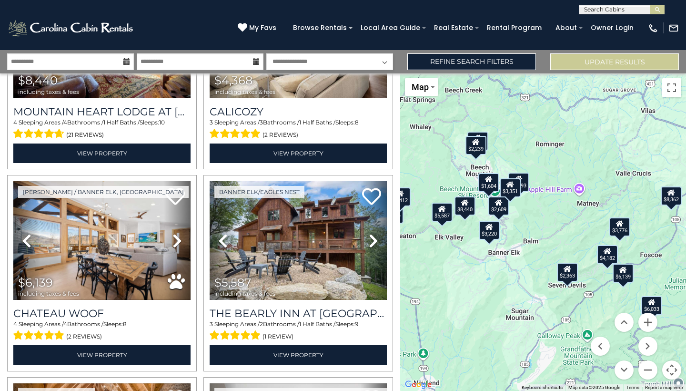
drag, startPoint x: 552, startPoint y: 287, endPoint x: 533, endPoint y: 236, distance: 53.8
click at [533, 236] on div "$11,339 $8,049 $8,440 $4,368 $6,139 $5,587 $11,265 $9,839 $3,220 $1,977 $3,196 …" at bounding box center [543, 231] width 286 height 317
click at [479, 136] on div "$2,239" at bounding box center [476, 145] width 21 height 19
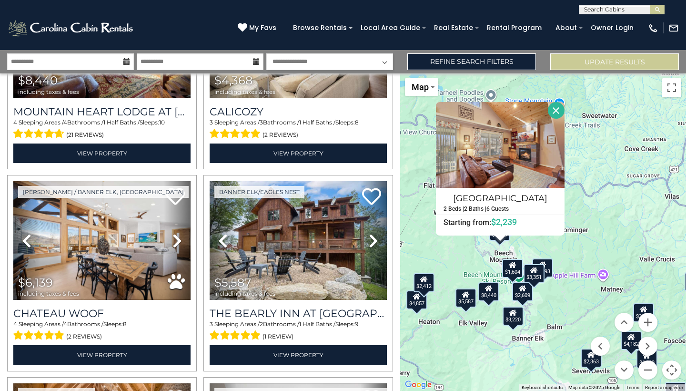
click at [565, 110] on button "Close" at bounding box center [556, 110] width 17 height 17
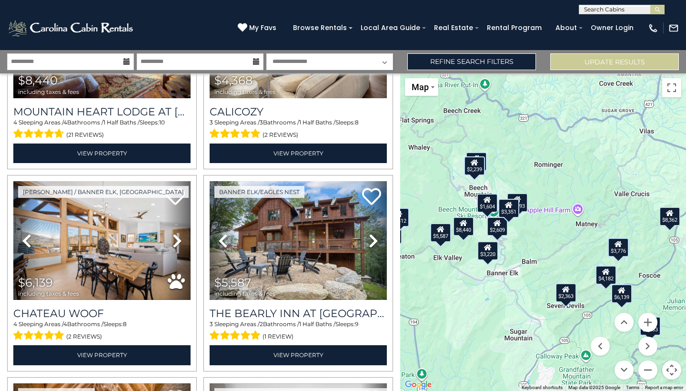
drag, startPoint x: 545, startPoint y: 237, endPoint x: 516, endPoint y: 163, distance: 78.7
click at [516, 163] on div "$11,339 $8,049 $8,440 $4,368 $6,139 $5,587 $11,265 $9,839 $3,220 $1,977 $3,196 …" at bounding box center [543, 231] width 286 height 317
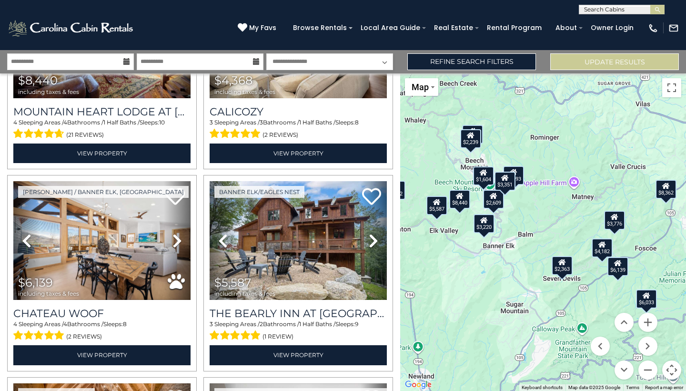
drag, startPoint x: 534, startPoint y: 262, endPoint x: 533, endPoint y: 228, distance: 33.4
click at [533, 228] on div "$11,339 $8,049 $8,440 $4,368 $6,139 $5,587 $11,265 $9,839 $3,220 $1,977 $3,196 …" at bounding box center [543, 231] width 286 height 317
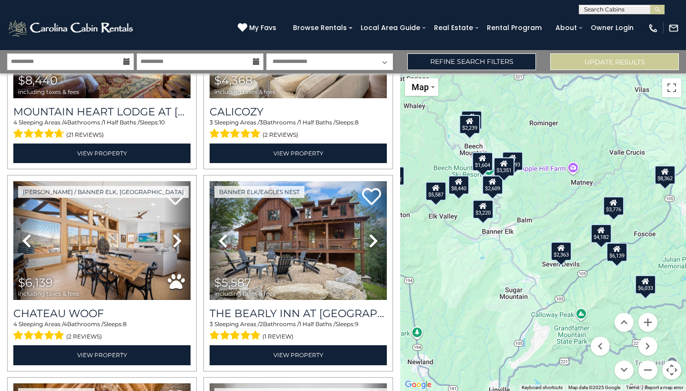
click at [463, 182] on icon at bounding box center [459, 181] width 8 height 7
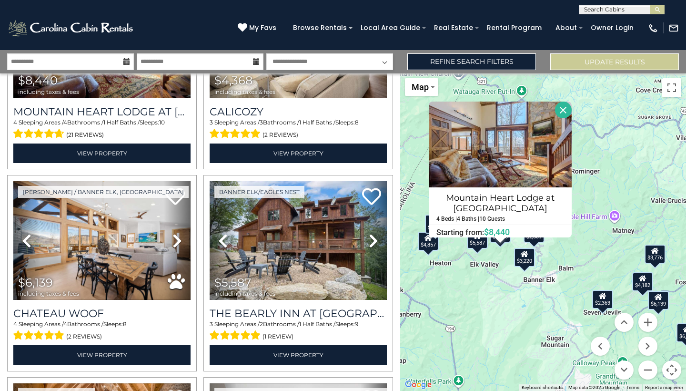
click at [579, 252] on div "$11,339 $8,049 $8,440 $4,368 $6,139 $5,587 $11,265 $9,839 $3,220 $1,977 $3,196 …" at bounding box center [543, 231] width 286 height 317
click at [481, 249] on div "$11,339 $8,049 $8,440 $4,368 $6,139 $5,587 $11,265 $9,839 $3,220 $1,977 $3,196 …" at bounding box center [543, 231] width 286 height 317
click at [563, 112] on button "Close" at bounding box center [563, 109] width 17 height 17
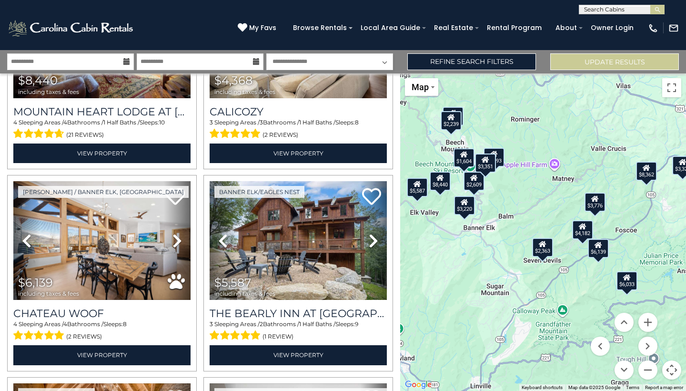
drag, startPoint x: 597, startPoint y: 274, endPoint x: 528, endPoint y: 209, distance: 94.7
click at [528, 209] on div "$11,339 $8,049 $8,440 $4,368 $6,139 $5,587 $11,265 $9,839 $3,220 $1,977 $3,196 …" at bounding box center [543, 231] width 286 height 317
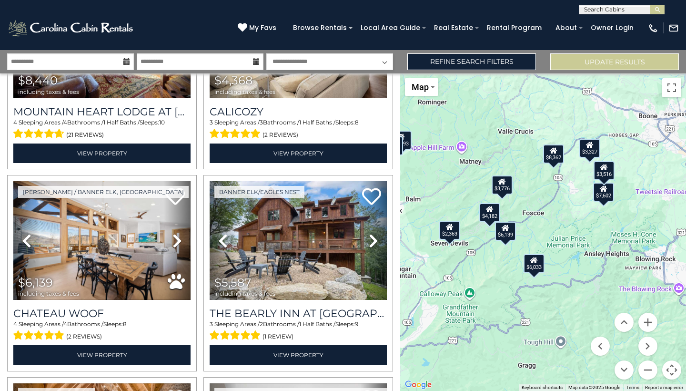
drag, startPoint x: 618, startPoint y: 283, endPoint x: 537, endPoint y: 282, distance: 81.5
click at [537, 282] on div "$11,339 $8,049 $8,440 $4,368 $6,139 $5,587 $11,265 $9,839 $3,220 $1,977 $3,196 …" at bounding box center [543, 231] width 286 height 317
click at [604, 201] on div "$7,602" at bounding box center [603, 191] width 21 height 19
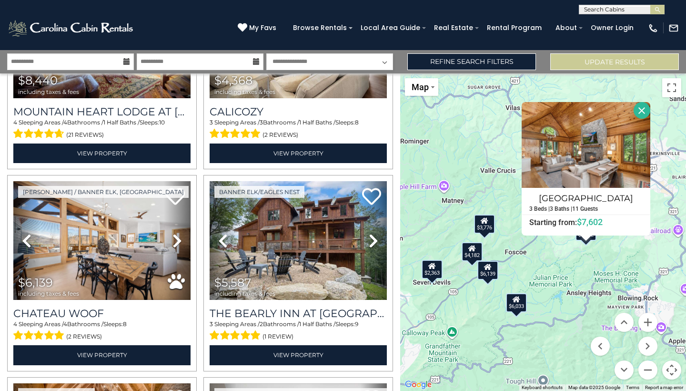
click at [552, 264] on div "$11,339 $8,049 $8,440 $4,368 $6,139 $5,587 $11,265 $9,839 $3,220 $1,977 $3,196 …" at bounding box center [543, 231] width 286 height 317
click at [487, 229] on div "$3,776" at bounding box center [484, 223] width 21 height 19
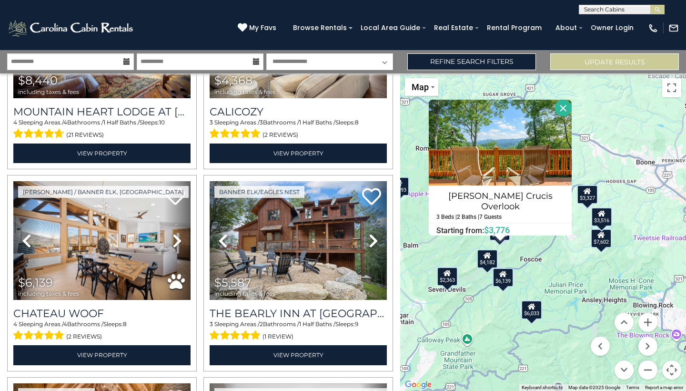
click at [479, 261] on div "$4,182" at bounding box center [487, 258] width 21 height 19
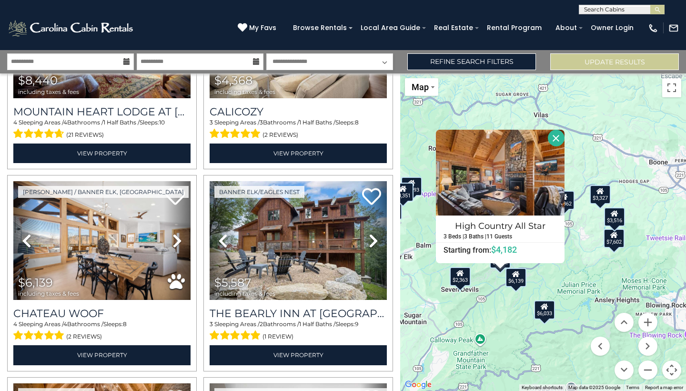
click at [514, 292] on div "$11,339 $8,049 $8,440 $4,368 $6,139 $5,587 $11,265 $9,839 $3,220 $1,977 $3,196 …" at bounding box center [543, 231] width 286 height 317
click at [522, 283] on div "$6,139" at bounding box center [516, 277] width 21 height 19
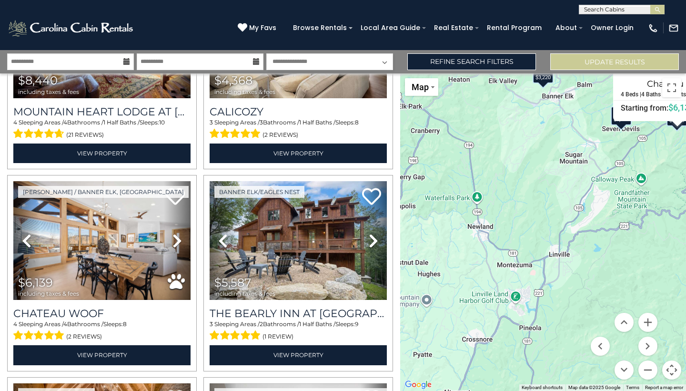
drag, startPoint x: 498, startPoint y: 315, endPoint x: 664, endPoint y: 163, distance: 224.6
click at [664, 163] on div "$11,339 $8,049 $8,440 $4,368 $6,139 $5,587 $11,265 $9,839 $3,220 $1,977 $3,196 …" at bounding box center [543, 231] width 286 height 317
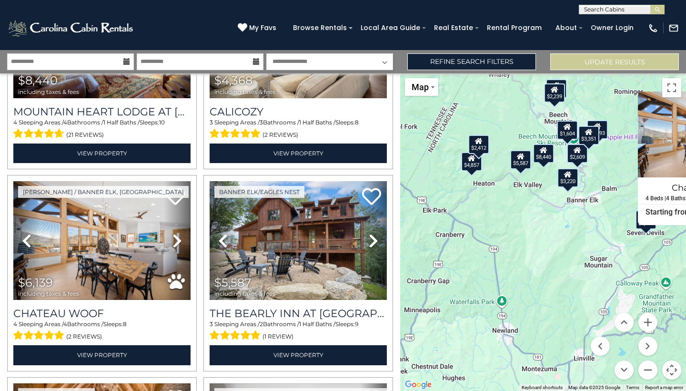
drag, startPoint x: 556, startPoint y: 190, endPoint x: 576, endPoint y: 284, distance: 96.3
click at [576, 284] on div "$11,339 $8,049 $8,440 $4,368 $6,139 $5,587 $11,265 $9,839 $3,220 $1,977 $3,196 …" at bounding box center [543, 231] width 286 height 317
click at [646, 372] on button "Zoom out" at bounding box center [647, 369] width 19 height 19
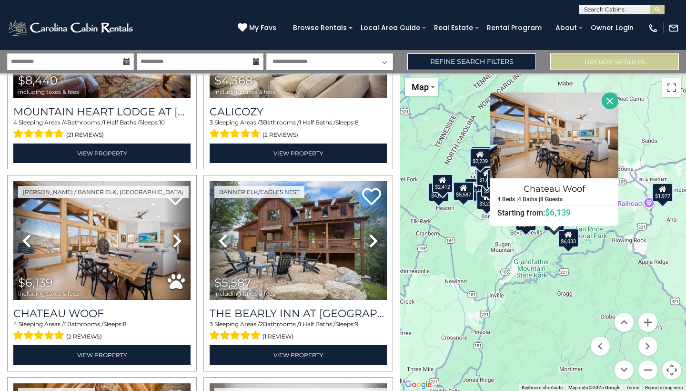
drag, startPoint x: 579, startPoint y: 285, endPoint x: 489, endPoint y: 284, distance: 90.1
click at [489, 284] on div "$11,339 $8,049 $8,440 $4,368 $6,139 $5,587 $11,265 $9,839 $3,220 $1,977 $3,196 …" at bounding box center [543, 231] width 286 height 317
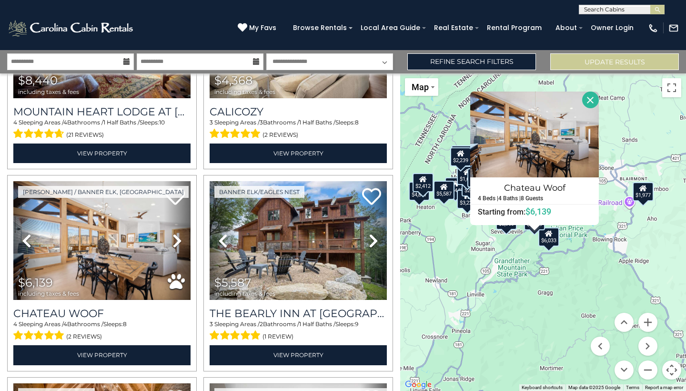
click at [597, 100] on button "Close" at bounding box center [590, 99] width 17 height 17
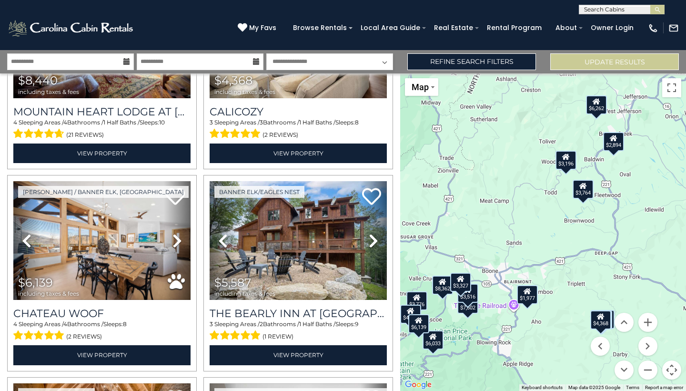
drag, startPoint x: 638, startPoint y: 172, endPoint x: 521, endPoint y: 279, distance: 158.2
click at [521, 279] on div "$11,339 $8,049 $8,440 $4,368 $6,139 $5,587 $11,265 $9,839 $3,220 $1,977 $3,196 …" at bounding box center [543, 231] width 286 height 317
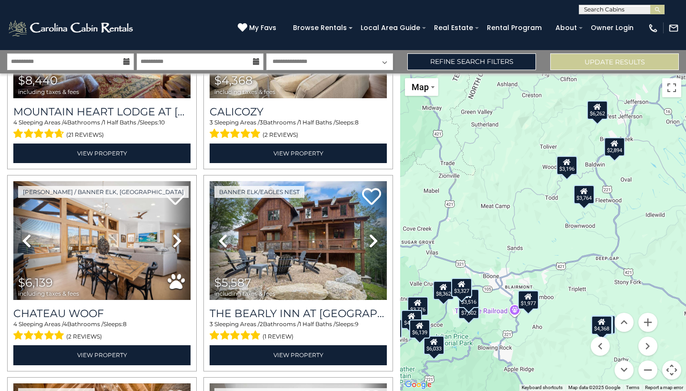
click at [599, 117] on div "$6,262" at bounding box center [597, 110] width 21 height 19
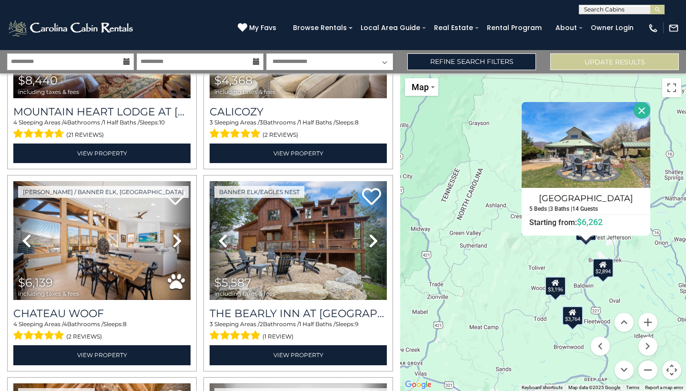
click at [650, 102] on button "Close" at bounding box center [642, 110] width 17 height 17
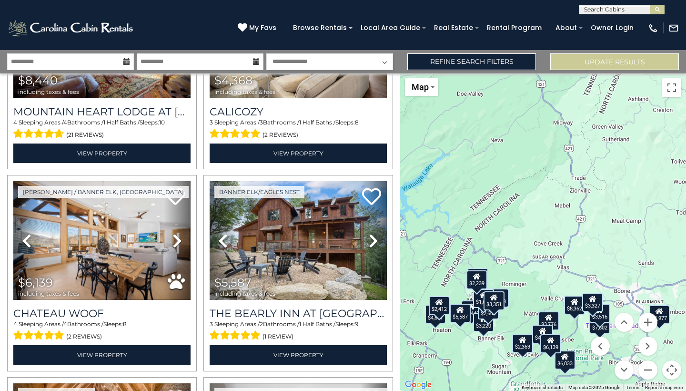
drag, startPoint x: 493, startPoint y: 231, endPoint x: 641, endPoint y: 120, distance: 185.4
click at [641, 120] on div "$11,339 $8,049 $8,440 $4,368 $6,139 $5,587 $11,265 $9,839 $3,220 $1,977 $3,196 …" at bounding box center [543, 231] width 286 height 317
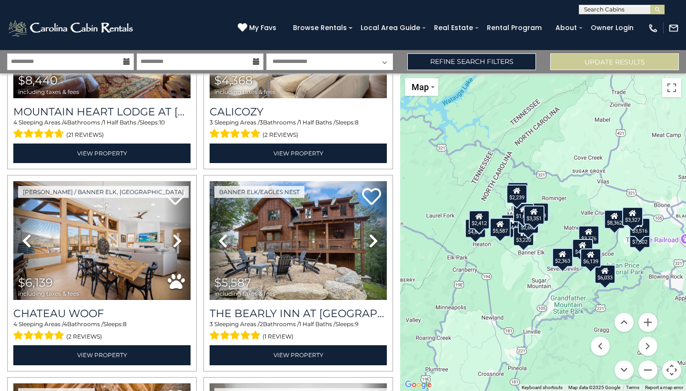
drag, startPoint x: 567, startPoint y: 229, endPoint x: 604, endPoint y: 142, distance: 95.0
click at [605, 142] on div "$11,339 $8,049 $8,440 $4,368 $6,139 $5,587 $11,265 $9,839 $3,220 $1,977 $3,196 …" at bounding box center [543, 231] width 286 height 317
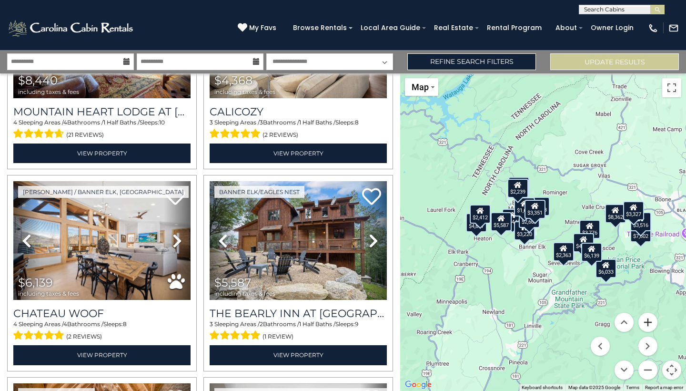
click at [649, 324] on button "Zoom in" at bounding box center [647, 322] width 19 height 19
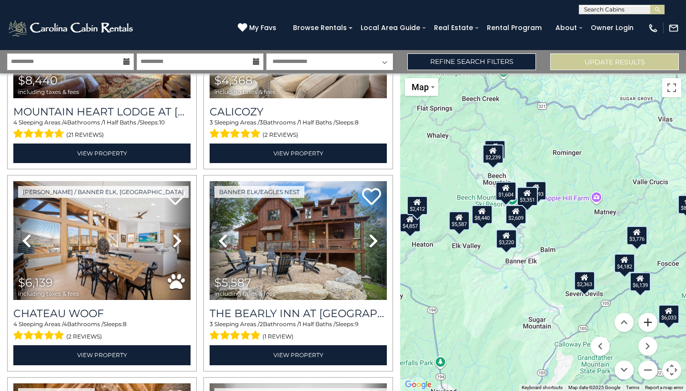
click at [649, 324] on button "Zoom in" at bounding box center [647, 322] width 19 height 19
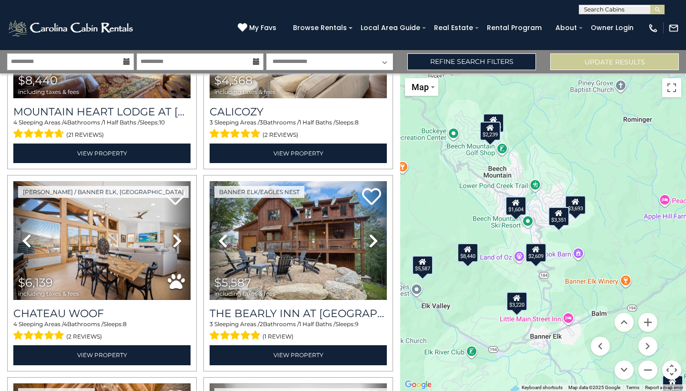
drag, startPoint x: 582, startPoint y: 192, endPoint x: 630, endPoint y: 237, distance: 65.7
click at [630, 237] on div "$11,339 $8,049 $8,440 $4,368 $6,139 $5,587 $11,265 $9,839 $3,220 $1,977 $3,196 …" at bounding box center [543, 231] width 286 height 317
click at [496, 122] on div "$2,239" at bounding box center [489, 131] width 21 height 19
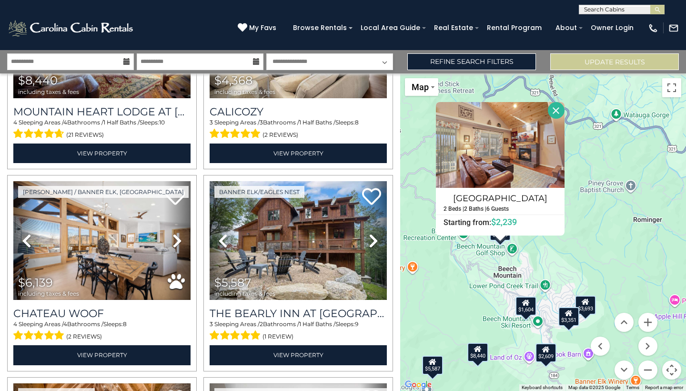
click at [601, 226] on div "$11,339 $8,049 $8,440 $4,368 $6,139 $5,587 $11,265 $9,839 $3,220 $1,977 $3,196 …" at bounding box center [543, 231] width 286 height 317
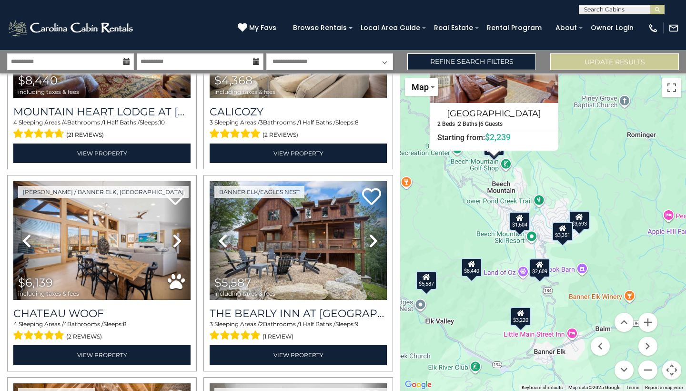
drag, startPoint x: 563, startPoint y: 289, endPoint x: 543, endPoint y: 180, distance: 110.5
click at [543, 180] on div "$11,339 $8,049 $8,440 $4,368 $6,139 $5,587 $11,265 $9,839 $3,220 $1,977 $3,196 …" at bounding box center [543, 231] width 286 height 317
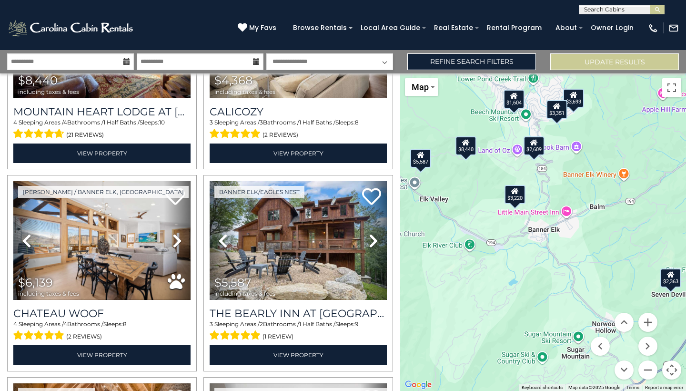
drag, startPoint x: 546, startPoint y: 294, endPoint x: 556, endPoint y: 197, distance: 96.8
click at [556, 197] on div "$11,339 $8,049 $8,440 $4,368 $6,139 $5,587 $11,265 $9,839 $3,220 $1,977 $3,196 …" at bounding box center [543, 231] width 286 height 317
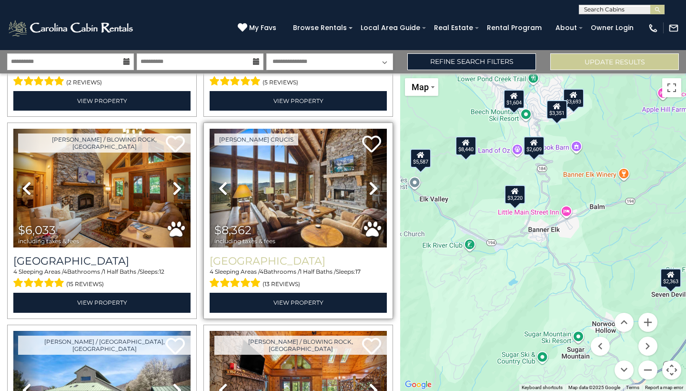
scroll to position [1194, 0]
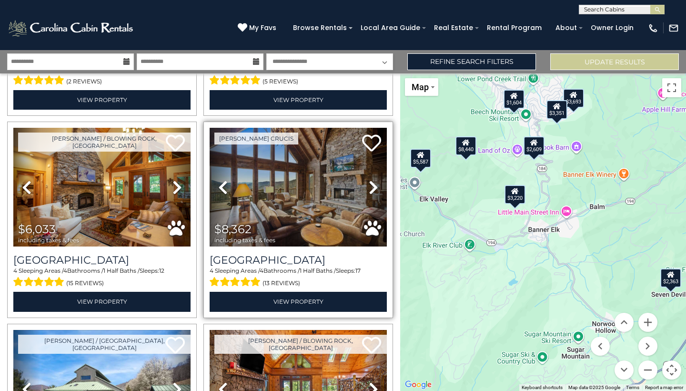
click at [323, 182] on img at bounding box center [298, 187] width 177 height 119
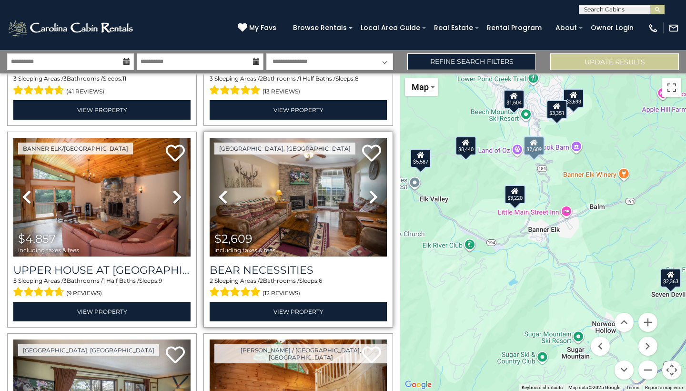
scroll to position [2194, 0]
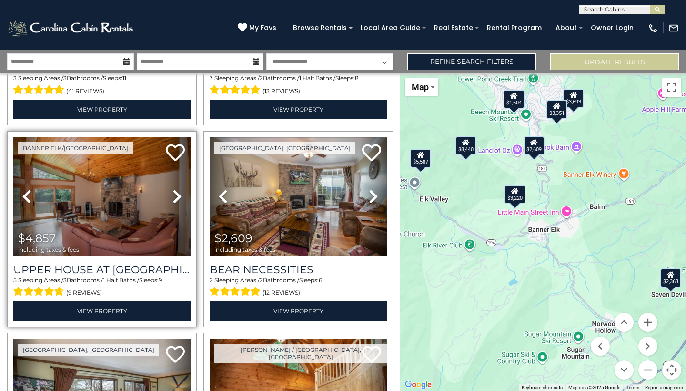
click at [179, 195] on icon at bounding box center [177, 196] width 10 height 15
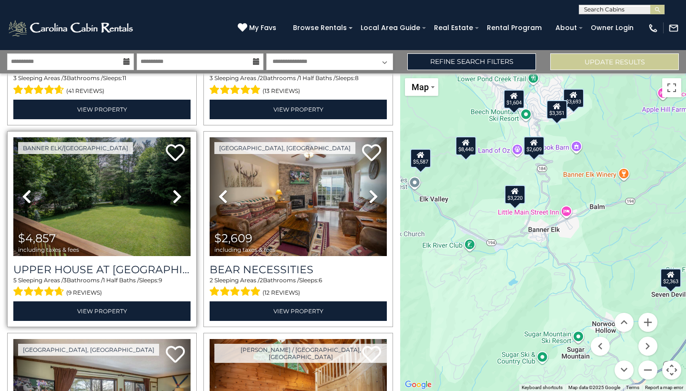
click at [179, 195] on icon at bounding box center [177, 196] width 10 height 15
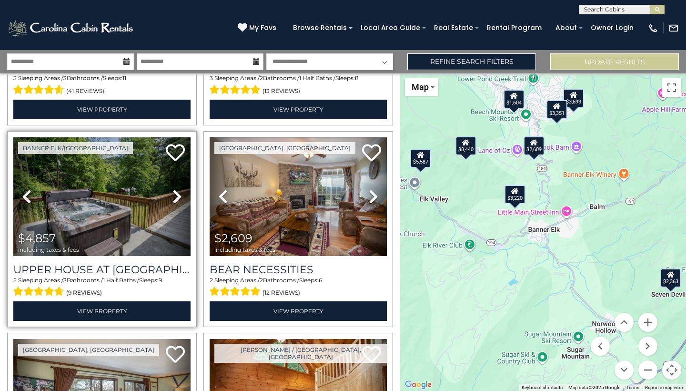
click at [179, 195] on icon at bounding box center [177, 196] width 10 height 15
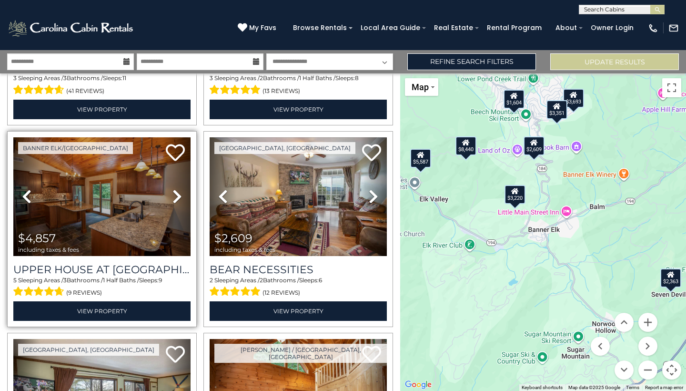
click at [179, 195] on icon at bounding box center [177, 196] width 10 height 15
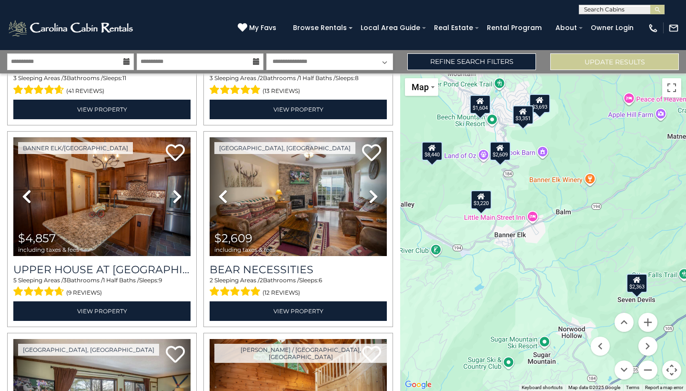
drag, startPoint x: 481, startPoint y: 272, endPoint x: 448, endPoint y: 274, distance: 32.5
click at [448, 274] on div "$11,339 $8,049 $8,440 $4,368 $6,139 $5,587 $11,265 $9,839 $3,220 $1,977 $3,196 …" at bounding box center [543, 231] width 286 height 317
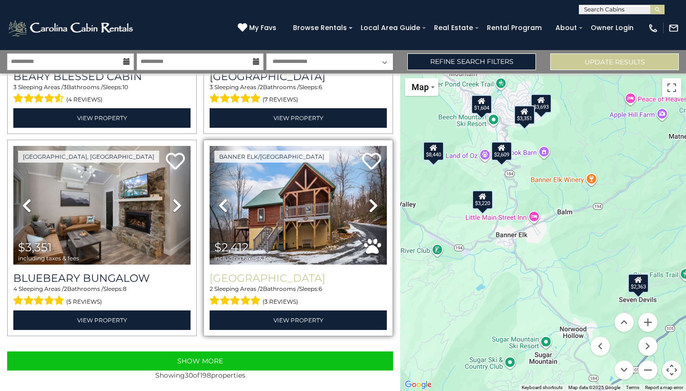
scroll to position [2790, 0]
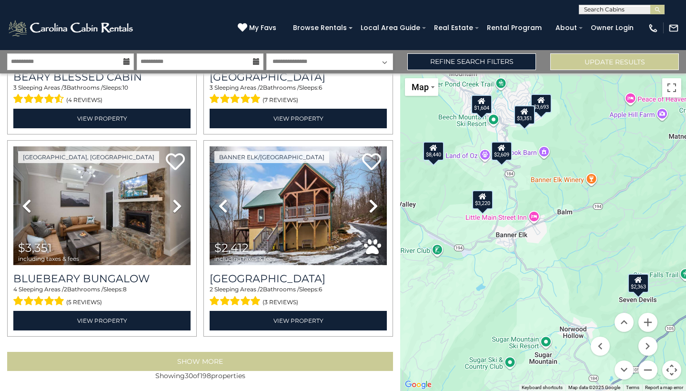
click at [241, 364] on button "Show More" at bounding box center [200, 361] width 386 height 19
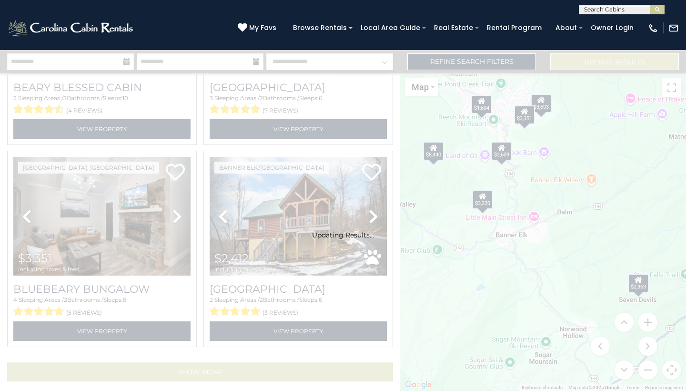
scroll to position [2775, 0]
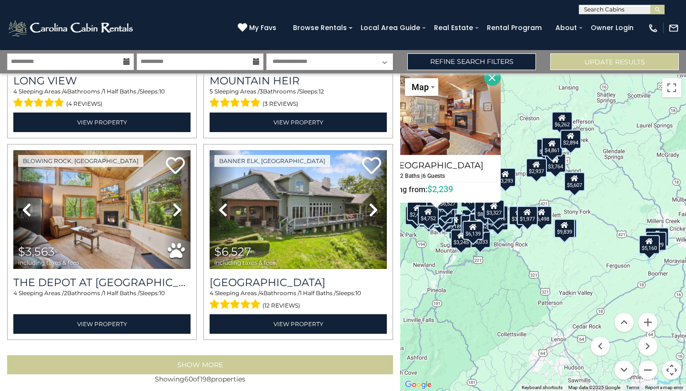
click at [215, 361] on button "Show More" at bounding box center [200, 364] width 386 height 19
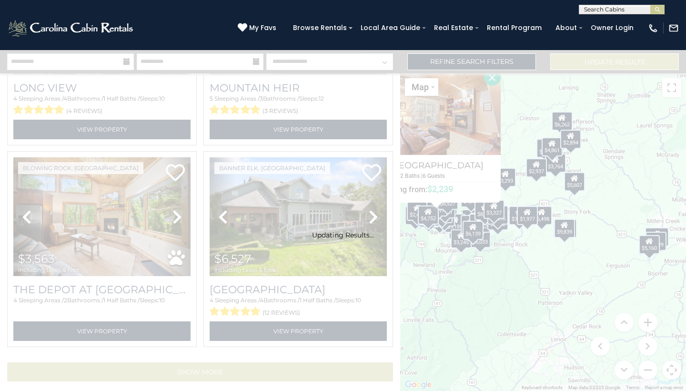
scroll to position [5799, 0]
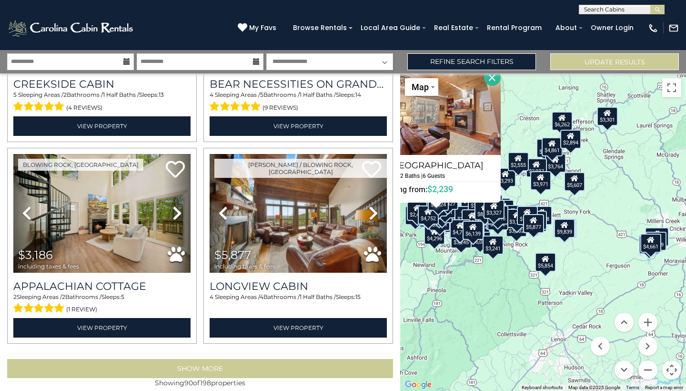
click at [215, 359] on button "Show More" at bounding box center [200, 368] width 386 height 19
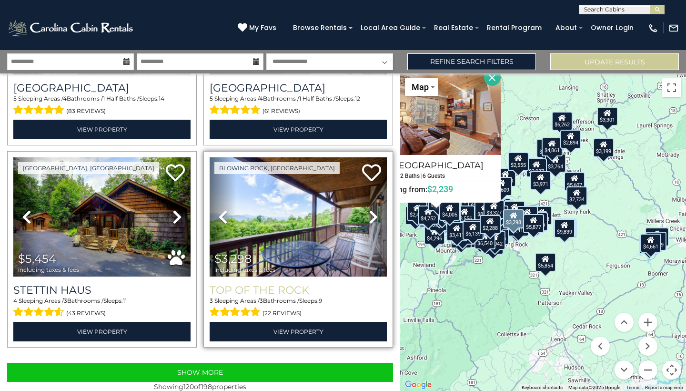
scroll to position [0, 0]
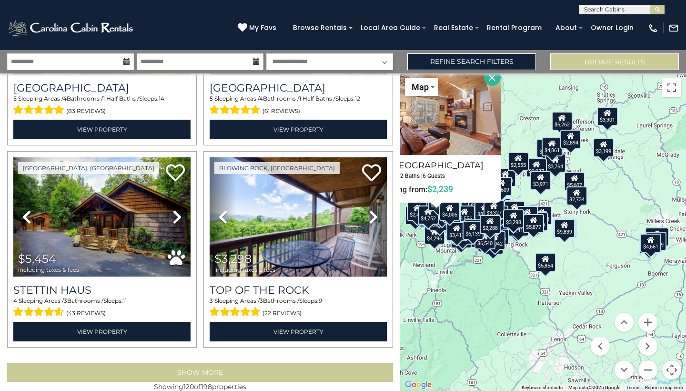
click at [233, 363] on button "Show More" at bounding box center [200, 372] width 386 height 19
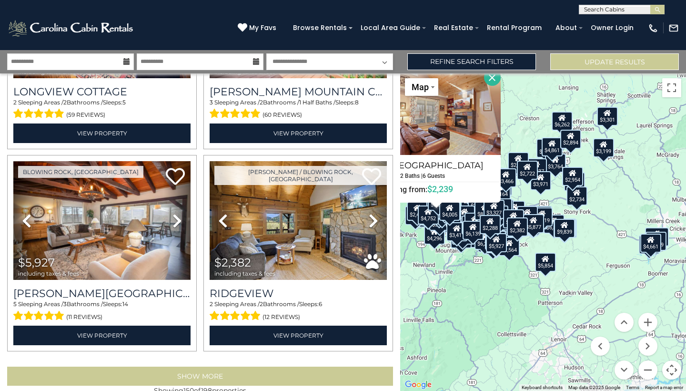
click at [231, 366] on button "Show More" at bounding box center [200, 375] width 386 height 19
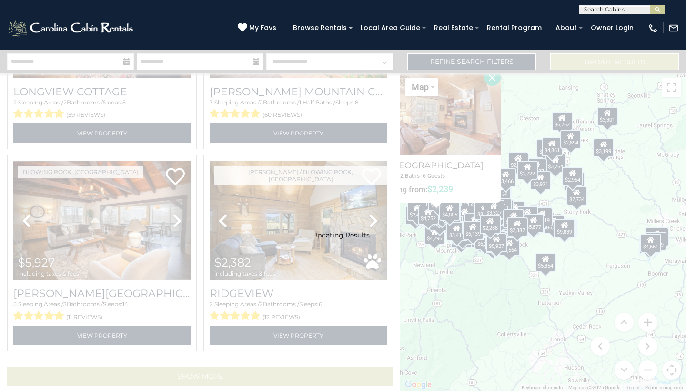
scroll to position [14868, 0]
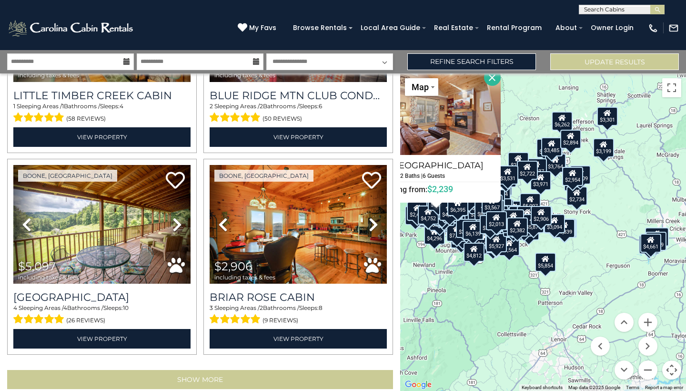
click at [249, 370] on button "Show More" at bounding box center [200, 379] width 386 height 19
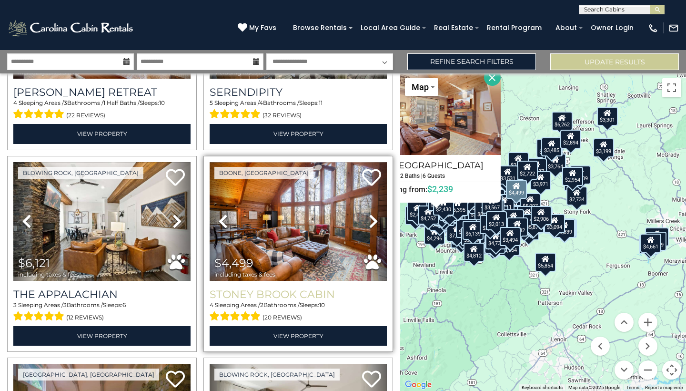
scroll to position [19319, 0]
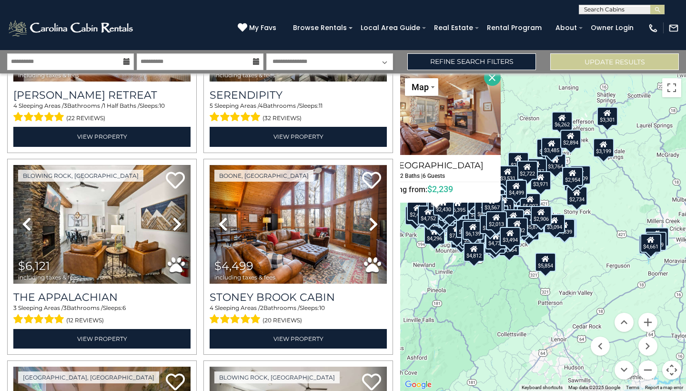
click at [672, 372] on button "Map camera controls" at bounding box center [671, 369] width 19 height 19
click at [672, 85] on button "Toggle fullscreen view" at bounding box center [671, 87] width 19 height 19
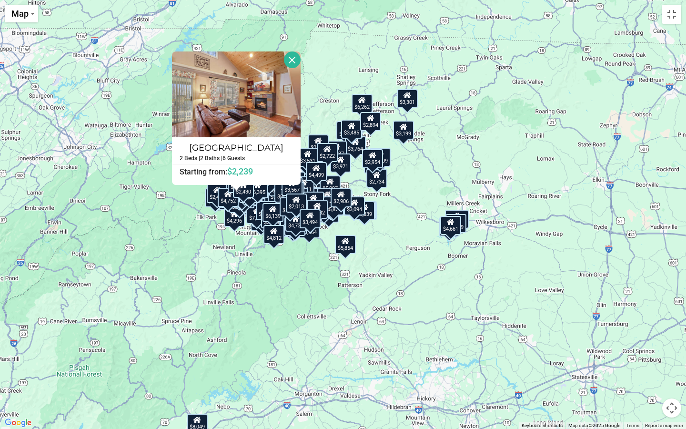
click at [562, 267] on div "$11,339 $8,049 $8,440 $4,368 $6,139 $5,587 $11,265 $9,839 $3,220 $1,977 $3,196 …" at bounding box center [343, 214] width 686 height 429
click at [301, 61] on button "Close" at bounding box center [292, 59] width 17 height 17
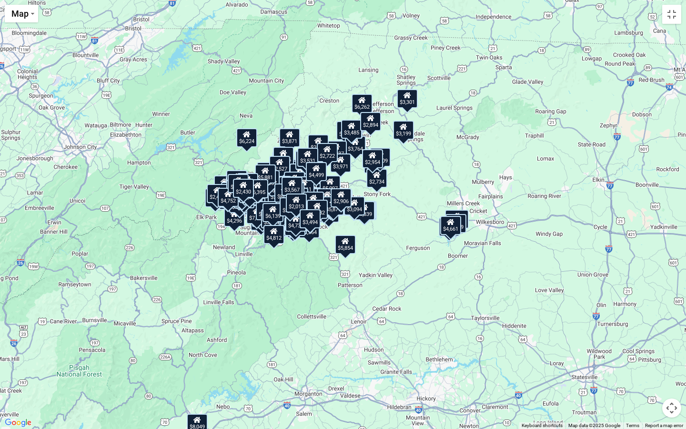
click at [674, 390] on button "Map camera controls" at bounding box center [671, 407] width 19 height 19
click at [642, 355] on button "Zoom in" at bounding box center [647, 360] width 19 height 19
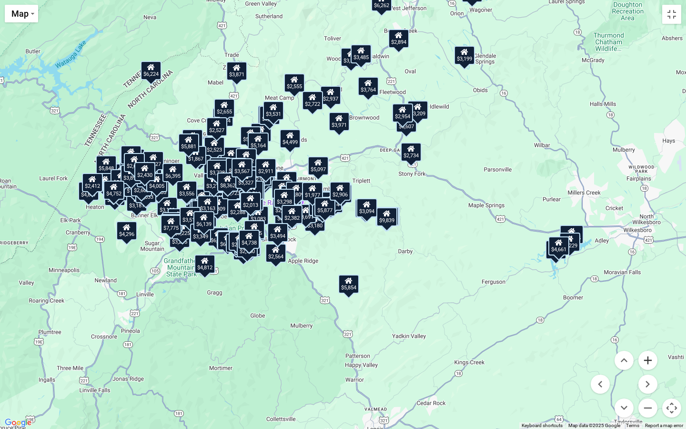
click at [647, 363] on button "Zoom in" at bounding box center [647, 360] width 19 height 19
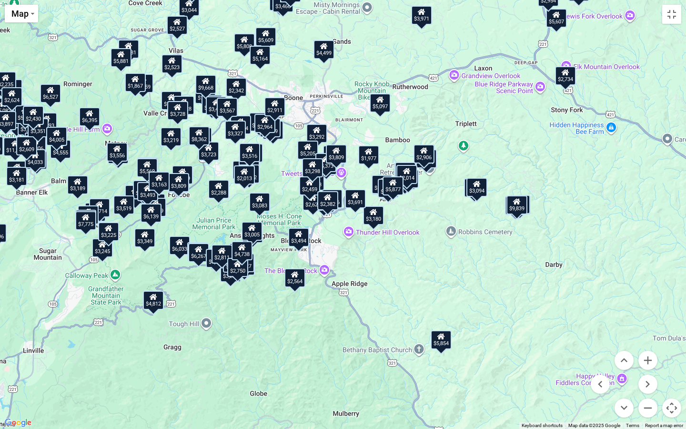
drag, startPoint x: 501, startPoint y: 324, endPoint x: 590, endPoint y: 301, distance: 91.8
click at [590, 301] on div "$11,339 $8,049 $8,440 $4,368 $6,139 $5,587 $11,265 $9,839 $3,220 $1,977 $3,196 …" at bounding box center [343, 214] width 686 height 429
click at [477, 188] on div "$3,094" at bounding box center [476, 187] width 21 height 19
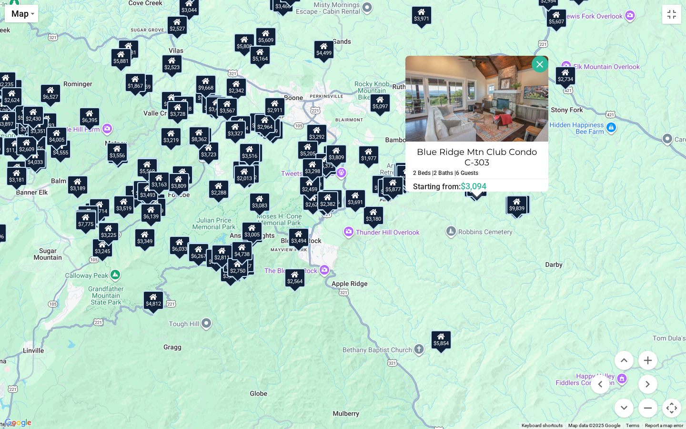
click at [541, 66] on button "Close" at bounding box center [540, 64] width 17 height 17
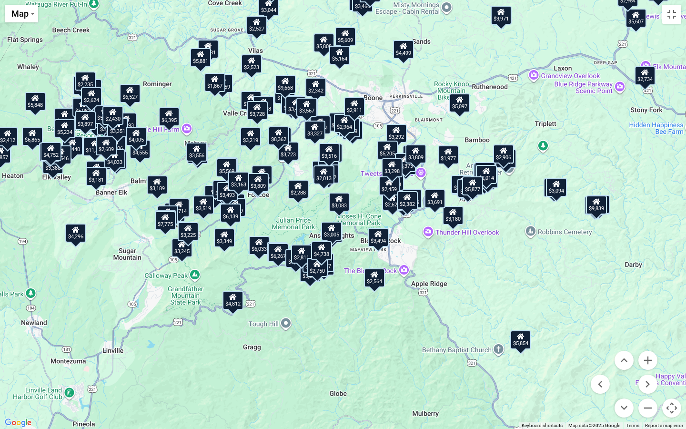
drag, startPoint x: 451, startPoint y: 221, endPoint x: 532, endPoint y: 221, distance: 80.5
click at [532, 221] on div "$11,339 $8,049 $8,440 $4,368 $6,139 $5,587 $11,265 $9,839 $3,220 $1,977 $3,196 …" at bounding box center [343, 214] width 686 height 429
click at [599, 208] on div "$9,839" at bounding box center [596, 204] width 21 height 19
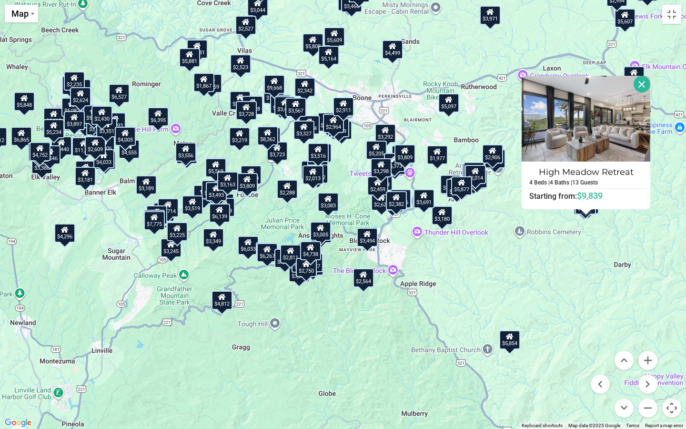
click at [648, 87] on button "Close" at bounding box center [642, 84] width 17 height 17
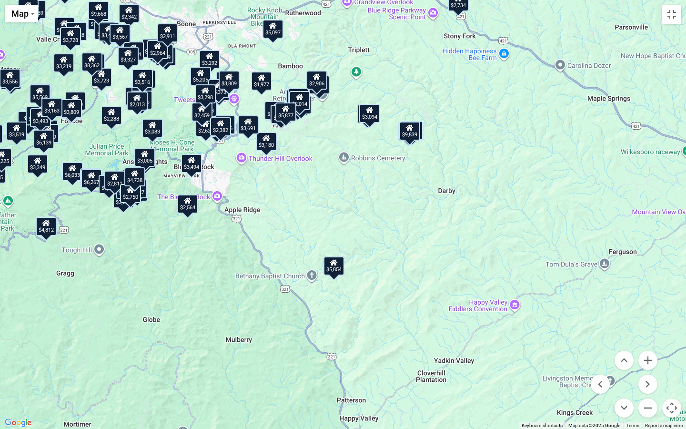
drag, startPoint x: 454, startPoint y: 258, endPoint x: 274, endPoint y: 188, distance: 192.8
click at [274, 188] on div "$11,339 $8,049 $8,440 $4,368 $6,139 $5,587 $11,265 $9,839 $3,220 $1,977 $3,196 …" at bounding box center [343, 214] width 686 height 429
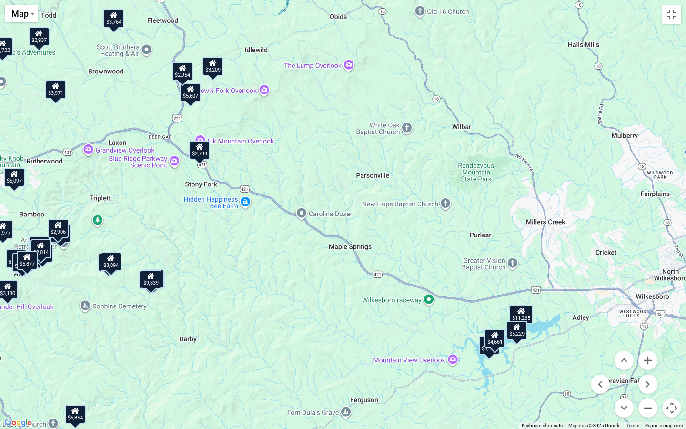
drag, startPoint x: 466, startPoint y: 181, endPoint x: 207, endPoint y: 328, distance: 297.4
click at [207, 328] on div "$11,339 $8,049 $8,440 $4,368 $6,139 $5,587 $11,265 $9,839 $3,220 $1,977 $3,196 …" at bounding box center [343, 214] width 686 height 429
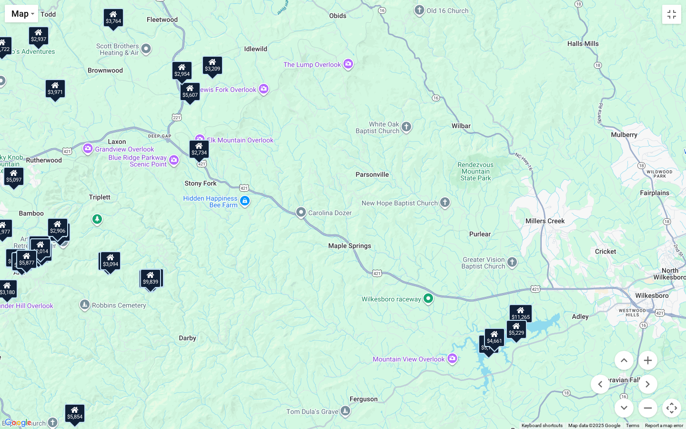
click at [495, 341] on div "$4,661" at bounding box center [494, 337] width 21 height 19
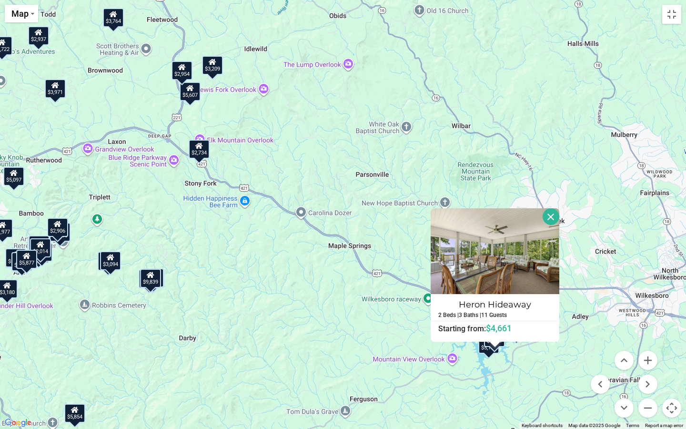
click at [486, 352] on div "$5,160" at bounding box center [488, 343] width 21 height 19
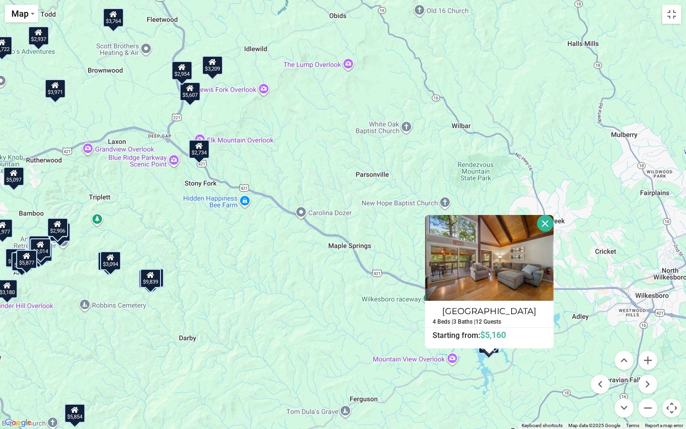
click at [365, 292] on div "$11,339 $8,049 $8,440 $4,368 $6,139 $5,587 $11,265 $9,839 $3,220 $1,977 $3,196 …" at bounding box center [343, 214] width 686 height 429
click at [554, 229] on button "Close" at bounding box center [545, 223] width 17 height 17
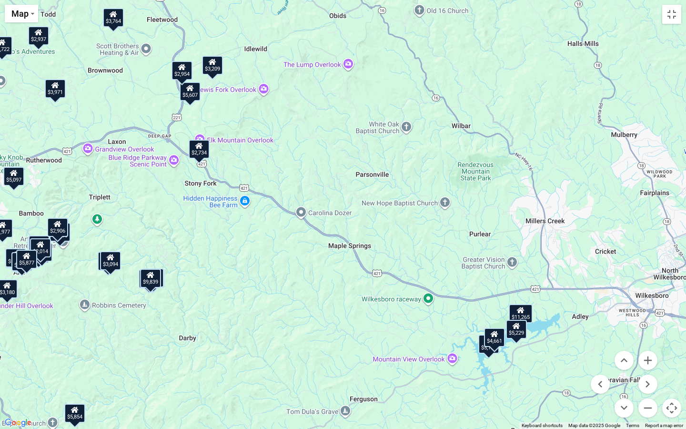
click at [522, 308] on icon at bounding box center [521, 310] width 8 height 7
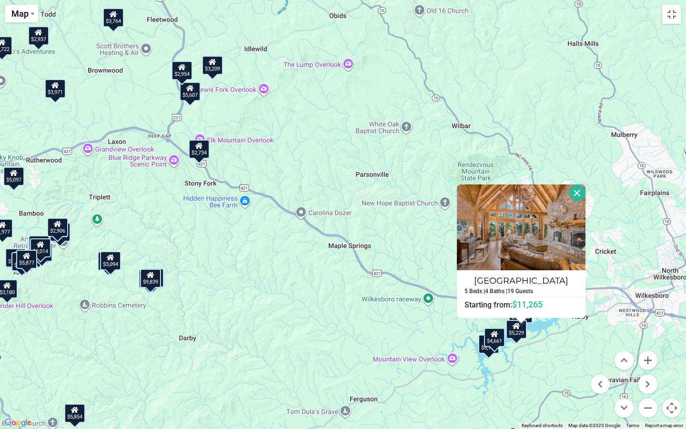
click at [585, 194] on button "Close" at bounding box center [577, 192] width 17 height 17
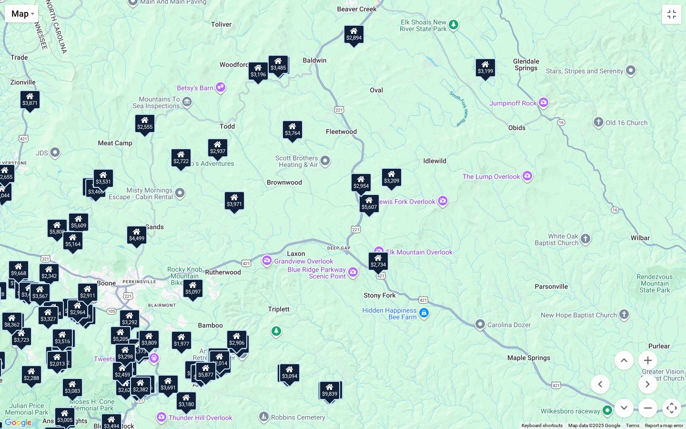
drag, startPoint x: 406, startPoint y: 218, endPoint x: 587, endPoint y: 332, distance: 213.2
click at [587, 332] on div "$11,339 $8,049 $8,440 $4,368 $6,139 $5,587 $11,265 $9,839 $3,220 $1,977 $3,196 …" at bounding box center [343, 214] width 686 height 429
click at [281, 66] on div "$3,485" at bounding box center [278, 64] width 21 height 19
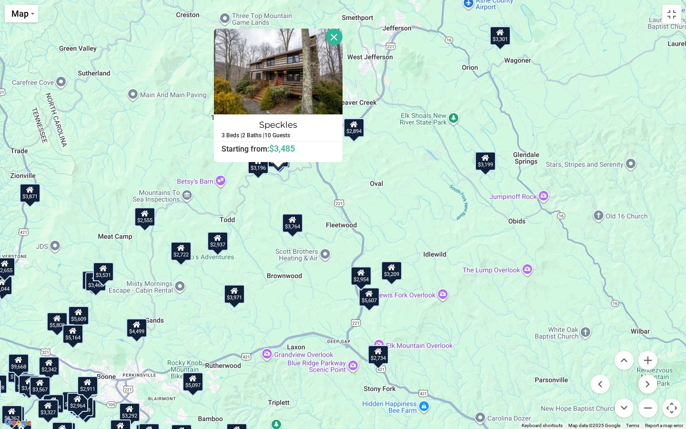
click at [343, 38] on button "Close" at bounding box center [334, 37] width 17 height 17
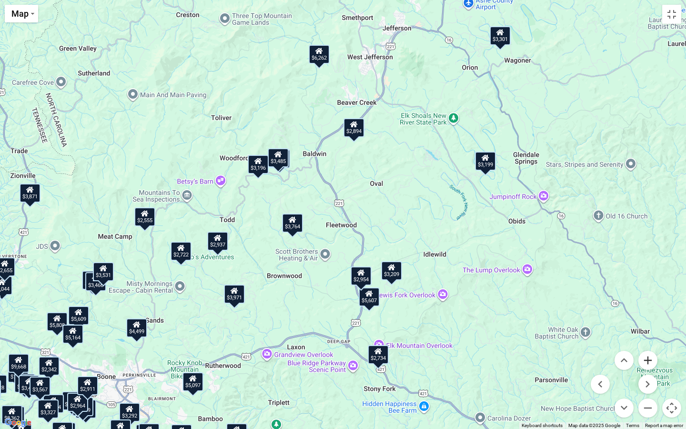
click at [647, 363] on button "Zoom in" at bounding box center [647, 360] width 19 height 19
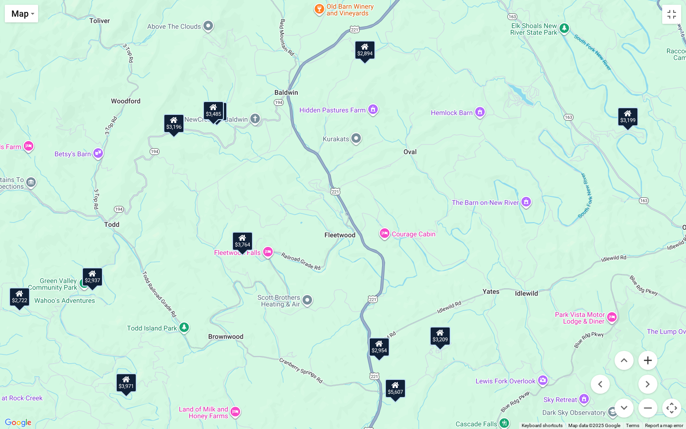
click at [648, 366] on button "Zoom in" at bounding box center [647, 360] width 19 height 19
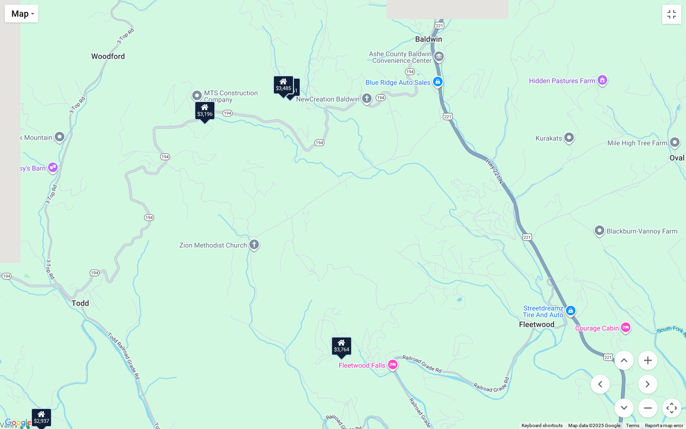
drag, startPoint x: 289, startPoint y: 188, endPoint x: 491, endPoint y: 257, distance: 213.4
click at [491, 257] on div "$11,339 $8,049 $8,440 $4,368 $6,139 $5,587 $11,265 $9,839 $3,220 $1,977 $3,196 …" at bounding box center [343, 214] width 686 height 429
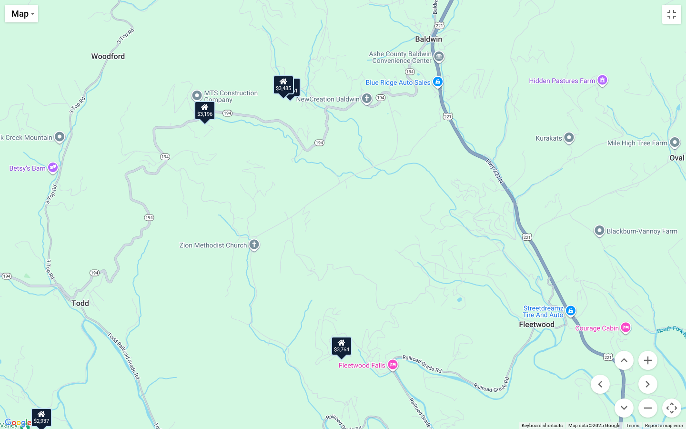
click at [298, 88] on div "$4,861" at bounding box center [290, 87] width 21 height 19
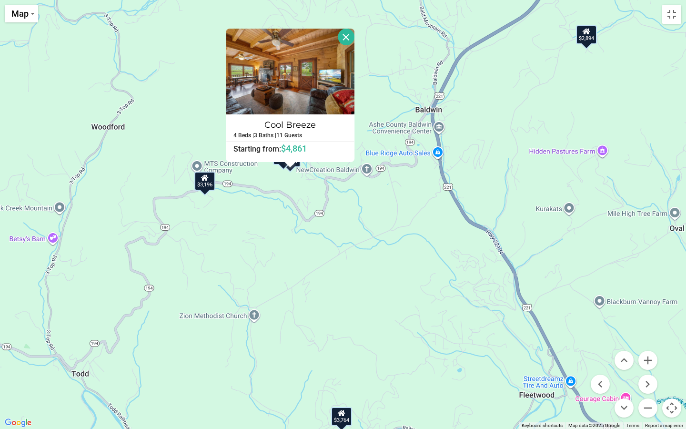
click at [379, 244] on div "$11,339 $8,049 $8,440 $4,368 $6,139 $5,587 $11,265 $9,839 $3,220 $1,977 $3,196 …" at bounding box center [343, 214] width 686 height 429
click at [354, 33] on button "Close" at bounding box center [346, 37] width 17 height 17
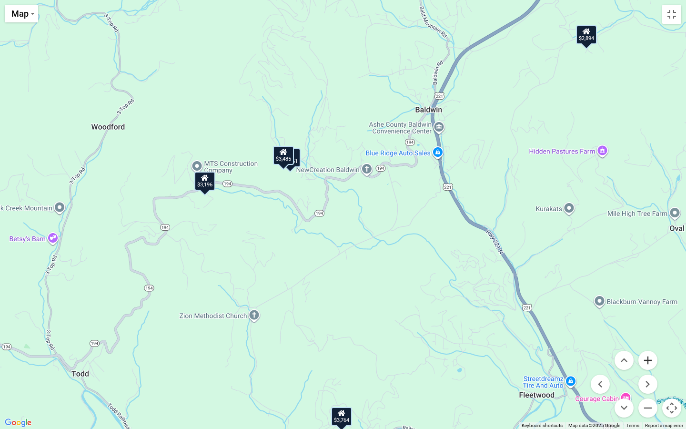
click at [649, 363] on button "Zoom in" at bounding box center [647, 360] width 19 height 19
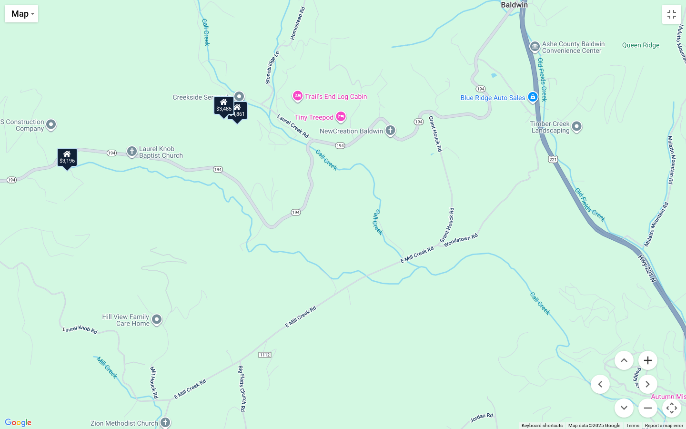
click at [649, 363] on button "Zoom in" at bounding box center [647, 360] width 19 height 19
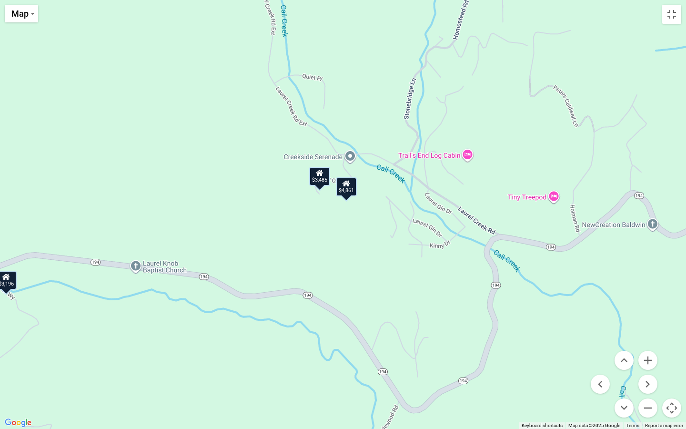
drag, startPoint x: 253, startPoint y: 147, endPoint x: 469, endPoint y: 318, distance: 275.0
click at [469, 318] on div "$11,339 $8,049 $8,440 $4,368 $6,139 $5,587 $11,265 $9,839 $3,220 $1,977 $3,196 …" at bounding box center [343, 214] width 686 height 429
click at [647, 364] on button "Zoom in" at bounding box center [647, 360] width 19 height 19
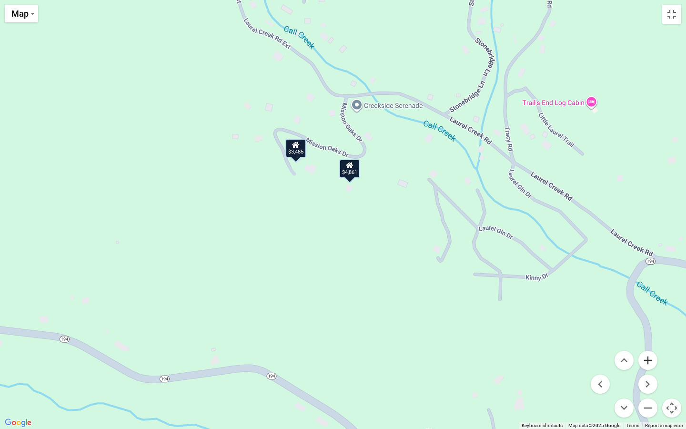
click at [648, 362] on button "Zoom in" at bounding box center [647, 360] width 19 height 19
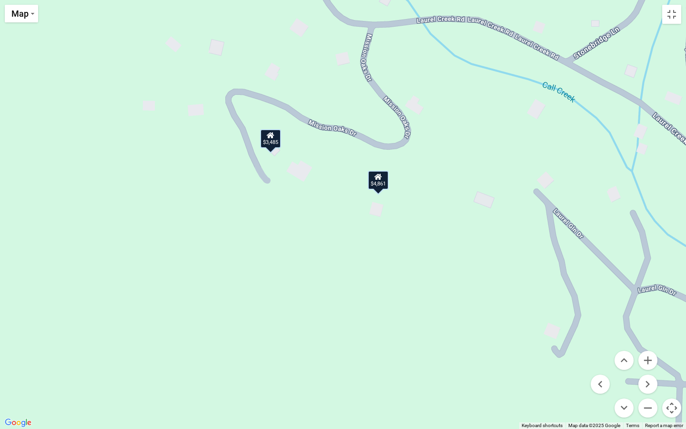
drag, startPoint x: 438, startPoint y: 246, endPoint x: 460, endPoint y: 296, distance: 54.4
click at [460, 296] on div "$11,339 $8,049 $8,440 $4,368 $6,139 $5,587 $11,265 $9,839 $3,220 $1,977 $3,196 …" at bounding box center [343, 214] width 686 height 429
click at [382, 182] on div "$4,861" at bounding box center [378, 180] width 21 height 19
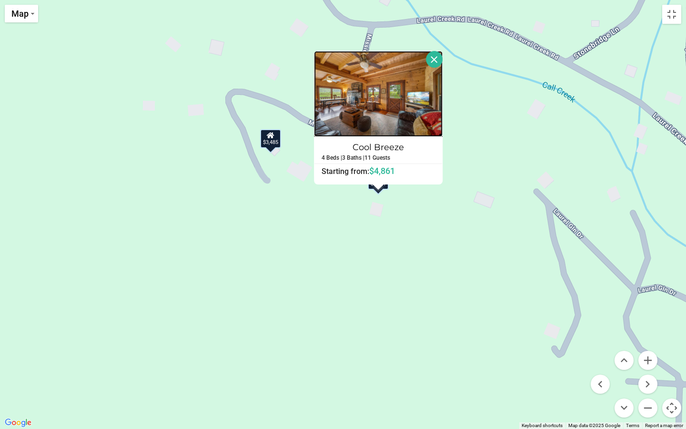
click at [417, 99] on img at bounding box center [378, 94] width 129 height 86
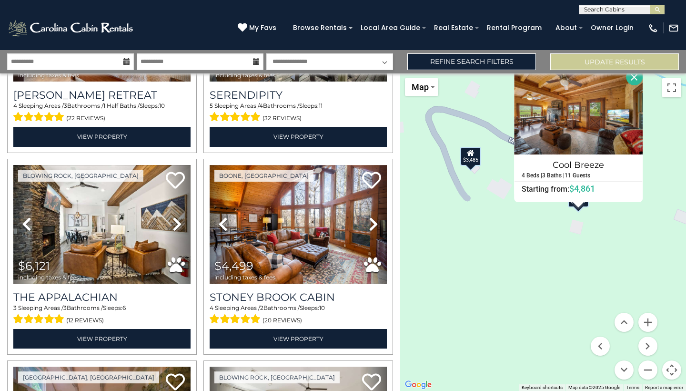
click at [469, 158] on div "$3,485" at bounding box center [470, 156] width 21 height 19
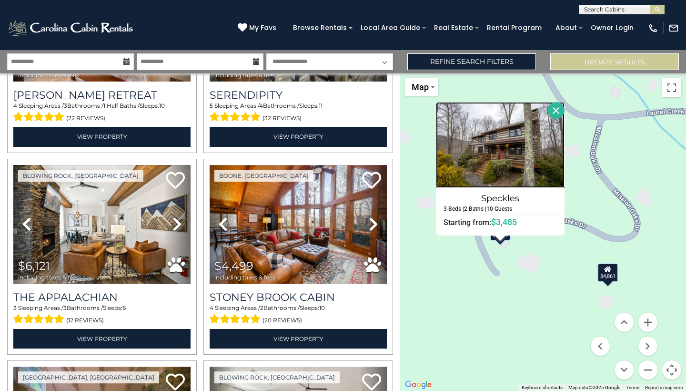
click at [549, 152] on img at bounding box center [500, 145] width 129 height 86
click at [651, 373] on button "Zoom out" at bounding box center [647, 369] width 19 height 19
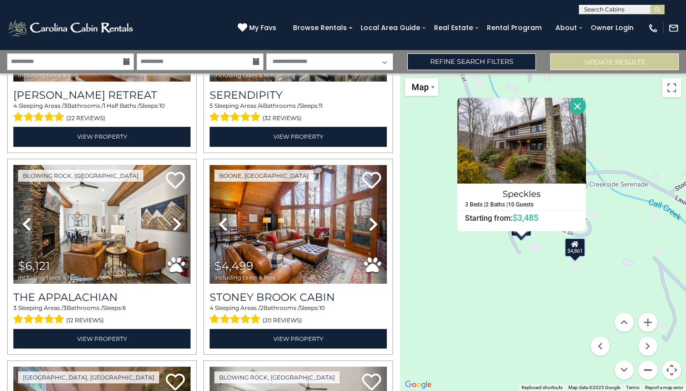
click at [651, 373] on button "Zoom out" at bounding box center [647, 369] width 19 height 19
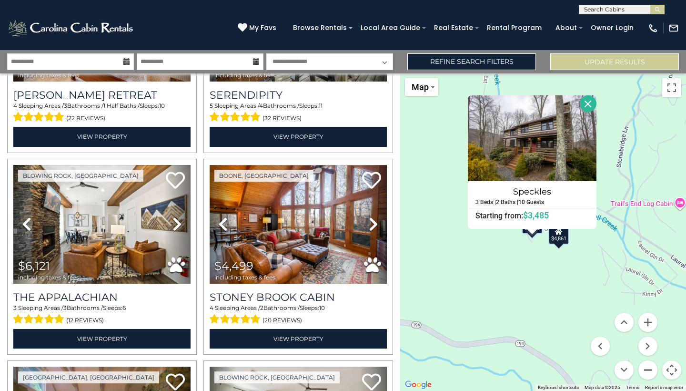
click at [651, 373] on button "Zoom out" at bounding box center [647, 369] width 19 height 19
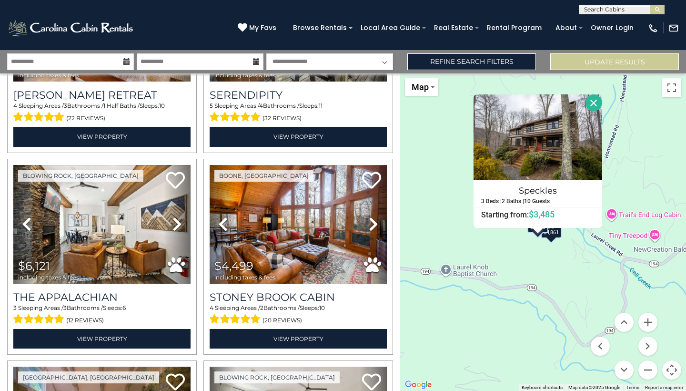
click at [678, 365] on button "Map camera controls" at bounding box center [671, 369] width 19 height 19
click at [672, 96] on button "Toggle fullscreen view" at bounding box center [671, 87] width 19 height 19
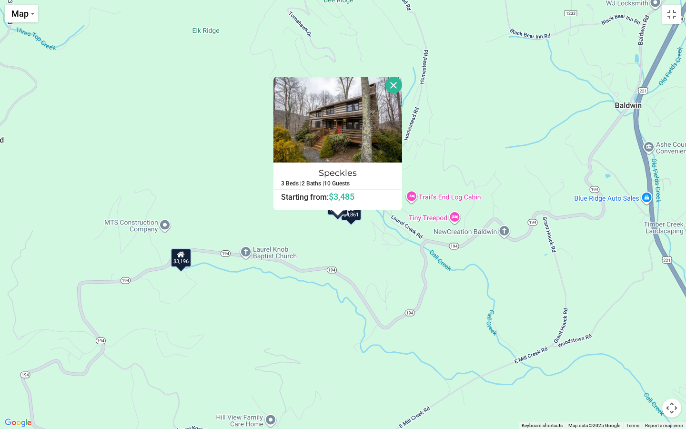
click at [669, 390] on button "Map camera controls" at bounding box center [671, 407] width 19 height 19
click at [648, 390] on button "Zoom out" at bounding box center [647, 407] width 19 height 19
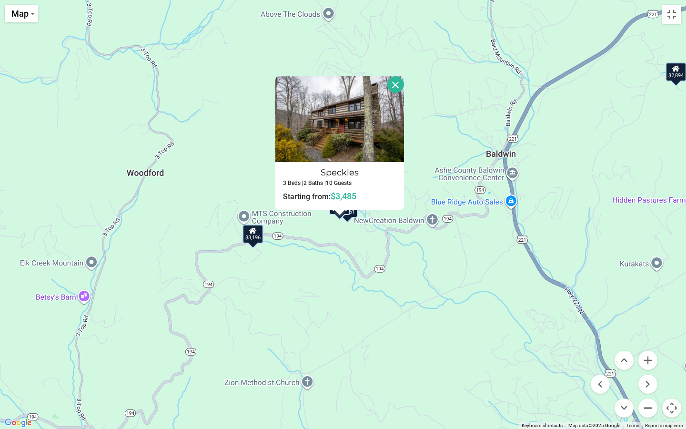
click at [648, 390] on button "Zoom out" at bounding box center [647, 407] width 19 height 19
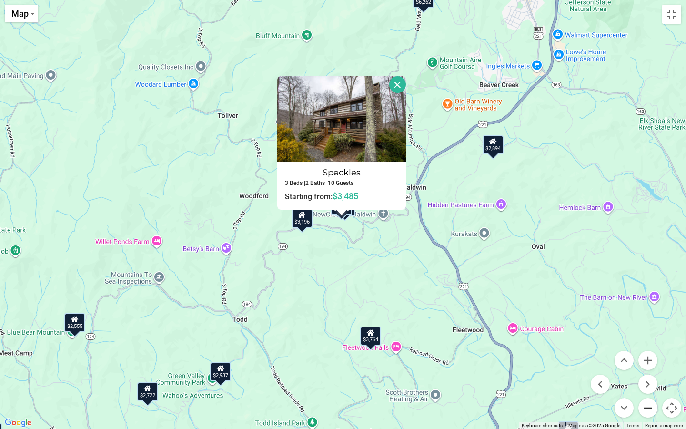
click at [648, 390] on button "Zoom out" at bounding box center [647, 407] width 19 height 19
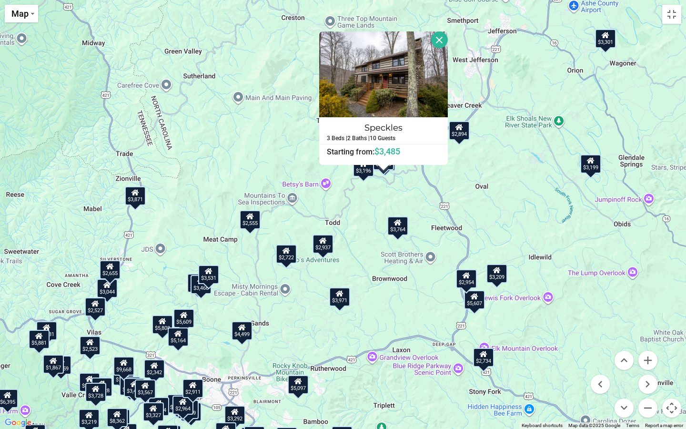
drag, startPoint x: 476, startPoint y: 268, endPoint x: 517, endPoint y: 223, distance: 61.1
click at [517, 223] on div "$11,339 $8,049 $8,440 $4,368 $6,139 $5,587 $11,265 $9,839 $3,220 $1,977 $3,196 …" at bounding box center [343, 214] width 686 height 429
click at [439, 41] on button "Close" at bounding box center [439, 39] width 17 height 17
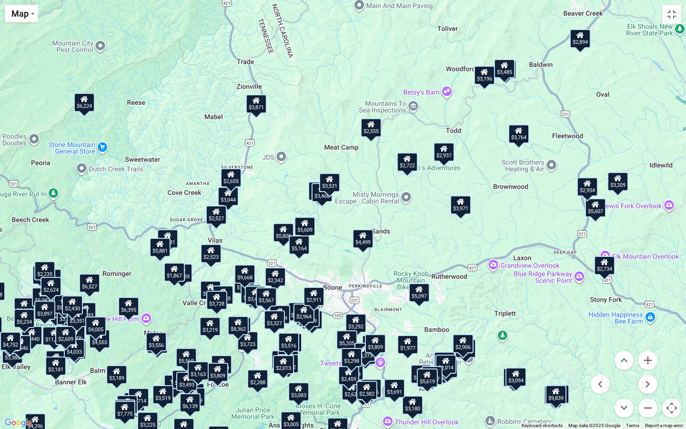
drag, startPoint x: 366, startPoint y: 213, endPoint x: 488, endPoint y: 120, distance: 153.3
click at [488, 120] on div "$11,339 $8,049 $8,440 $4,368 $6,139 $5,587 $11,265 $9,839 $3,220 $1,977 $3,196 …" at bounding box center [343, 214] width 686 height 429
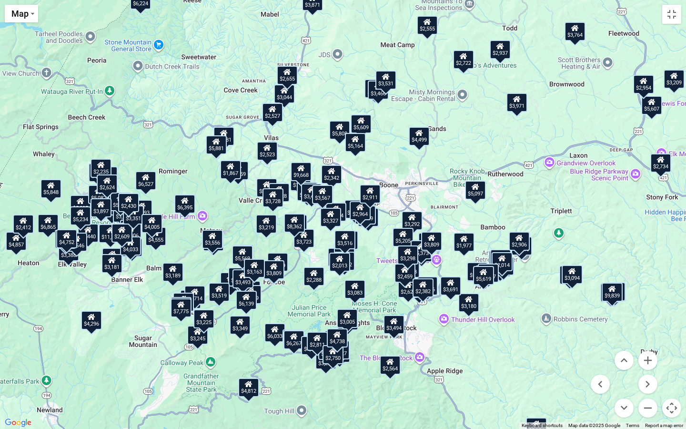
drag, startPoint x: 405, startPoint y: 242, endPoint x: 474, endPoint y: 132, distance: 129.7
click at [474, 132] on div "$11,339 $8,049 $8,440 $4,368 $6,139 $5,587 $11,265 $9,839 $3,220 $1,977 $3,196 …" at bounding box center [343, 214] width 686 height 429
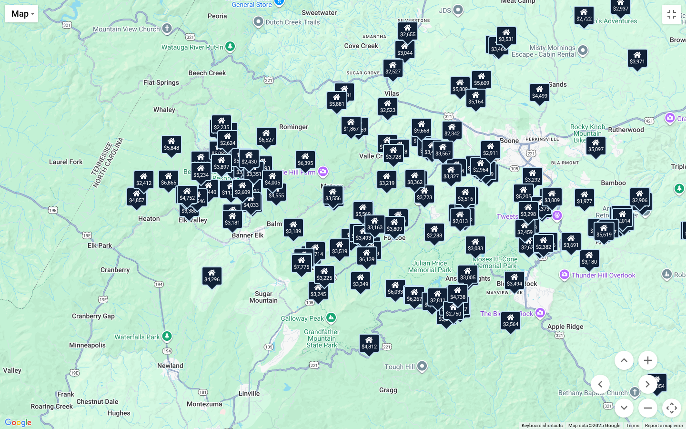
drag, startPoint x: 205, startPoint y: 233, endPoint x: 319, endPoint y: 195, distance: 119.9
click at [319, 195] on div "$11,339 $8,049 $8,440 $4,368 $6,139 $5,587 $11,265 $9,839 $3,220 $1,977 $3,196 …" at bounding box center [343, 214] width 686 height 429
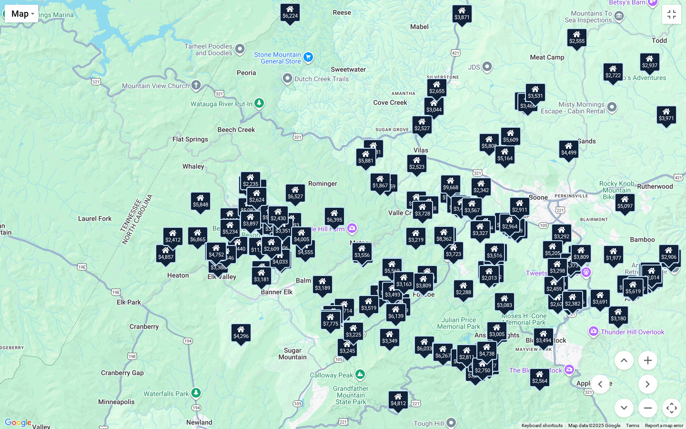
drag, startPoint x: 252, startPoint y: 253, endPoint x: 276, endPoint y: 311, distance: 63.2
click at [276, 311] on div "$11,339 $8,049 $8,440 $4,368 $6,139 $5,587 $11,265 $9,839 $3,220 $1,977 $3,196 …" at bounding box center [343, 214] width 686 height 429
click at [650, 365] on button "Zoom in" at bounding box center [647, 360] width 19 height 19
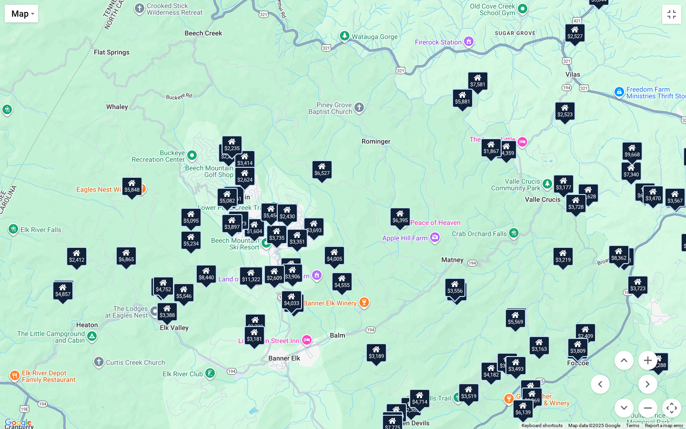
drag, startPoint x: 357, startPoint y: 269, endPoint x: 433, endPoint y: 258, distance: 77.1
click at [433, 258] on div "$11,339 $8,049 $8,440 $4,368 $6,139 $5,587 $11,265 $9,839 $3,220 $1,977 $3,196 …" at bounding box center [343, 214] width 686 height 429
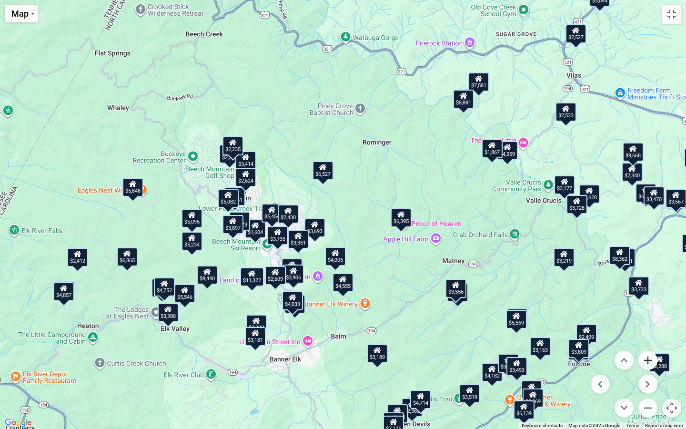
click at [648, 362] on button "Zoom in" at bounding box center [647, 360] width 19 height 19
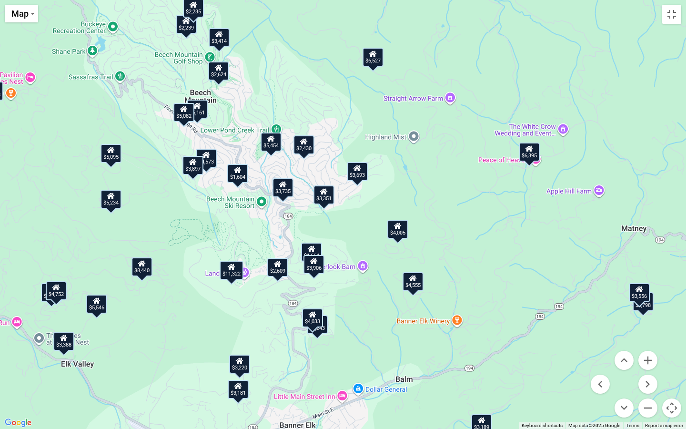
drag, startPoint x: 463, startPoint y: 326, endPoint x: 532, endPoint y: 245, distance: 107.1
click at [532, 245] on div "$11,339 $8,049 $8,440 $4,368 $6,139 $5,587 $11,265 $9,839 $3,220 $1,977 $3,196 …" at bounding box center [343, 214] width 686 height 429
click at [316, 253] on div "$1,664" at bounding box center [311, 252] width 21 height 19
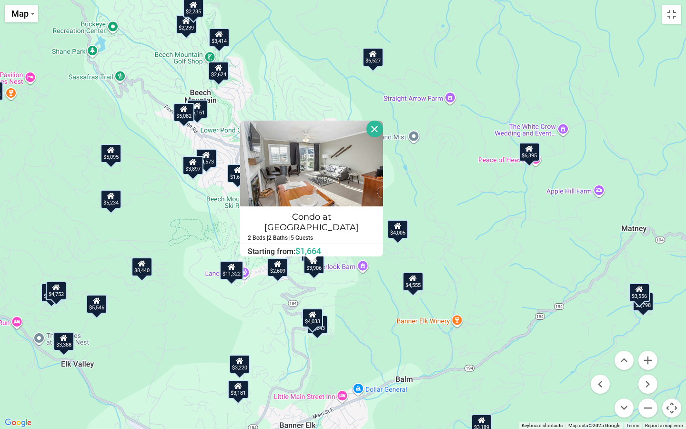
click at [377, 126] on button "Close" at bounding box center [374, 129] width 17 height 17
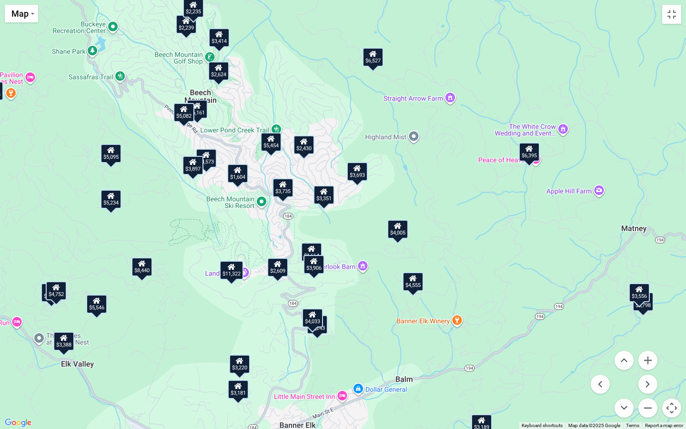
click at [54, 290] on icon at bounding box center [56, 287] width 8 height 7
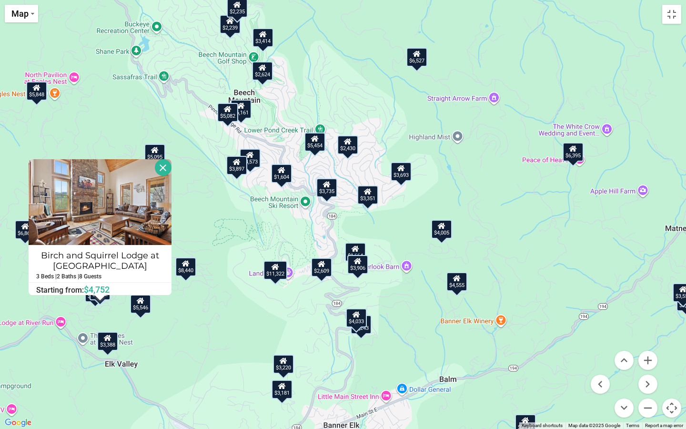
click at [167, 166] on button "Close" at bounding box center [163, 167] width 17 height 17
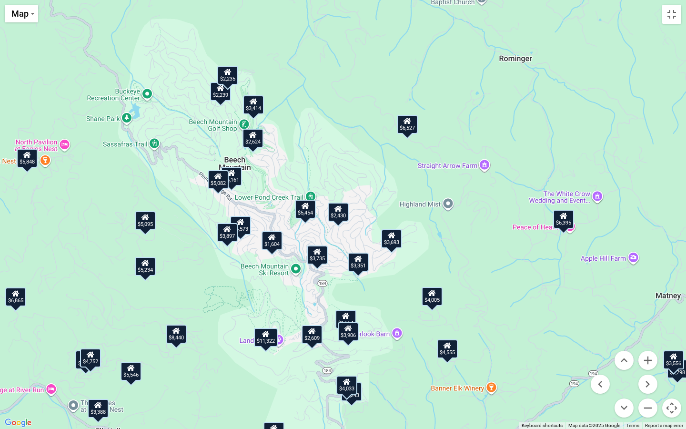
drag, startPoint x: 307, startPoint y: 168, endPoint x: 298, endPoint y: 236, distance: 68.8
click at [298, 236] on div "$11,339 $8,049 $8,440 $4,368 $6,139 $5,587 $11,265 $9,839 $3,220 $1,977 $3,196 …" at bounding box center [343, 214] width 686 height 429
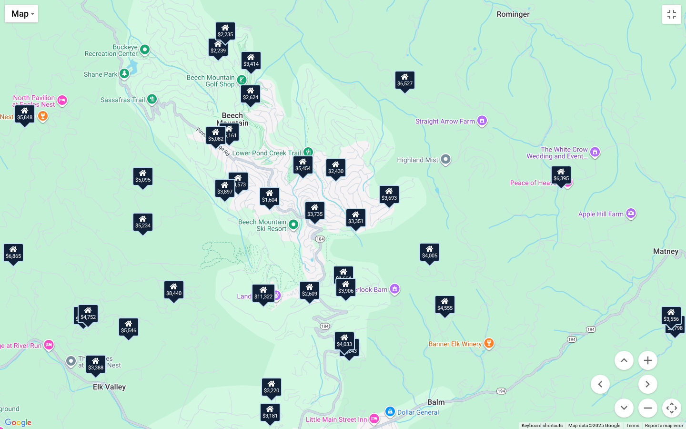
drag, startPoint x: 301, startPoint y: 302, endPoint x: 299, endPoint y: 255, distance: 46.8
click at [299, 255] on div "$11,339 $8,049 $8,440 $4,368 $6,139 $5,587 $11,265 $9,839 $3,220 $1,977 $3,196 …" at bounding box center [343, 214] width 686 height 429
click at [346, 291] on div "$3,906" at bounding box center [345, 287] width 21 height 19
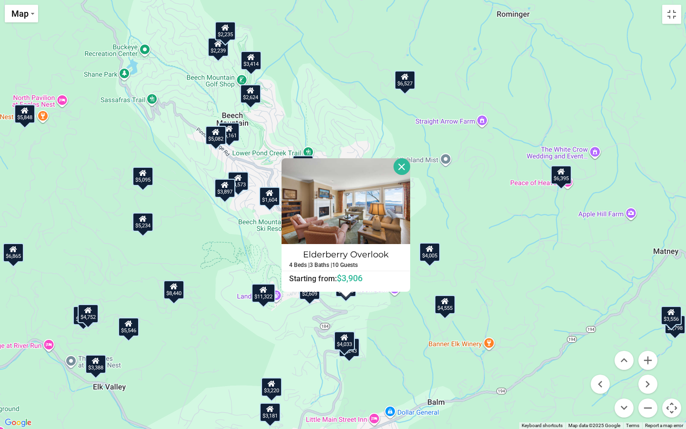
click at [410, 168] on button "Close" at bounding box center [402, 166] width 17 height 17
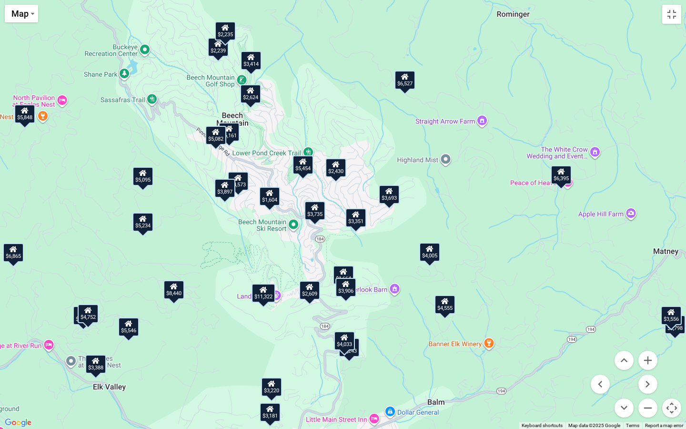
click at [343, 279] on div "$3,906" at bounding box center [345, 287] width 21 height 19
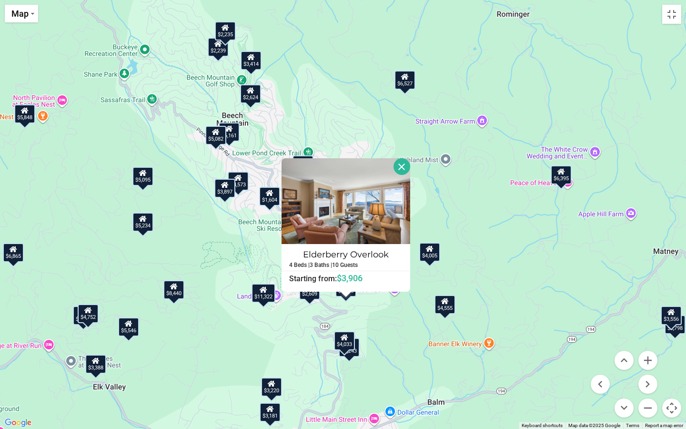
click at [379, 307] on div "$11,339 $8,049 $8,440 $4,368 $6,139 $5,587 $11,265 $9,839 $3,220 $1,977 $3,196 …" at bounding box center [343, 214] width 686 height 429
click at [407, 165] on button "Close" at bounding box center [402, 166] width 17 height 17
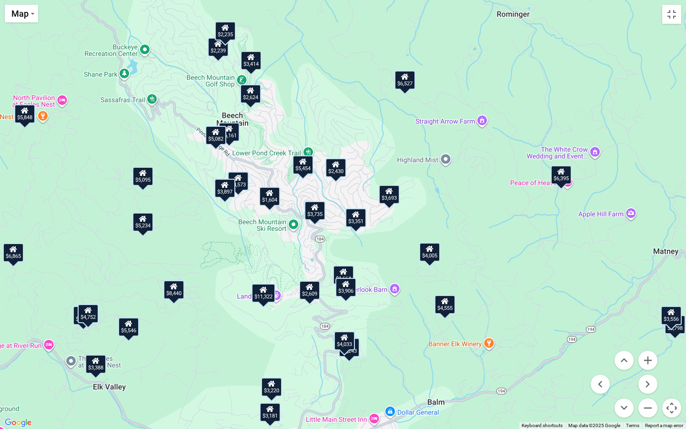
click at [344, 273] on icon at bounding box center [344, 271] width 8 height 7
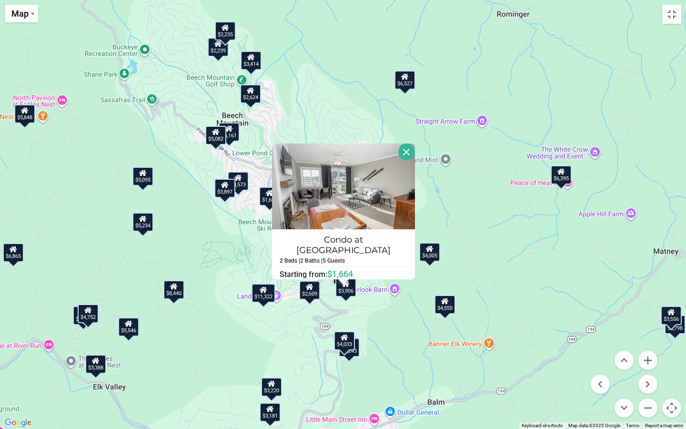
click at [404, 155] on button "Close" at bounding box center [406, 151] width 17 height 17
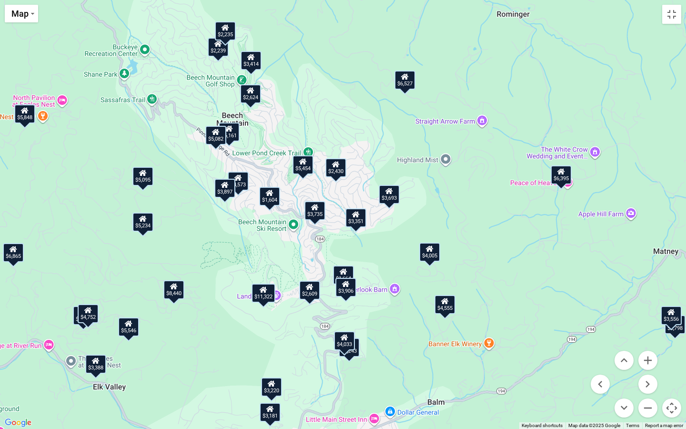
click at [345, 344] on div "$4,033" at bounding box center [344, 340] width 21 height 19
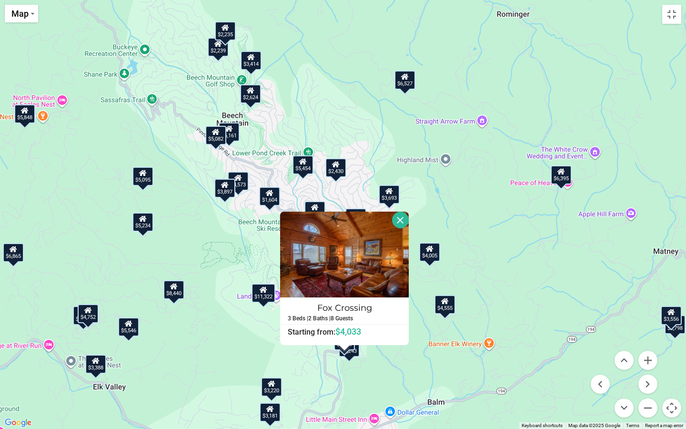
click at [404, 220] on button "Close" at bounding box center [400, 220] width 17 height 17
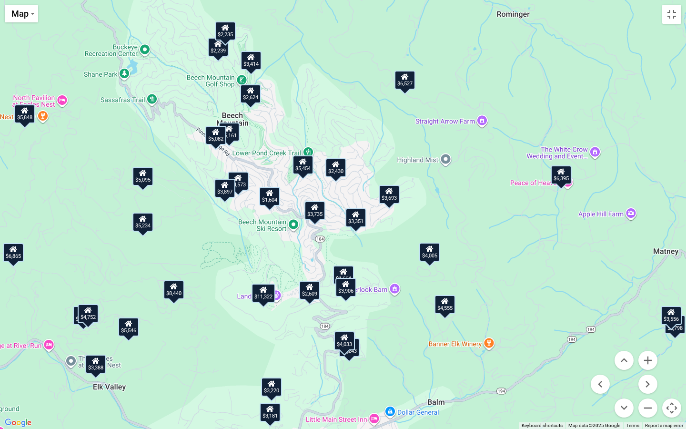
click at [354, 355] on div "$5,243" at bounding box center [349, 347] width 21 height 19
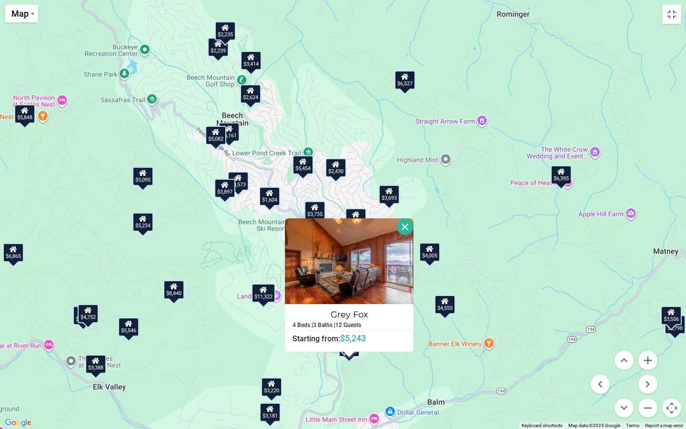
click at [408, 230] on button "Close" at bounding box center [405, 226] width 17 height 17
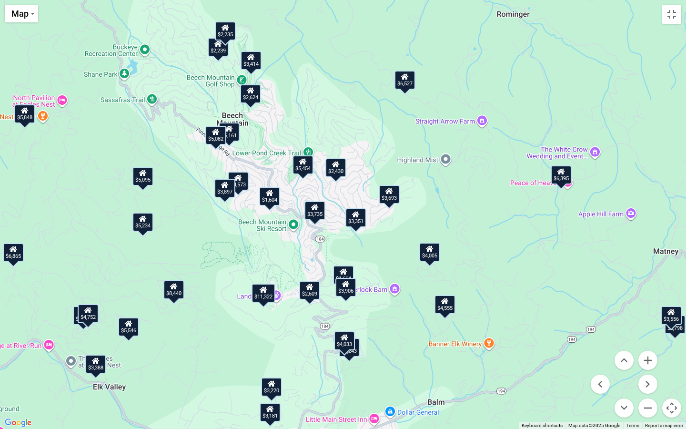
click at [350, 342] on div "$4,033" at bounding box center [344, 340] width 21 height 19
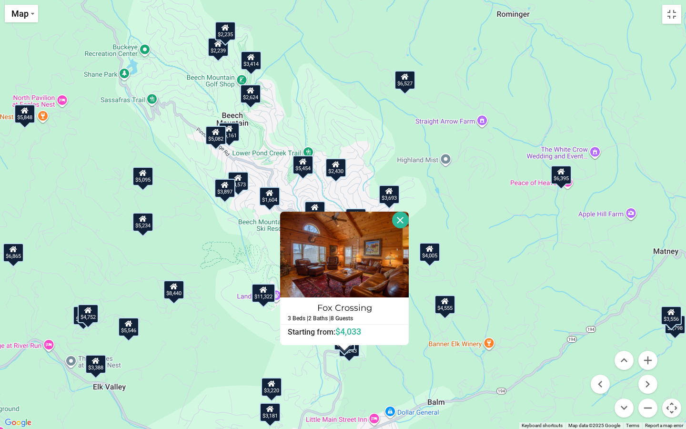
click at [401, 221] on button "Close" at bounding box center [400, 220] width 17 height 17
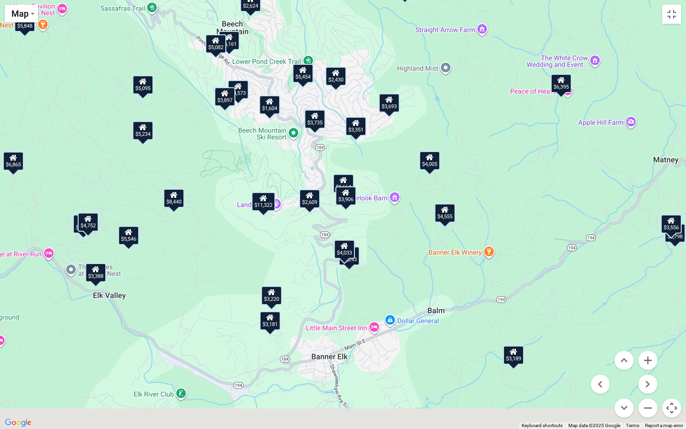
drag, startPoint x: 476, startPoint y: 274, endPoint x: 476, endPoint y: 160, distance: 114.4
click at [476, 160] on div "$11,339 $8,049 $8,440 $4,368 $6,139 $5,587 $11,265 $9,839 $3,220 $1,977 $3,196 …" at bounding box center [343, 214] width 686 height 429
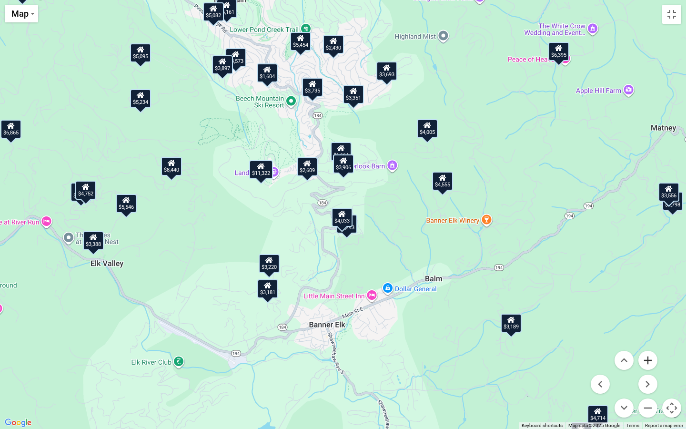
click at [646, 359] on button "Zoom in" at bounding box center [647, 360] width 19 height 19
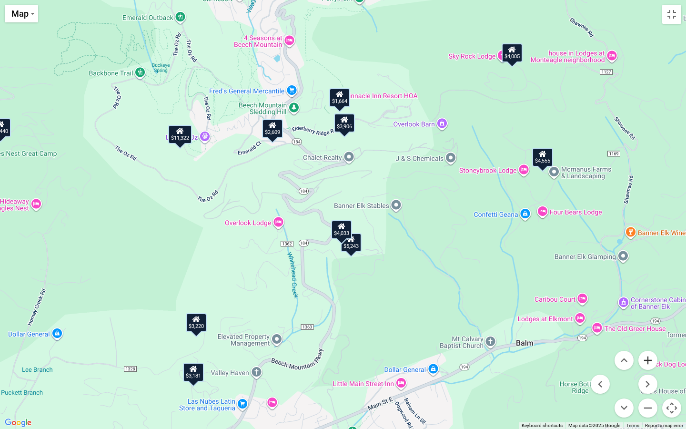
click at [646, 359] on button "Zoom in" at bounding box center [647, 360] width 19 height 19
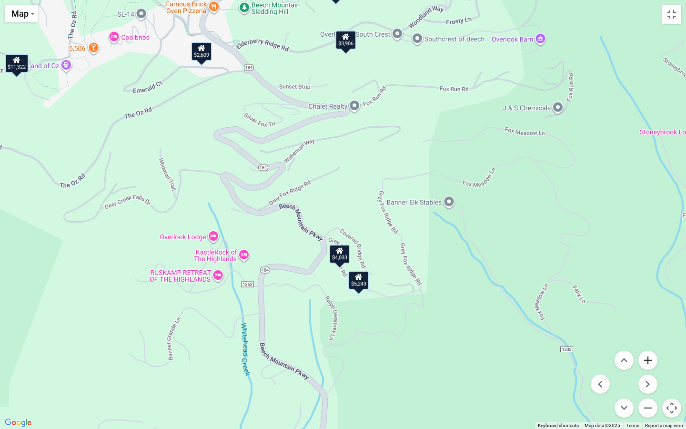
click at [653, 359] on button "Zoom in" at bounding box center [647, 360] width 19 height 19
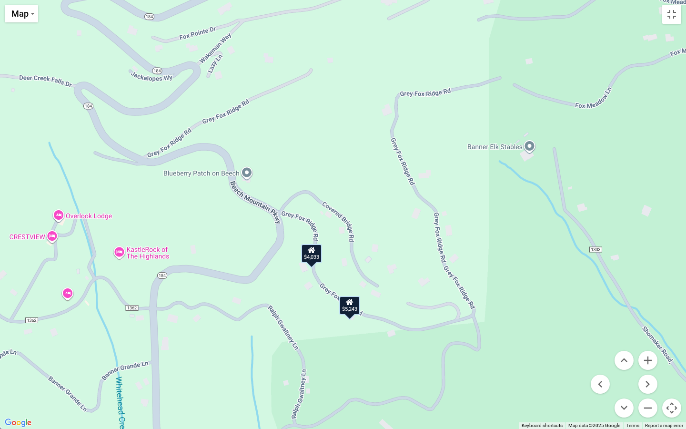
drag, startPoint x: 507, startPoint y: 375, endPoint x: 476, endPoint y: 308, distance: 73.3
click at [476, 308] on div "$11,339 $8,049 $8,440 $4,368 $6,139 $5,587 $11,265 $9,839 $3,220 $1,977 $3,196 …" at bounding box center [343, 214] width 686 height 429
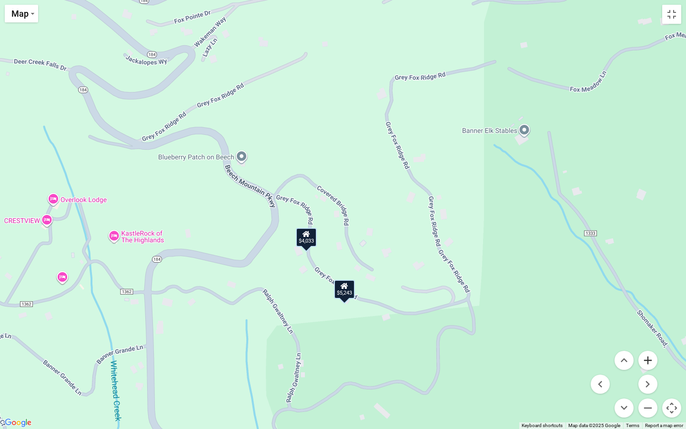
click at [647, 361] on button "Zoom in" at bounding box center [647, 360] width 19 height 19
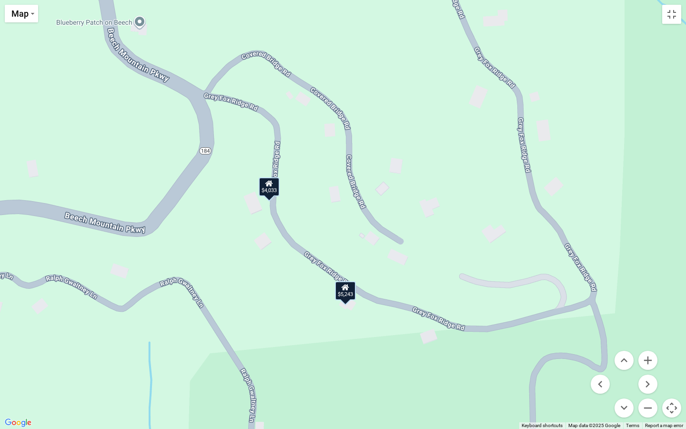
drag, startPoint x: 486, startPoint y: 353, endPoint x: 486, endPoint y: 268, distance: 84.8
click at [486, 268] on div "$11,339 $8,049 $8,440 $4,368 $6,139 $5,587 $11,265 $9,839 $3,220 $1,977 $3,196 …" at bounding box center [343, 214] width 686 height 429
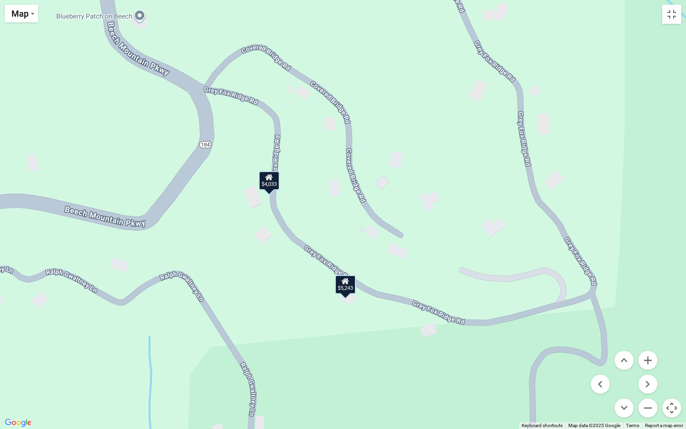
click at [343, 286] on div "$5,243" at bounding box center [345, 284] width 21 height 19
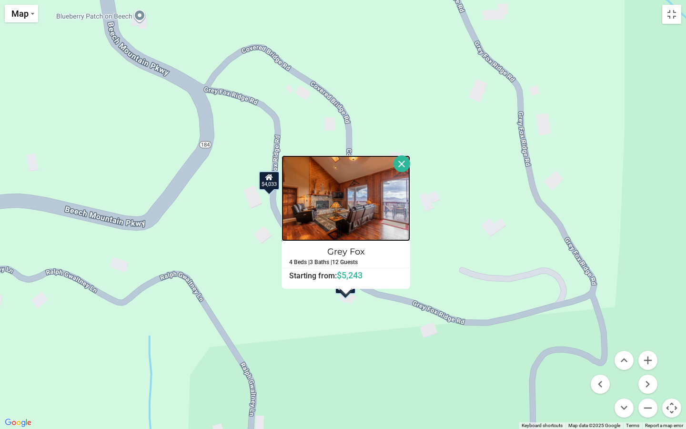
click at [363, 208] on img at bounding box center [346, 198] width 129 height 86
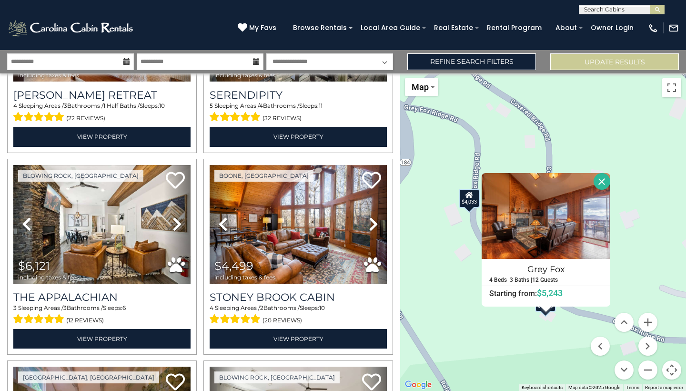
click at [609, 184] on button "Close" at bounding box center [602, 181] width 17 height 17
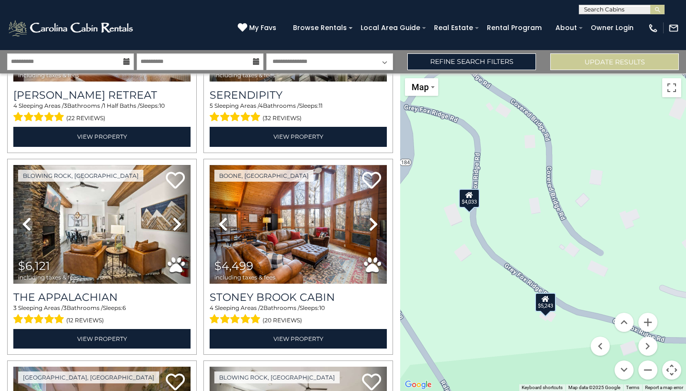
click at [472, 203] on div "$4,033" at bounding box center [469, 198] width 21 height 19
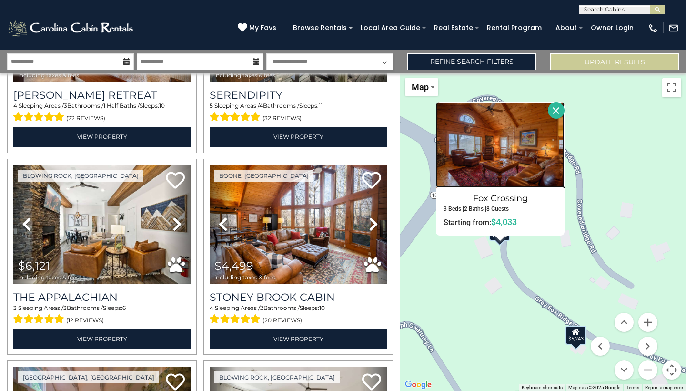
click at [545, 152] on img at bounding box center [500, 145] width 129 height 86
click at [669, 95] on button "Toggle fullscreen view" at bounding box center [671, 87] width 19 height 19
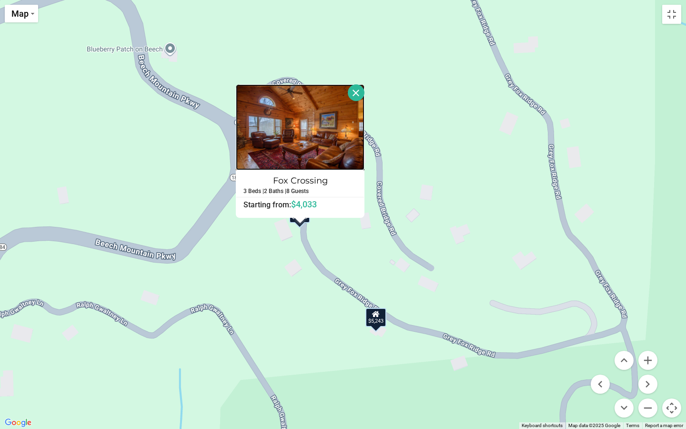
click at [325, 128] on img at bounding box center [300, 127] width 129 height 86
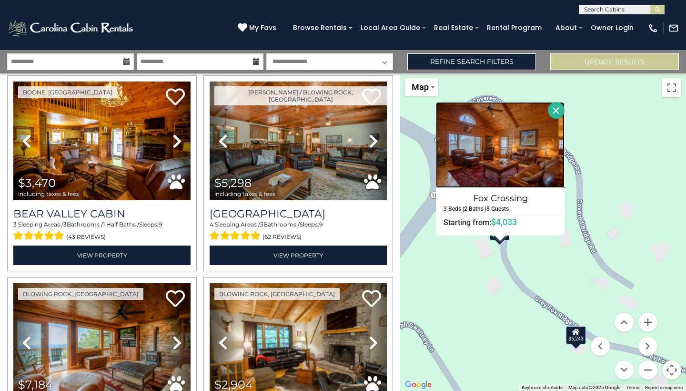
scroll to position [18393, 0]
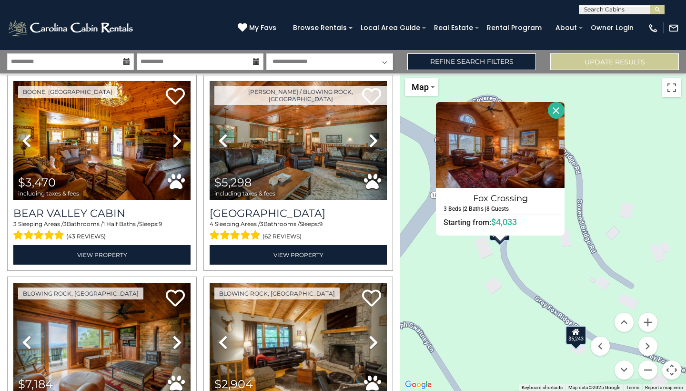
click at [562, 106] on button "Close" at bounding box center [556, 110] width 17 height 17
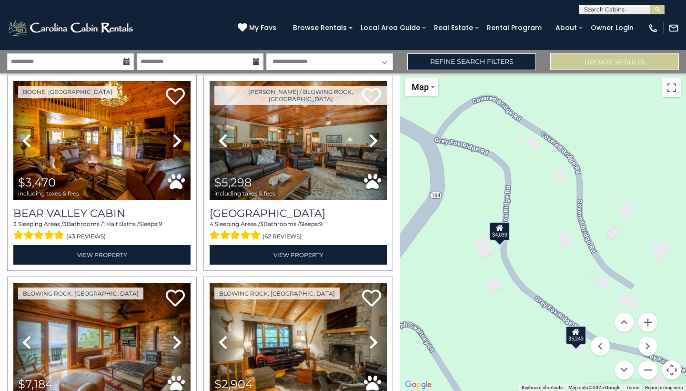
click at [578, 340] on div "$5,243" at bounding box center [576, 334] width 21 height 19
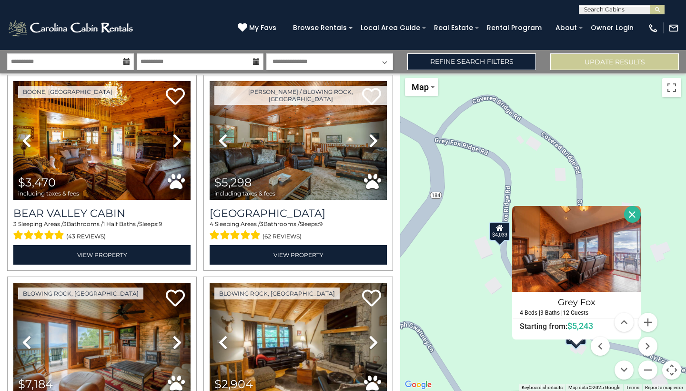
click at [641, 214] on button "Close" at bounding box center [632, 214] width 17 height 17
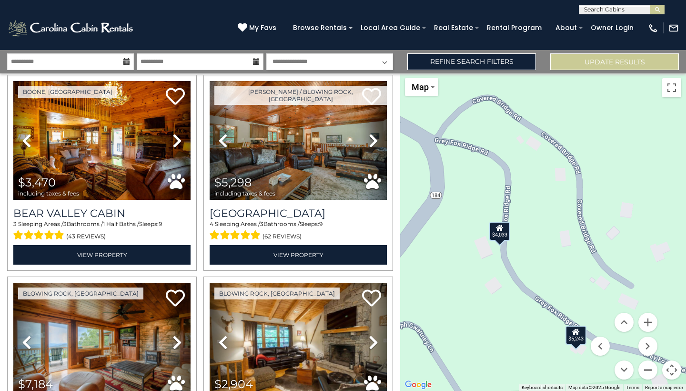
click at [650, 370] on button "Zoom out" at bounding box center [647, 369] width 19 height 19
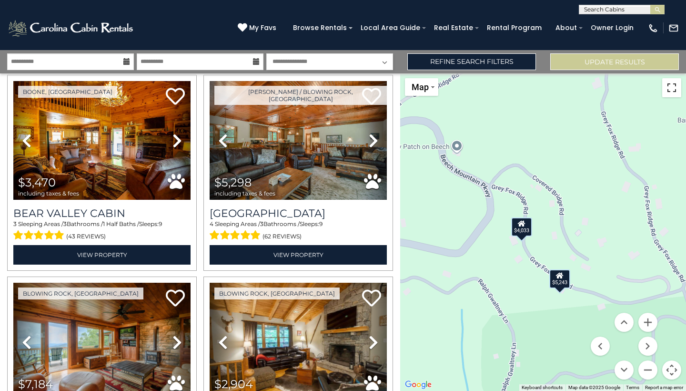
click at [669, 88] on button "Toggle fullscreen view" at bounding box center [671, 87] width 19 height 19
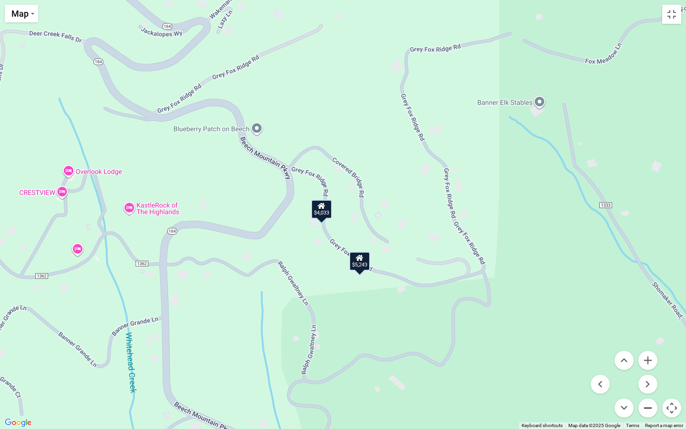
click at [647, 390] on button "Zoom out" at bounding box center [647, 407] width 19 height 19
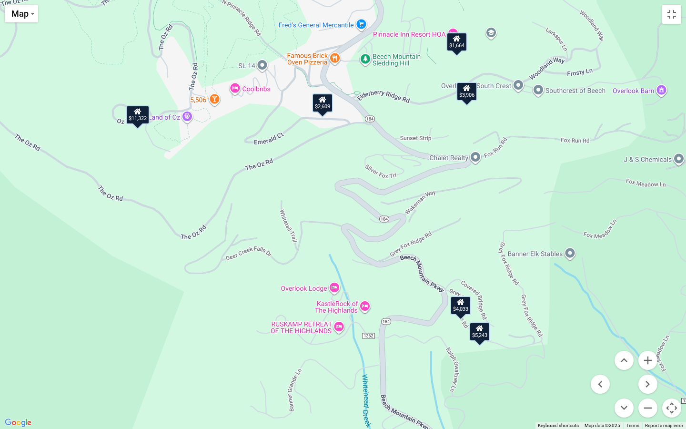
drag, startPoint x: 446, startPoint y: 236, endPoint x: 579, endPoint y: 335, distance: 165.1
click at [579, 335] on div "$11,339 $8,049 $8,440 $4,368 $6,139 $5,587 $11,265 $9,839 $3,220 $1,977 $3,196 …" at bounding box center [343, 214] width 686 height 429
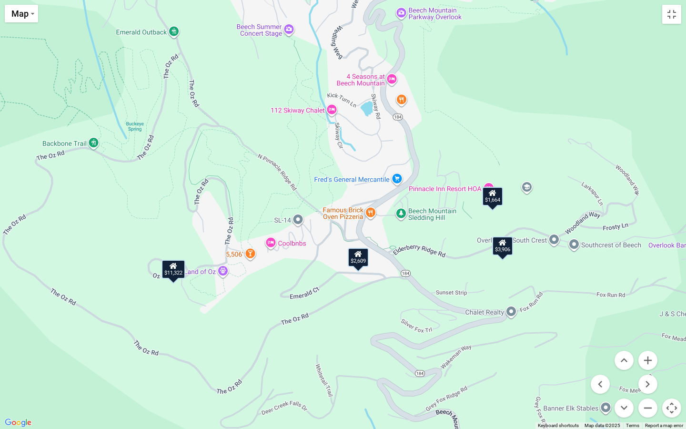
drag, startPoint x: 516, startPoint y: 127, endPoint x: 552, endPoint y: 284, distance: 161.2
click at [552, 284] on div "$11,339 $8,049 $8,440 $4,368 $6,139 $5,587 $11,265 $9,839 $3,220 $1,977 $3,196 …" at bounding box center [343, 214] width 686 height 429
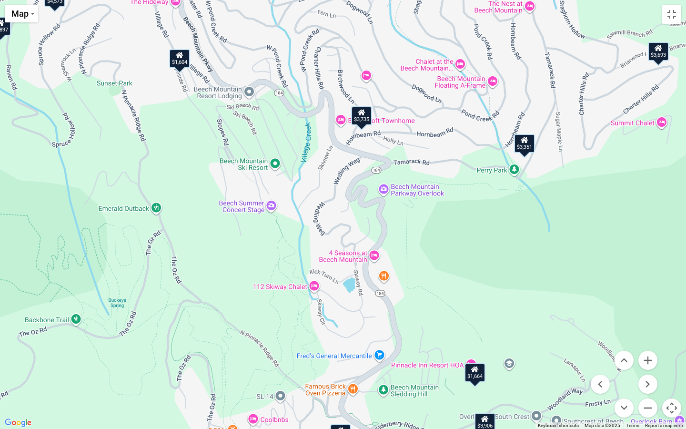
drag, startPoint x: 489, startPoint y: 140, endPoint x: 471, endPoint y: 318, distance: 178.6
click at [471, 318] on div "$11,339 $8,049 $8,440 $4,368 $6,139 $5,587 $11,265 $9,839 $3,220 $1,977 $3,196 …" at bounding box center [343, 214] width 686 height 429
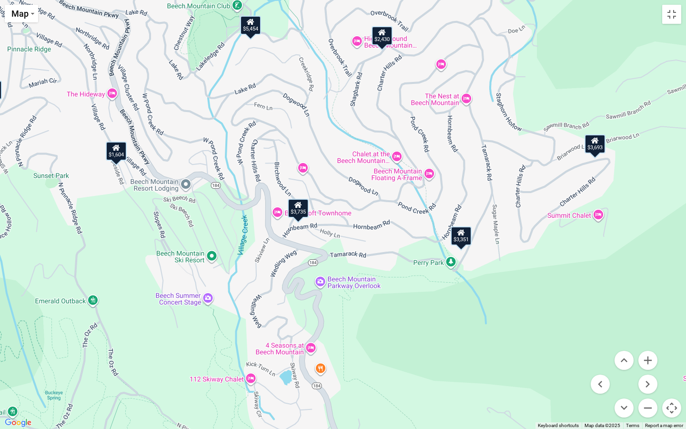
drag, startPoint x: 485, startPoint y: 240, endPoint x: 421, endPoint y: 333, distance: 113.1
click at [421, 333] on div "$11,339 $8,049 $8,440 $4,368 $6,139 $5,587 $11,265 $9,839 $3,220 $1,977 $3,196 …" at bounding box center [343, 214] width 686 height 429
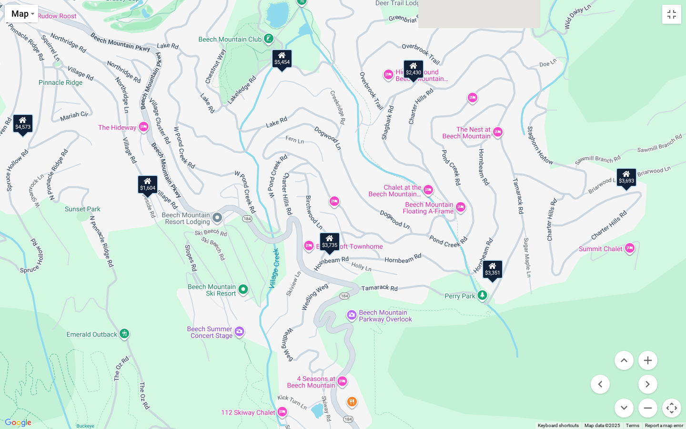
drag, startPoint x: 474, startPoint y: 141, endPoint x: 545, endPoint y: 258, distance: 136.6
click at [545, 258] on div "$11,339 $8,049 $8,440 $4,368 $6,139 $5,587 $11,265 $9,839 $3,220 $1,977 $3,196 …" at bounding box center [343, 214] width 686 height 429
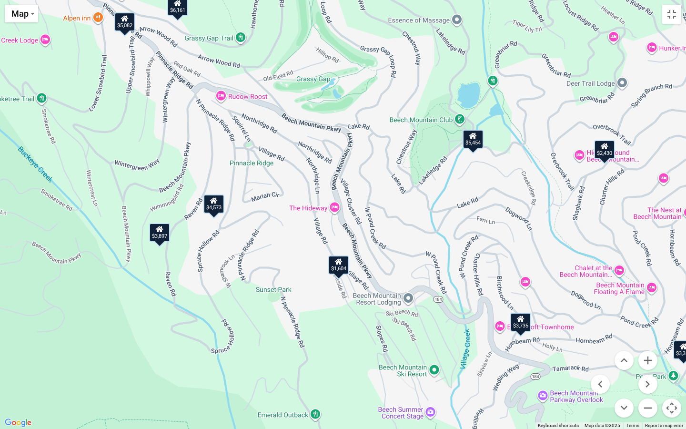
drag, startPoint x: 419, startPoint y: 235, endPoint x: 572, endPoint y: 233, distance: 153.0
click at [572, 233] on div "$11,339 $8,049 $8,440 $4,368 $6,139 $5,587 $11,265 $9,839 $3,220 $1,977 $3,196 …" at bounding box center [343, 214] width 686 height 429
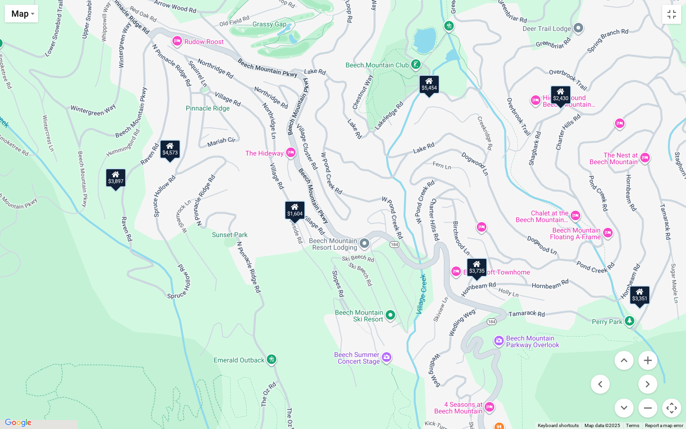
drag, startPoint x: 322, startPoint y: 206, endPoint x: 275, endPoint y: 146, distance: 75.4
click at [276, 146] on div "$11,339 $8,049 $8,440 $4,368 $6,139 $5,587 $11,265 $9,839 $3,220 $1,977 $3,196 …" at bounding box center [343, 214] width 686 height 429
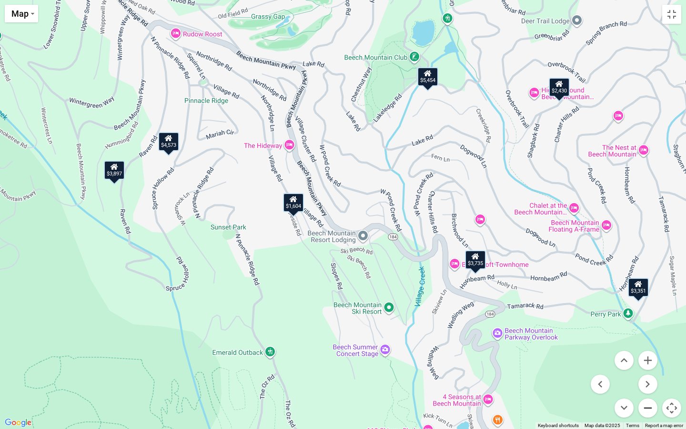
click at [644, 390] on button "Zoom out" at bounding box center [647, 407] width 19 height 19
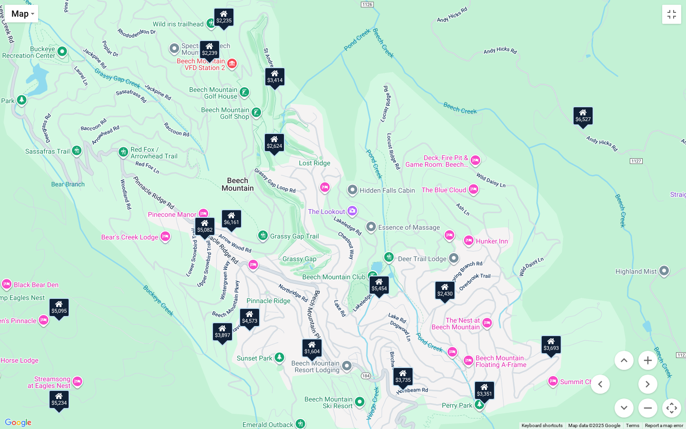
drag, startPoint x: 290, startPoint y: 64, endPoint x: 284, endPoint y: 209, distance: 145.0
click at [284, 209] on div "$11,339 $8,049 $8,440 $4,368 $6,139 $5,587 $11,265 $9,839 $3,220 $1,977 $3,196 …" at bounding box center [343, 214] width 686 height 429
click at [208, 53] on div "$2,239" at bounding box center [209, 49] width 21 height 19
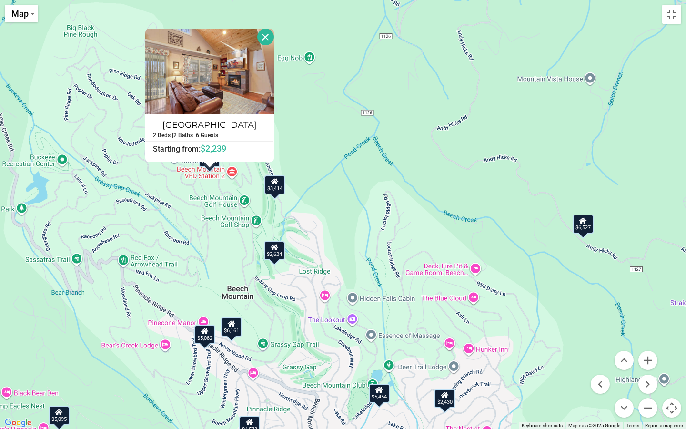
click at [274, 37] on button "Close" at bounding box center [265, 37] width 17 height 17
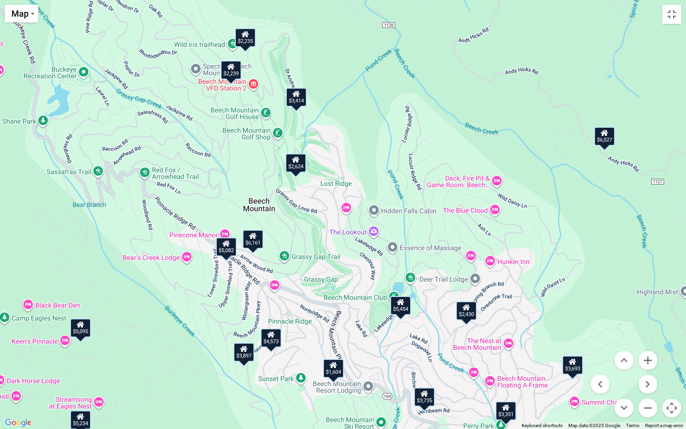
drag, startPoint x: 310, startPoint y: 305, endPoint x: 335, endPoint y: 193, distance: 114.9
click at [335, 193] on div "$11,339 $8,049 $8,440 $4,368 $6,139 $5,587 $11,265 $9,839 $3,220 $1,977 $3,196 …" at bounding box center [343, 214] width 686 height 429
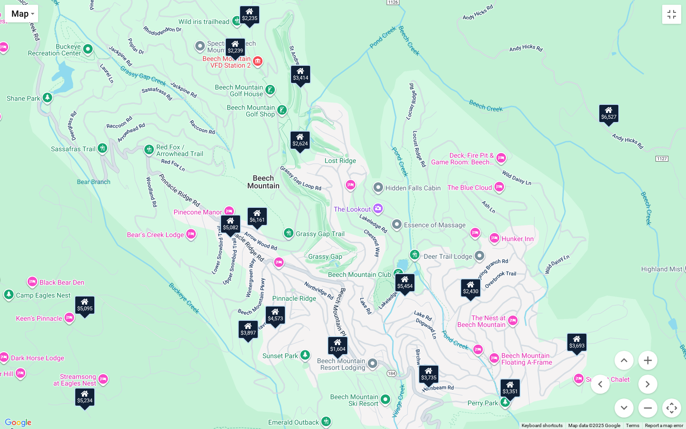
click at [264, 216] on div "$6,161" at bounding box center [257, 216] width 21 height 19
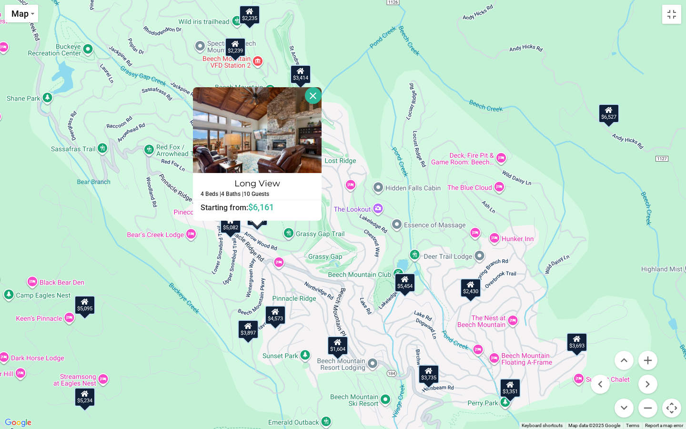
click at [235, 232] on div "$5,082" at bounding box center [230, 223] width 21 height 19
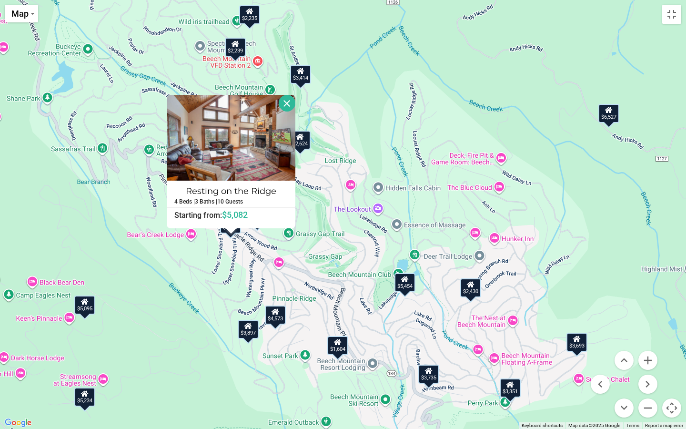
click at [330, 207] on div "$11,339 $8,049 $8,440 $4,368 $6,139 $5,587 $11,265 $9,839 $3,220 $1,977 $3,196 …" at bounding box center [343, 214] width 686 height 429
click at [292, 108] on button "Close" at bounding box center [287, 103] width 17 height 17
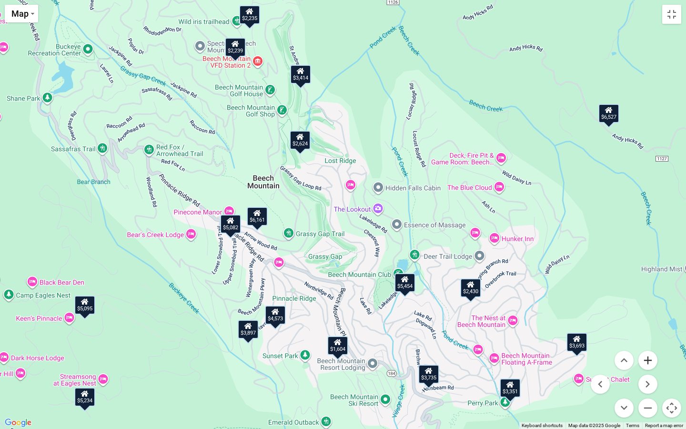
click at [653, 360] on button "Zoom in" at bounding box center [647, 360] width 19 height 19
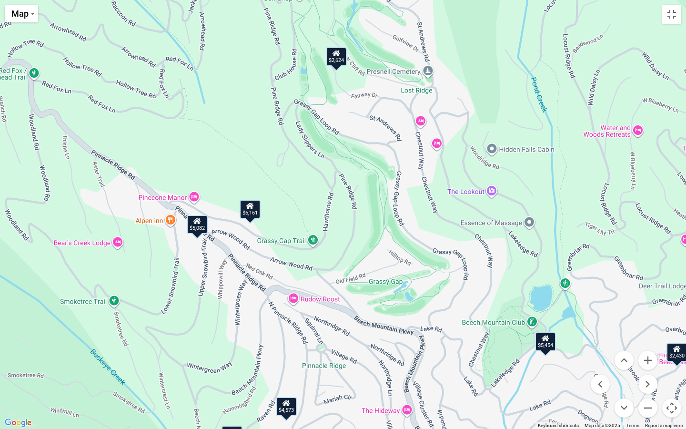
drag, startPoint x: 354, startPoint y: 317, endPoint x: 435, endPoint y: 298, distance: 83.3
click at [435, 298] on div "$11,339 $8,049 $8,440 $4,368 $6,139 $5,587 $11,265 $9,839 $3,220 $1,977 $3,196 …" at bounding box center [343, 214] width 686 height 429
click at [247, 211] on div "$6,161" at bounding box center [251, 209] width 21 height 19
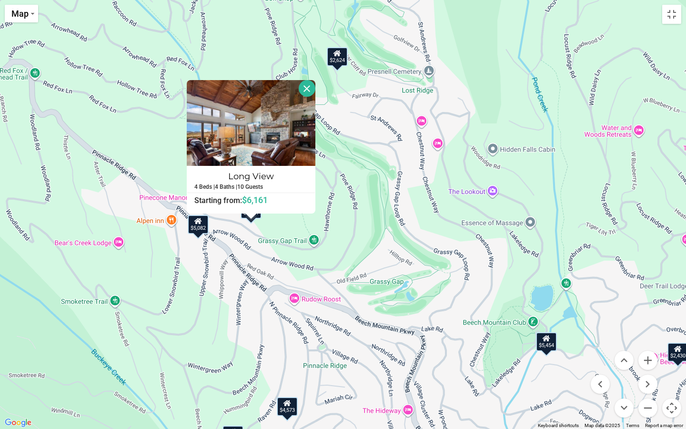
click at [230, 242] on div "$11,339 $8,049 $8,440 $4,368 $6,139 $5,587 $11,265 $9,839 $3,220 $1,977 $3,196 …" at bounding box center [343, 214] width 686 height 429
click at [204, 227] on div "$5,082" at bounding box center [198, 224] width 21 height 19
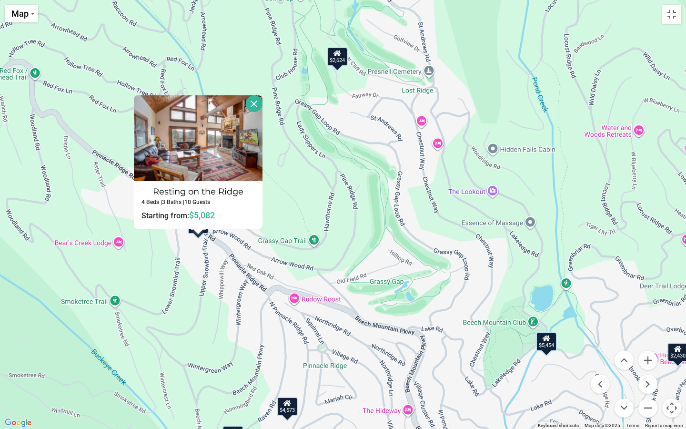
click at [263, 104] on button "Close" at bounding box center [254, 103] width 17 height 17
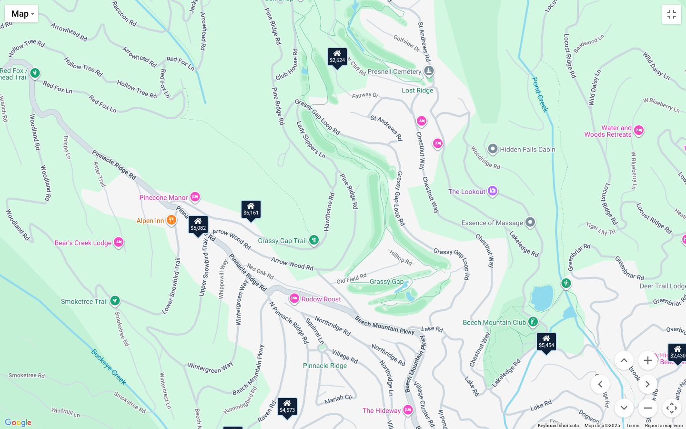
click at [258, 216] on div "$6,161" at bounding box center [251, 209] width 21 height 19
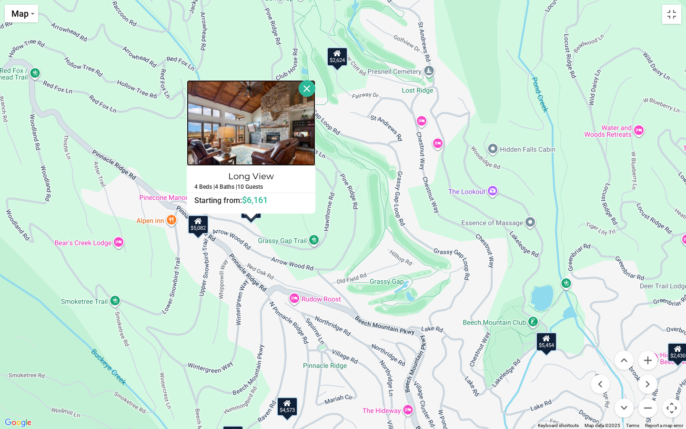
click at [315, 97] on img at bounding box center [251, 123] width 129 height 86
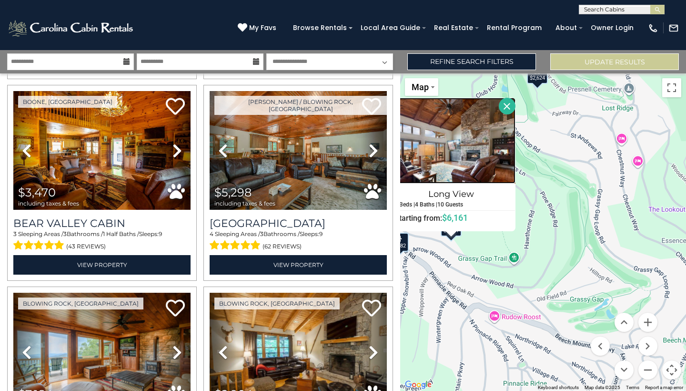
scroll to position [18367, 0]
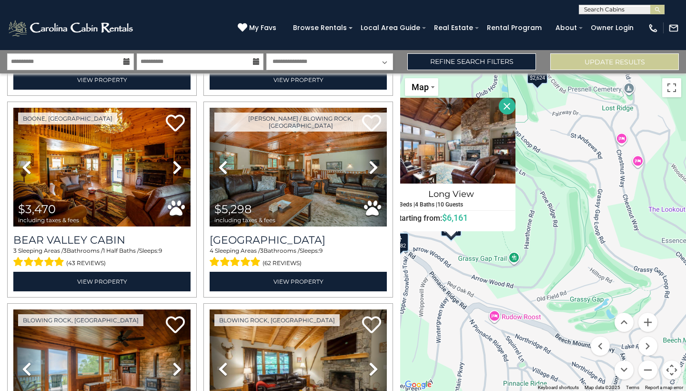
click at [516, 108] on button "Close" at bounding box center [507, 106] width 17 height 17
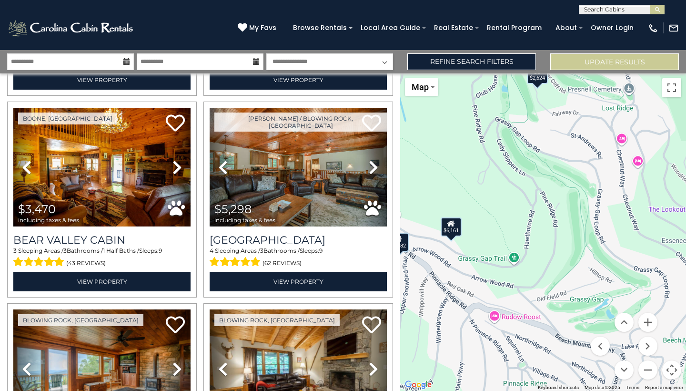
click at [620, 9] on input "text" at bounding box center [620, 12] width 83 height 10
type input "********"
click at [619, 24] on li "Long Vie w" at bounding box center [621, 22] width 85 height 9
click at [659, 8] on img "submit" at bounding box center [657, 9] width 7 height 7
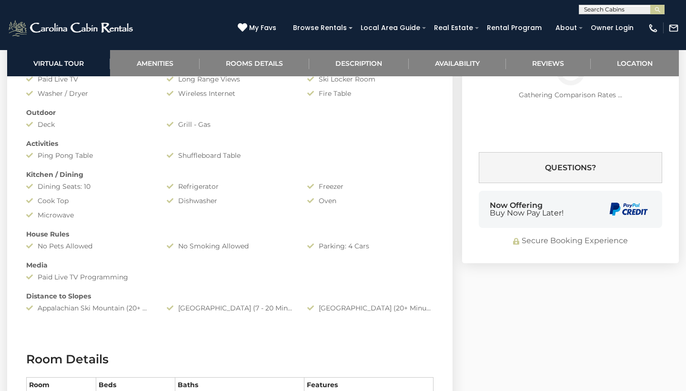
scroll to position [683, 0]
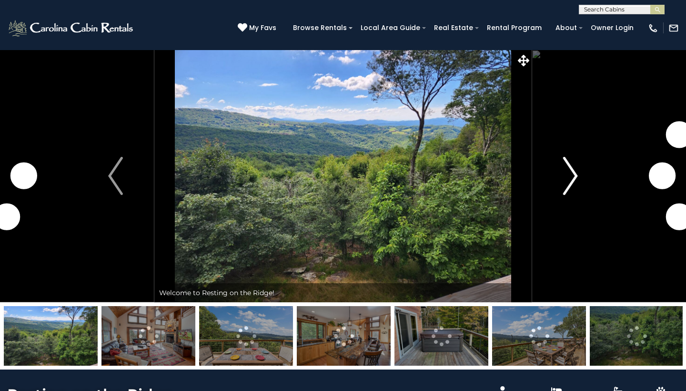
click at [565, 182] on img "Next" at bounding box center [570, 176] width 14 height 38
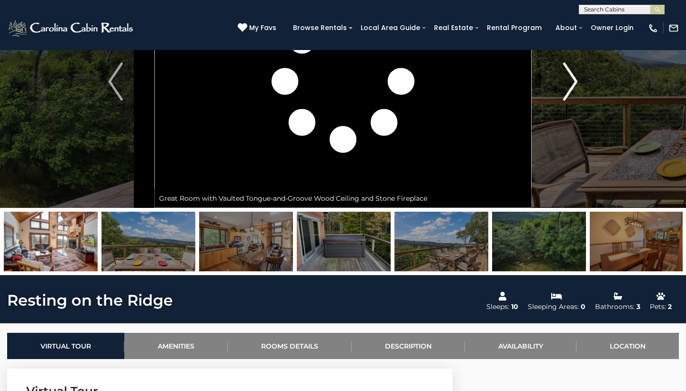
scroll to position [143, 0]
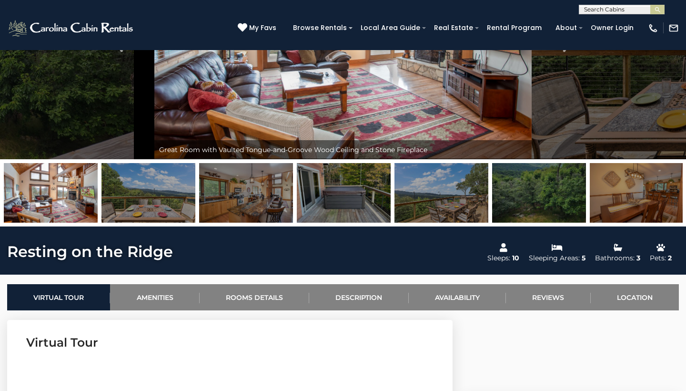
click at [651, 193] on img at bounding box center [637, 193] width 94 height 60
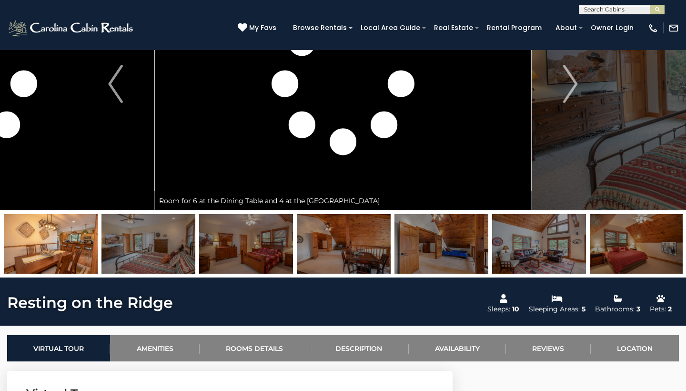
scroll to position [140, 0]
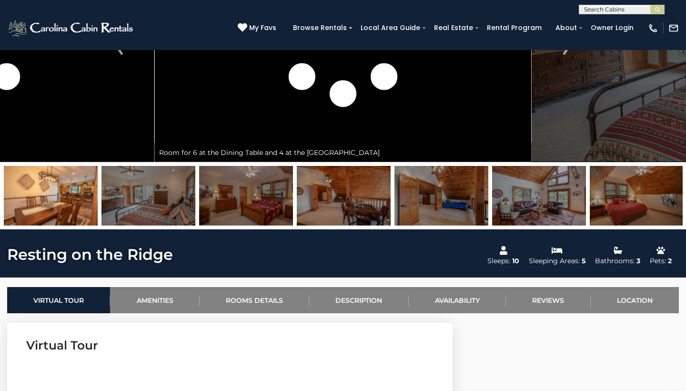
click at [450, 210] on img at bounding box center [442, 196] width 94 height 60
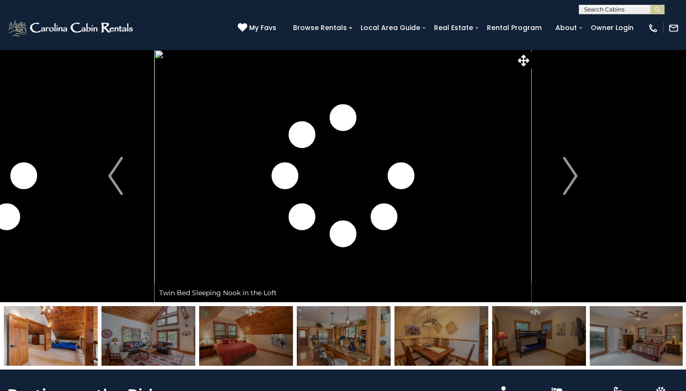
scroll to position [0, 0]
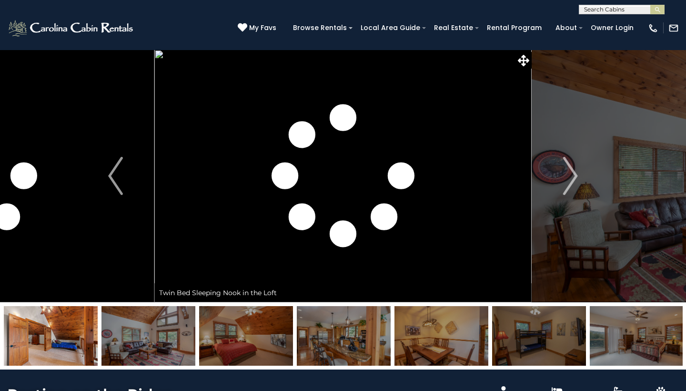
click at [531, 342] on img at bounding box center [539, 336] width 94 height 60
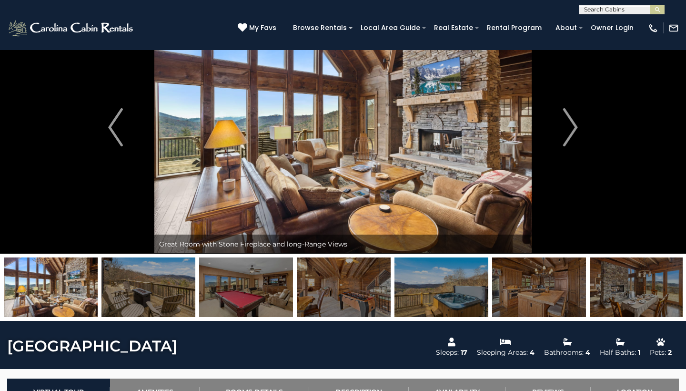
scroll to position [51, 0]
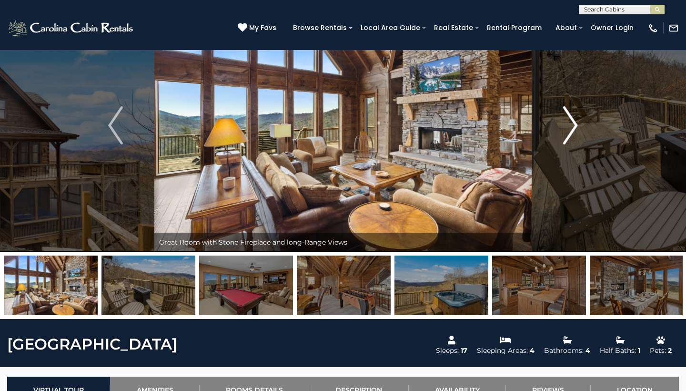
click at [576, 130] on img "Next" at bounding box center [570, 125] width 14 height 38
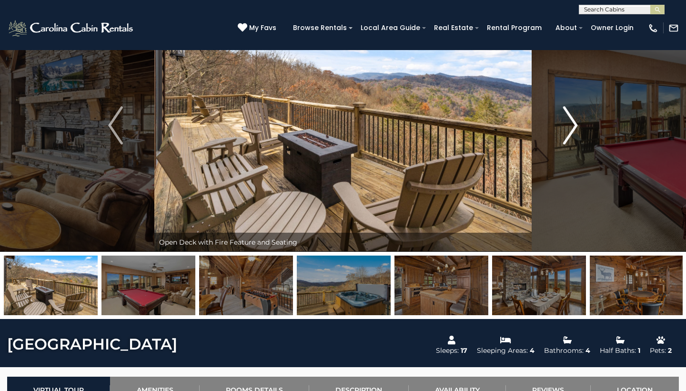
click at [576, 130] on img "Next" at bounding box center [570, 125] width 14 height 38
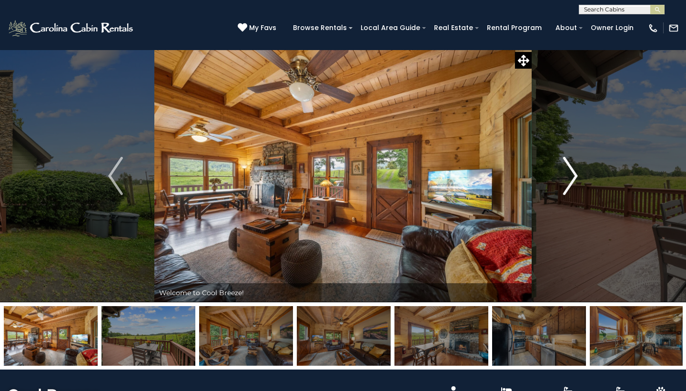
click at [573, 180] on img "Next" at bounding box center [570, 176] width 14 height 38
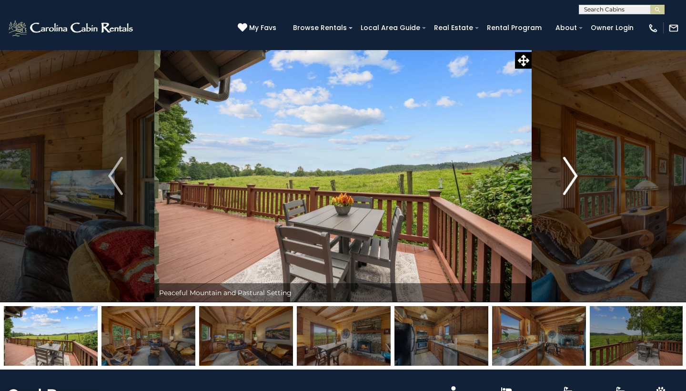
click at [573, 180] on img "Next" at bounding box center [570, 176] width 14 height 38
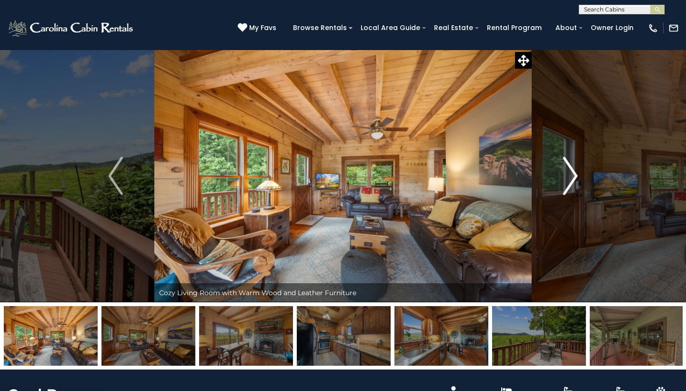
click at [573, 180] on img "Next" at bounding box center [570, 176] width 14 height 38
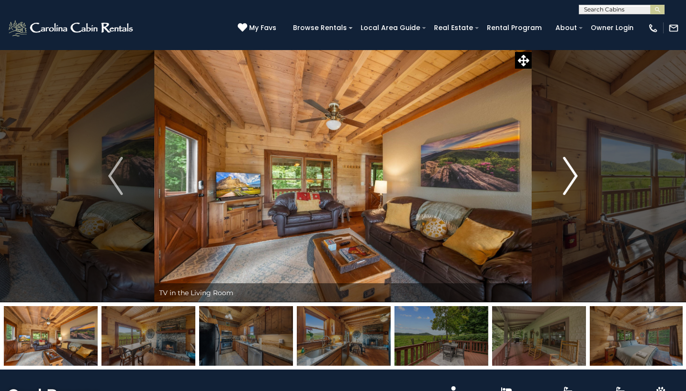
click at [573, 180] on img "Next" at bounding box center [570, 176] width 14 height 38
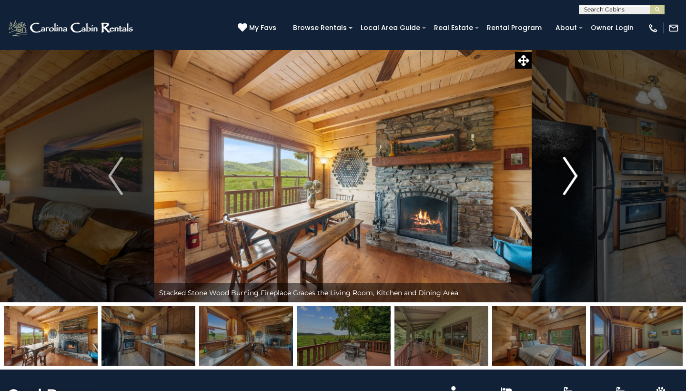
click at [573, 180] on img "Next" at bounding box center [570, 176] width 14 height 38
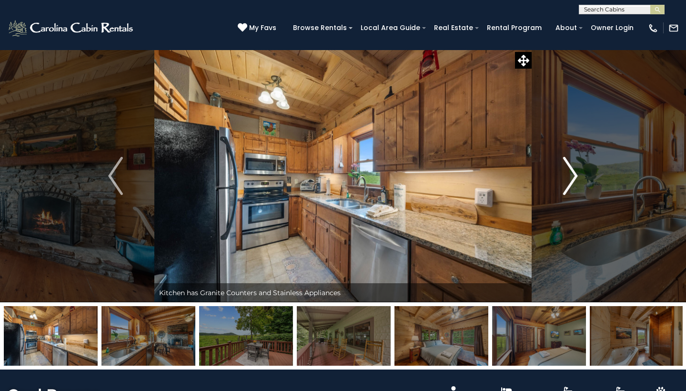
click at [573, 180] on img "Next" at bounding box center [570, 176] width 14 height 38
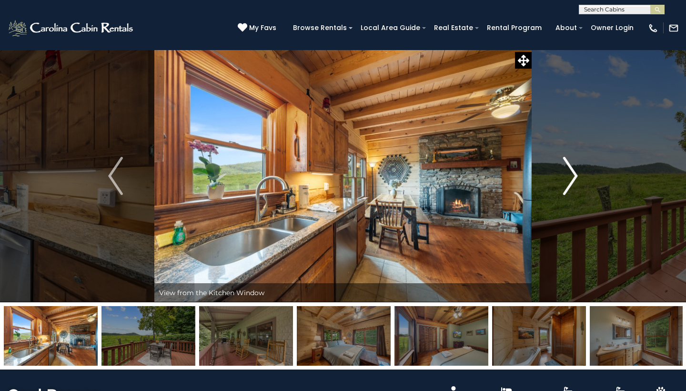
click at [573, 180] on img "Next" at bounding box center [570, 176] width 14 height 38
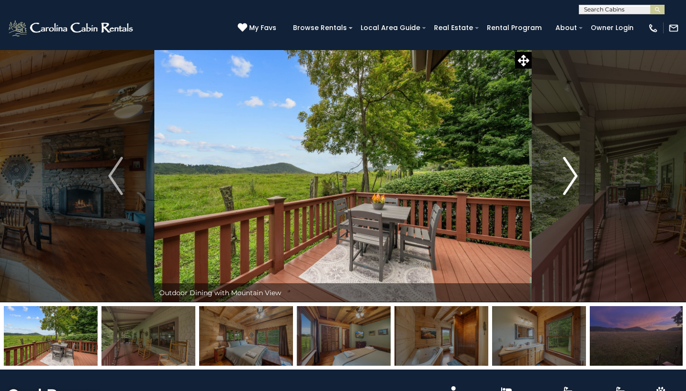
click at [573, 180] on img "Next" at bounding box center [570, 176] width 14 height 38
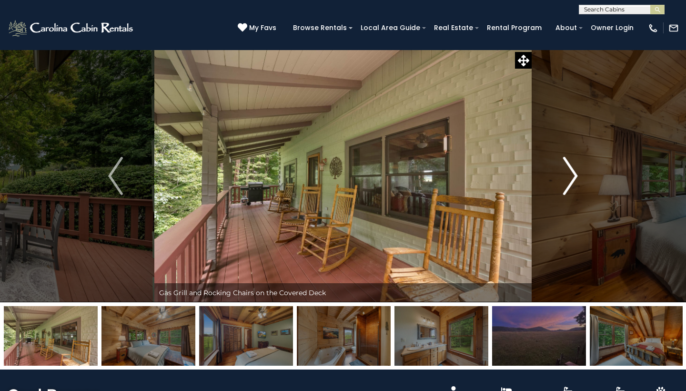
click at [573, 180] on img "Next" at bounding box center [570, 176] width 14 height 38
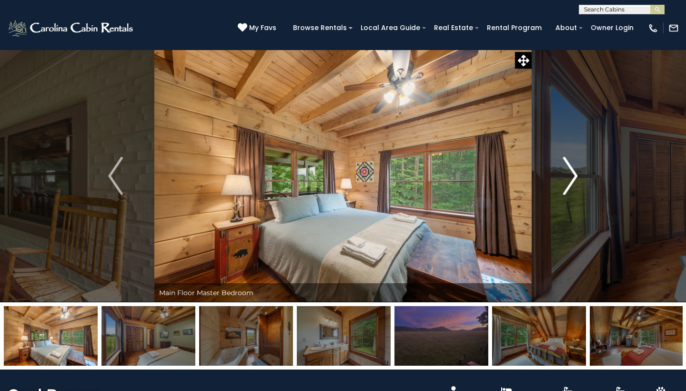
click at [573, 180] on img "Next" at bounding box center [570, 176] width 14 height 38
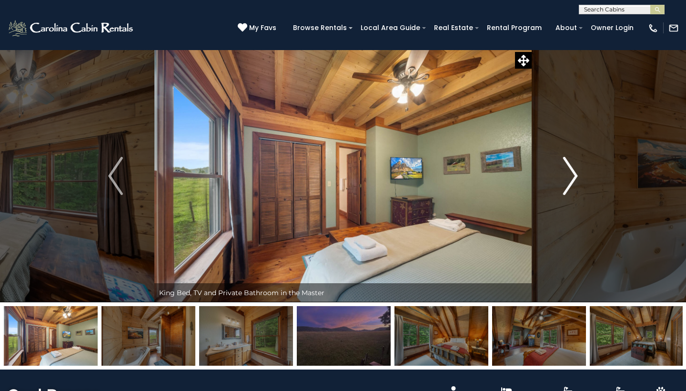
click at [573, 180] on img "Next" at bounding box center [570, 176] width 14 height 38
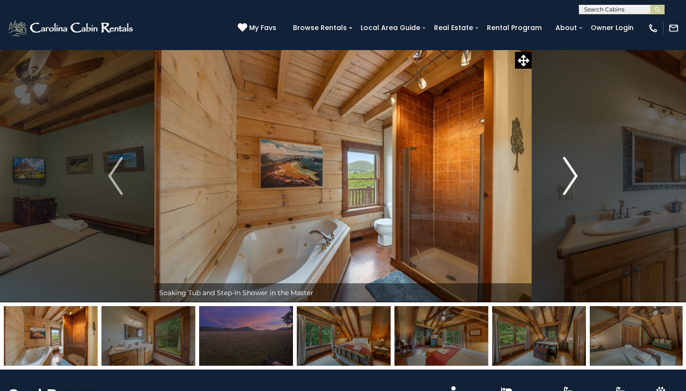
click at [573, 180] on img "Next" at bounding box center [570, 176] width 14 height 38
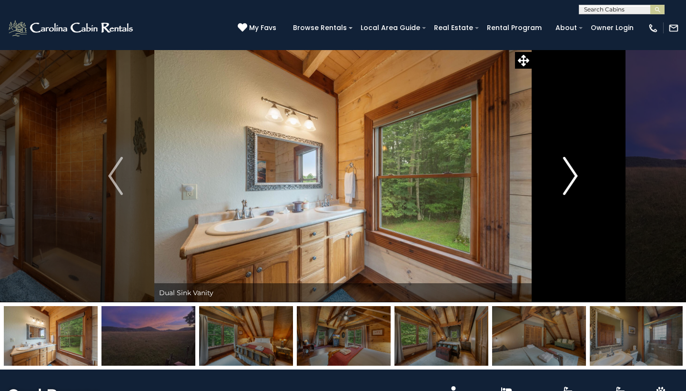
click at [573, 180] on img "Next" at bounding box center [570, 176] width 14 height 38
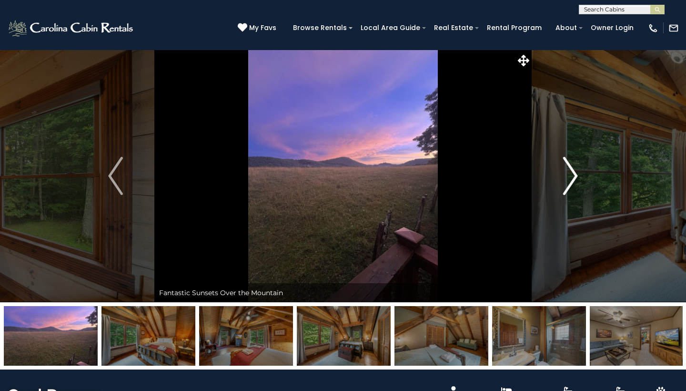
click at [573, 180] on img "Next" at bounding box center [570, 176] width 14 height 38
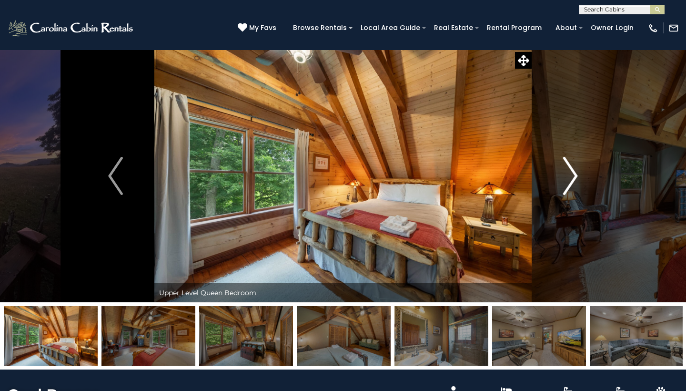
click at [573, 180] on img "Next" at bounding box center [570, 176] width 14 height 38
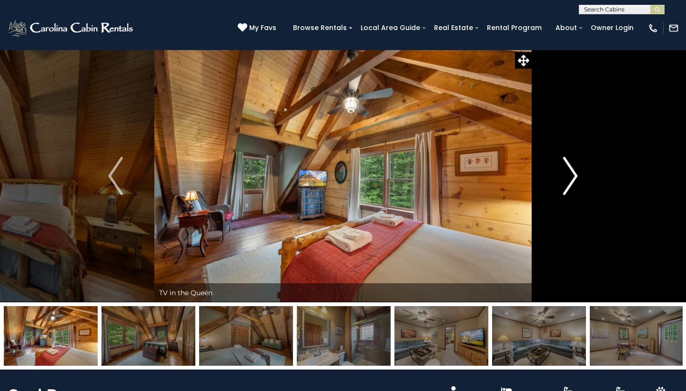
click at [573, 180] on img "Next" at bounding box center [570, 176] width 14 height 38
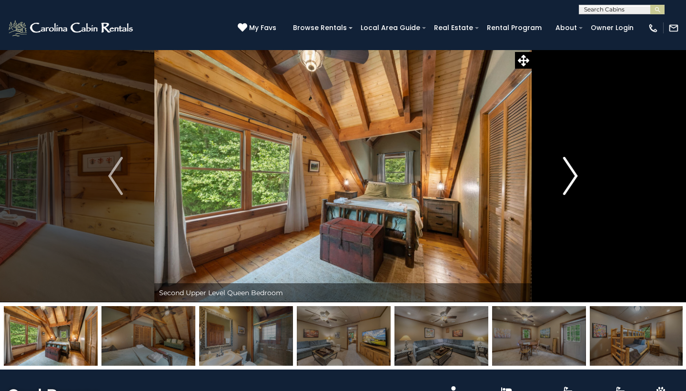
click at [573, 180] on img "Next" at bounding box center [570, 176] width 14 height 38
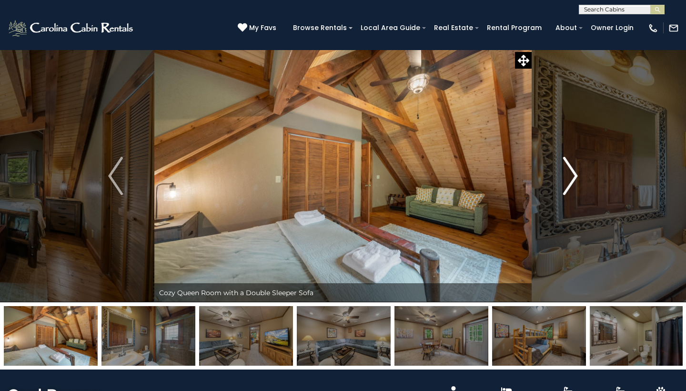
click at [573, 180] on img "Next" at bounding box center [570, 176] width 14 height 38
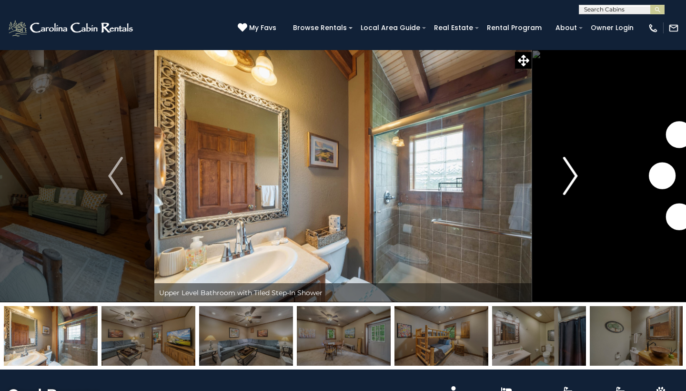
click at [573, 180] on img "Next" at bounding box center [570, 176] width 14 height 38
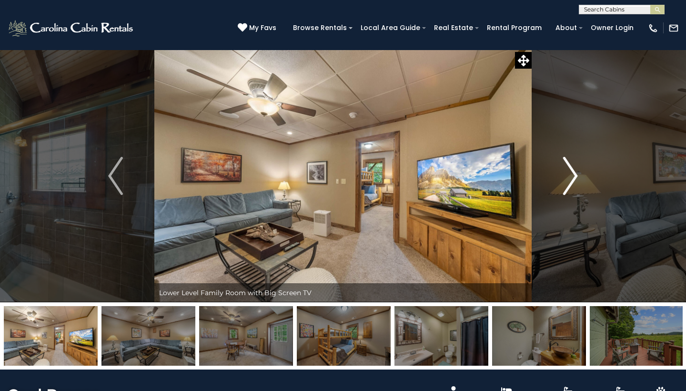
click at [573, 180] on img "Next" at bounding box center [570, 176] width 14 height 38
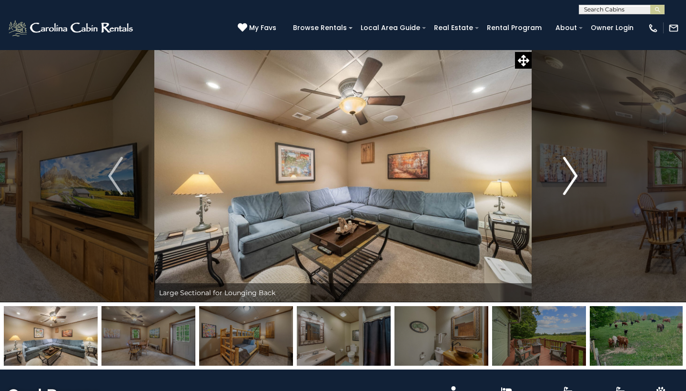
click at [573, 180] on img "Next" at bounding box center [570, 176] width 14 height 38
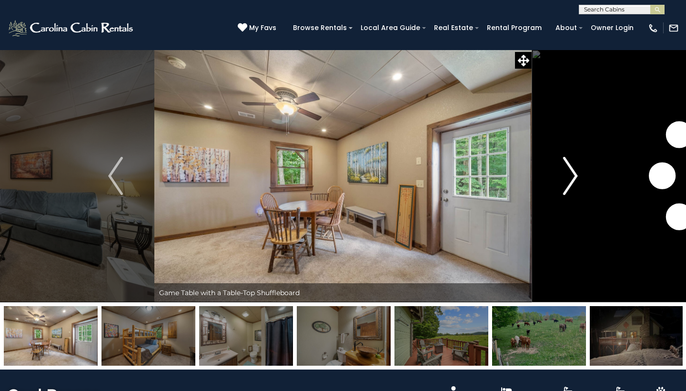
click at [573, 180] on img "Next" at bounding box center [570, 176] width 14 height 38
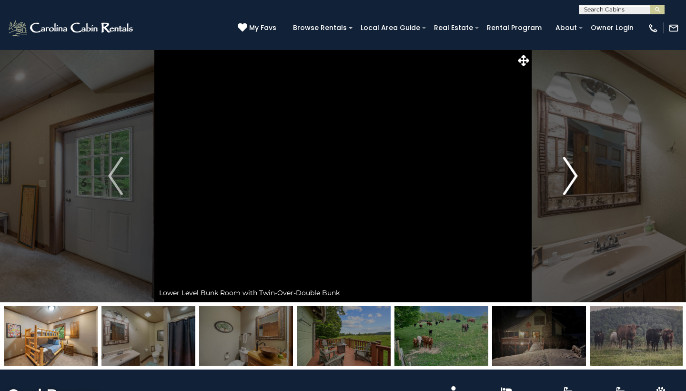
click at [573, 180] on img "Next" at bounding box center [570, 176] width 14 height 38
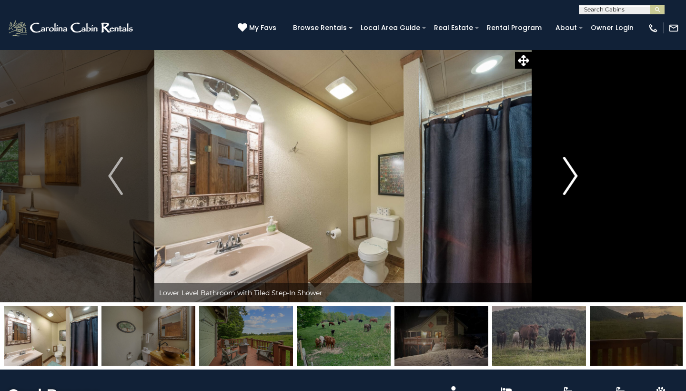
click at [573, 180] on img "Next" at bounding box center [570, 176] width 14 height 38
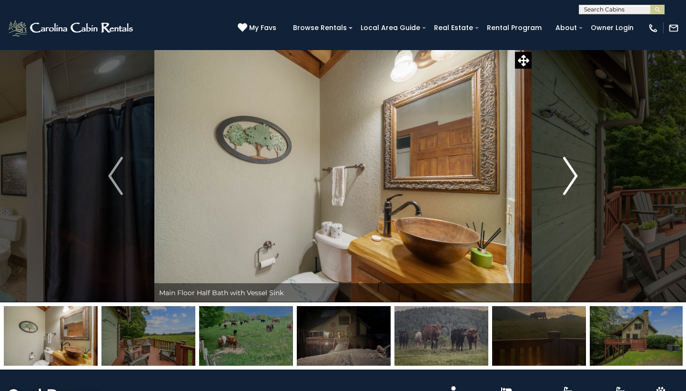
click at [573, 180] on img "Next" at bounding box center [570, 176] width 14 height 38
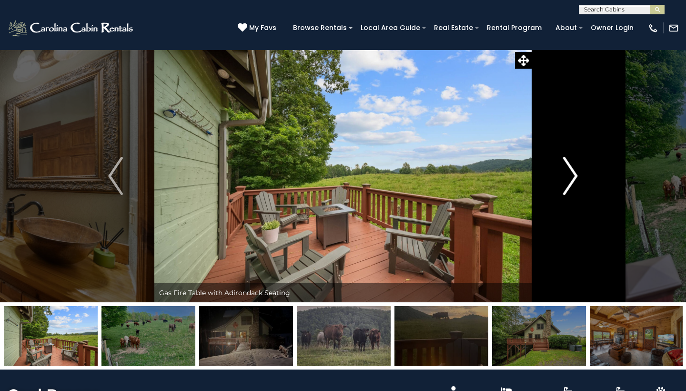
click at [573, 180] on img "Next" at bounding box center [570, 176] width 14 height 38
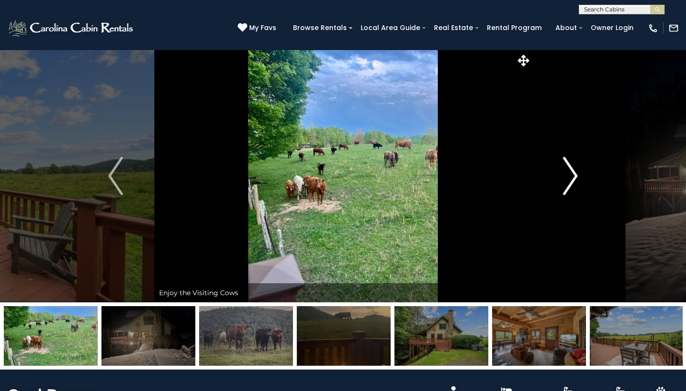
click at [573, 180] on img "Next" at bounding box center [570, 176] width 14 height 38
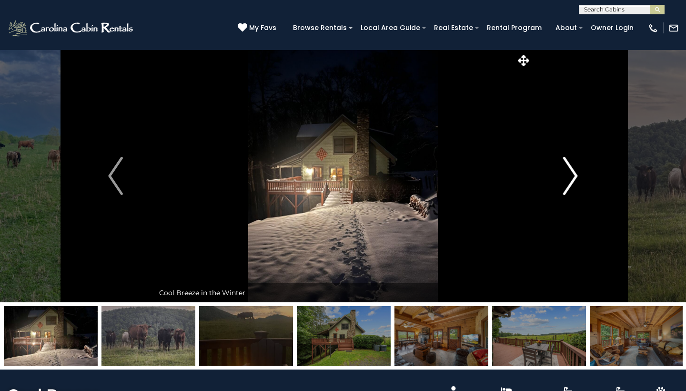
click at [573, 180] on img "Next" at bounding box center [570, 176] width 14 height 38
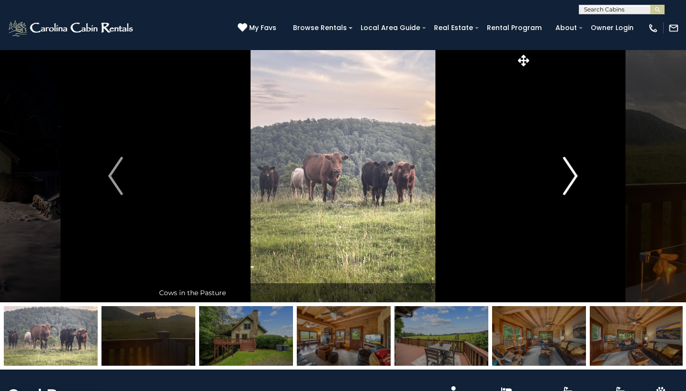
click at [573, 180] on img "Next" at bounding box center [570, 176] width 14 height 38
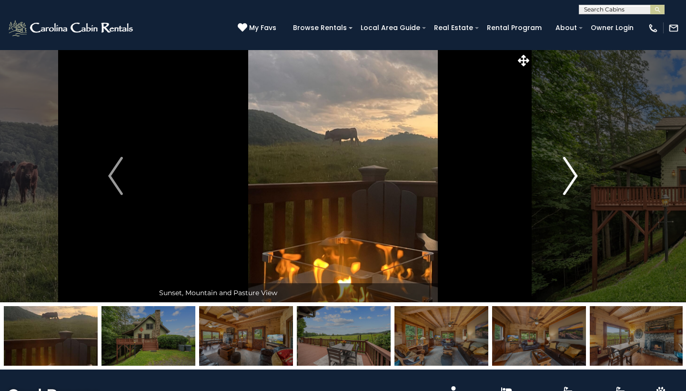
click at [573, 180] on img "Next" at bounding box center [570, 176] width 14 height 38
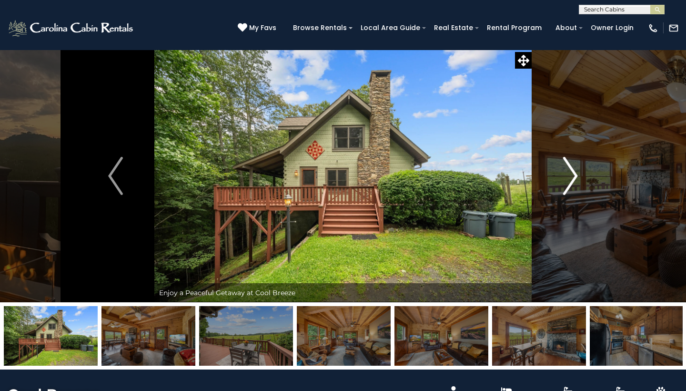
click at [573, 180] on img "Next" at bounding box center [570, 176] width 14 height 38
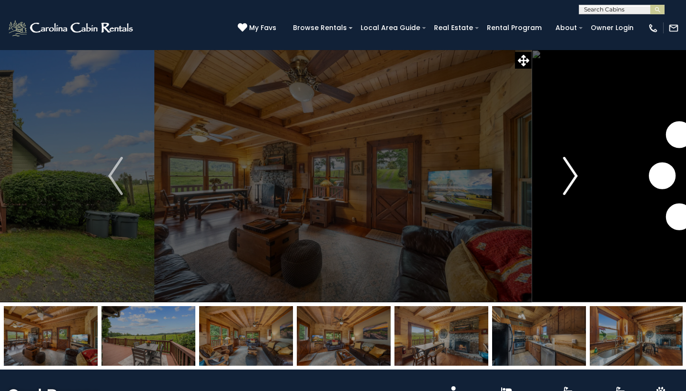
click at [573, 180] on img "Next" at bounding box center [570, 176] width 14 height 38
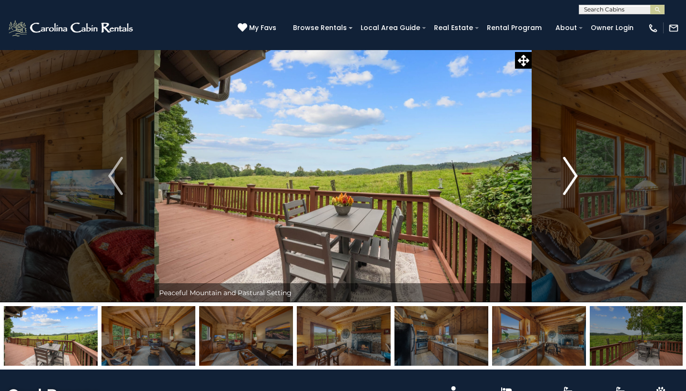
click at [573, 180] on img "Next" at bounding box center [570, 176] width 14 height 38
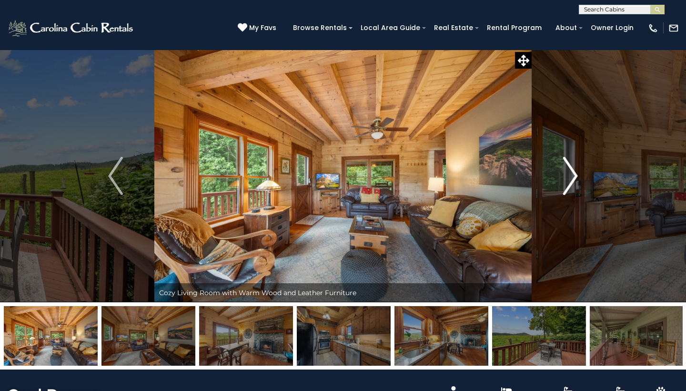
click at [573, 180] on img "Next" at bounding box center [570, 176] width 14 height 38
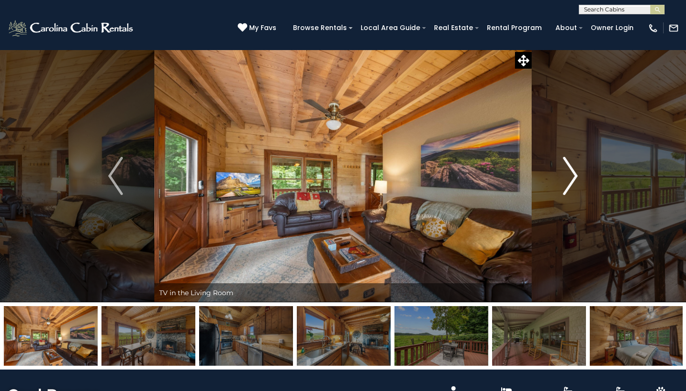
click at [570, 172] on img "Next" at bounding box center [570, 176] width 14 height 38
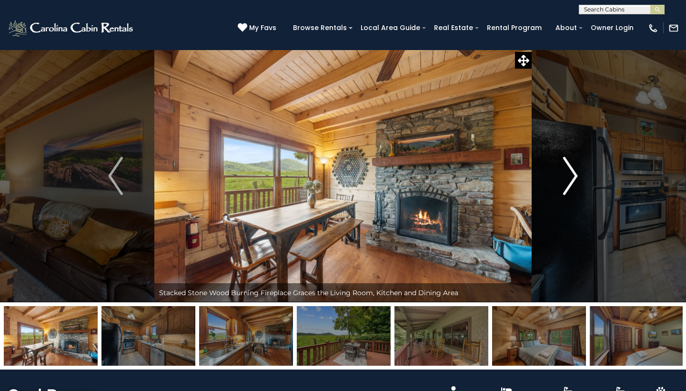
click at [570, 172] on img "Next" at bounding box center [570, 176] width 14 height 38
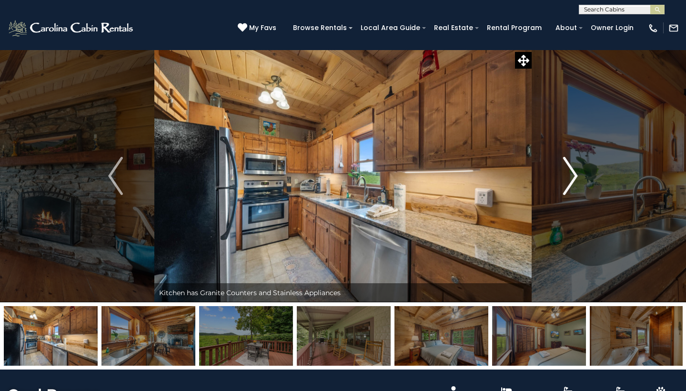
click at [570, 172] on img "Next" at bounding box center [570, 176] width 14 height 38
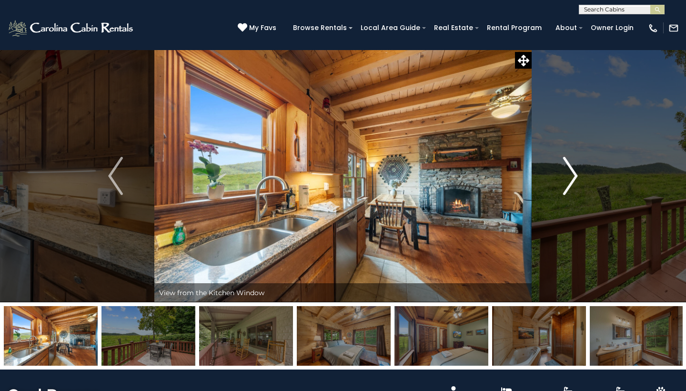
click at [570, 172] on img "Next" at bounding box center [570, 176] width 14 height 38
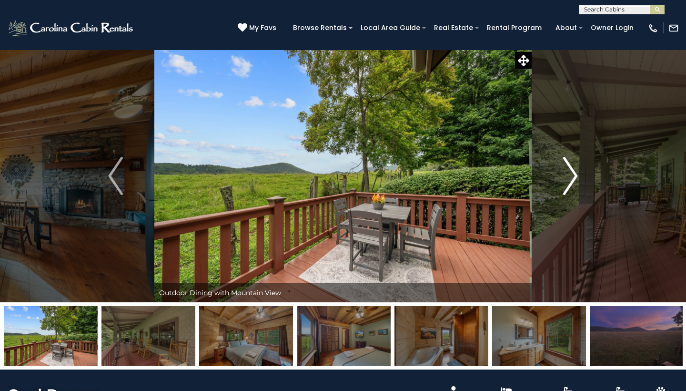
click at [570, 172] on img "Next" at bounding box center [570, 176] width 14 height 38
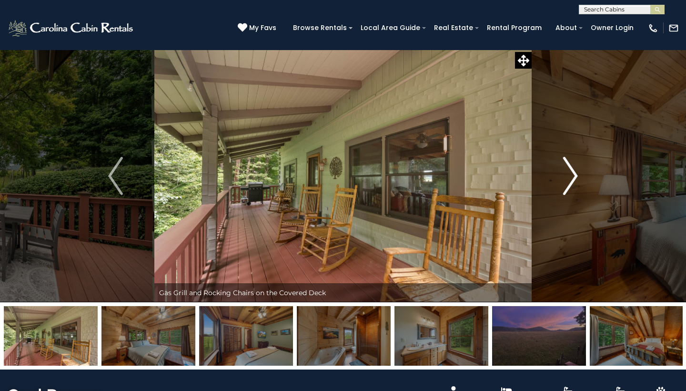
click at [570, 172] on img "Next" at bounding box center [570, 176] width 14 height 38
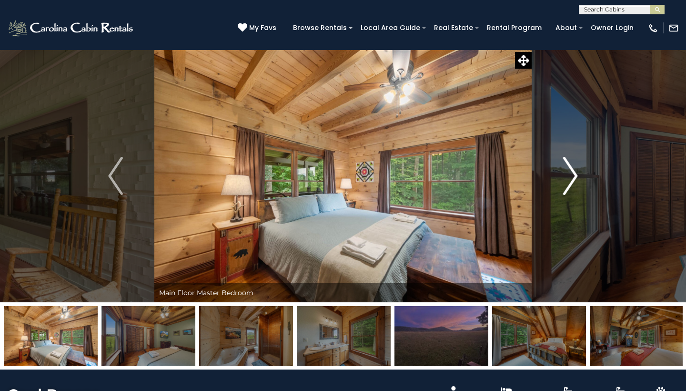
click at [570, 172] on img "Next" at bounding box center [570, 176] width 14 height 38
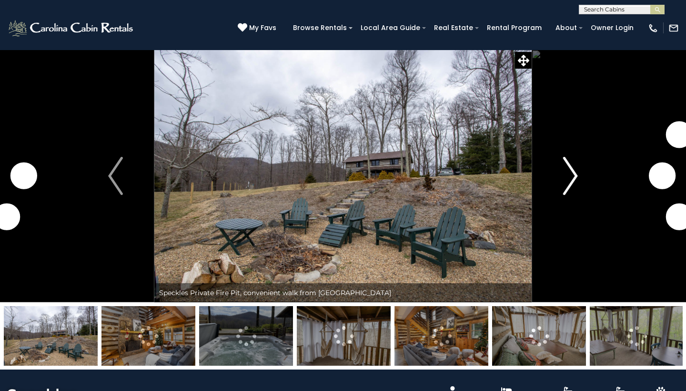
click at [571, 181] on img "Next" at bounding box center [570, 176] width 14 height 38
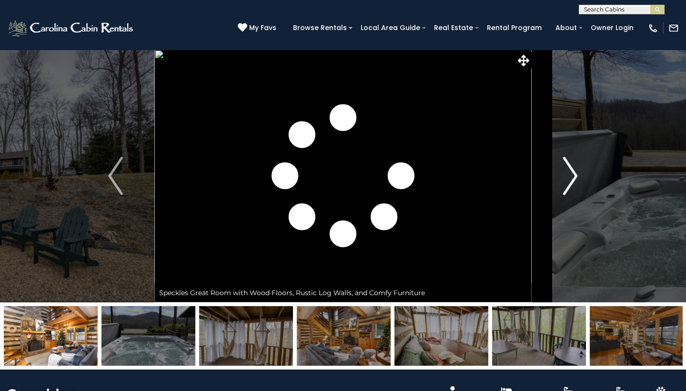
click at [570, 178] on img "Next" at bounding box center [570, 176] width 14 height 38
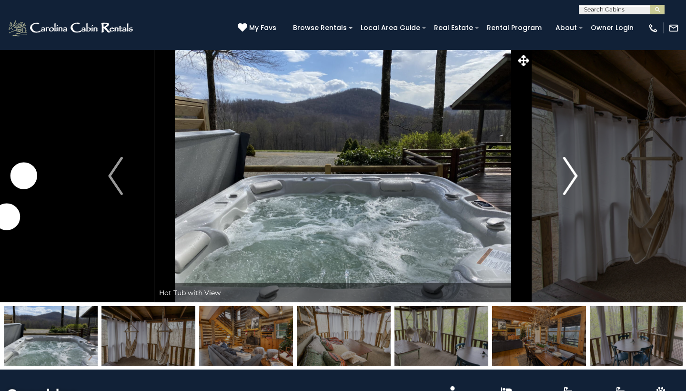
click at [570, 178] on img "Next" at bounding box center [570, 176] width 14 height 38
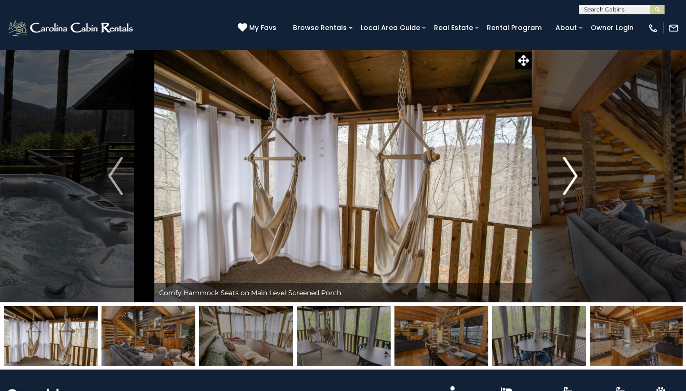
click at [570, 178] on img "Next" at bounding box center [570, 176] width 14 height 38
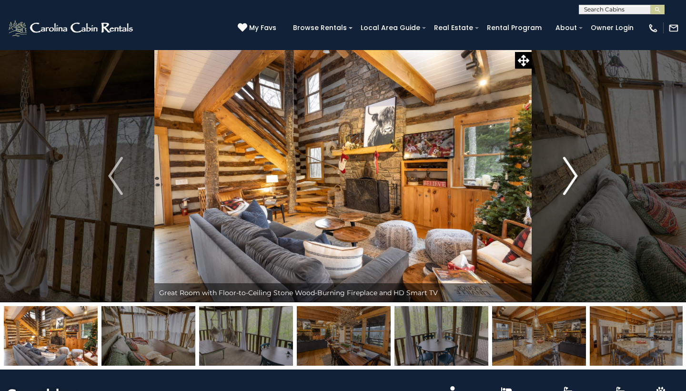
click at [570, 178] on img "Next" at bounding box center [570, 176] width 14 height 38
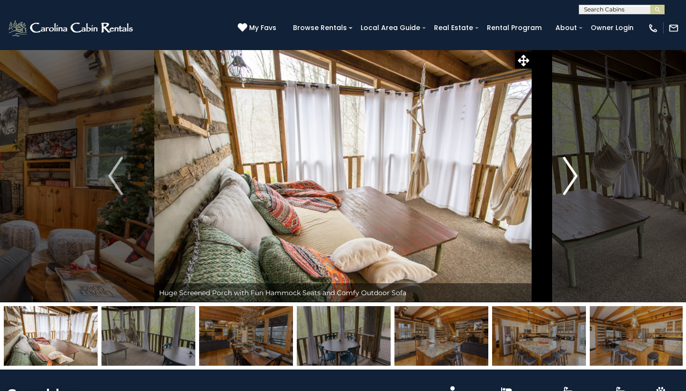
click at [570, 178] on img "Next" at bounding box center [570, 176] width 14 height 38
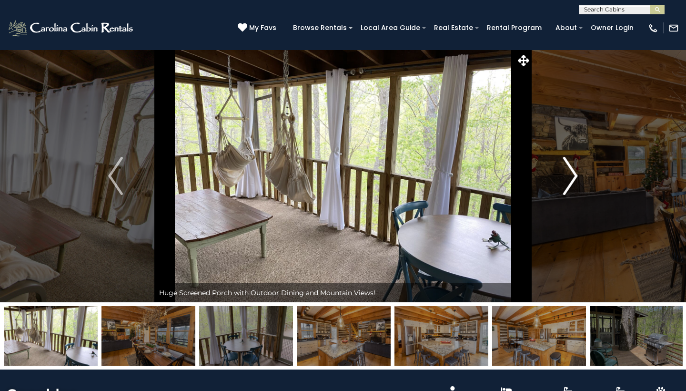
click at [570, 178] on img "Next" at bounding box center [570, 176] width 14 height 38
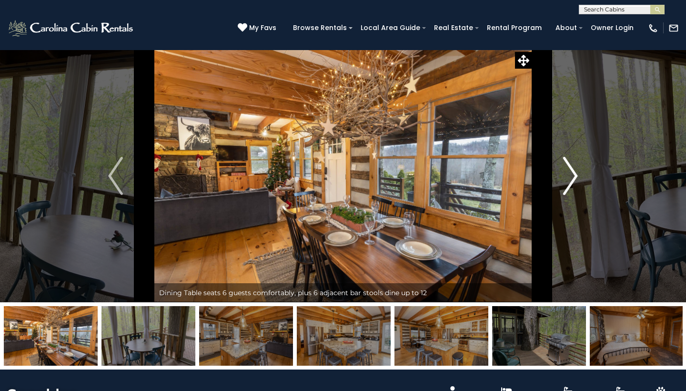
click at [570, 178] on img "Next" at bounding box center [570, 176] width 14 height 38
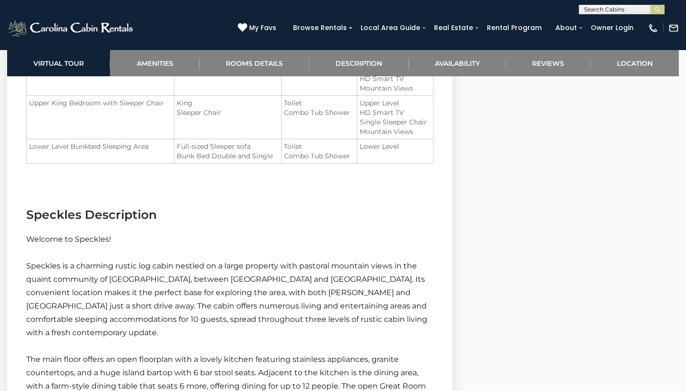
scroll to position [1200, 0]
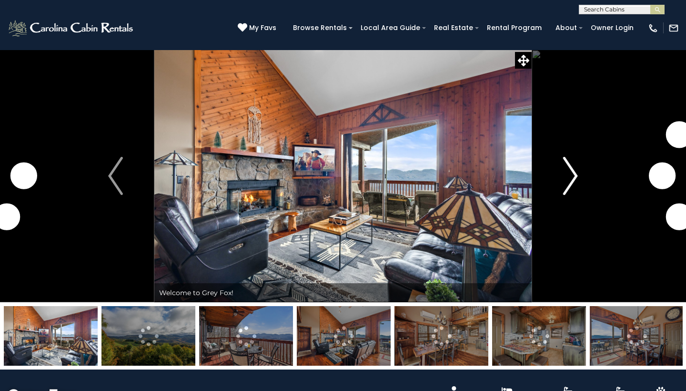
click at [572, 177] on img "Next" at bounding box center [570, 176] width 14 height 38
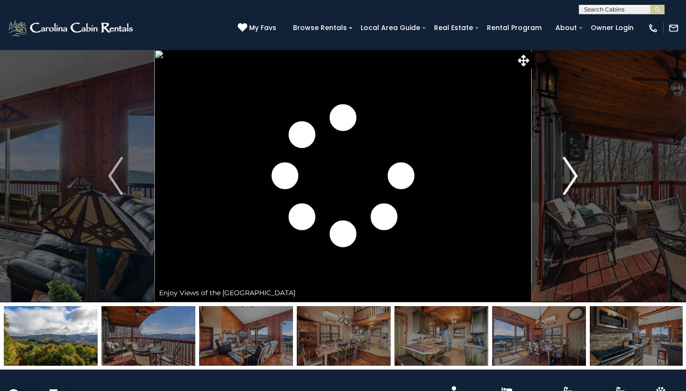
click at [572, 177] on img "Next" at bounding box center [570, 176] width 14 height 38
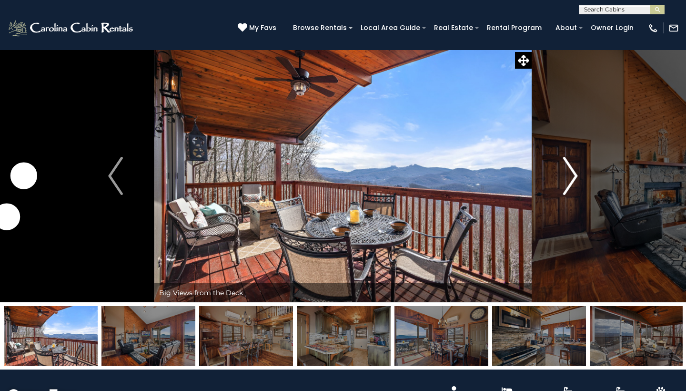
click at [572, 177] on img "Next" at bounding box center [570, 176] width 14 height 38
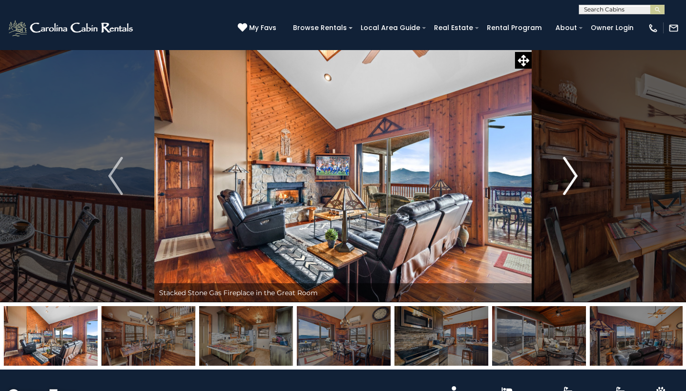
click at [572, 177] on img "Next" at bounding box center [570, 176] width 14 height 38
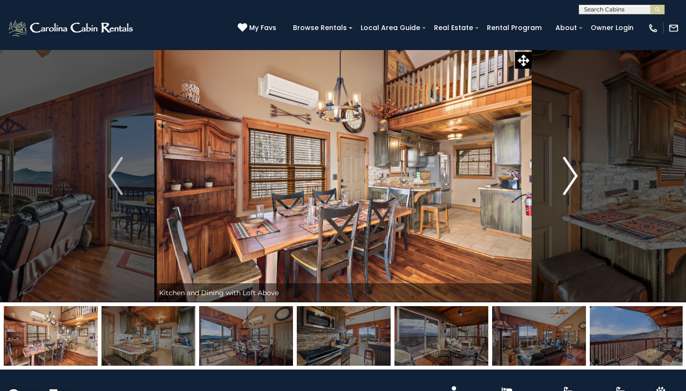
click at [572, 177] on img "Next" at bounding box center [570, 176] width 14 height 38
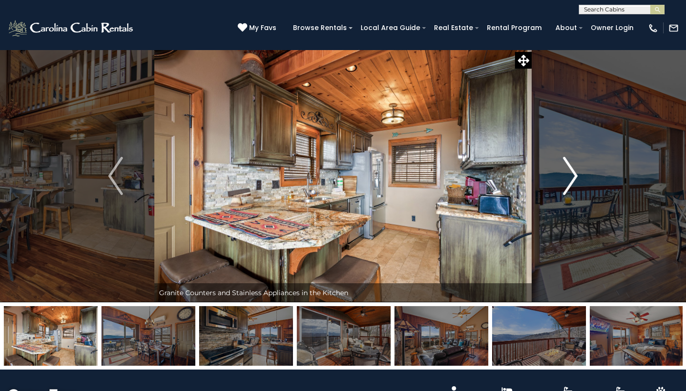
click at [572, 177] on img "Next" at bounding box center [570, 176] width 14 height 38
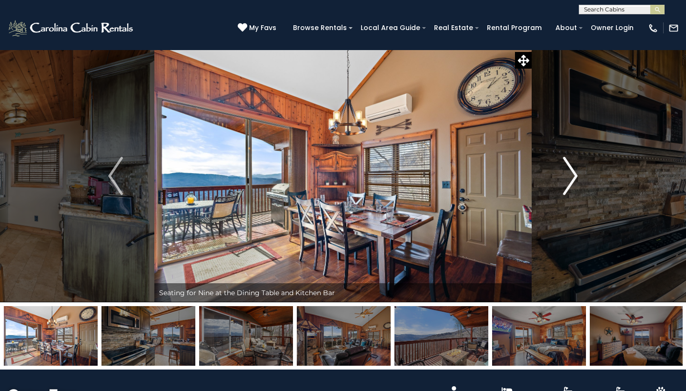
click at [572, 177] on img "Next" at bounding box center [570, 176] width 14 height 38
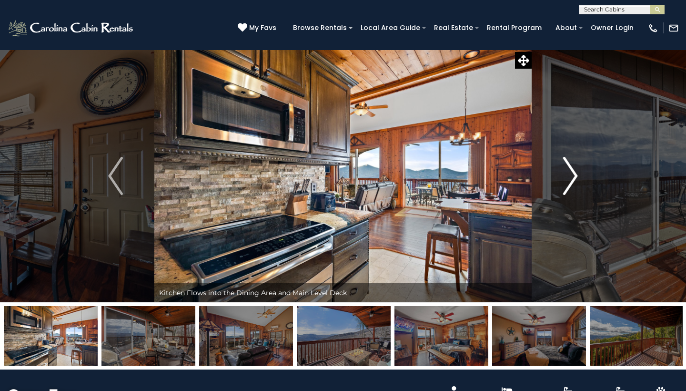
click at [572, 177] on img "Next" at bounding box center [570, 176] width 14 height 38
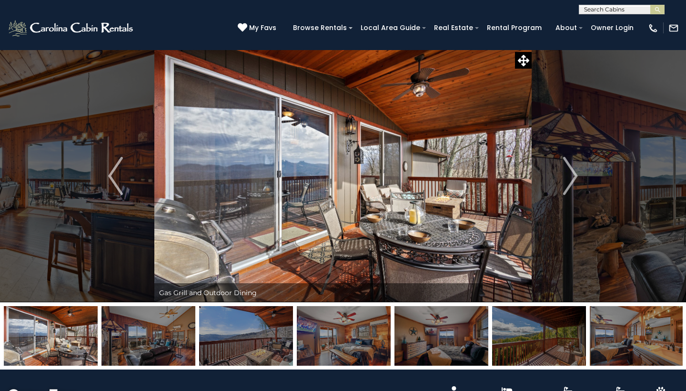
click at [347, 340] on img at bounding box center [344, 336] width 94 height 60
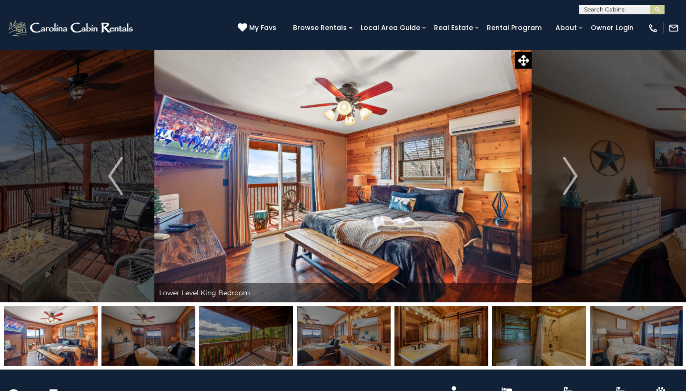
click at [528, 331] on img at bounding box center [539, 336] width 94 height 60
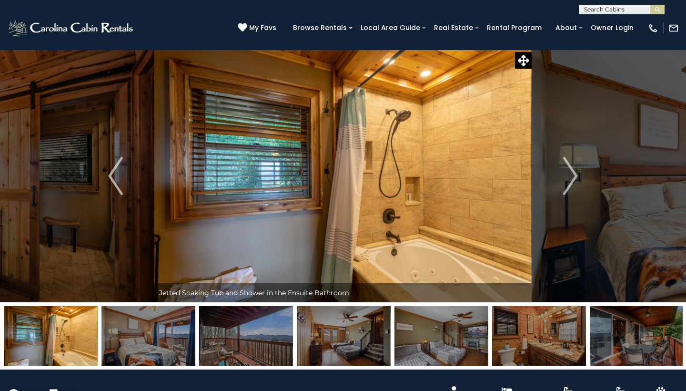
click at [640, 336] on img at bounding box center [637, 336] width 94 height 60
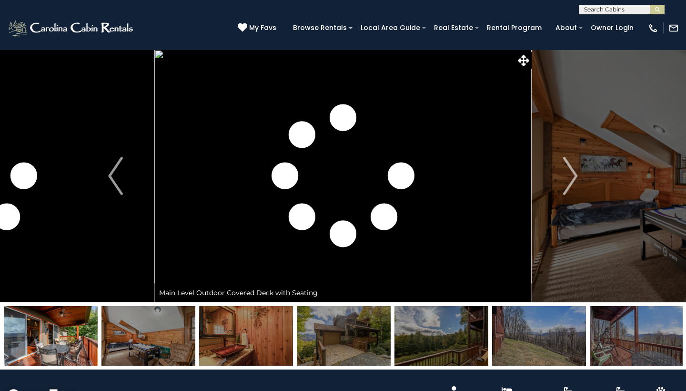
click at [561, 330] on img at bounding box center [539, 336] width 94 height 60
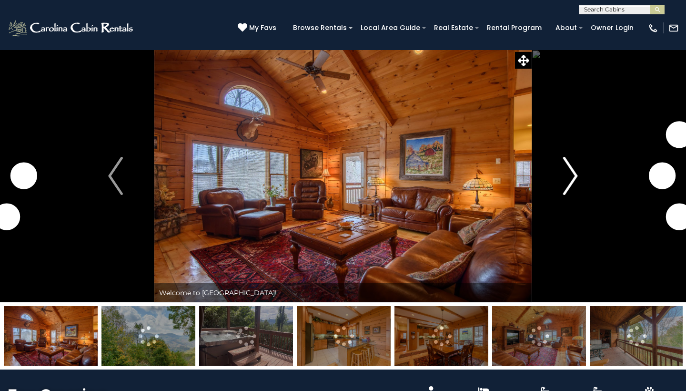
click at [576, 184] on img "Next" at bounding box center [570, 176] width 14 height 38
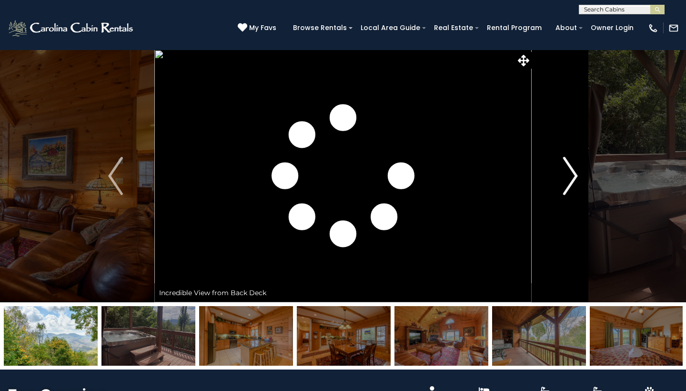
click at [576, 184] on img "Next" at bounding box center [570, 176] width 14 height 38
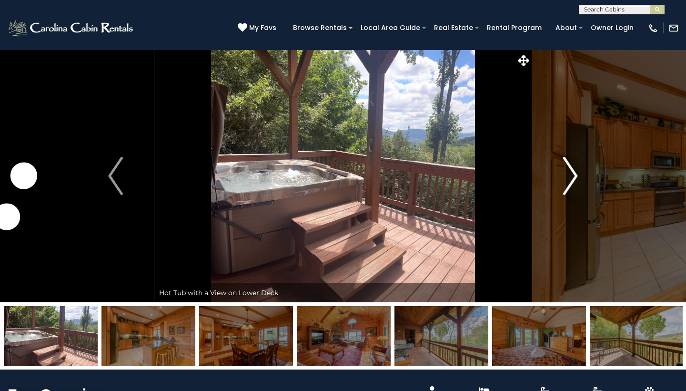
click at [576, 184] on img "Next" at bounding box center [570, 176] width 14 height 38
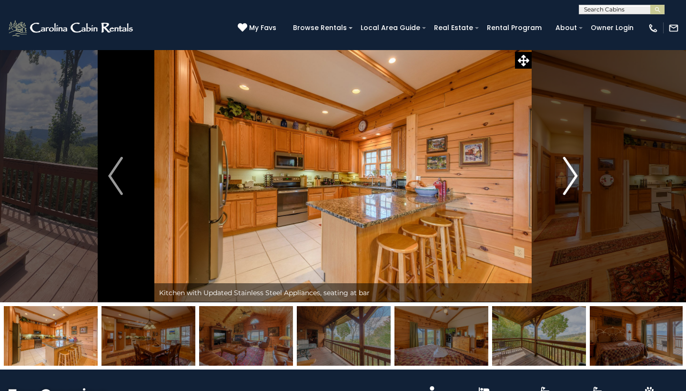
click at [576, 184] on img "Next" at bounding box center [570, 176] width 14 height 38
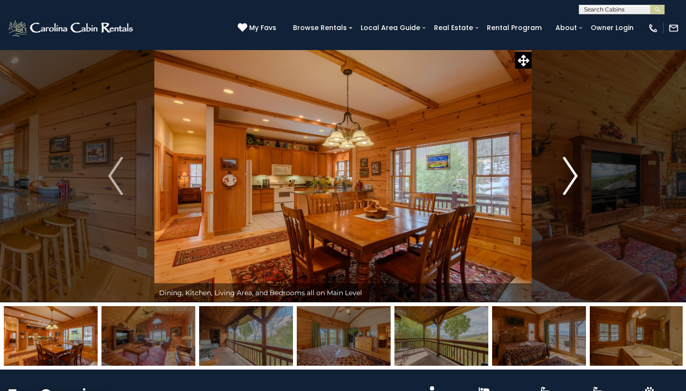
click at [576, 184] on img "Next" at bounding box center [570, 176] width 14 height 38
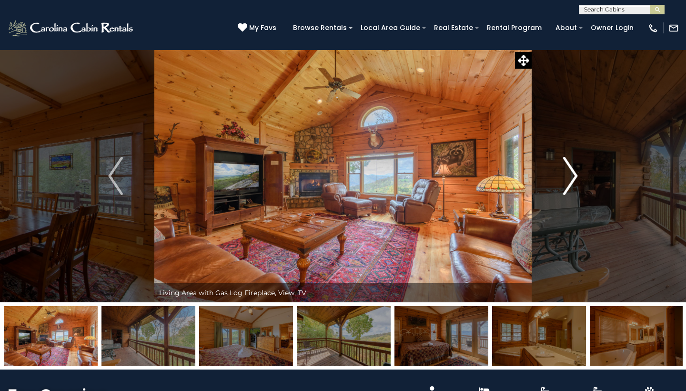
click at [576, 184] on img "Next" at bounding box center [570, 176] width 14 height 38
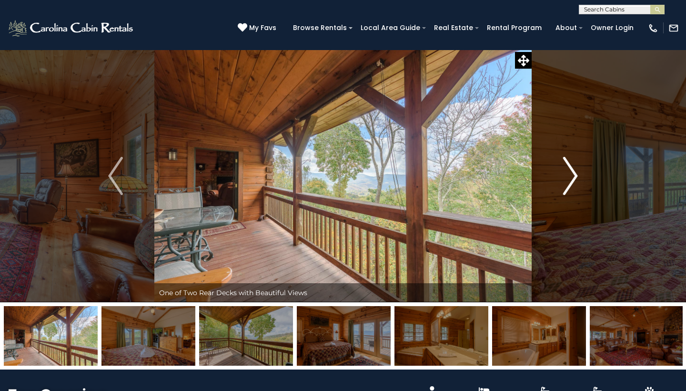
click at [574, 182] on img "Next" at bounding box center [570, 176] width 14 height 38
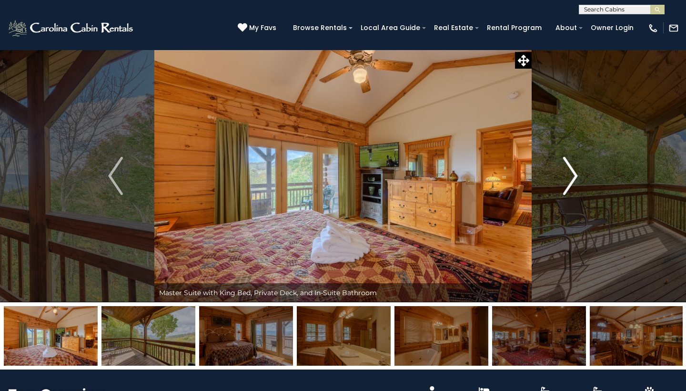
click at [574, 182] on img "Next" at bounding box center [570, 176] width 14 height 38
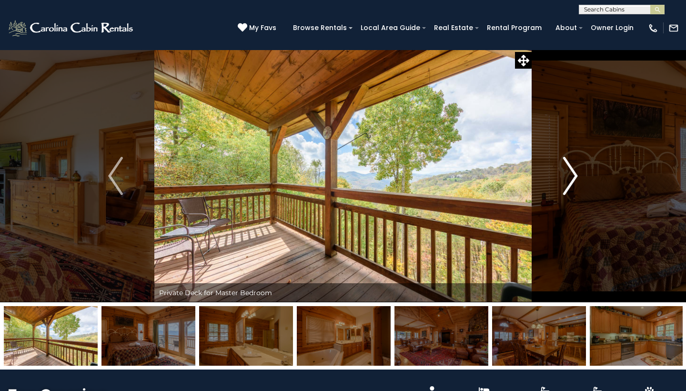
click at [574, 182] on img "Next" at bounding box center [570, 176] width 14 height 38
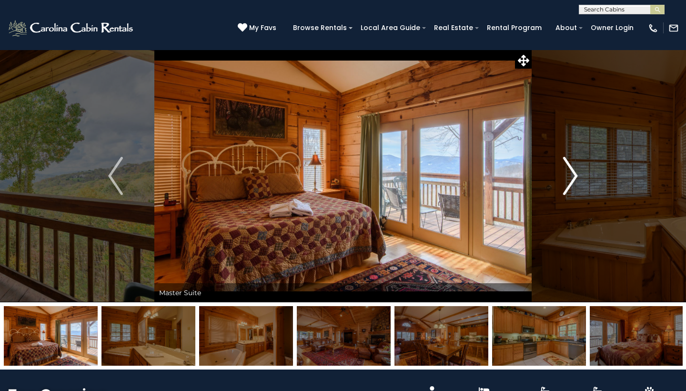
click at [579, 181] on button "Next" at bounding box center [571, 176] width 78 height 253
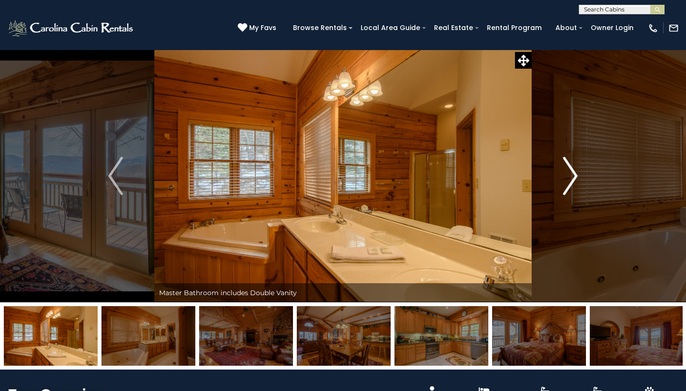
click at [579, 181] on button "Next" at bounding box center [571, 176] width 78 height 253
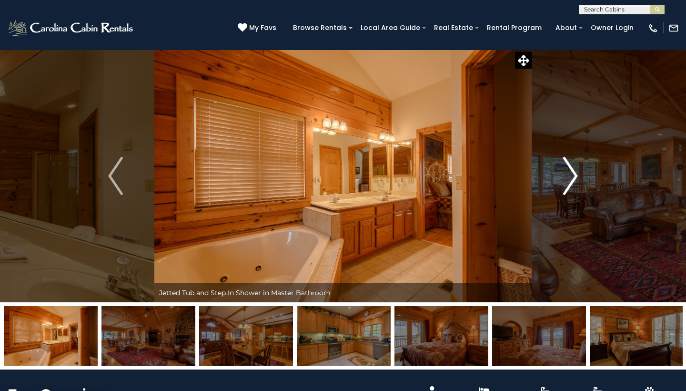
click at [579, 182] on button "Next" at bounding box center [571, 176] width 78 height 253
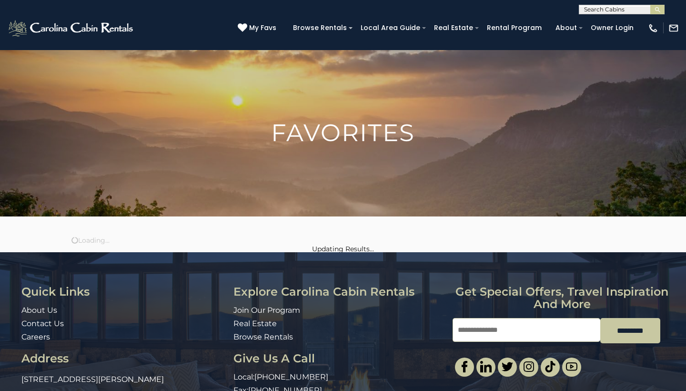
click at [76, 115] on img at bounding box center [343, 184] width 686 height 269
click at [623, 10] on input "text" at bounding box center [620, 12] width 83 height 10
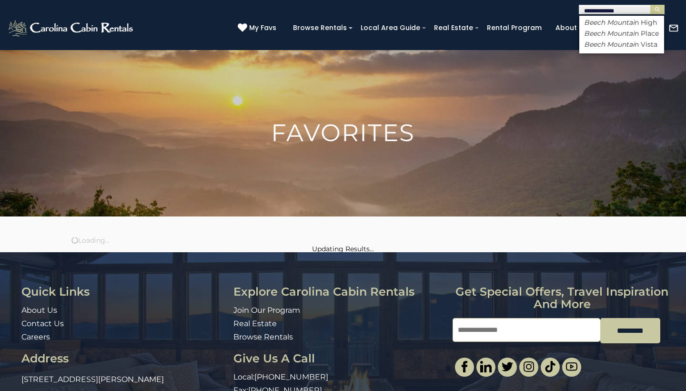
type input "**********"
click at [118, 32] on img at bounding box center [71, 28] width 129 height 19
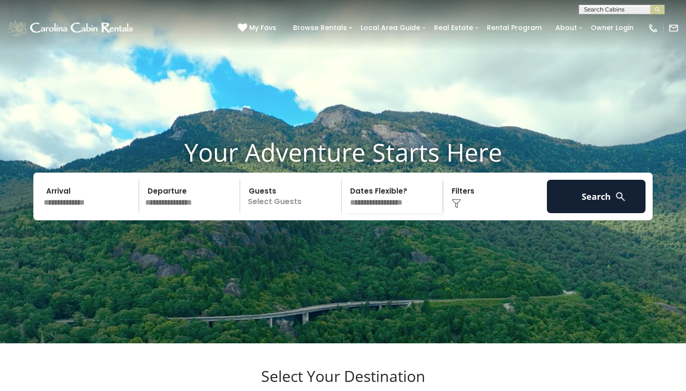
click at [124, 203] on input "text" at bounding box center [90, 196] width 99 height 33
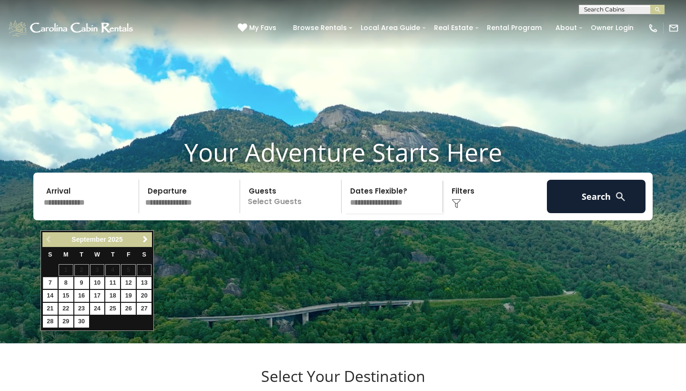
click at [147, 245] on div "Previous Next [DATE]" at bounding box center [97, 239] width 110 height 15
click at [146, 242] on span "Next" at bounding box center [146, 239] width 8 height 8
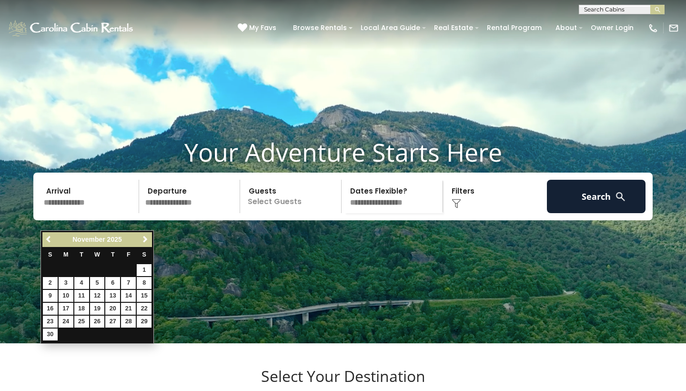
click at [146, 242] on span "Next" at bounding box center [146, 239] width 8 height 8
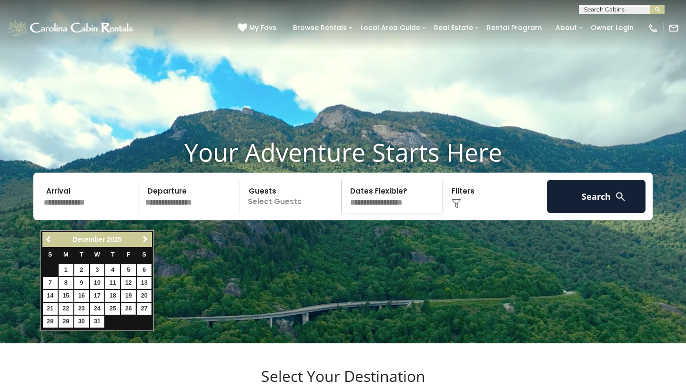
click at [130, 307] on link "26" at bounding box center [128, 309] width 15 height 12
type input "********"
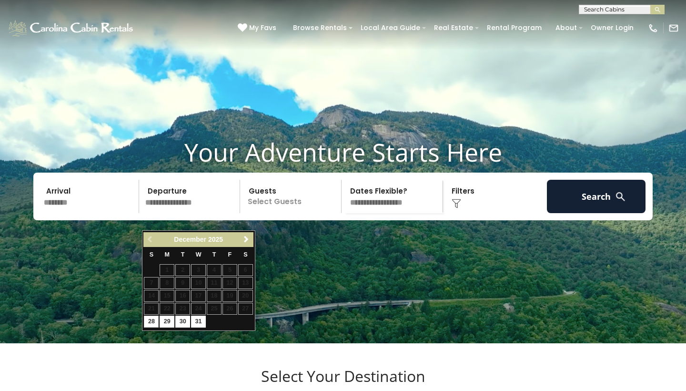
click at [118, 212] on input "********" at bounding box center [90, 196] width 99 height 33
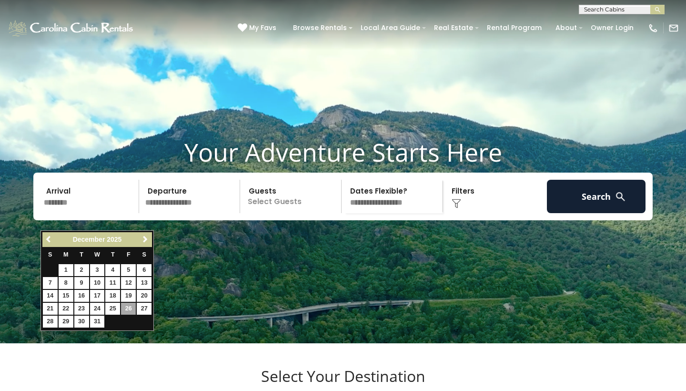
click at [193, 213] on input "text" at bounding box center [191, 196] width 99 height 33
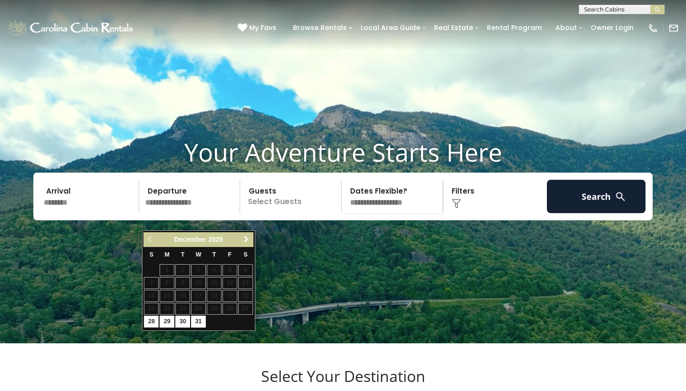
click at [248, 242] on span "Next" at bounding box center [247, 239] width 8 height 8
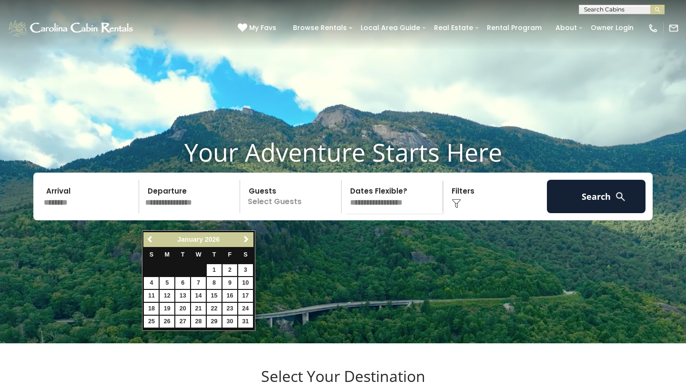
click at [230, 267] on link "2" at bounding box center [230, 270] width 15 height 12
type input "******"
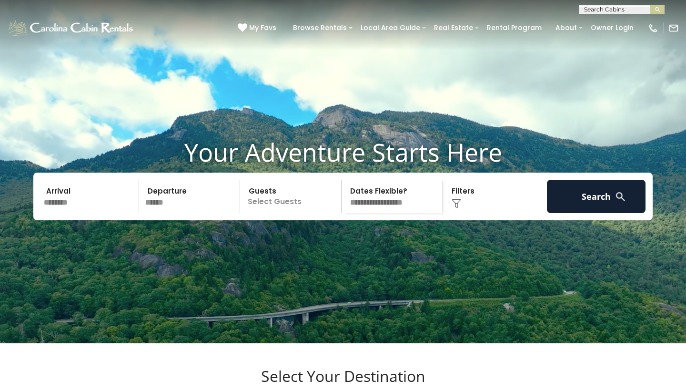
click at [301, 213] on p "Select Guests" at bounding box center [292, 196] width 98 height 33
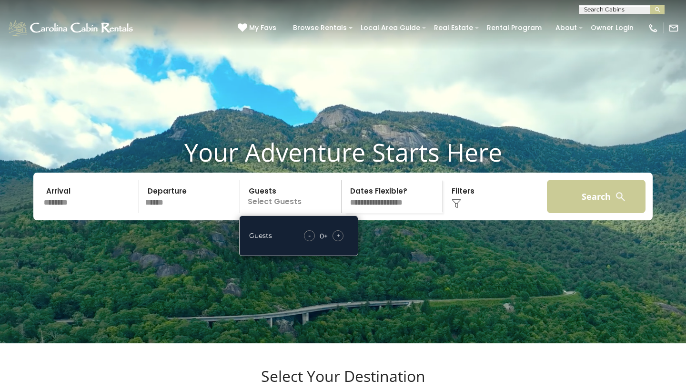
click at [610, 206] on button "Search" at bounding box center [596, 196] width 99 height 33
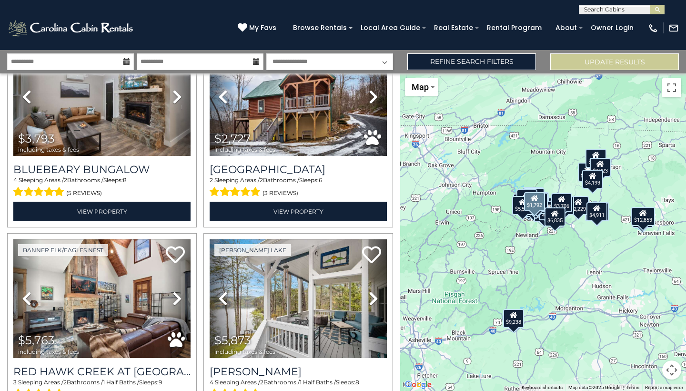
scroll to position [2411, 0]
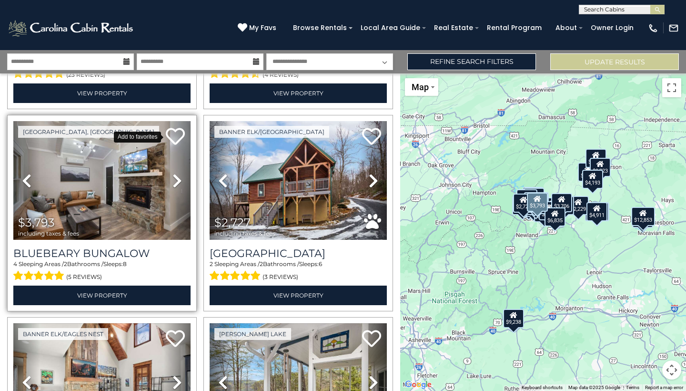
click at [180, 135] on icon at bounding box center [175, 136] width 19 height 19
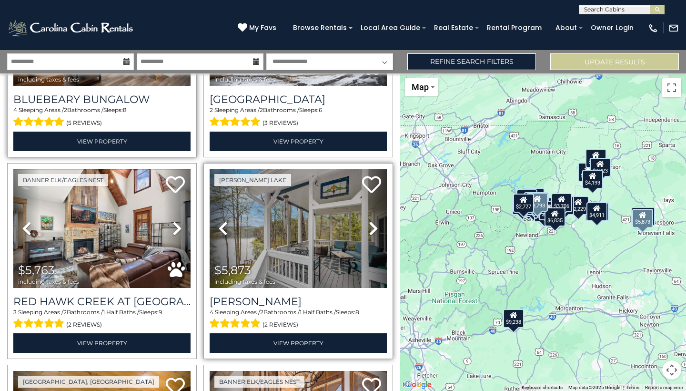
scroll to position [2566, 0]
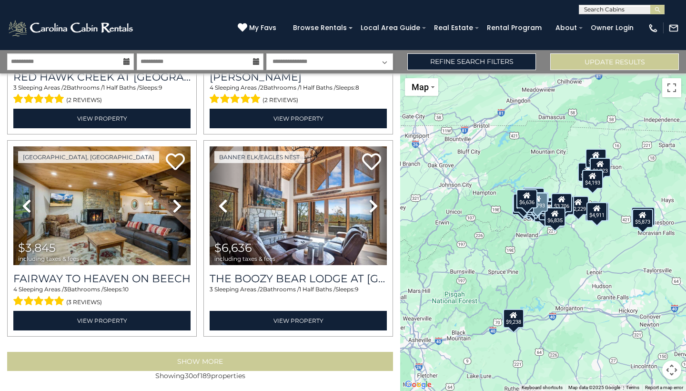
click at [241, 357] on button "Show More" at bounding box center [200, 361] width 386 height 19
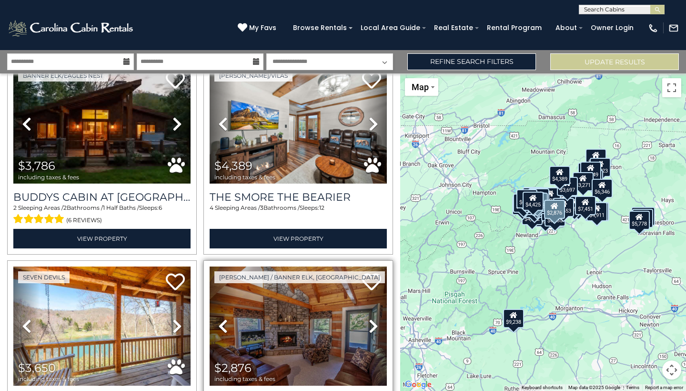
scroll to position [4282, 0]
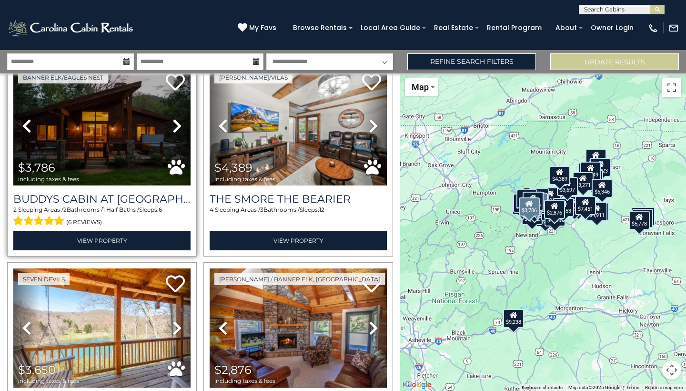
click at [182, 119] on icon at bounding box center [177, 125] width 10 height 15
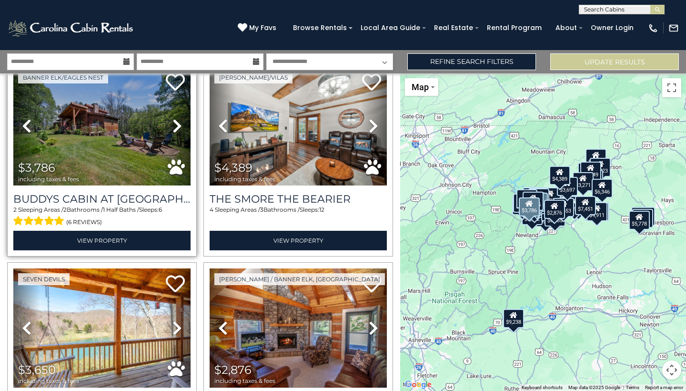
click at [178, 122] on icon at bounding box center [177, 125] width 10 height 15
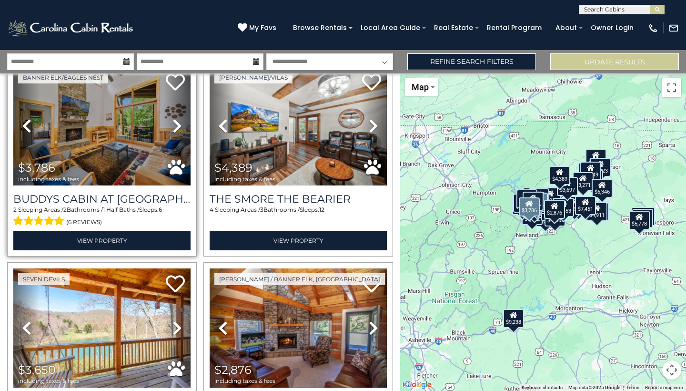
click at [178, 122] on icon at bounding box center [177, 125] width 10 height 15
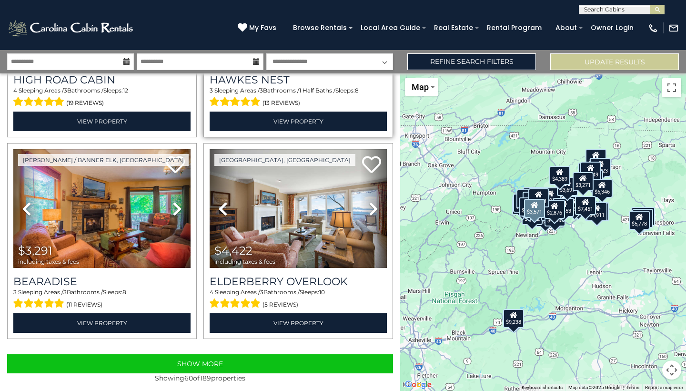
scroll to position [5813, 0]
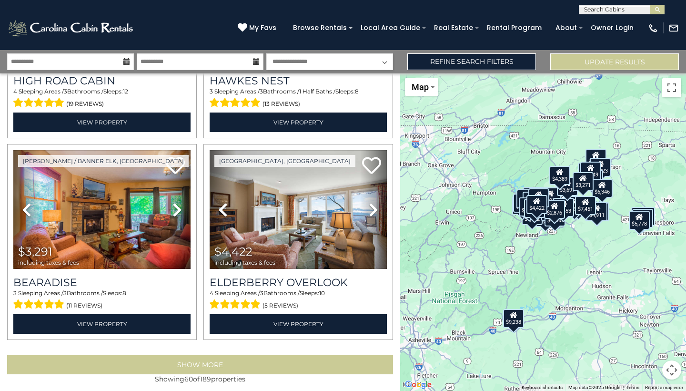
click at [259, 359] on button "Show More" at bounding box center [200, 364] width 386 height 19
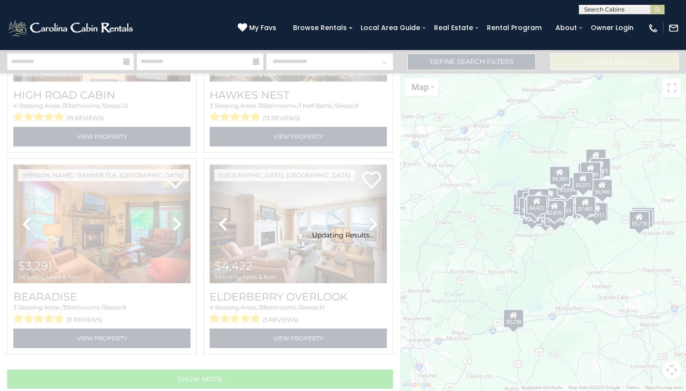
scroll to position [0, 0]
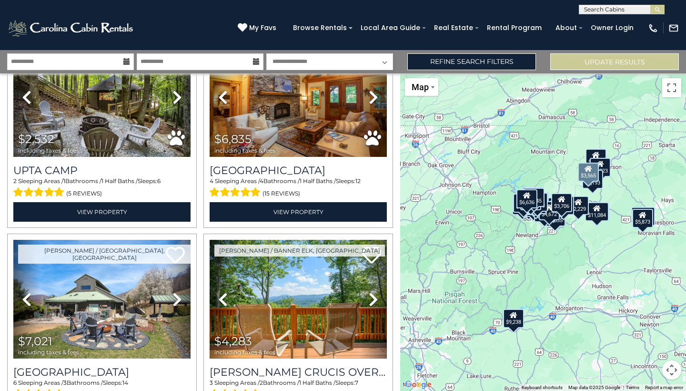
scroll to position [1083, 0]
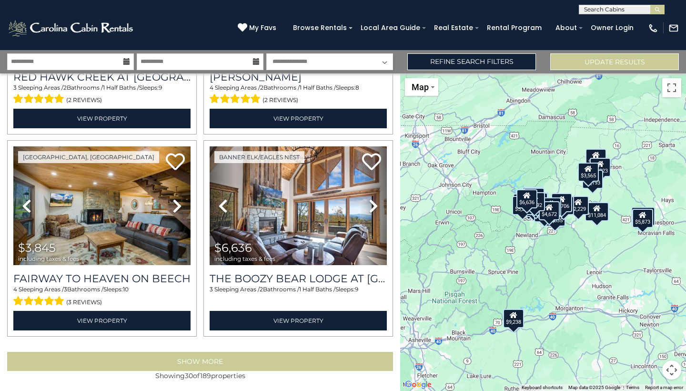
click at [291, 354] on button "Show More" at bounding box center [200, 361] width 386 height 19
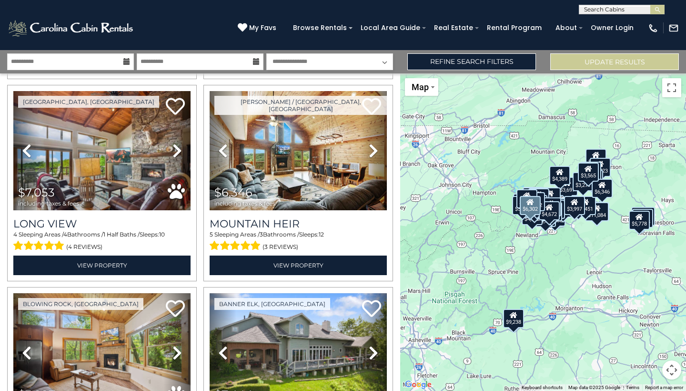
scroll to position [5265, 0]
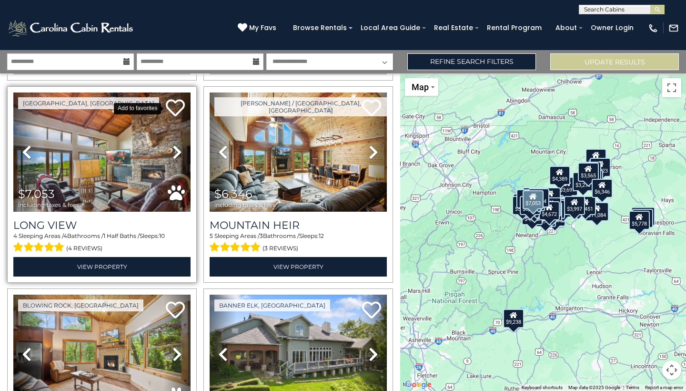
click at [171, 107] on icon at bounding box center [175, 107] width 19 height 19
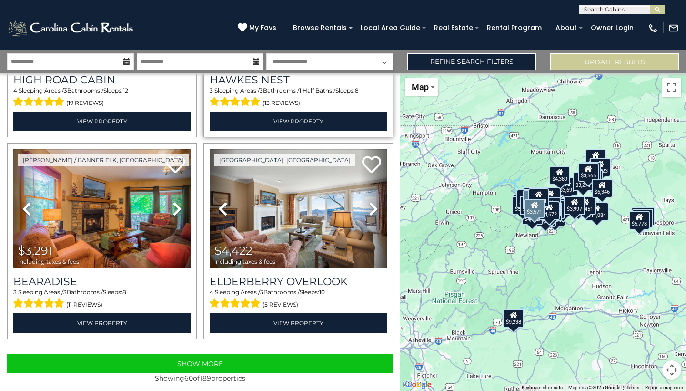
scroll to position [5813, 0]
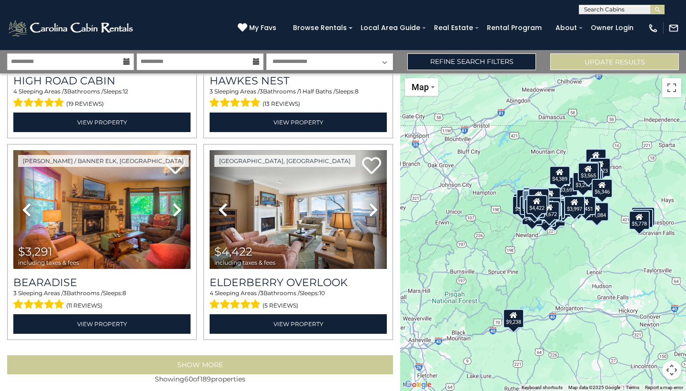
click at [259, 357] on button "Show More" at bounding box center [200, 364] width 386 height 19
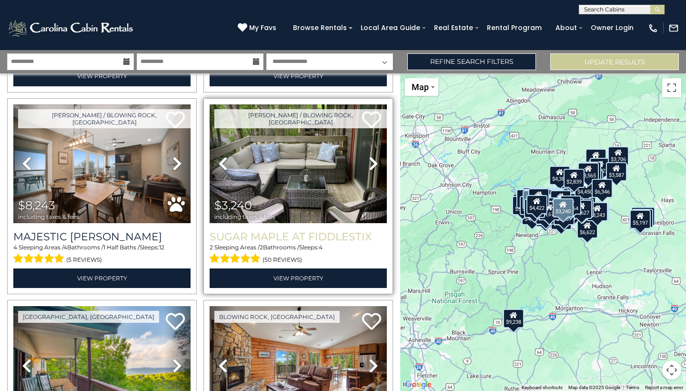
scroll to position [7273, 0]
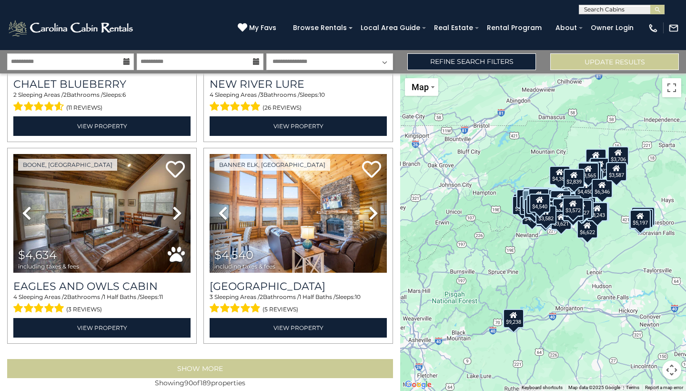
click at [271, 359] on button "Show More" at bounding box center [200, 368] width 386 height 19
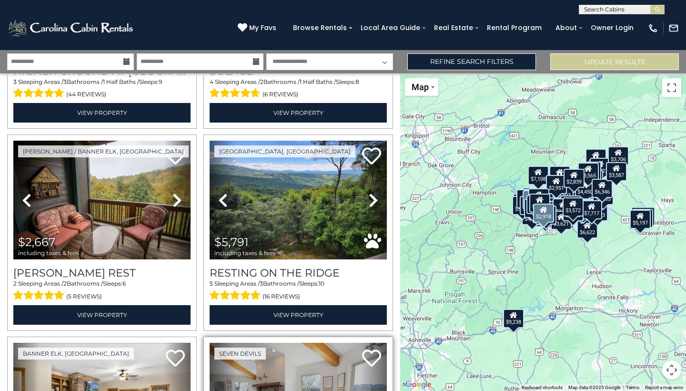
scroll to position [9451, 0]
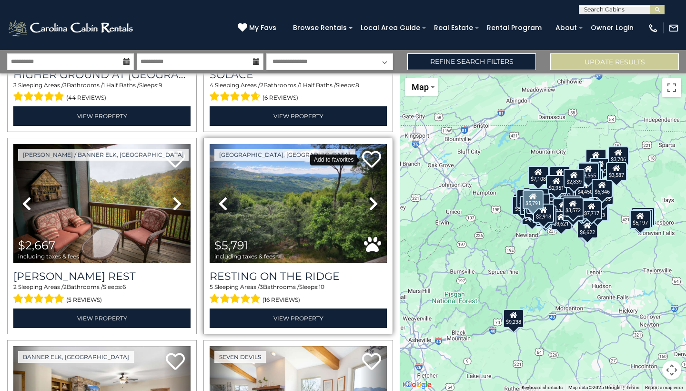
click at [369, 153] on icon at bounding box center [371, 159] width 19 height 19
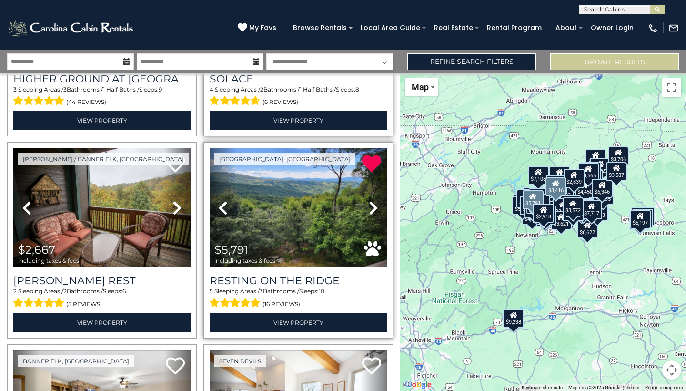
scroll to position [9440, 0]
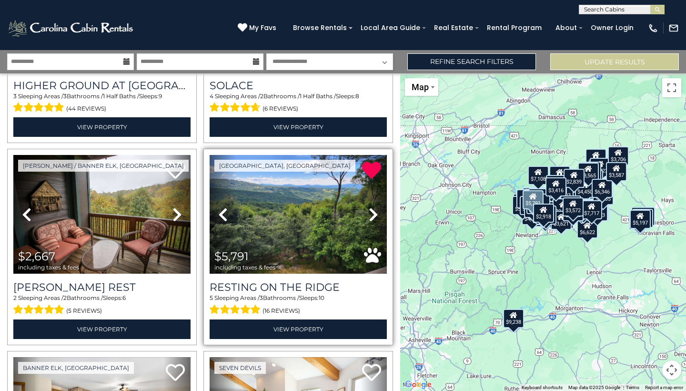
click at [276, 27] on span "My Favs" at bounding box center [262, 28] width 27 height 10
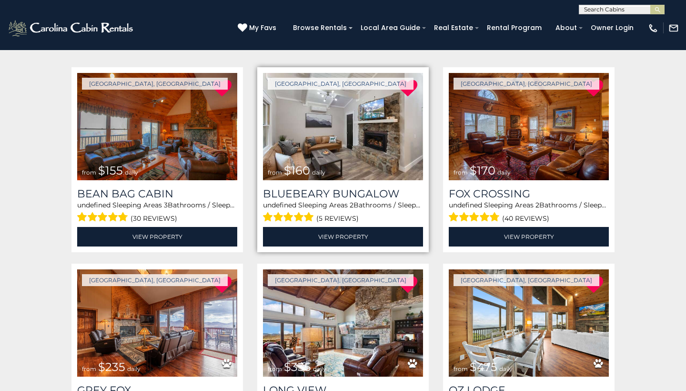
scroll to position [168, 0]
